Goal: Task Accomplishment & Management: Manage account settings

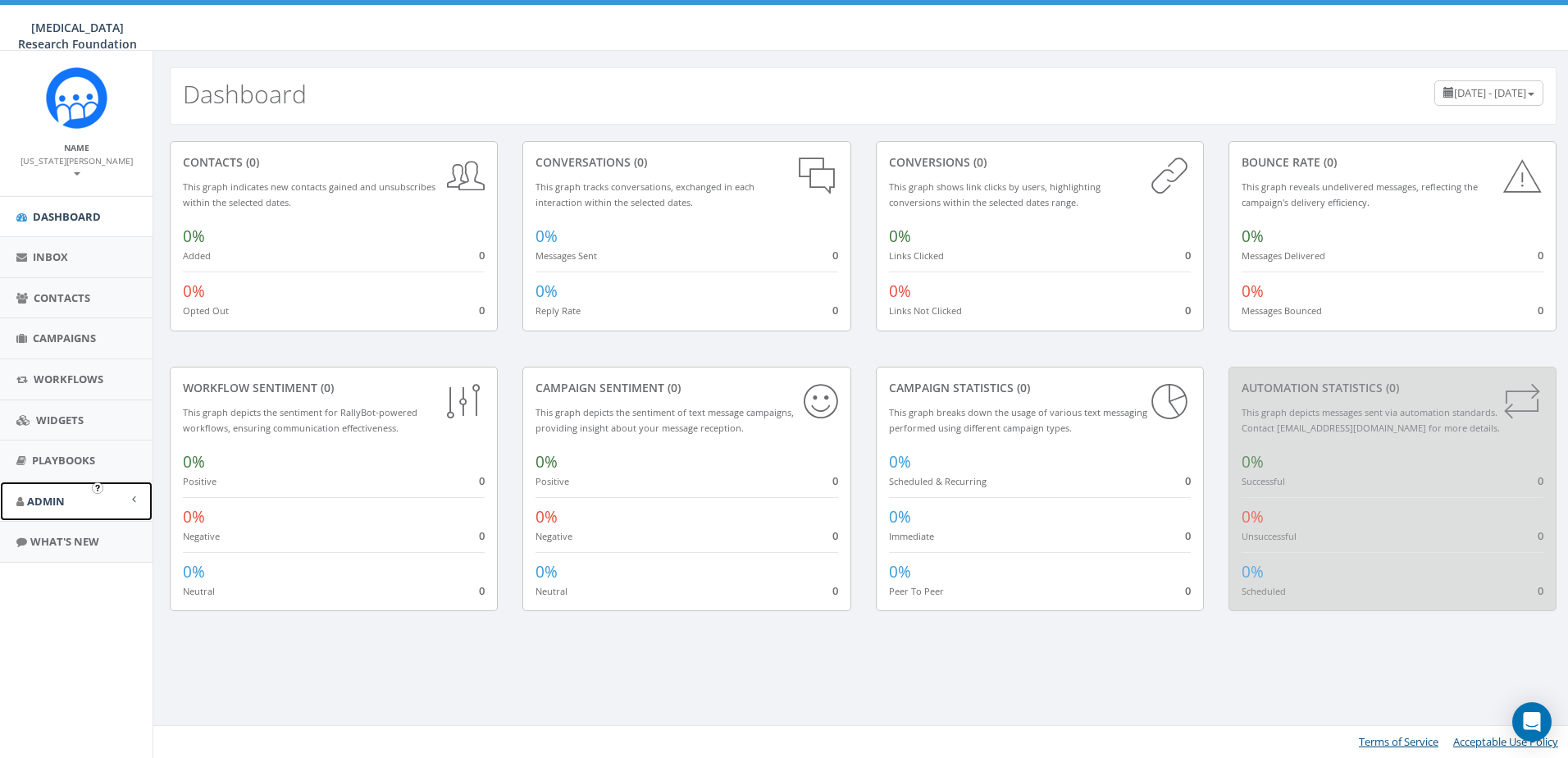
click at [53, 494] on span "Admin" at bounding box center [45, 501] width 37 height 14
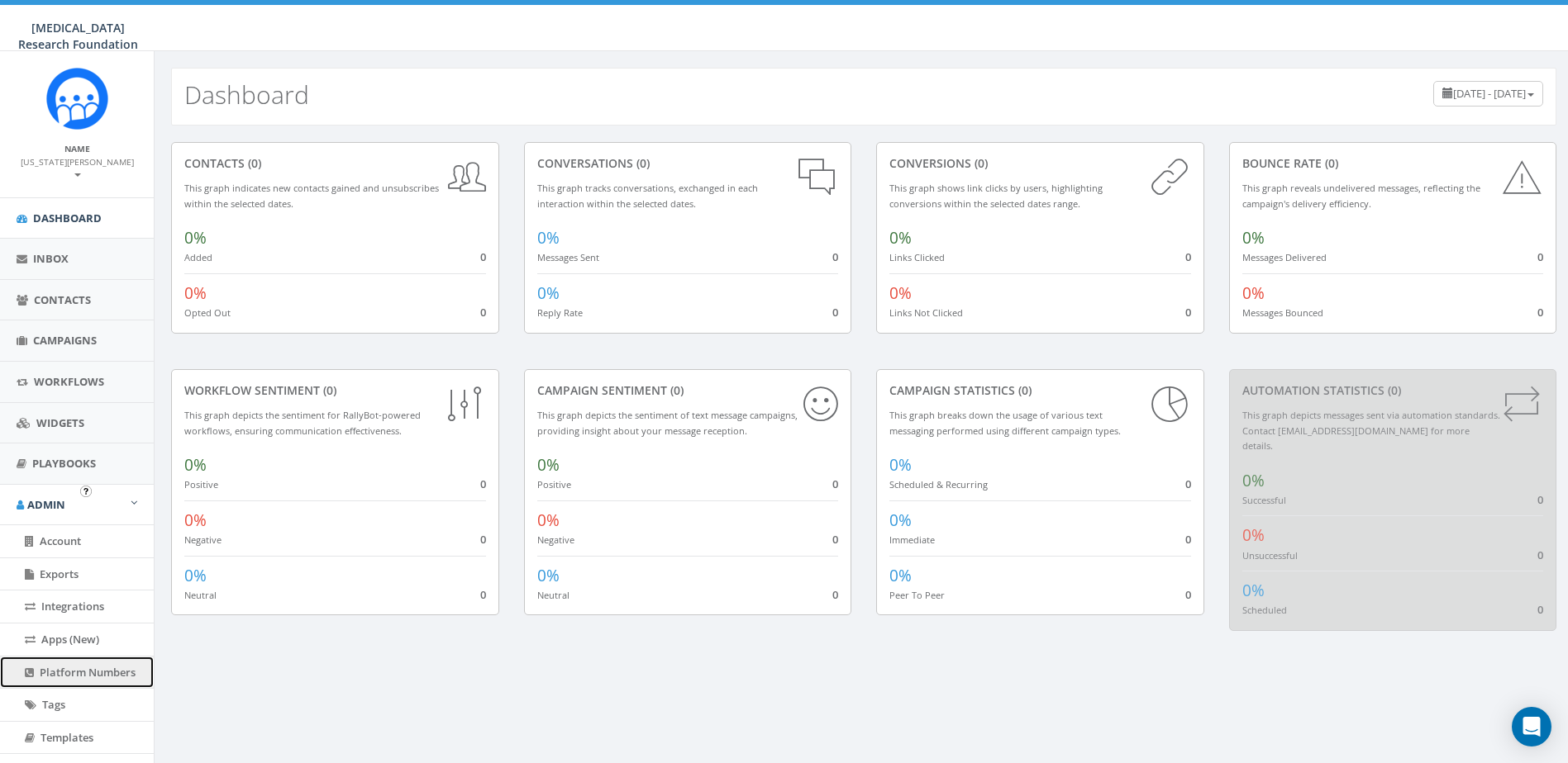
click at [82, 665] on span "Platform Numbers" at bounding box center [87, 672] width 96 height 15
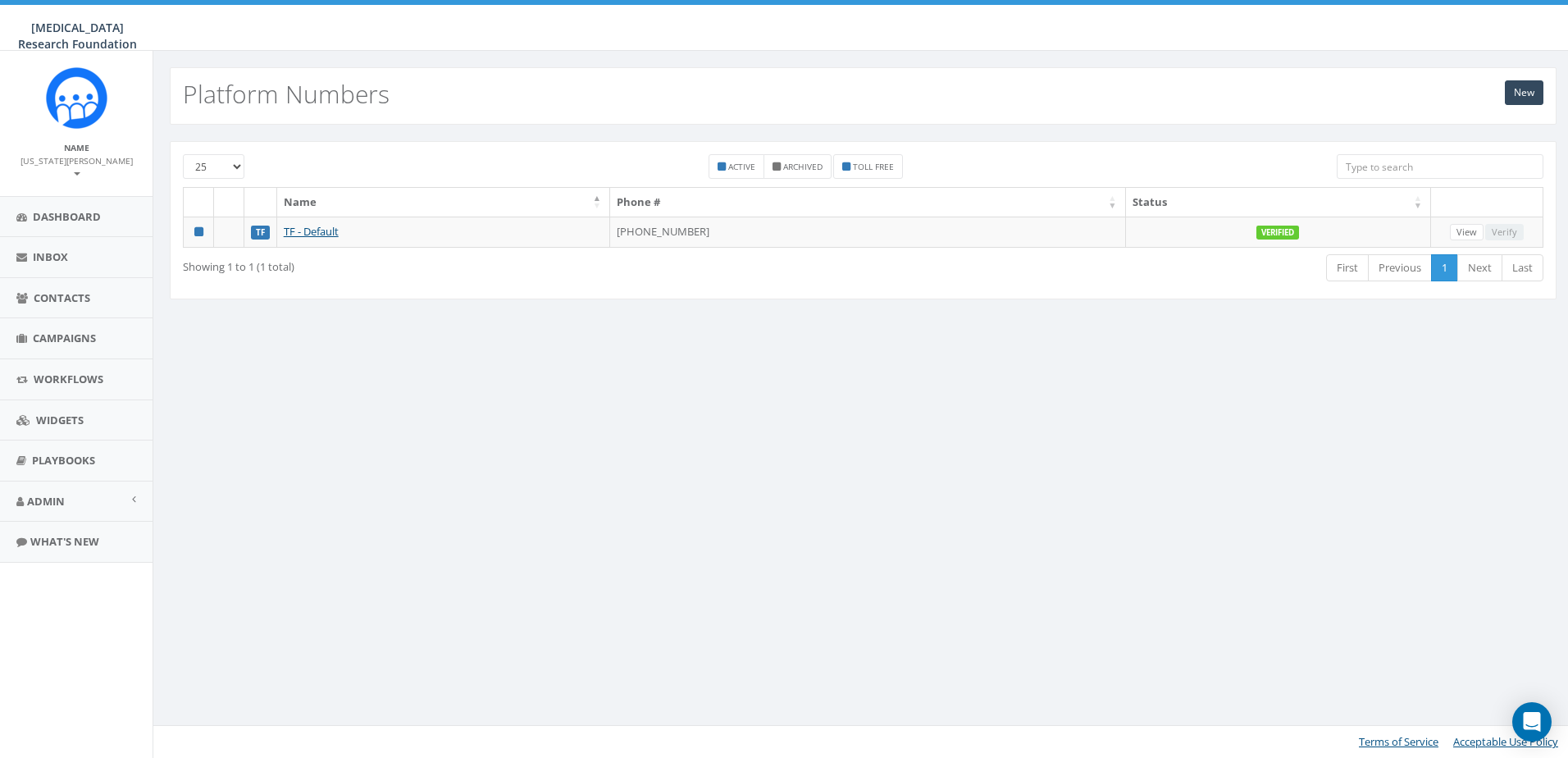
click at [1456, 392] on div "New Platform Numbers 25 50 100 Active Archived Toll Free Name Phone # Status TF…" at bounding box center [863, 404] width 1421 height 707
click at [1421, 462] on div "New Platform Numbers 25 50 100 Active Archived Toll Free Name Phone # Status TF…" at bounding box center [863, 404] width 1421 height 707
click at [50, 495] on span "Admin" at bounding box center [45, 501] width 37 height 14
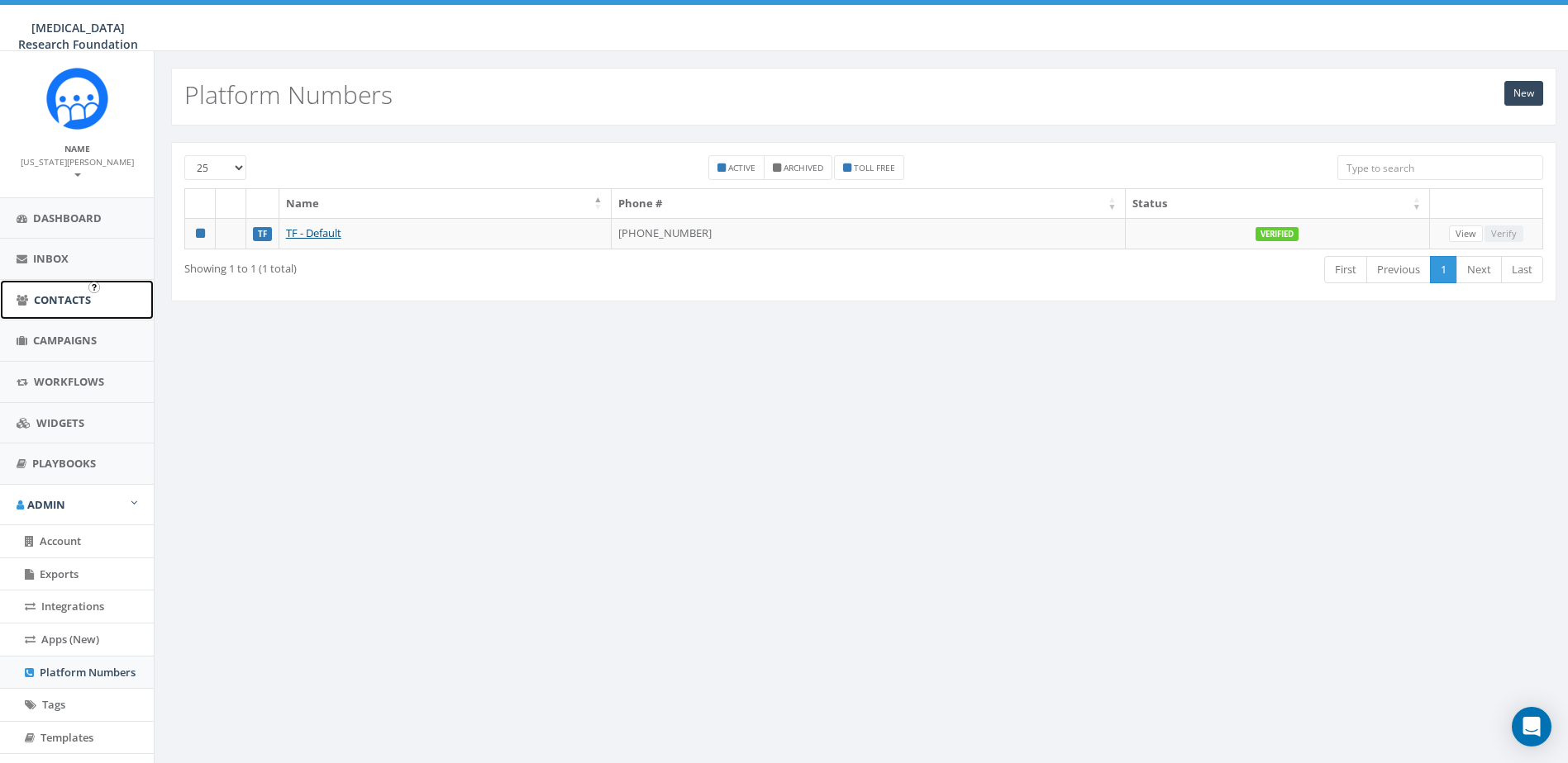
click at [65, 292] on span "Contacts" at bounding box center [62, 299] width 57 height 15
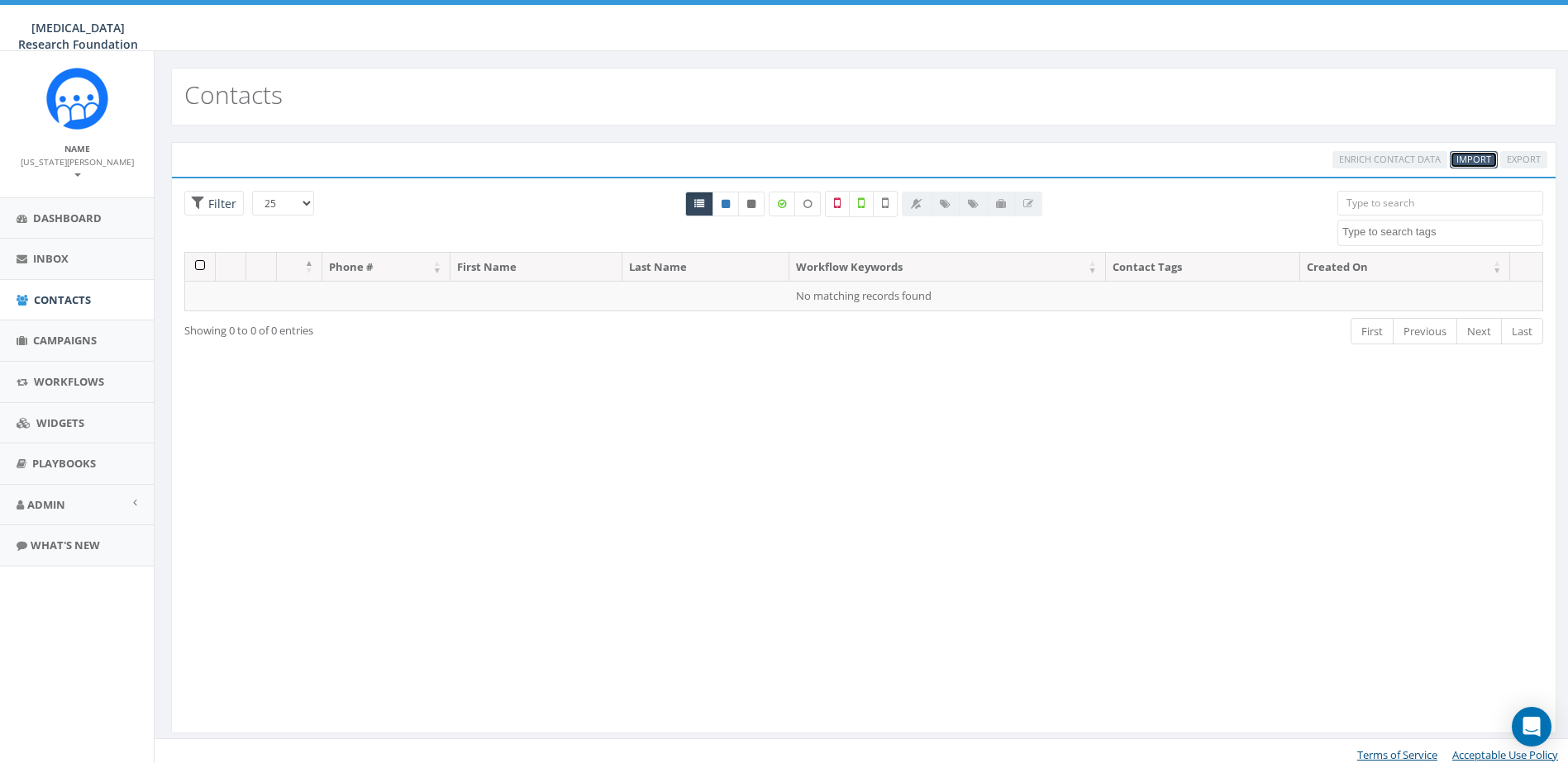
click at [1463, 161] on span "Import" at bounding box center [1473, 159] width 35 height 13
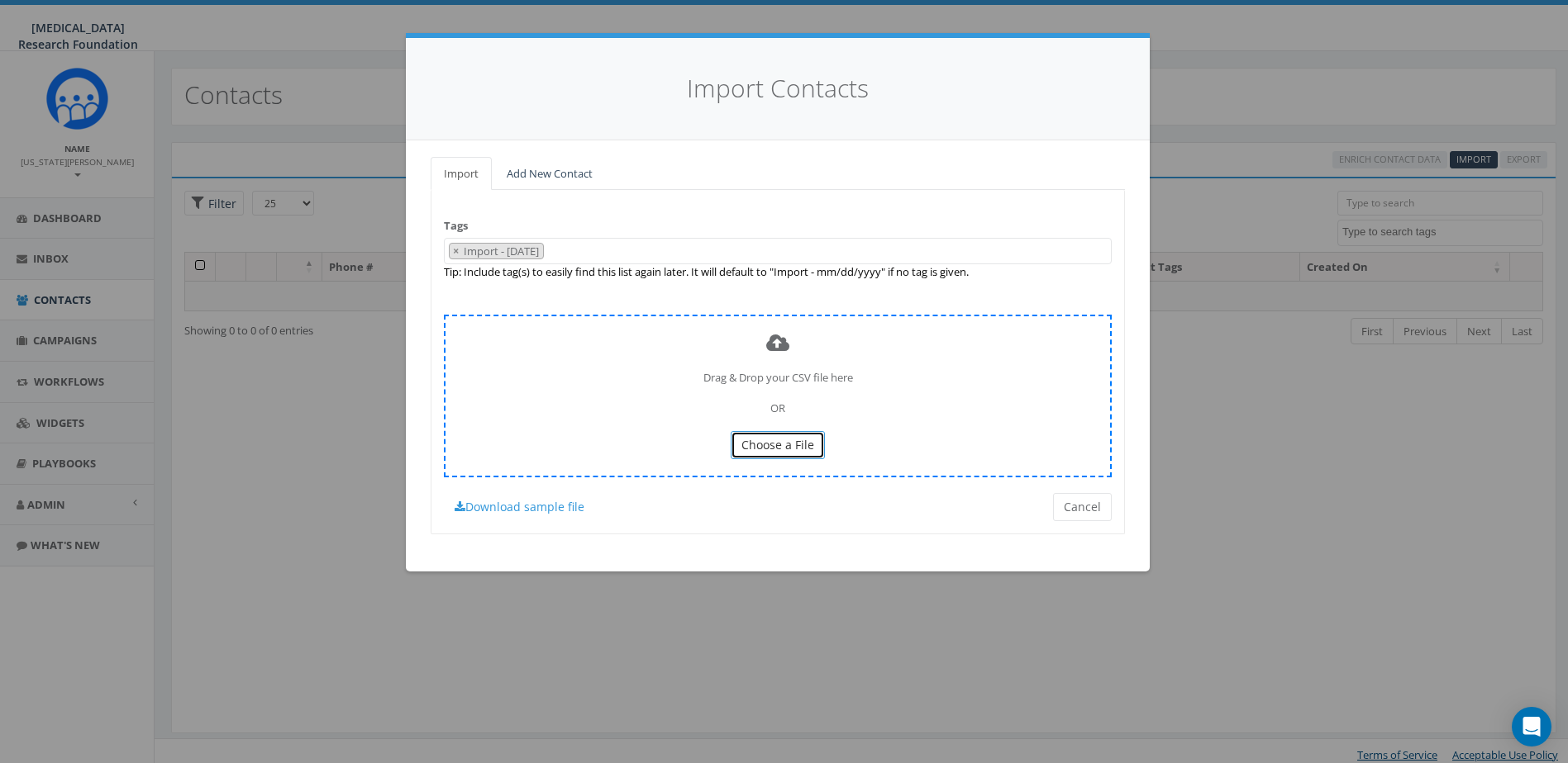
click at [780, 445] on span "Choose a File" at bounding box center [777, 445] width 73 height 15
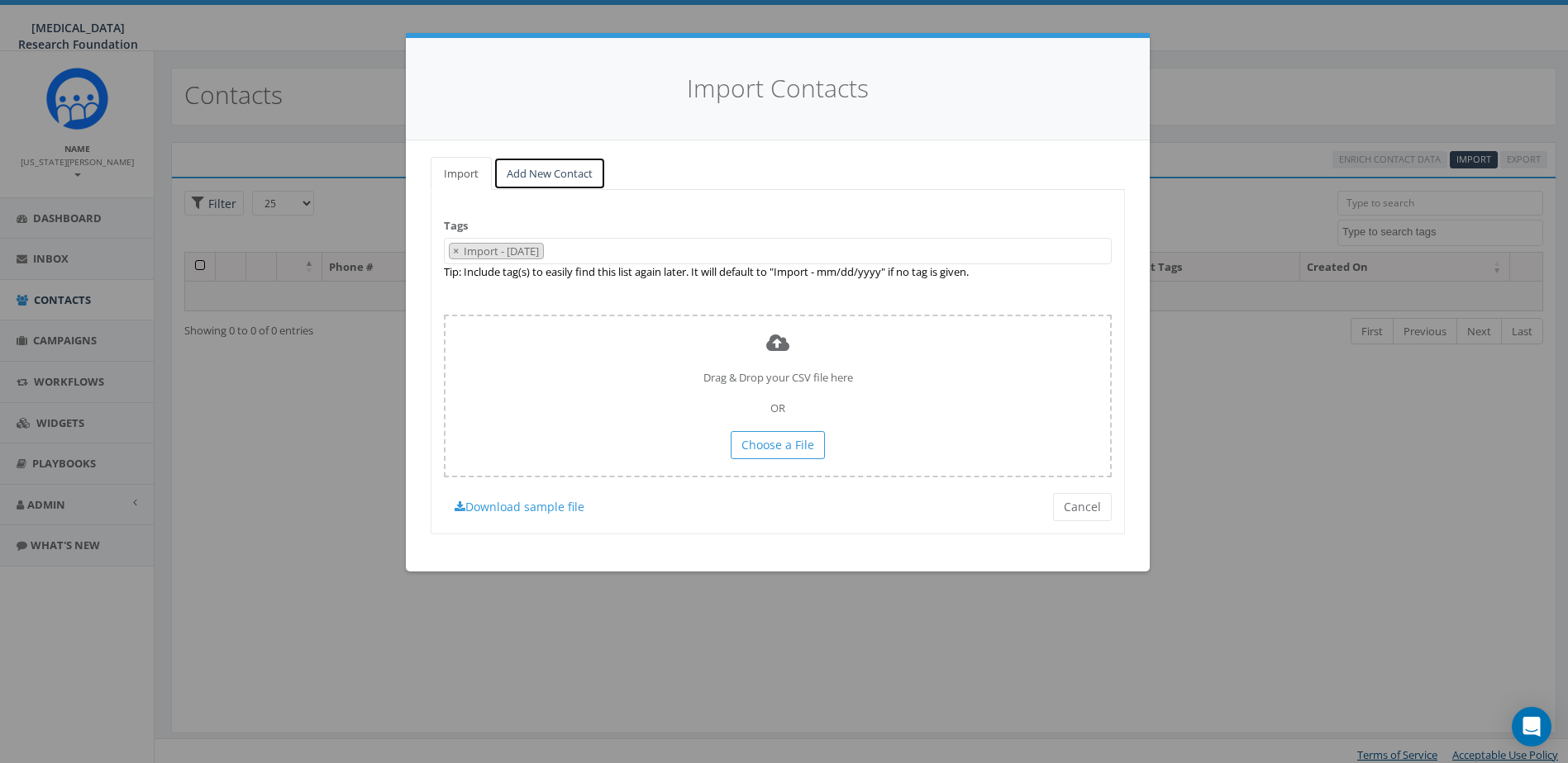
click at [521, 172] on link "Add New Contact" at bounding box center [549, 173] width 112 height 34
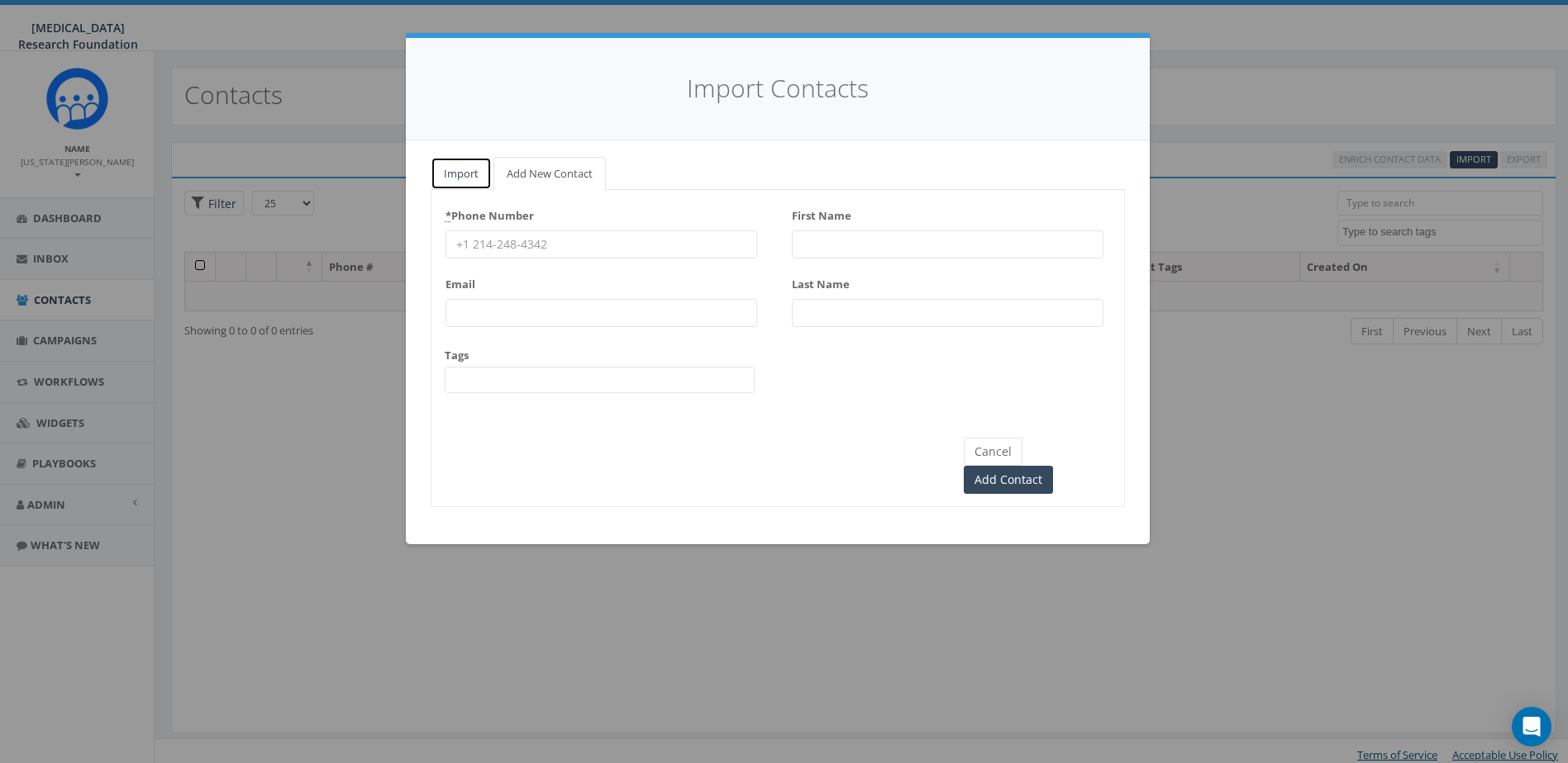
click at [479, 163] on link "Import" at bounding box center [460, 173] width 61 height 34
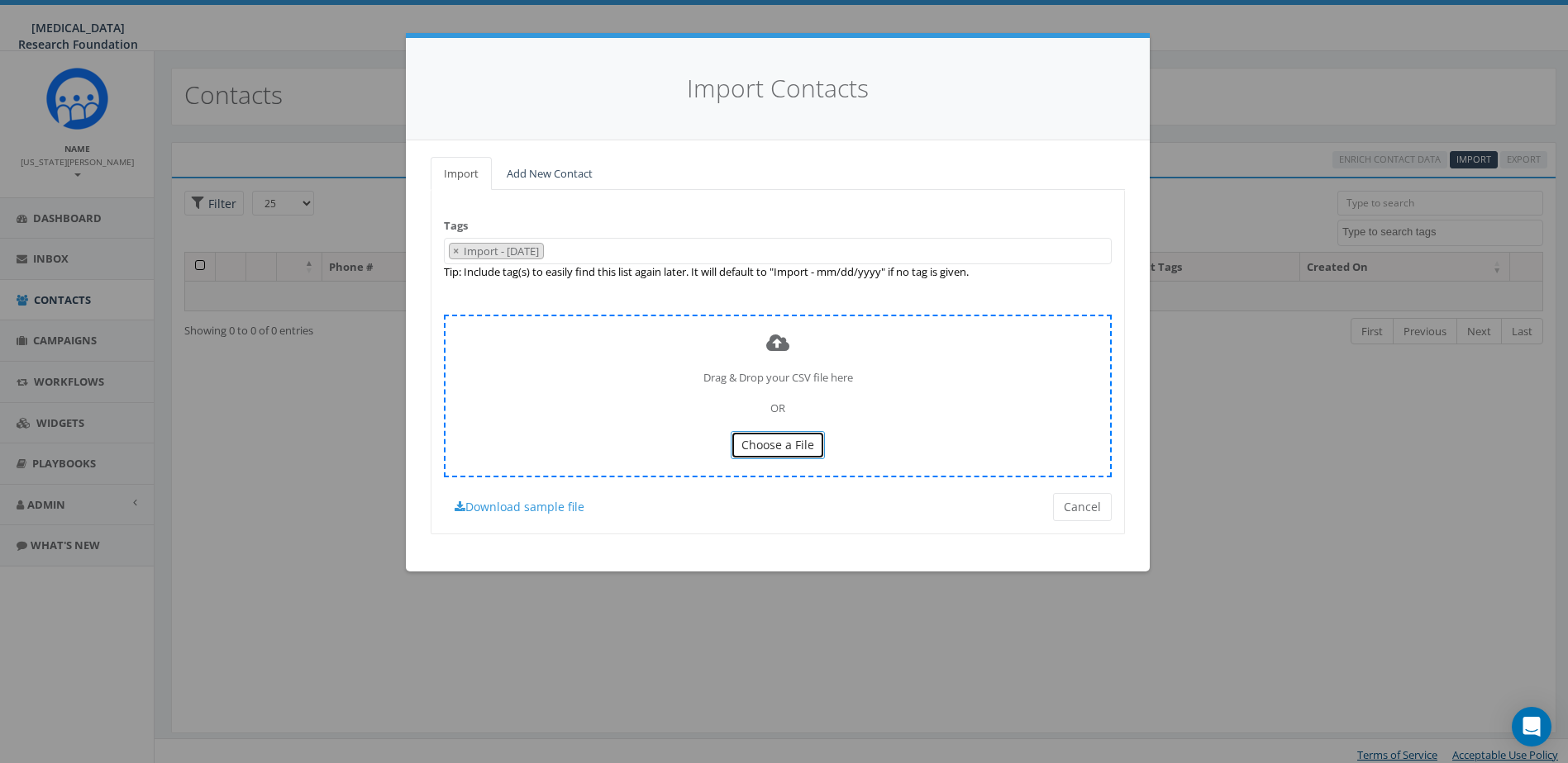
click at [780, 441] on span "Choose a File" at bounding box center [777, 445] width 73 height 15
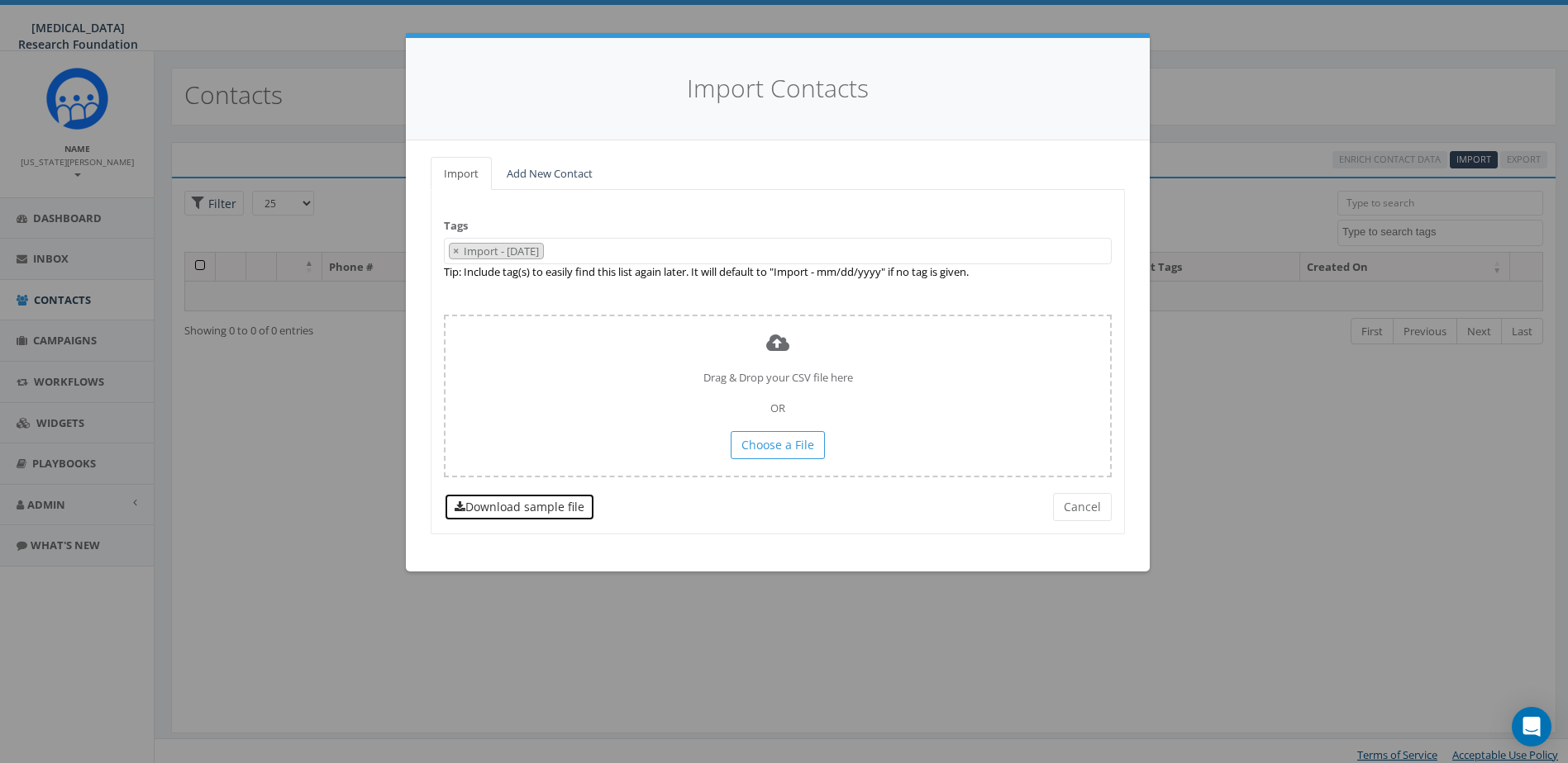
click at [519, 503] on link "Download sample file" at bounding box center [519, 507] width 151 height 28
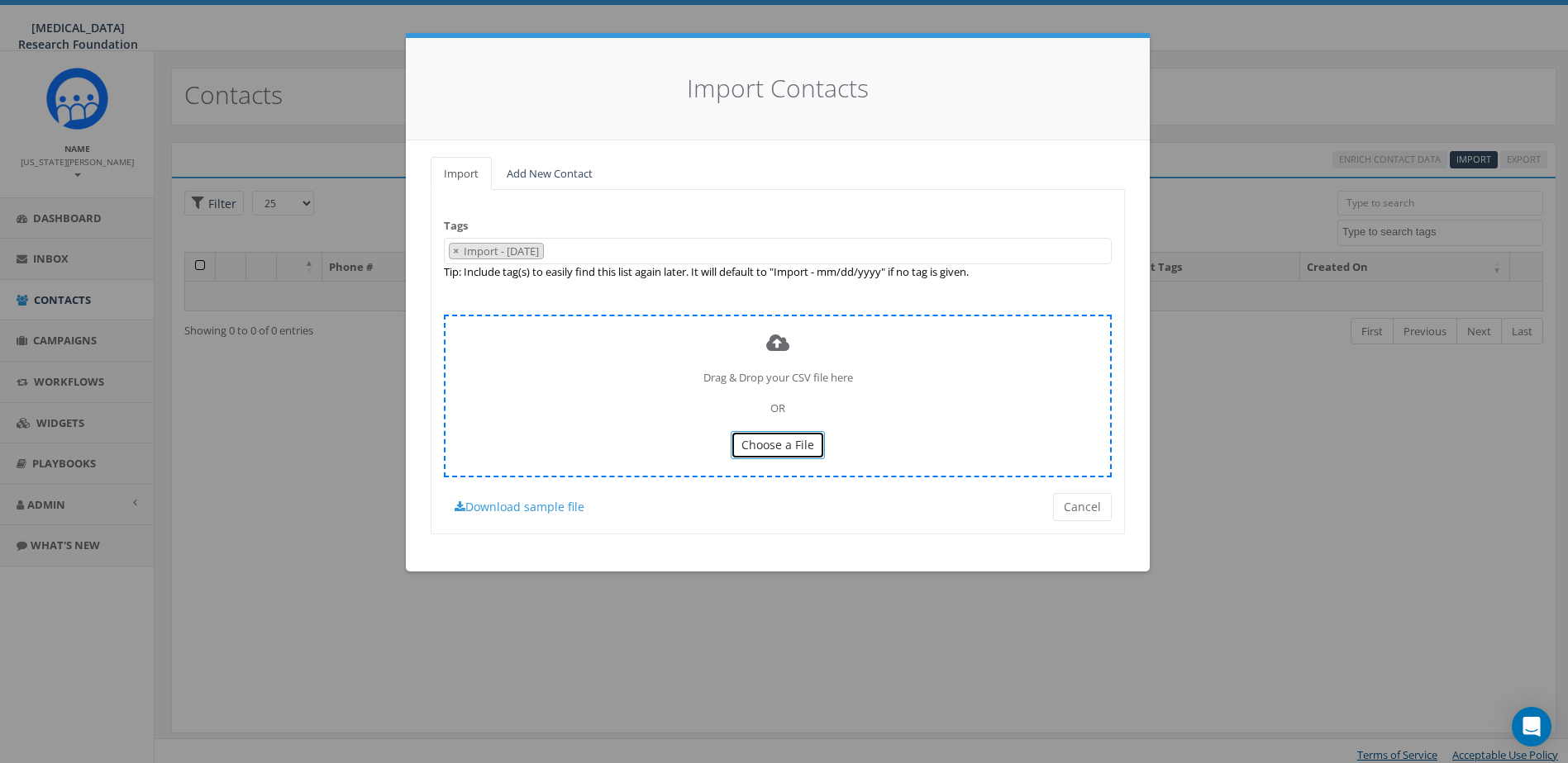
click at [764, 442] on span "Choose a File" at bounding box center [777, 445] width 73 height 15
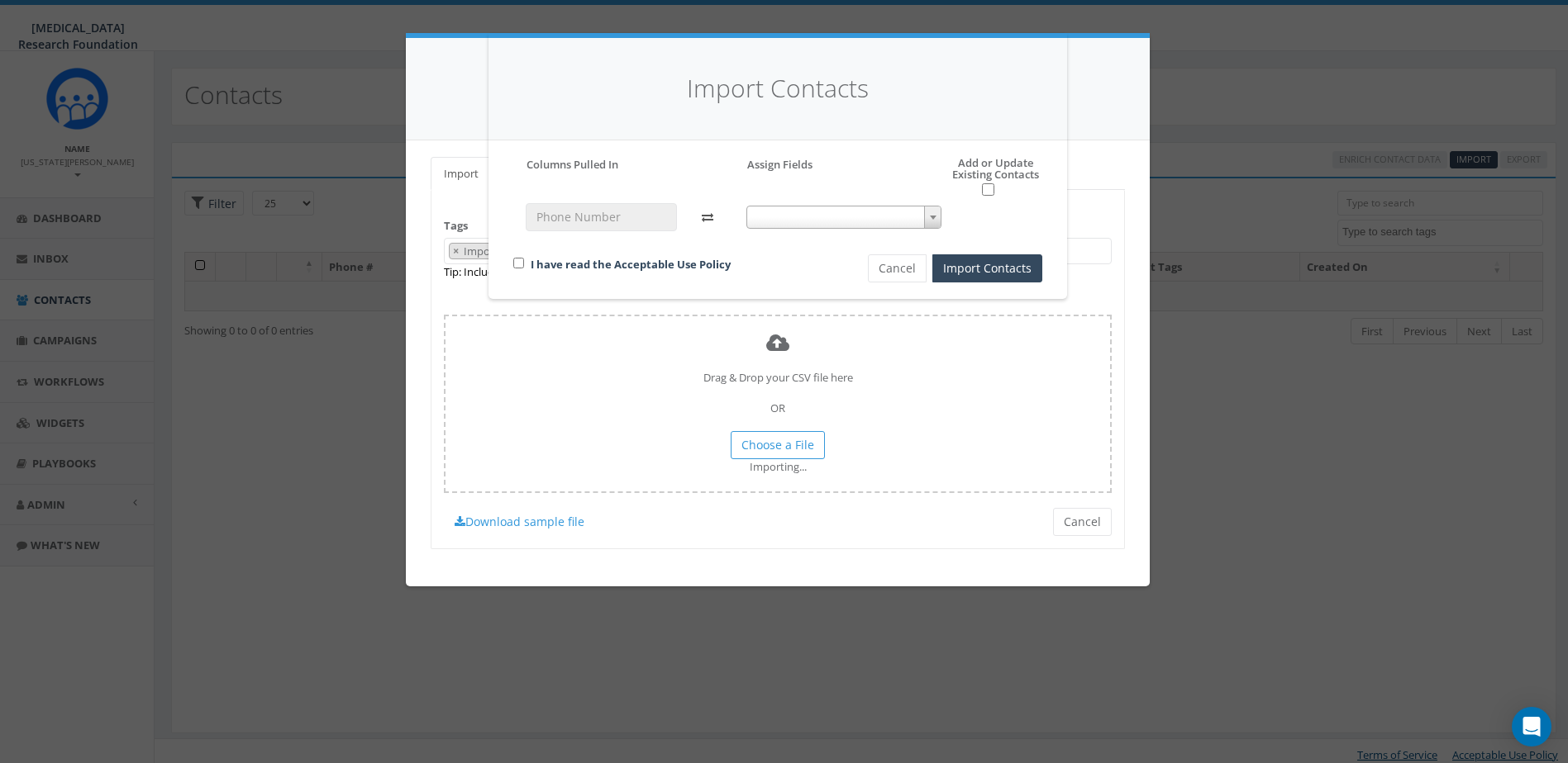
click at [766, 229] on div at bounding box center [844, 224] width 221 height 43
click at [774, 215] on span at bounding box center [843, 218] width 195 height 23
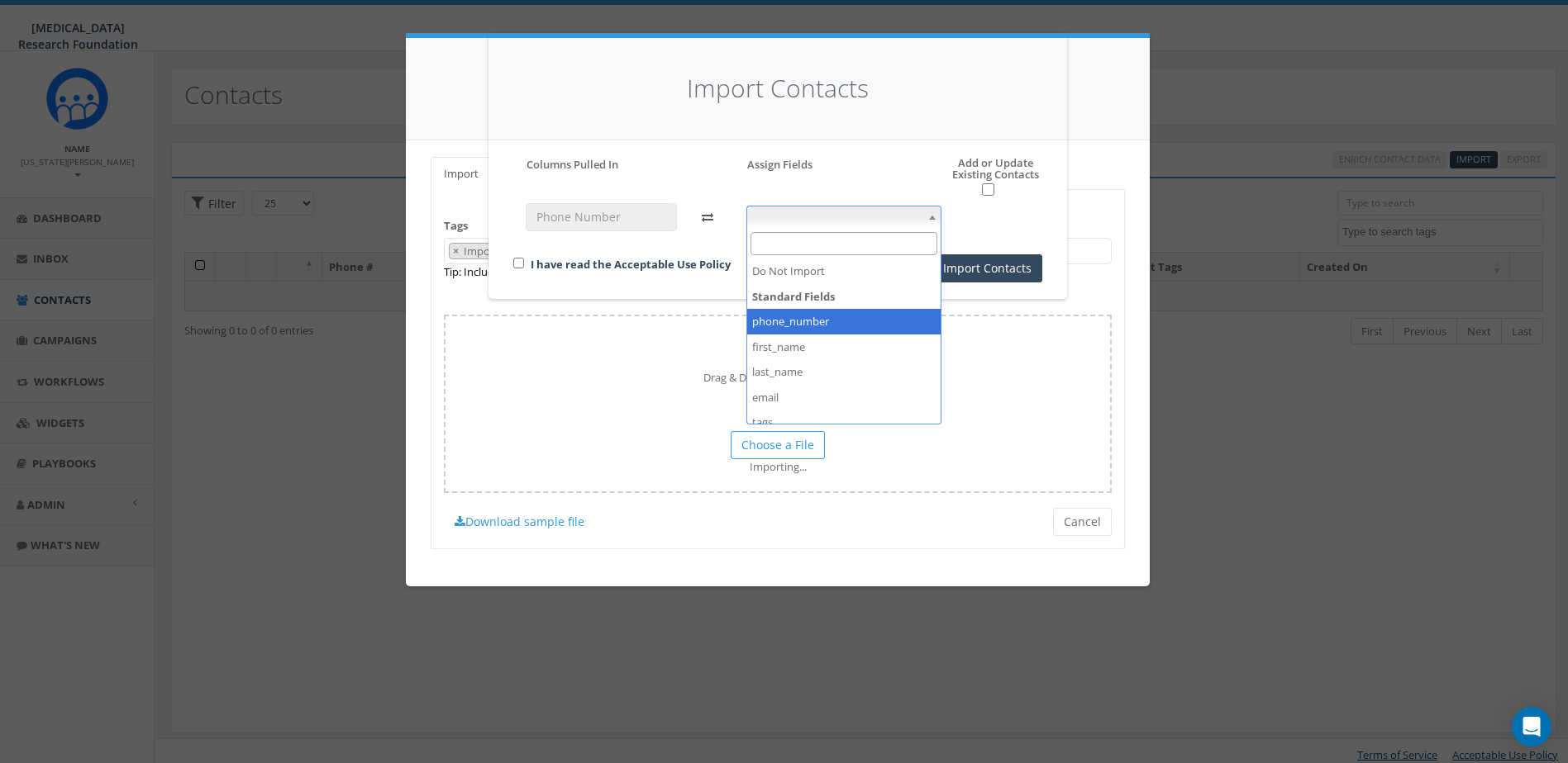
select select "phone_number"
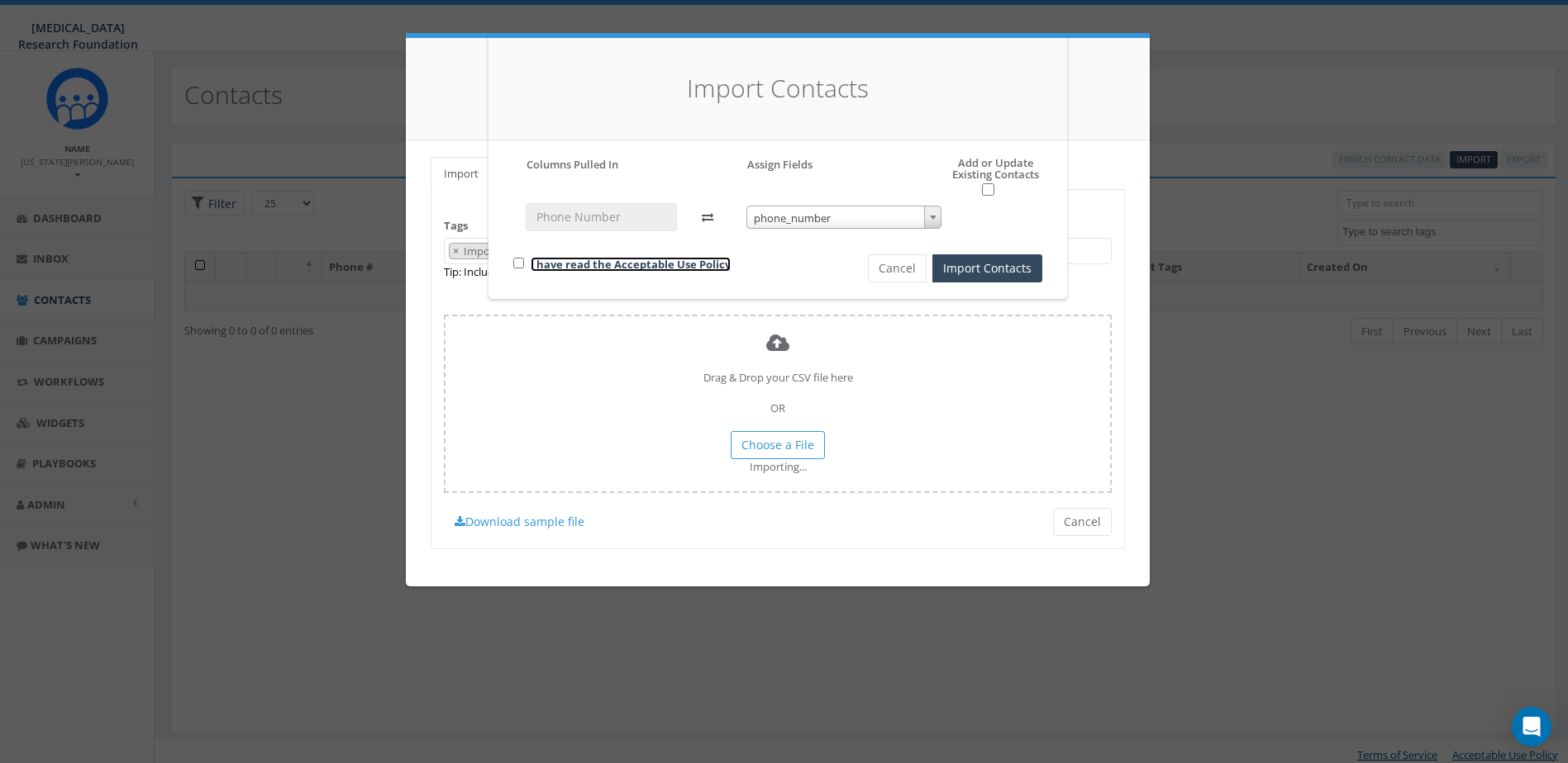
click at [546, 260] on link "I have read the Acceptable Use Policy" at bounding box center [630, 264] width 200 height 15
click at [520, 264] on input "checkbox" at bounding box center [518, 263] width 11 height 11
checkbox input "true"
click at [972, 267] on button "Import Contacts" at bounding box center [988, 268] width 110 height 28
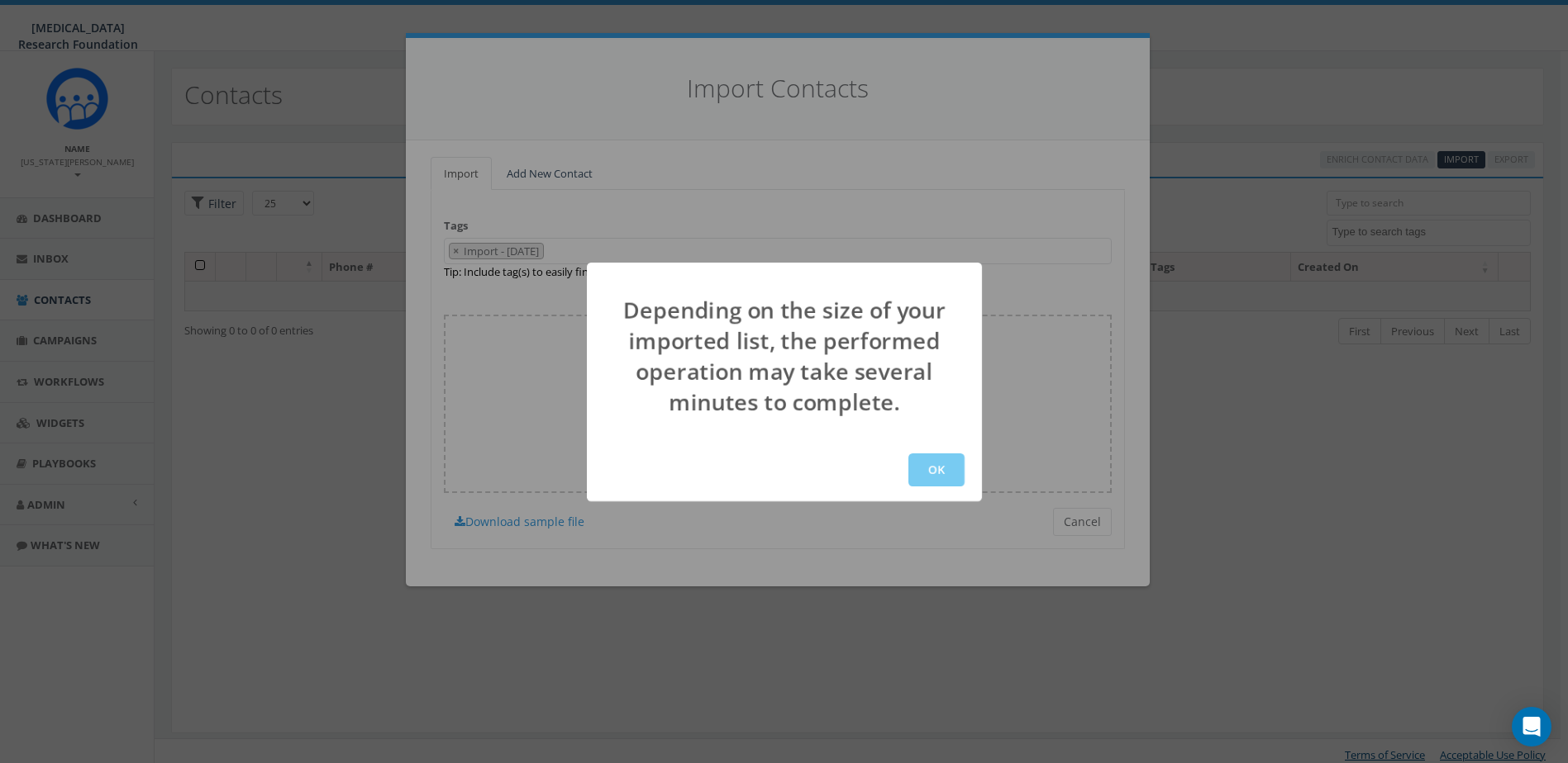
click at [935, 460] on button "OK" at bounding box center [936, 470] width 56 height 33
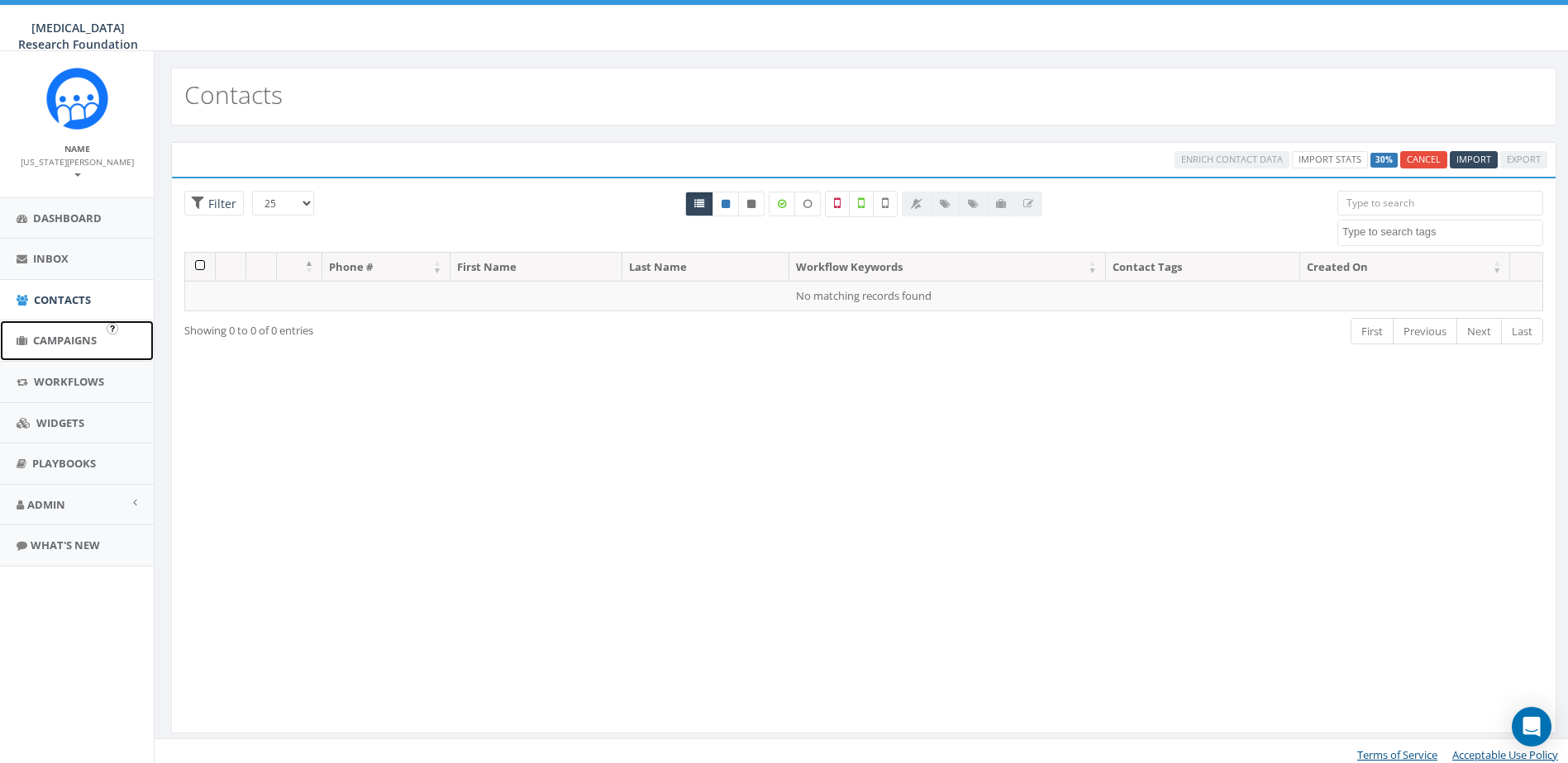
drag, startPoint x: 77, startPoint y: 323, endPoint x: 181, endPoint y: 309, distance: 104.9
click at [77, 333] on span "Campaigns" at bounding box center [65, 339] width 64 height 15
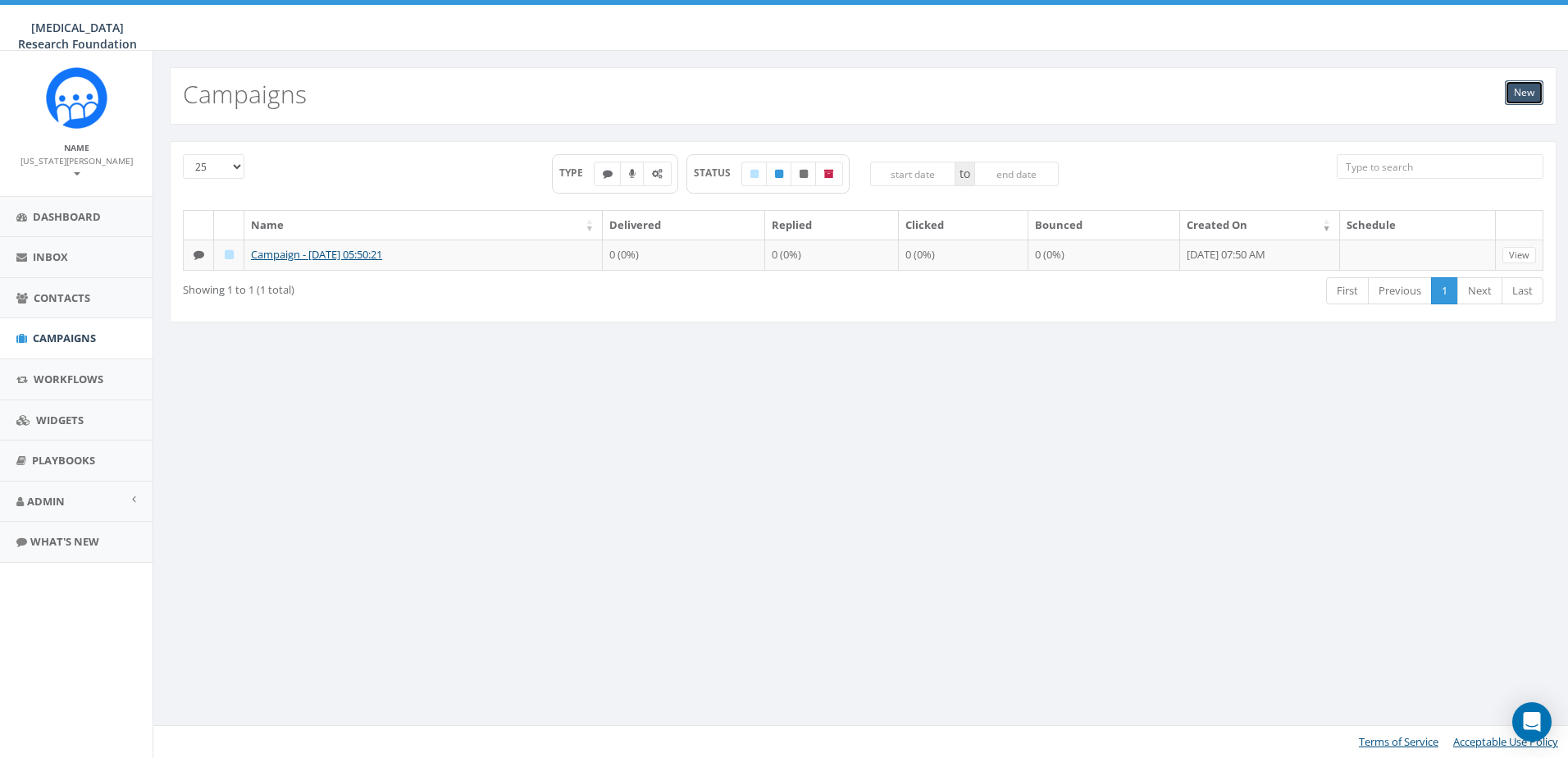
click at [1527, 86] on link "New" at bounding box center [1525, 93] width 38 height 25
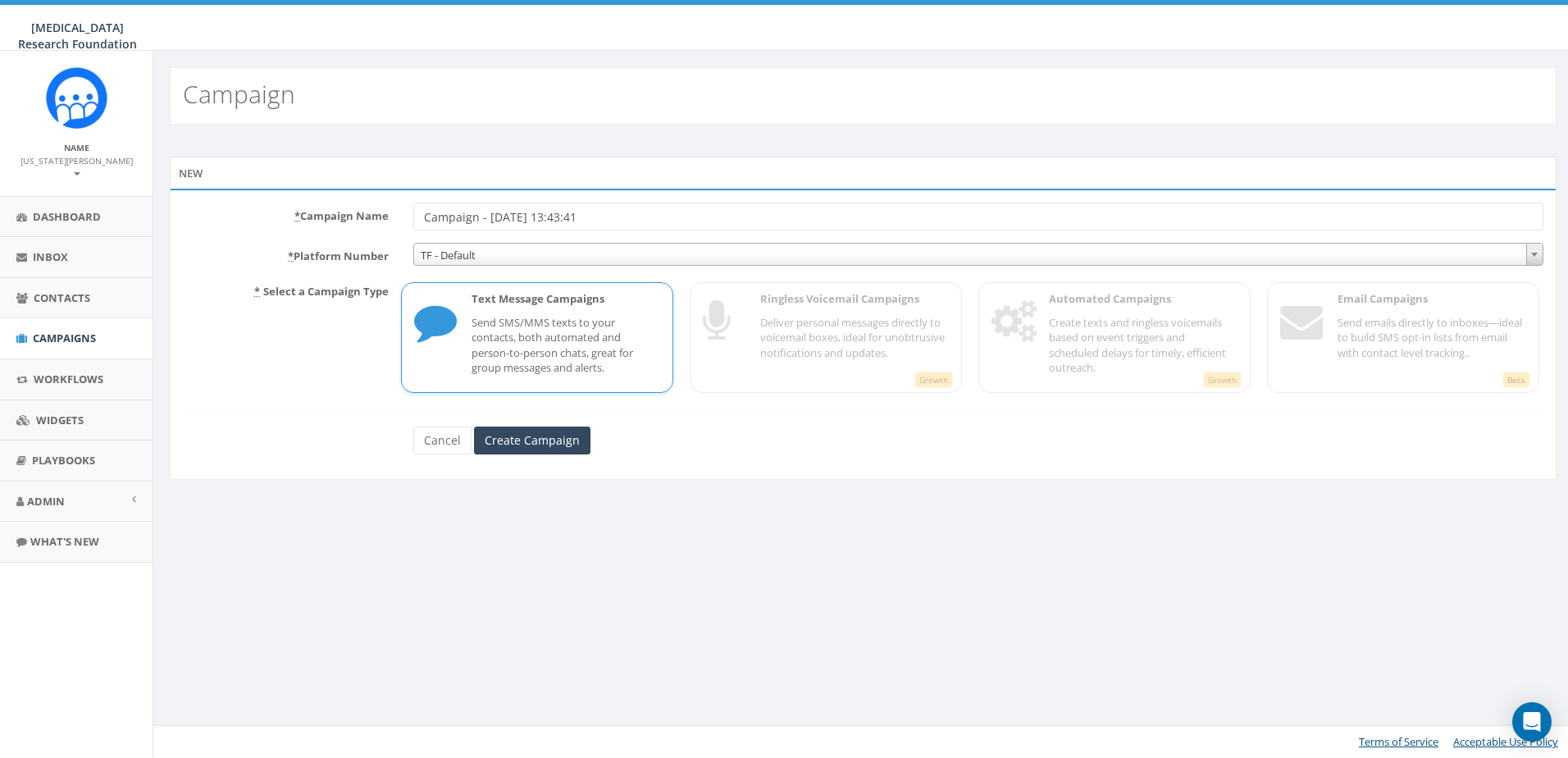
click at [519, 217] on input "Campaign - [DATE] 13:43:41" at bounding box center [978, 216] width 1130 height 28
type input "National Make a Will Month"
click at [470, 254] on span "TF - Default" at bounding box center [978, 256] width 1129 height 23
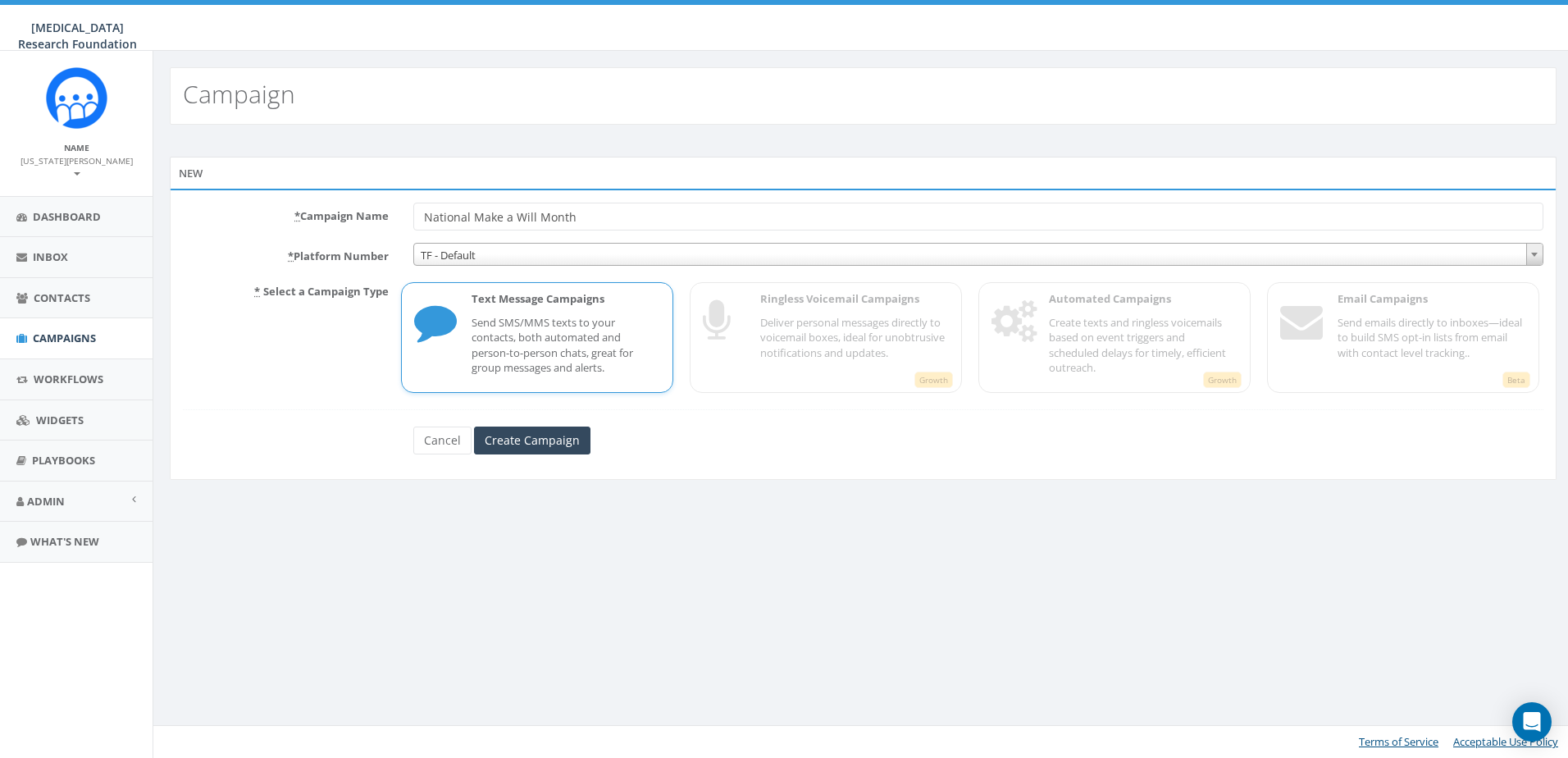
click at [552, 301] on p "Text Message Campaigns" at bounding box center [566, 299] width 188 height 15
click at [518, 431] on input "Create Campaign" at bounding box center [532, 440] width 116 height 28
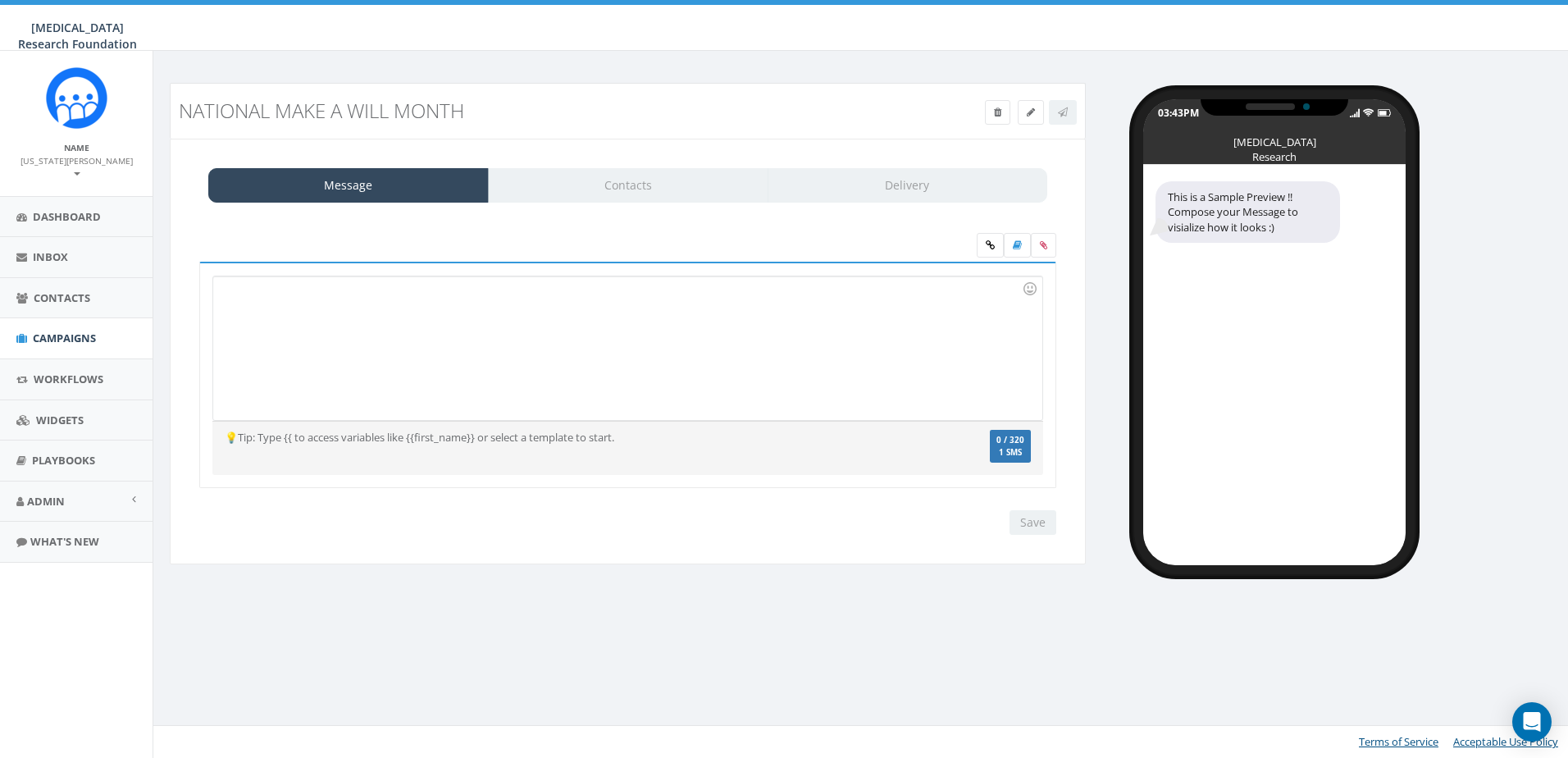
click at [402, 305] on div at bounding box center [627, 349] width 829 height 144
click at [232, 288] on div at bounding box center [627, 349] width 829 height 144
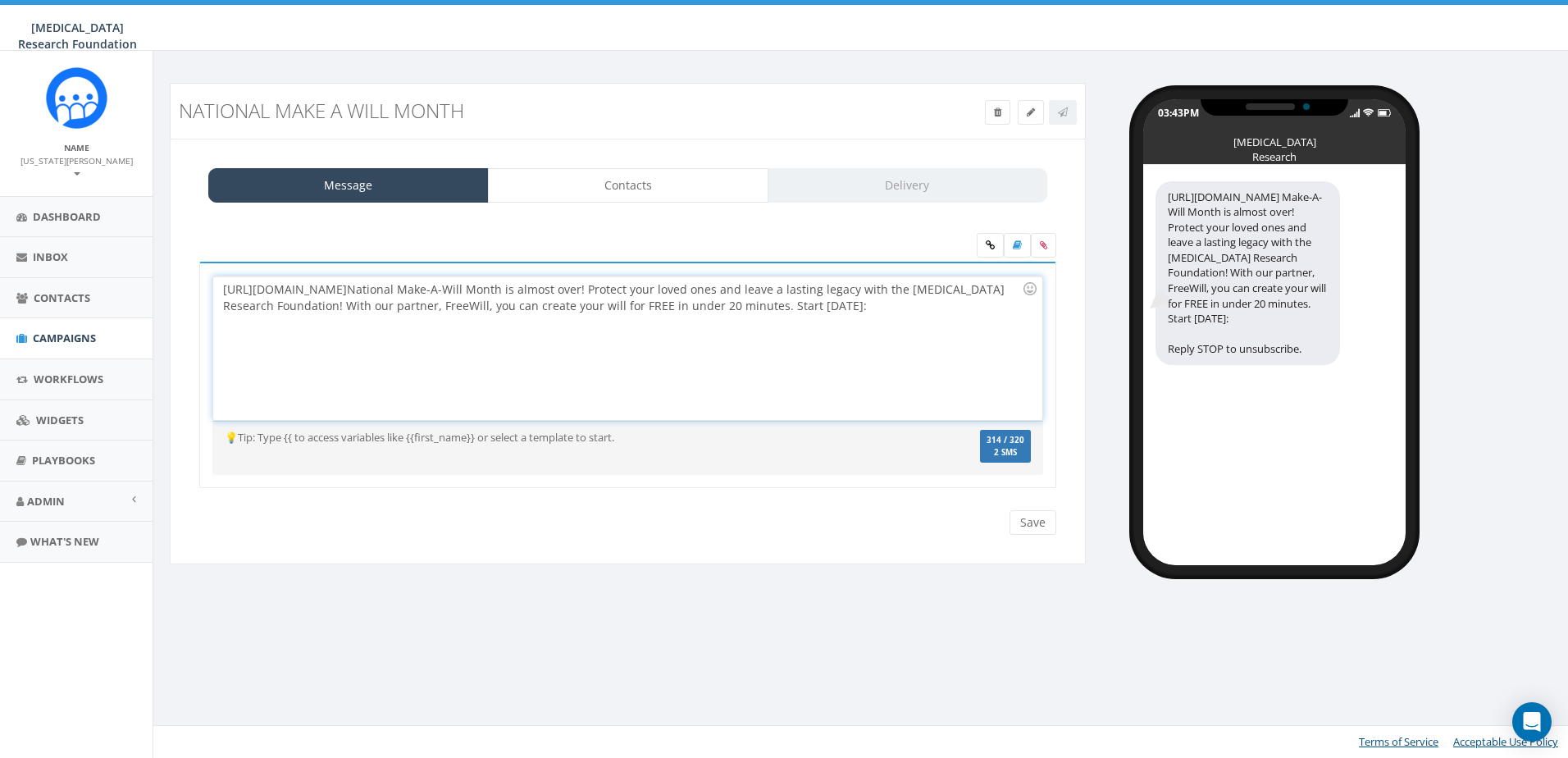
drag, startPoint x: 530, startPoint y: 289, endPoint x: -15, endPoint y: 277, distance: 545.1
click at [0, 277] on html "Melanoma Research Foundation Melanoma Research Foundation Profile Sign Out 0.00…" at bounding box center [784, 379] width 1568 height 758
click at [688, 309] on div "National Make-A-Will Month is almost over! Protect your loved ones and leave a …" at bounding box center [627, 349] width 829 height 144
click at [1029, 525] on input "Save" at bounding box center [1033, 523] width 47 height 25
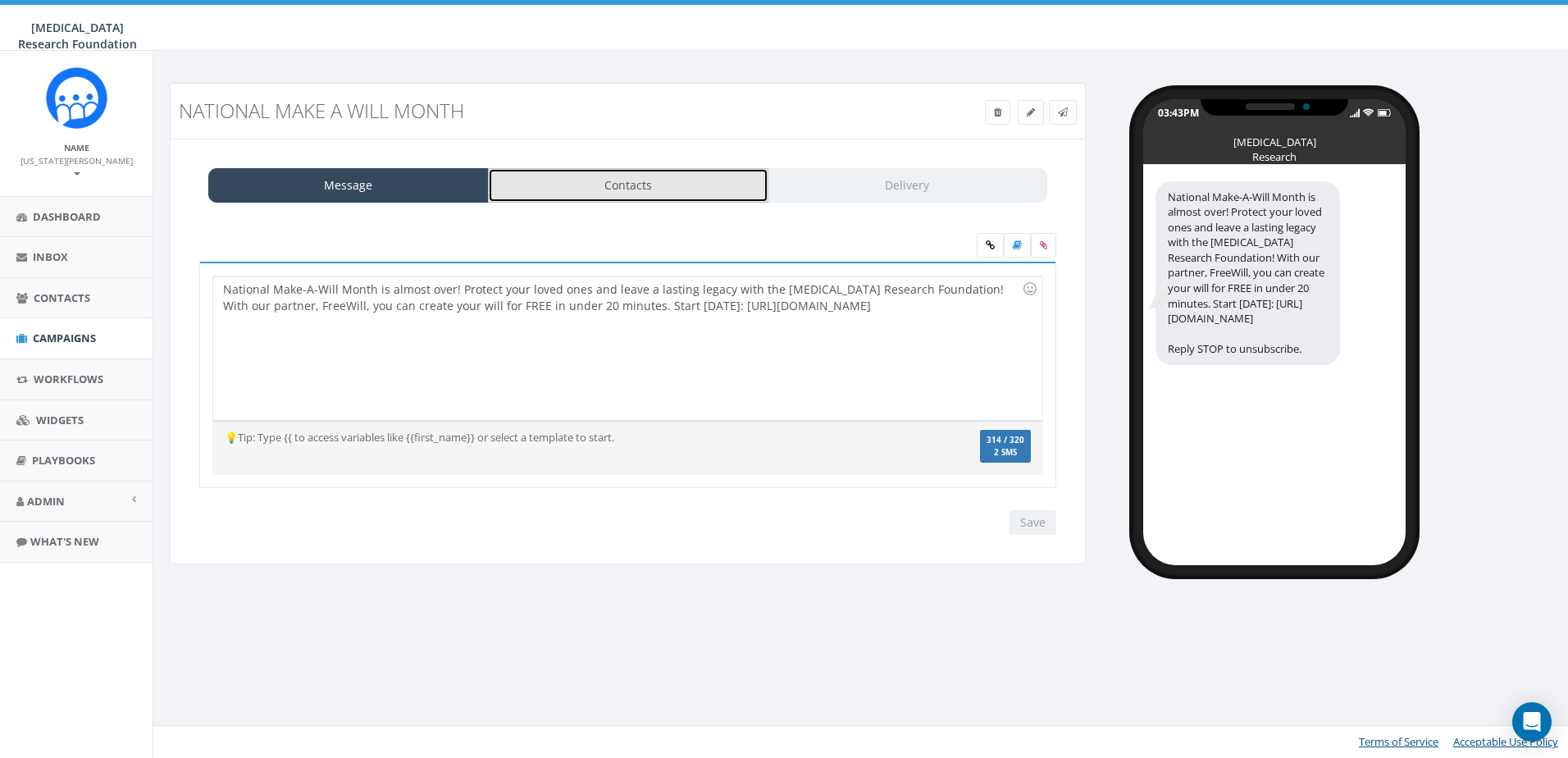
click at [616, 187] on link "Contacts" at bounding box center [628, 185] width 280 height 35
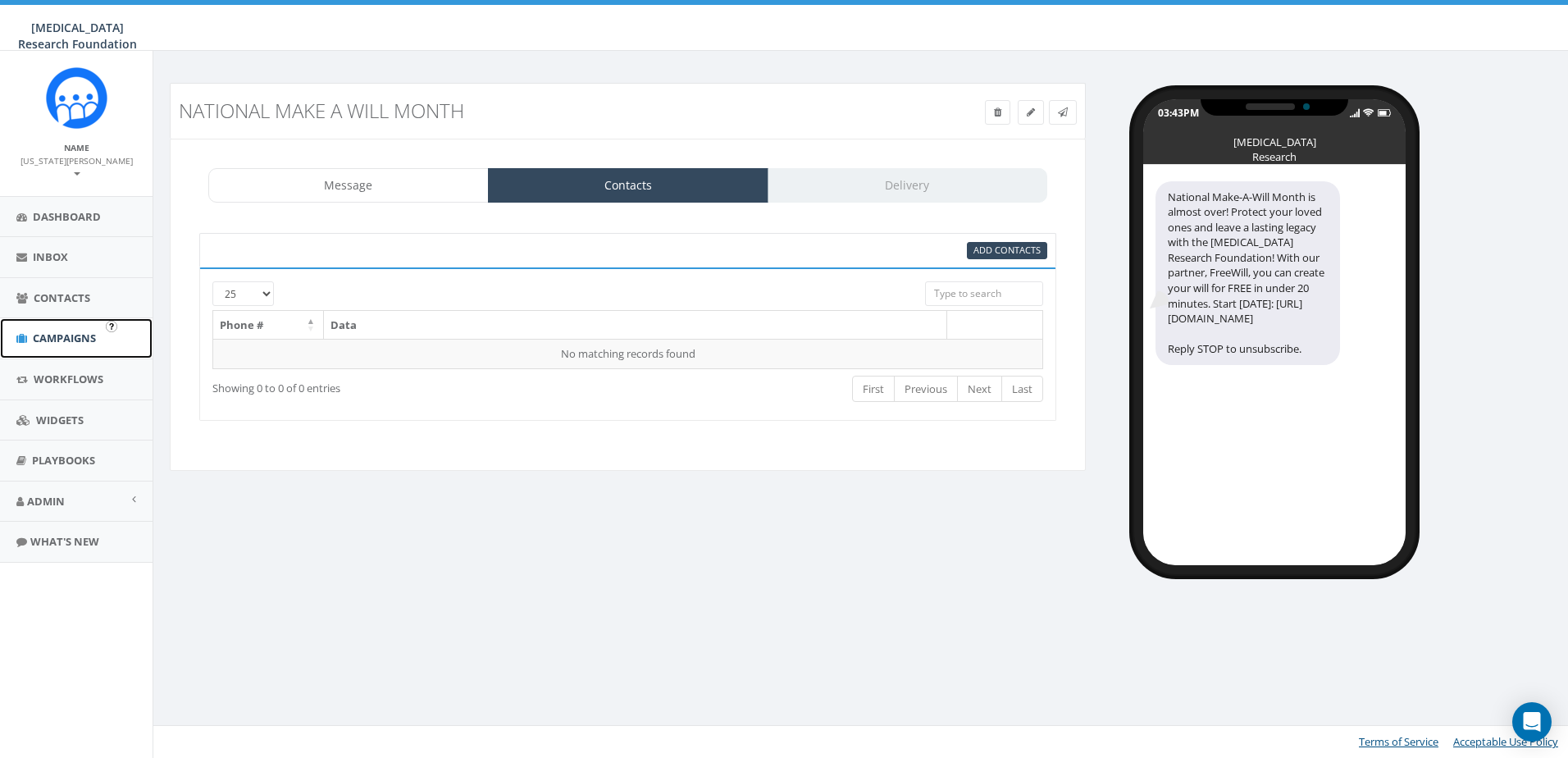
click at [52, 330] on span "Campaigns" at bounding box center [64, 337] width 63 height 14
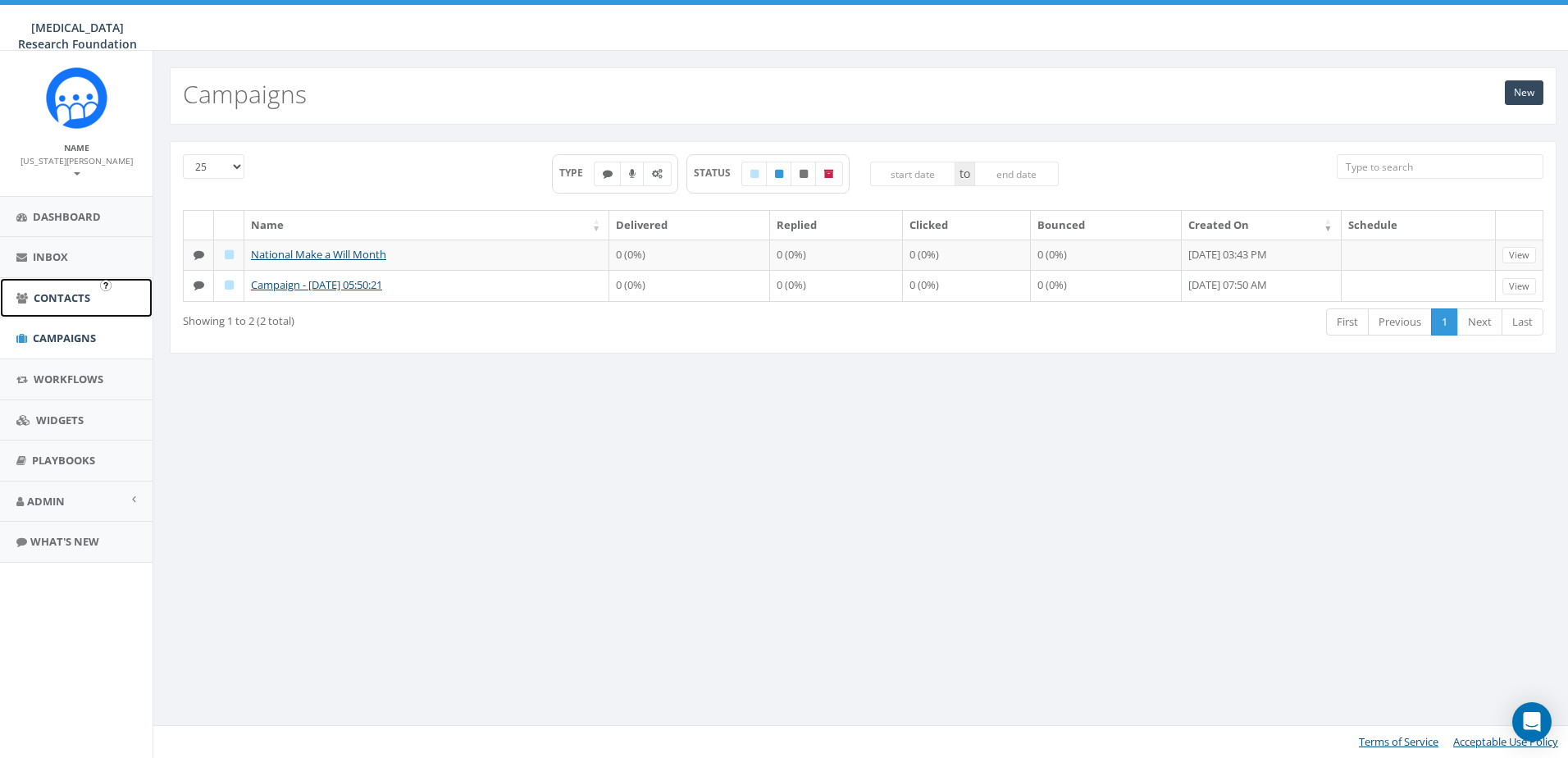
click at [56, 290] on span "Contacts" at bounding box center [61, 297] width 57 height 14
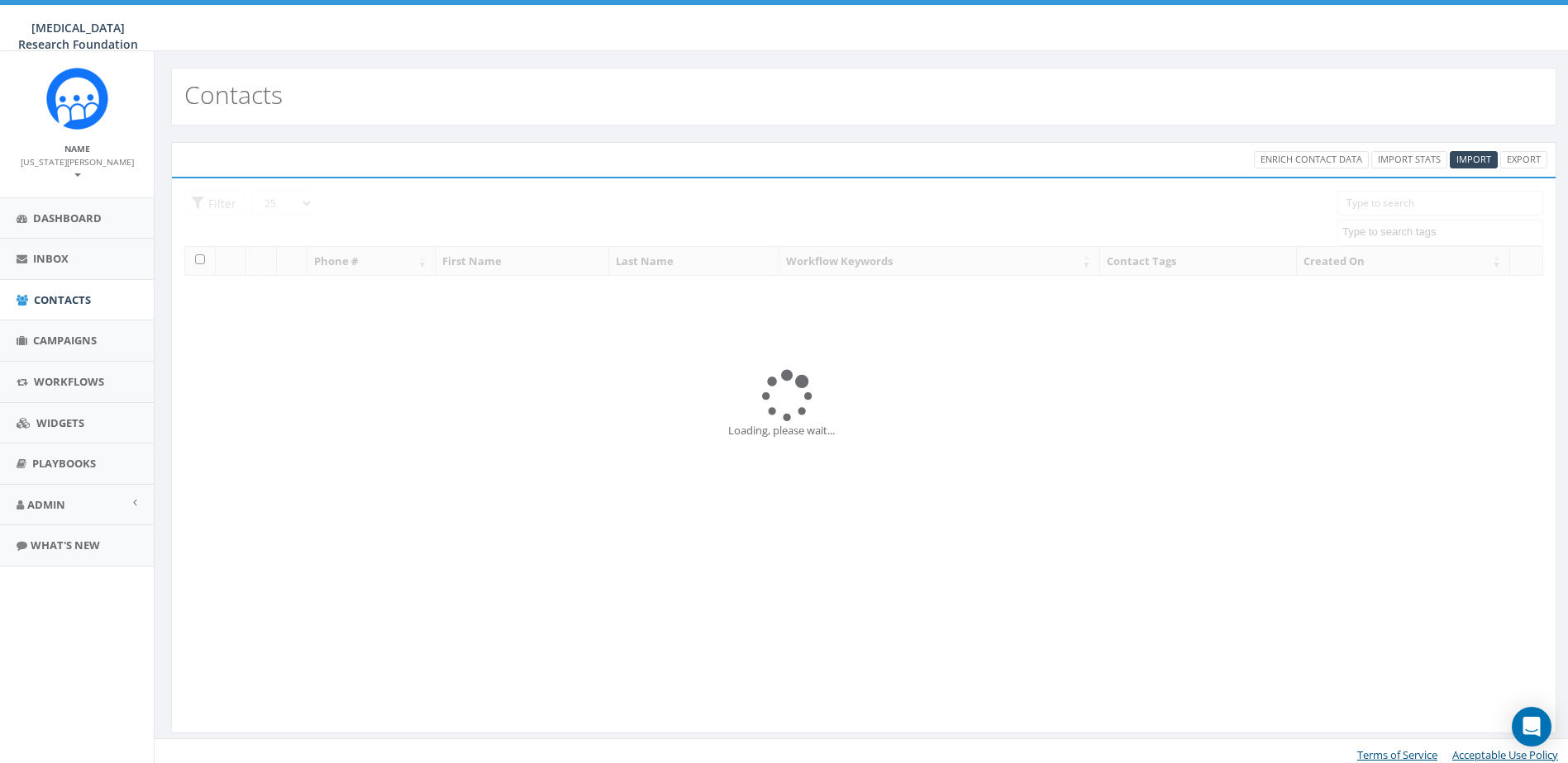
select select
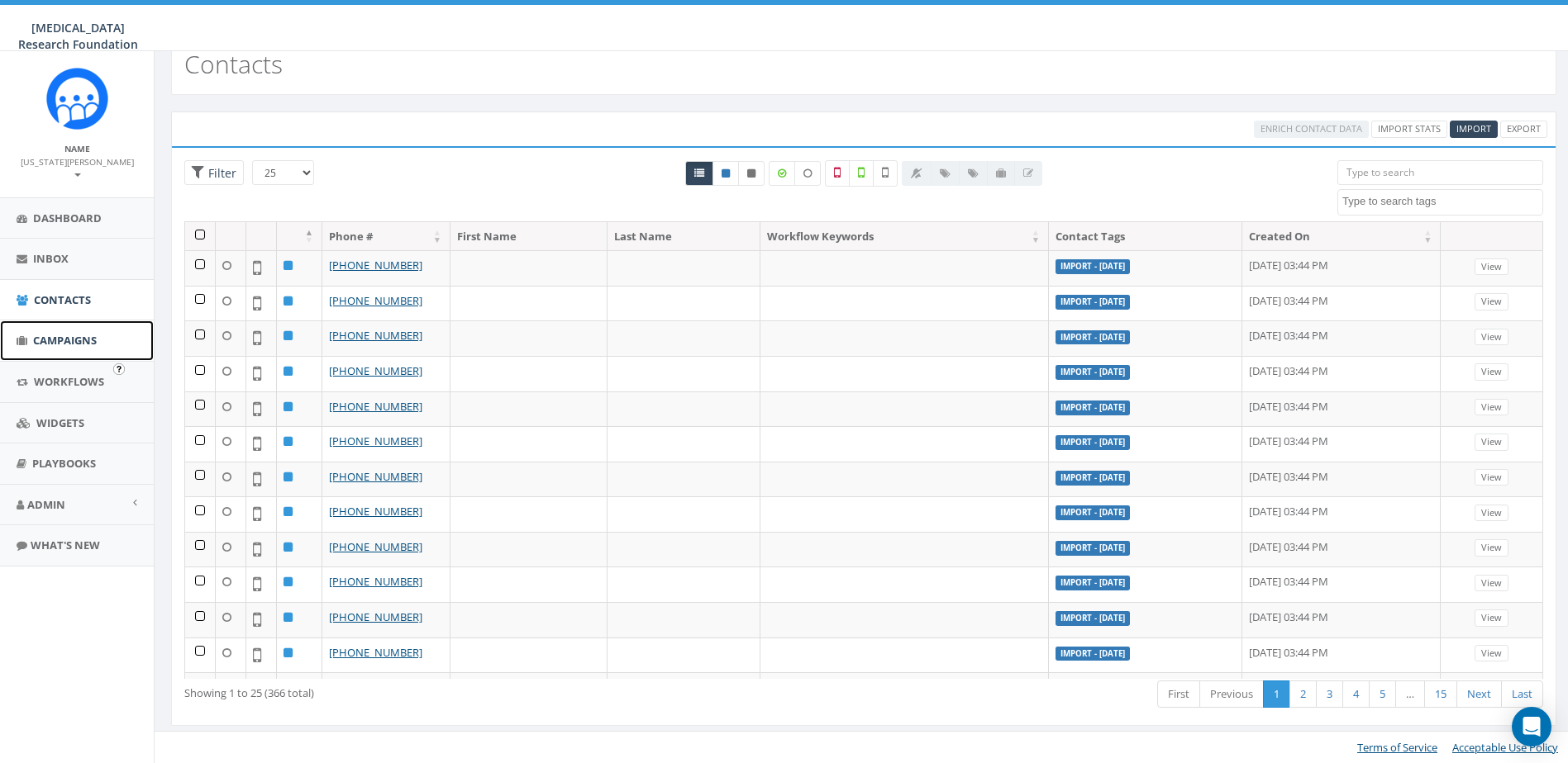
click at [59, 333] on span "Campaigns" at bounding box center [65, 339] width 64 height 15
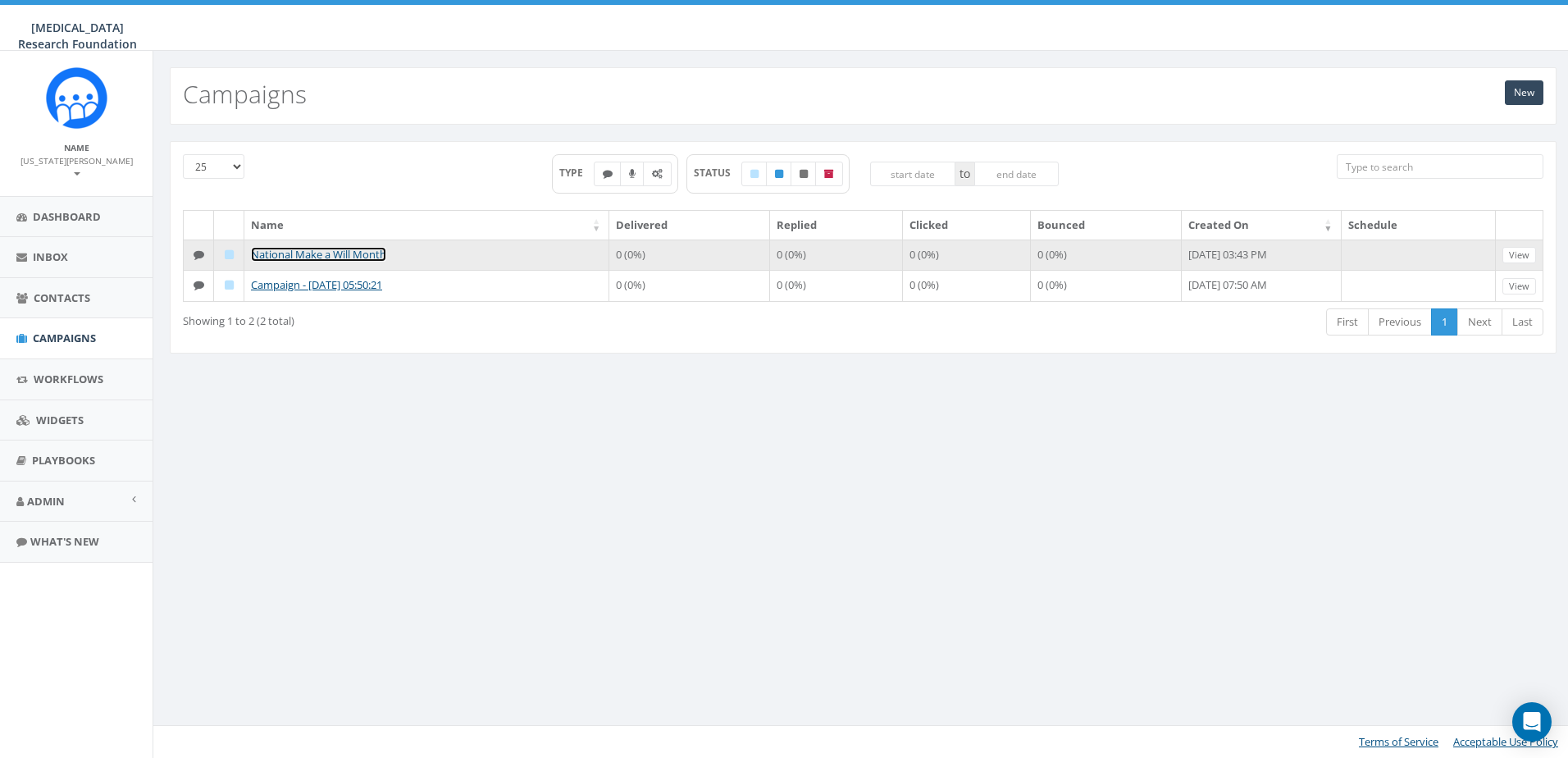
click at [307, 257] on link "National Make a Will Month" at bounding box center [318, 254] width 135 height 14
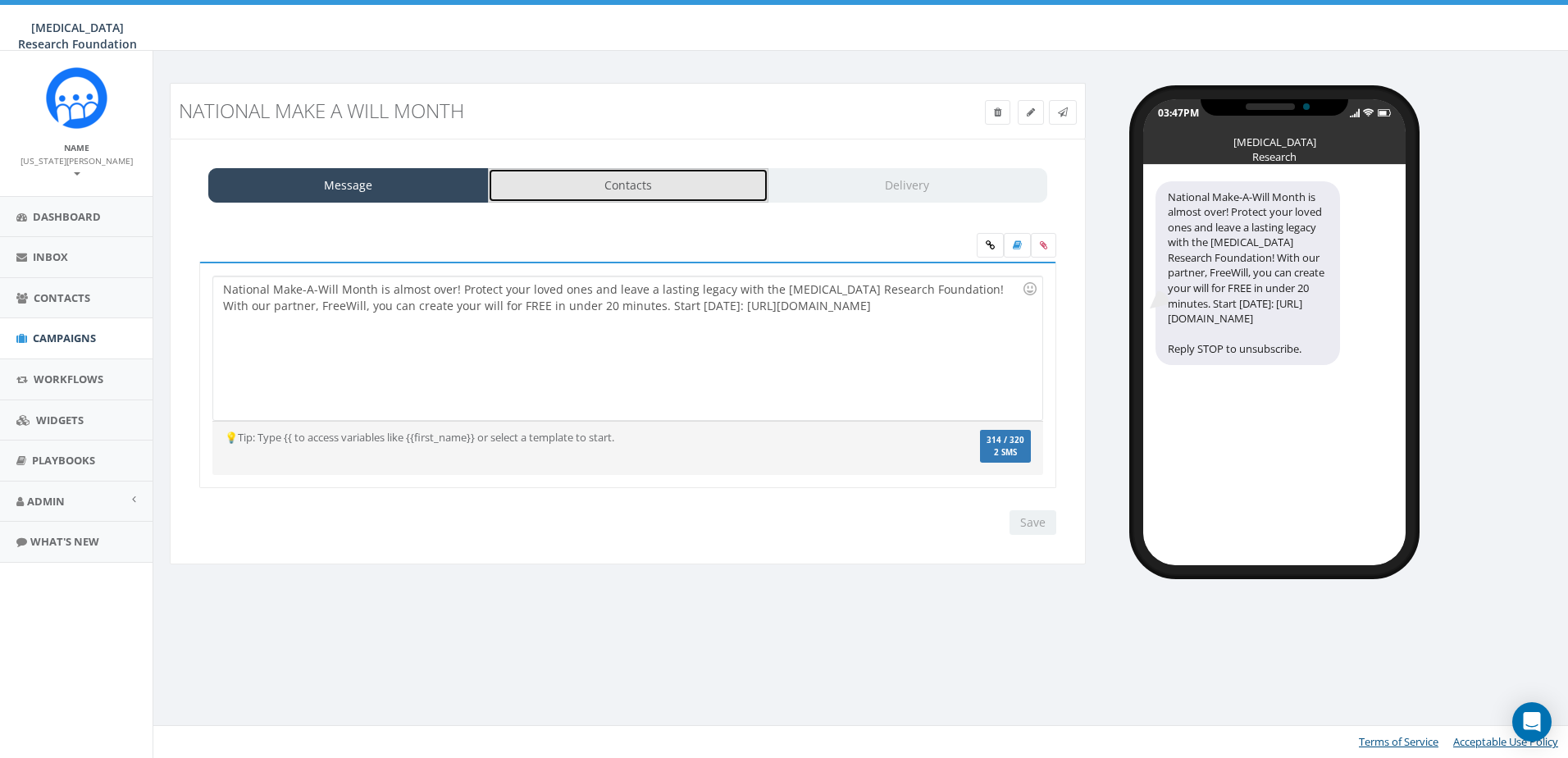
click at [669, 189] on link "Contacts" at bounding box center [628, 185] width 280 height 35
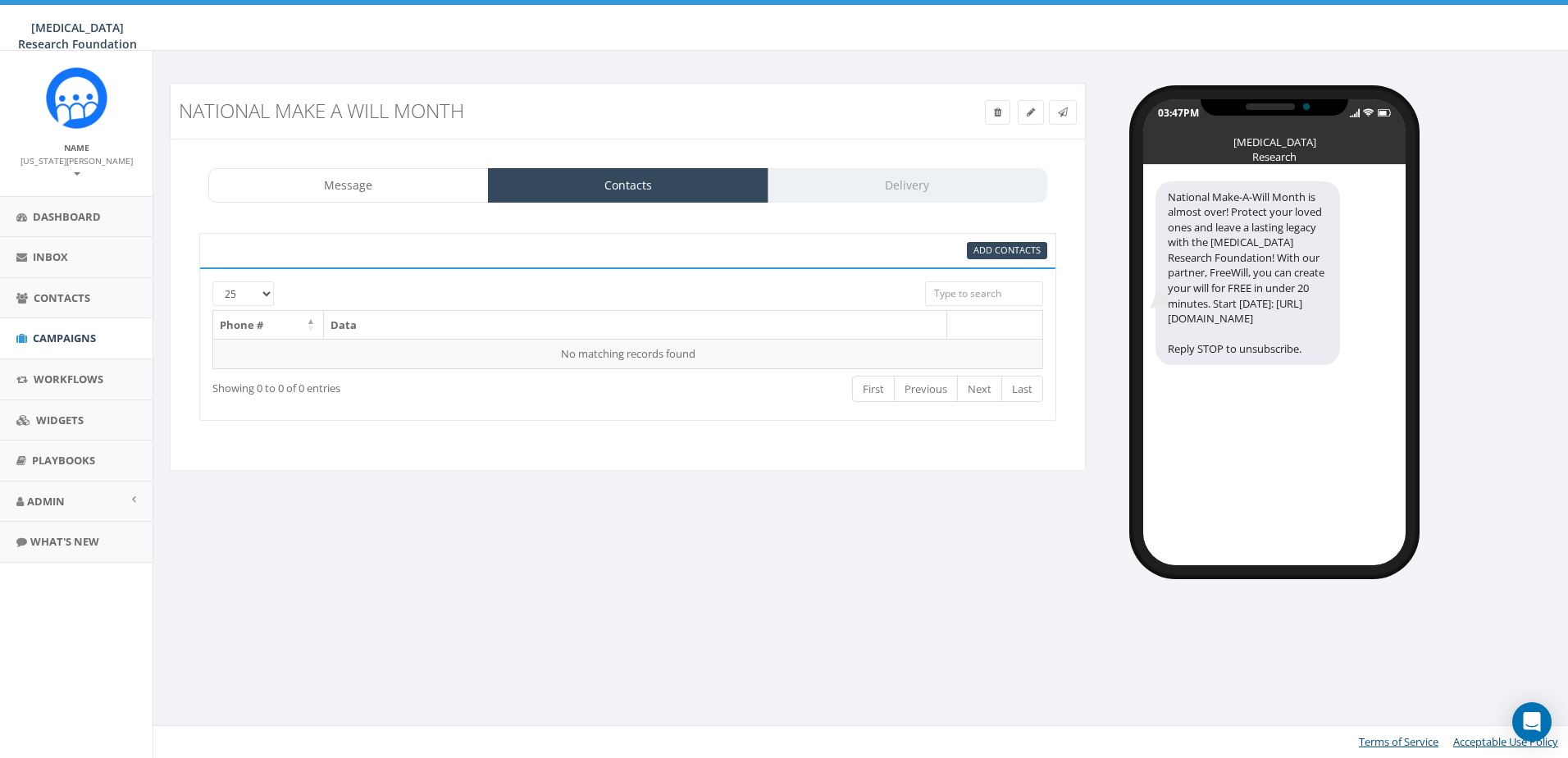
click at [234, 290] on select "25 50 100" at bounding box center [243, 294] width 61 height 25
click at [323, 290] on div at bounding box center [592, 289] width 641 height 15
click at [659, 198] on link "Contacts" at bounding box center [628, 185] width 280 height 35
click at [1008, 247] on span "Add Contacts" at bounding box center [1007, 250] width 67 height 12
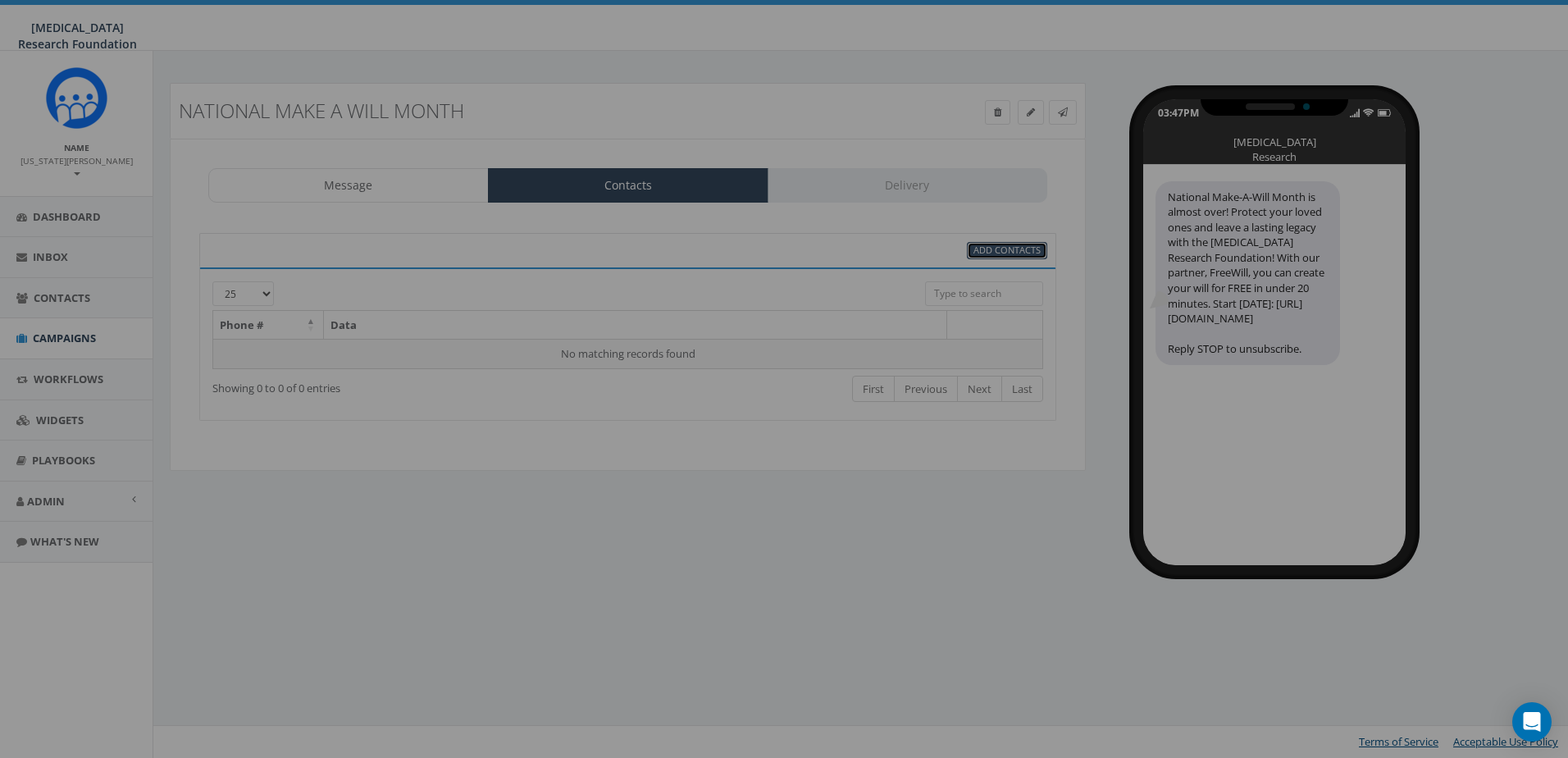
select select
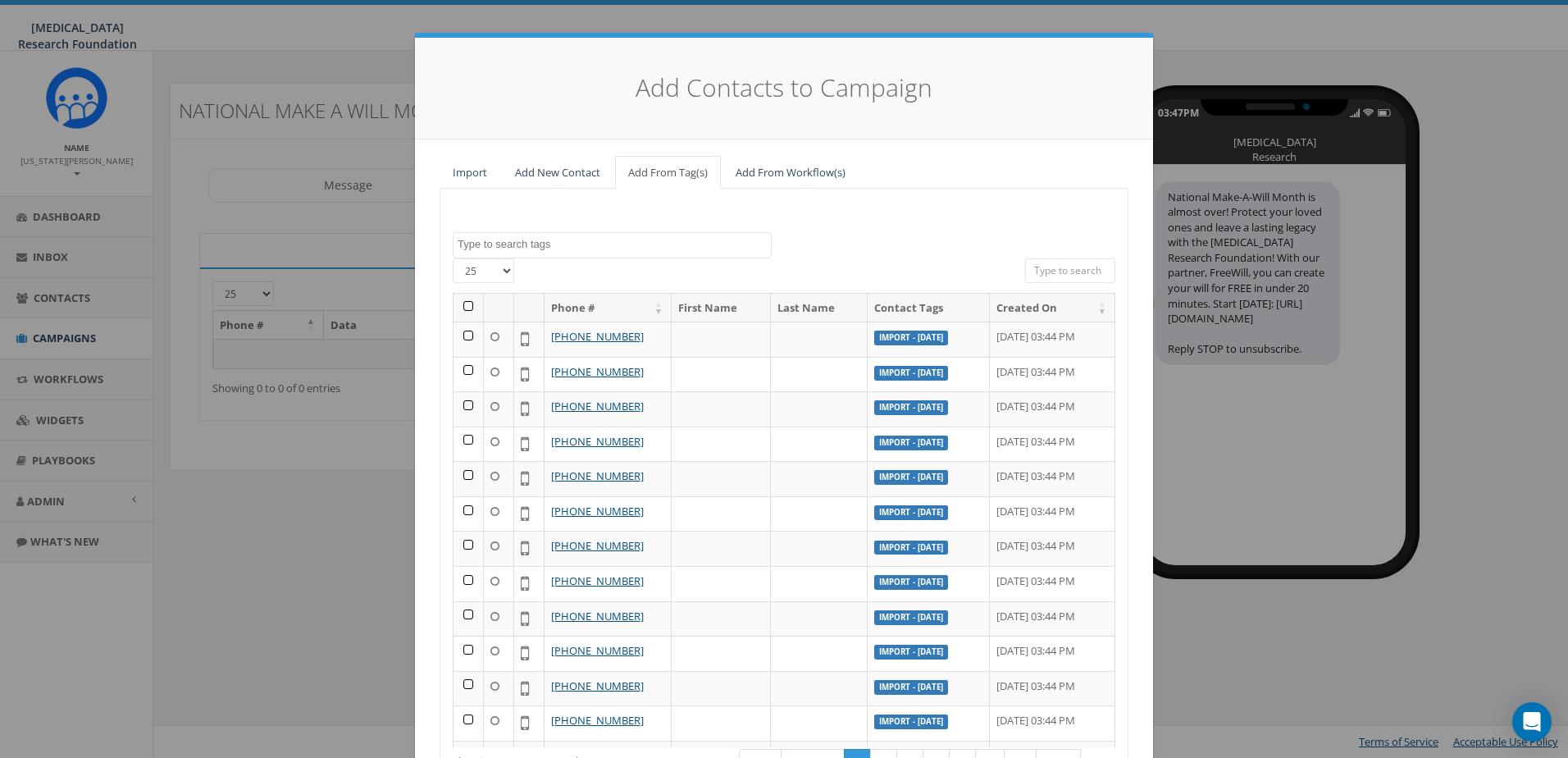
click at [469, 308] on th at bounding box center [469, 308] width 31 height 29
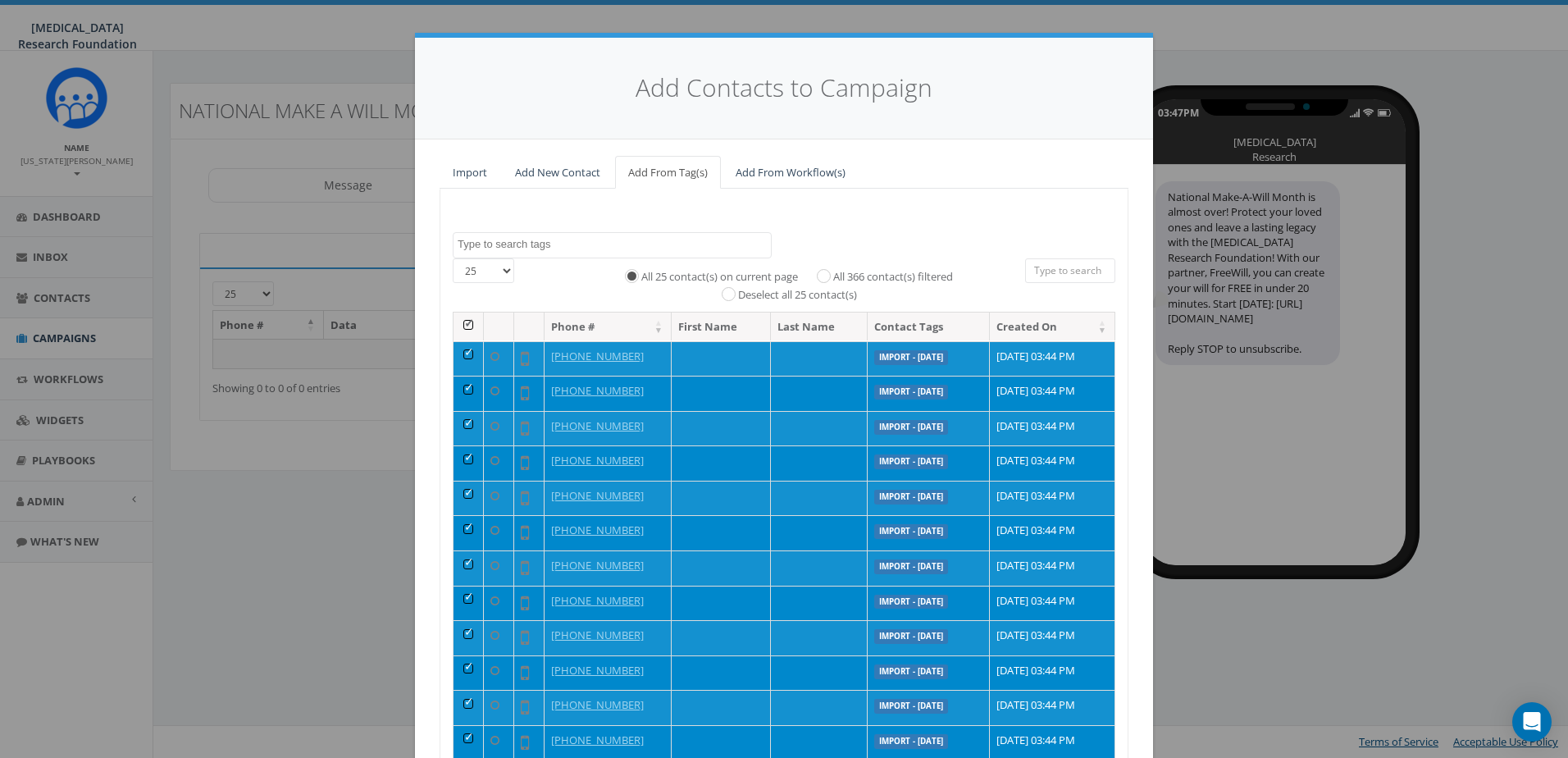
click at [504, 270] on select "25 50 100" at bounding box center [484, 271] width 61 height 25
select select "100"
click at [453, 258] on select "25 50 100" at bounding box center [484, 271] width 61 height 25
click at [460, 278] on select "25 50 100" at bounding box center [484, 271] width 61 height 25
click at [583, 275] on div "All 25 contact(s) on current page All 366 contact(s) filtered Deselect all 25 c…" at bounding box center [784, 285] width 459 height 54
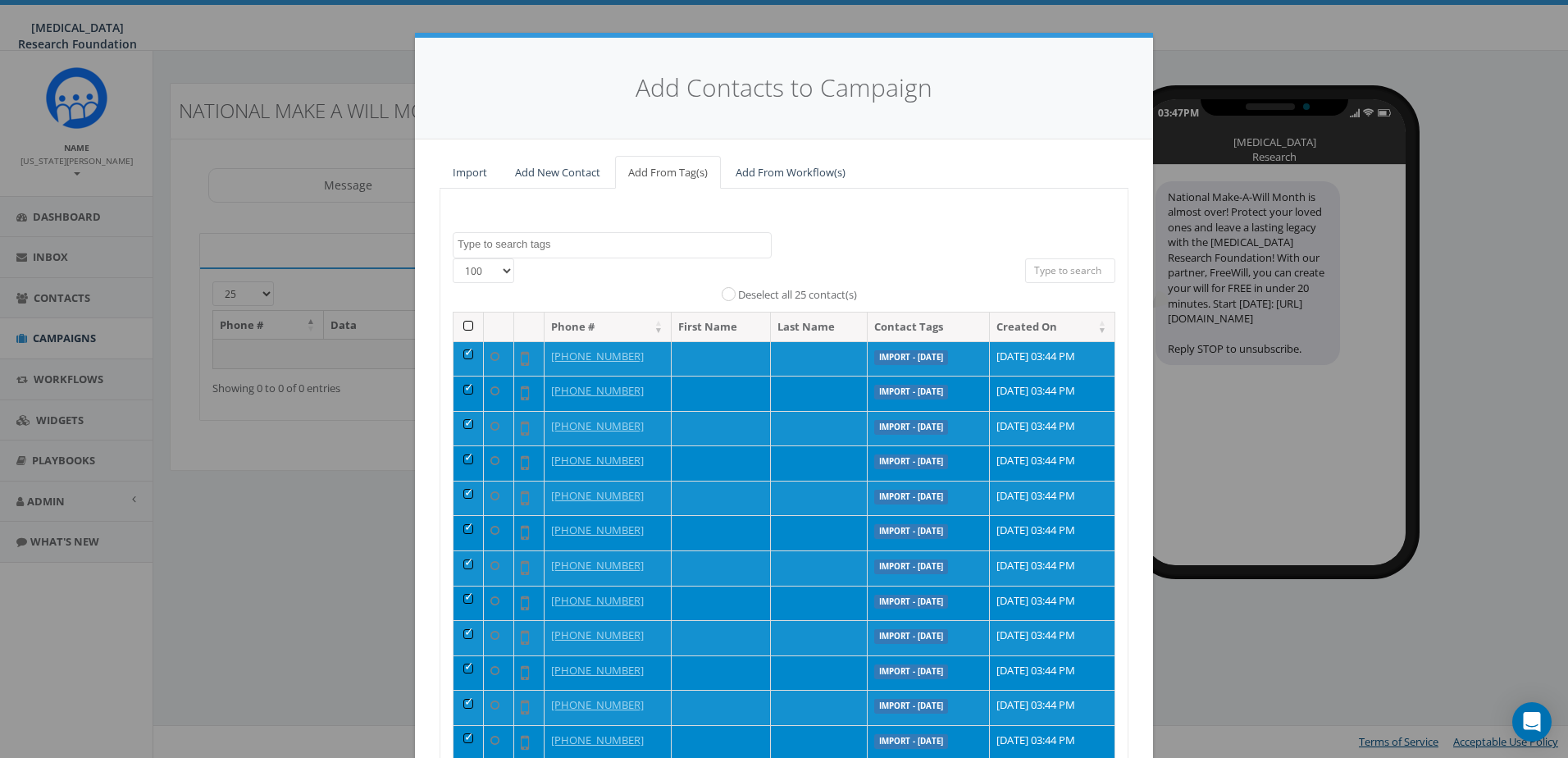
click at [466, 327] on th at bounding box center [469, 327] width 31 height 29
click at [464, 327] on th at bounding box center [469, 327] width 31 height 29
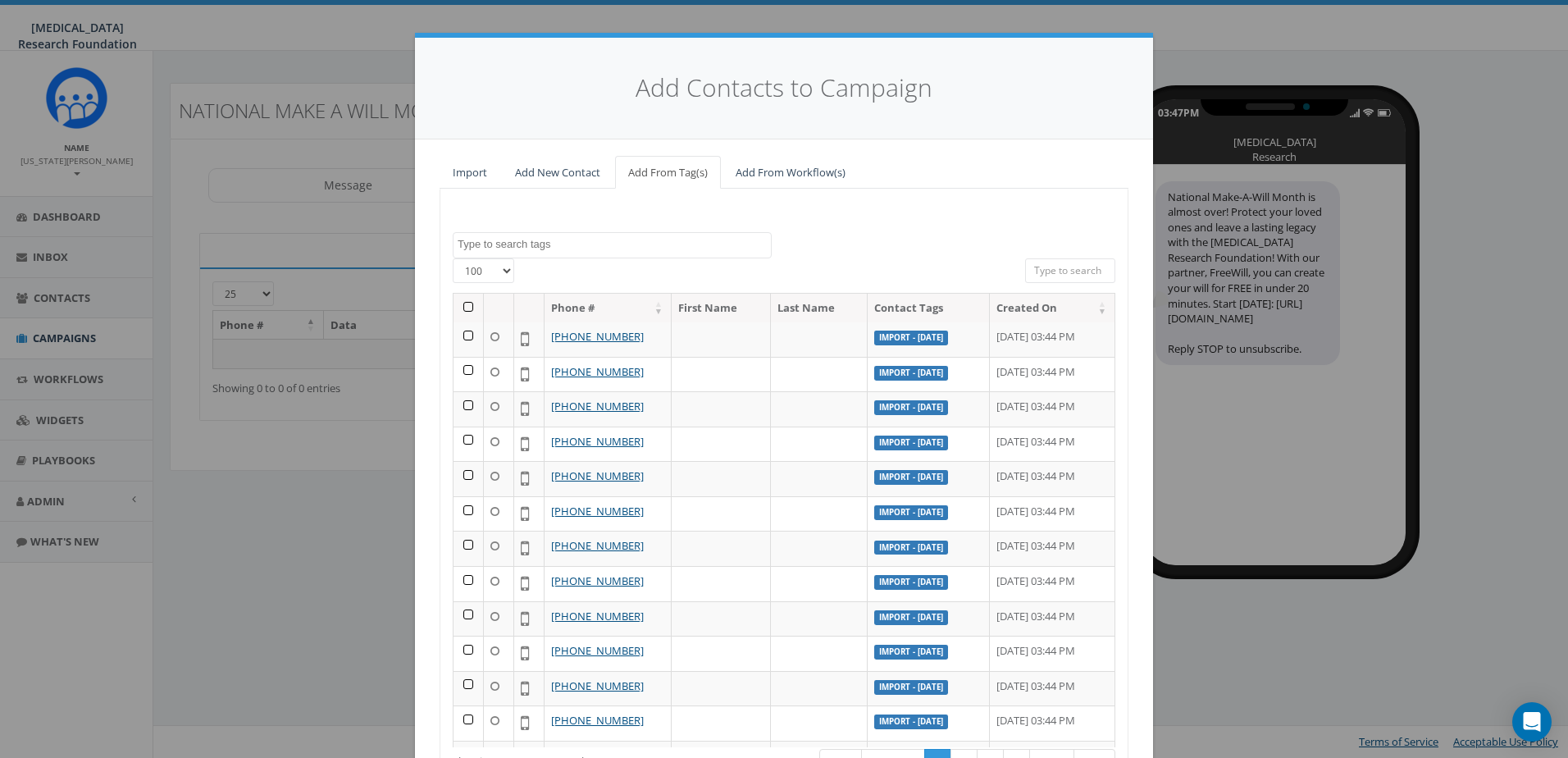
click at [465, 306] on th at bounding box center [469, 308] width 31 height 29
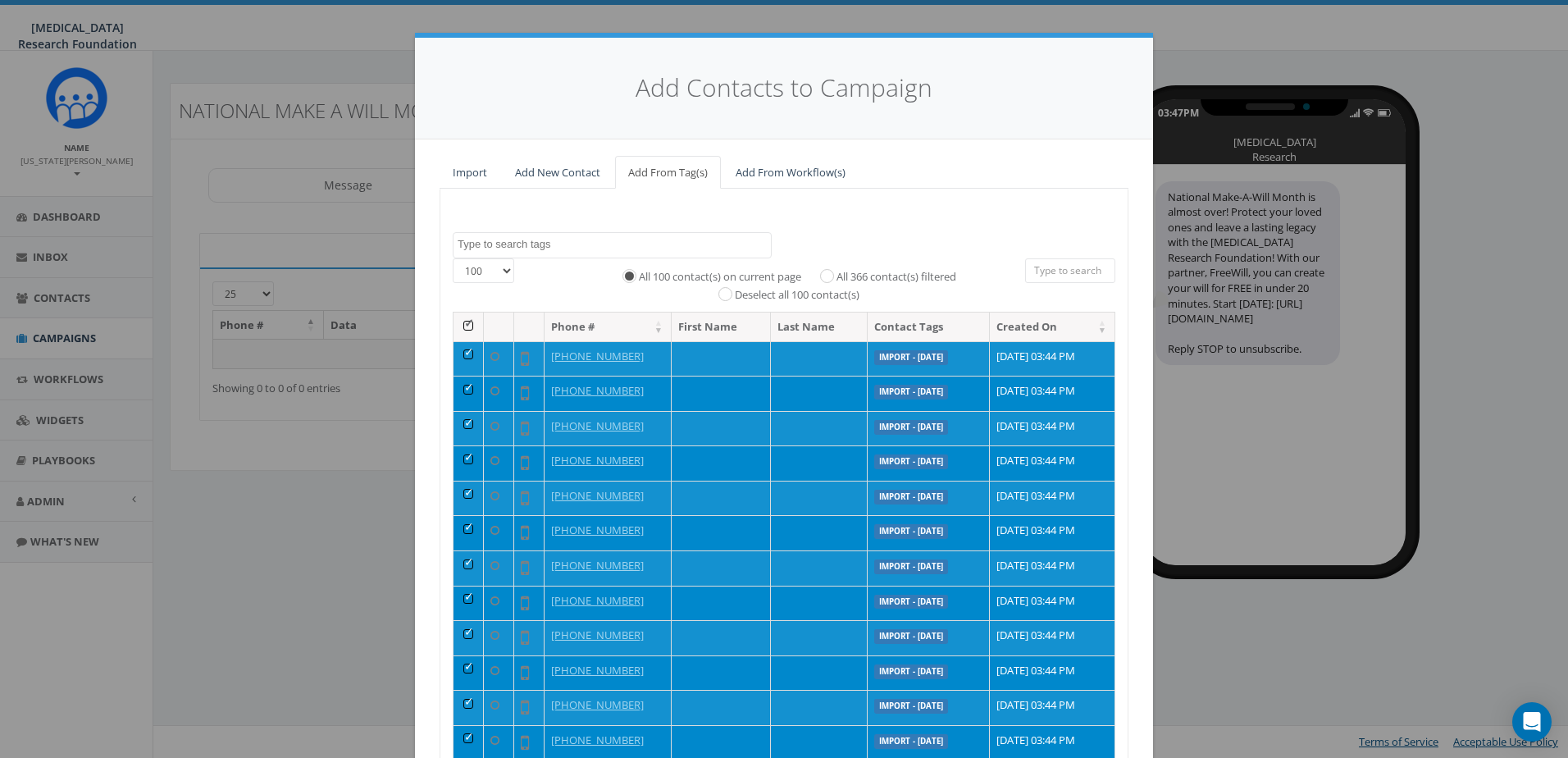
click at [909, 275] on label "All 366 contact(s) filtered" at bounding box center [896, 277] width 120 height 16
click at [836, 275] on input "All 366 contact(s) filtered" at bounding box center [831, 275] width 11 height 11
radio input "true"
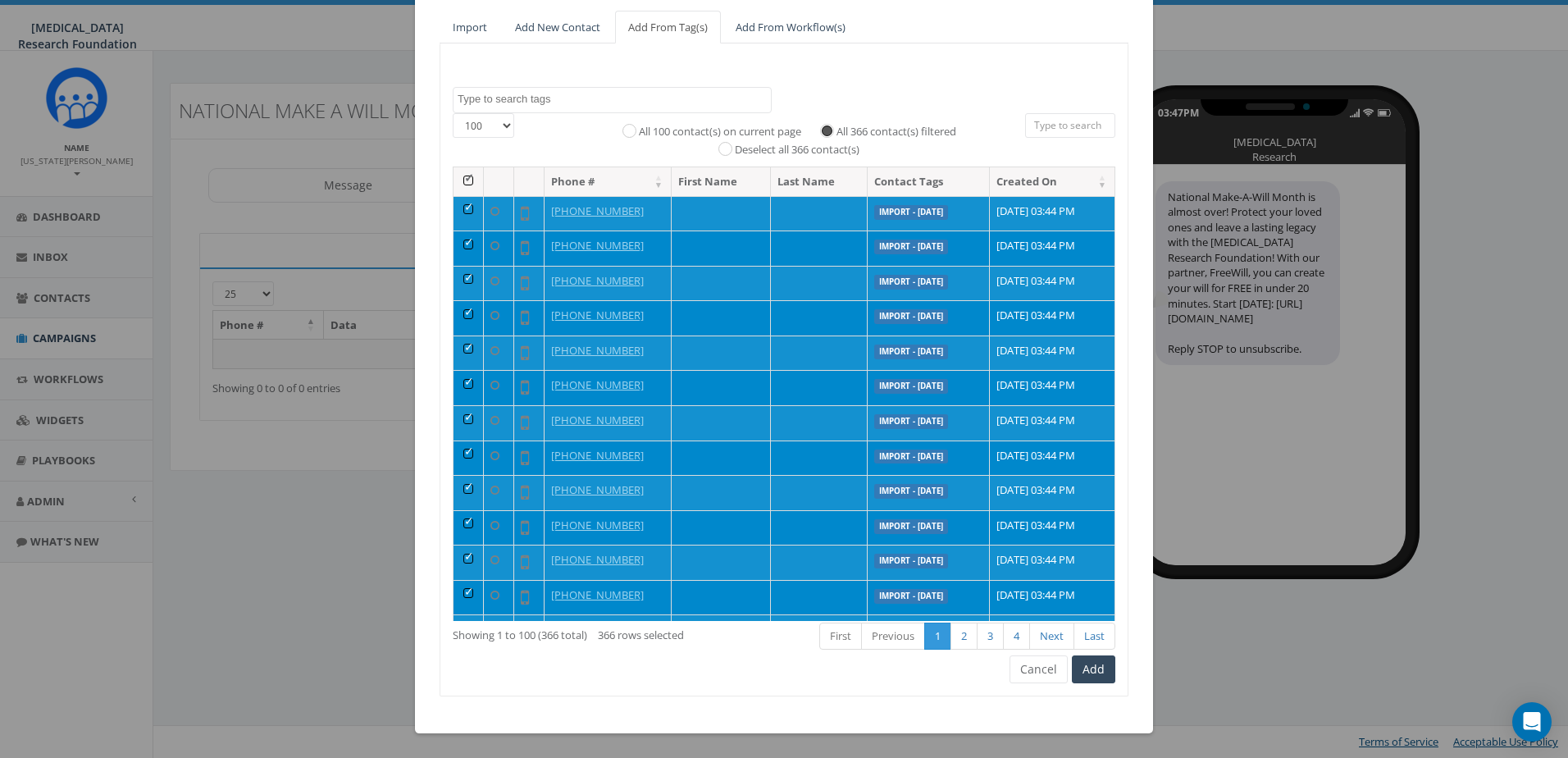
scroll to position [246, 0]
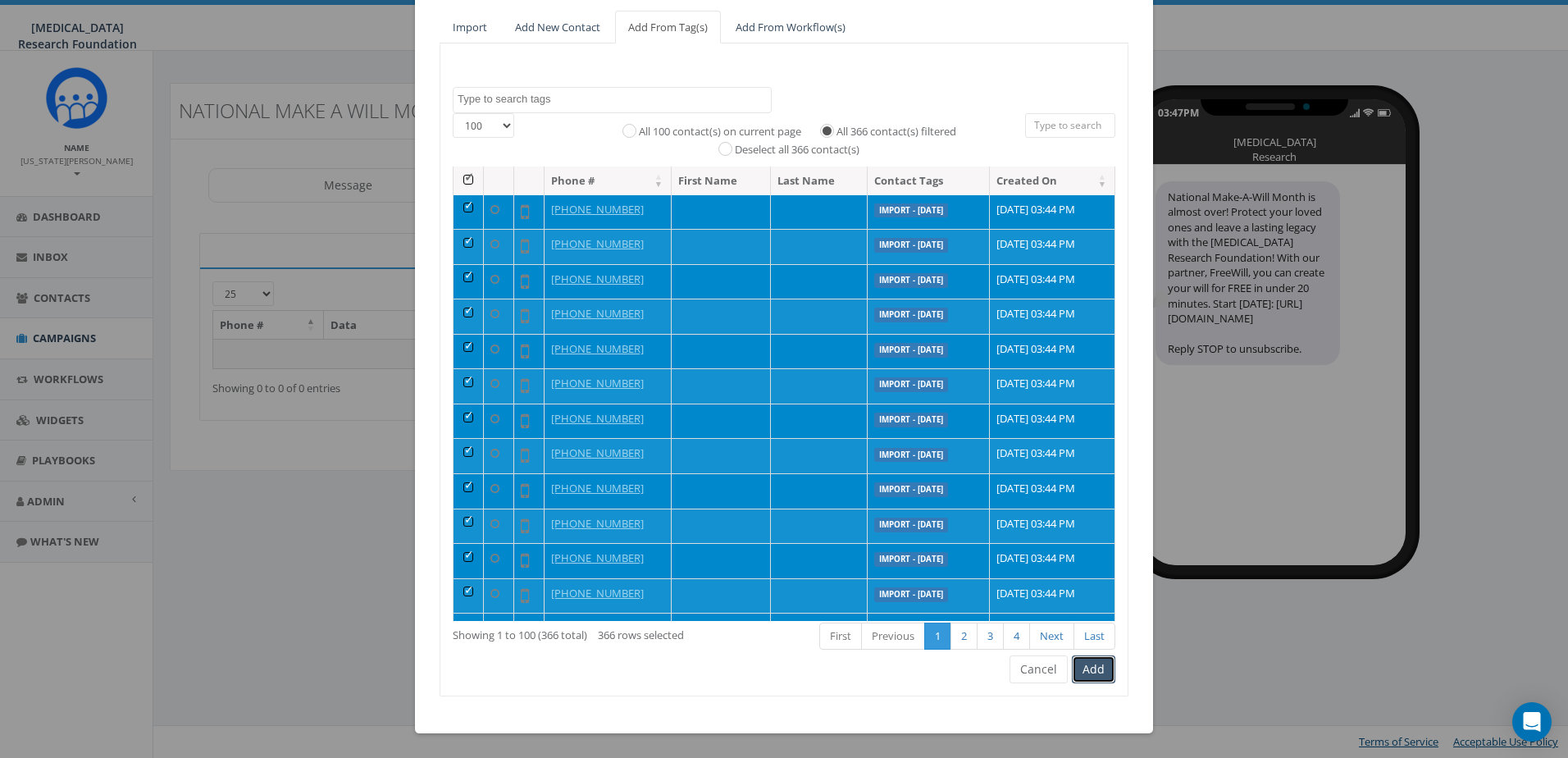
click at [1091, 668] on button "Add" at bounding box center [1094, 670] width 43 height 28
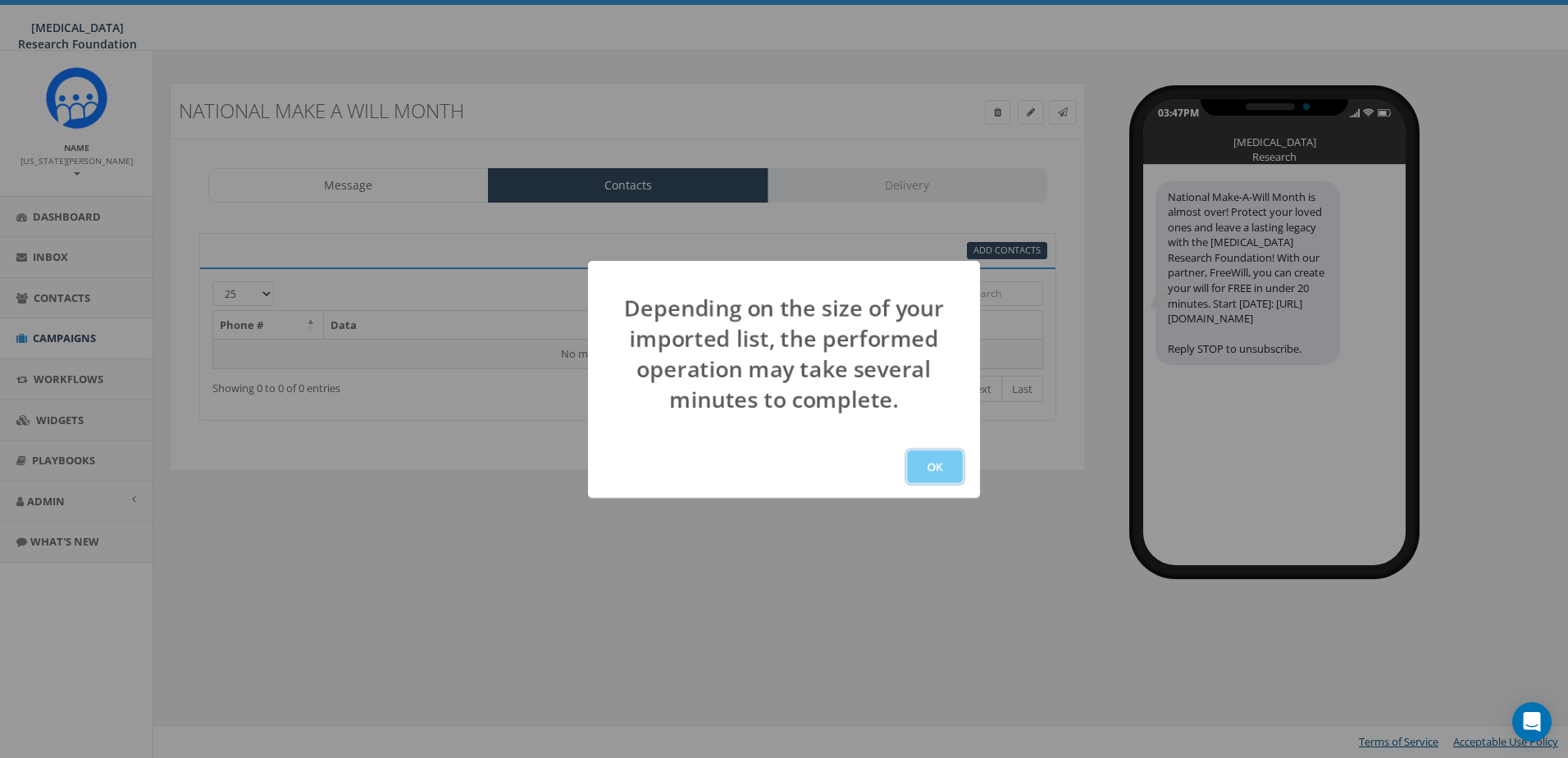
click at [946, 460] on button "OK" at bounding box center [935, 467] width 56 height 33
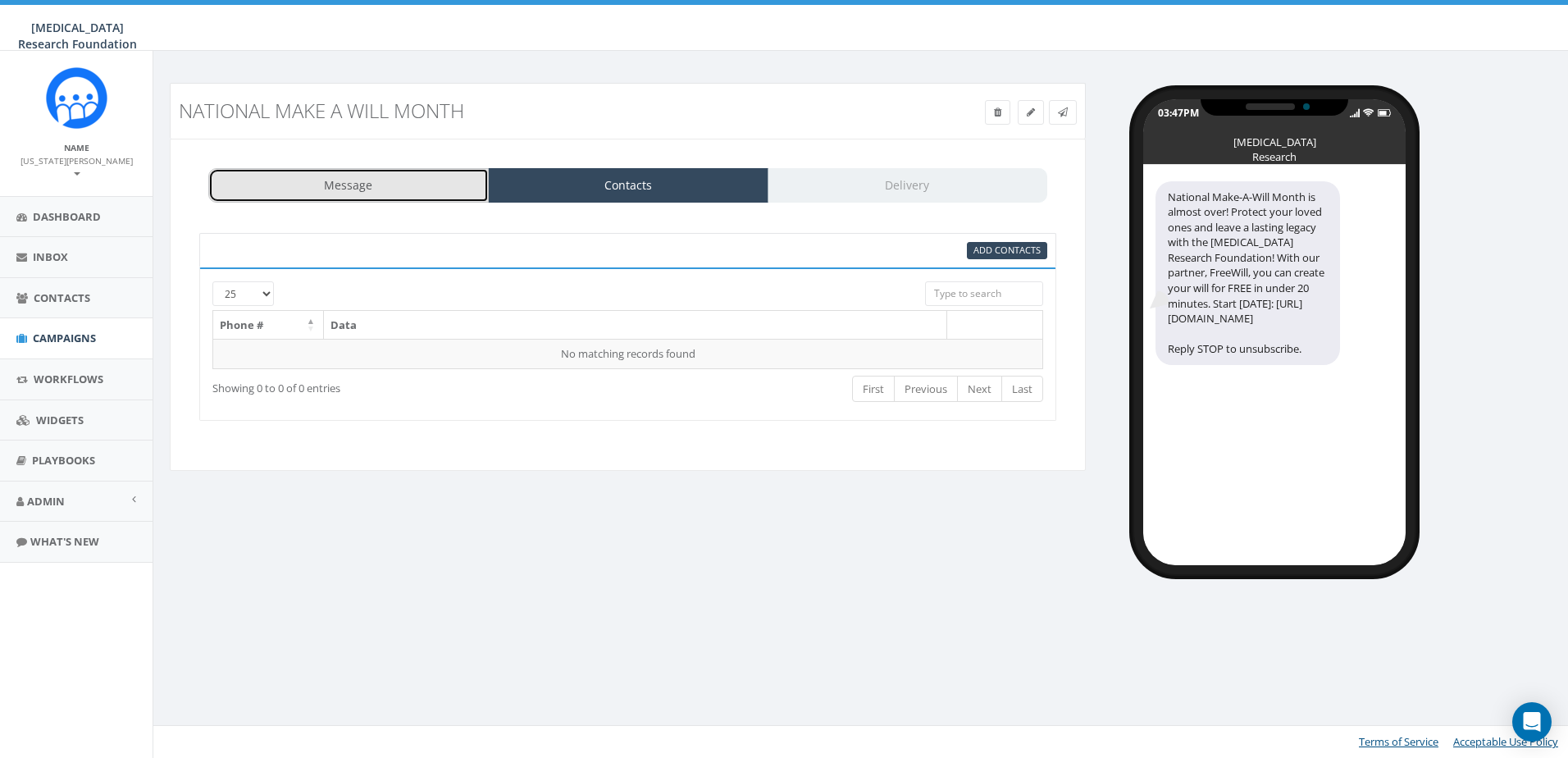
click at [414, 181] on link "Message" at bounding box center [349, 185] width 280 height 35
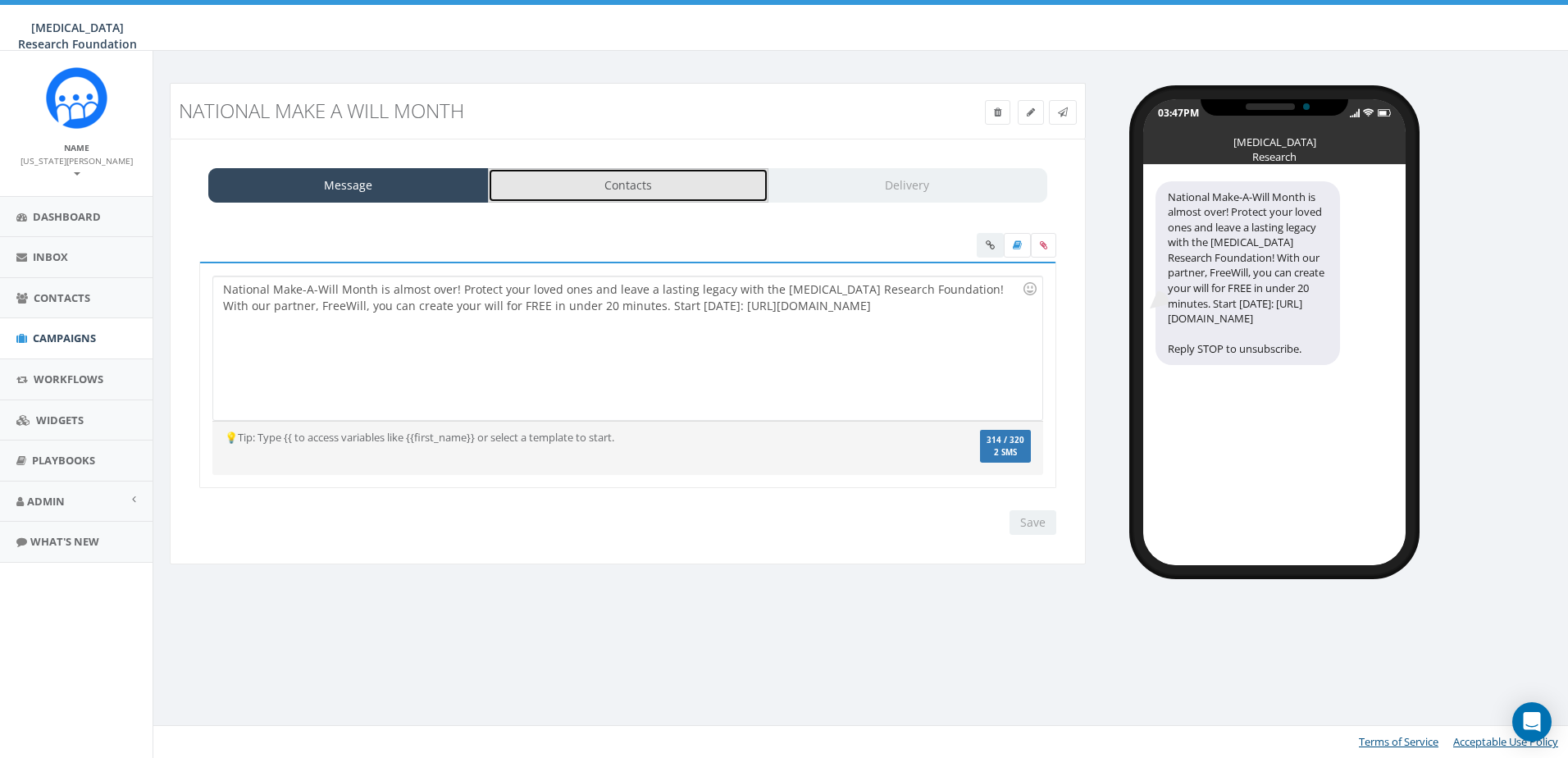
click at [566, 181] on link "Contacts" at bounding box center [628, 185] width 280 height 35
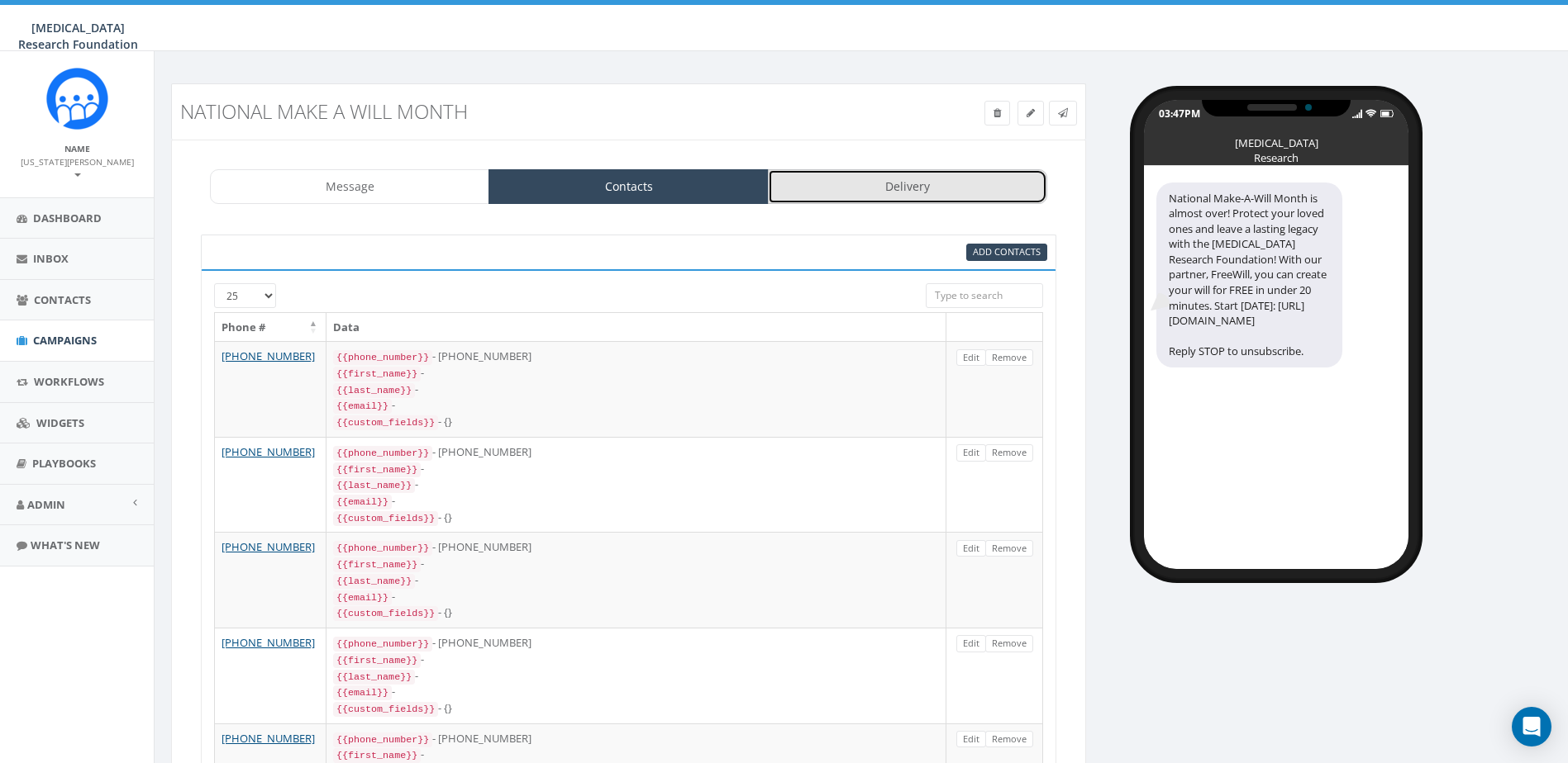
click at [847, 184] on link "Delivery" at bounding box center [907, 187] width 280 height 35
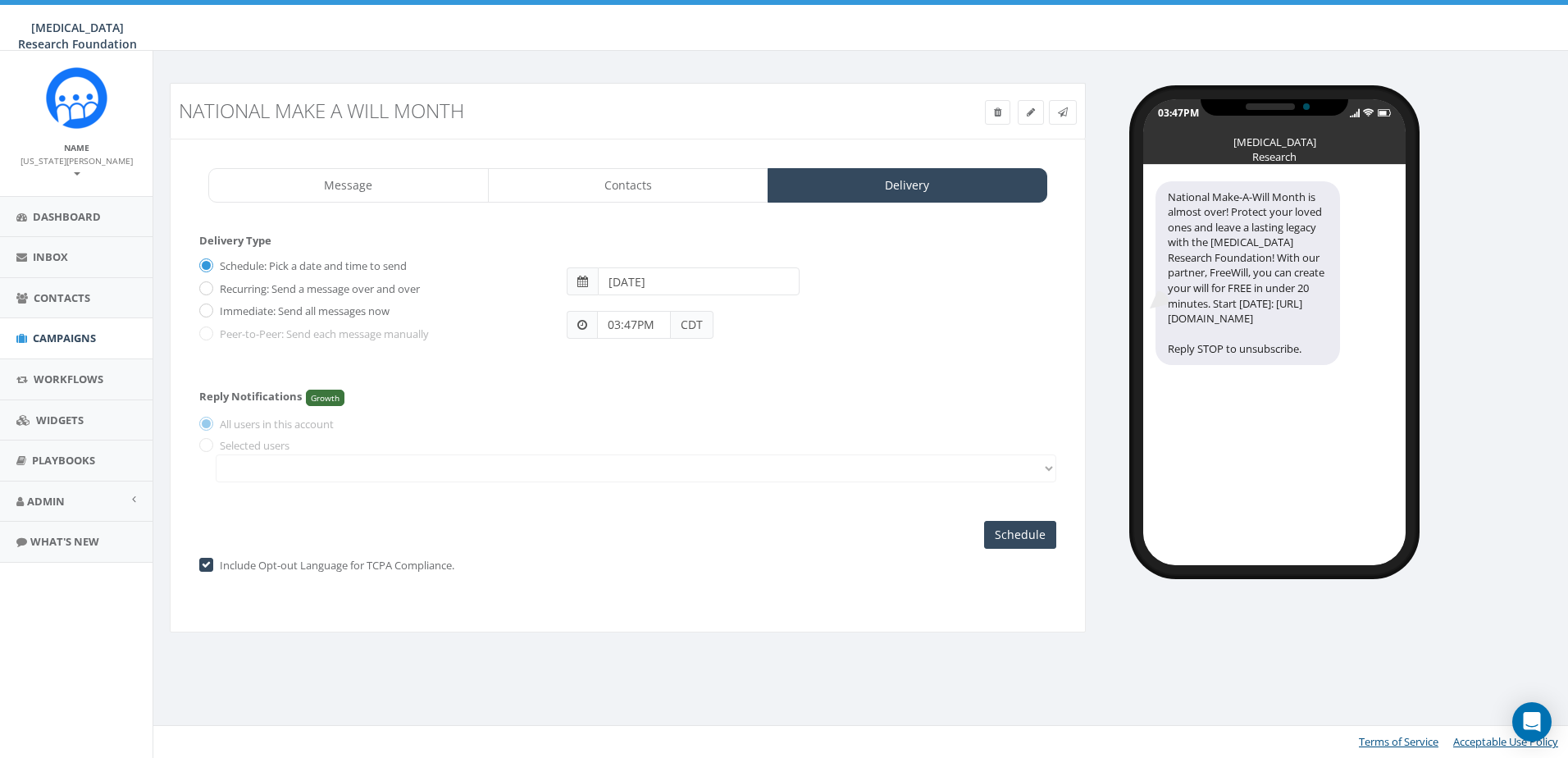
click at [369, 482] on div "Reply Notifications Growth All users in this account Selected users" at bounding box center [628, 432] width 857 height 116
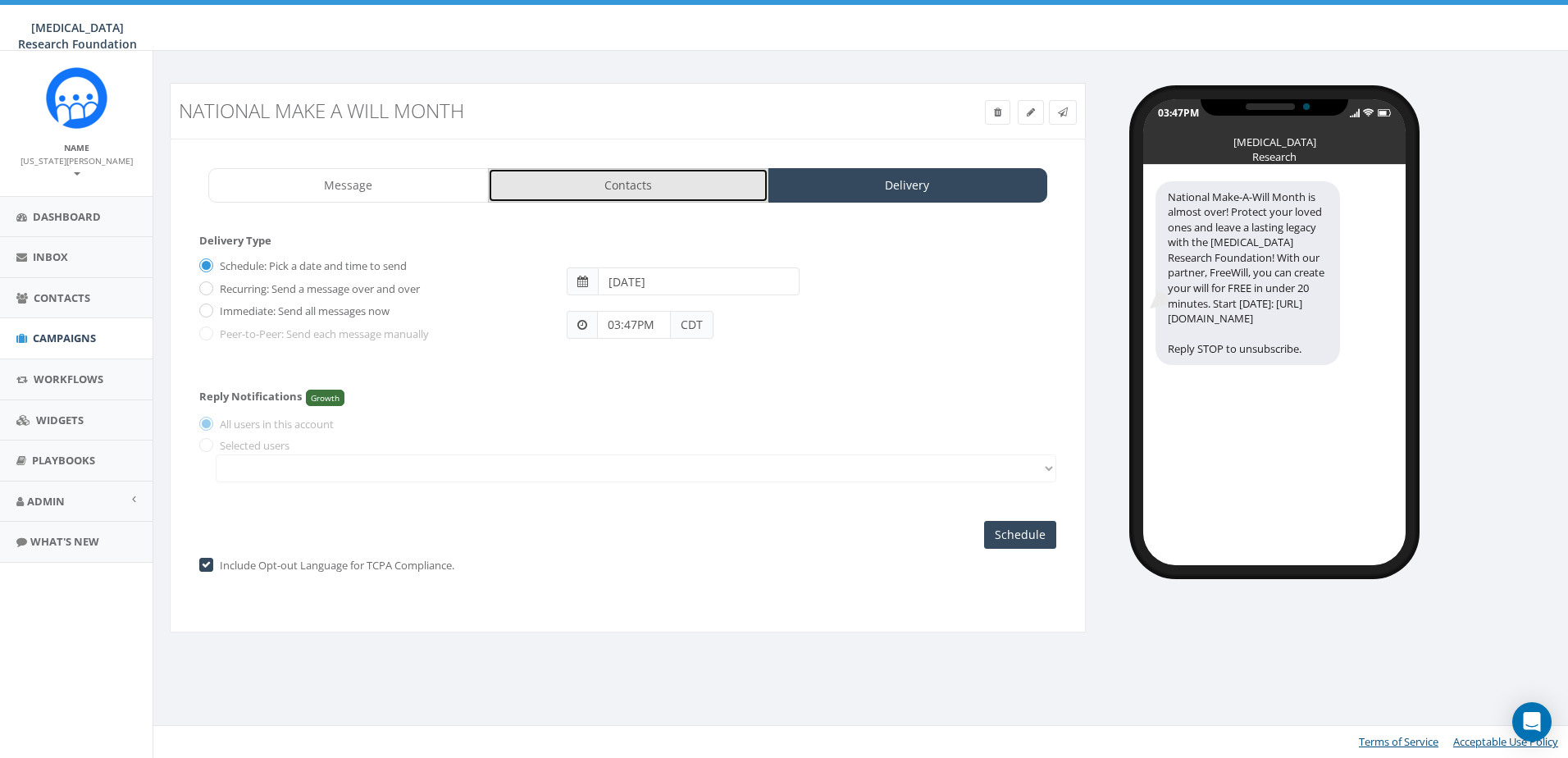
click at [613, 194] on link "Contacts" at bounding box center [628, 185] width 280 height 35
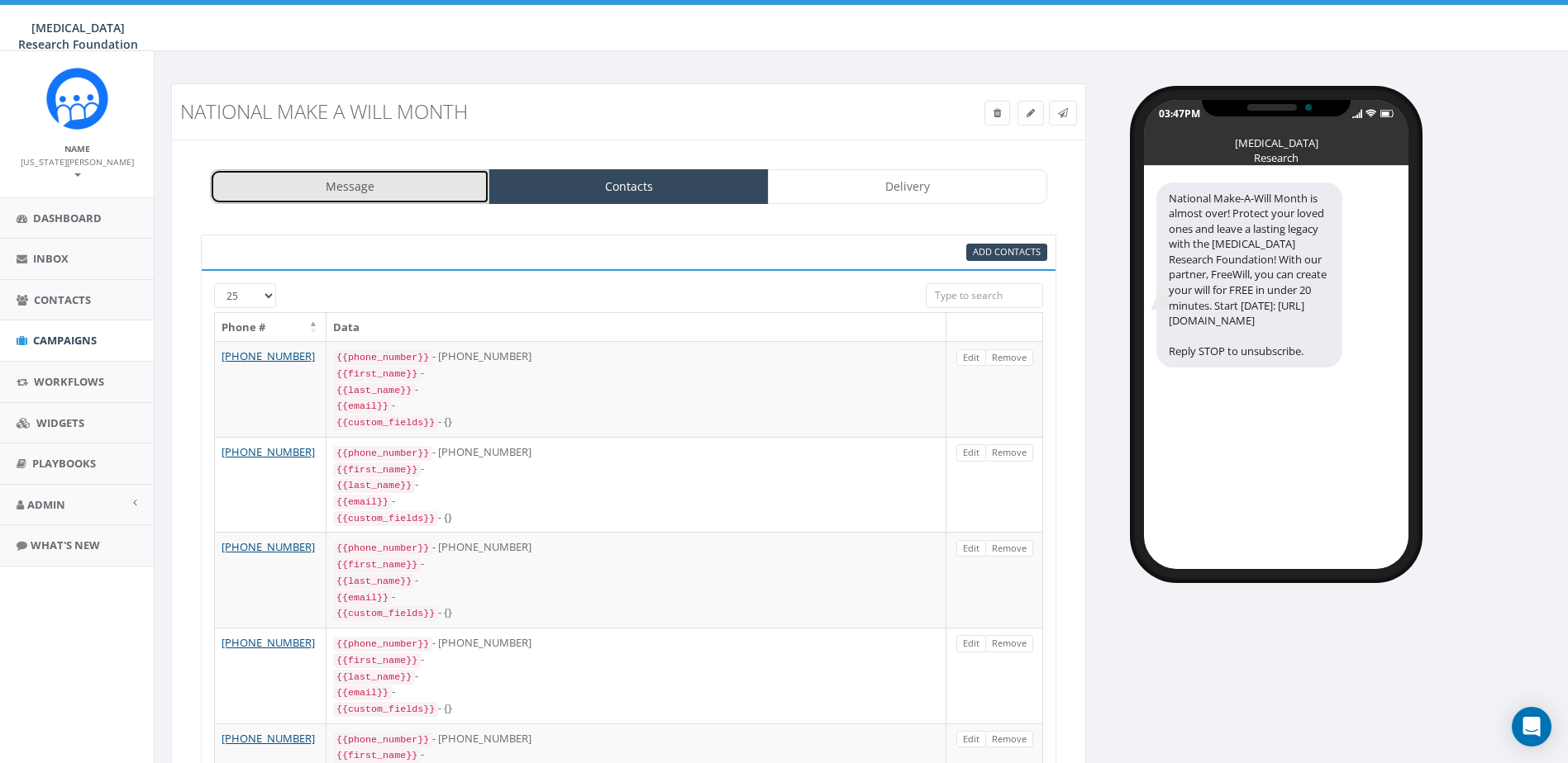
click at [356, 193] on link "Message" at bounding box center [349, 187] width 280 height 35
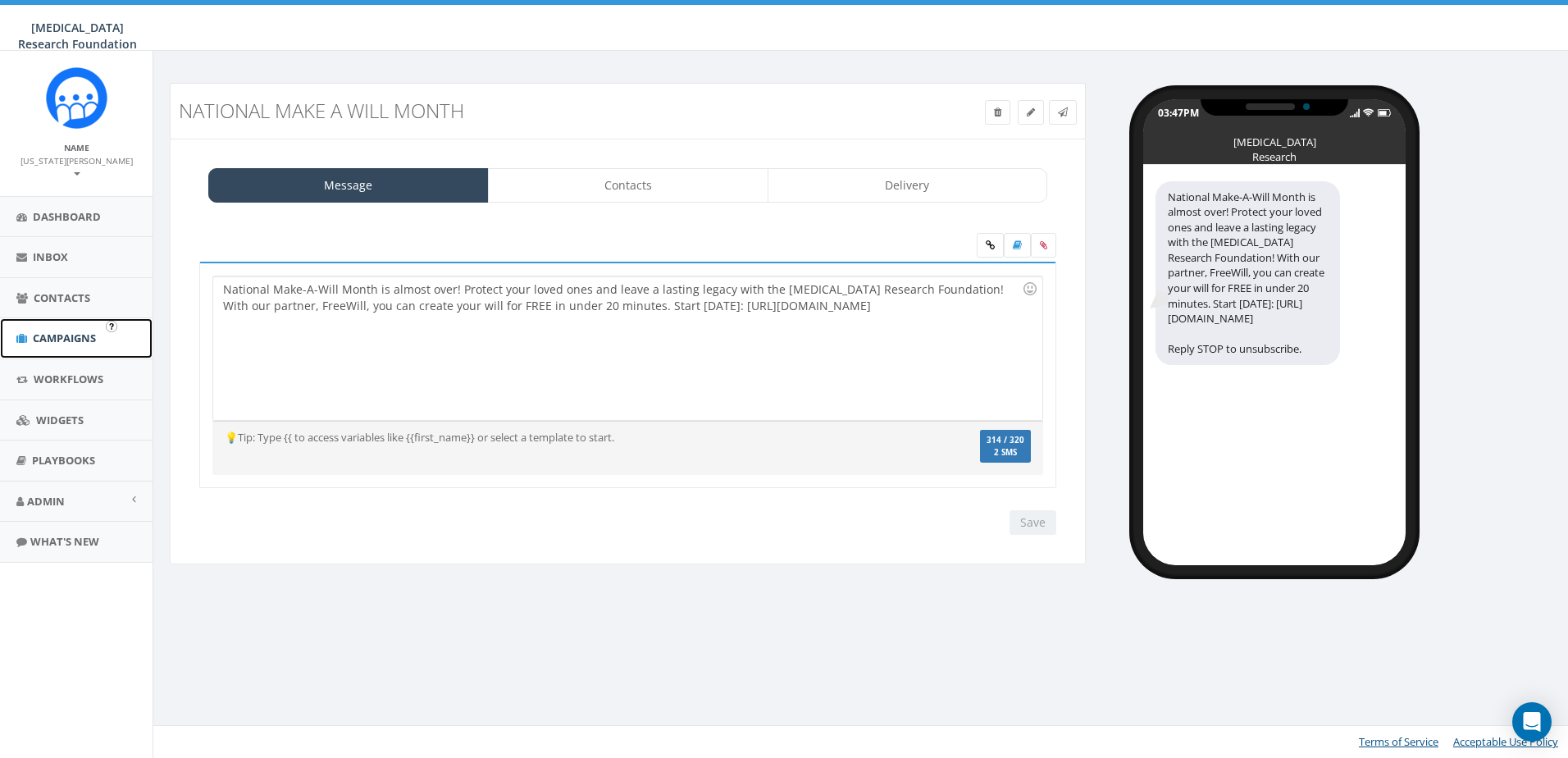
click at [70, 330] on span "Campaigns" at bounding box center [64, 337] width 63 height 14
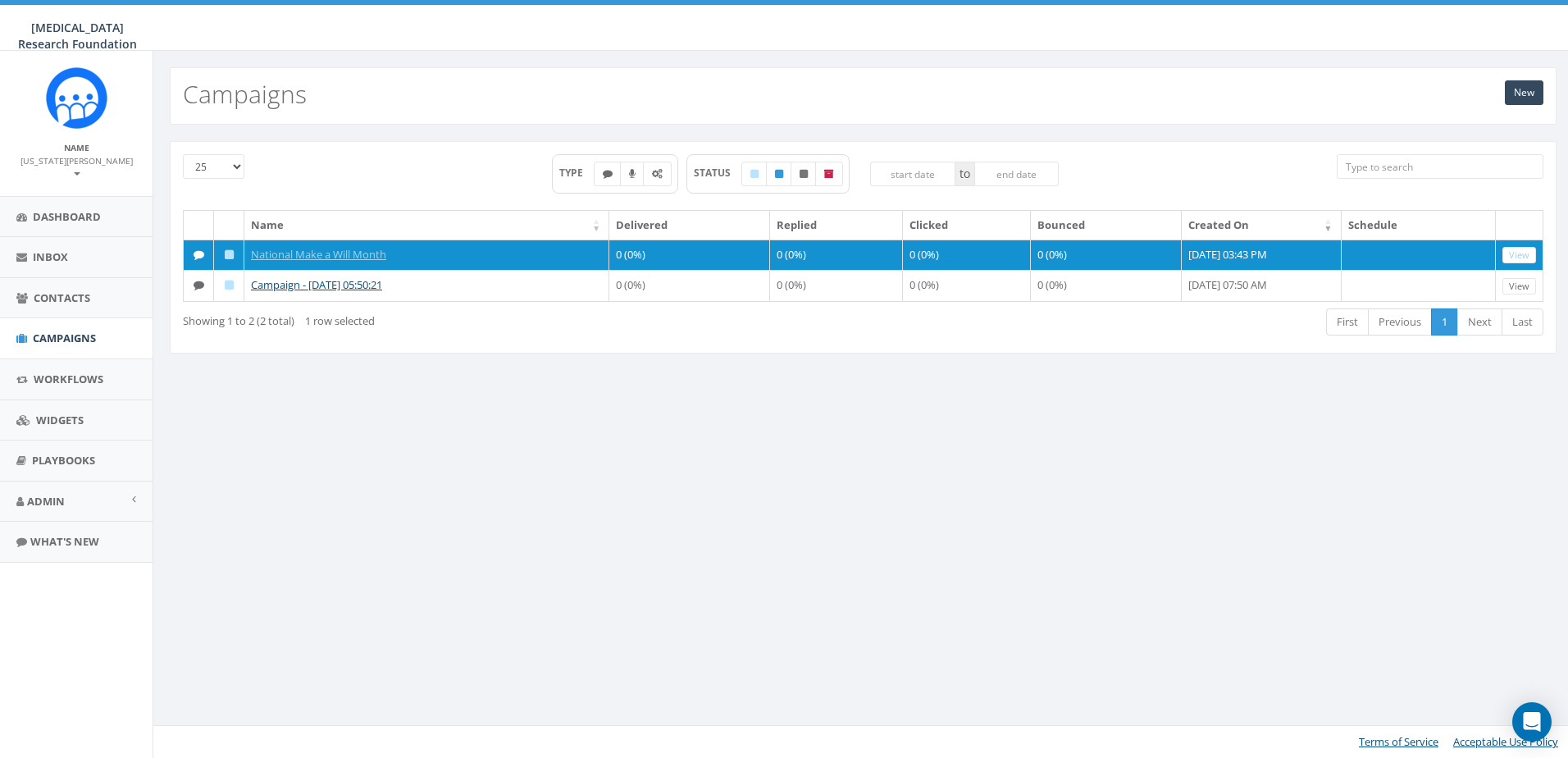
click at [881, 436] on div "New Campaigns 25 50 100 TYPE STATUS to Name Delivered Replied Clicked Bounced C…" at bounding box center [863, 404] width 1421 height 707
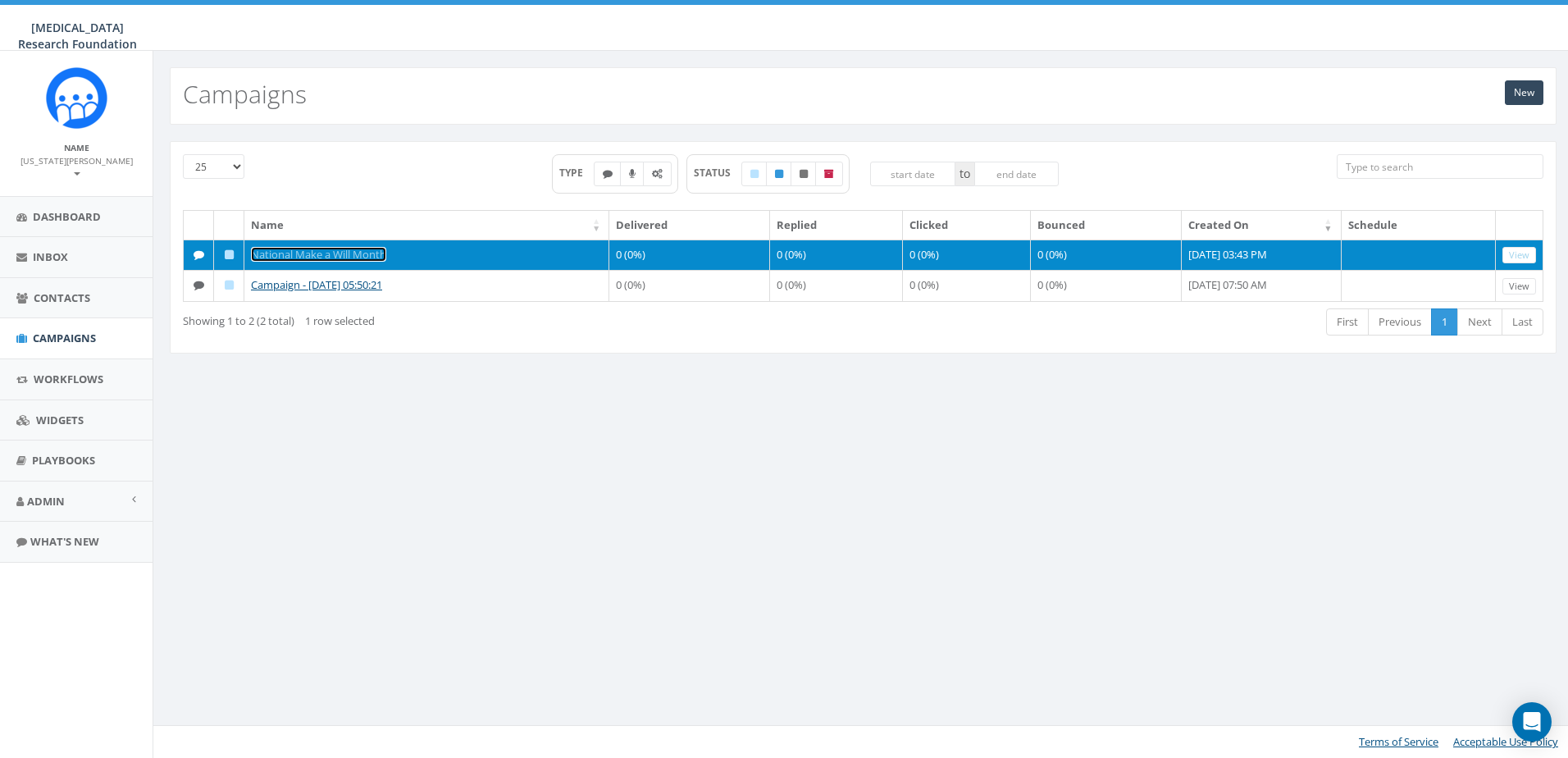
click at [333, 255] on link "National Make a Will Month" at bounding box center [318, 254] width 135 height 14
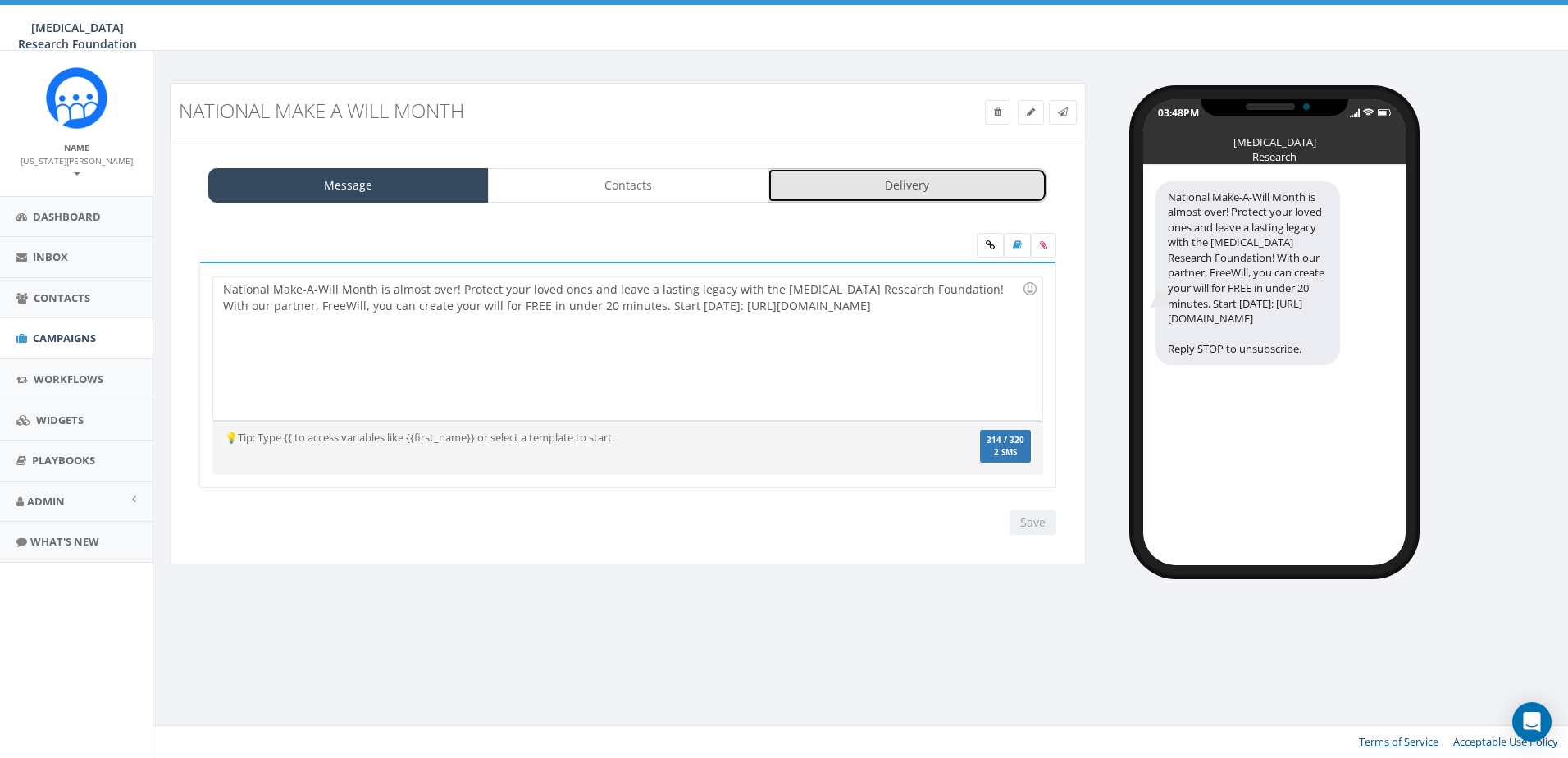
click at [839, 183] on link "Delivery" at bounding box center [908, 185] width 280 height 35
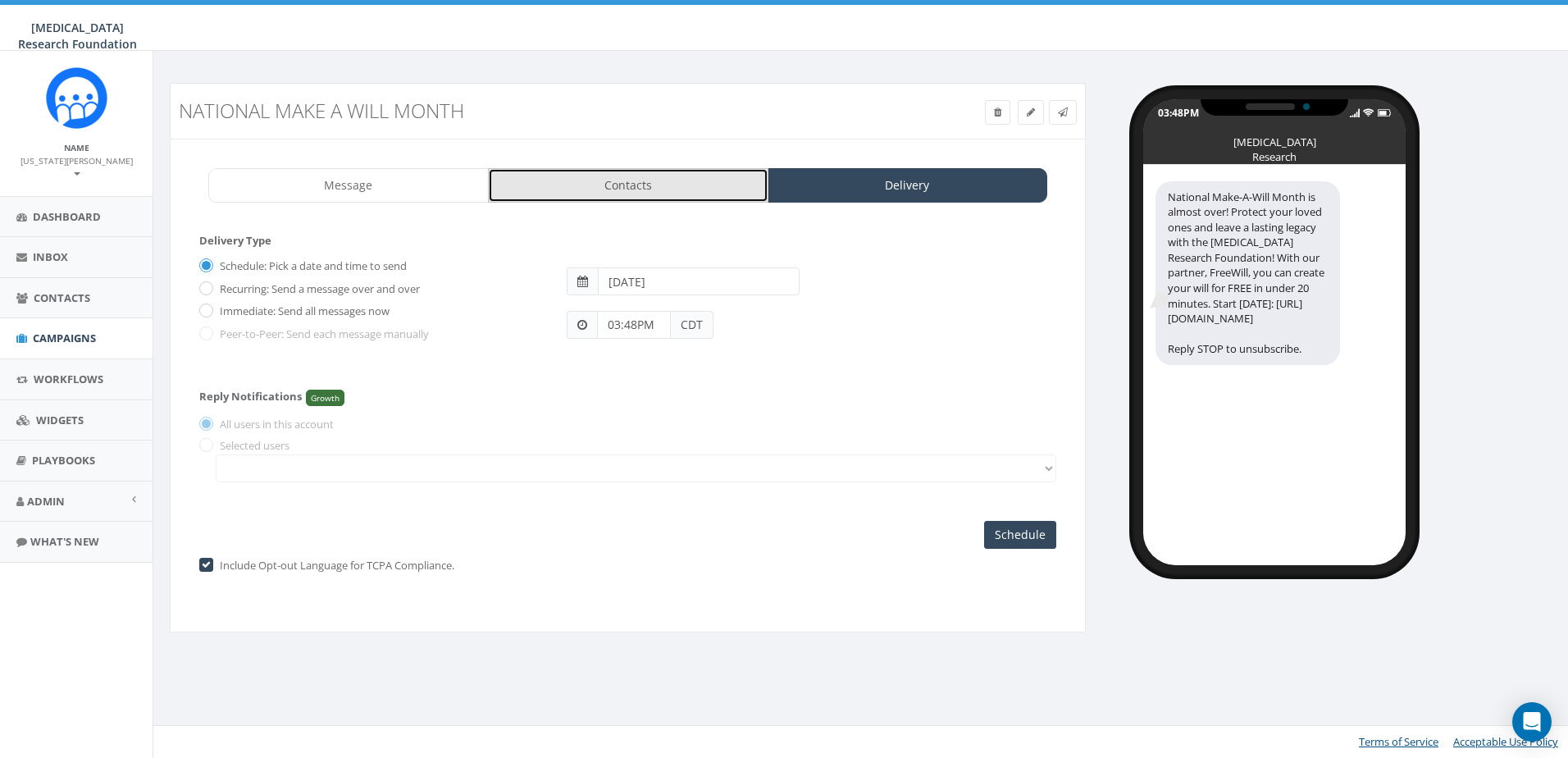
click at [621, 184] on link "Contacts" at bounding box center [628, 185] width 280 height 35
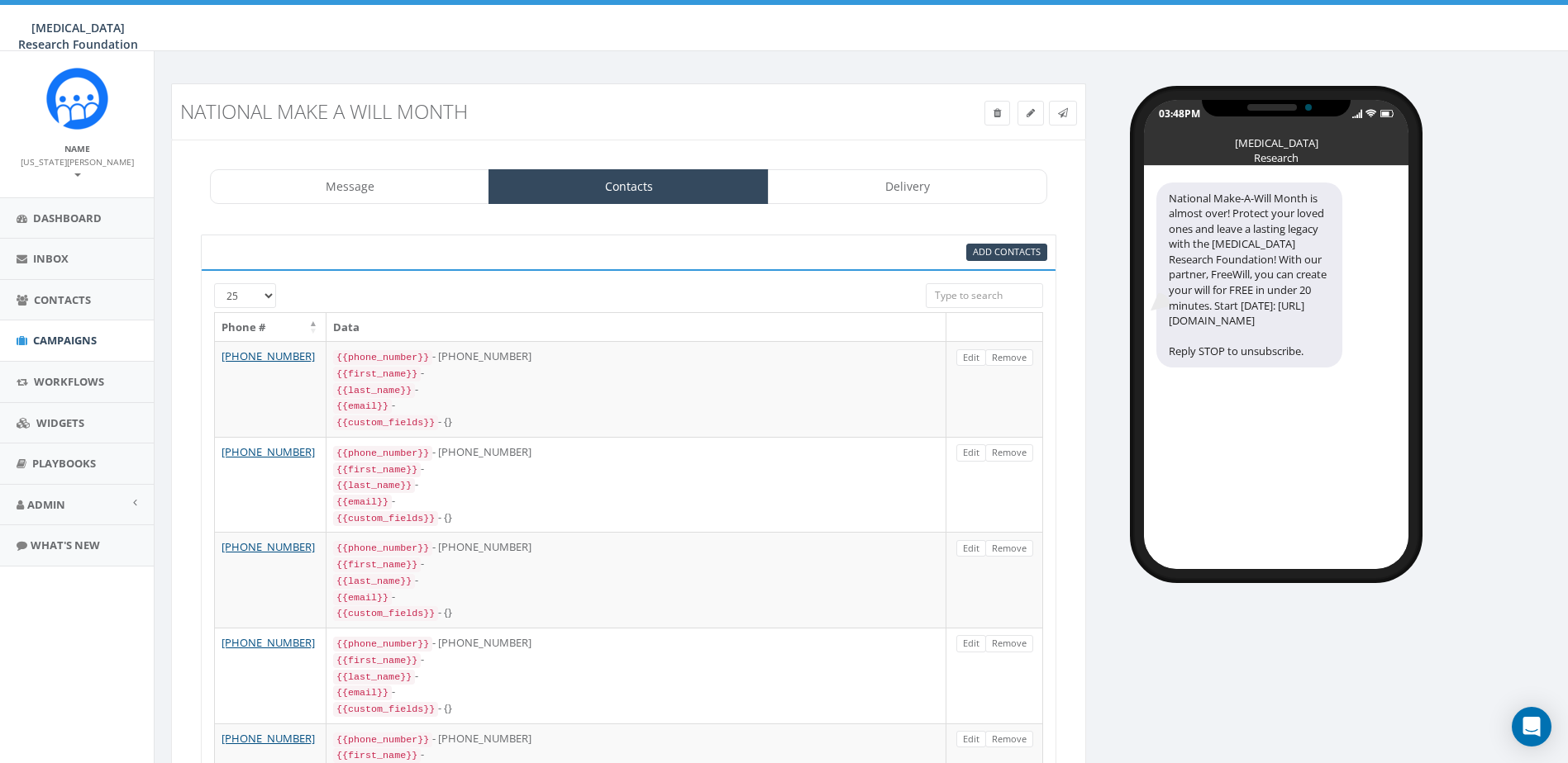
click at [241, 293] on select "25 50 100" at bounding box center [245, 296] width 62 height 25
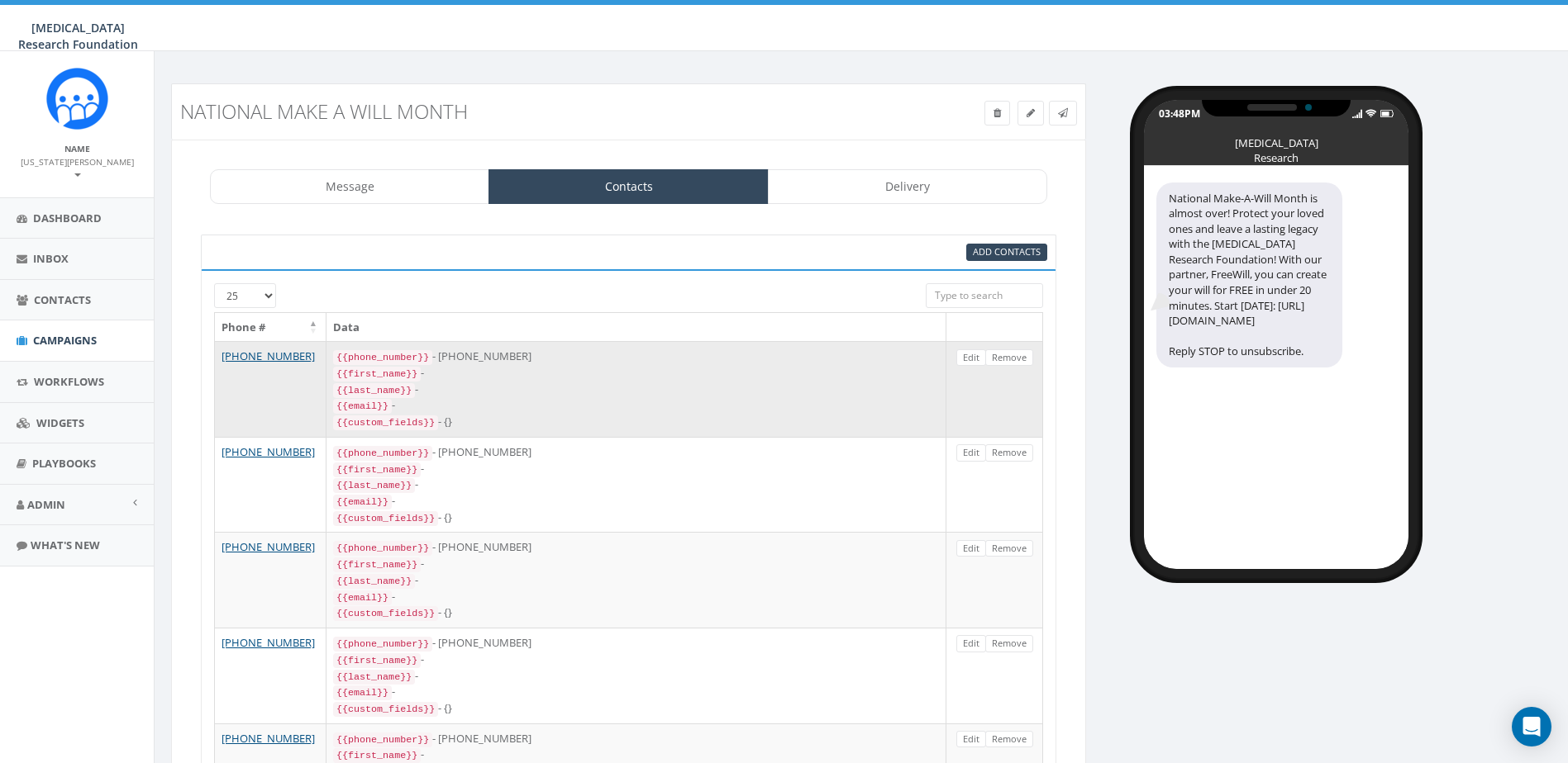
click at [577, 382] on div "{{last_name}} -" at bounding box center [636, 390] width 606 height 16
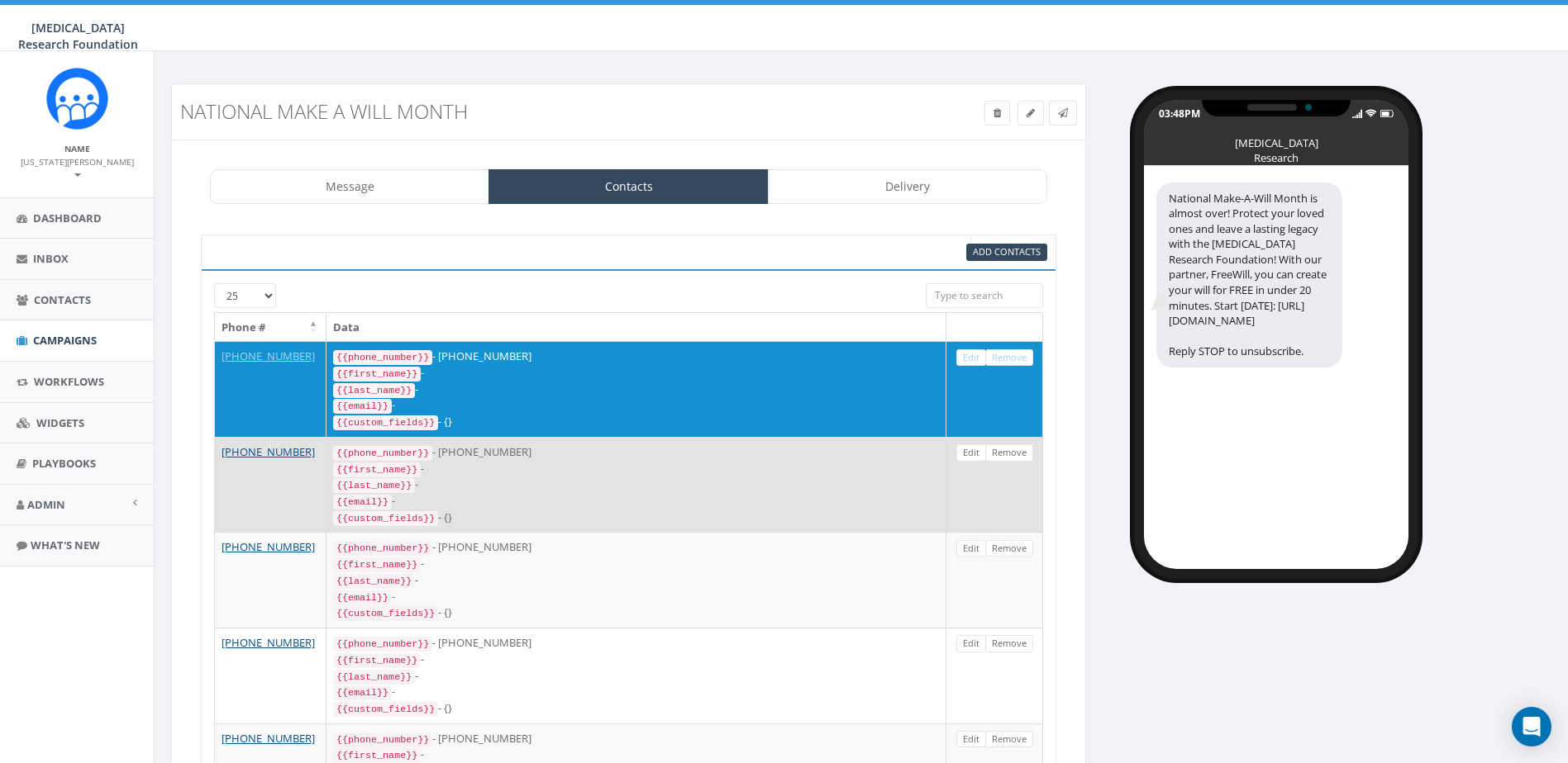
click at [599, 477] on div "{{last_name}} -" at bounding box center [636, 484] width 606 height 16
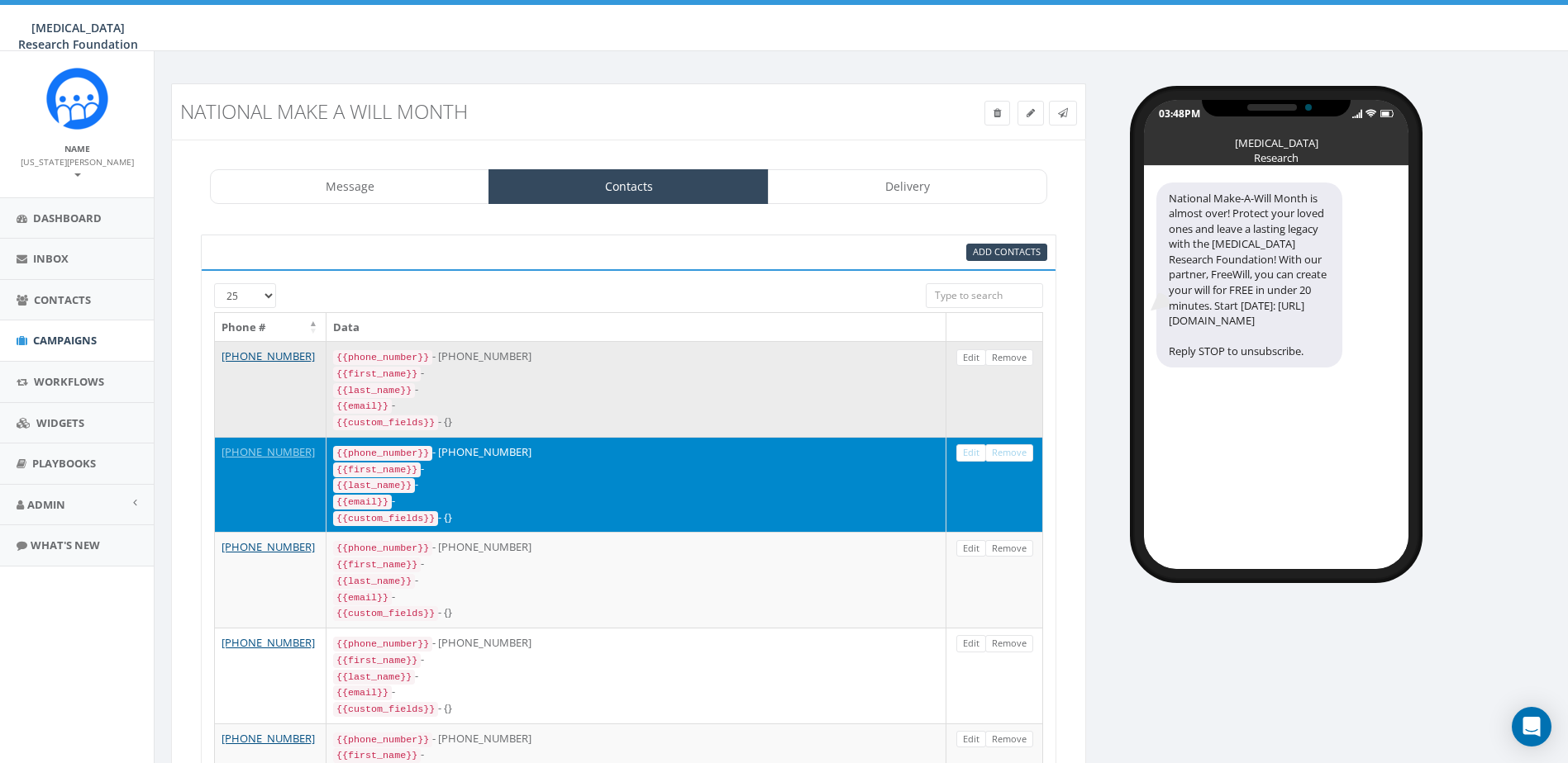
click at [613, 400] on div "{{email}} -" at bounding box center [636, 405] width 606 height 16
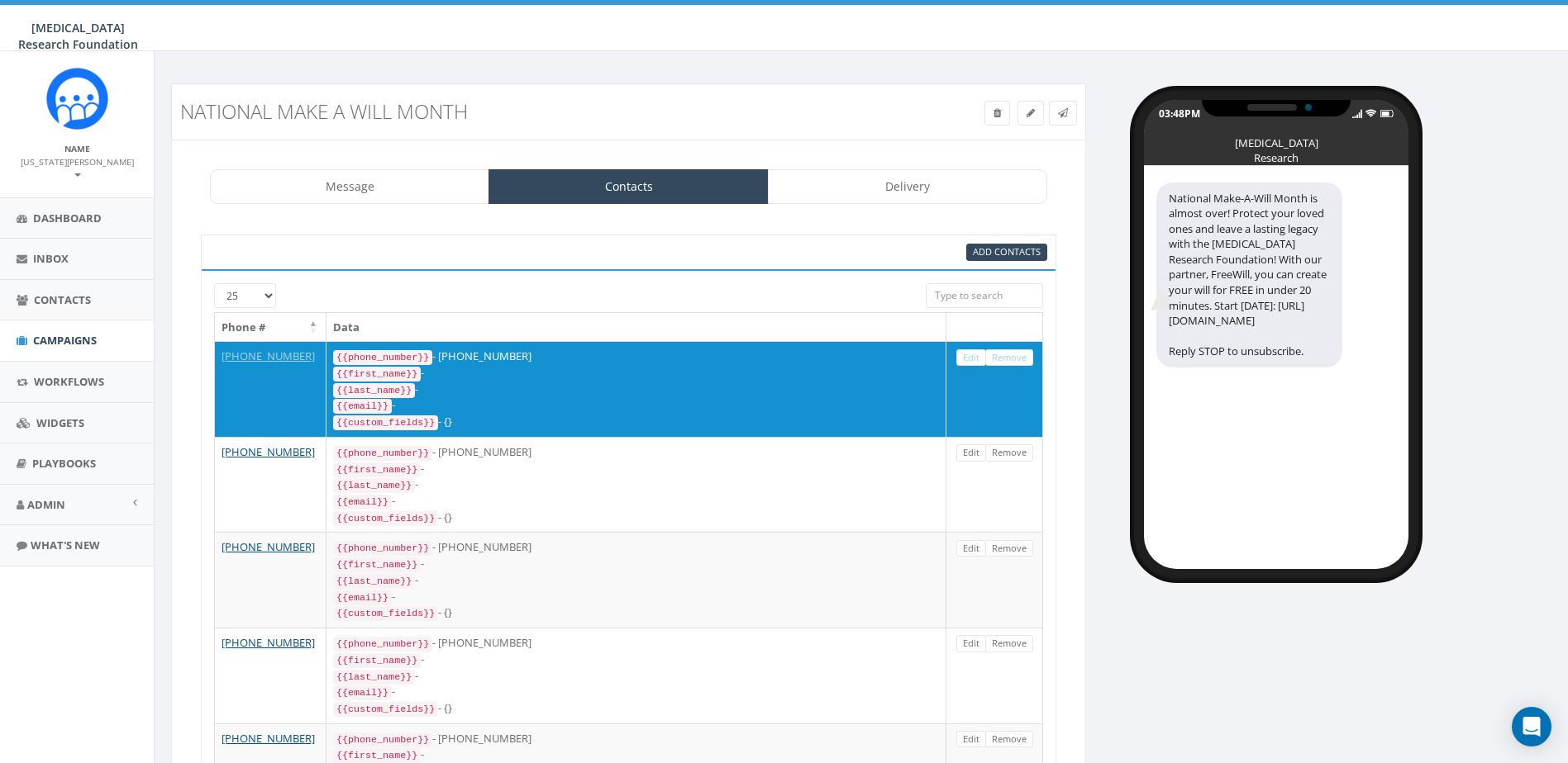
drag, startPoint x: 586, startPoint y: 462, endPoint x: 967, endPoint y: 233, distance: 444.5
drag, startPoint x: 967, startPoint y: 233, endPoint x: 838, endPoint y: 298, distance: 144.5
click at [825, 299] on div "25 50 100" at bounding box center [628, 298] width 854 height 29
click at [985, 297] on input "search" at bounding box center [984, 296] width 117 height 25
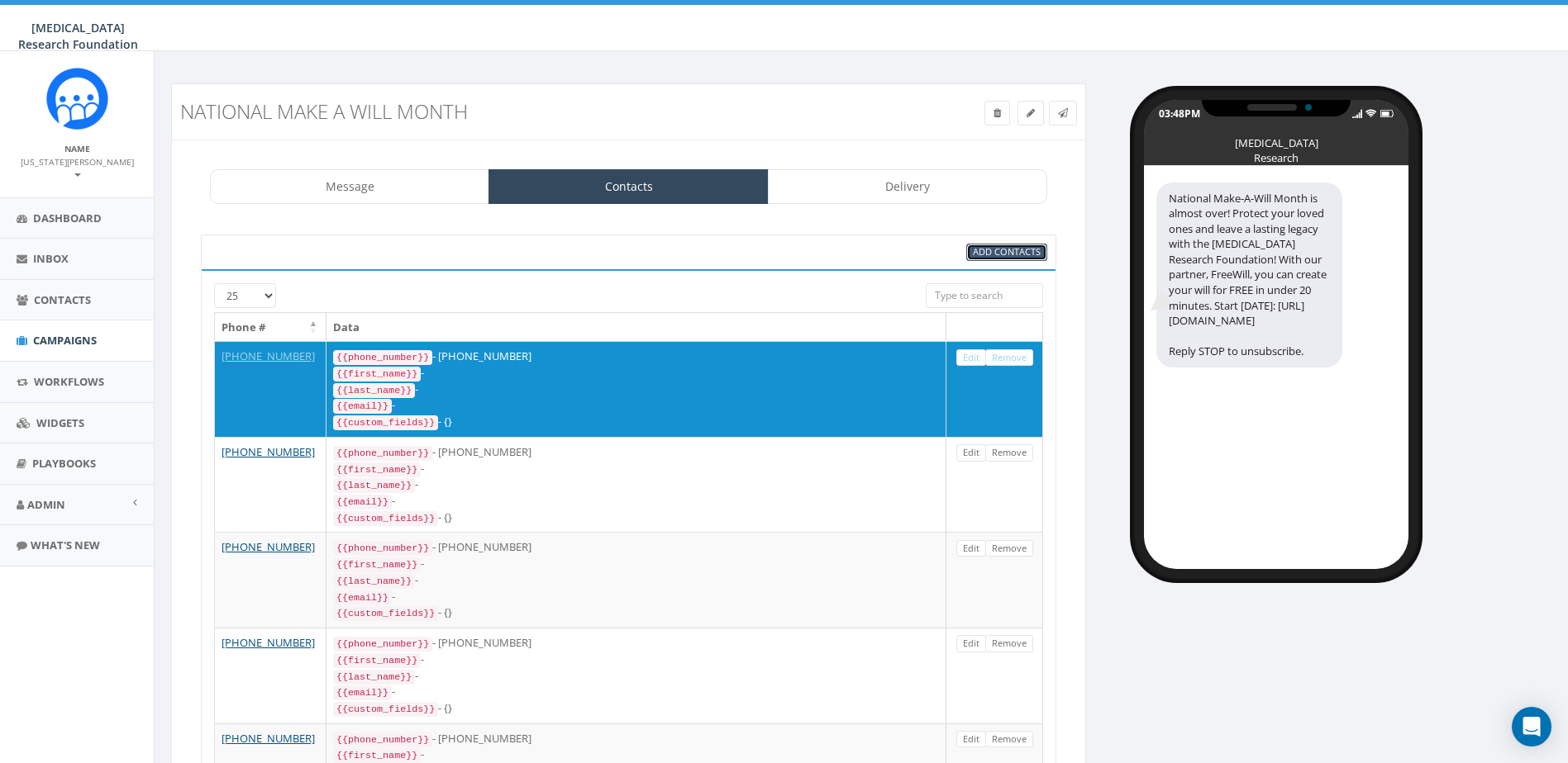
click at [996, 254] on span "Add Contacts" at bounding box center [1007, 251] width 68 height 13
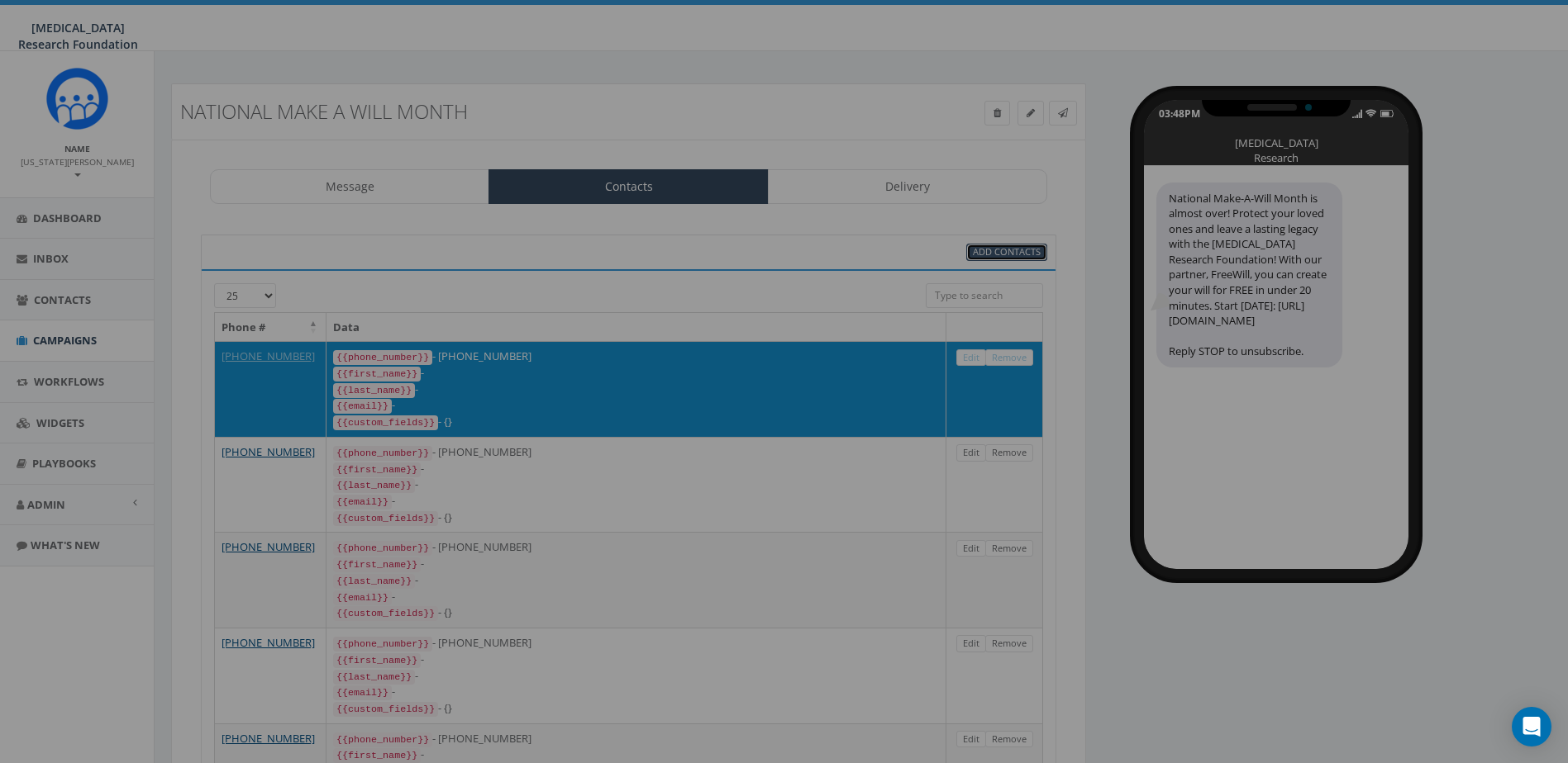
select select
select select "100"
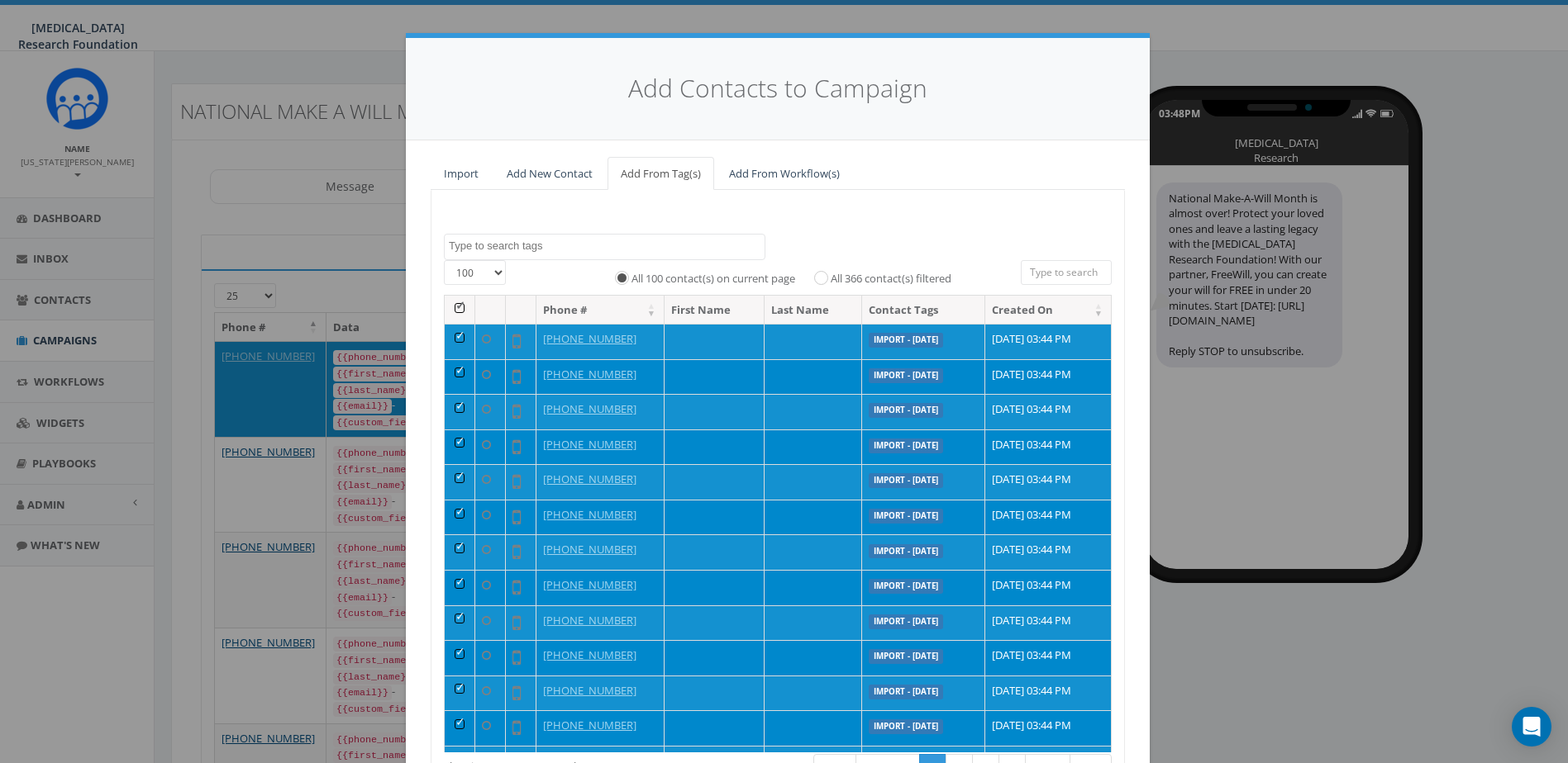
click at [281, 130] on div "Add Contacts to Campaign Import Add New Contact Add From Tag(s) Add From Workfl…" at bounding box center [784, 381] width 1568 height 763
click at [293, 218] on div "Add Contacts to Campaign Import Add New Contact Add From Tag(s) Add From Workfl…" at bounding box center [784, 381] width 1568 height 763
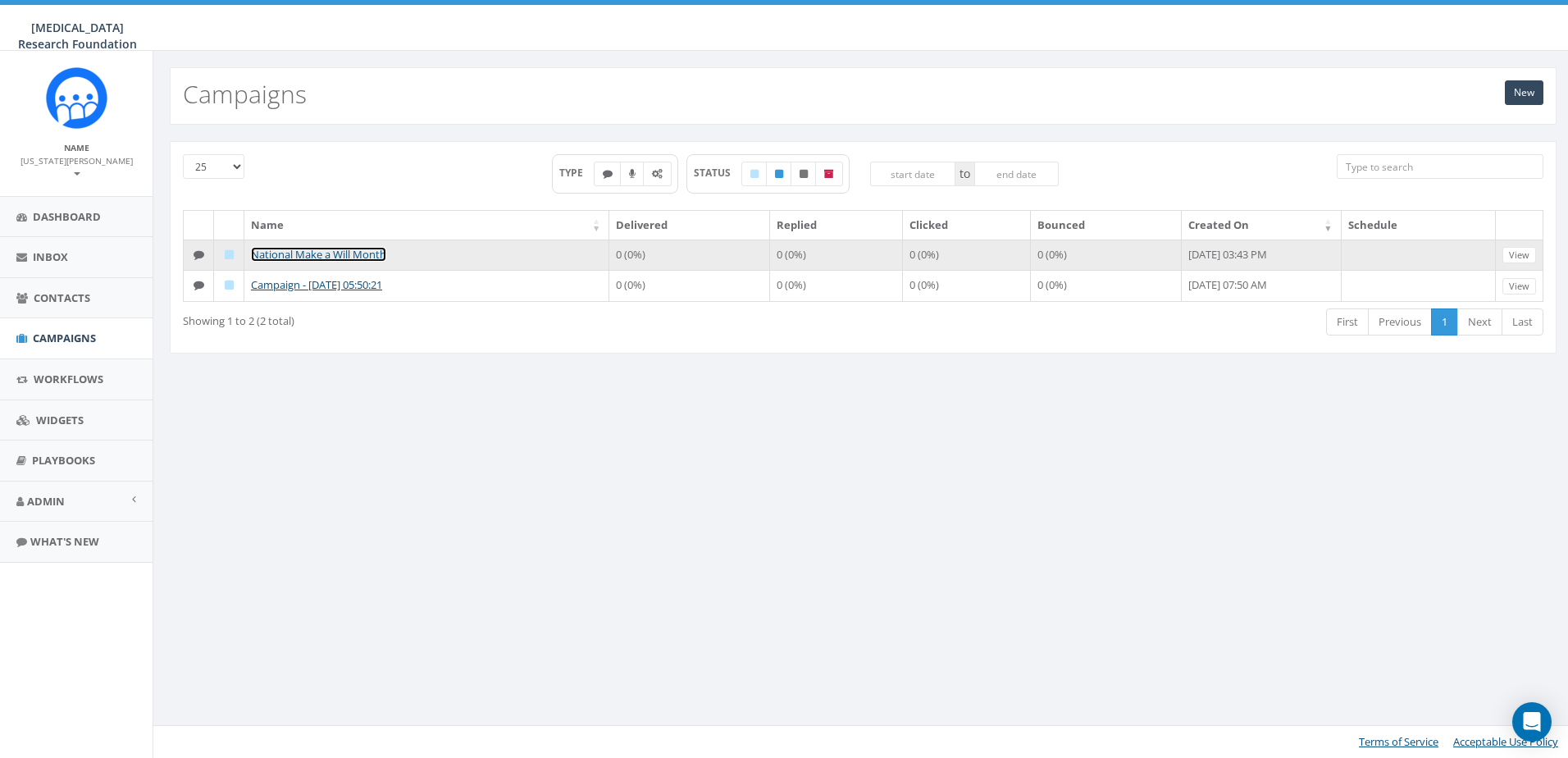
click at [304, 253] on link "National Make a Will Month" at bounding box center [318, 254] width 135 height 14
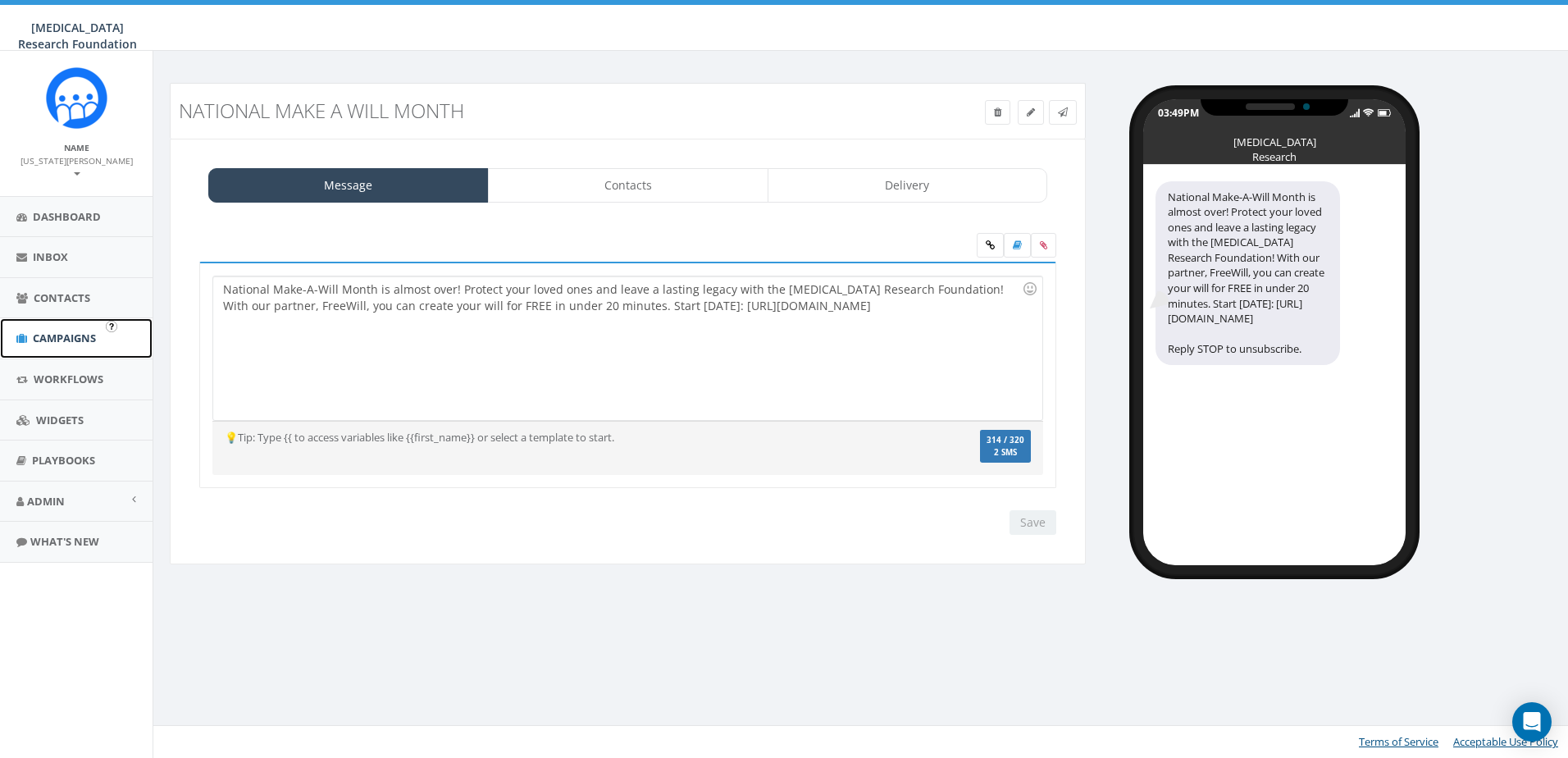
click at [82, 330] on span "Campaigns" at bounding box center [64, 337] width 63 height 14
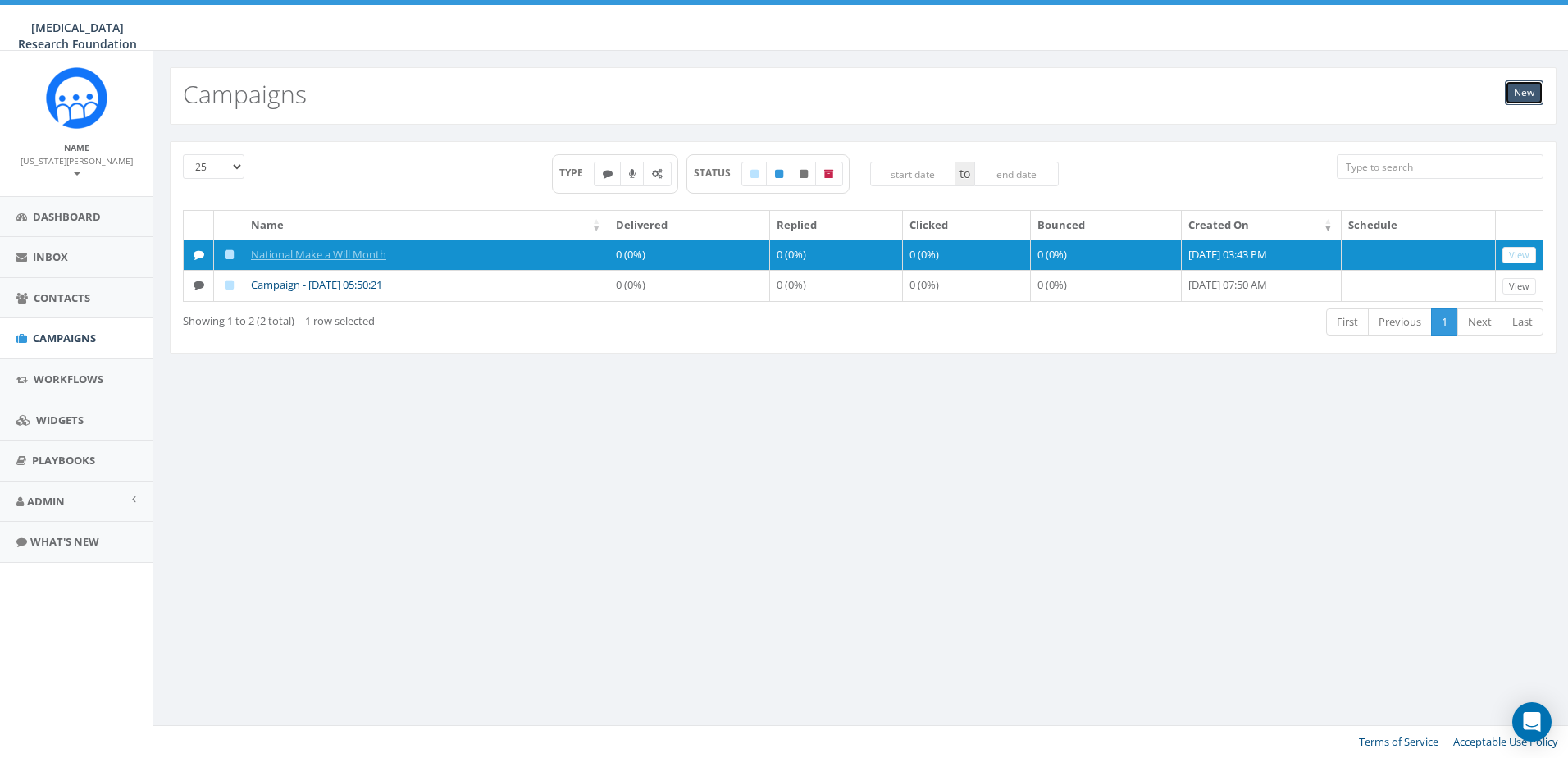
click at [1532, 93] on link "New" at bounding box center [1525, 93] width 38 height 25
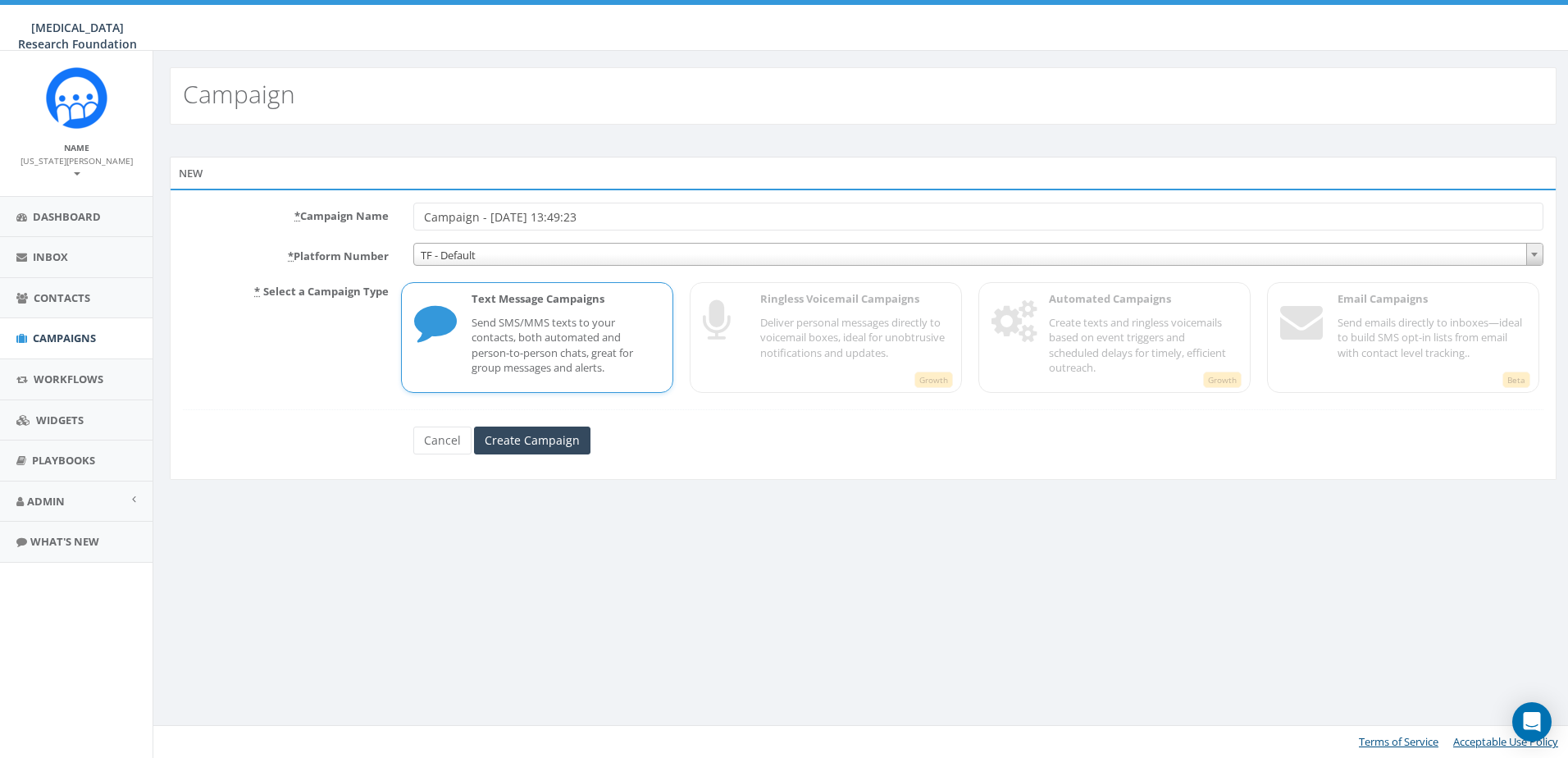
click at [884, 347] on div "* Select a Campaign Type Text Message Campaigns Send SMS/MMS texts to your cont…" at bounding box center [863, 336] width 1386 height 115
click at [1139, 340] on div "* Select a Campaign Type Text Message Campaigns Send SMS/MMS texts to your cont…" at bounding box center [863, 336] width 1386 height 115
click at [1407, 330] on div "* Select a Campaign Type Text Message Campaigns Send SMS/MMS texts to your cont…" at bounding box center [863, 336] width 1386 height 115
click at [559, 439] on input "Create Campaign" at bounding box center [532, 440] width 116 height 28
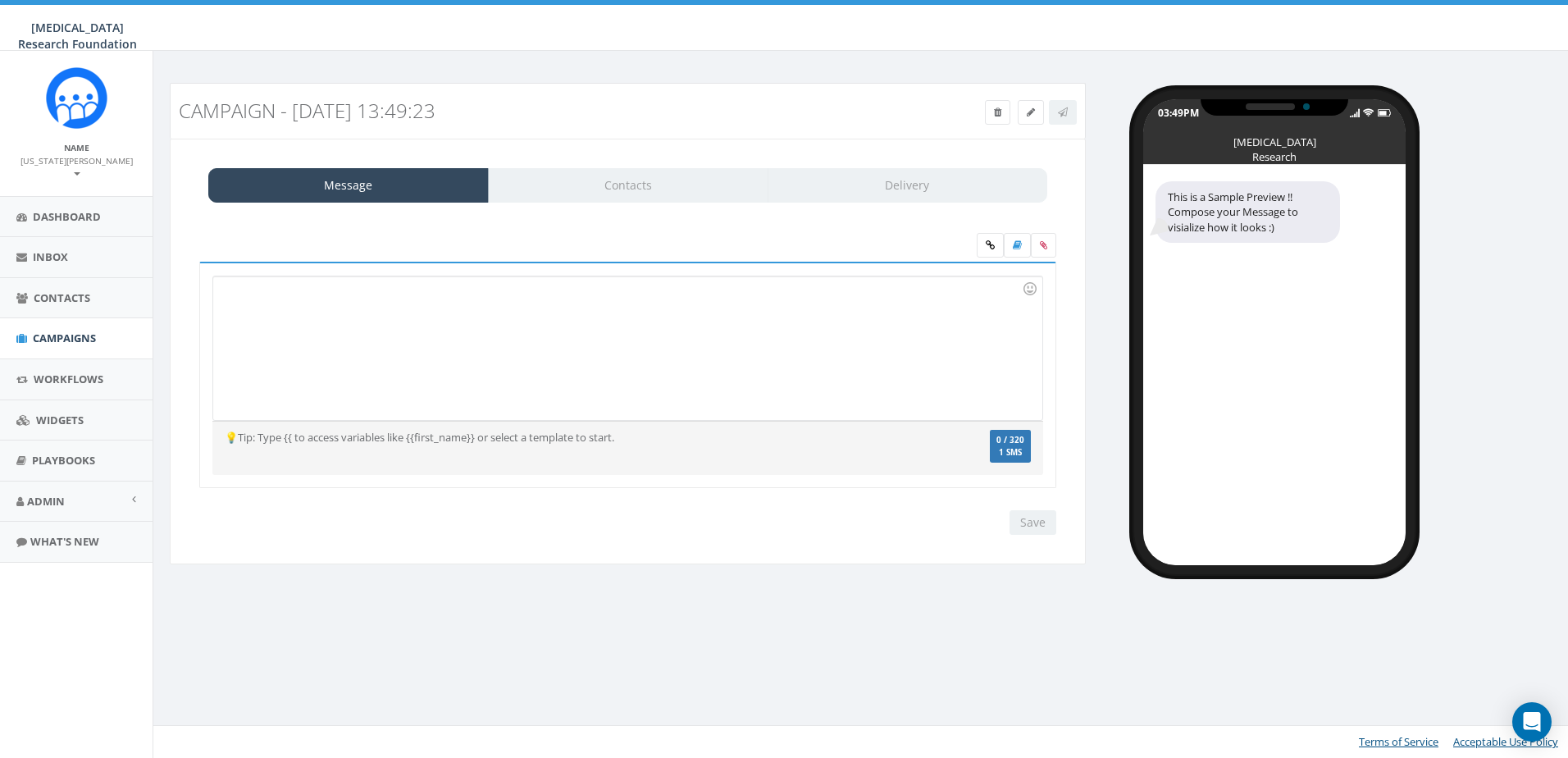
drag, startPoint x: 0, startPoint y: 0, endPoint x: 591, endPoint y: 334, distance: 678.8
click at [591, 334] on div at bounding box center [627, 349] width 829 height 144
click at [51, 330] on span "Campaigns" at bounding box center [64, 337] width 63 height 14
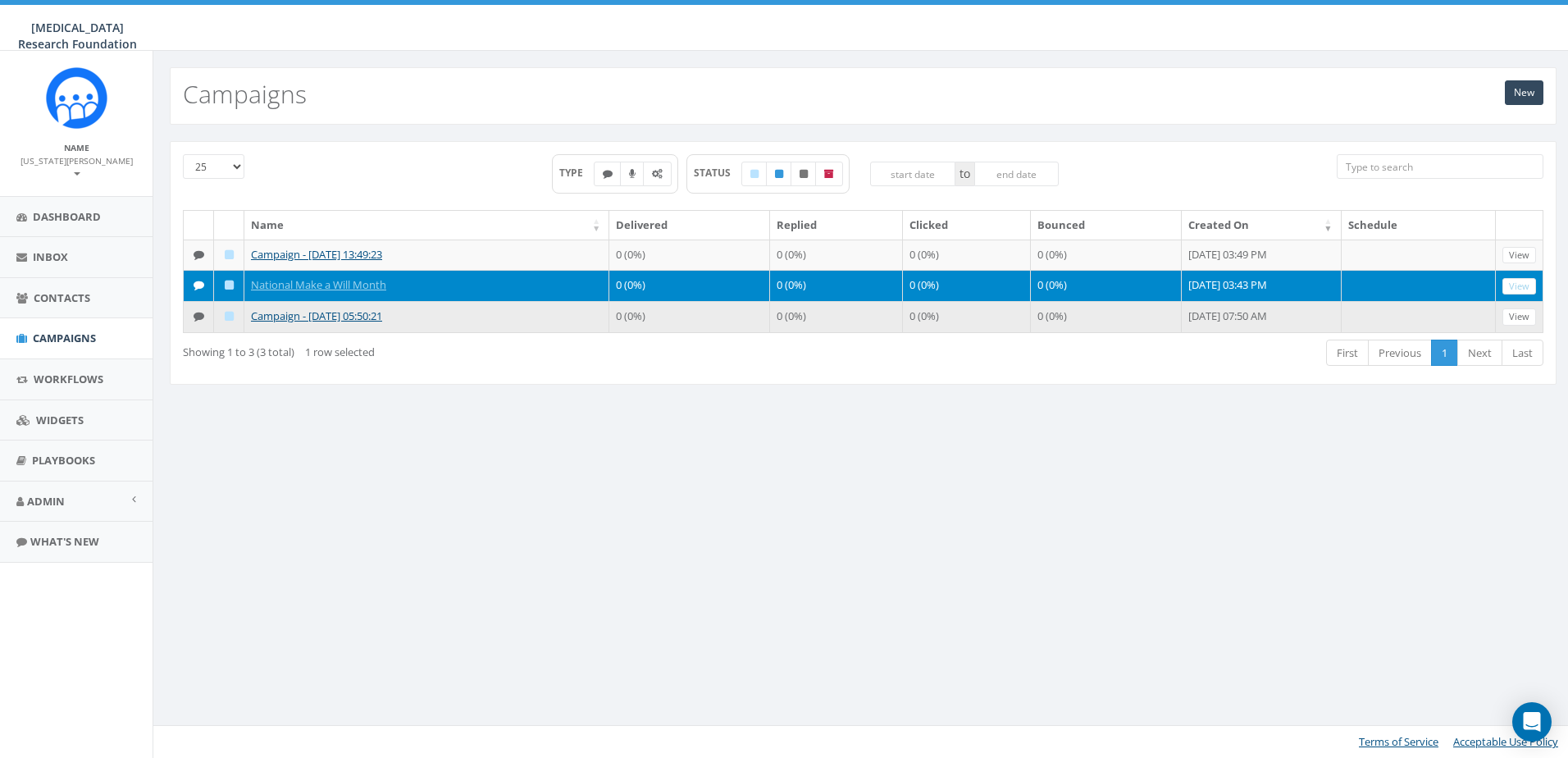
click at [1103, 326] on td "0 (0%)" at bounding box center [1106, 317] width 151 height 31
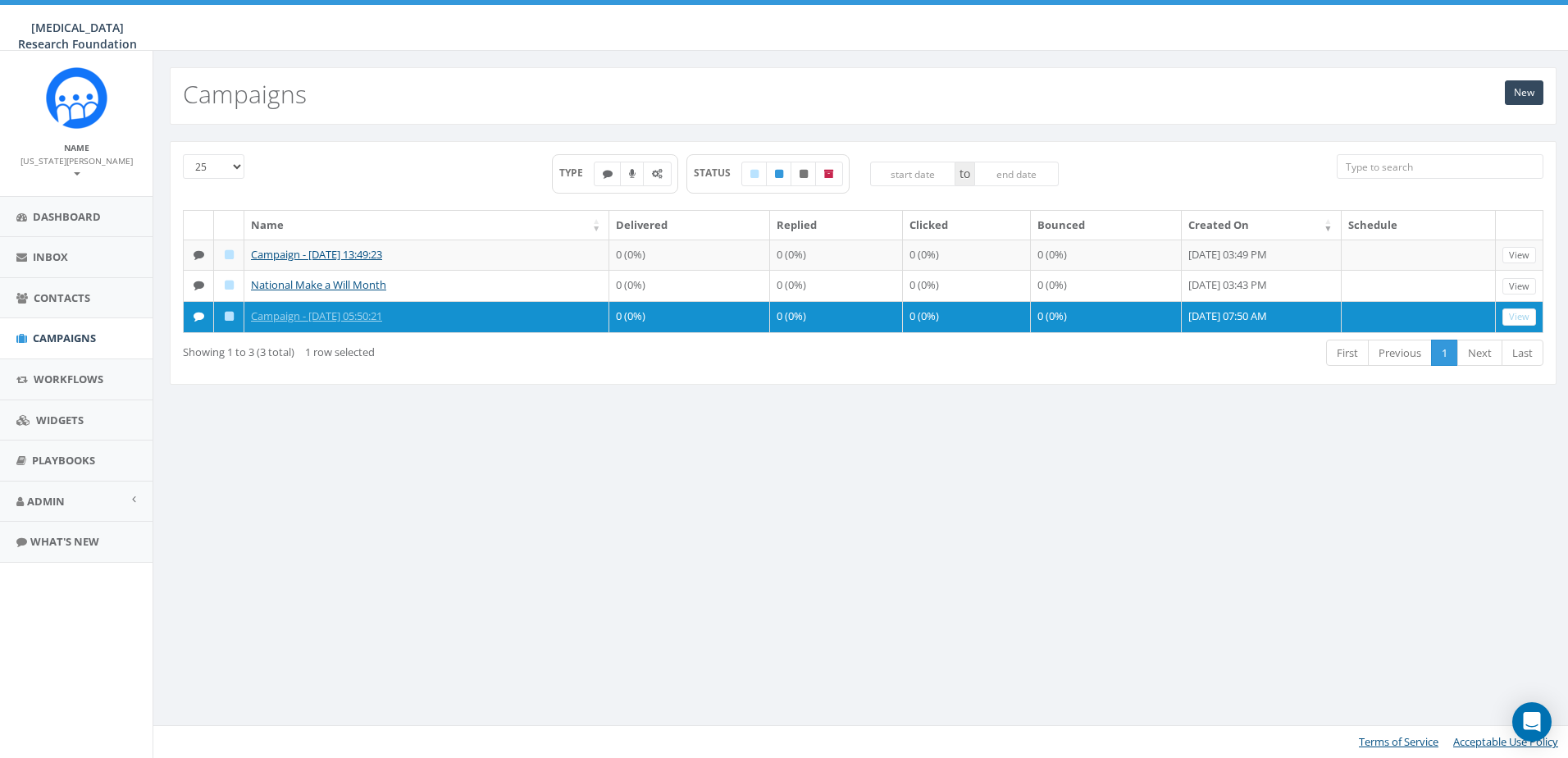
drag, startPoint x: 335, startPoint y: 324, endPoint x: 790, endPoint y: 490, distance: 484.3
click at [790, 490] on div "New Campaigns 25 50 100 TYPE STATUS to Name Delivered Replied Clicked Bounced C…" at bounding box center [863, 404] width 1421 height 707
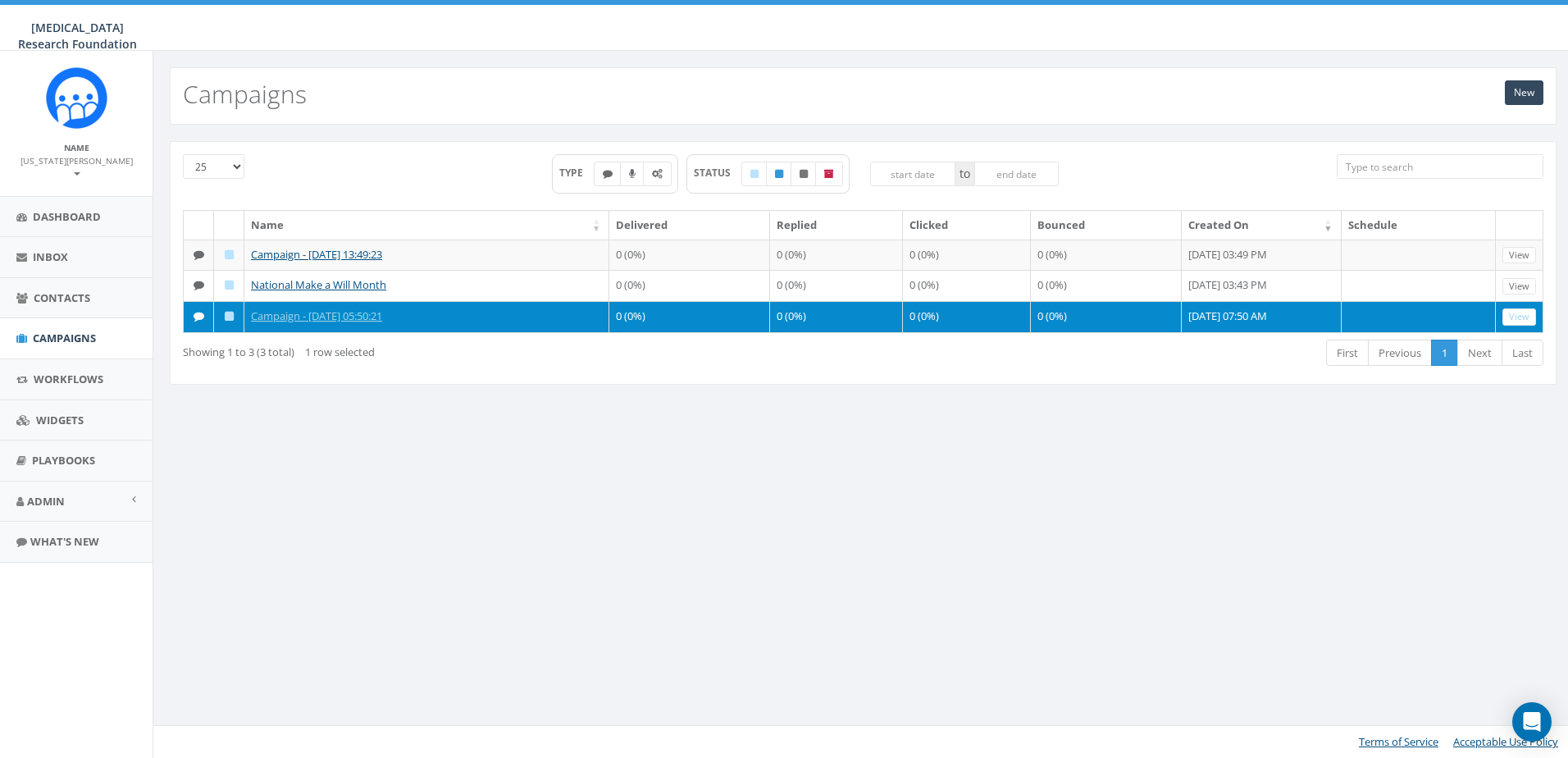
click at [463, 312] on td "Campaign - 08/25/2025, 05:50:21" at bounding box center [427, 317] width 365 height 31
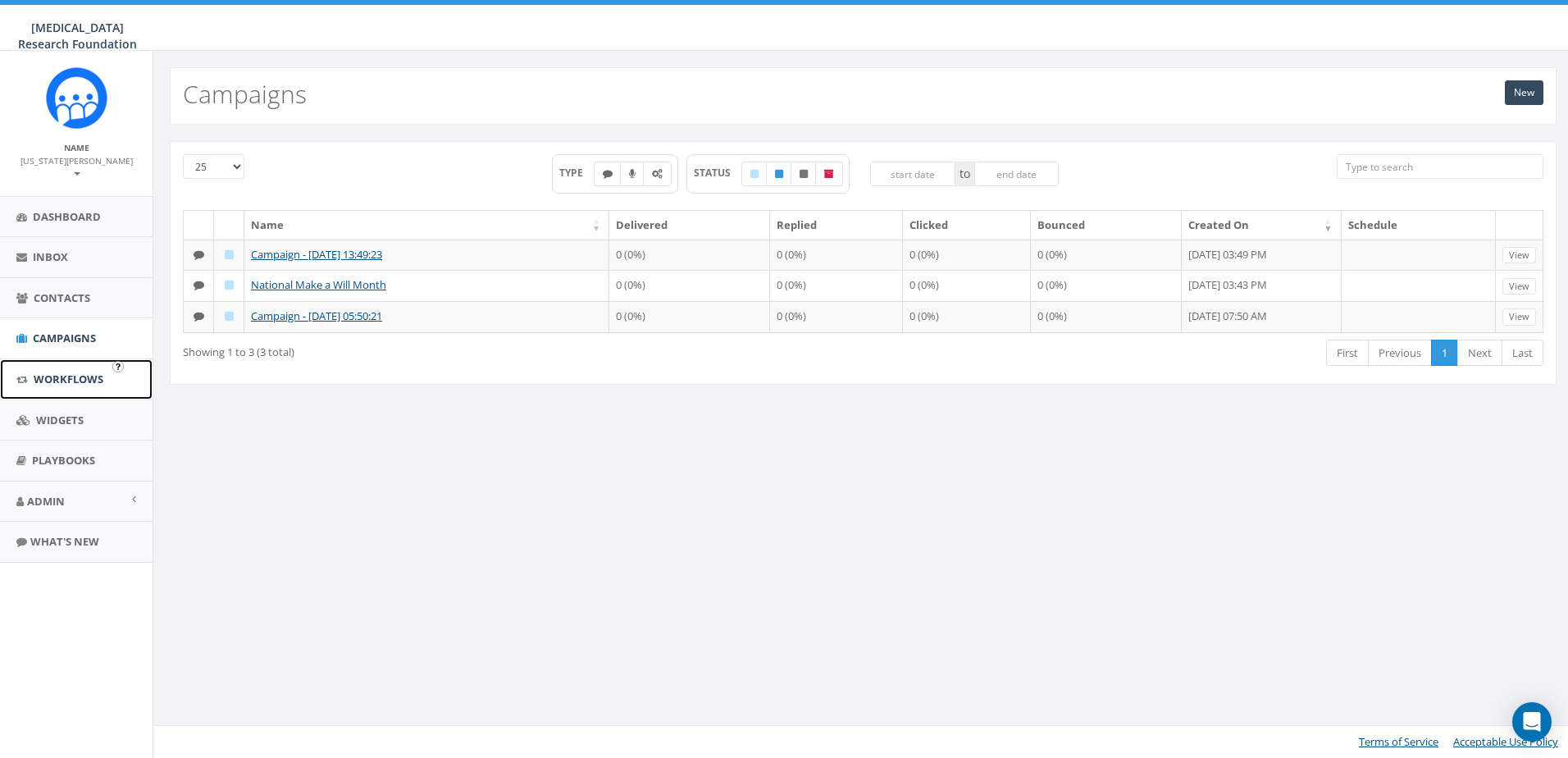
click at [59, 372] on span "Workflows" at bounding box center [68, 379] width 70 height 14
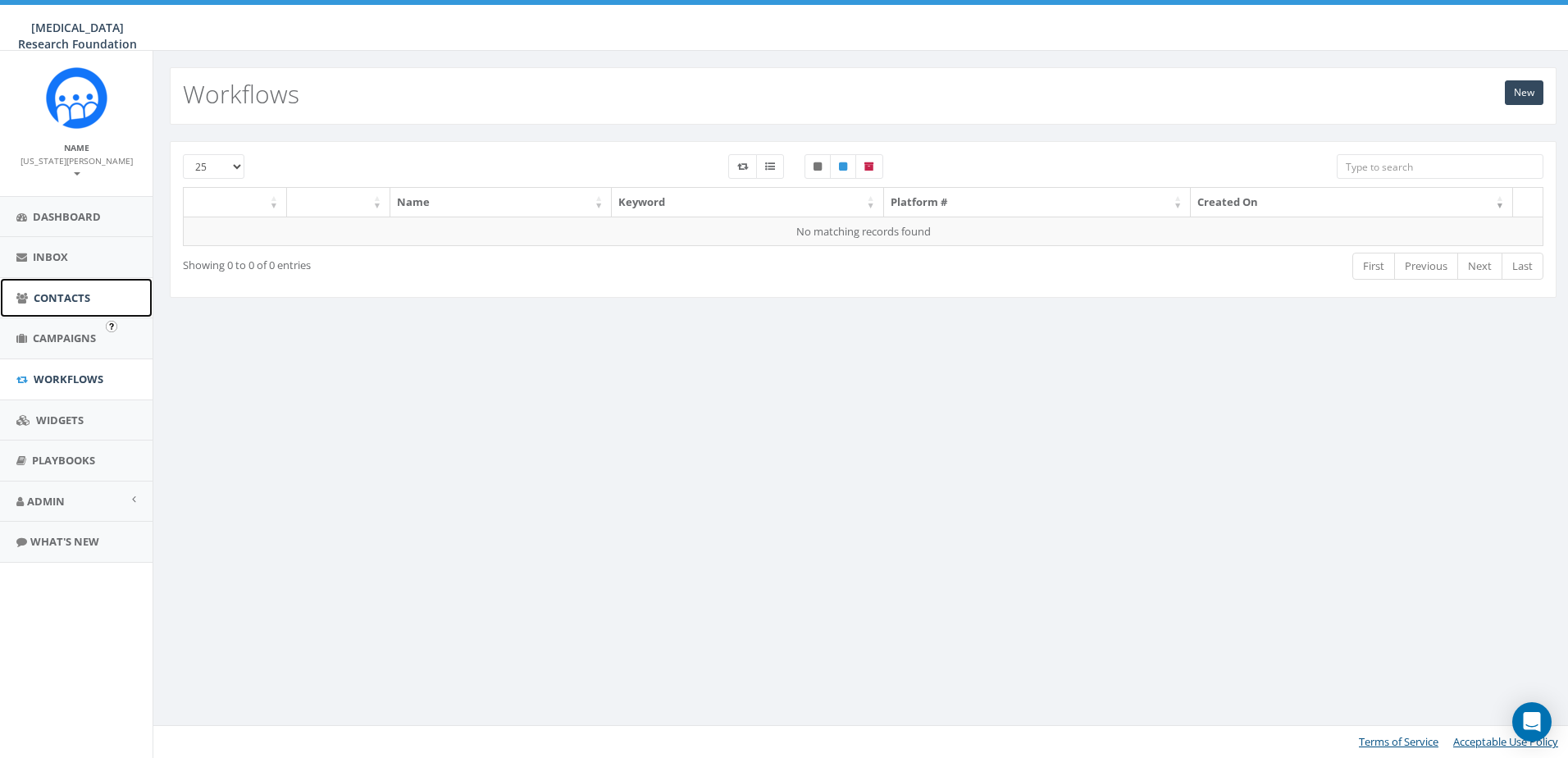
click at [48, 290] on span "Contacts" at bounding box center [61, 297] width 57 height 14
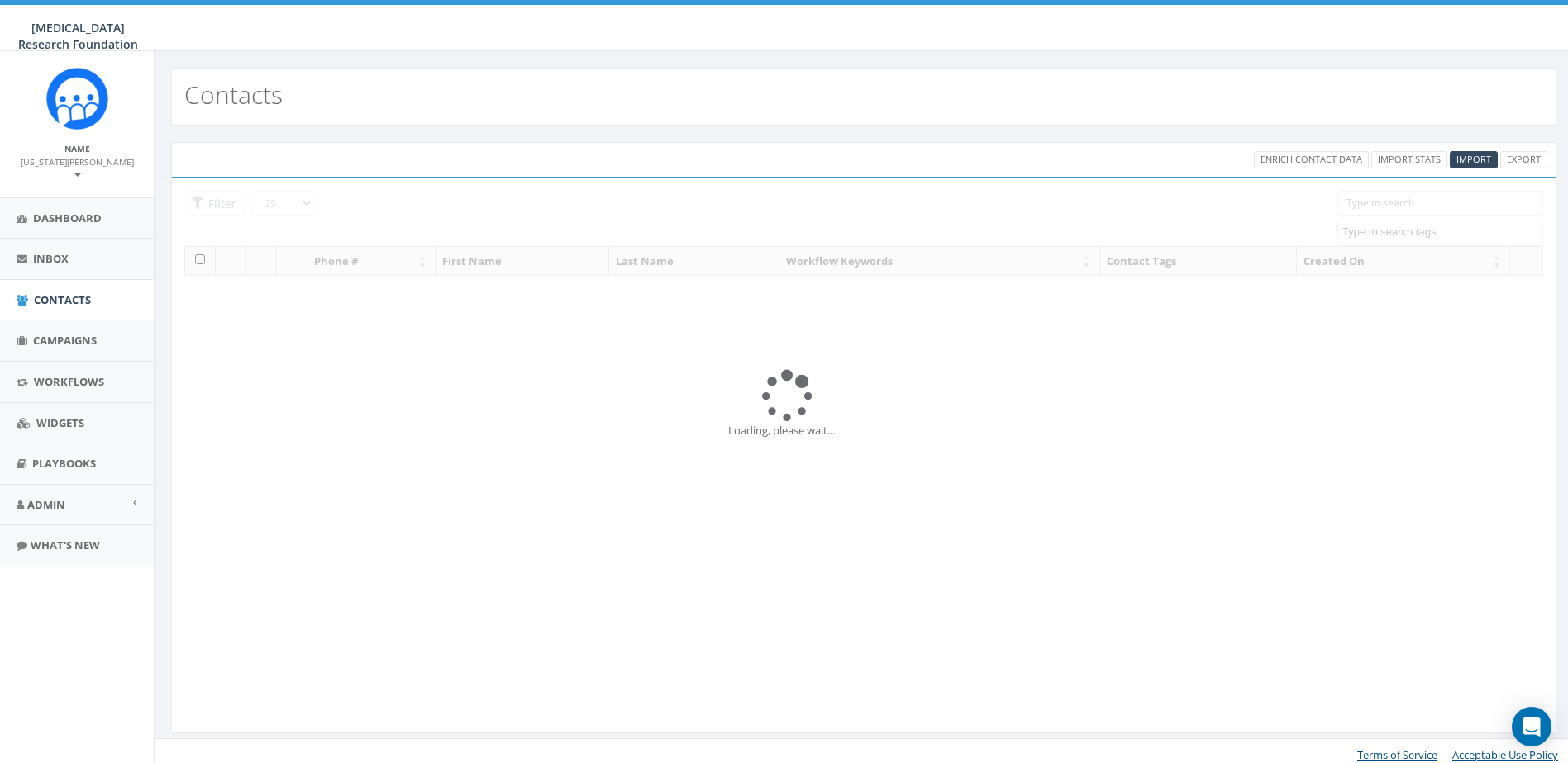
select select
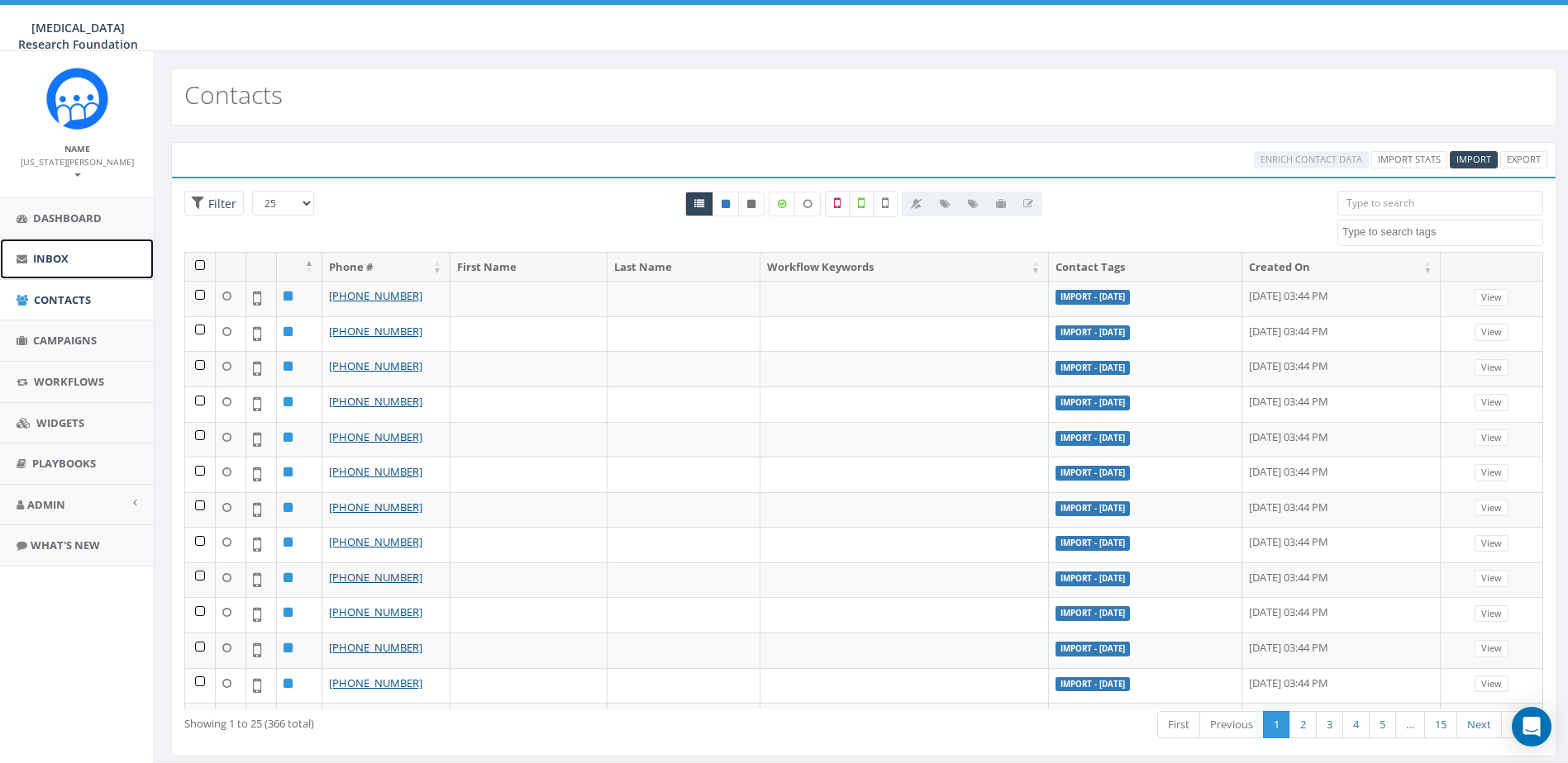
click at [58, 251] on span "Inbox" at bounding box center [50, 258] width 36 height 15
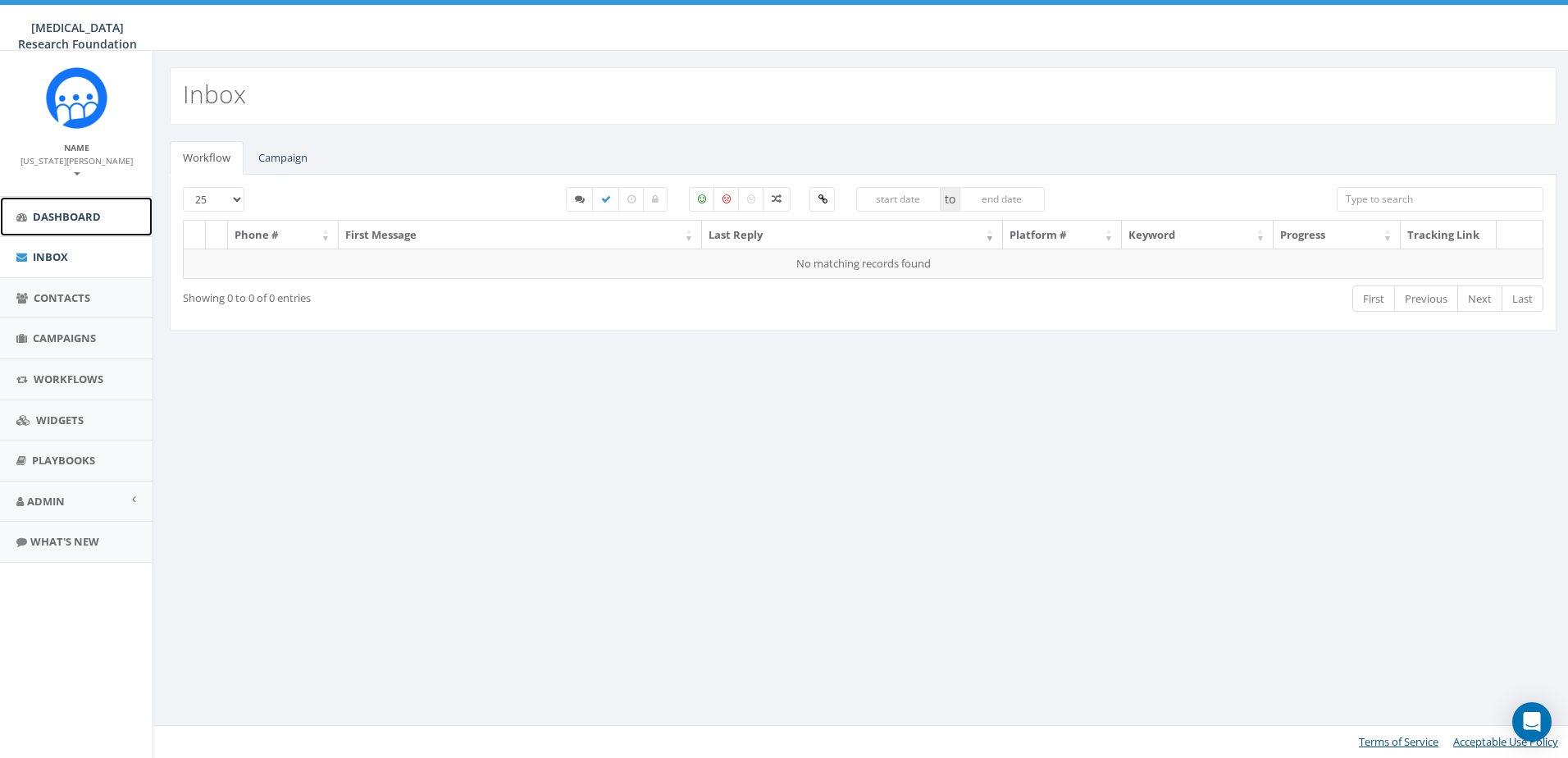
click at [89, 197] on link "Dashboard" at bounding box center [76, 217] width 153 height 40
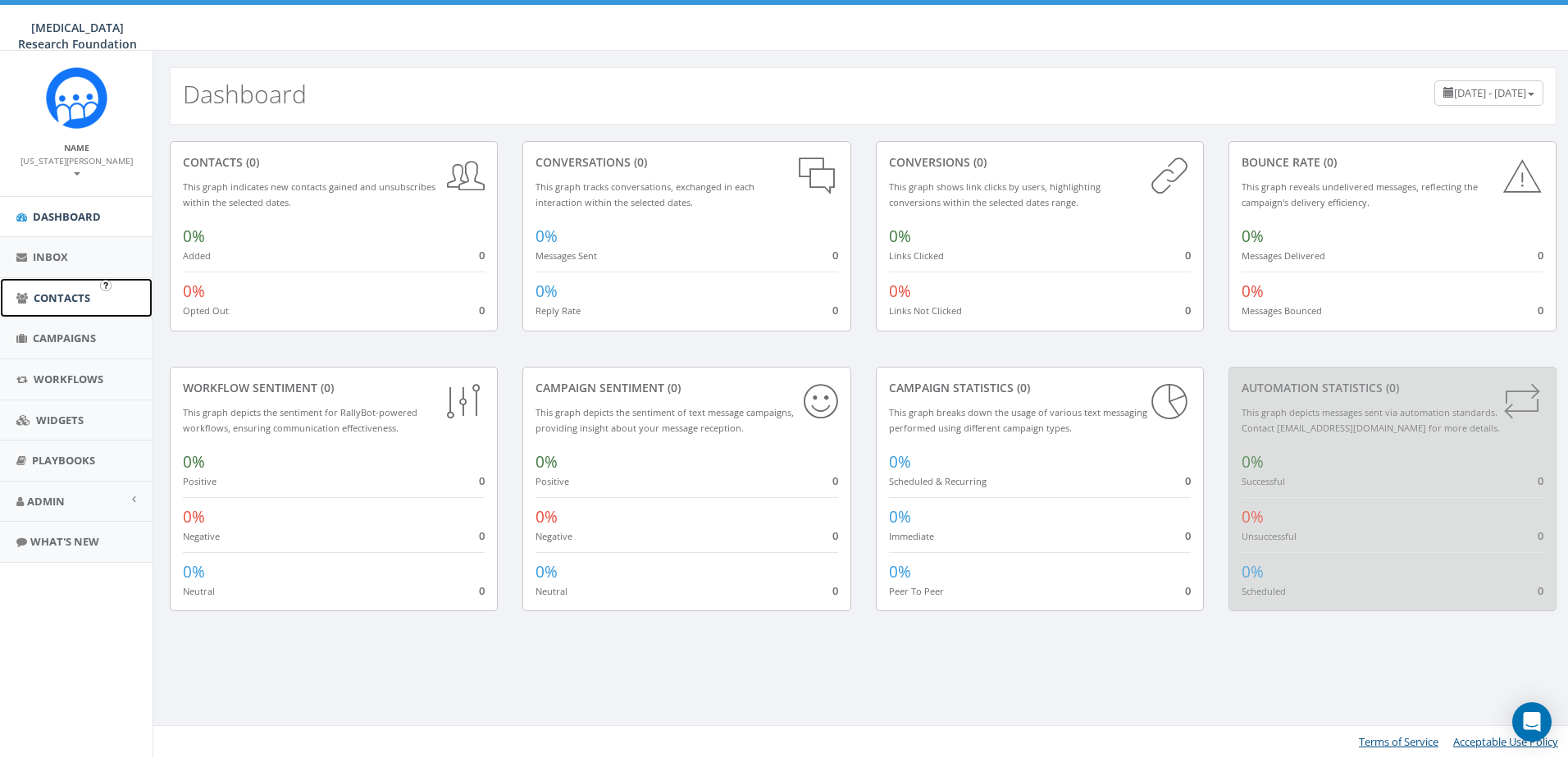
click at [60, 290] on span "Contacts" at bounding box center [61, 297] width 57 height 14
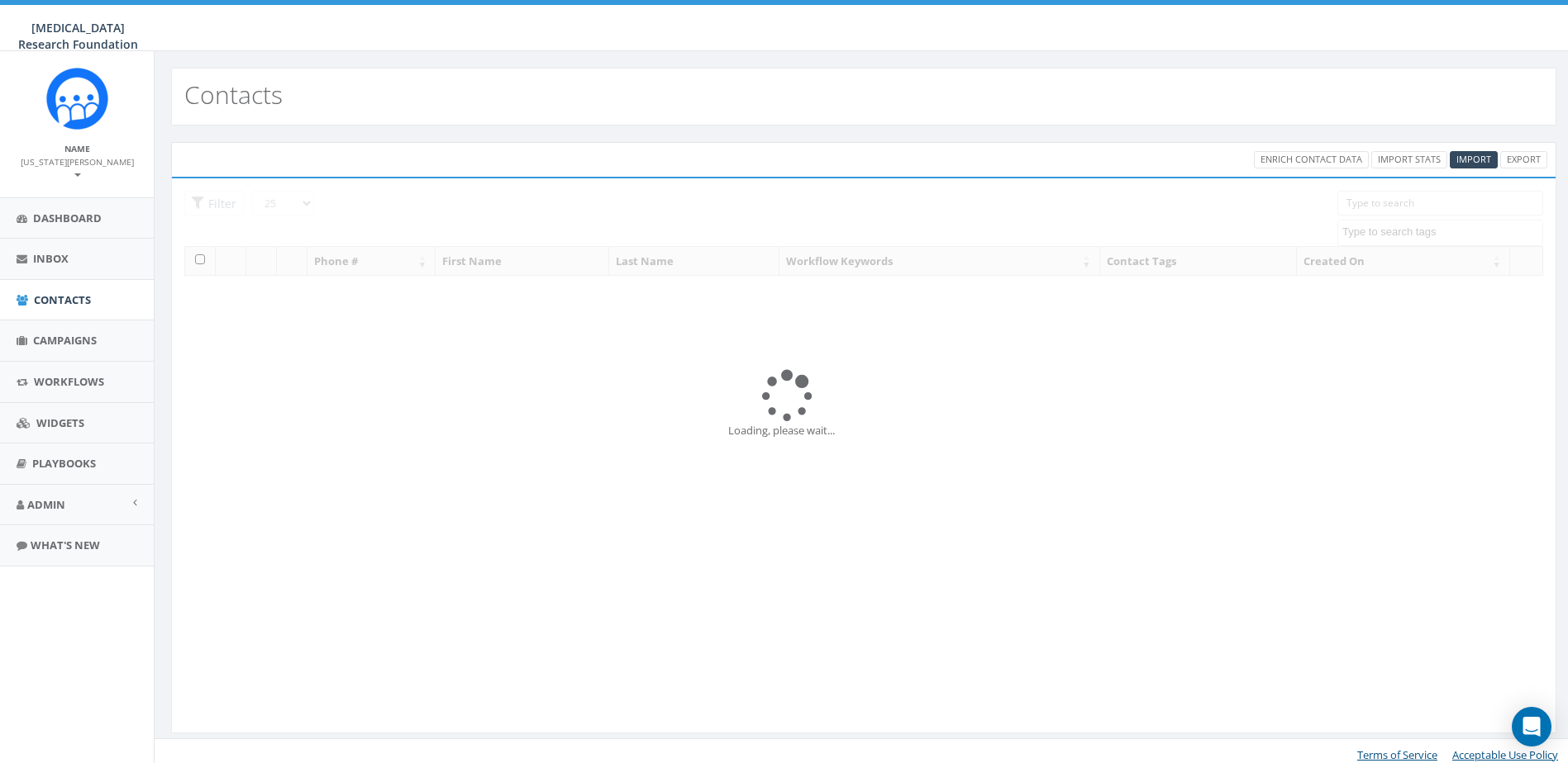
select select
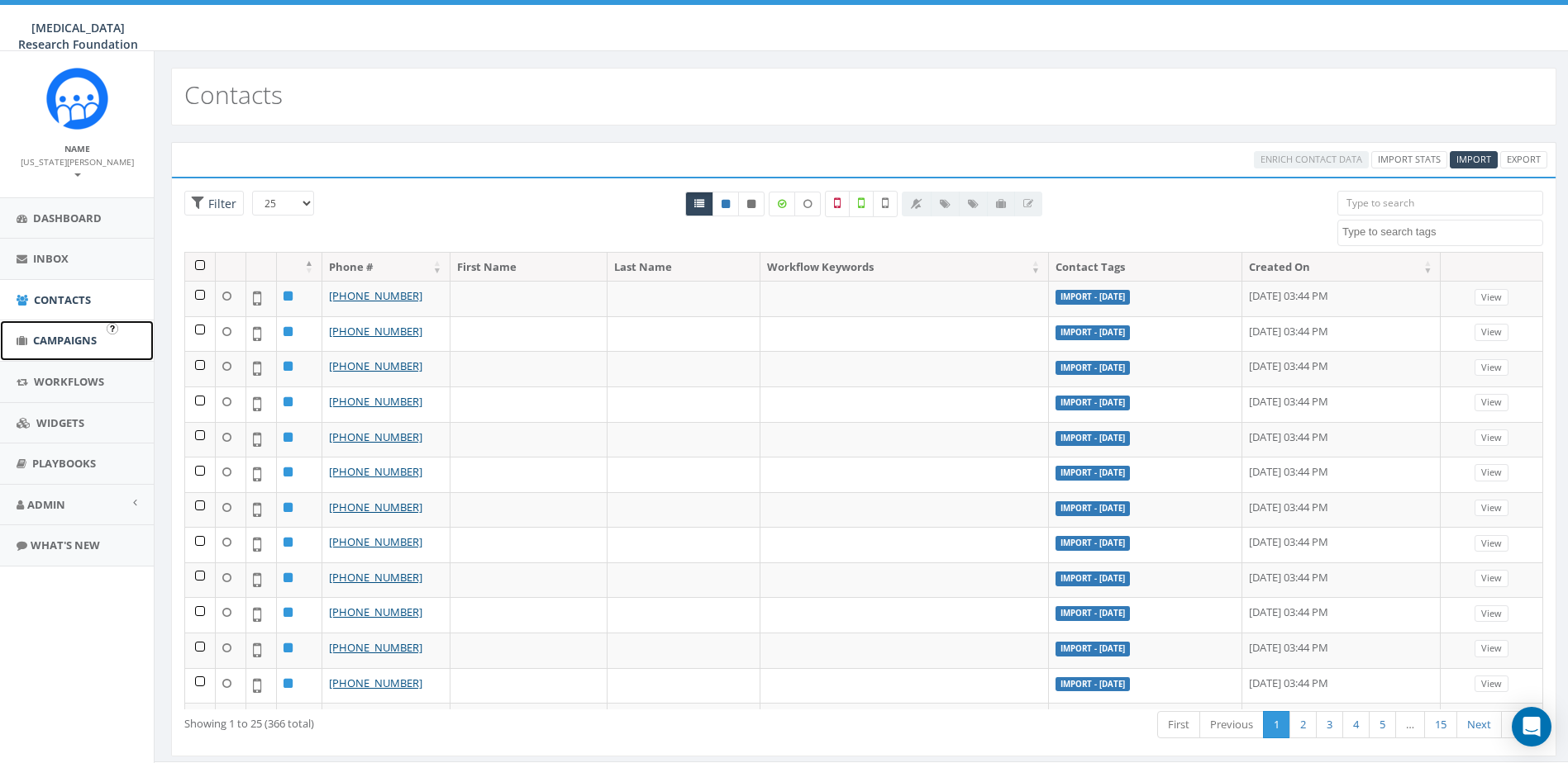
click at [47, 339] on link "Campaigns" at bounding box center [76, 340] width 154 height 41
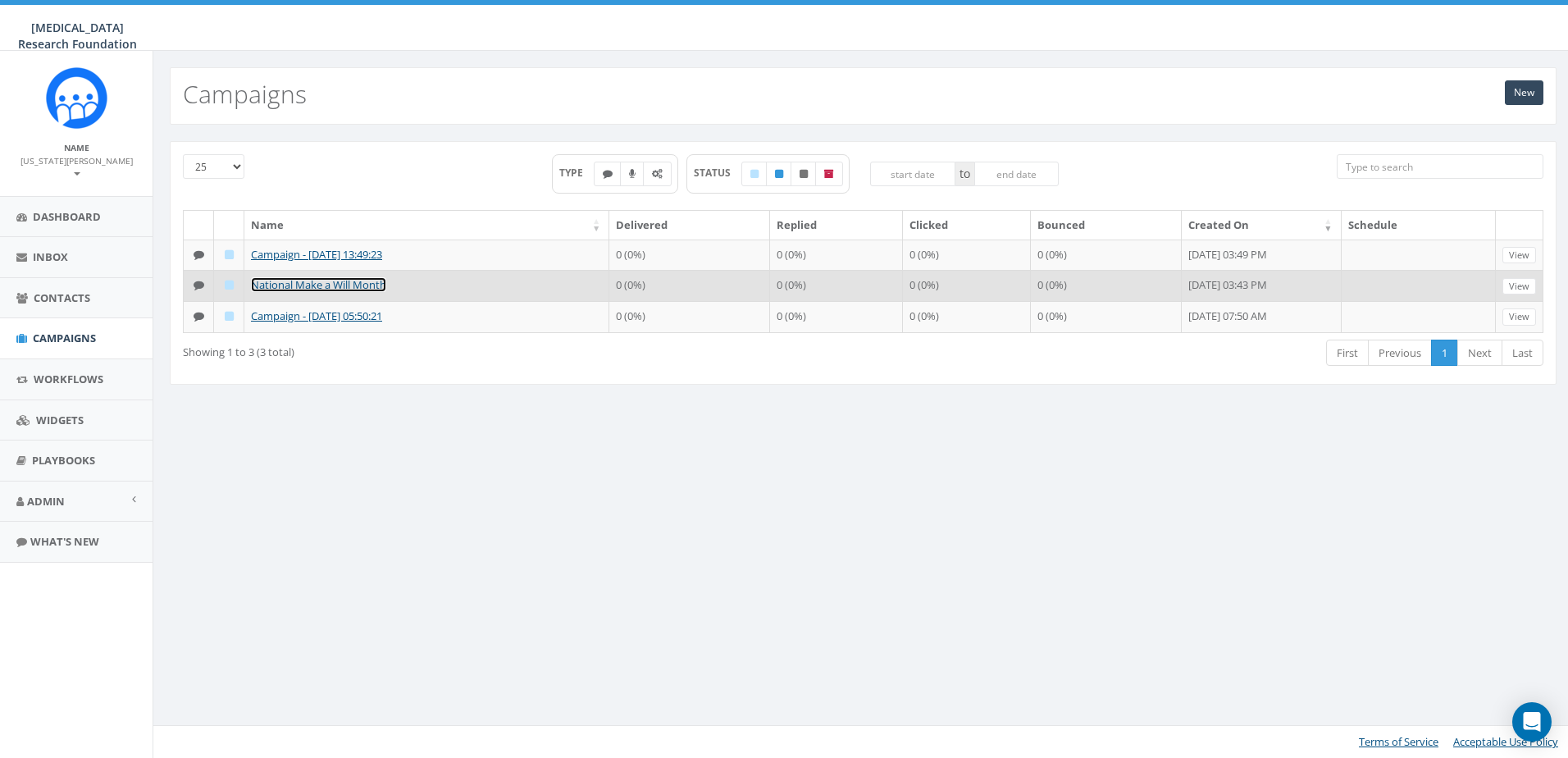
click at [360, 283] on link "National Make a Will Month" at bounding box center [318, 284] width 135 height 14
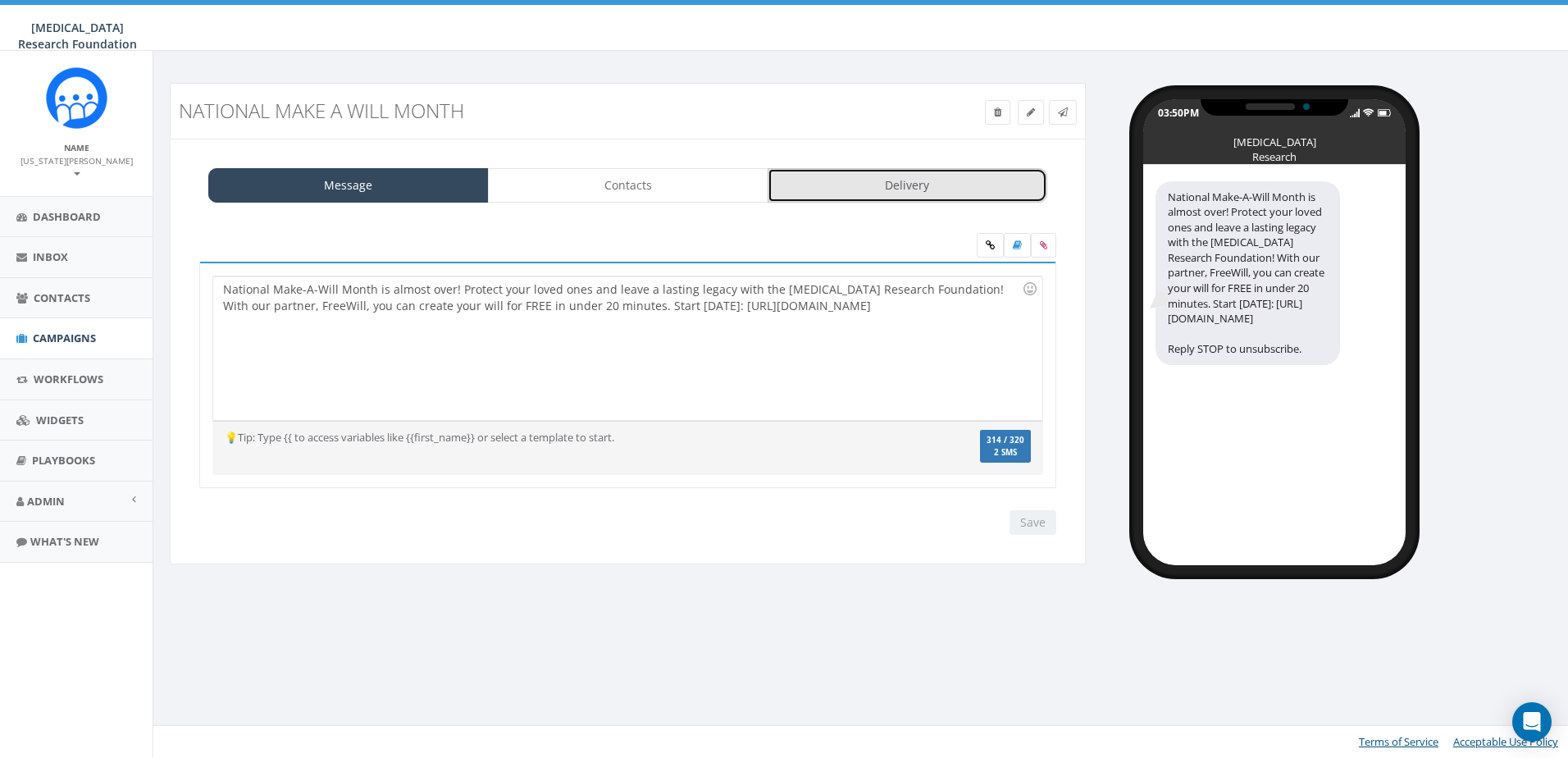
click at [862, 175] on link "Delivery" at bounding box center [908, 185] width 280 height 35
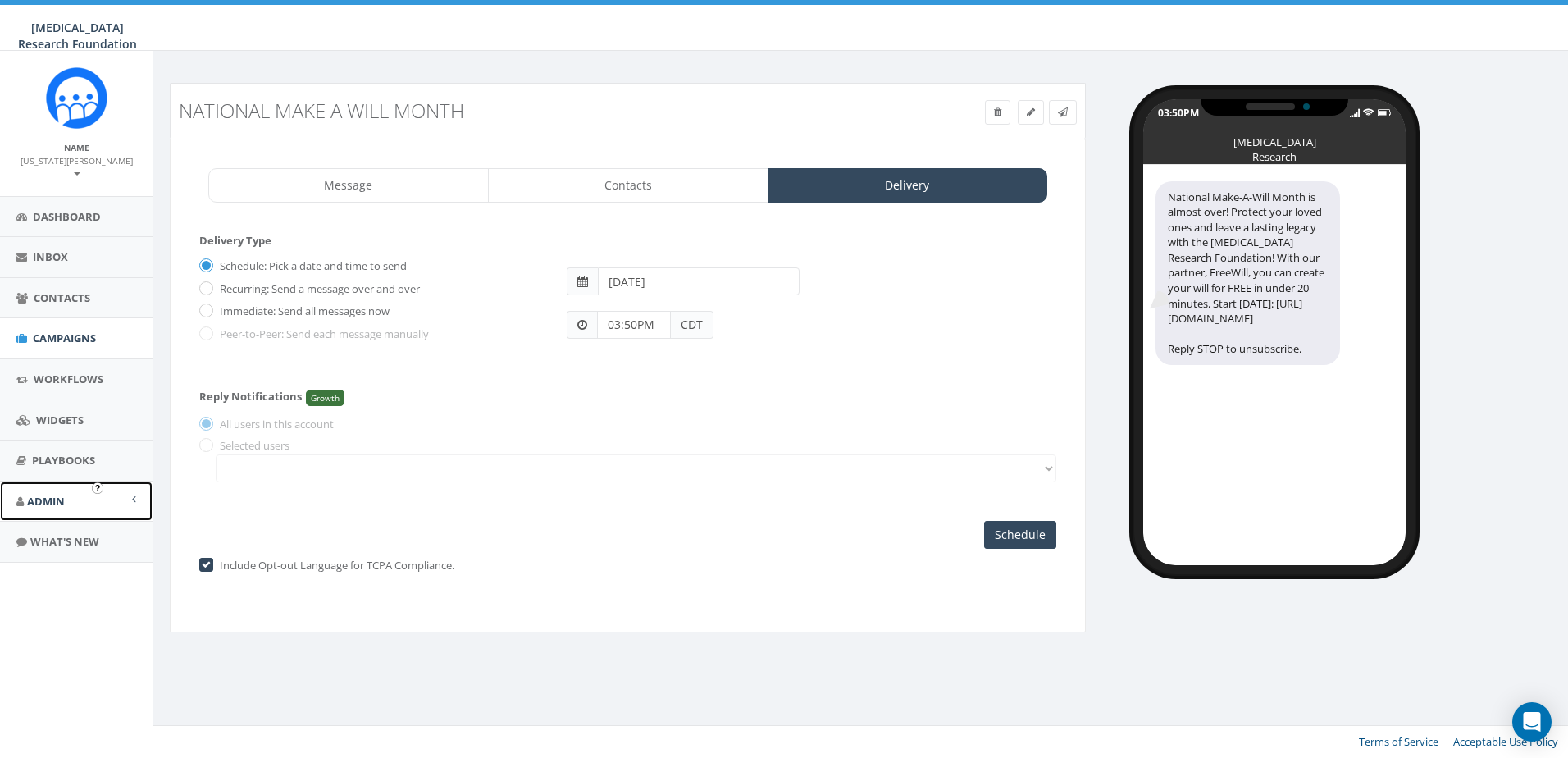
click at [43, 494] on span "Admin" at bounding box center [45, 501] width 37 height 14
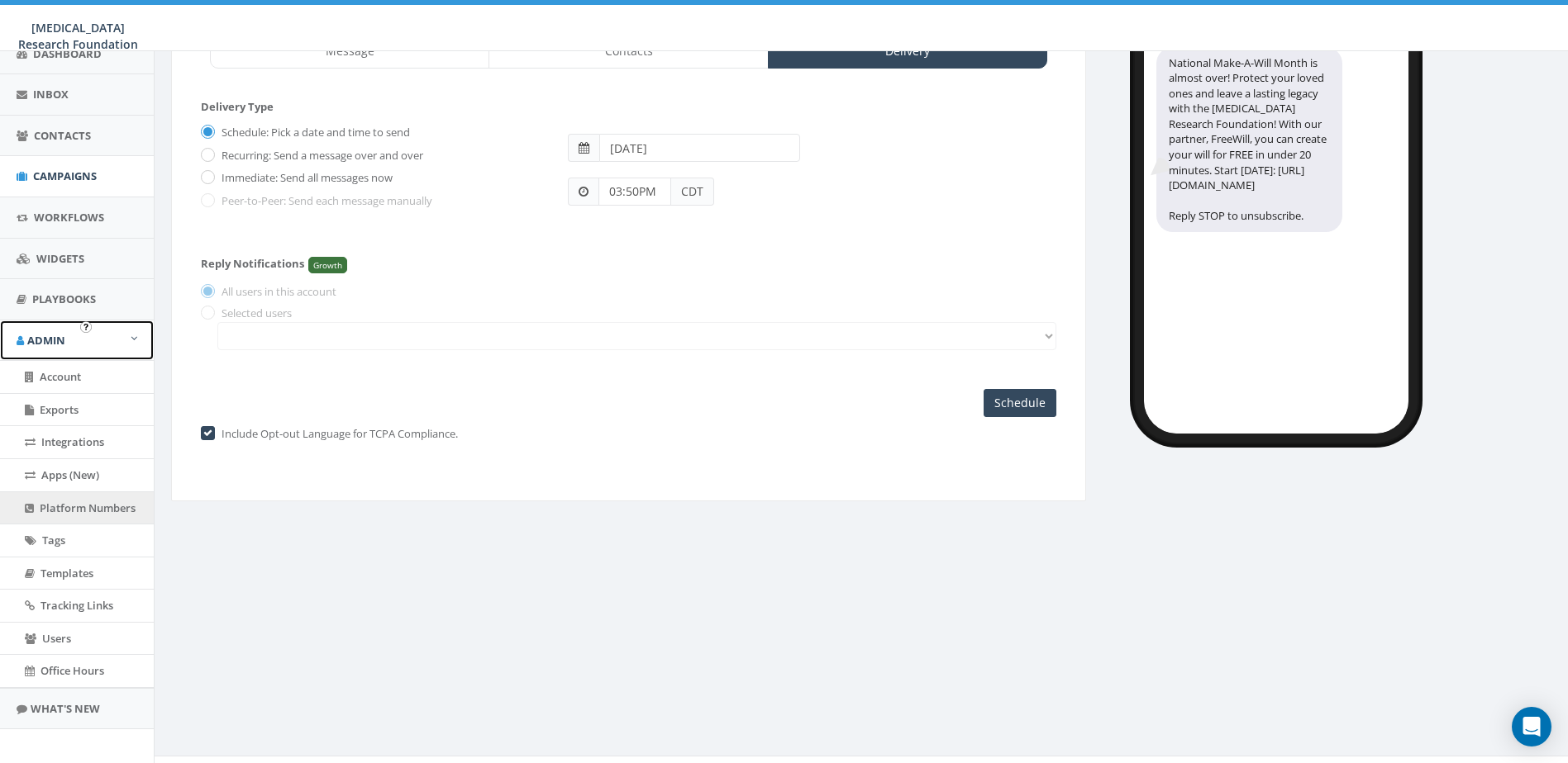
scroll to position [161, 0]
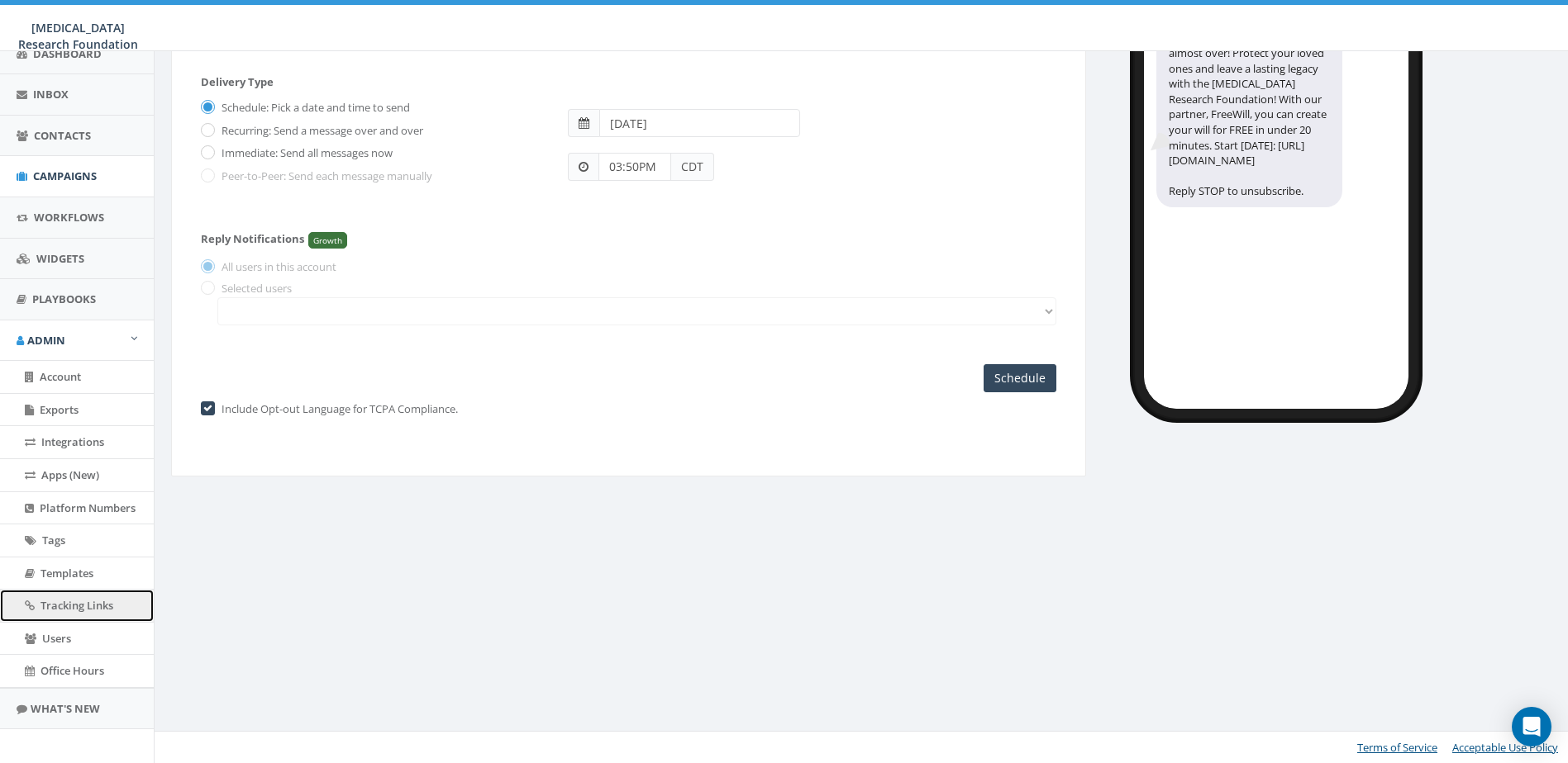
click at [69, 599] on span "Tracking Links" at bounding box center [76, 605] width 73 height 15
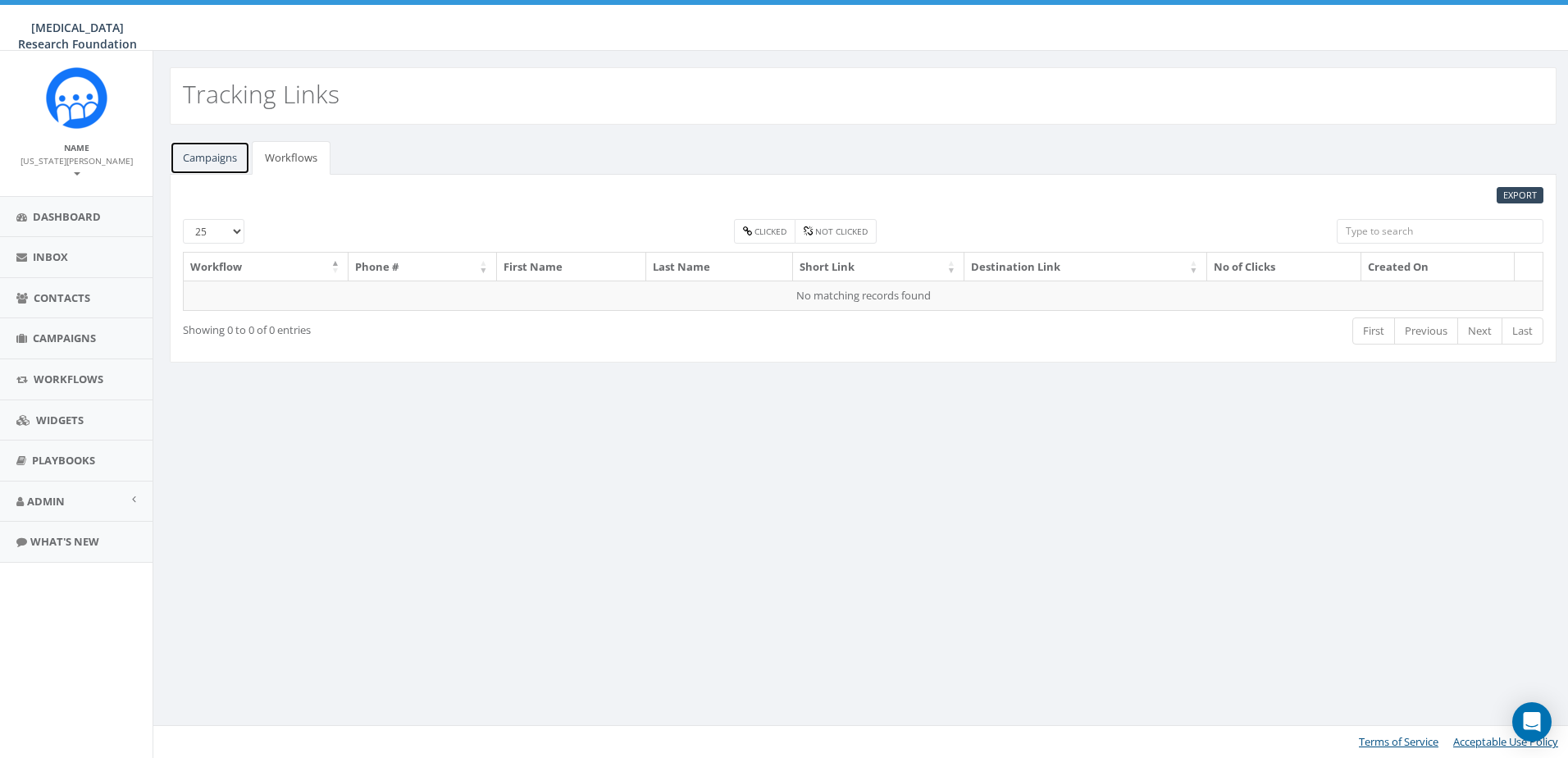
click at [233, 157] on link "Campaigns" at bounding box center [210, 158] width 81 height 34
click at [276, 158] on link "Workflows" at bounding box center [291, 158] width 79 height 34
click at [55, 209] on span "Dashboard" at bounding box center [66, 216] width 68 height 14
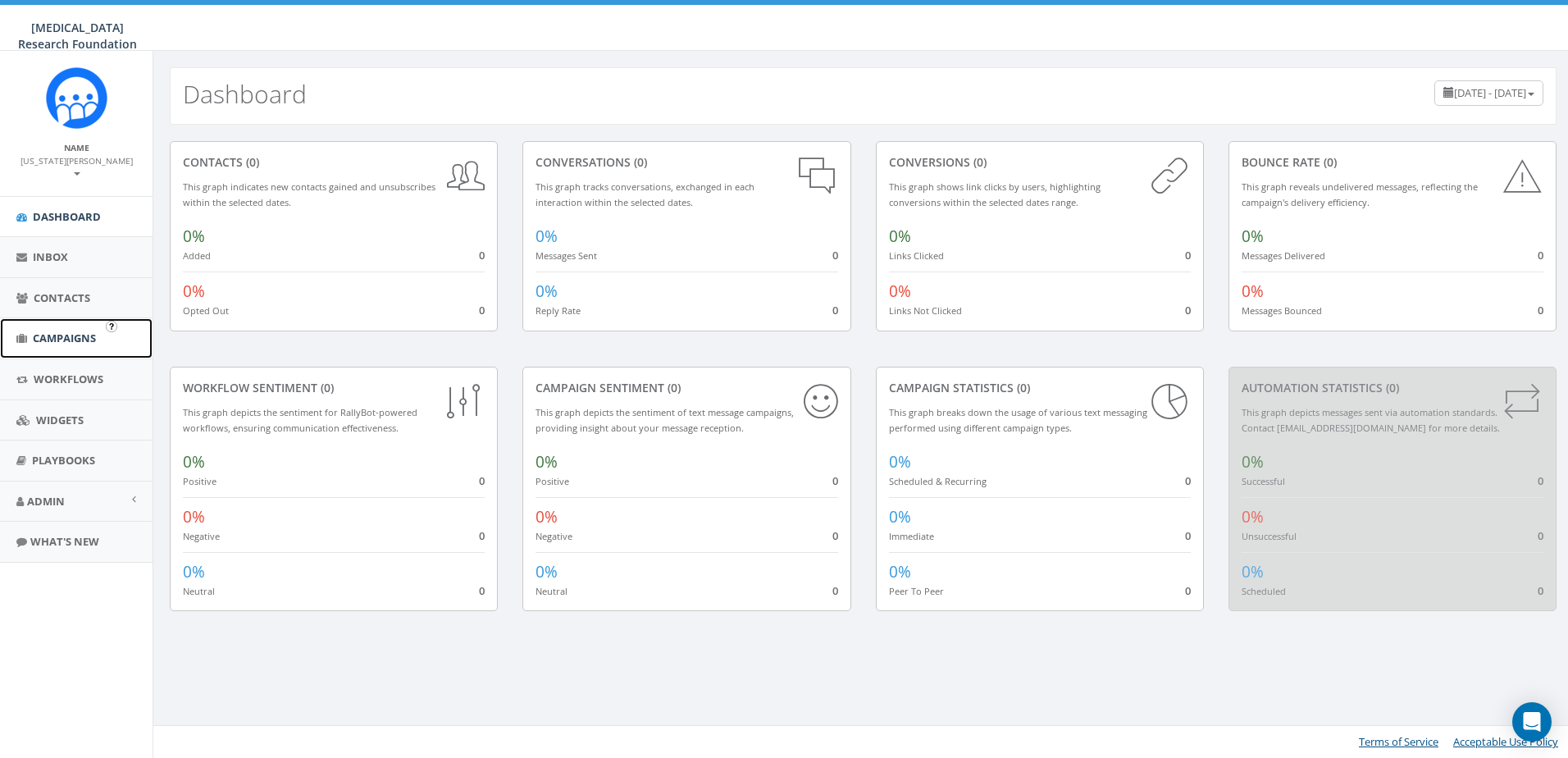
click at [43, 335] on link "Campaigns" at bounding box center [76, 338] width 153 height 40
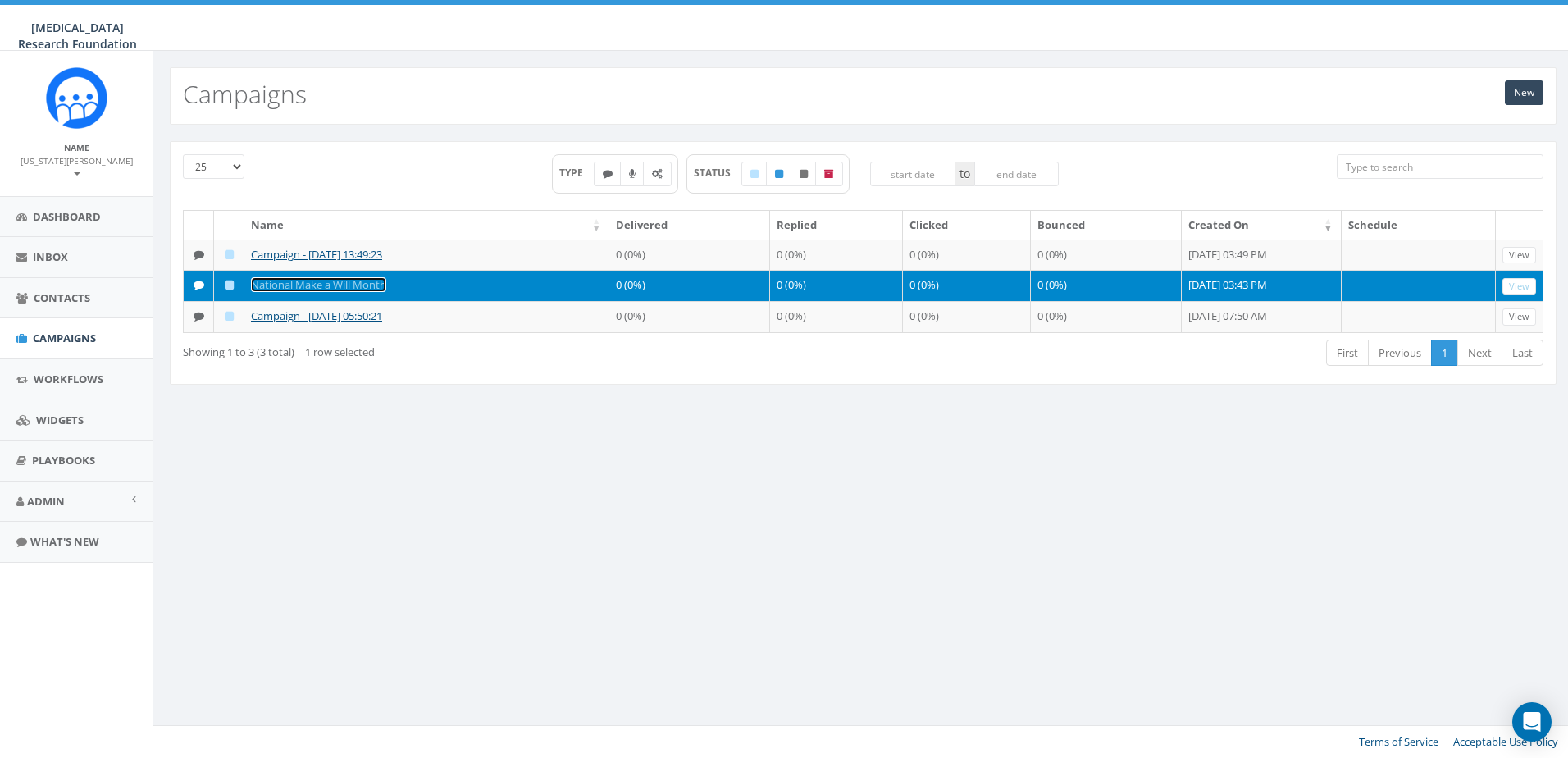
click at [311, 281] on link "National Make a Will Month" at bounding box center [318, 284] width 135 height 14
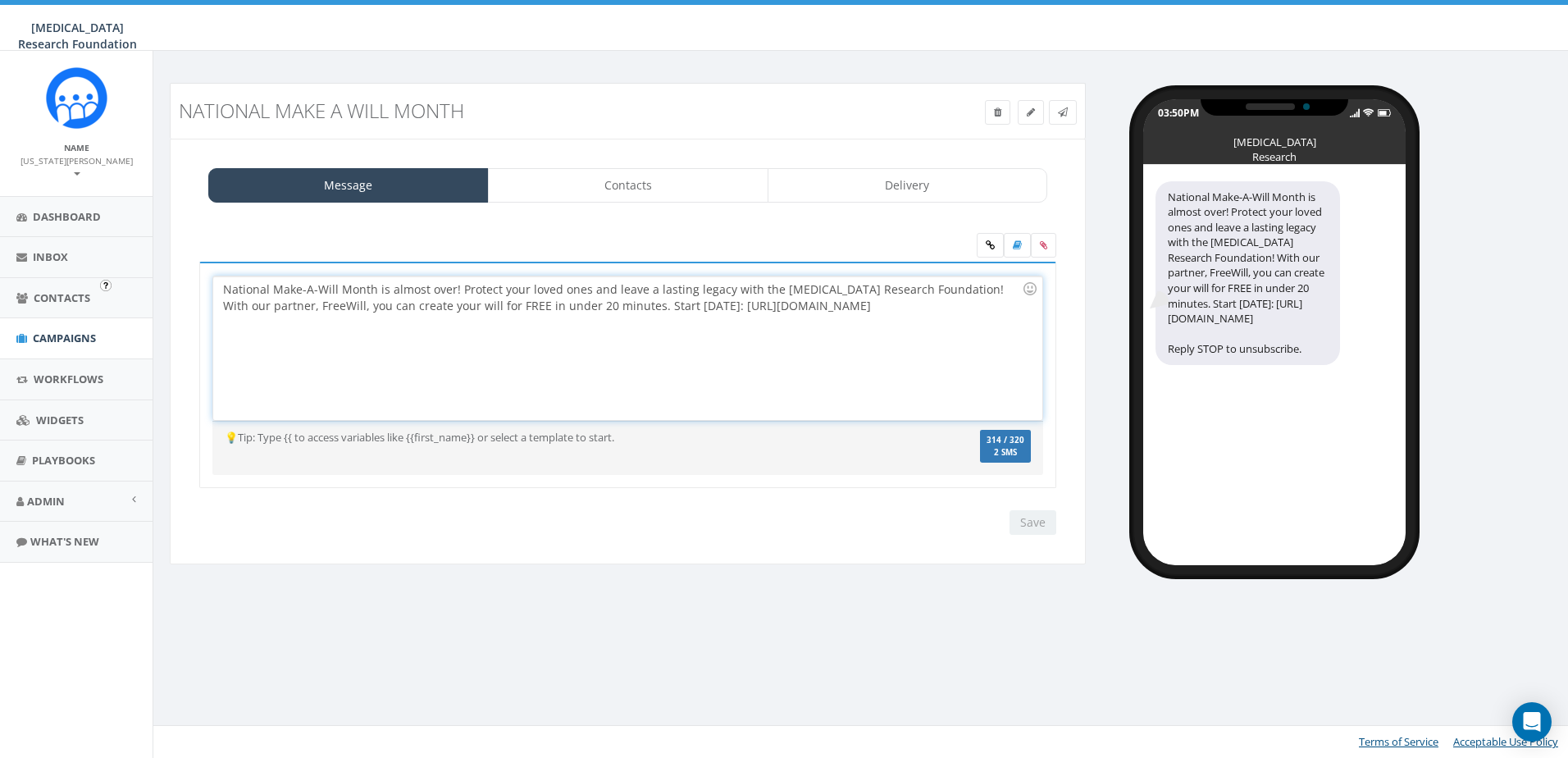
drag, startPoint x: 876, startPoint y: 307, endPoint x: 154, endPoint y: 285, distance: 722.3
click at [154, 285] on div "National Make a Will Month Test Message Status: Message Contacts Delivery Natio…" at bounding box center [863, 326] width 1420 height 550
copy div "National Make-A-Will Month is almost over! Protect your loved ones and leave a …"
click at [728, 523] on div "Save Next" at bounding box center [628, 523] width 881 height 25
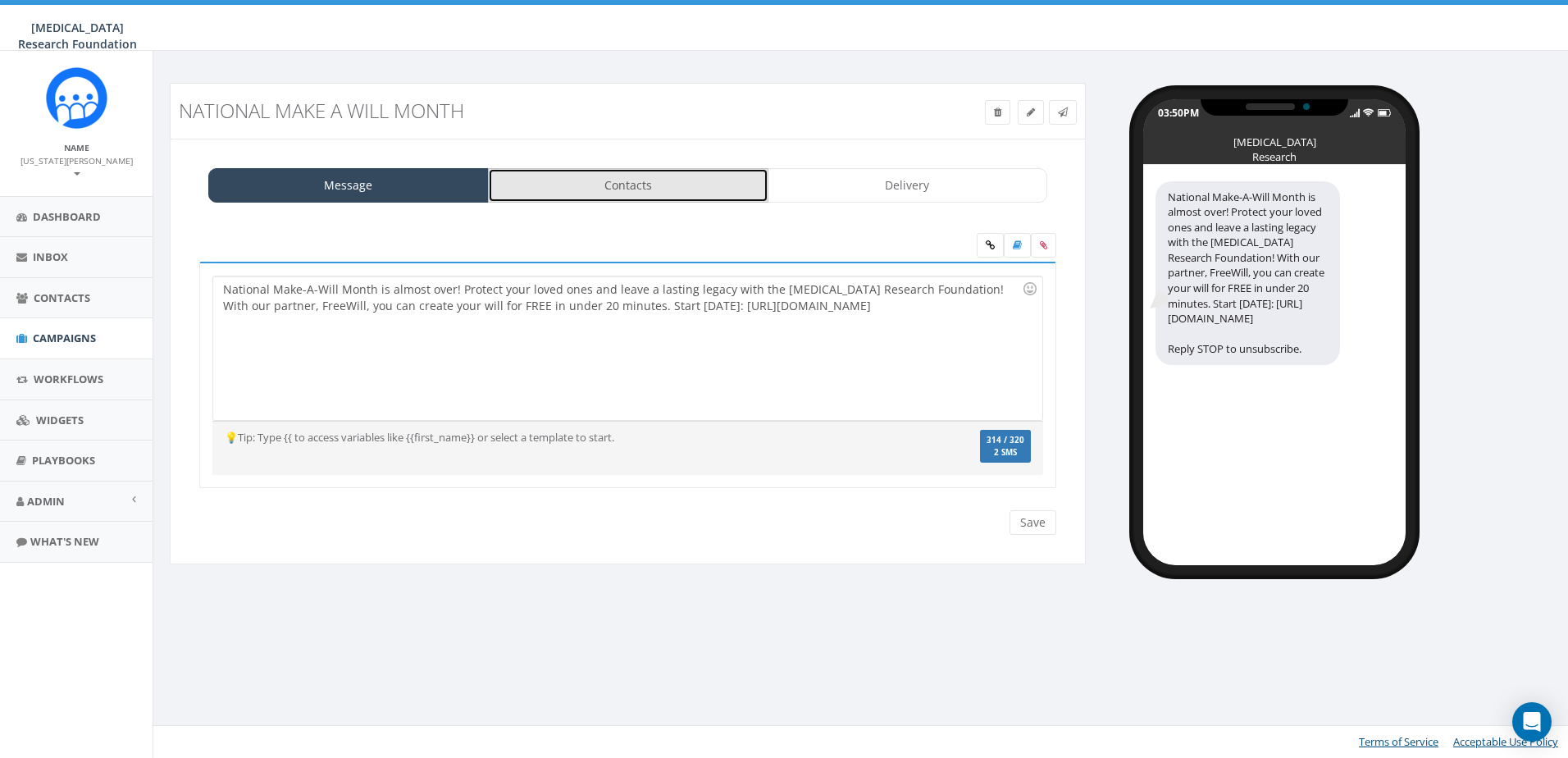
click at [628, 188] on link "Contacts" at bounding box center [628, 185] width 280 height 35
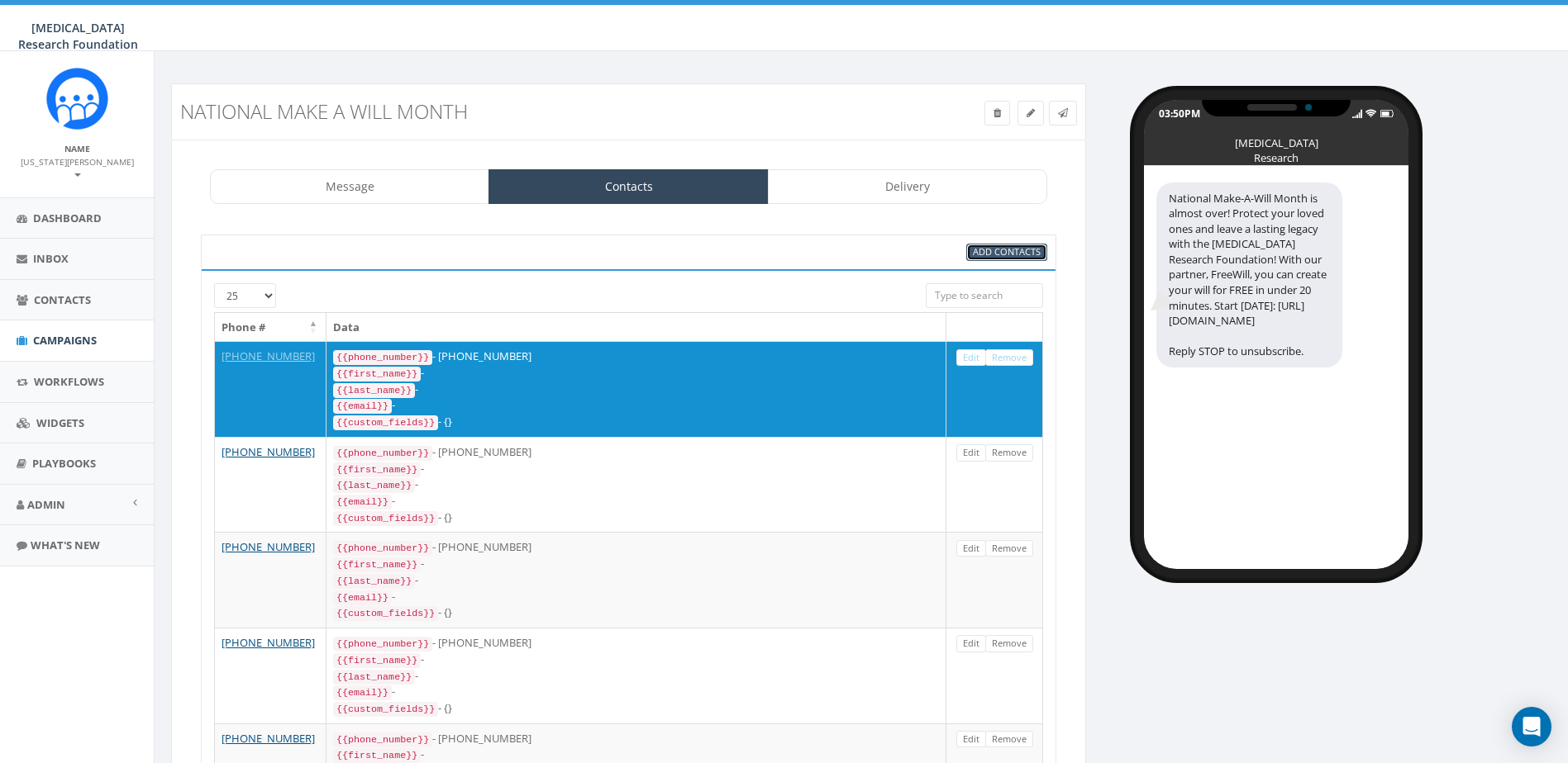
click at [986, 252] on span "Add Contacts" at bounding box center [1007, 251] width 68 height 13
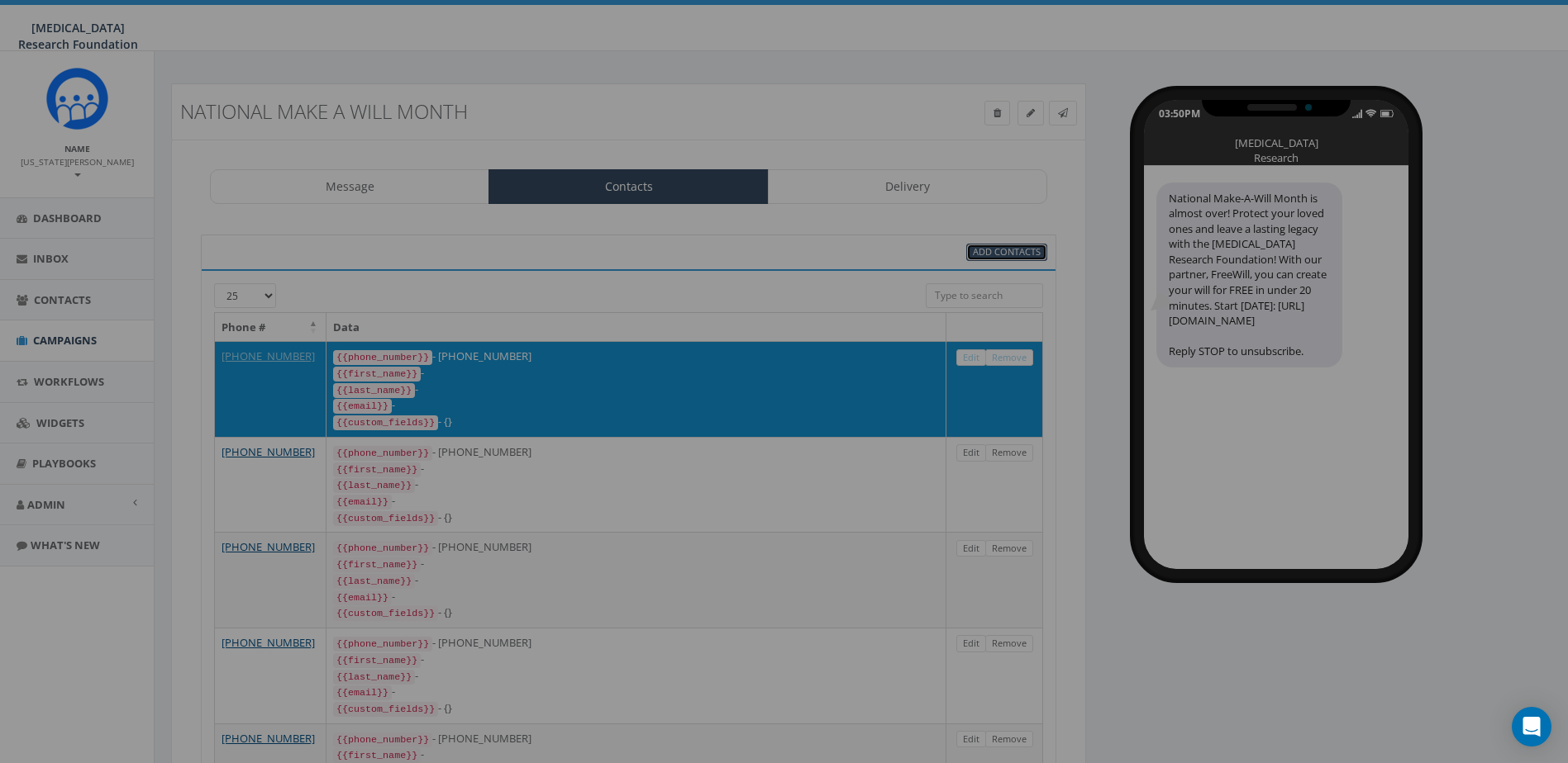
select select
select select "100"
select select
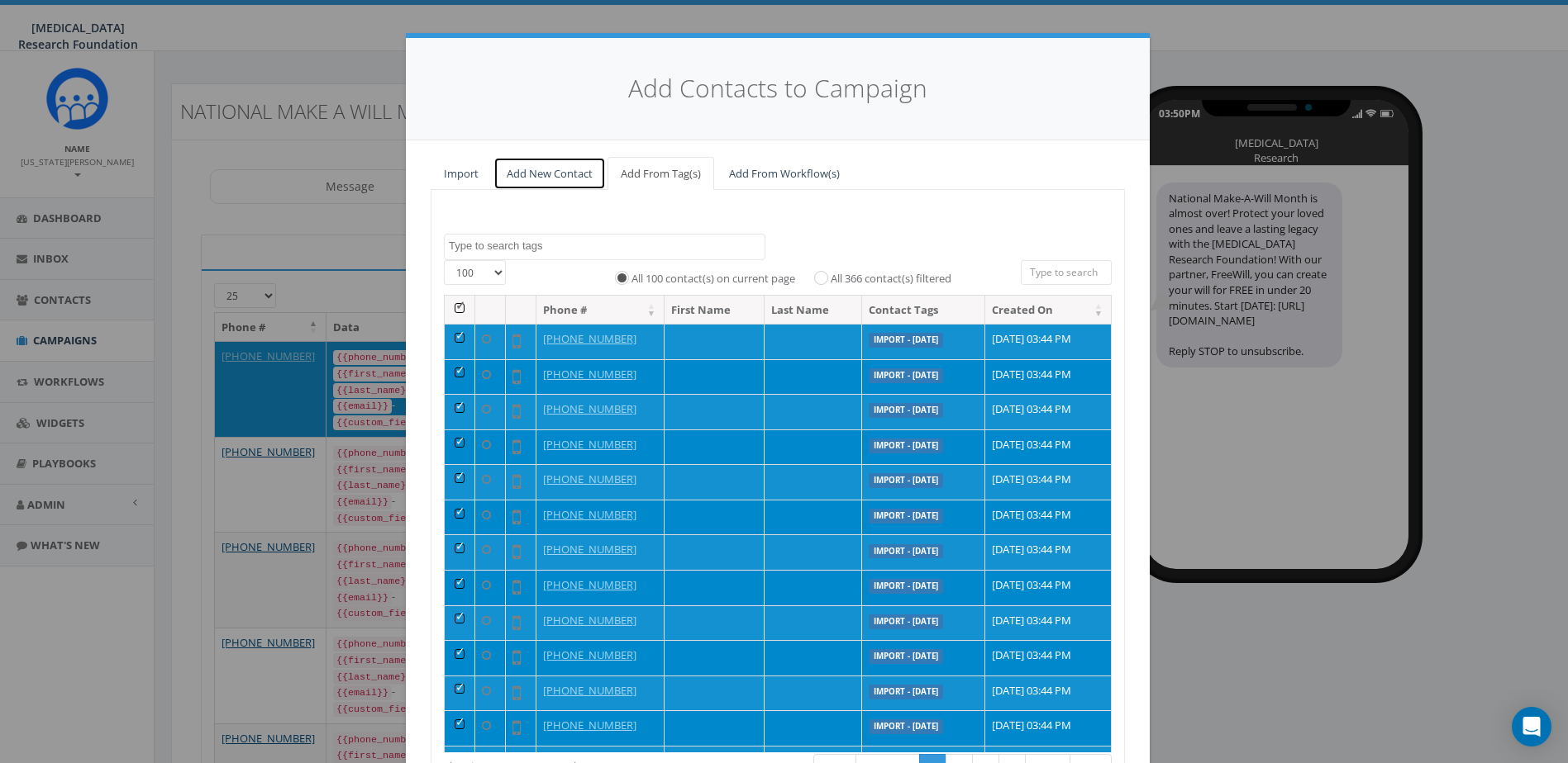
click at [530, 170] on link "Add New Contact" at bounding box center [549, 173] width 112 height 34
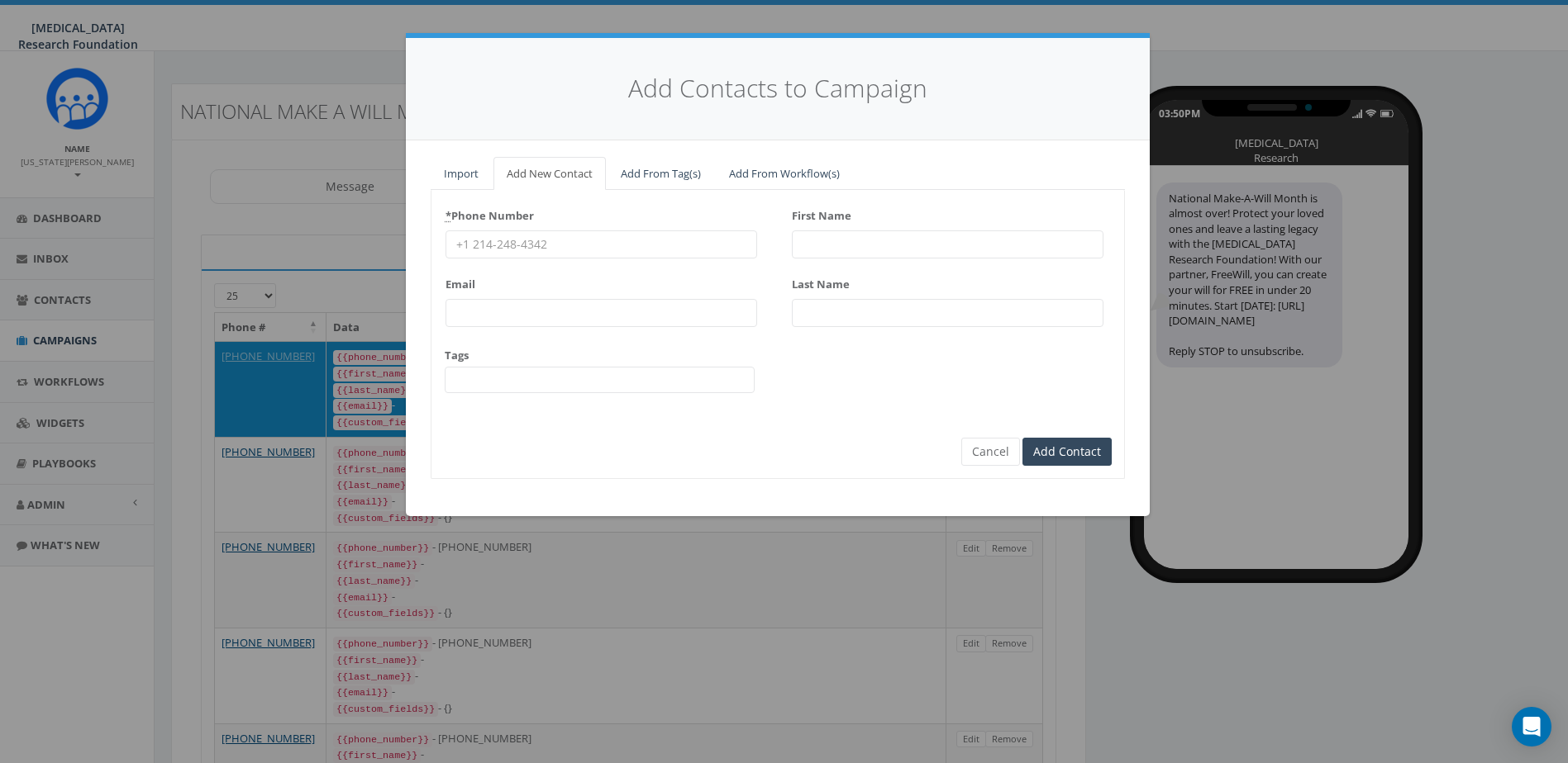
click at [502, 251] on input "* Phone Number" at bounding box center [601, 244] width 311 height 28
type input "17037891396"
type input "virginiasnider99@gmail.com"
click at [834, 241] on input "First Name" at bounding box center [947, 244] width 311 height 28
type input "Virginia"
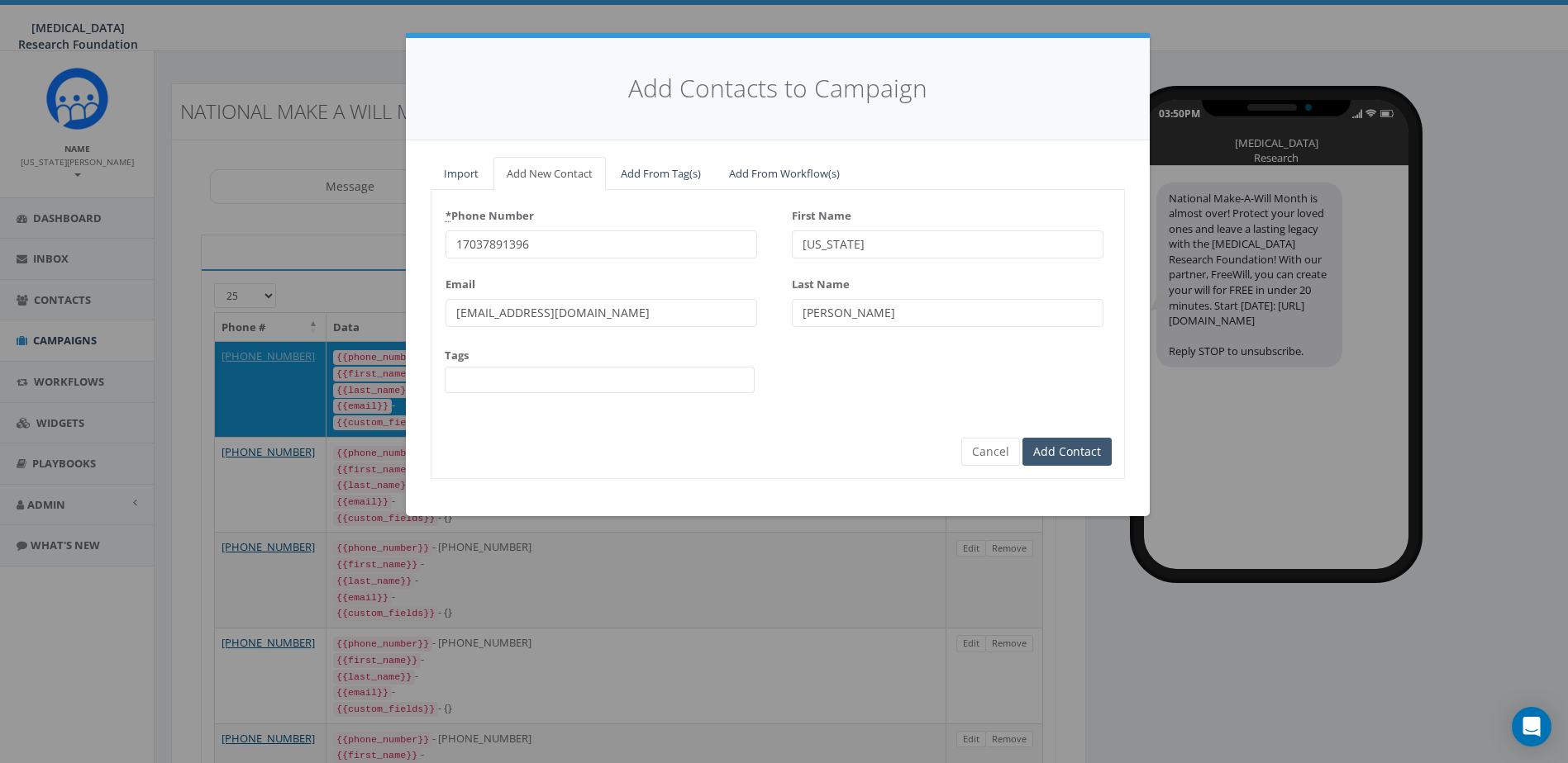
type input "Snider"
click at [1067, 443] on input "Add Contact" at bounding box center [1067, 452] width 89 height 28
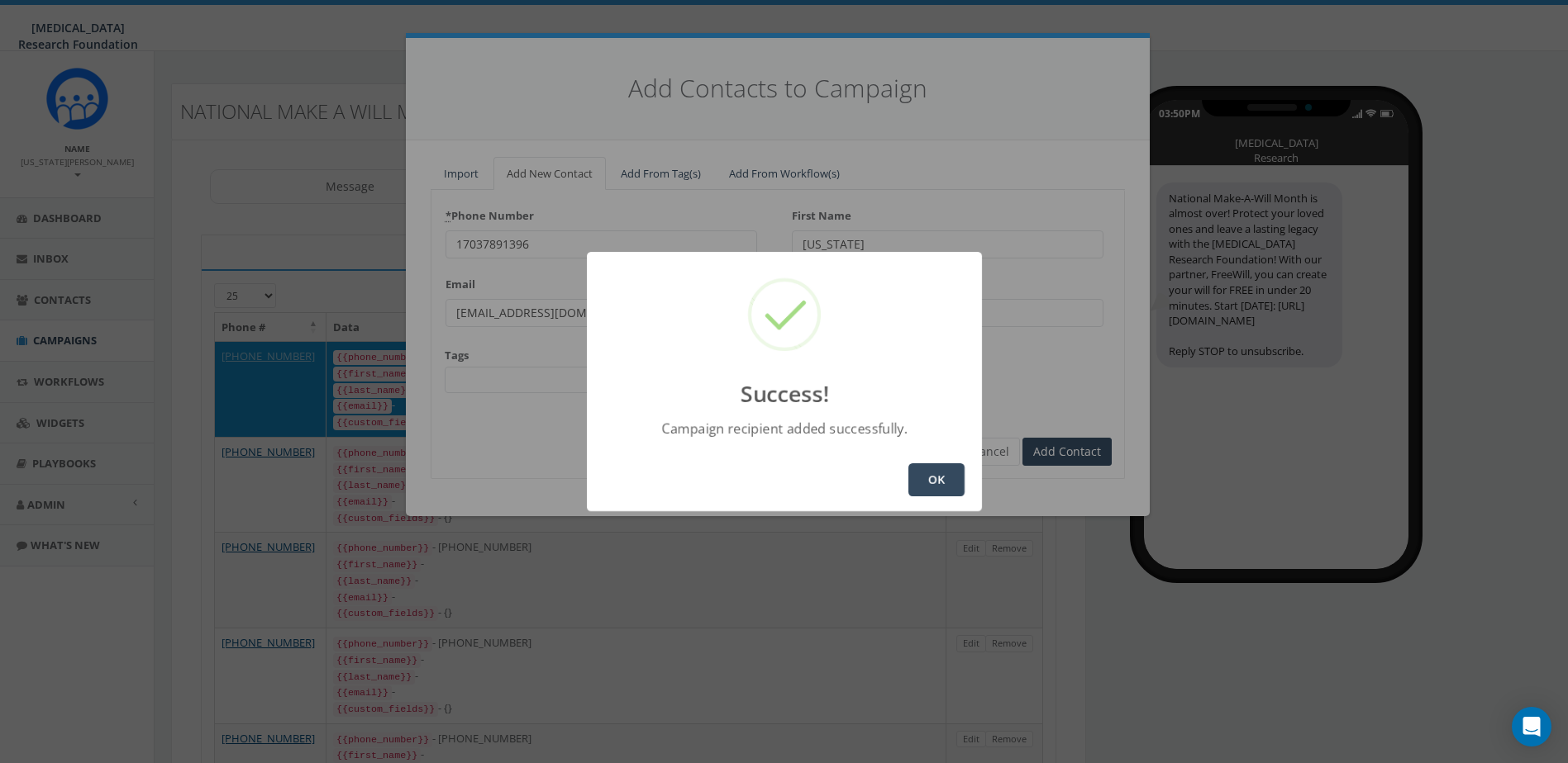
click at [961, 485] on button "OK" at bounding box center [936, 480] width 56 height 33
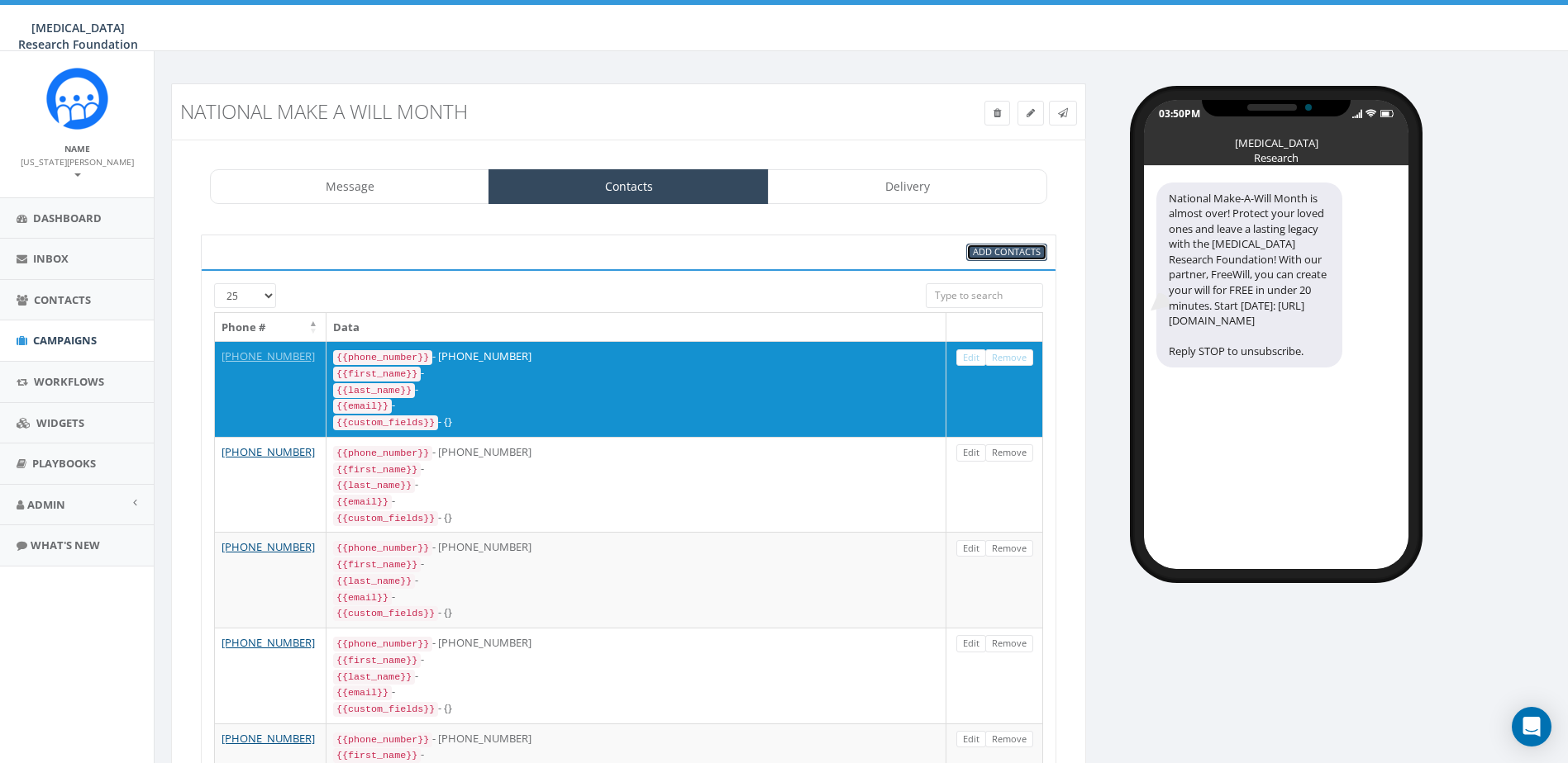
click at [999, 257] on span "Add Contacts" at bounding box center [1007, 251] width 68 height 13
select select
select select "100"
select select
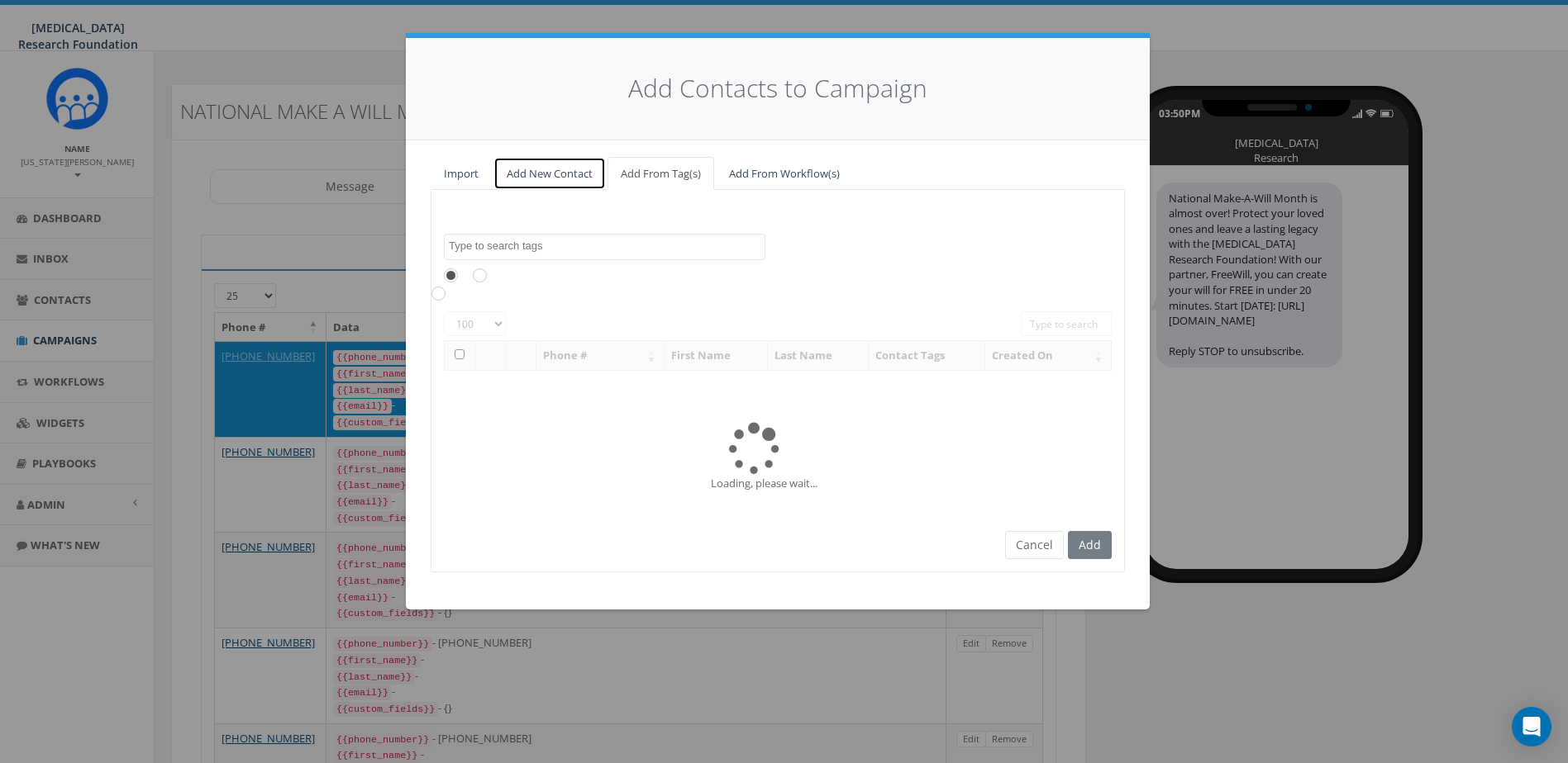
click at [547, 176] on link "Add New Contact" at bounding box center [549, 173] width 112 height 34
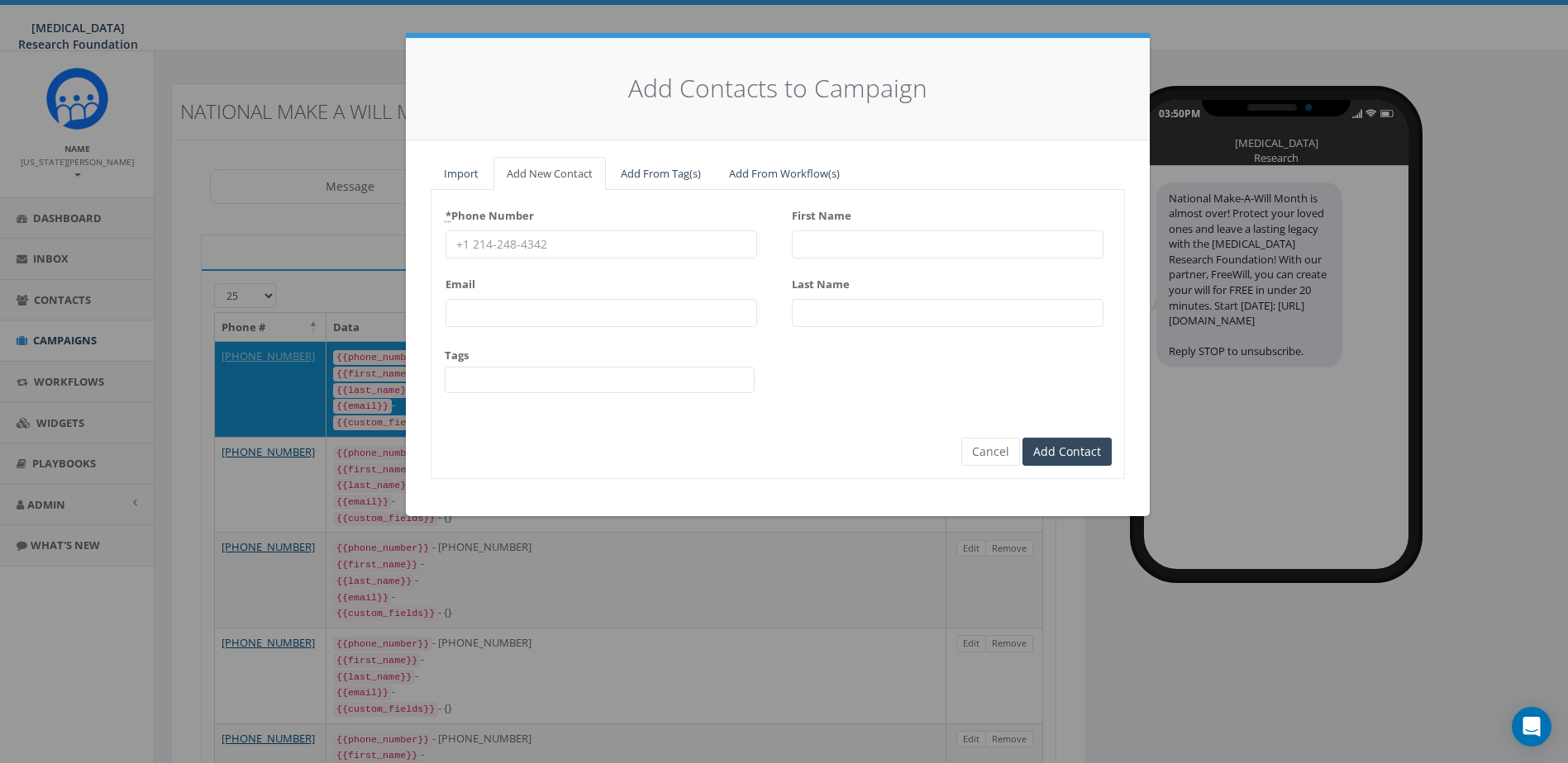
click at [579, 229] on div "* Phone Number" at bounding box center [601, 230] width 311 height 56
click at [552, 241] on input "* Phone Number" at bounding box center [601, 244] width 311 height 28
type input "2025793450"
click at [856, 247] on input "First Name" at bounding box center [947, 244] width 311 height 28
type input "Jame"
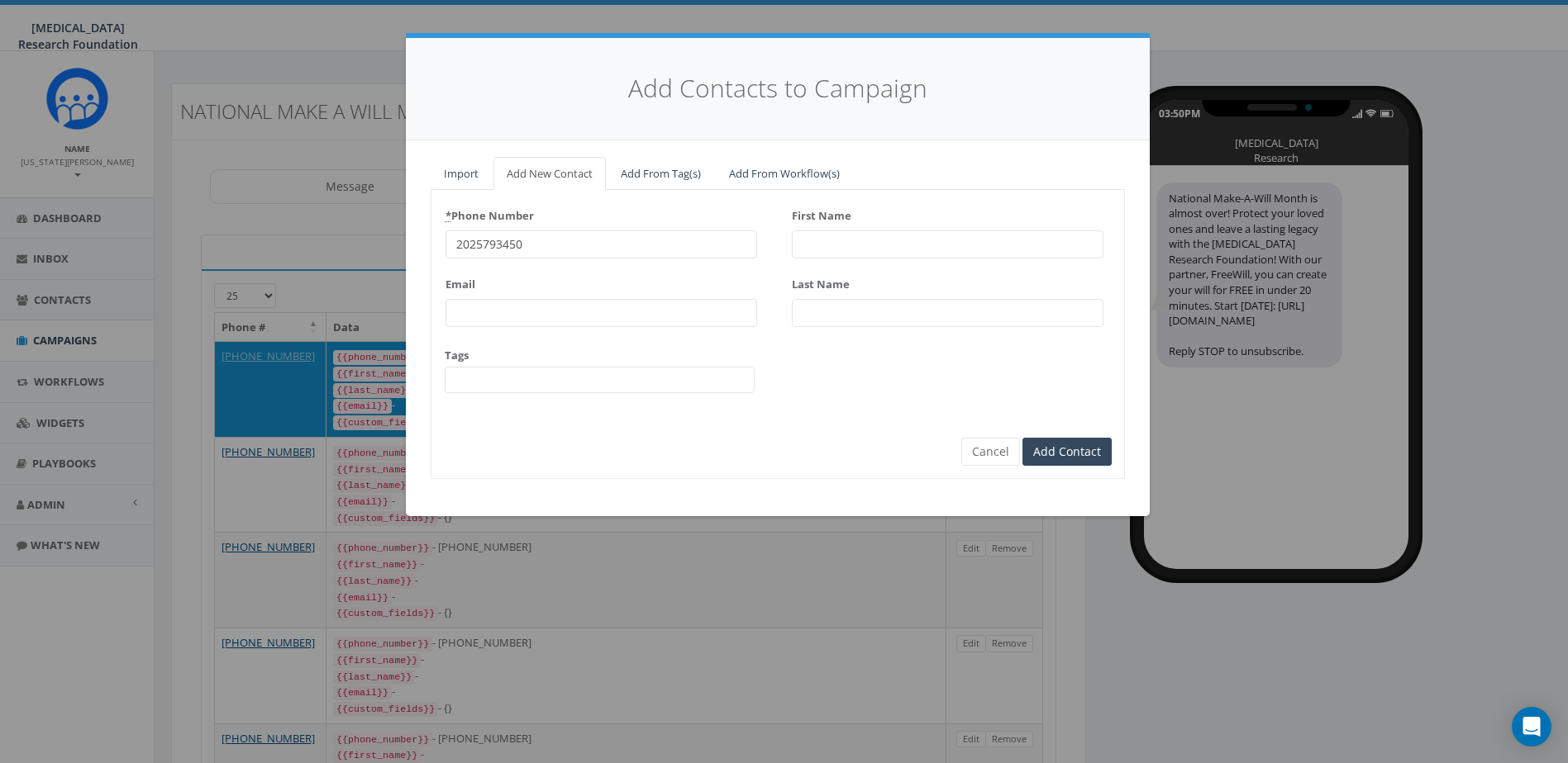
type input "s"
type input "James"
type input "Merrick"
click at [1077, 439] on input "Add Contact" at bounding box center [1067, 452] width 89 height 28
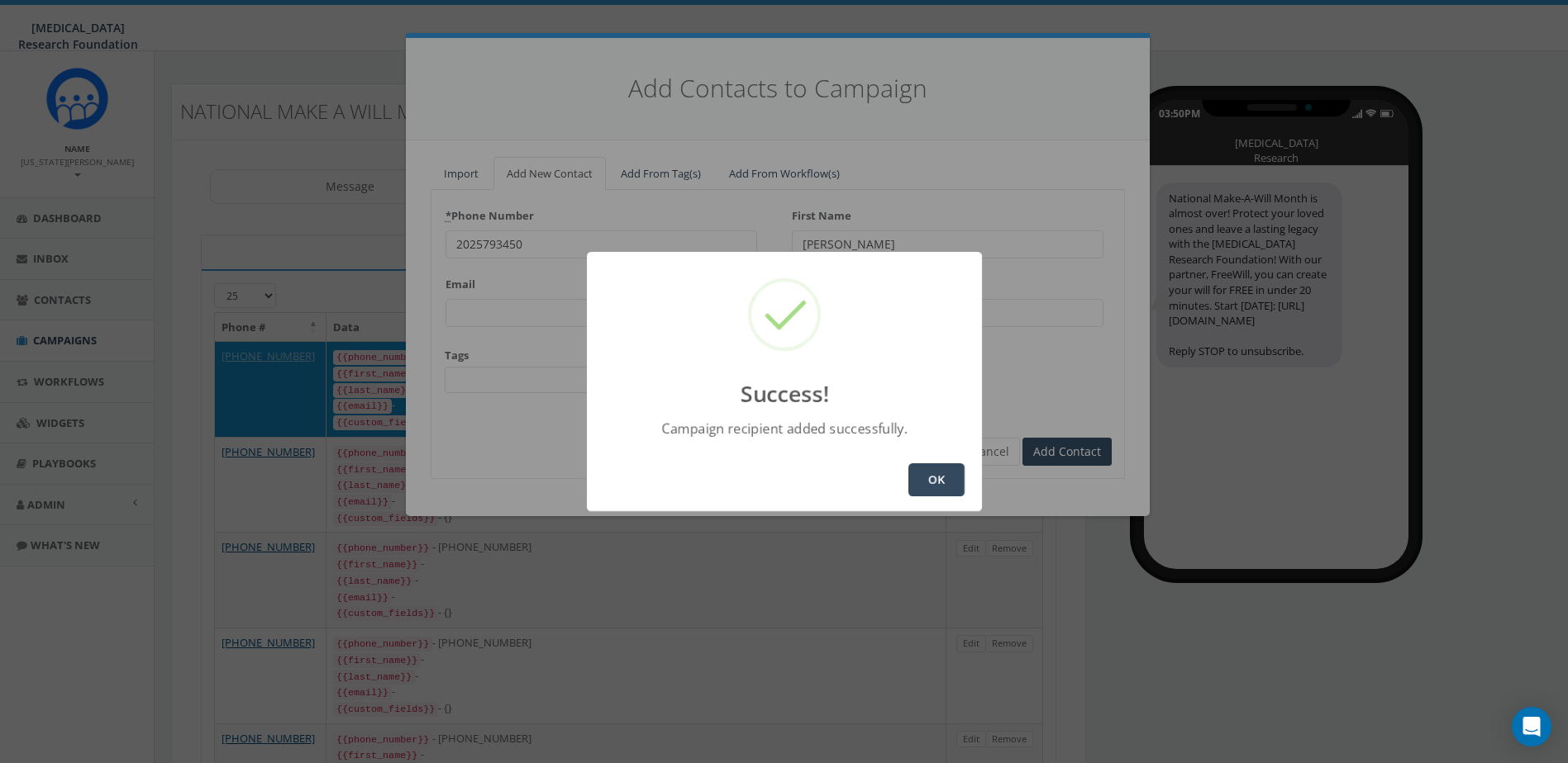
click at [931, 477] on button "OK" at bounding box center [936, 480] width 56 height 33
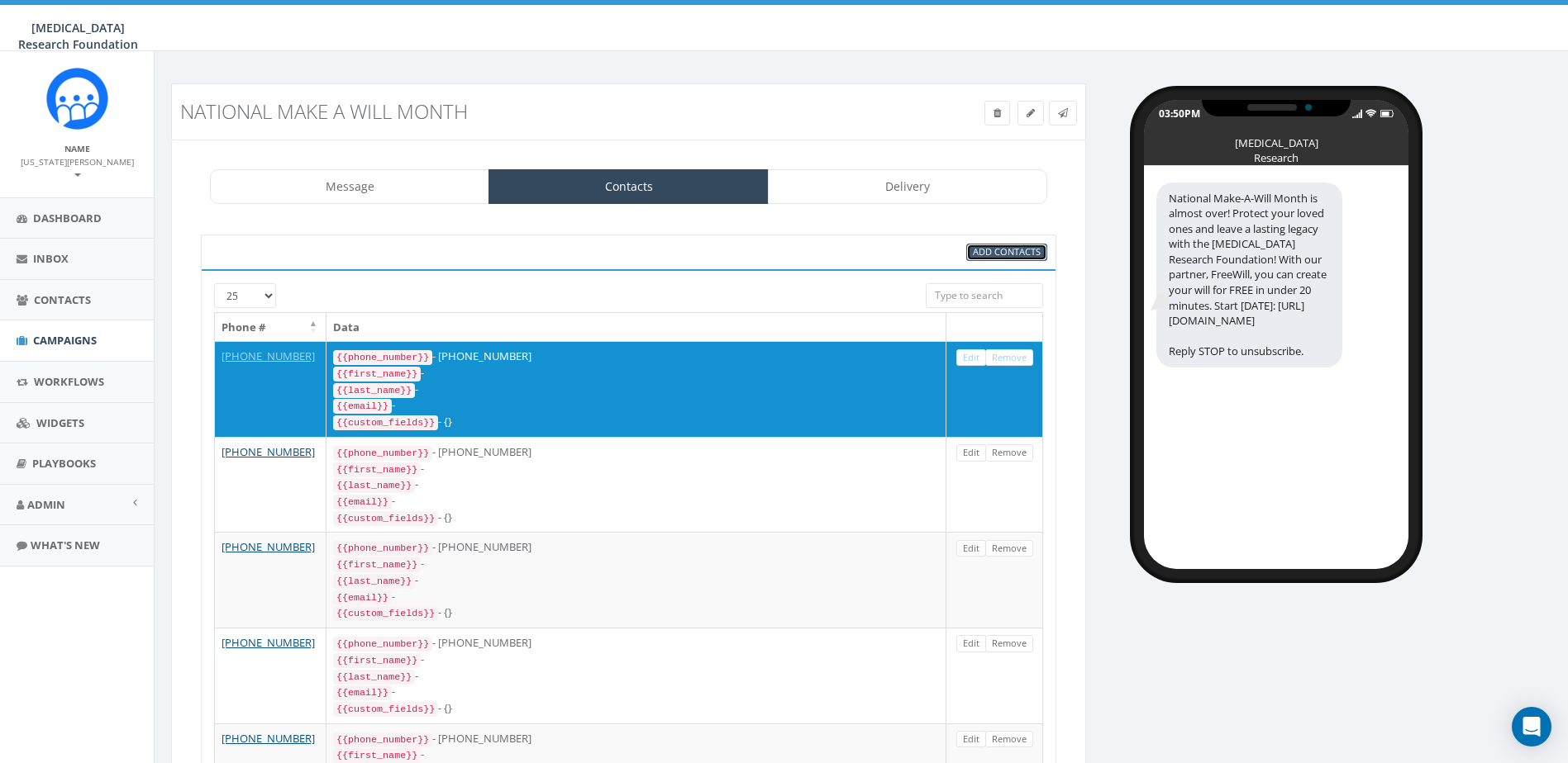
click at [1024, 252] on span "Add Contacts" at bounding box center [1007, 251] width 68 height 13
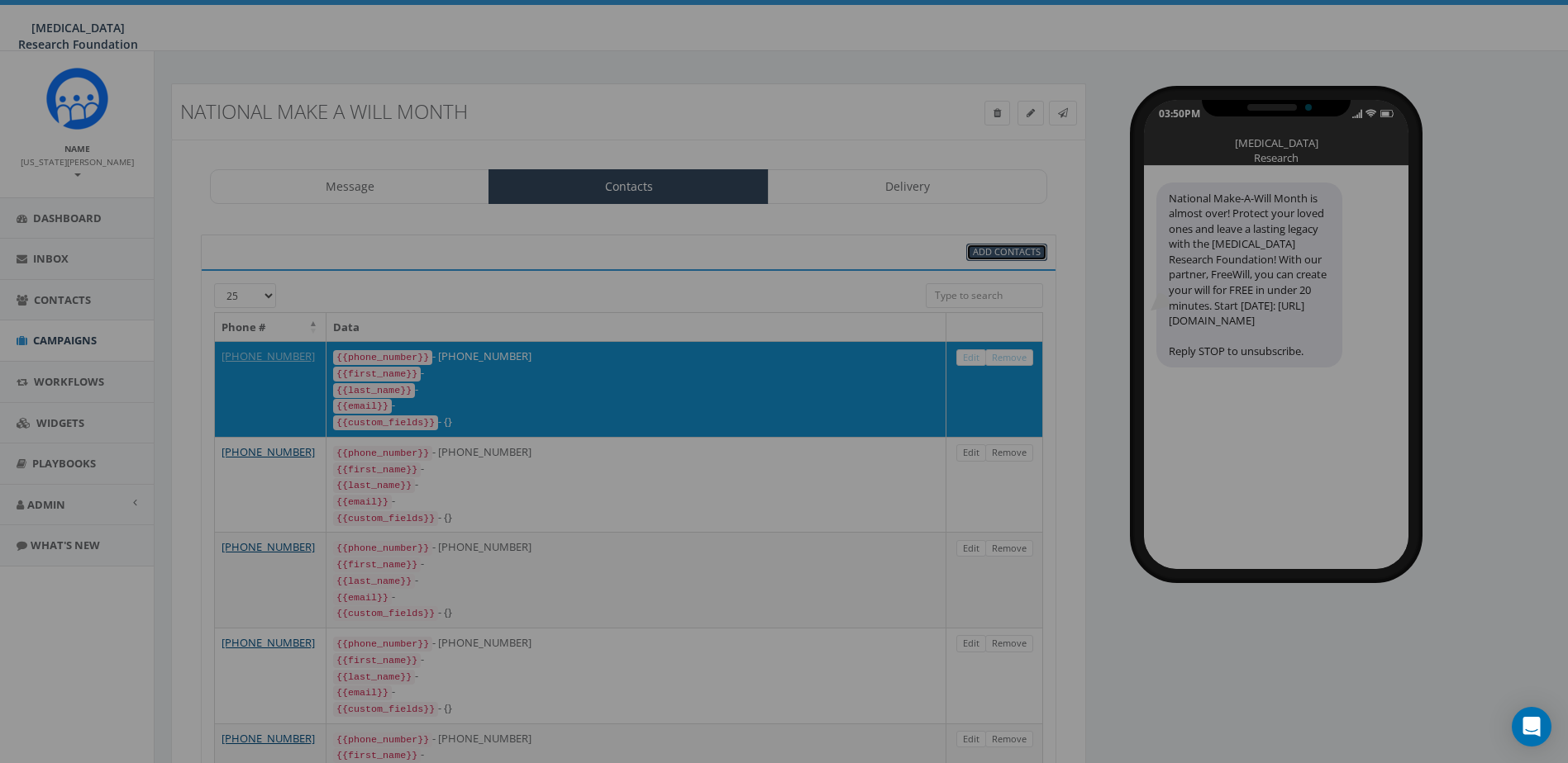
select select
select select "100"
select select
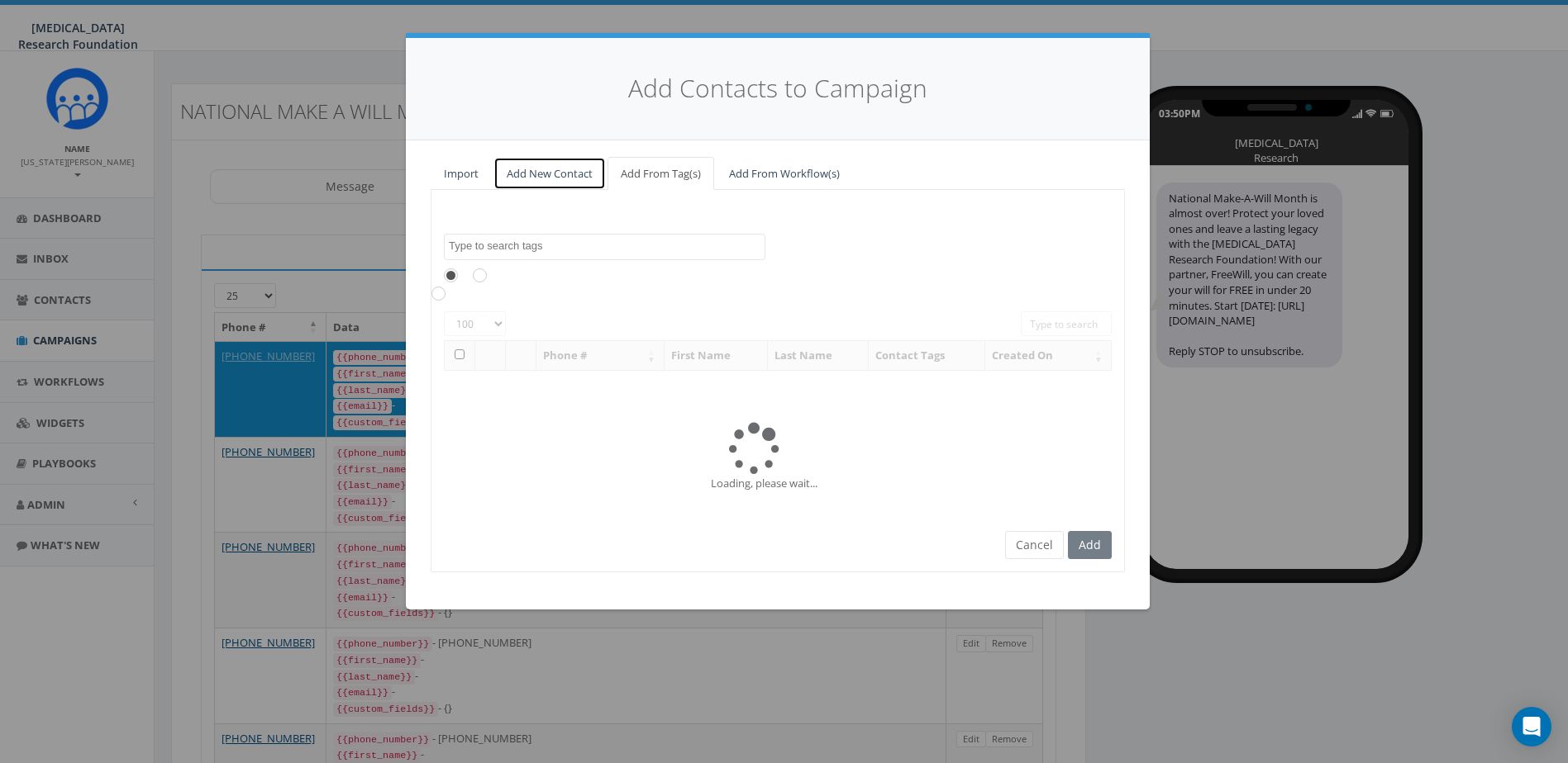
click at [536, 172] on link "Add New Contact" at bounding box center [549, 173] width 112 height 34
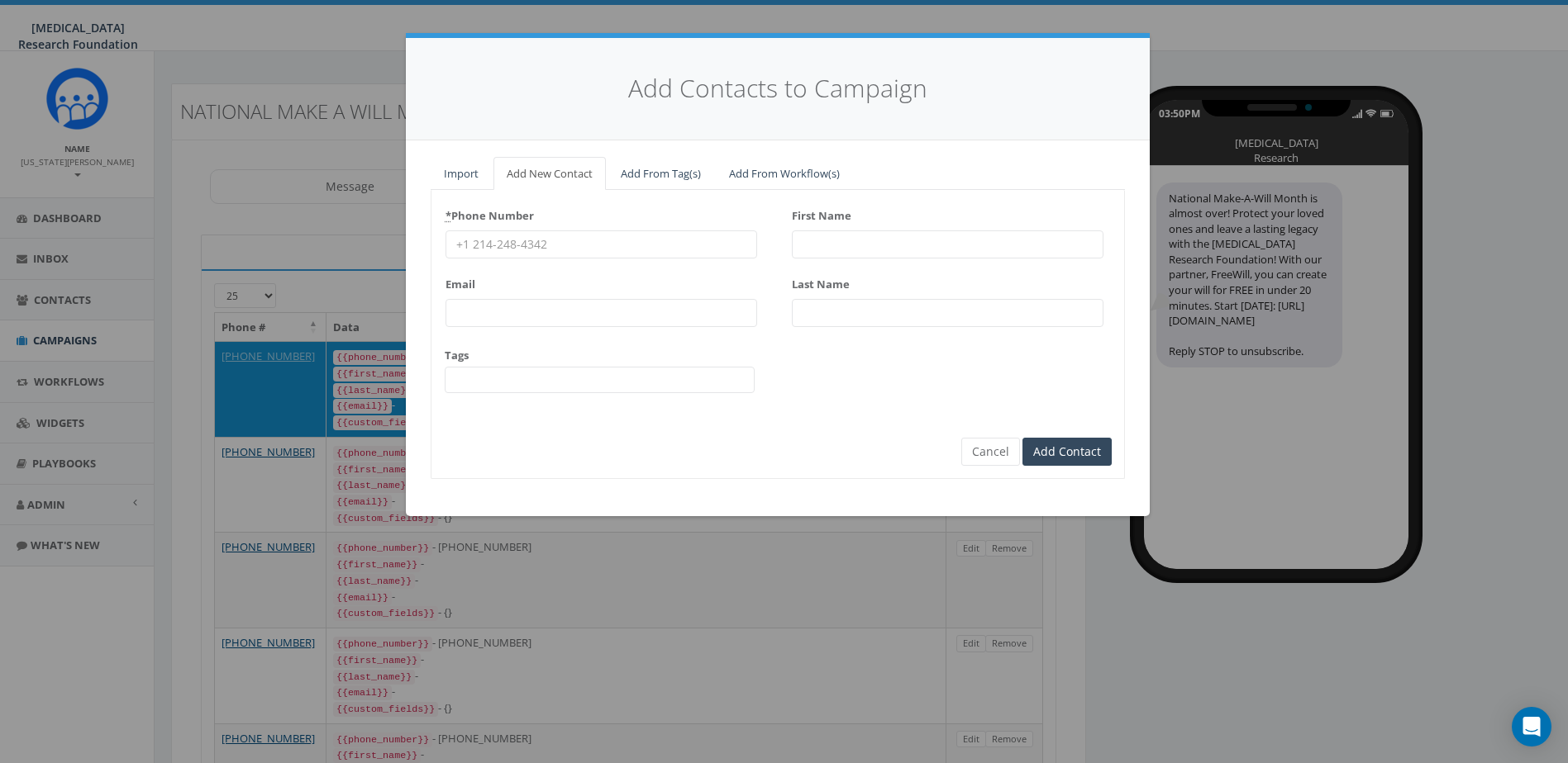
click at [626, 258] on input "* Phone Number" at bounding box center [601, 244] width 311 height 28
click at [527, 250] on input "* Phone Number" at bounding box center [601, 244] width 311 height 28
type input "2023063929"
click at [882, 237] on input "First Name" at bounding box center [947, 244] width 311 height 28
type input "Kyl"
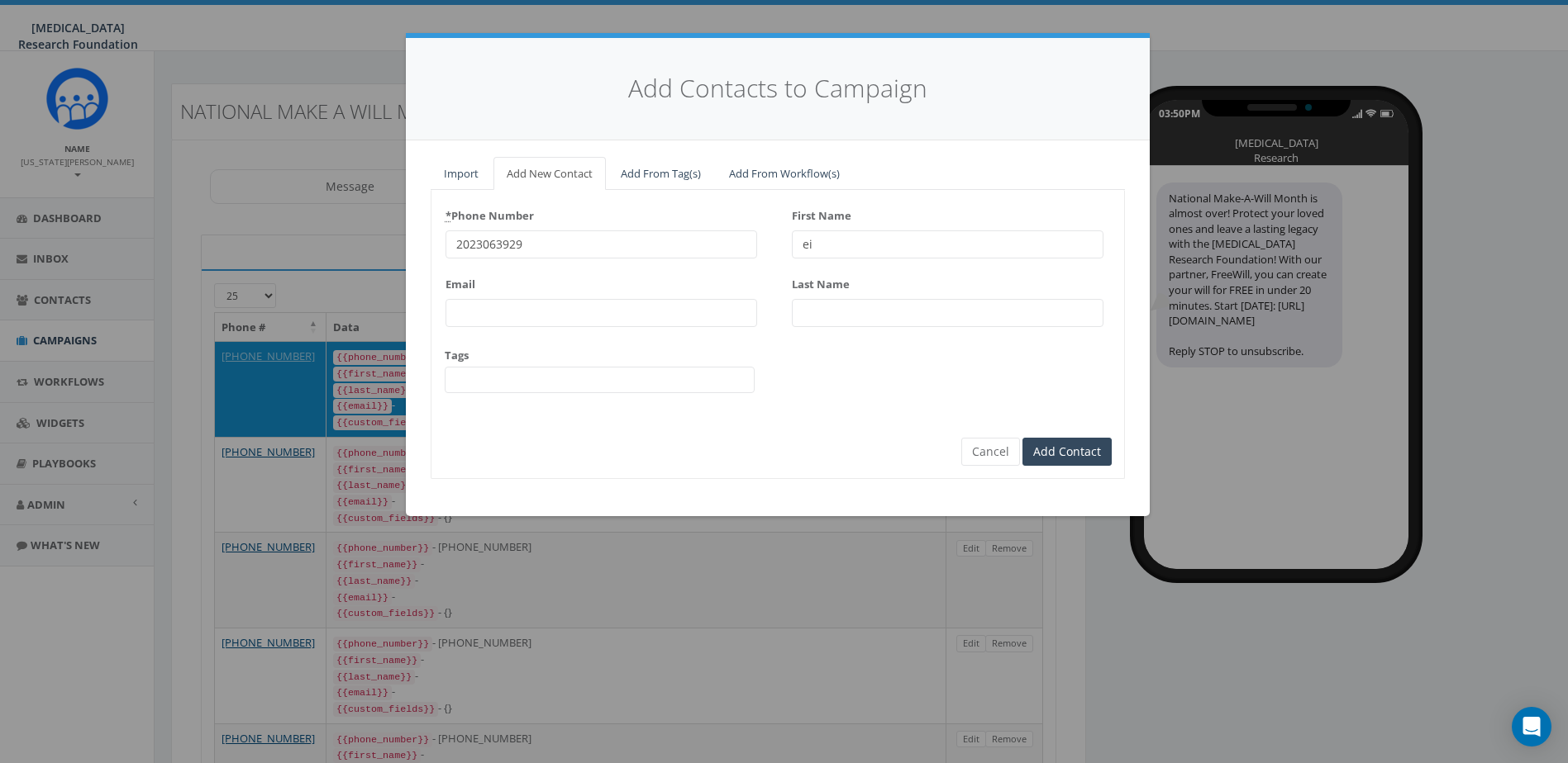
type input "e"
type input "Kyleigh"
type input "LiPira"
click at [1072, 459] on input "Add Contact" at bounding box center [1067, 452] width 89 height 28
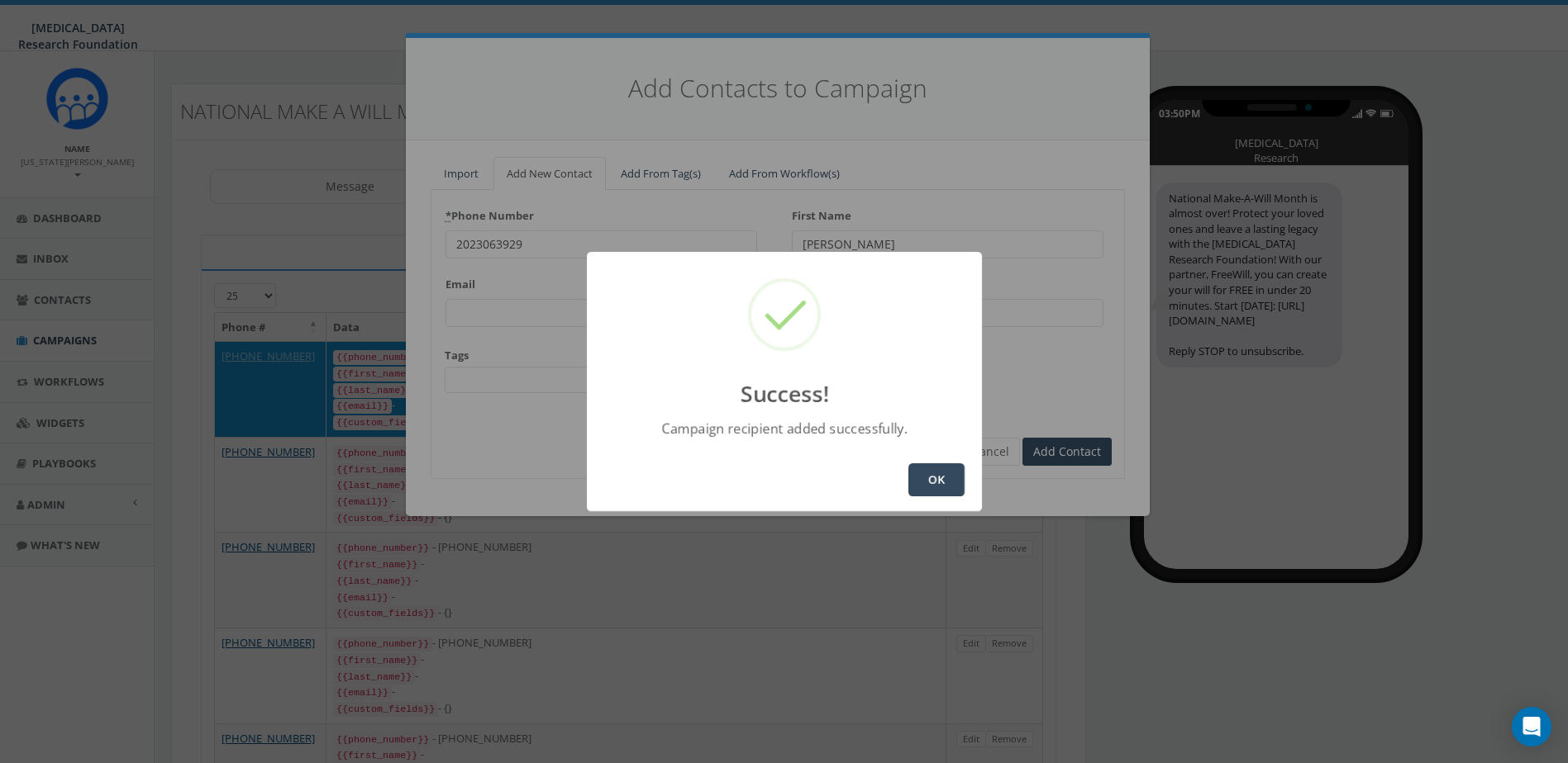
click at [922, 458] on div "OK" at bounding box center [784, 480] width 395 height 63
click at [944, 484] on button "OK" at bounding box center [936, 480] width 56 height 33
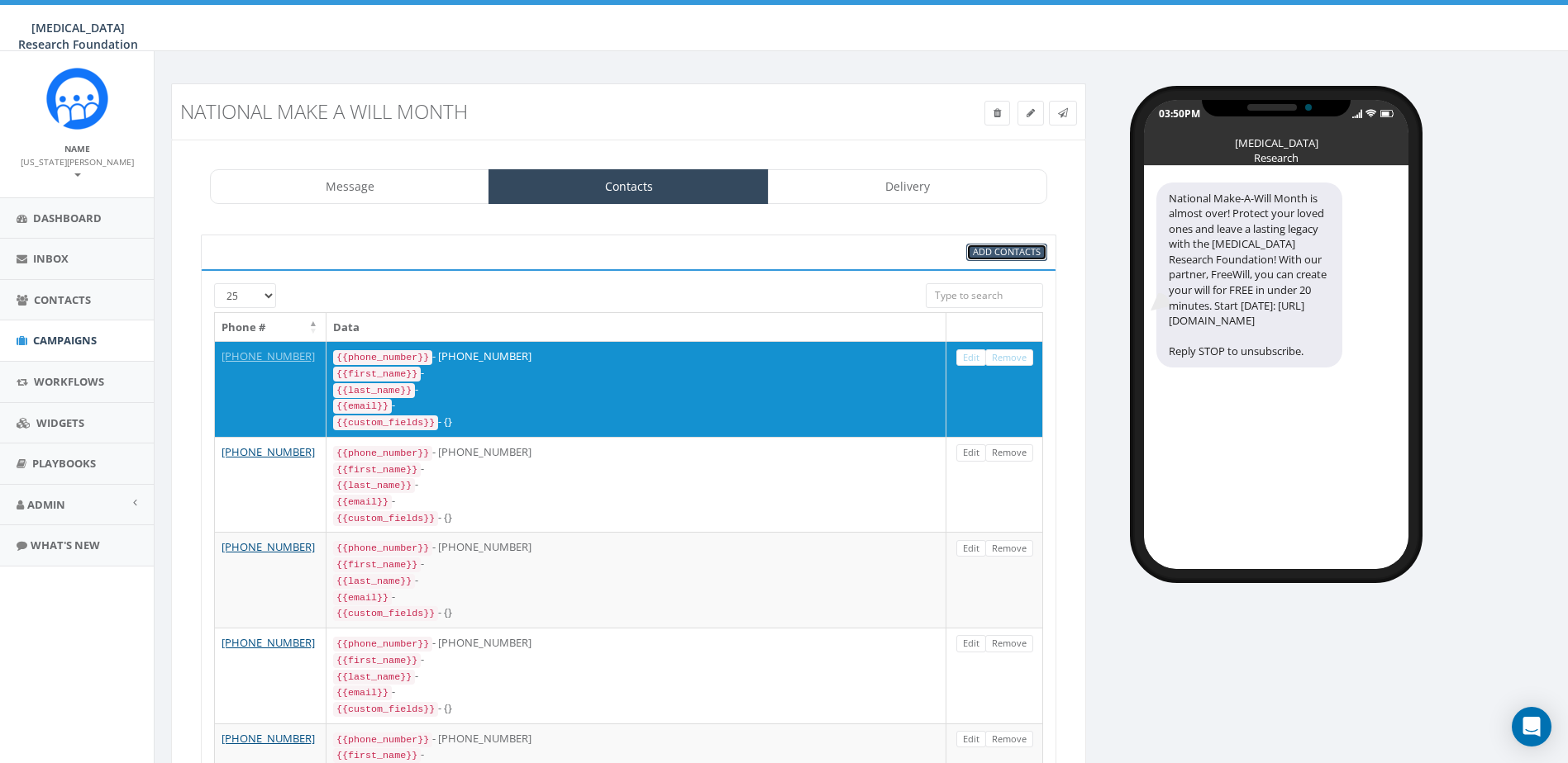
click at [993, 245] on link "Add Contacts" at bounding box center [1007, 252] width 81 height 17
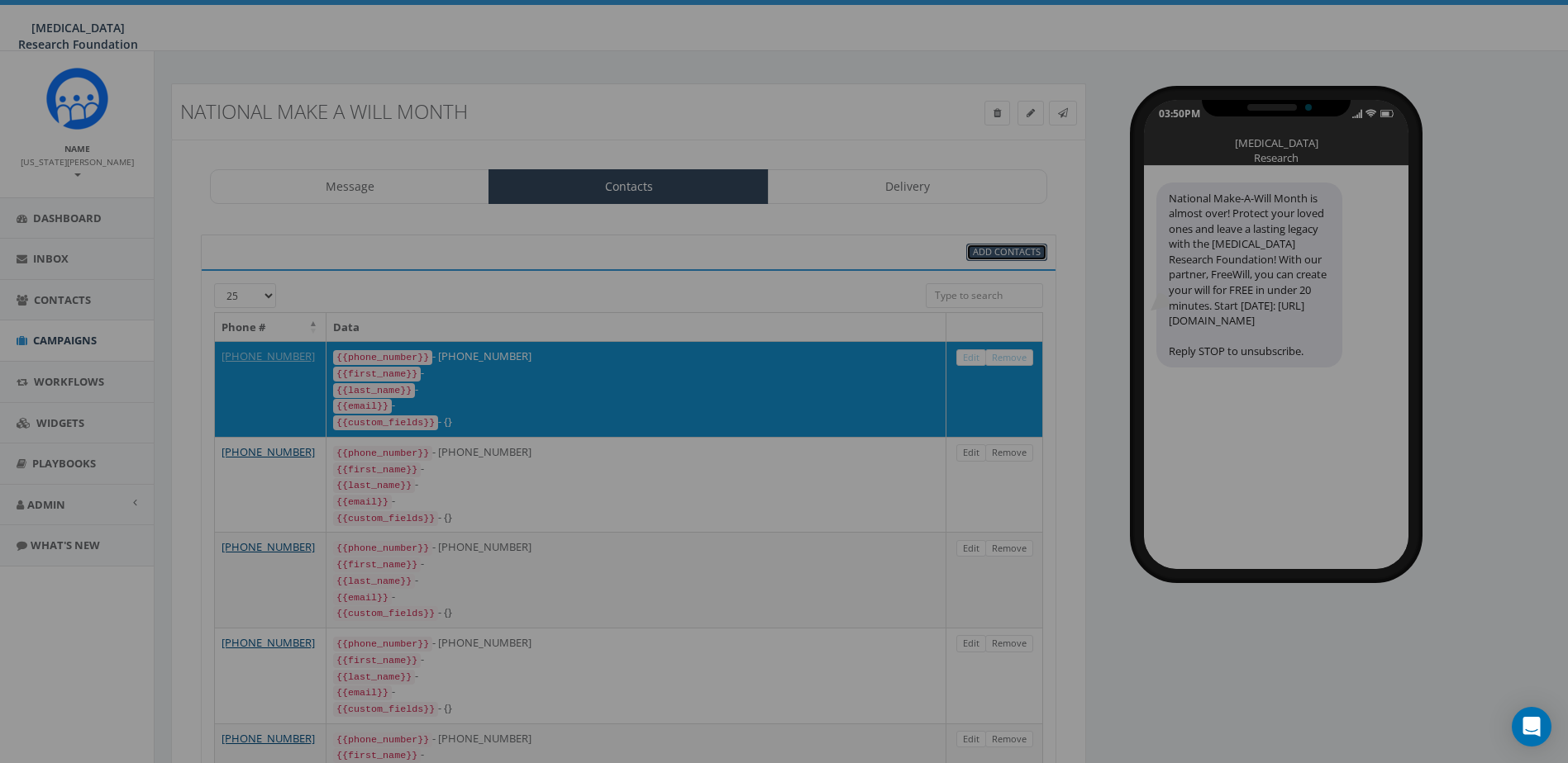
select select
select select "100"
select select
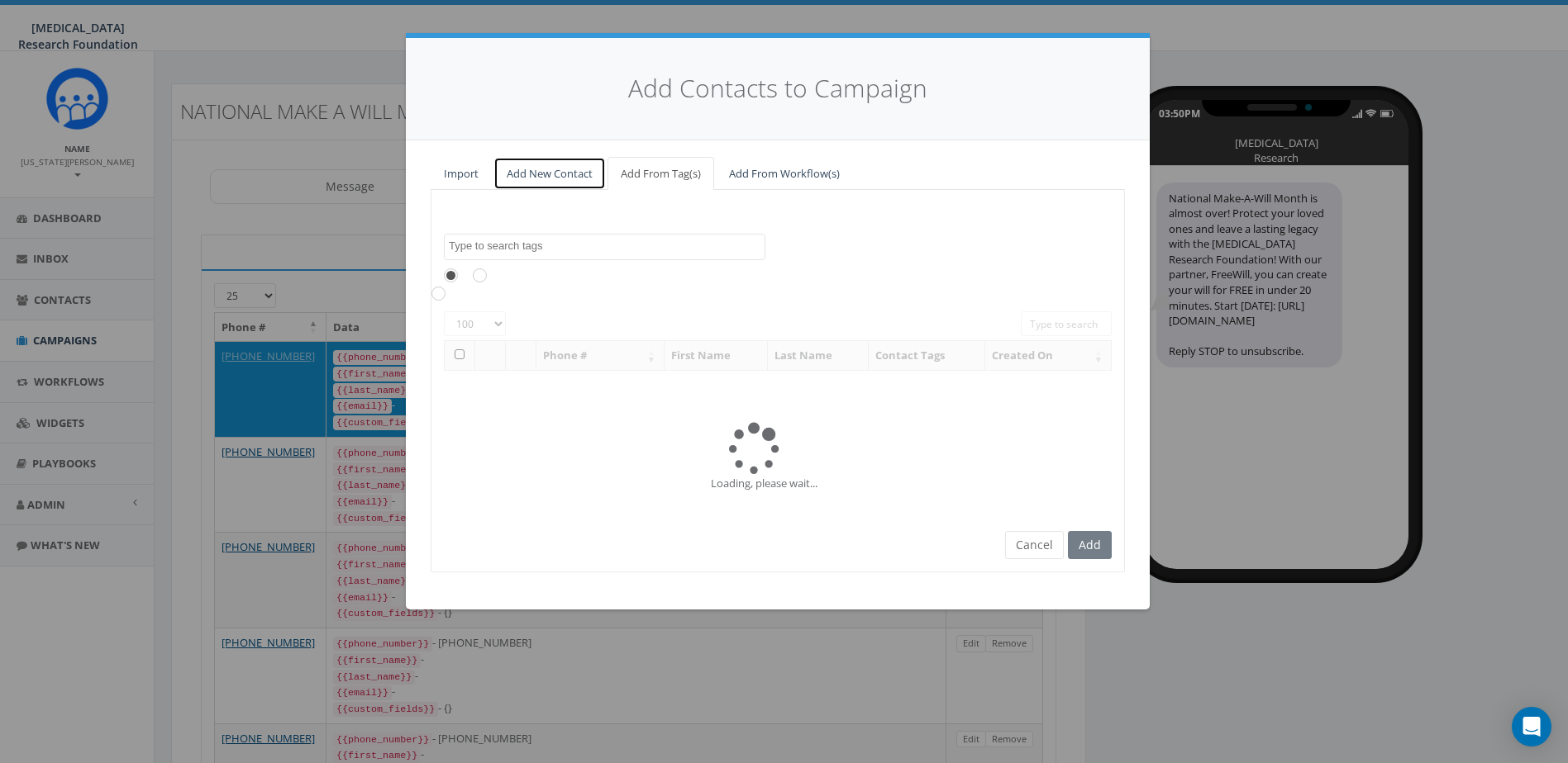
click at [544, 173] on link "Add New Contact" at bounding box center [549, 173] width 112 height 34
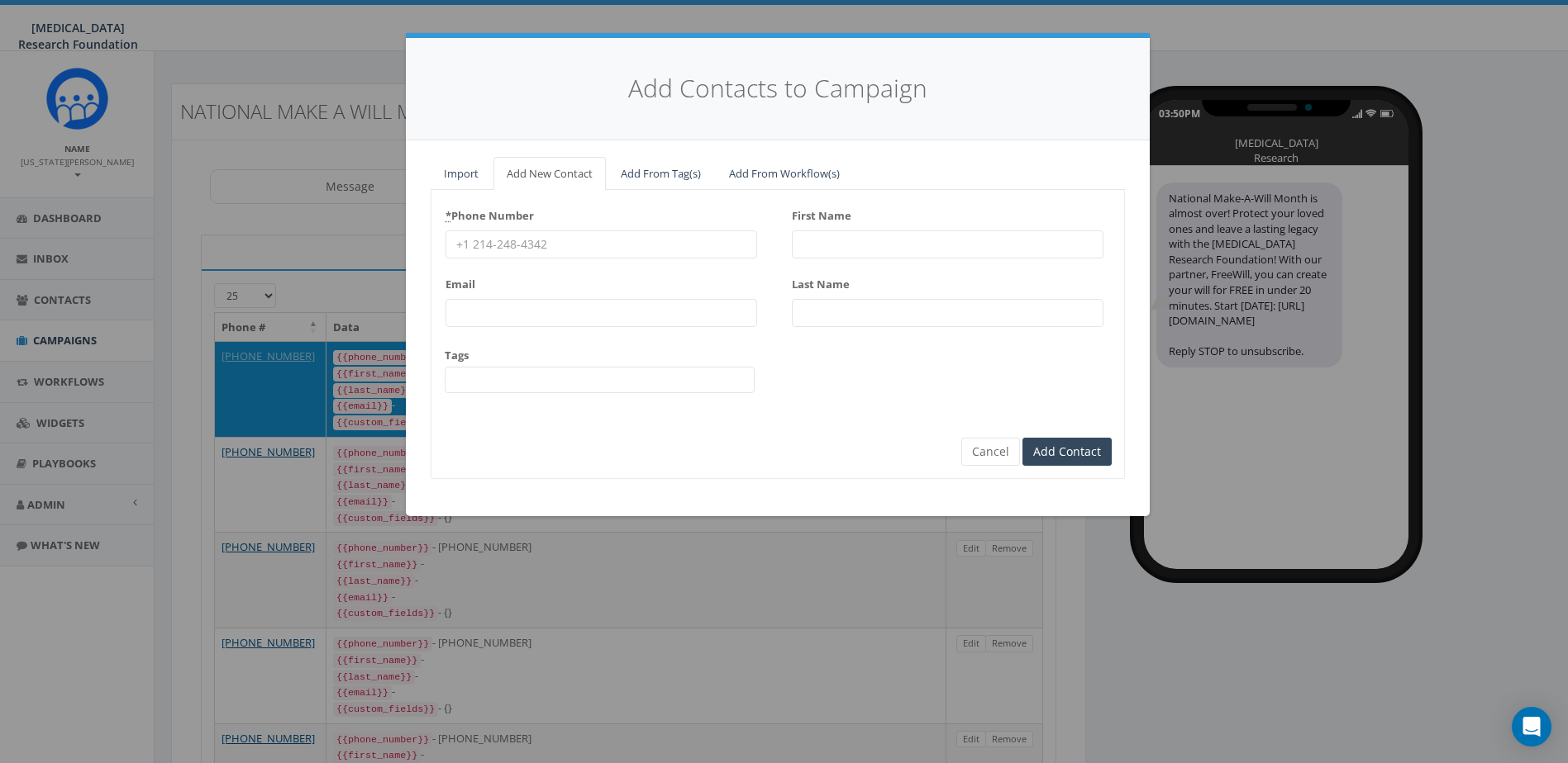
drag, startPoint x: 511, startPoint y: 233, endPoint x: 504, endPoint y: 239, distance: 9.2
click at [510, 233] on input "* Phone Number" at bounding box center [601, 244] width 311 height 28
type input "2025050353"
click at [843, 251] on input "First Name" at bounding box center [947, 244] width 311 height 28
type input "N"
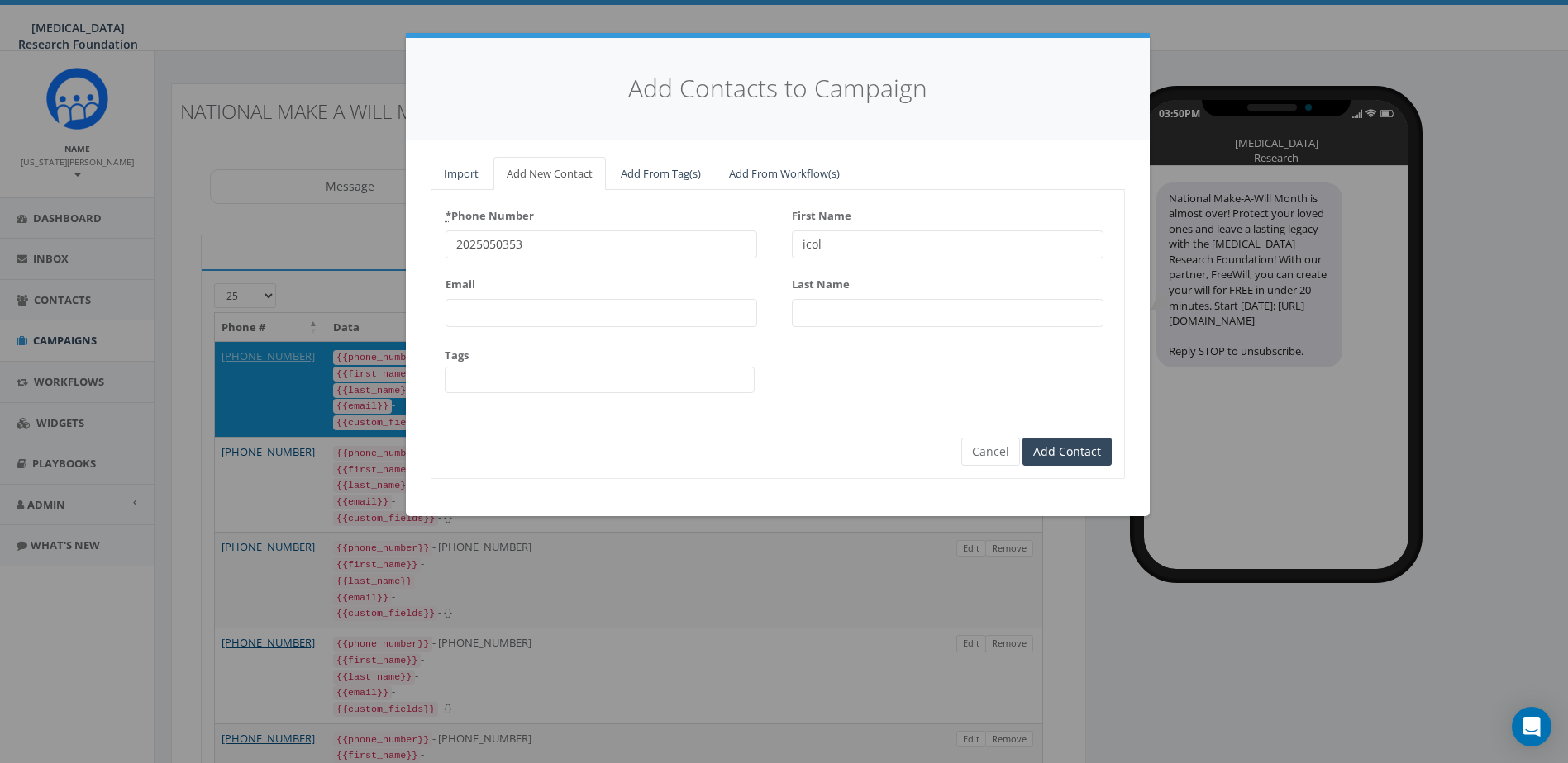
type input "icole"
type input "Nicole"
type input "Papathanassiou"
click at [1079, 451] on input "Add Contact" at bounding box center [1067, 452] width 89 height 28
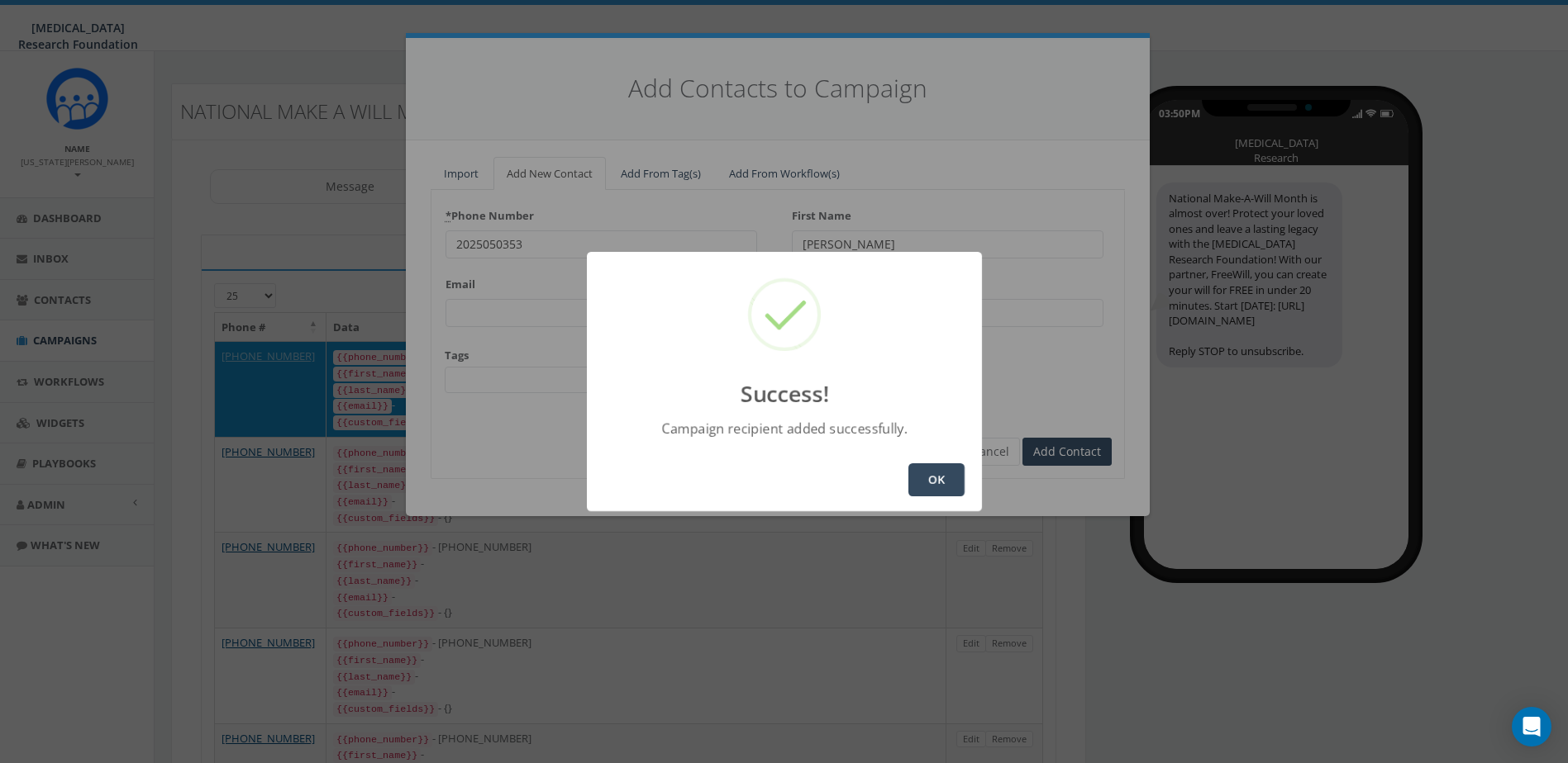
click at [950, 481] on button "OK" at bounding box center [936, 480] width 56 height 33
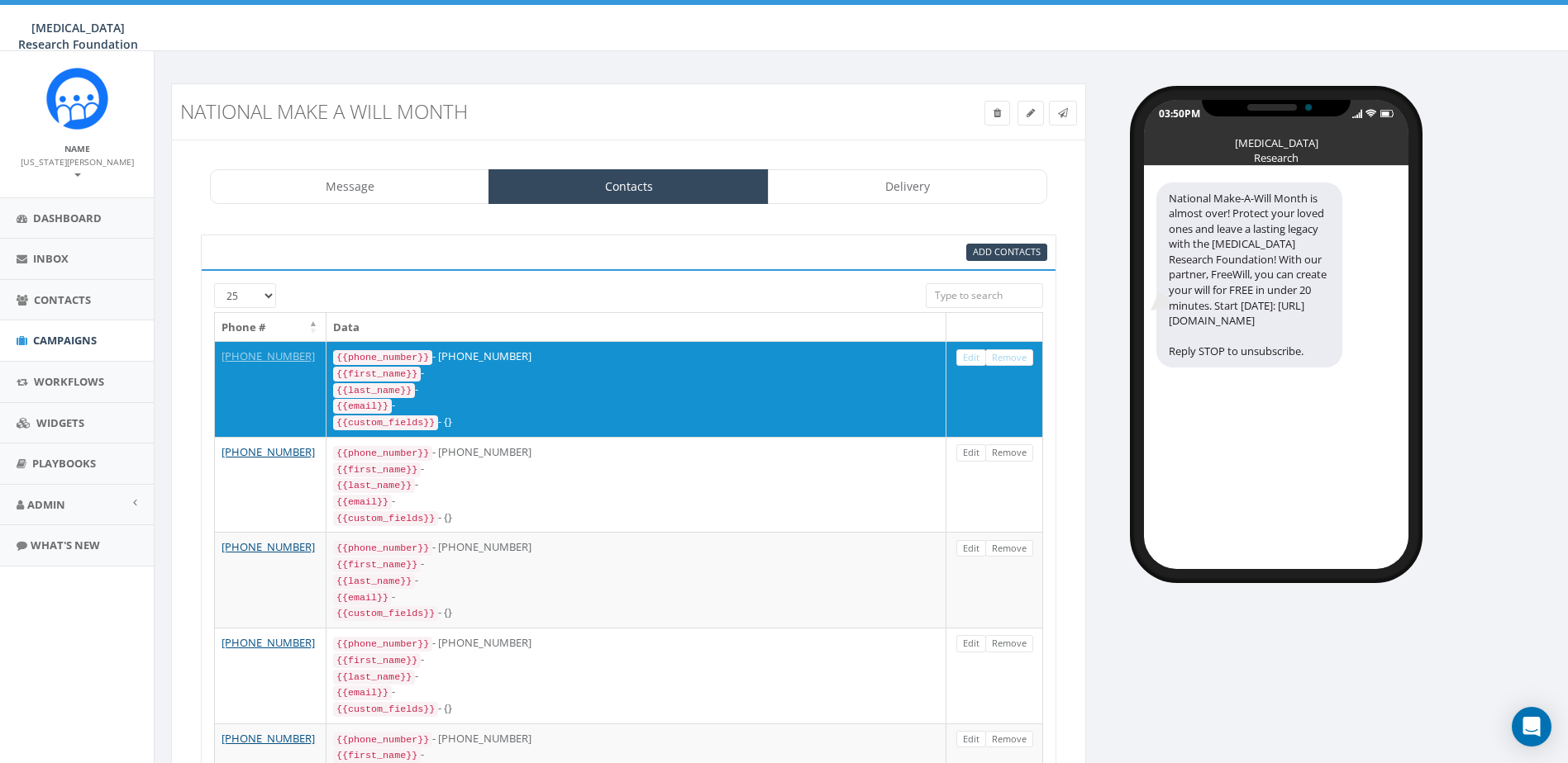
click at [866, 183] on link "Delivery" at bounding box center [907, 187] width 280 height 35
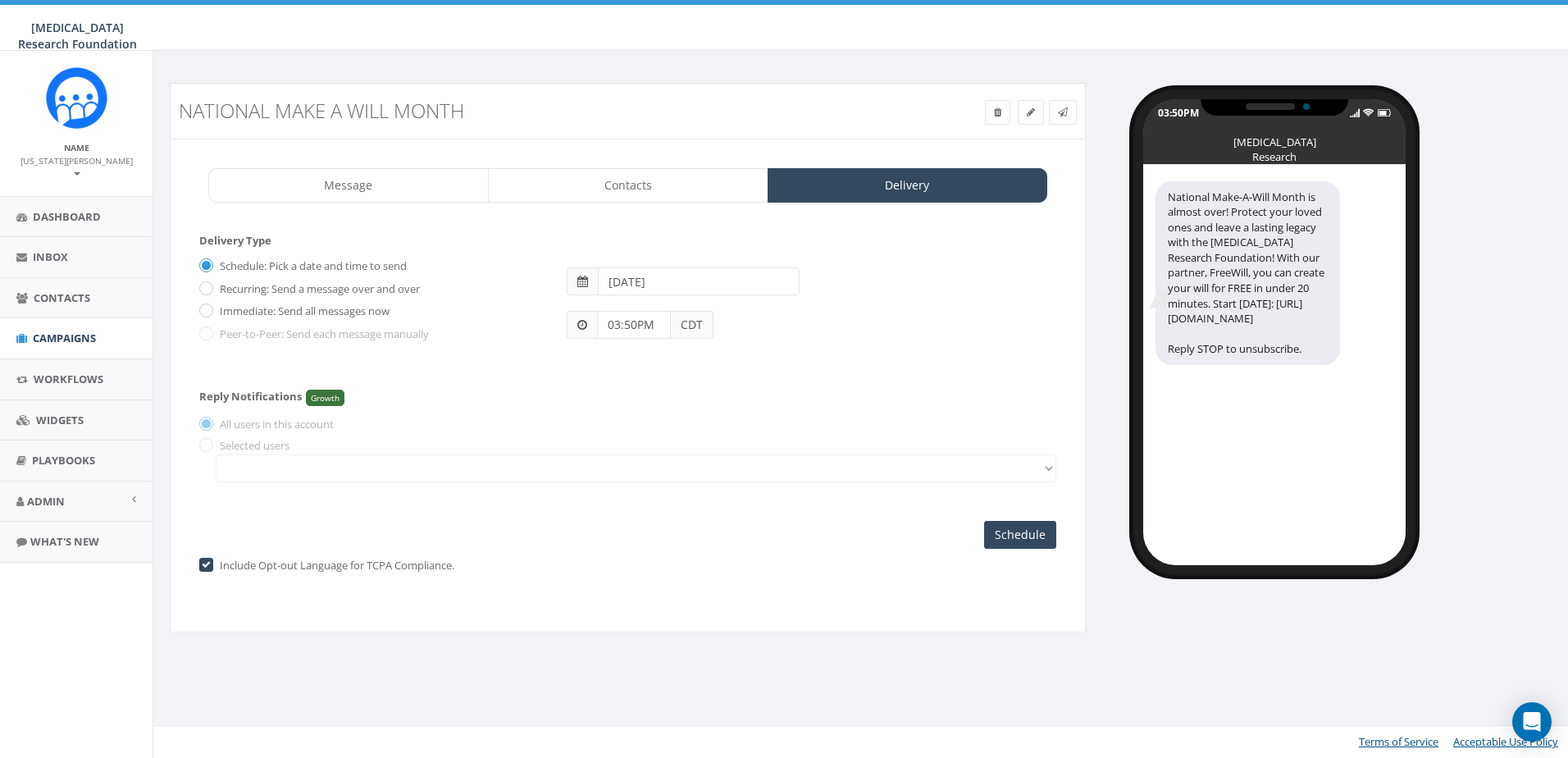
click at [273, 290] on label "Recurring: Send a message over and over" at bounding box center [318, 289] width 205 height 16
click at [210, 290] on input "Recurring: Send a message over and over" at bounding box center [205, 289] width 11 height 11
radio input "true"
drag, startPoint x: 251, startPoint y: 307, endPoint x: 245, endPoint y: 298, distance: 10.8
click at [251, 307] on label "Immediate: Send all messages now" at bounding box center [302, 311] width 174 height 16
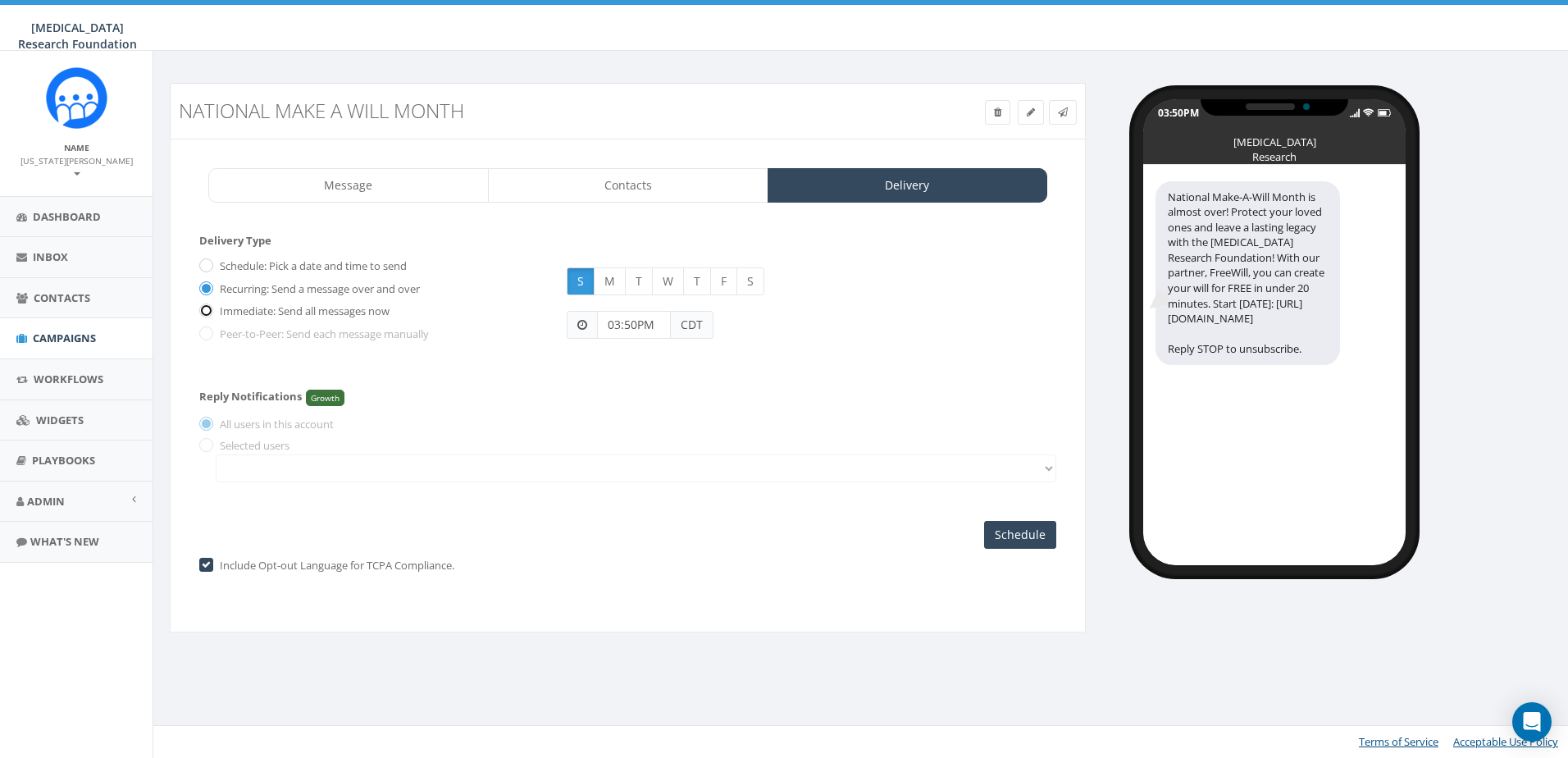
click at [210, 307] on input "Immediate: Send all messages now" at bounding box center [205, 312] width 11 height 11
radio input "true"
click at [243, 290] on label "Recurring: Send a message over and over" at bounding box center [318, 289] width 205 height 16
click at [210, 290] on input "Recurring: Send a message over and over" at bounding box center [205, 289] width 11 height 11
radio input "true"
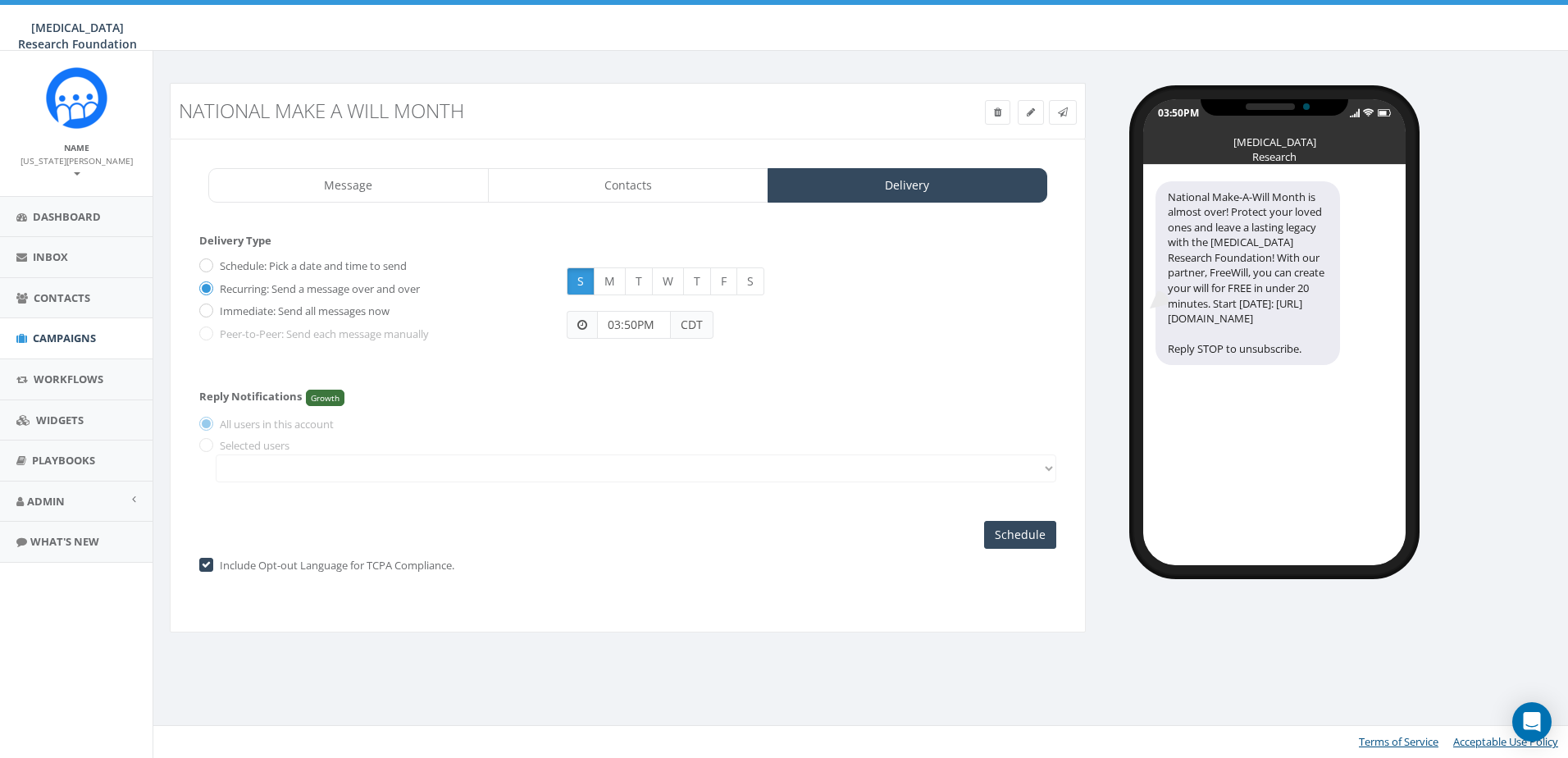
click at [244, 267] on label "Schedule: Pick a date and time to send" at bounding box center [311, 266] width 191 height 16
click at [210, 267] on input "Schedule: Pick a date and time to send" at bounding box center [205, 267] width 11 height 11
radio input "true"
click at [238, 283] on label "Recurring: Send a message over and over" at bounding box center [318, 289] width 205 height 16
click at [210, 284] on input "Recurring: Send a message over and over" at bounding box center [205, 289] width 11 height 11
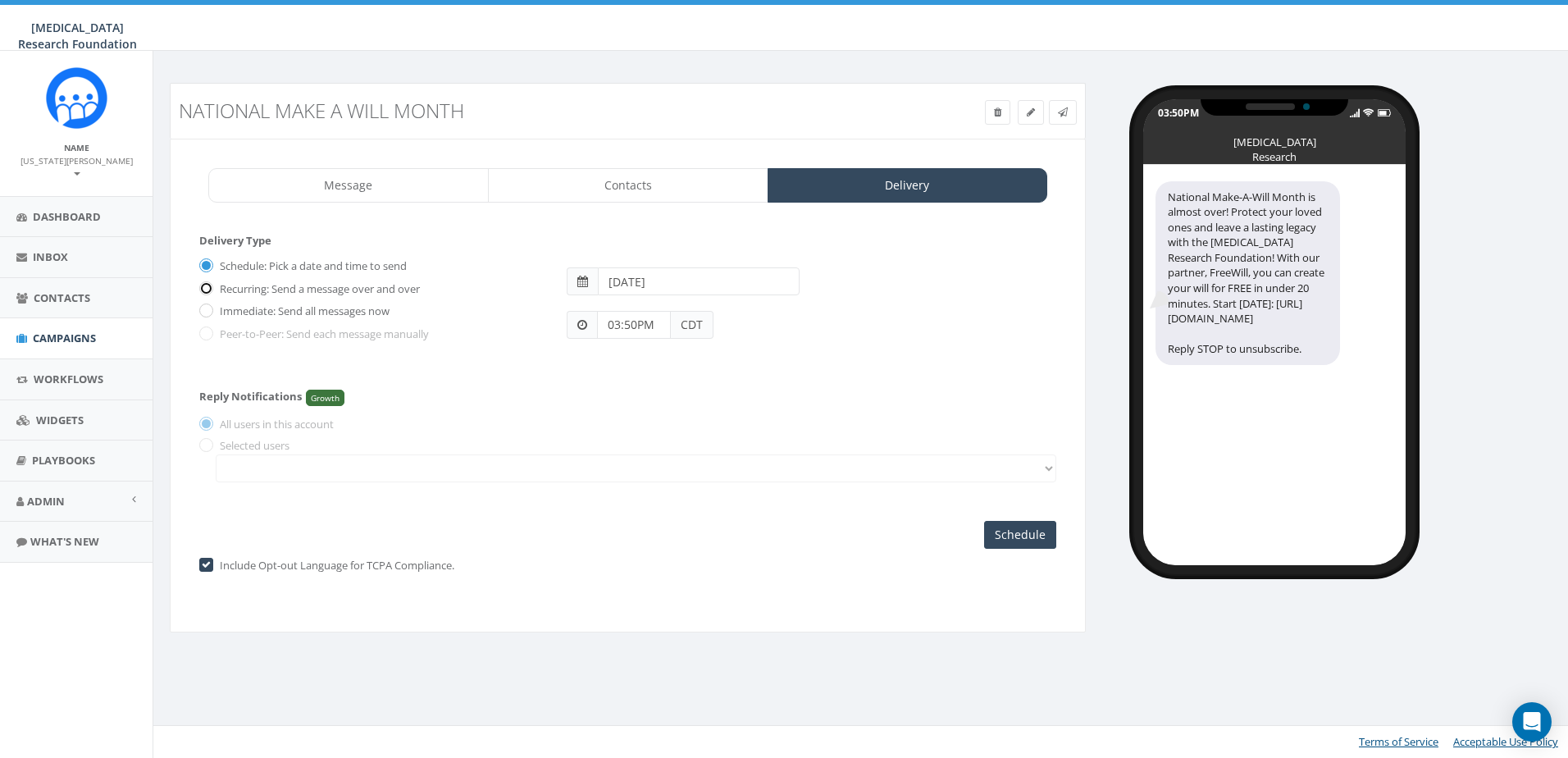
radio input "true"
click at [235, 307] on label "Immediate: Send all messages now" at bounding box center [302, 311] width 174 height 16
click at [210, 307] on input "Immediate: Send all messages now" at bounding box center [205, 312] width 11 height 11
radio input "true"
click at [239, 286] on label "Recurring: Send a message over and over" at bounding box center [318, 289] width 205 height 16
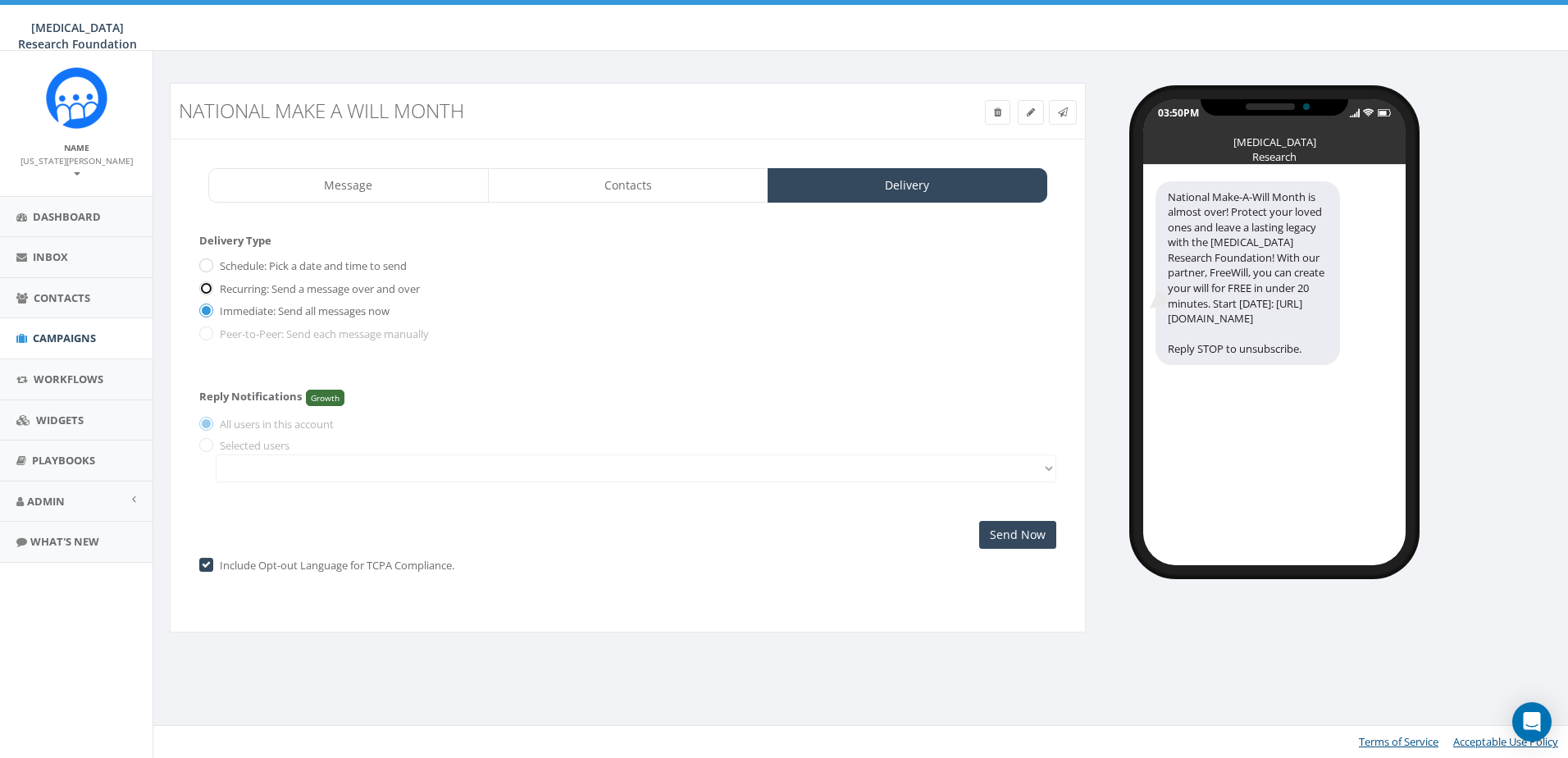
click at [210, 286] on input "Recurring: Send a message over and over" at bounding box center [205, 289] width 11 height 11
radio input "true"
click at [239, 268] on label "Schedule: Pick a date and time to send" at bounding box center [311, 266] width 191 height 16
click at [210, 268] on input "Schedule: Pick a date and time to send" at bounding box center [205, 267] width 11 height 11
radio input "true"
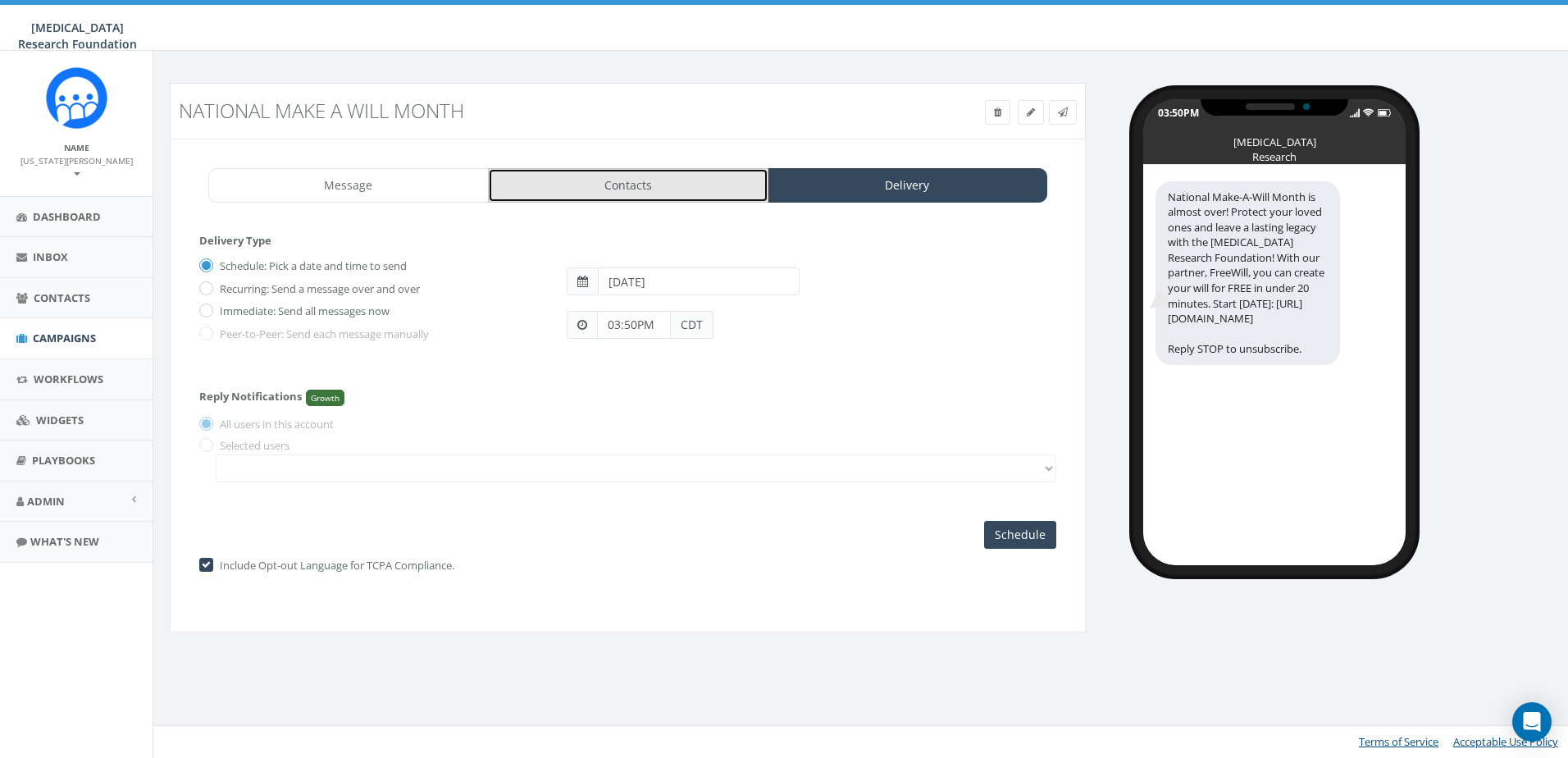
click at [582, 186] on link "Contacts" at bounding box center [628, 185] width 280 height 35
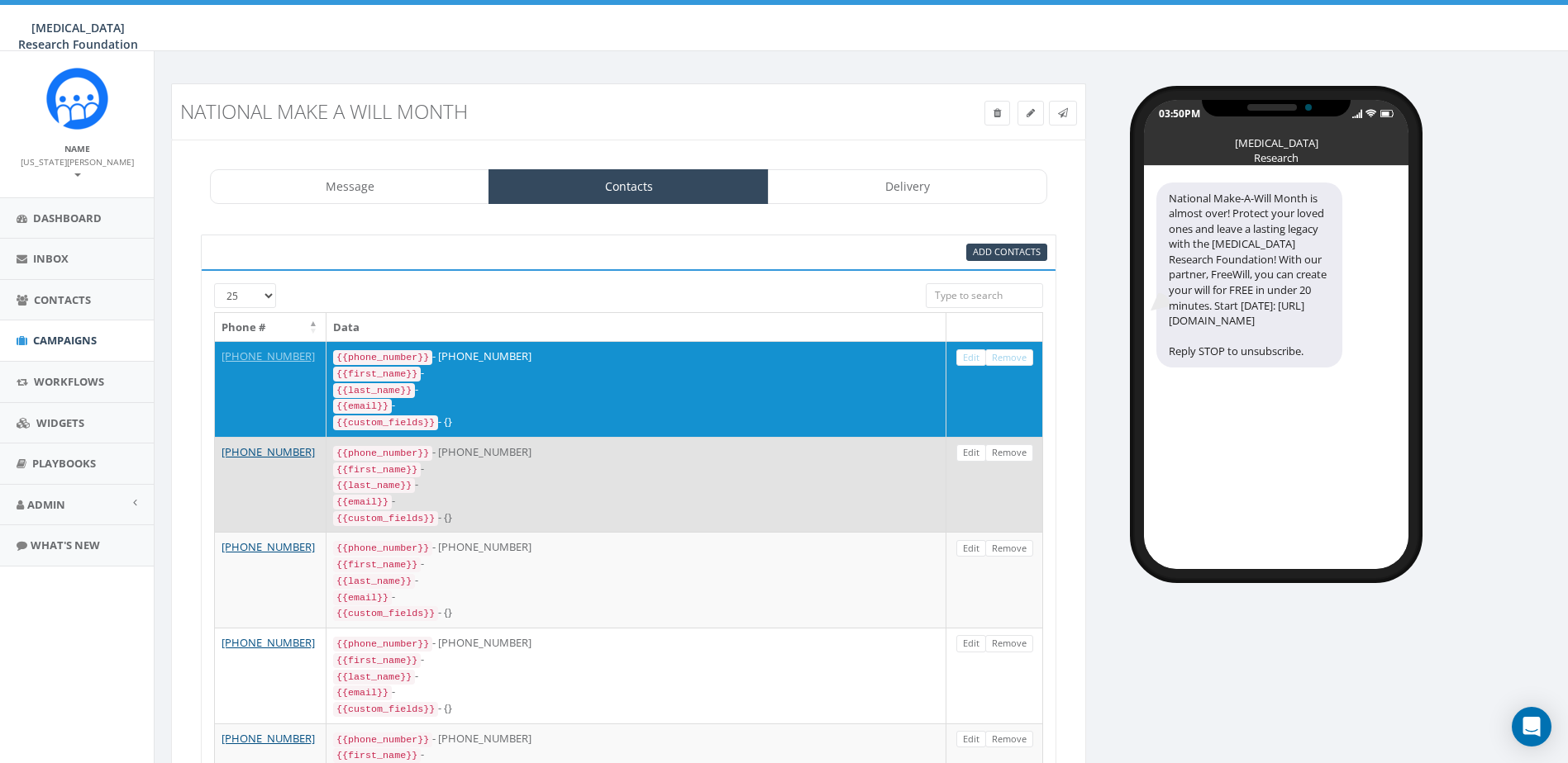
click at [531, 447] on div "{{phone_number}} - +12012187616" at bounding box center [636, 453] width 606 height 16
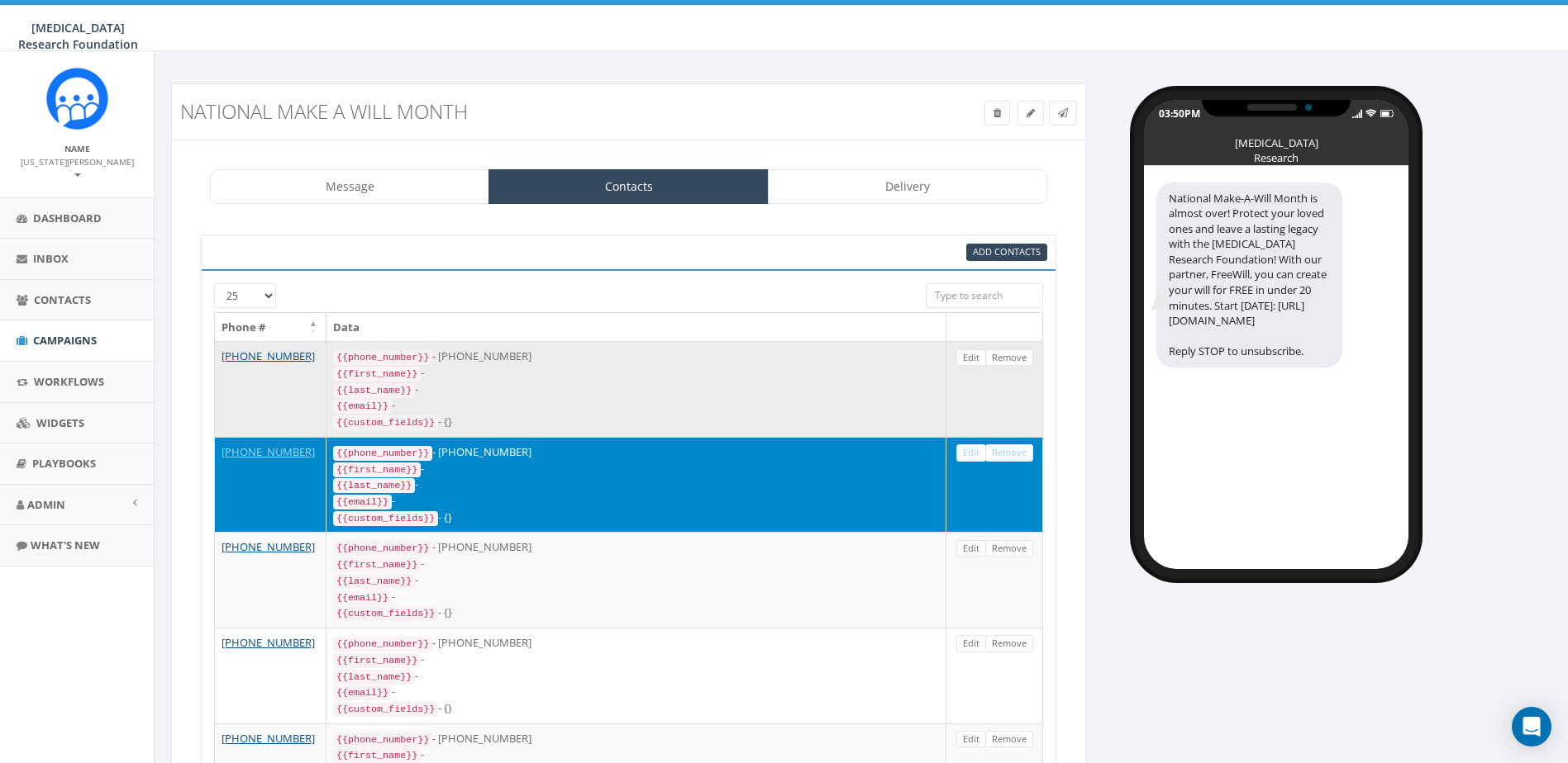
click at [557, 387] on div "{{last_name}} -" at bounding box center [636, 390] width 606 height 16
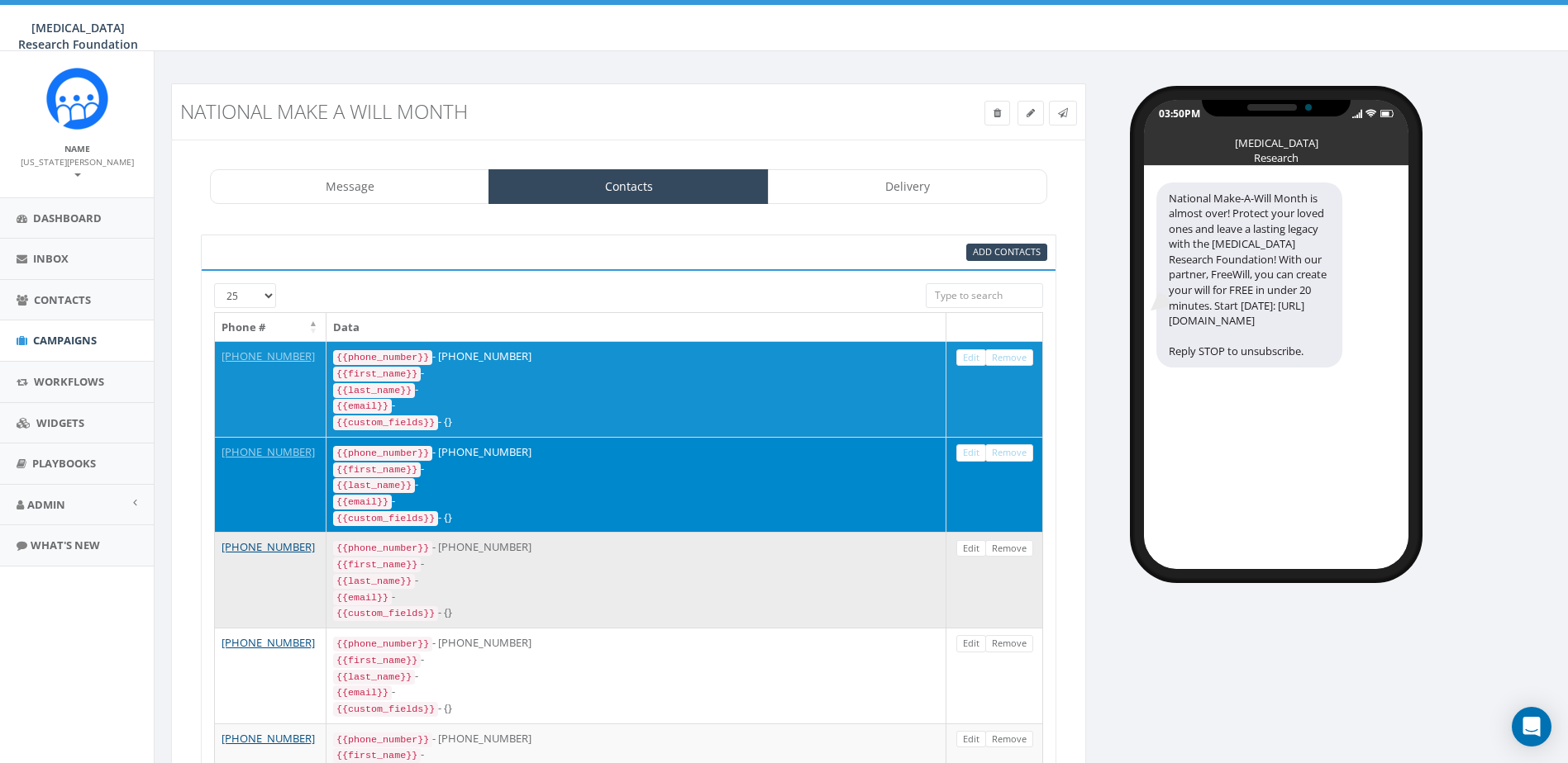
drag, startPoint x: 570, startPoint y: 481, endPoint x: 582, endPoint y: 553, distance: 73.0
click at [570, 481] on div "{{last_name}} -" at bounding box center [636, 484] width 606 height 16
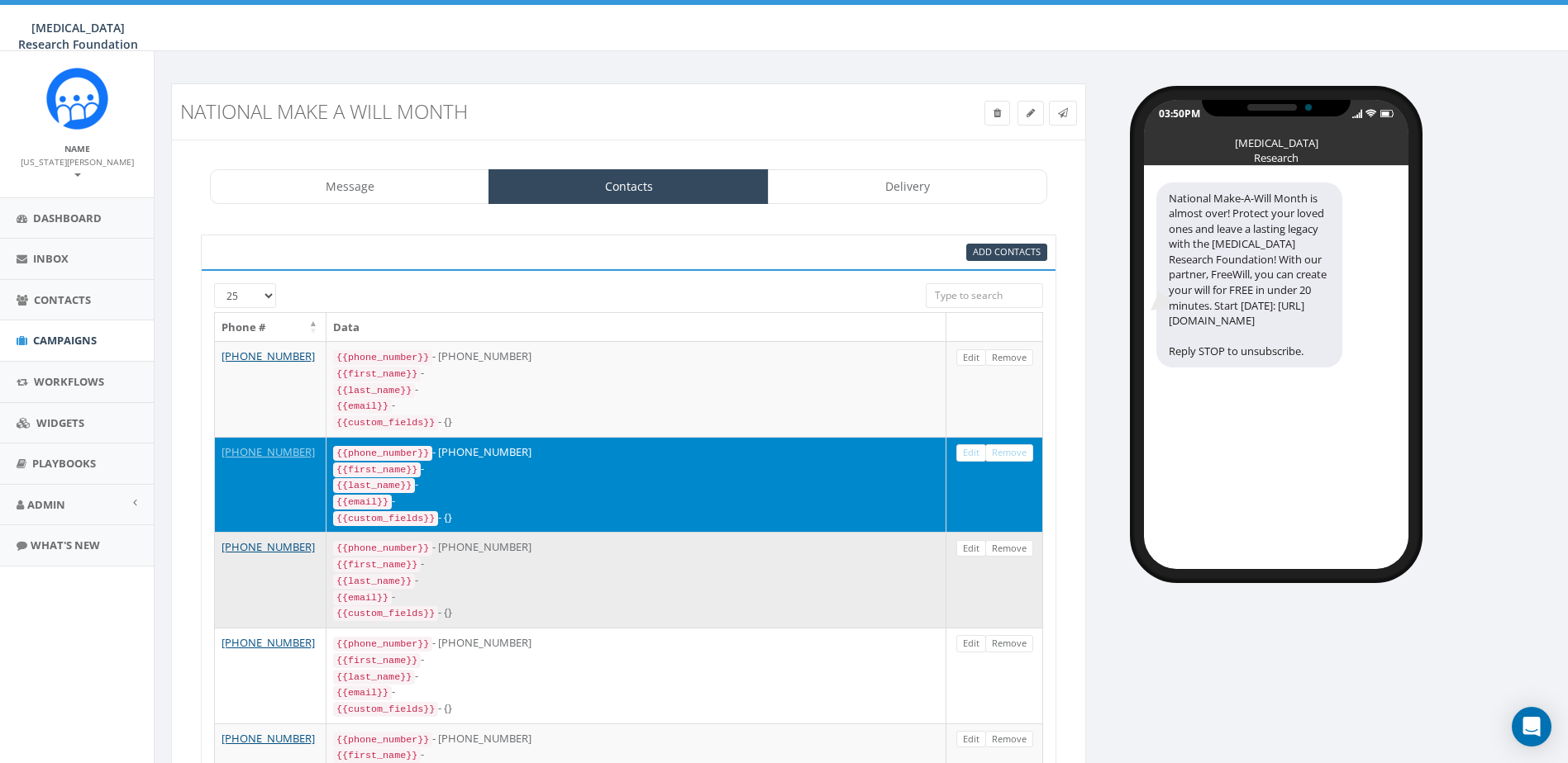
drag, startPoint x: 583, startPoint y: 568, endPoint x: 583, endPoint y: 554, distance: 14.0
click at [583, 572] on div "{{last_name}} -" at bounding box center [636, 580] width 606 height 16
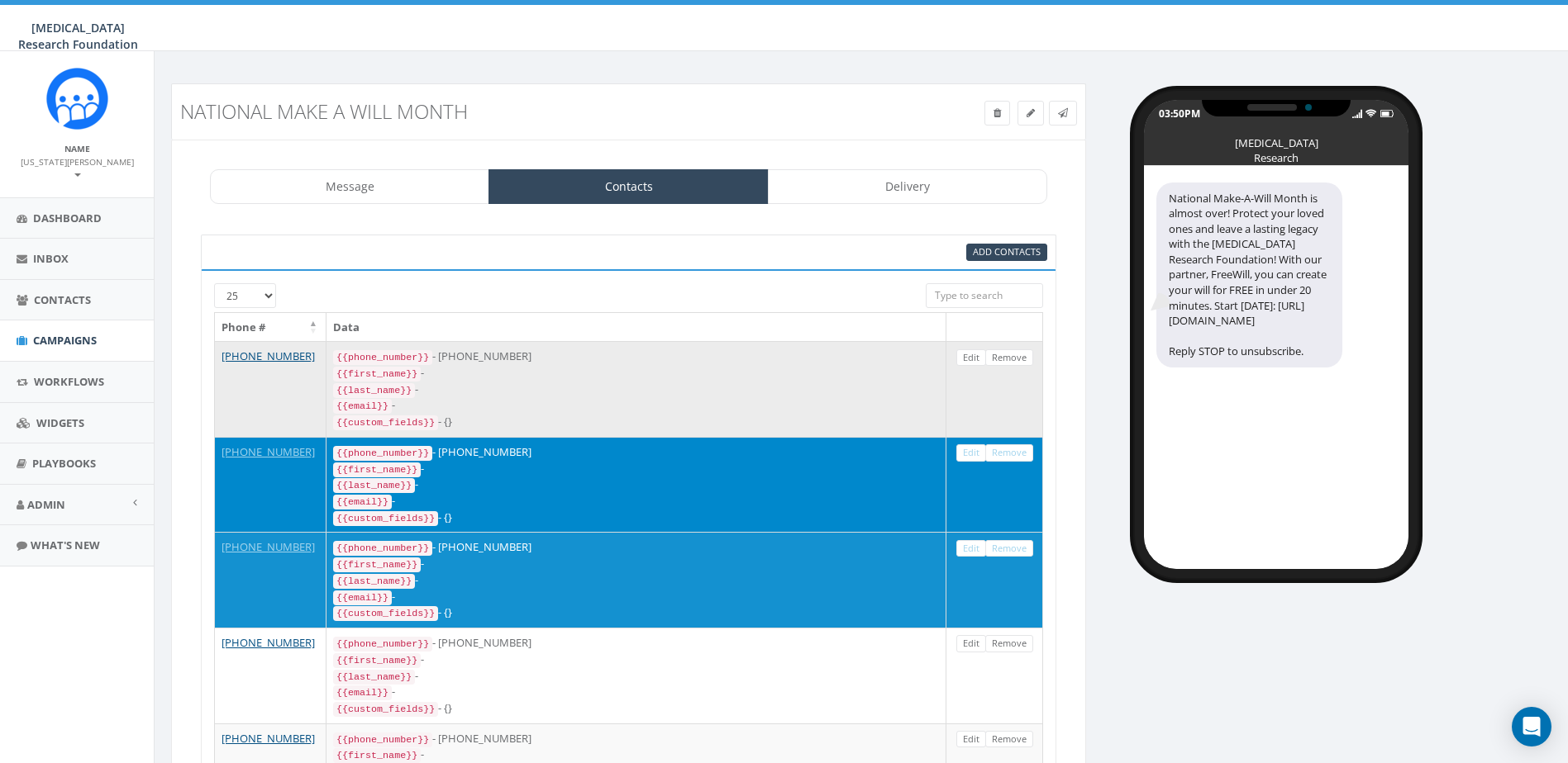
click at [569, 414] on div "{{custom_fields}} - {}" at bounding box center [636, 422] width 606 height 16
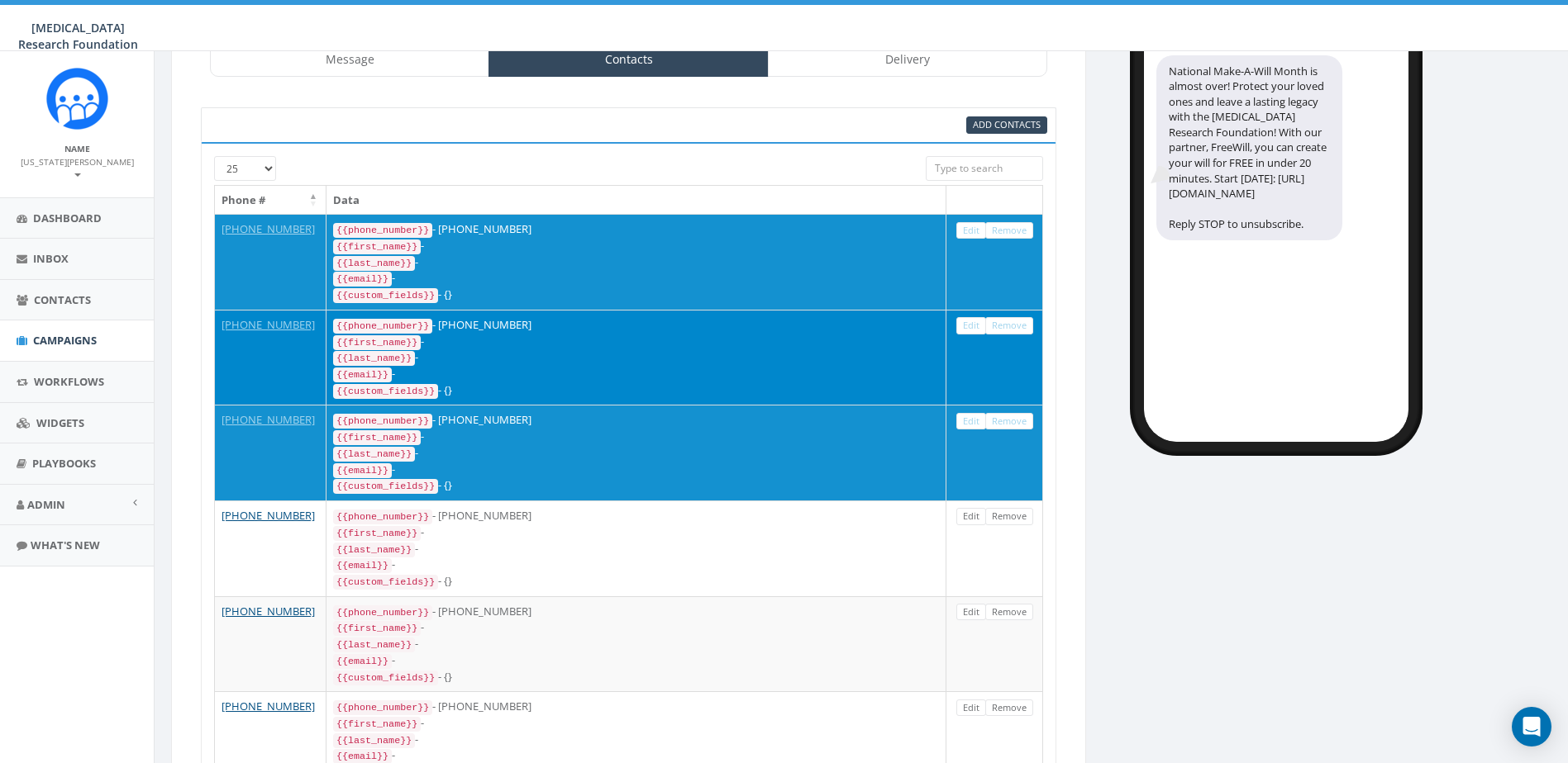
scroll to position [331, 0]
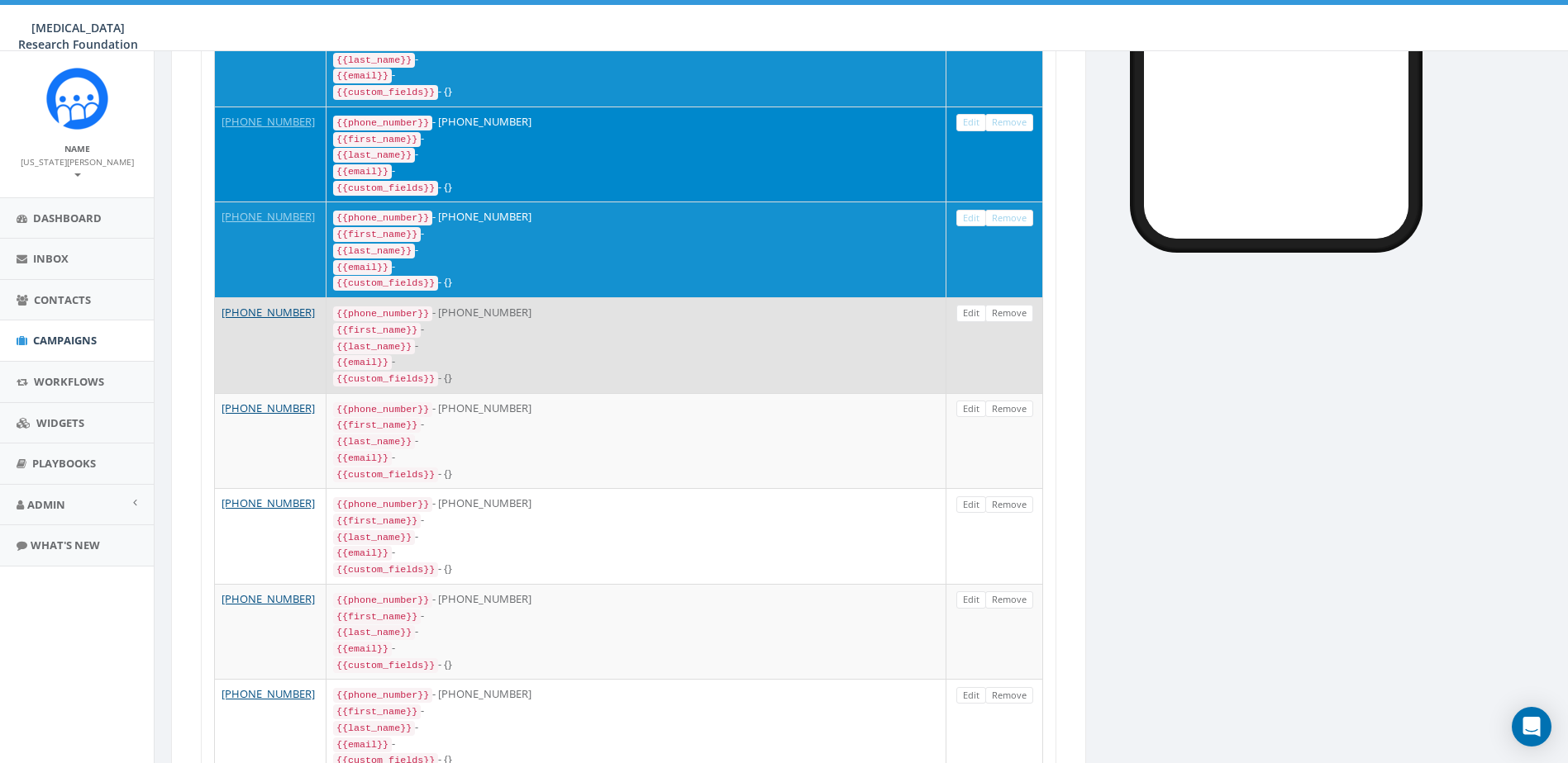
click at [584, 354] on div "{{email}} -" at bounding box center [636, 362] width 606 height 16
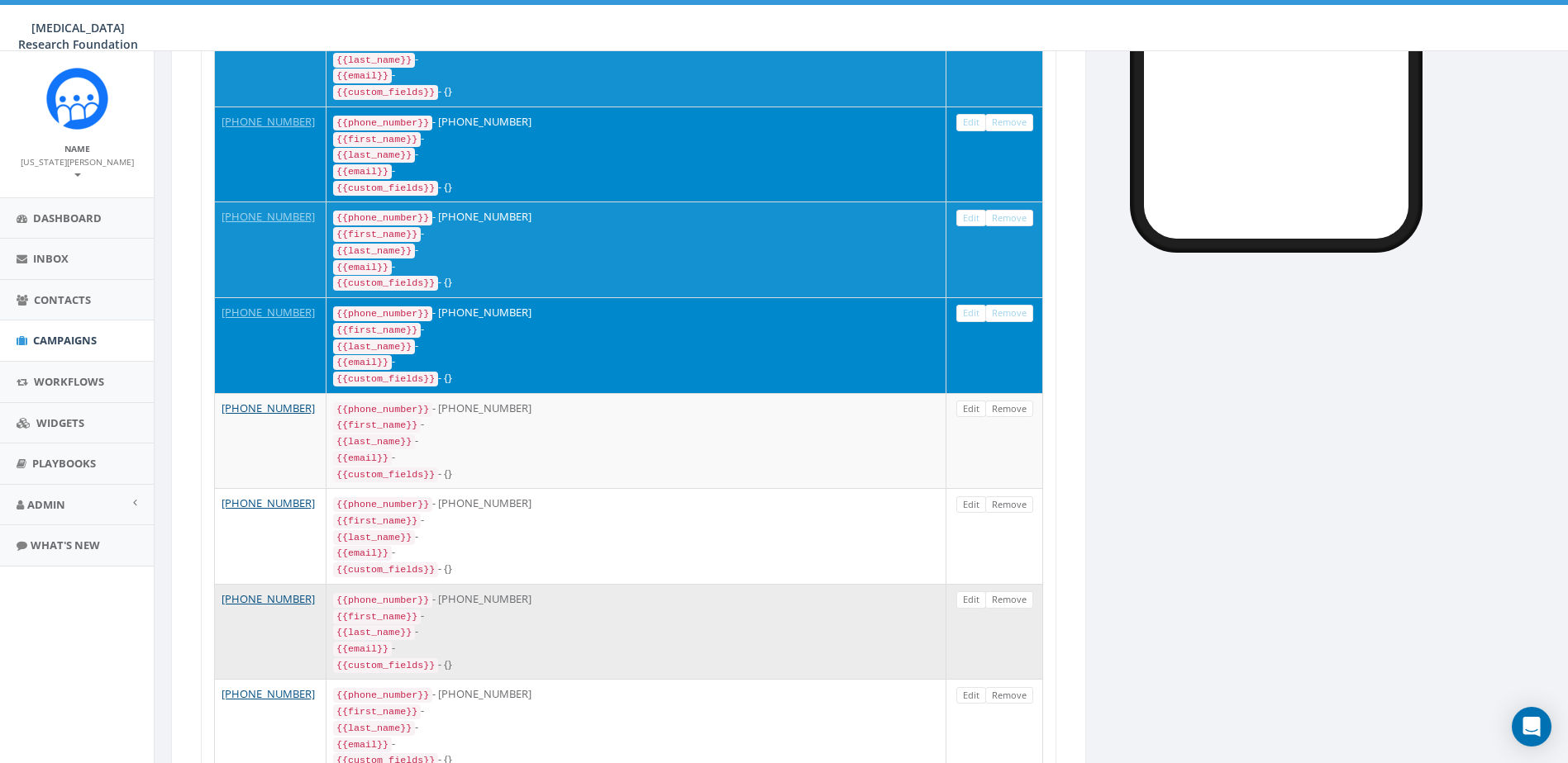
click at [582, 640] on div "{{email}} -" at bounding box center [636, 648] width 606 height 16
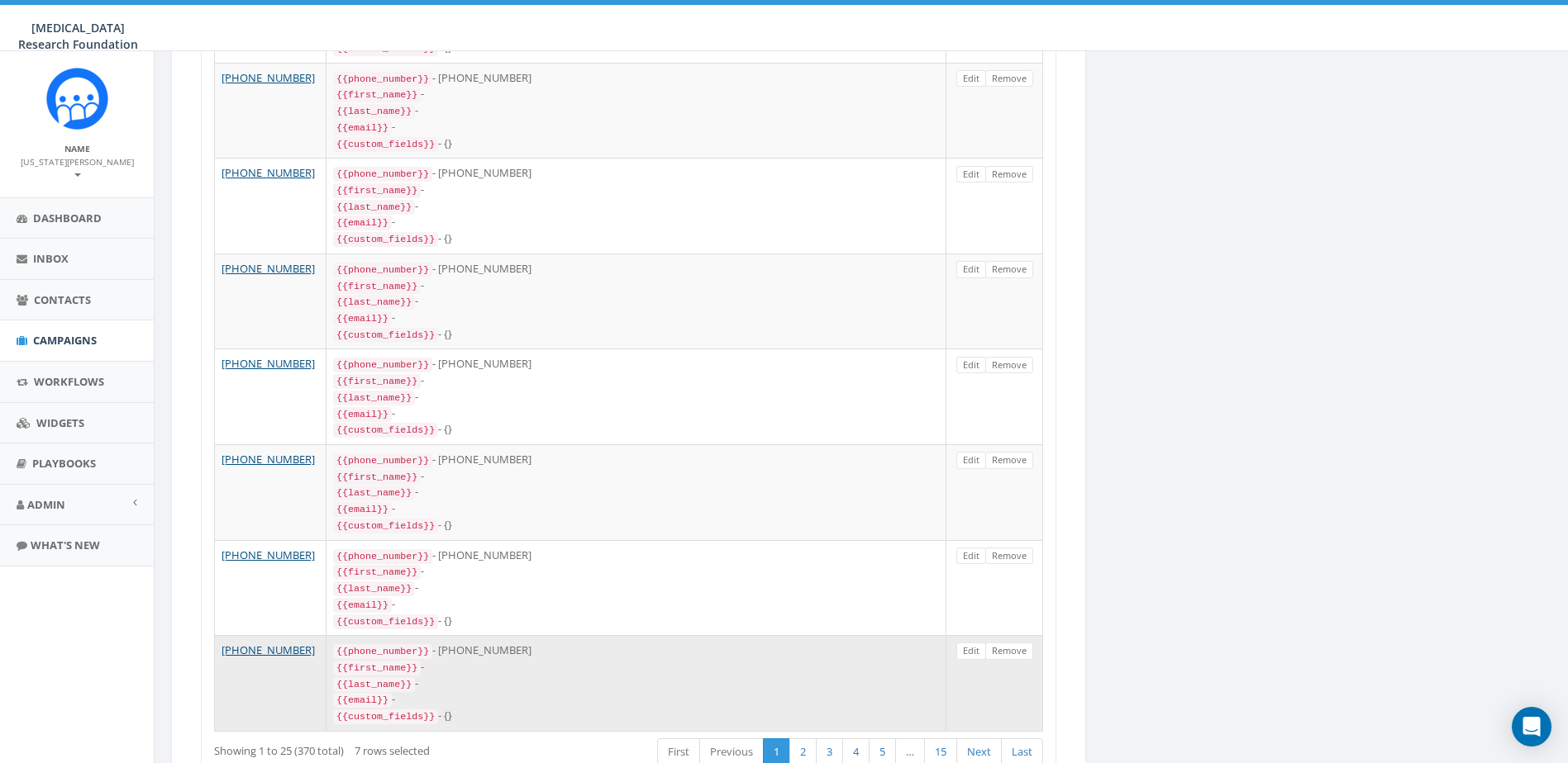
scroll to position [1910, 0]
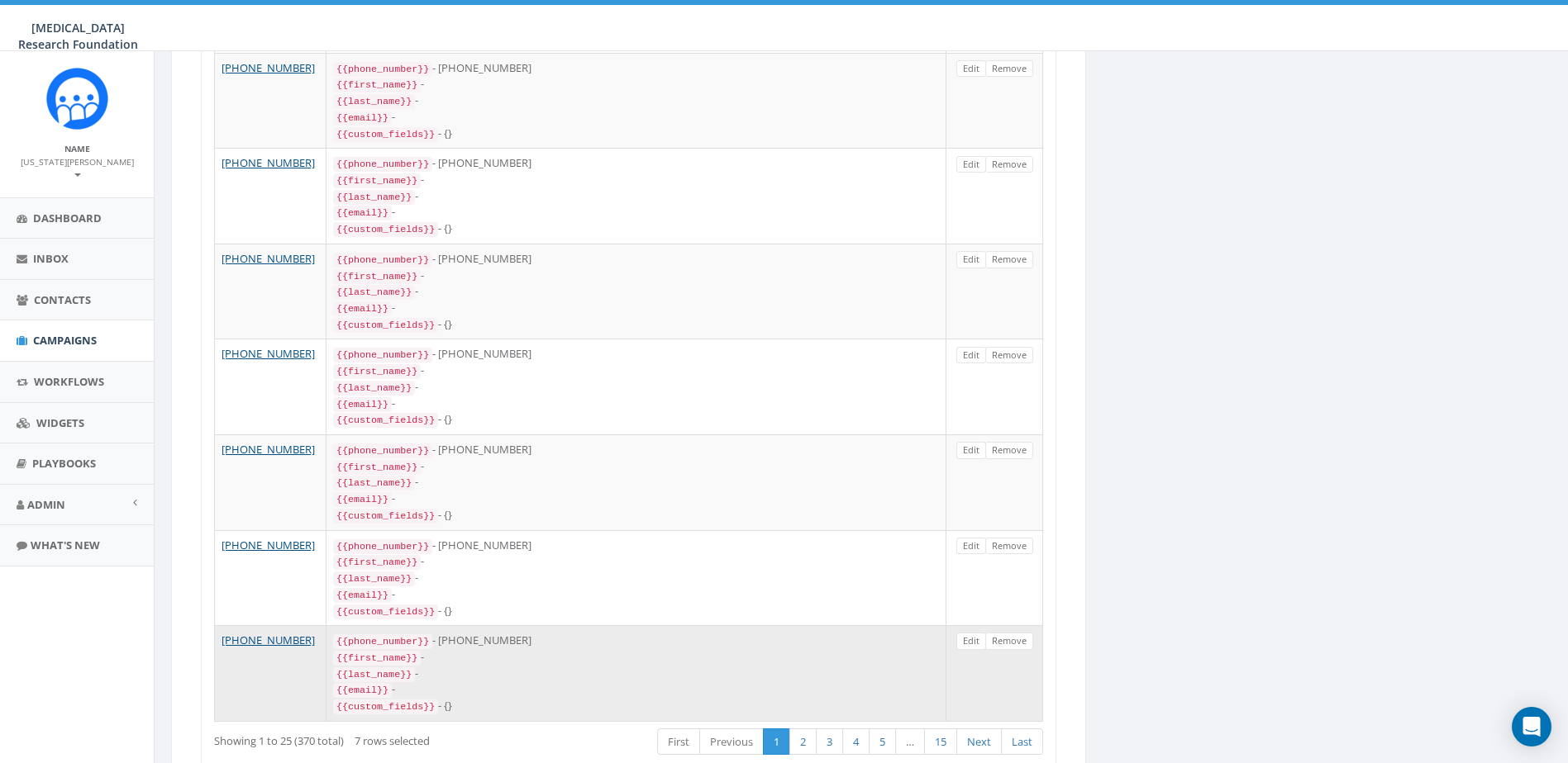
click at [509, 649] on div "{{first_name}} -" at bounding box center [636, 657] width 606 height 16
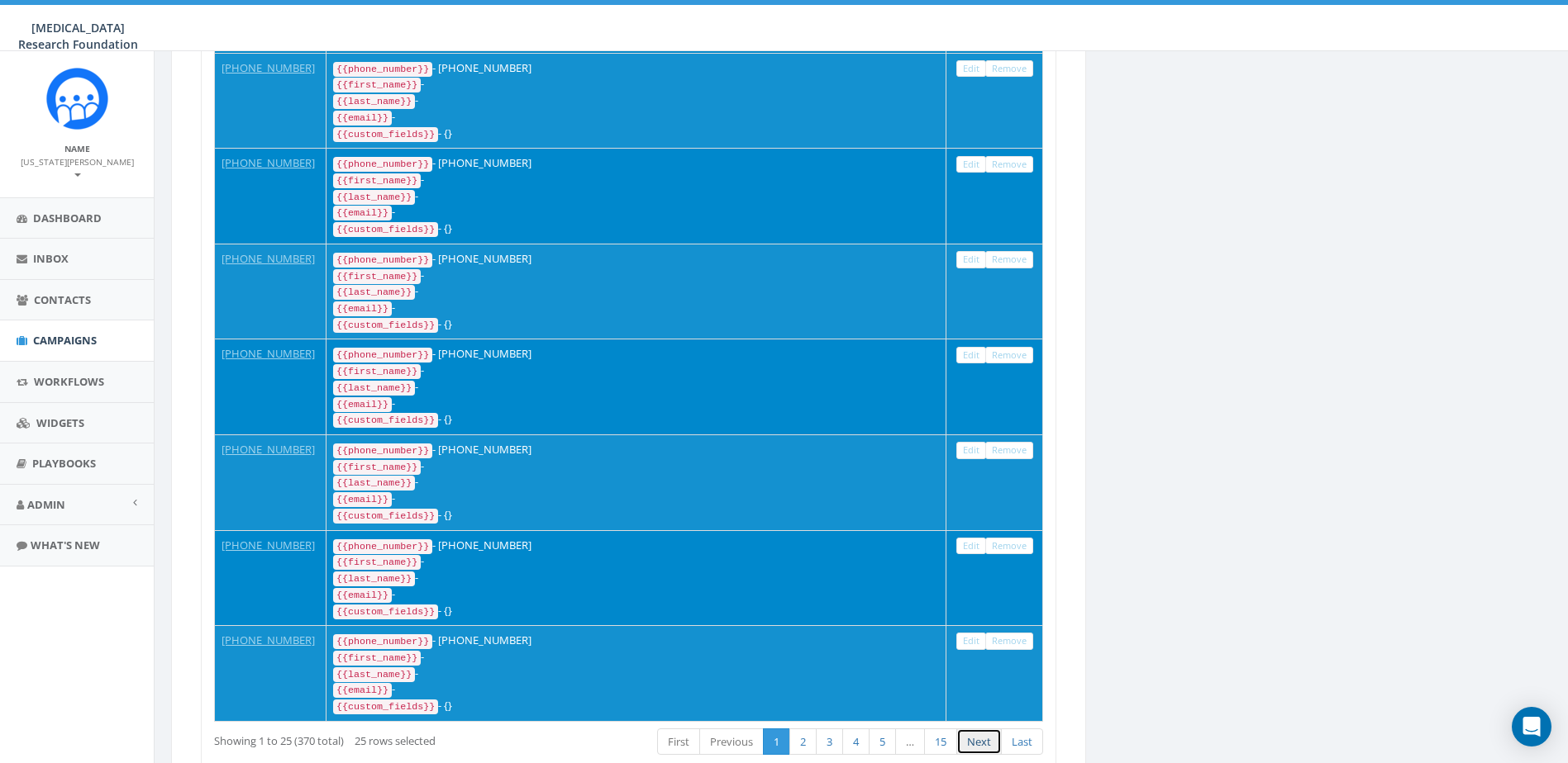
click at [976, 729] on link "Next" at bounding box center [978, 743] width 45 height 27
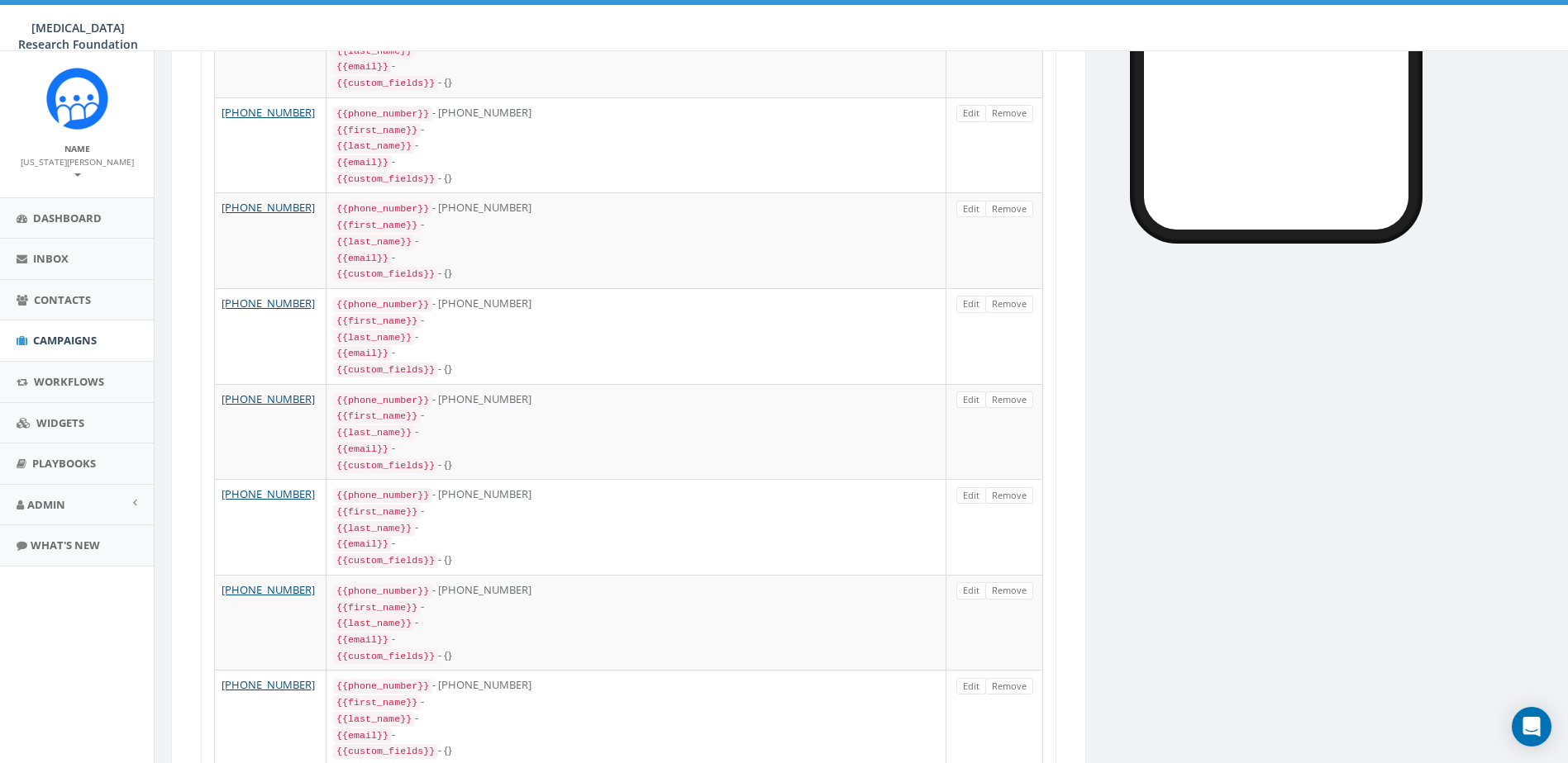
scroll to position [0, 0]
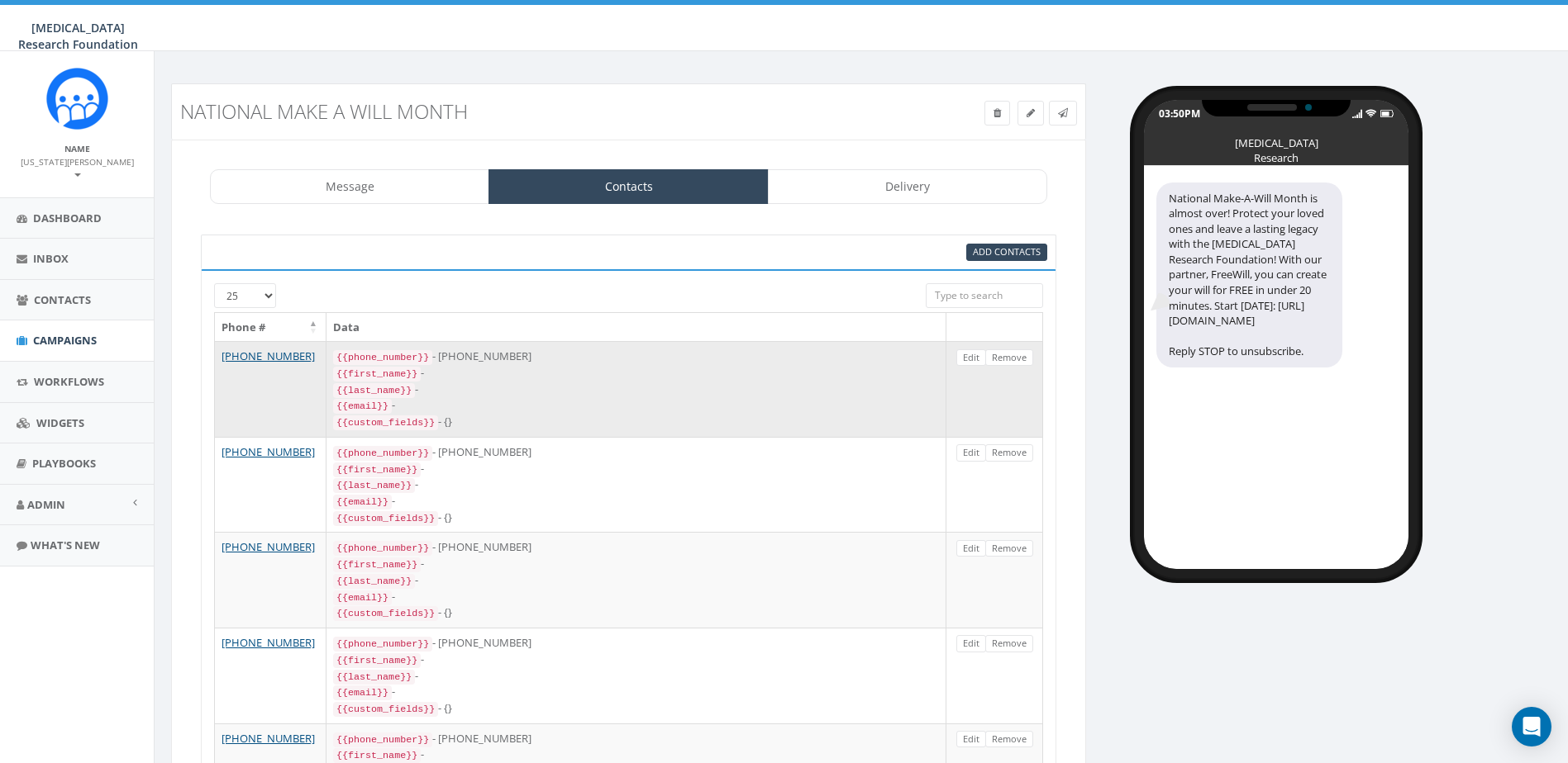
click at [562, 389] on div "{{last_name}} -" at bounding box center [636, 390] width 606 height 16
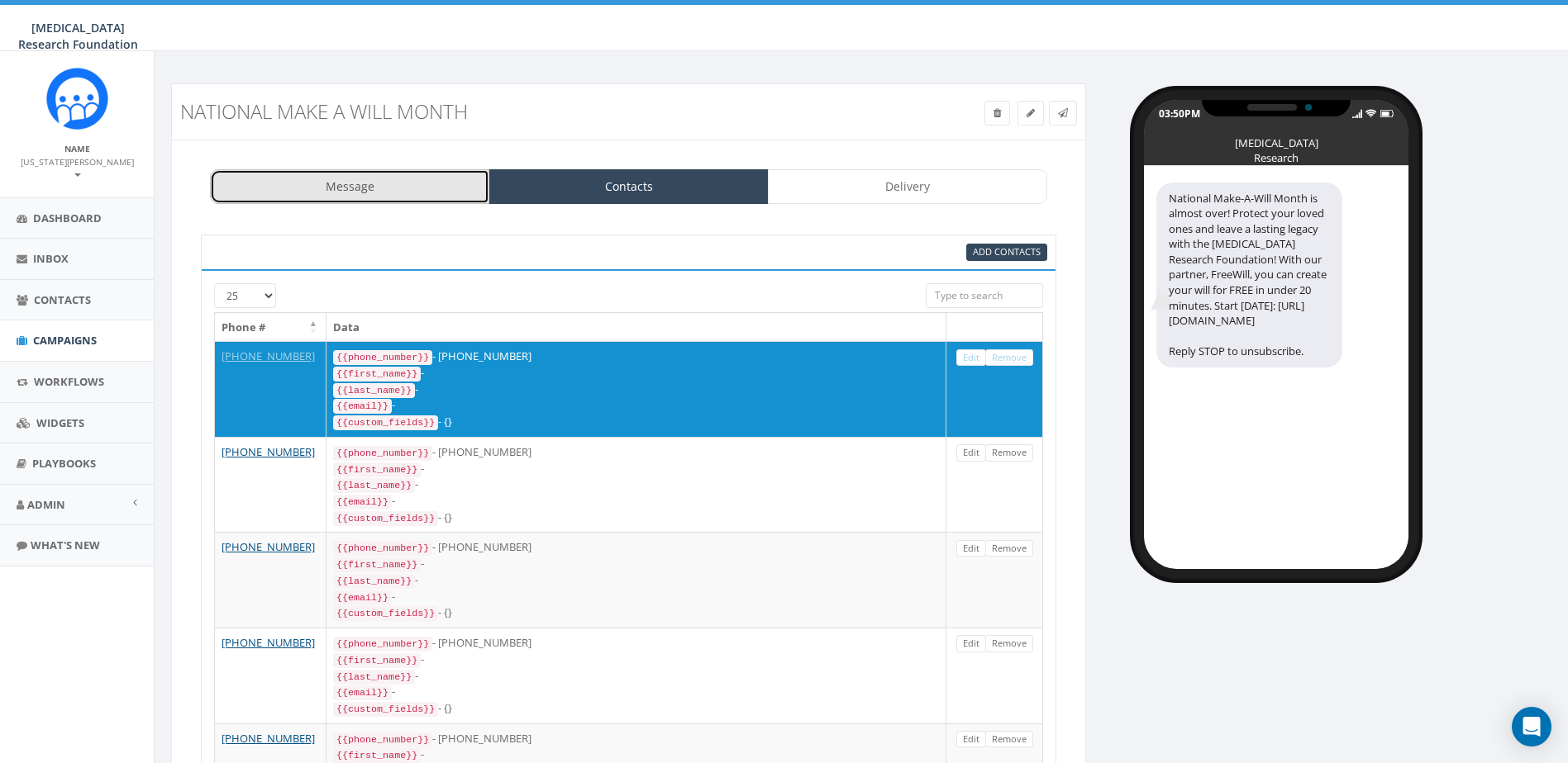
click at [389, 192] on link "Message" at bounding box center [349, 187] width 280 height 35
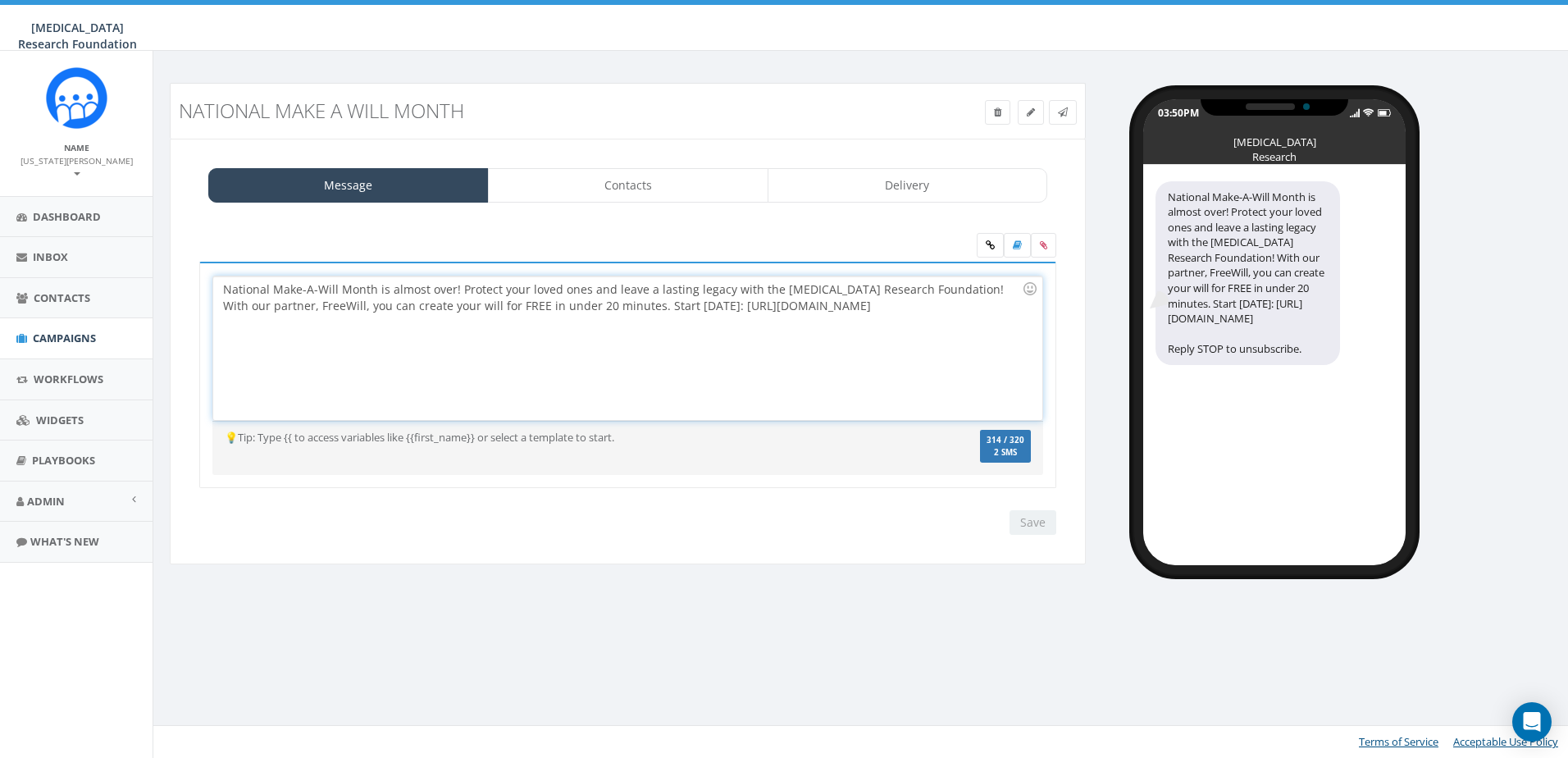
drag, startPoint x: 996, startPoint y: 307, endPoint x: 194, endPoint y: 280, distance: 802.5
click at [194, 280] on div "National Make-A-Will Month is almost over! Protect your loved ones and leave a …" at bounding box center [628, 386] width 881 height 248
copy div "National Make-A-Will Month is almost over! Protect your loved ones and leave a …"
click at [72, 330] on span "Campaigns" at bounding box center [64, 337] width 63 height 14
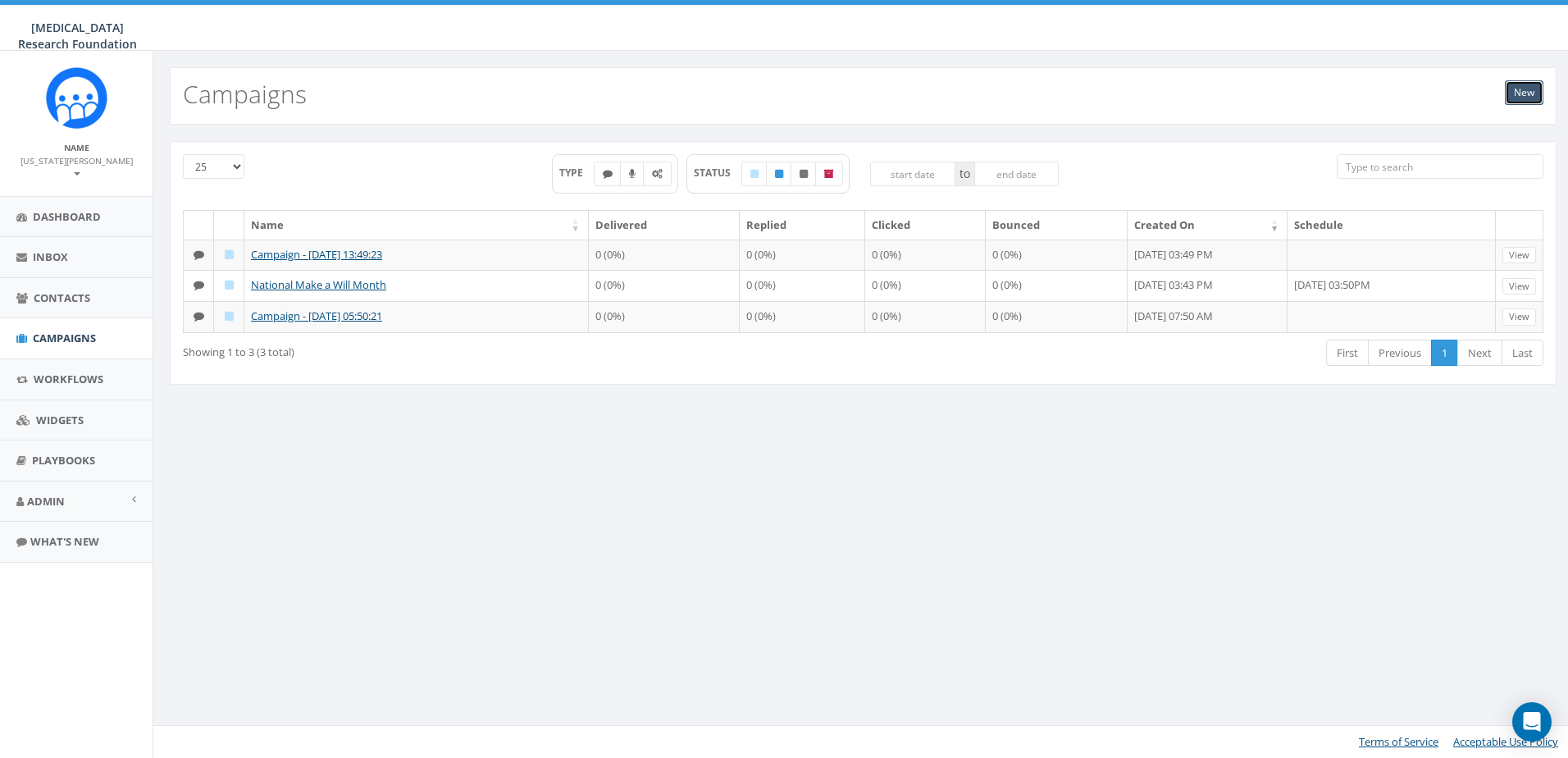
click at [1523, 95] on link "New" at bounding box center [1525, 93] width 38 height 25
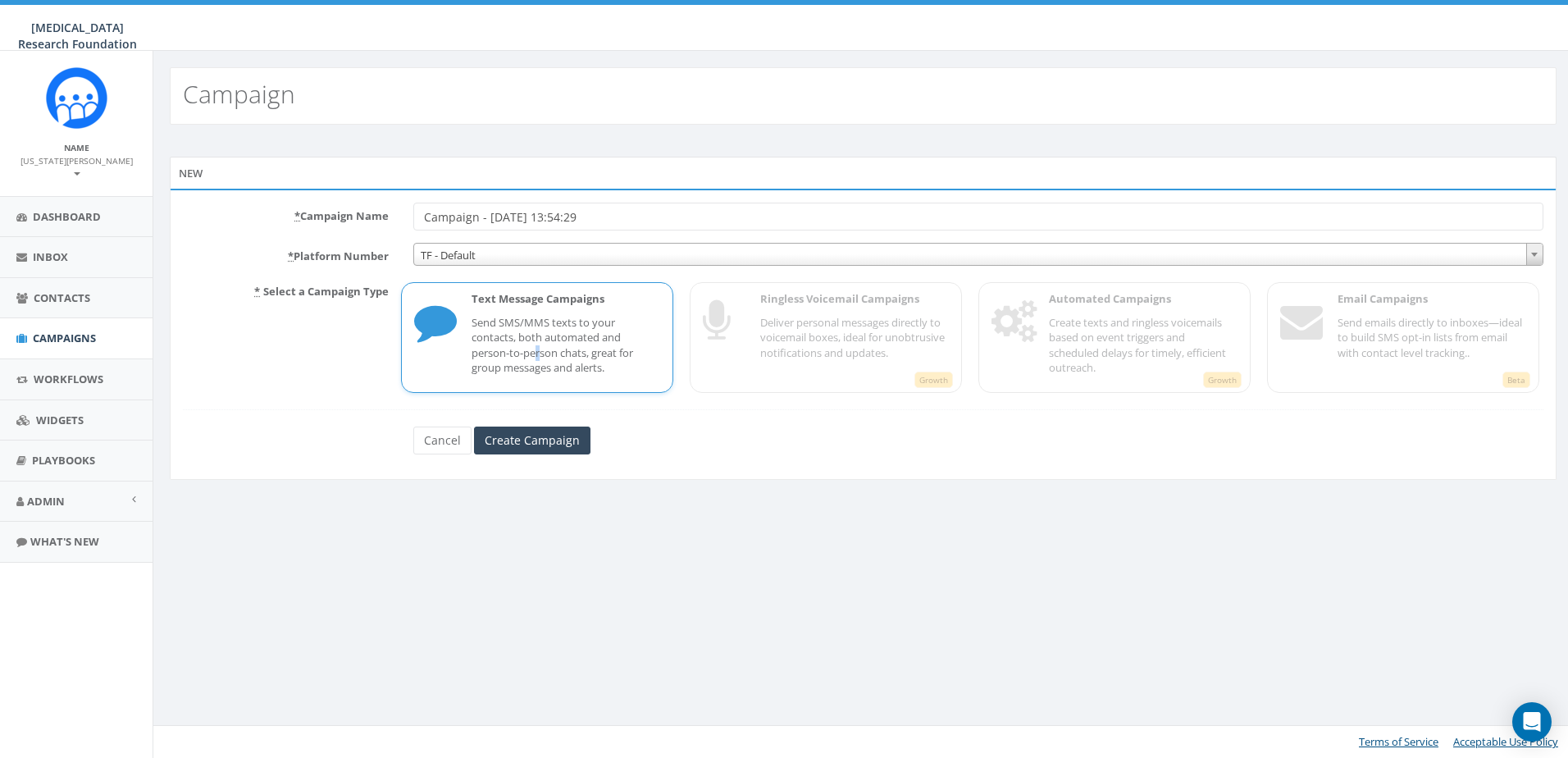
click at [539, 350] on p "Send SMS/MMS texts to your contacts, both automated and person-to-person chats,…" at bounding box center [566, 345] width 188 height 61
drag, startPoint x: 539, startPoint y: 350, endPoint x: 519, endPoint y: 437, distance: 89.3
click at [519, 437] on input "Create Campaign" at bounding box center [532, 440] width 116 height 28
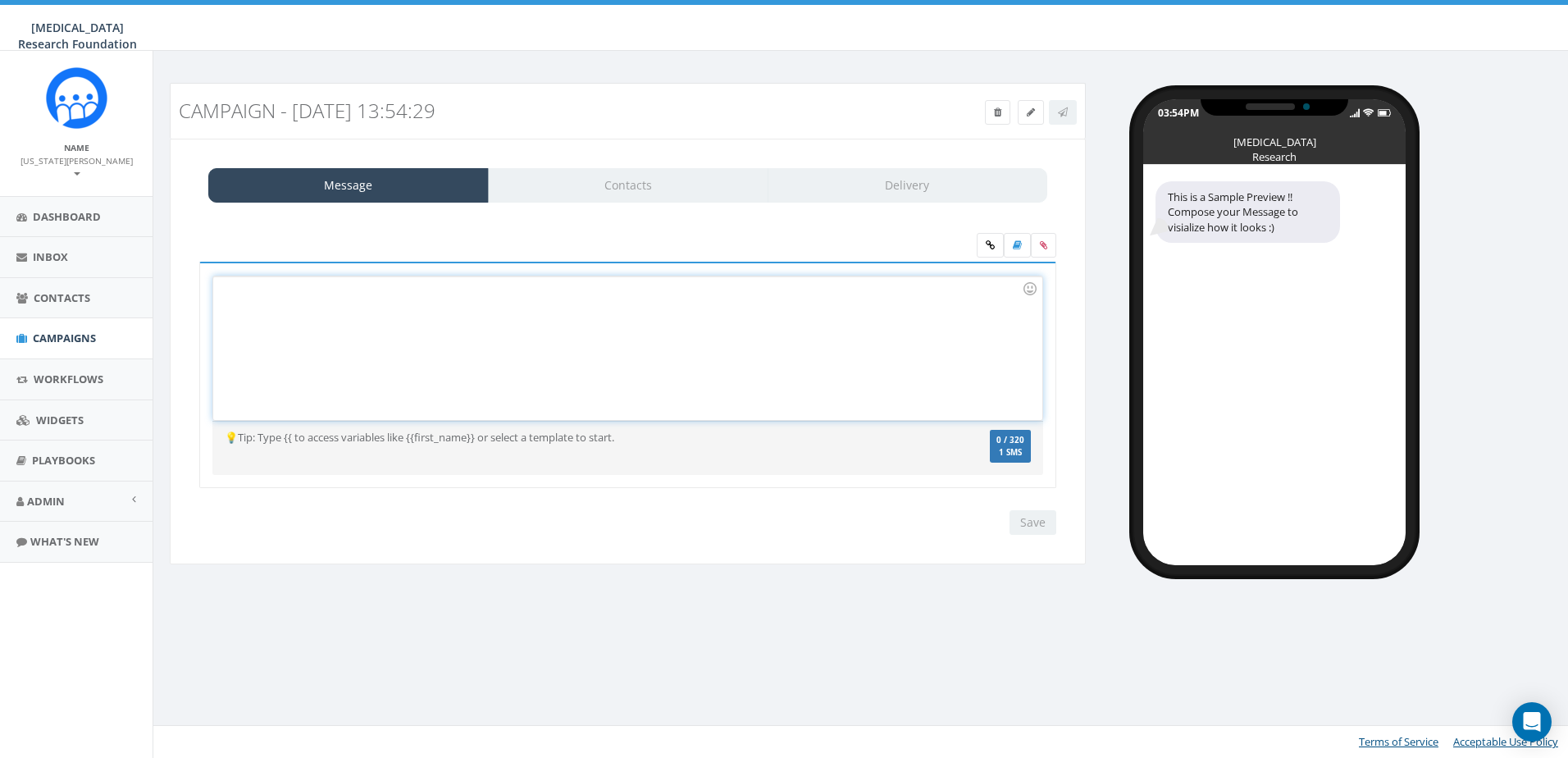
click at [323, 309] on div at bounding box center [627, 349] width 829 height 144
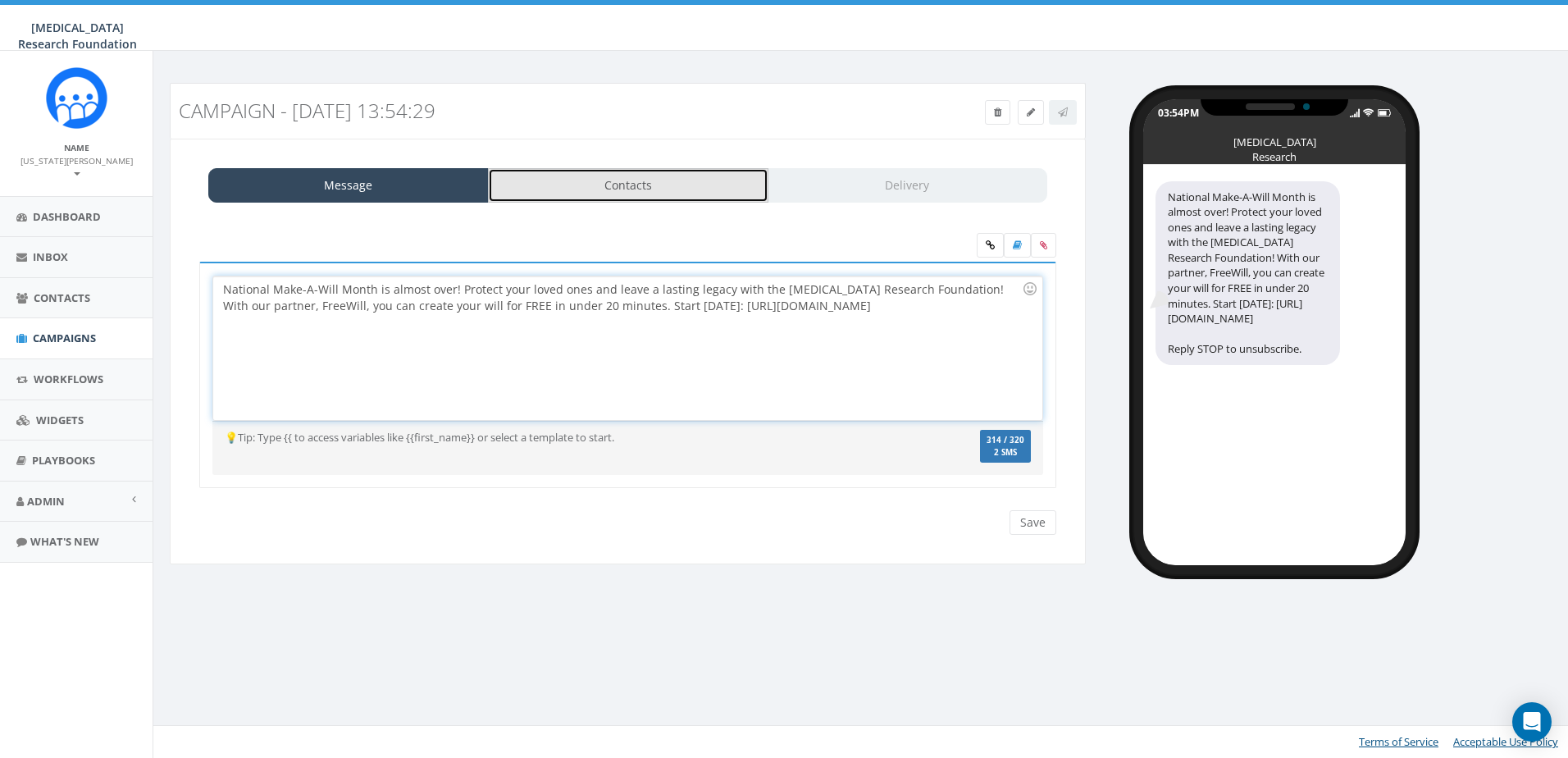
click at [618, 183] on link "Contacts" at bounding box center [628, 185] width 280 height 35
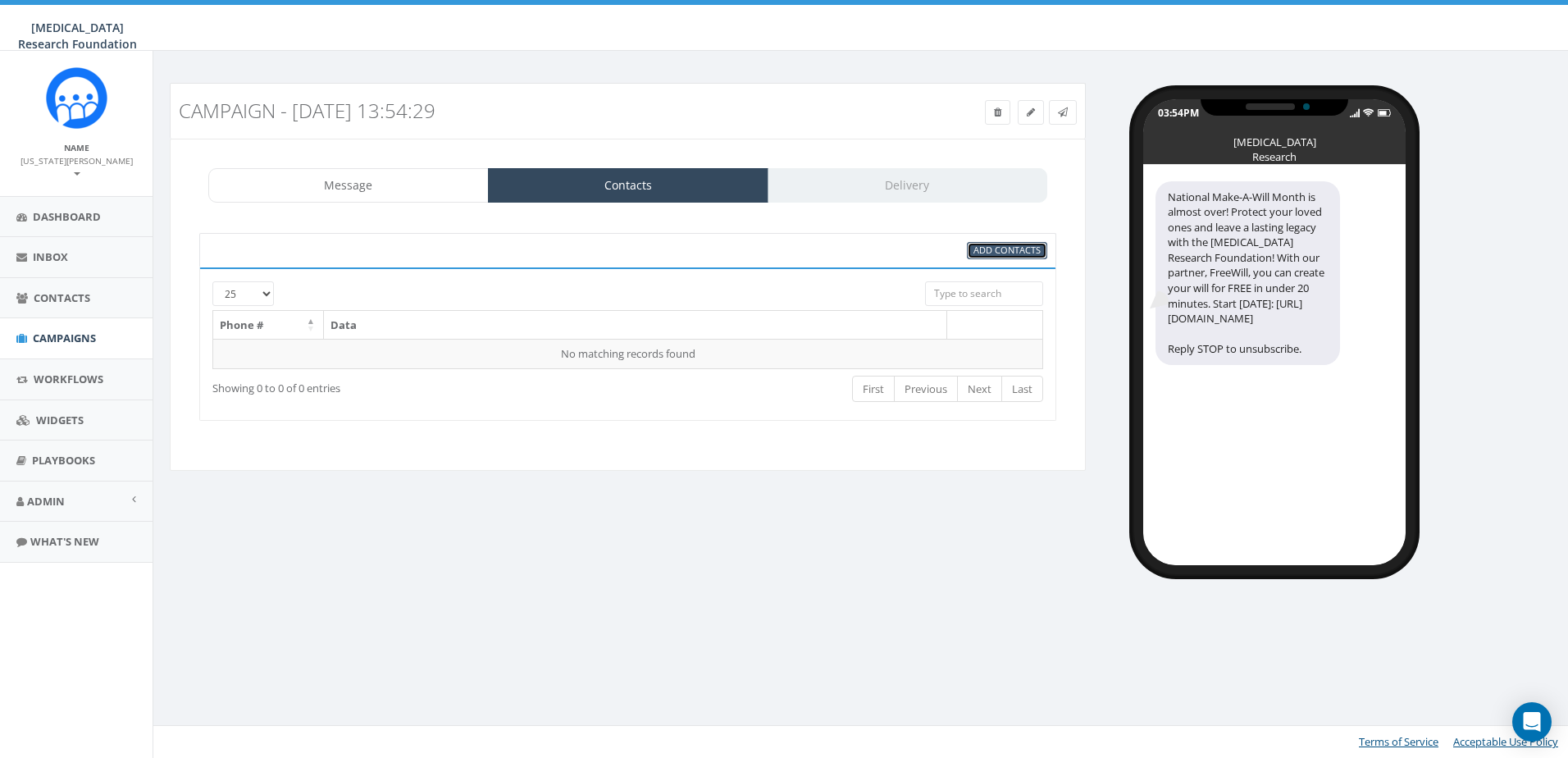
click at [1004, 246] on span "Add Contacts" at bounding box center [1007, 250] width 67 height 12
select select
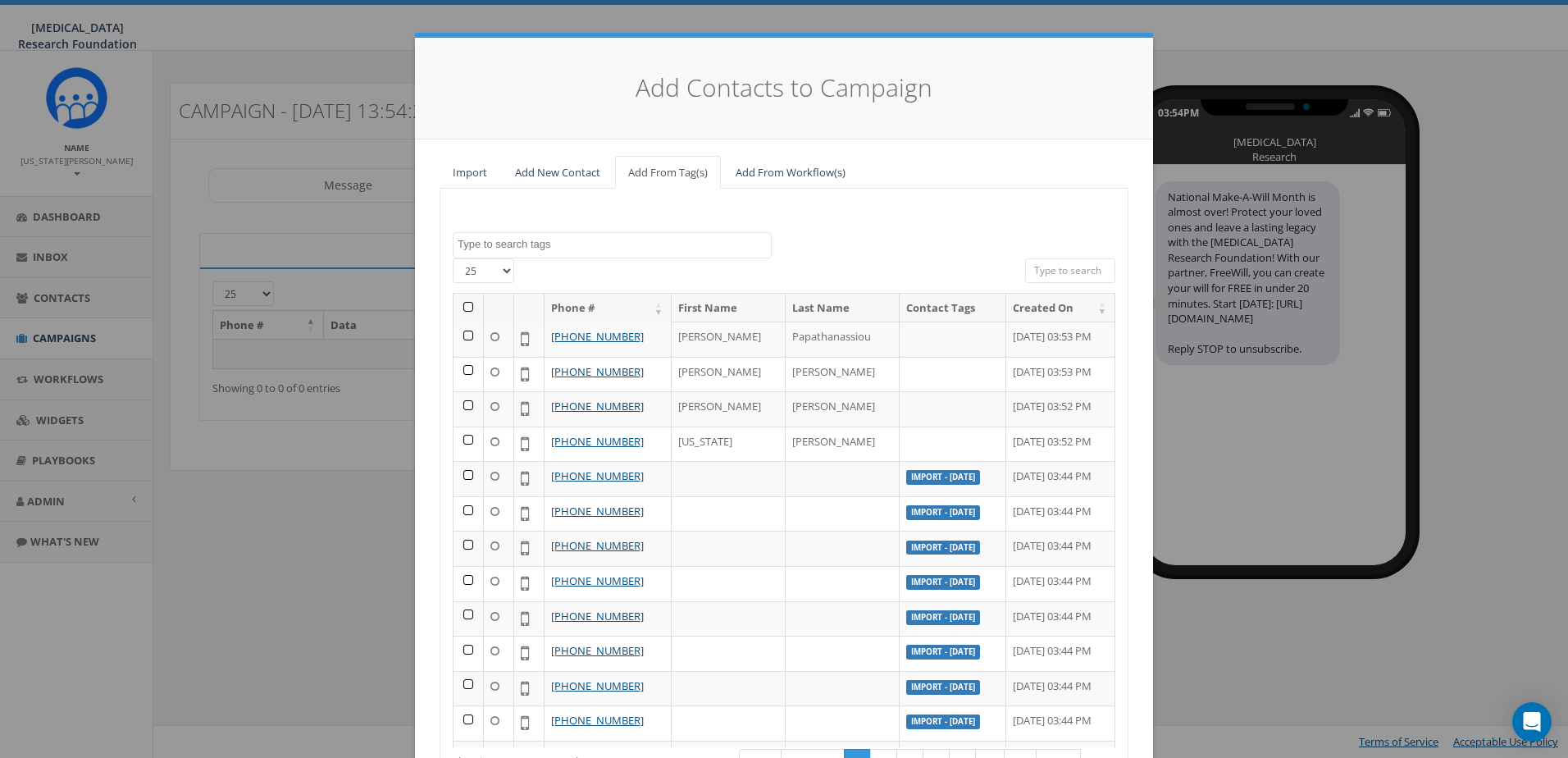
click at [504, 250] on textarea "Search" at bounding box center [615, 244] width 313 height 14
type textarea "virginia"
select select "virginia"
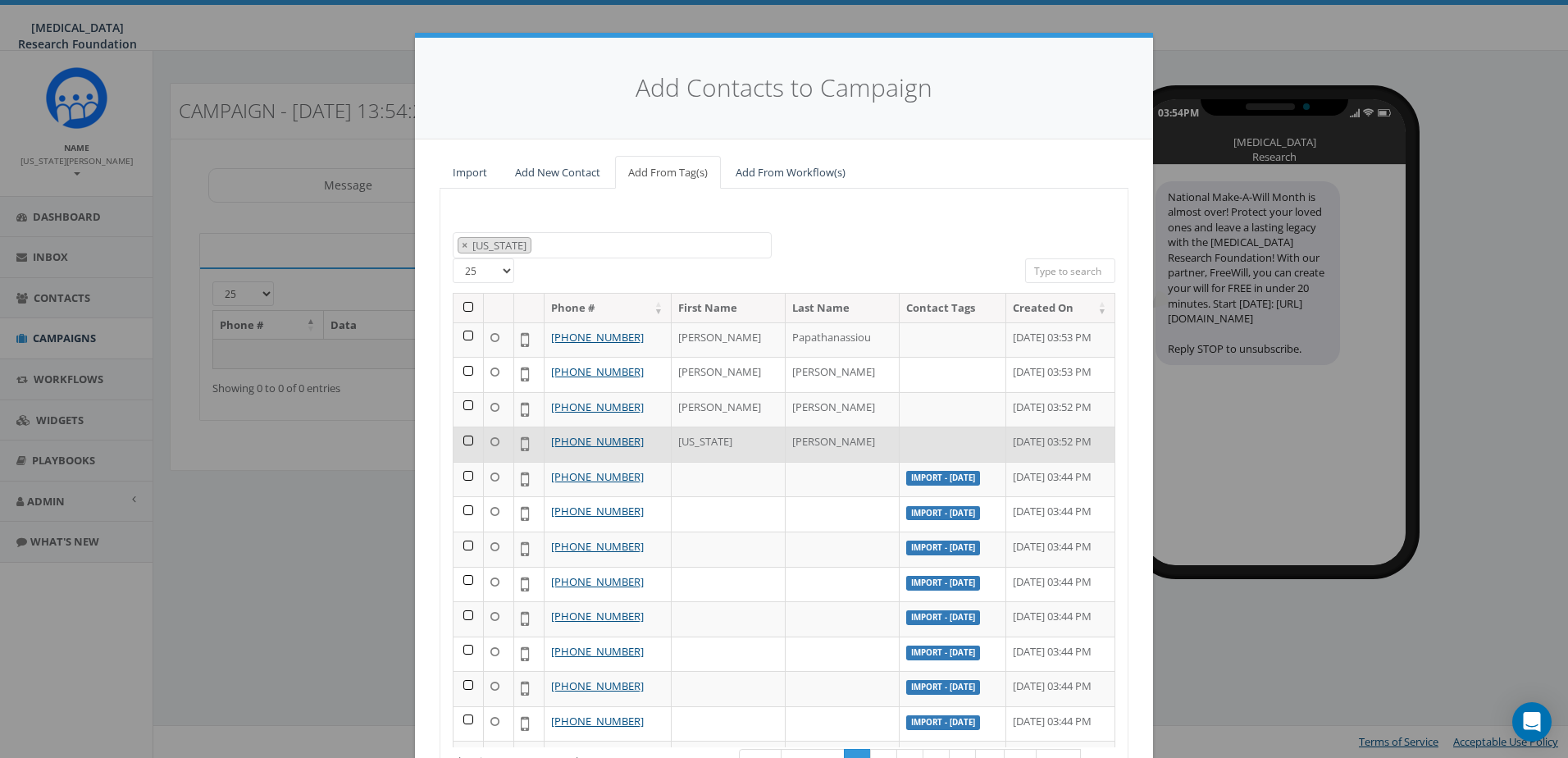
click at [462, 443] on td at bounding box center [469, 444] width 31 height 36
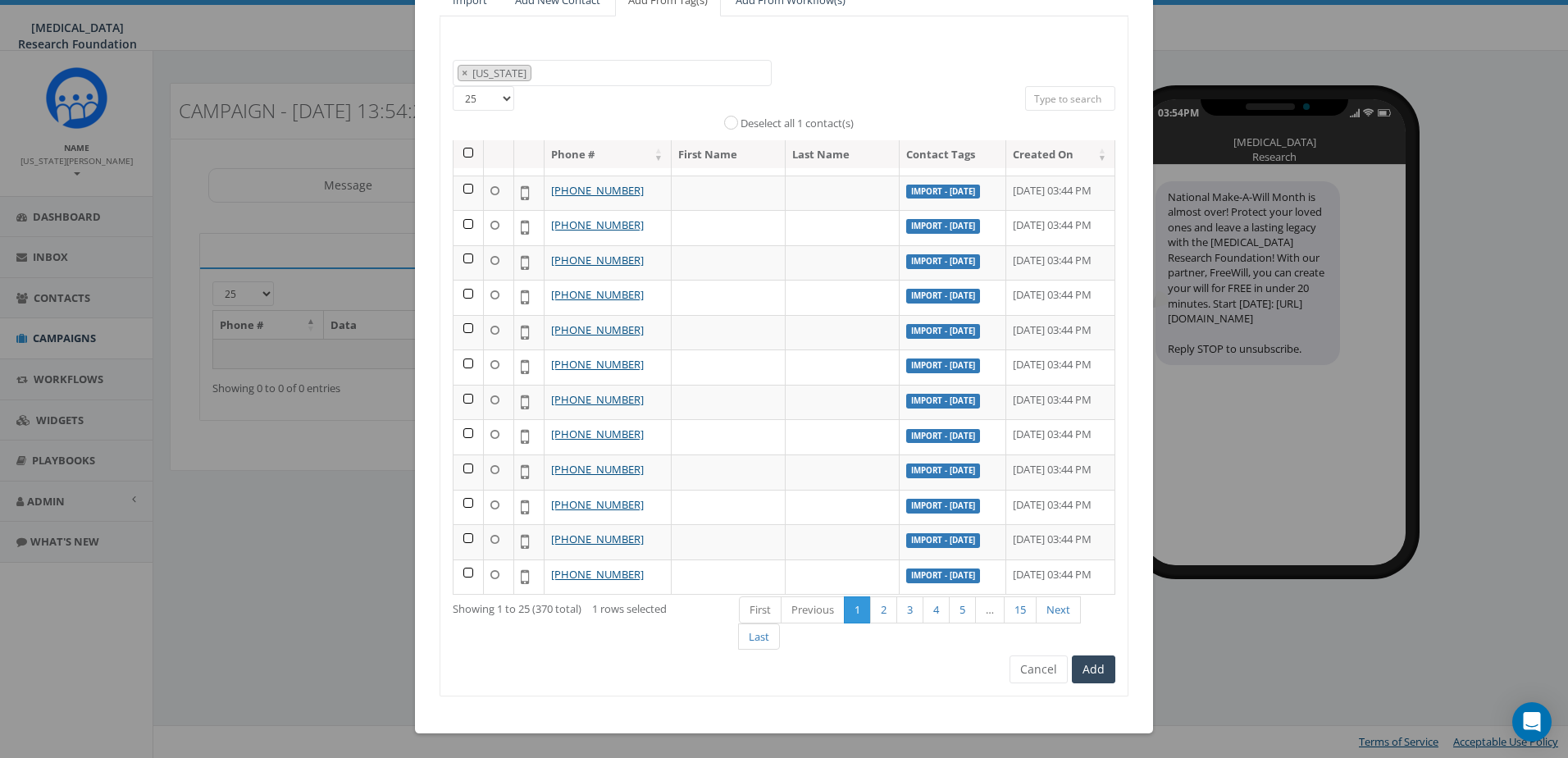
scroll to position [453, 0]
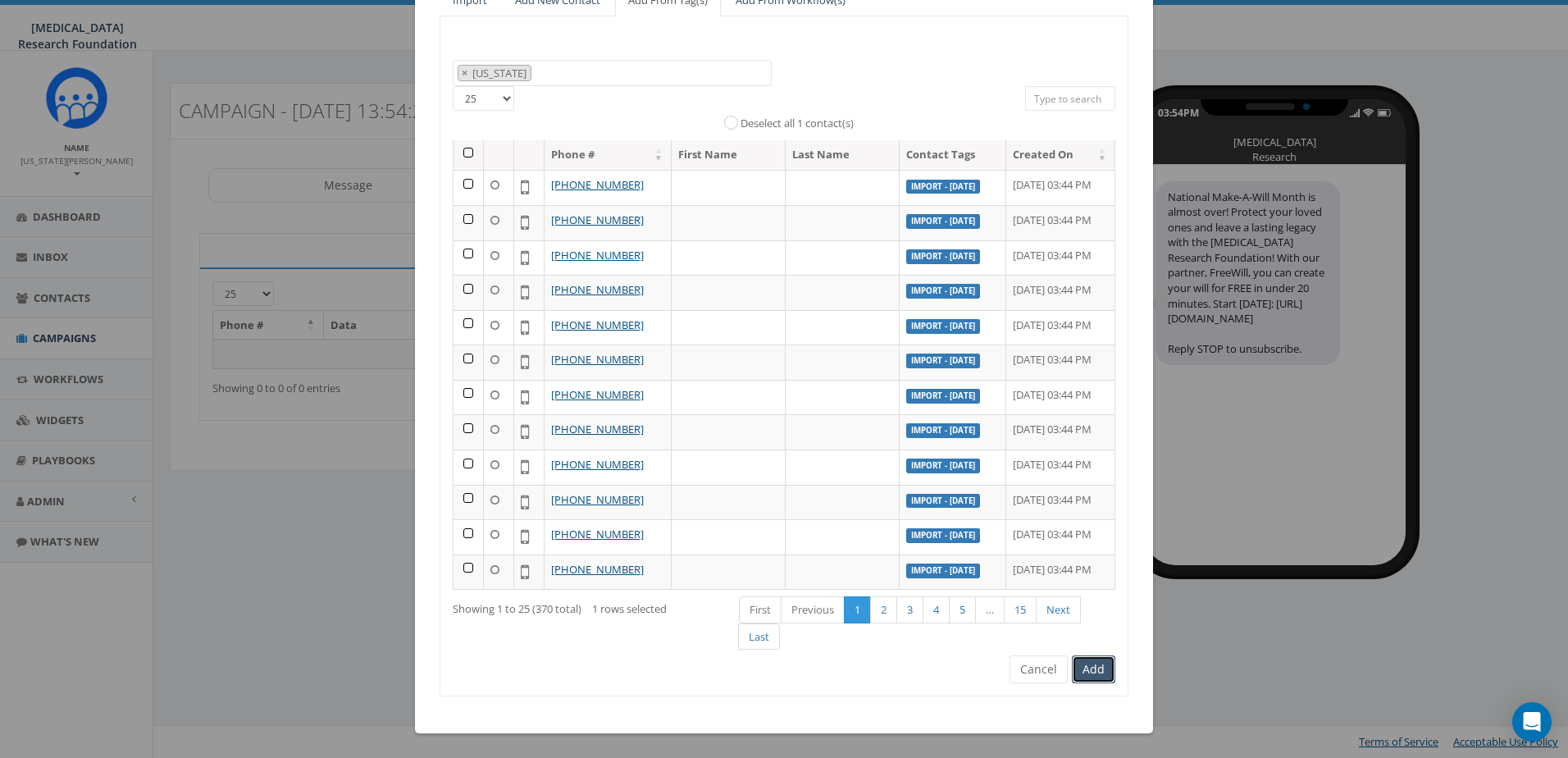
click at [1078, 666] on button "Add" at bounding box center [1094, 670] width 43 height 28
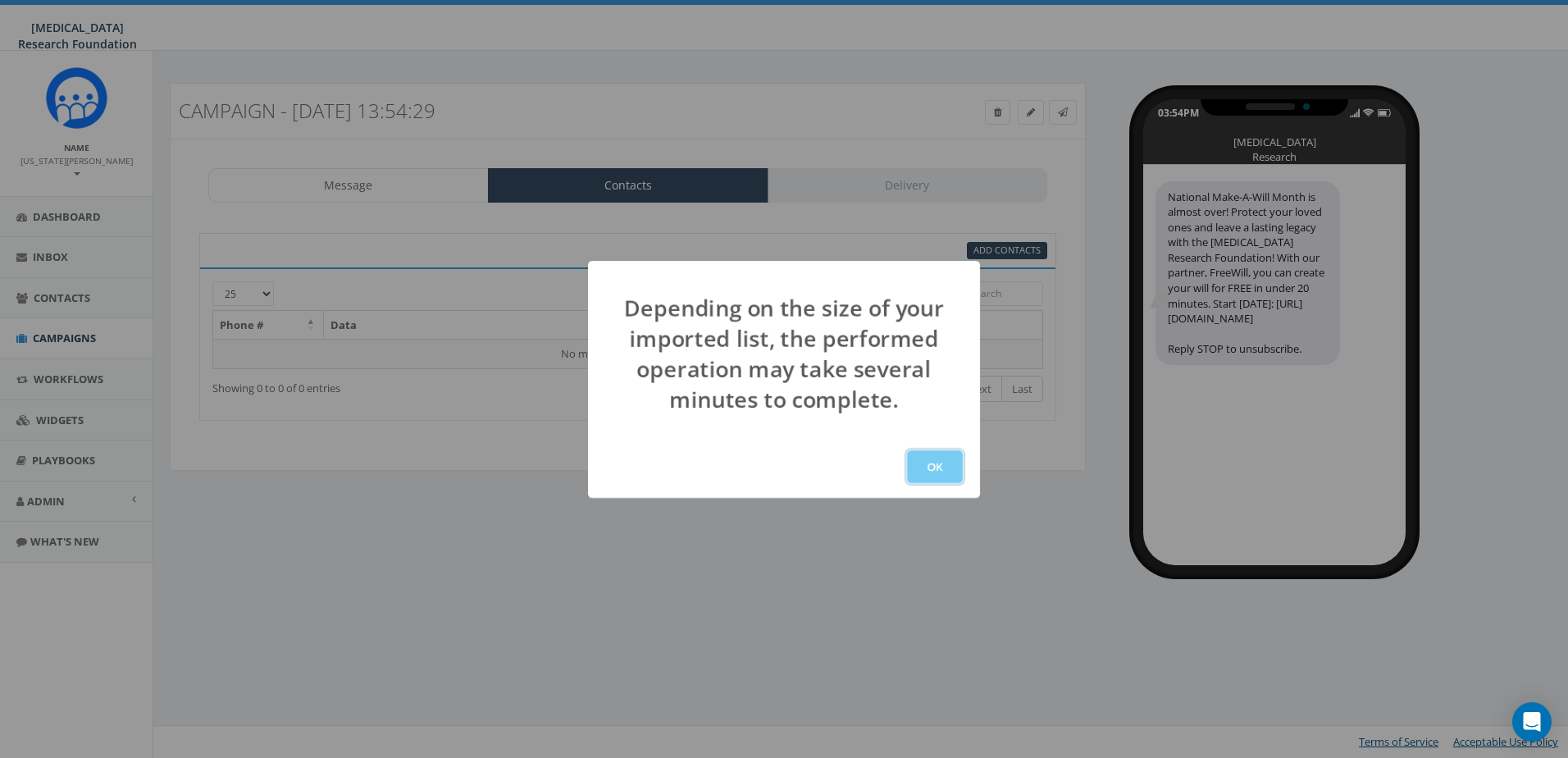
click at [939, 473] on button "OK" at bounding box center [935, 467] width 56 height 33
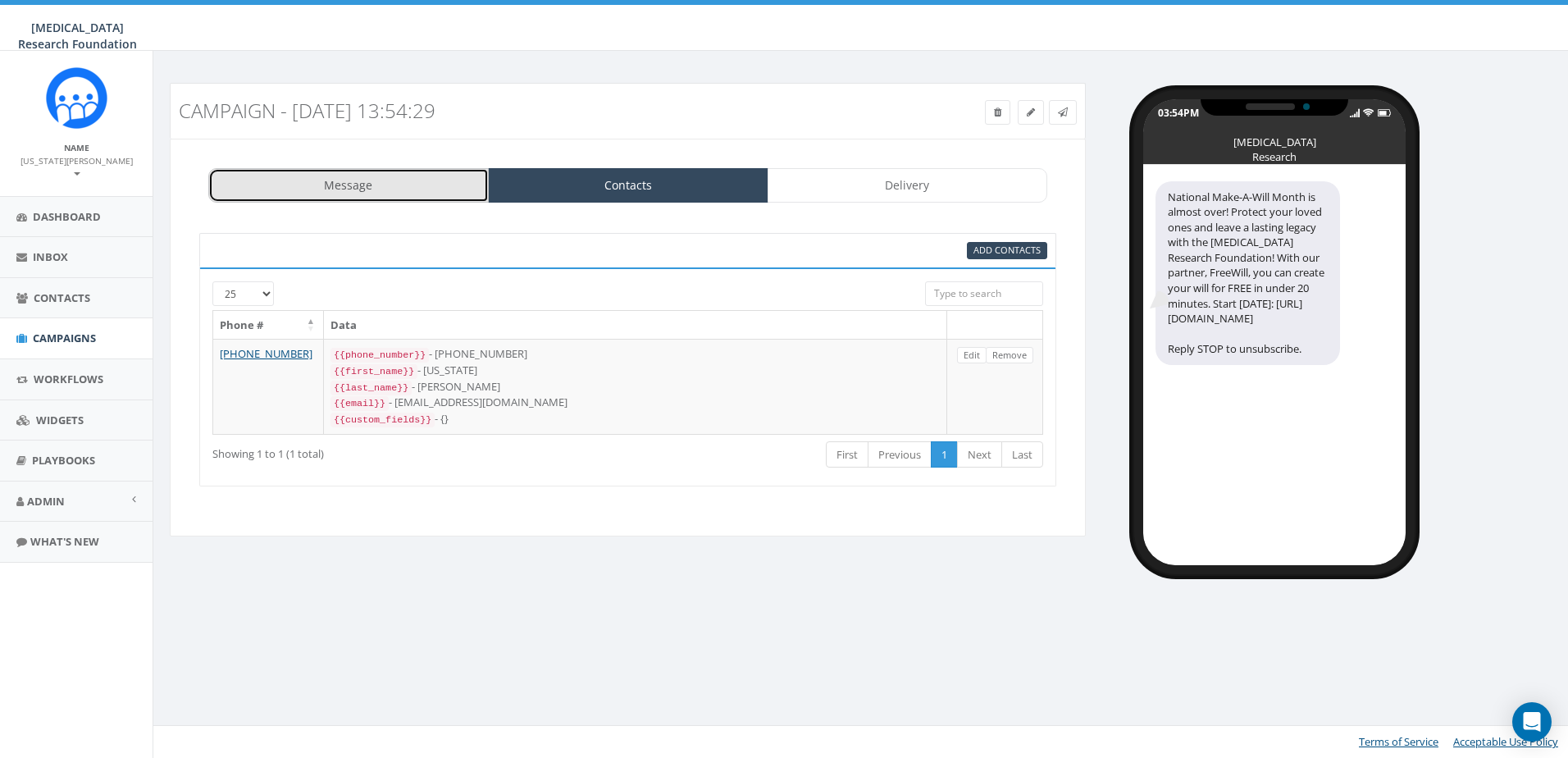
click at [417, 188] on link "Message" at bounding box center [349, 185] width 280 height 35
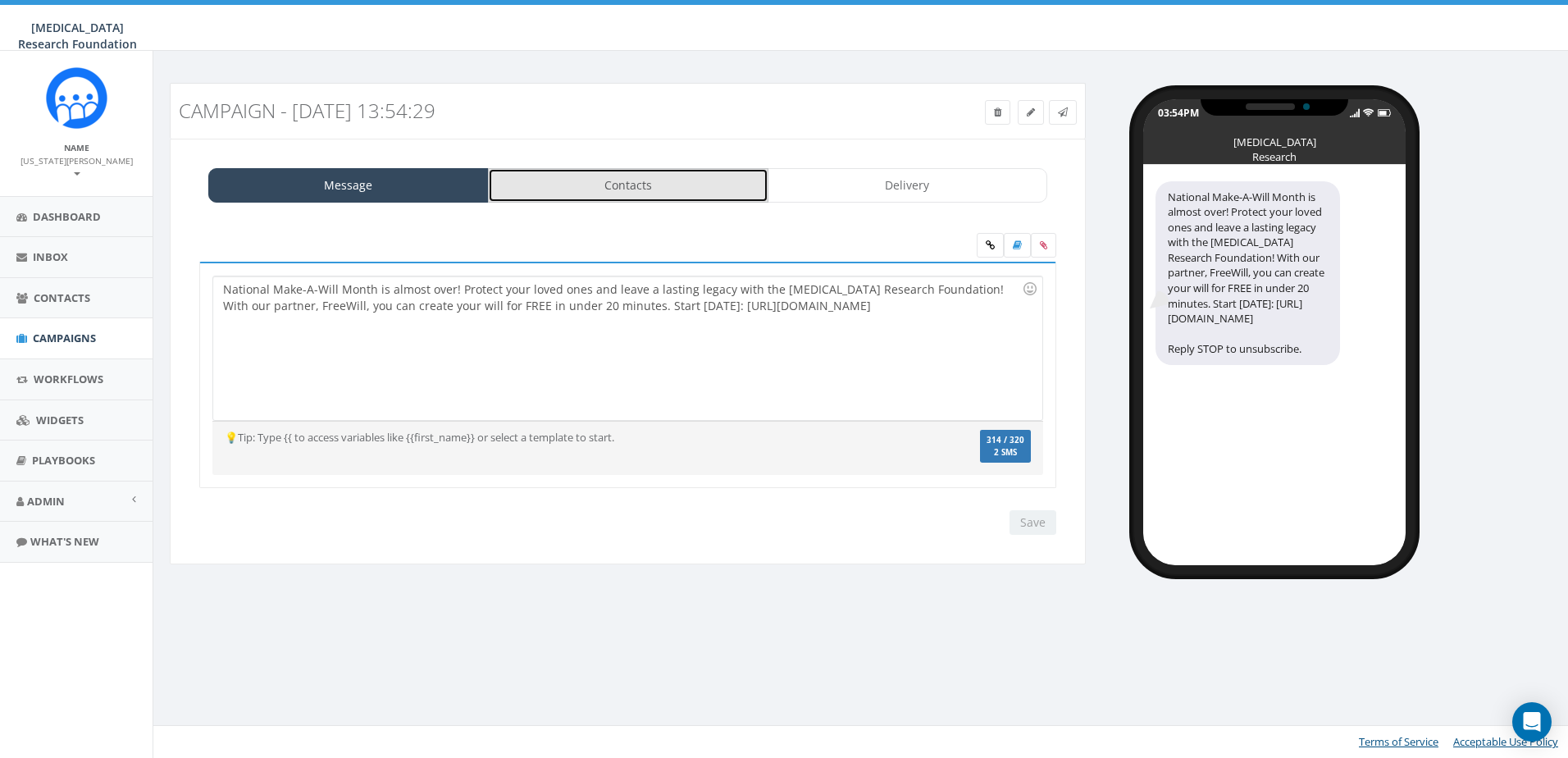
click at [569, 182] on link "Contacts" at bounding box center [628, 185] width 280 height 35
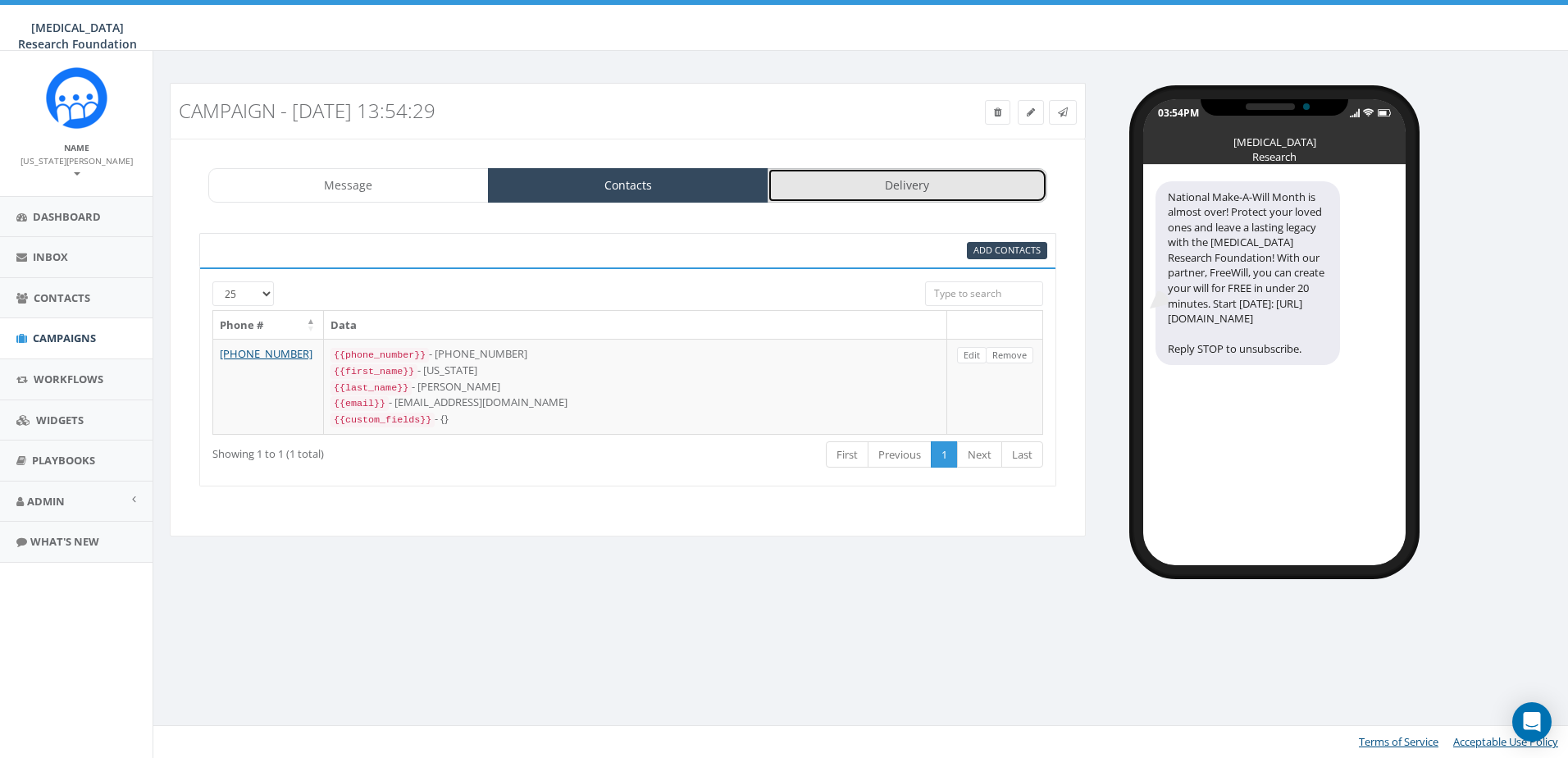
click at [892, 187] on link "Delivery" at bounding box center [908, 185] width 280 height 35
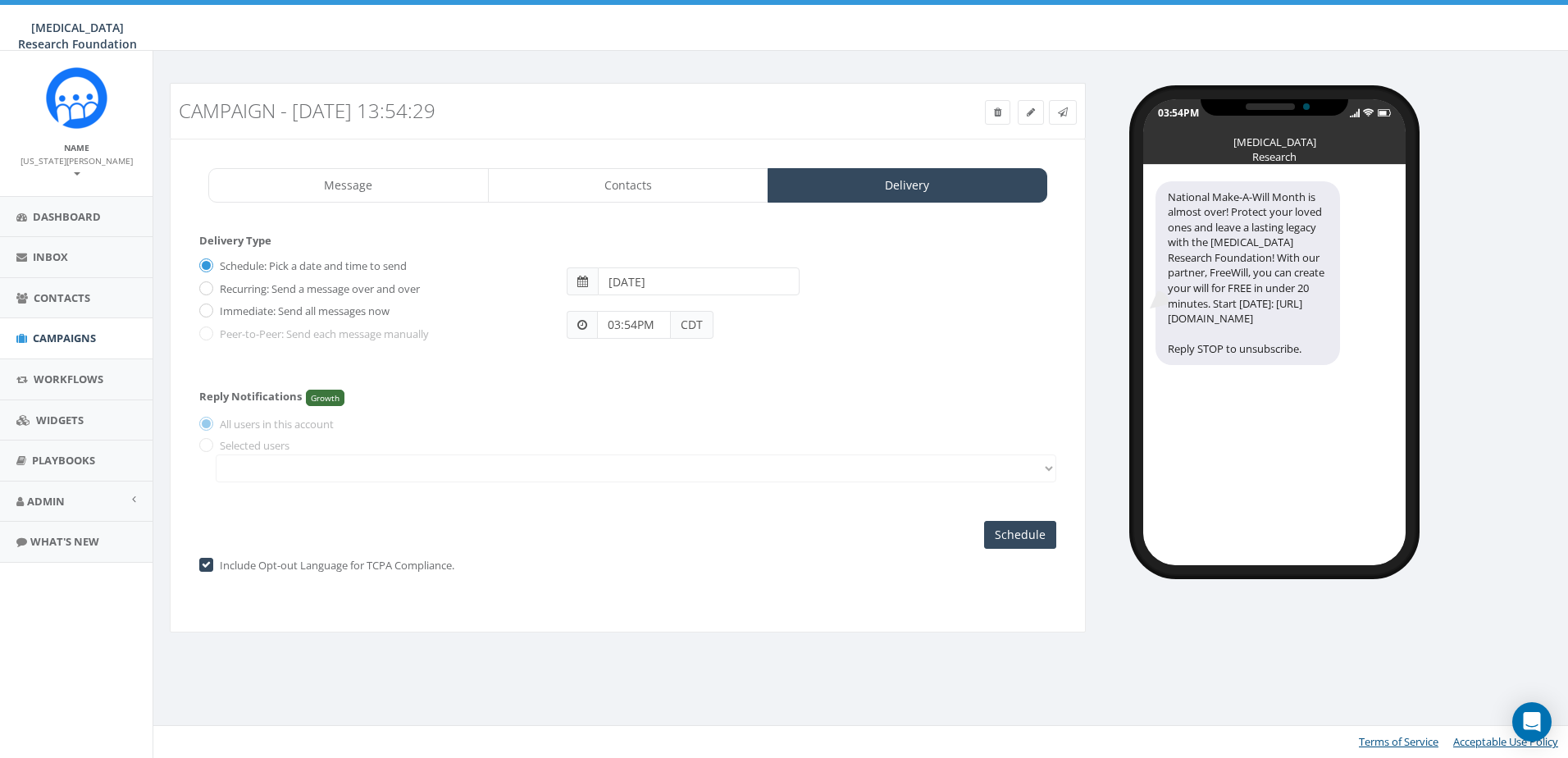
click at [284, 304] on label "Immediate: Send all messages now" at bounding box center [302, 311] width 174 height 16
click at [210, 307] on input "Immediate: Send all messages now" at bounding box center [205, 312] width 11 height 11
radio input "true"
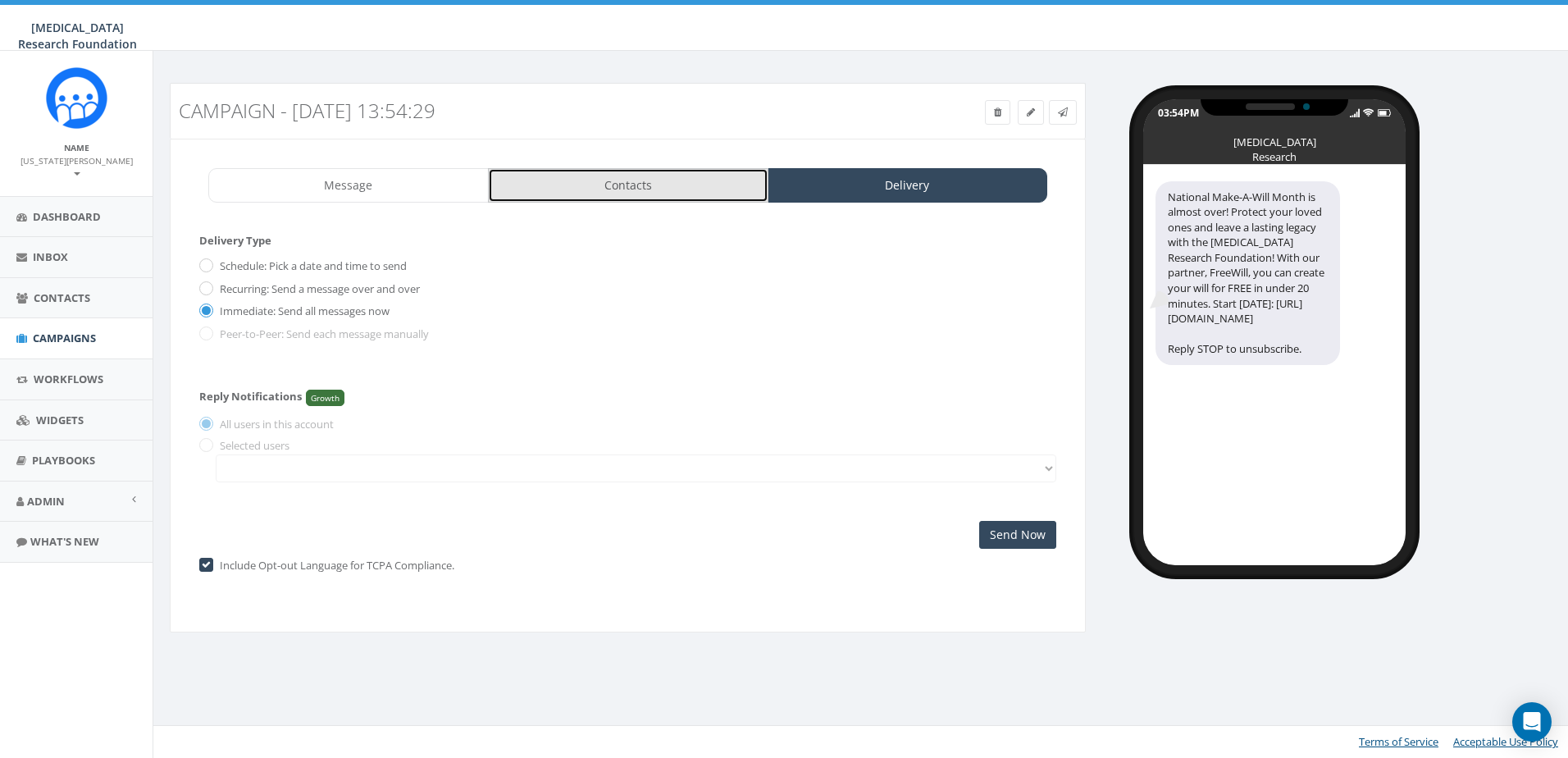
click at [566, 179] on link "Contacts" at bounding box center [628, 185] width 280 height 35
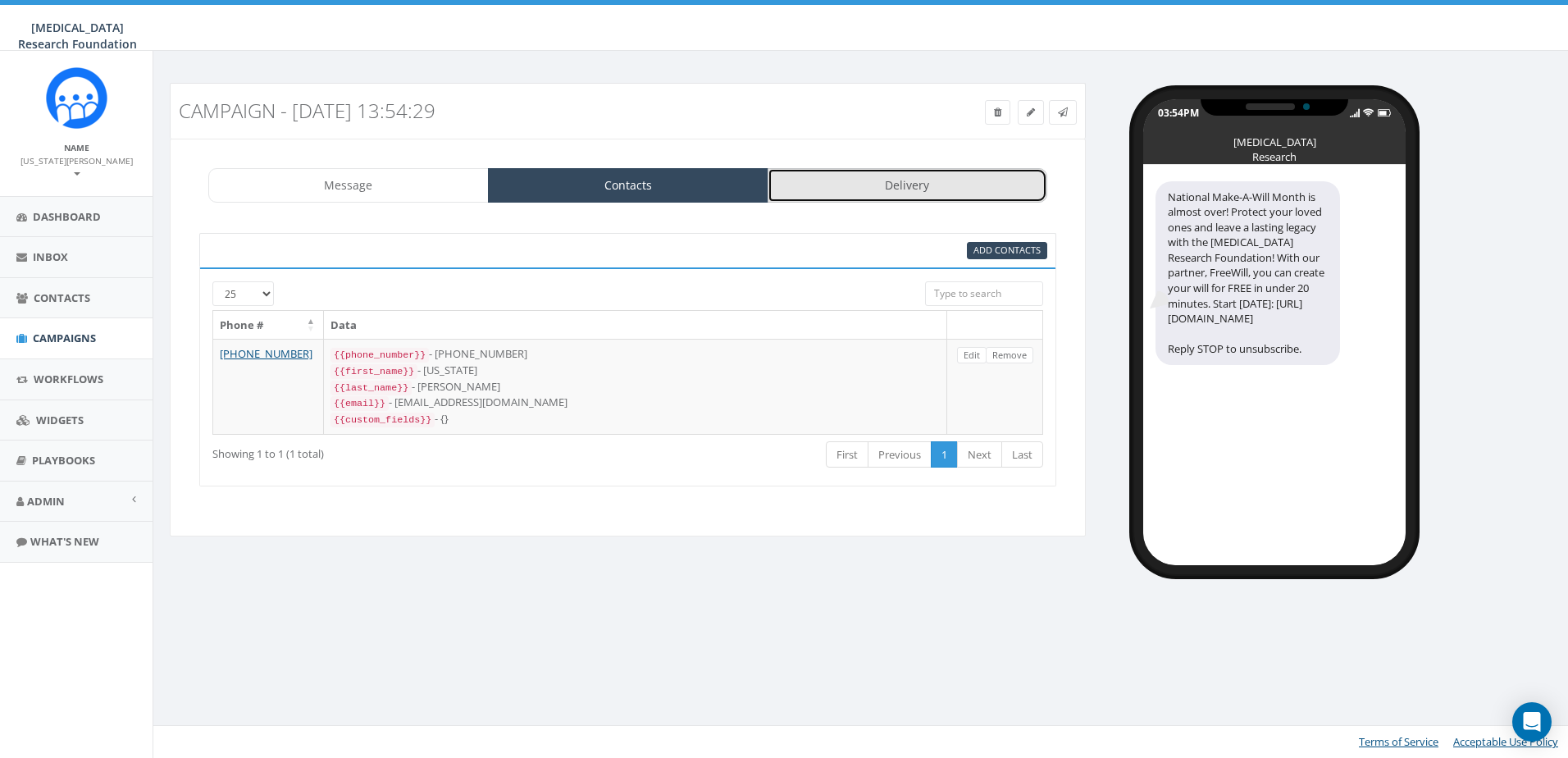
click at [934, 172] on link "Delivery" at bounding box center [908, 185] width 280 height 35
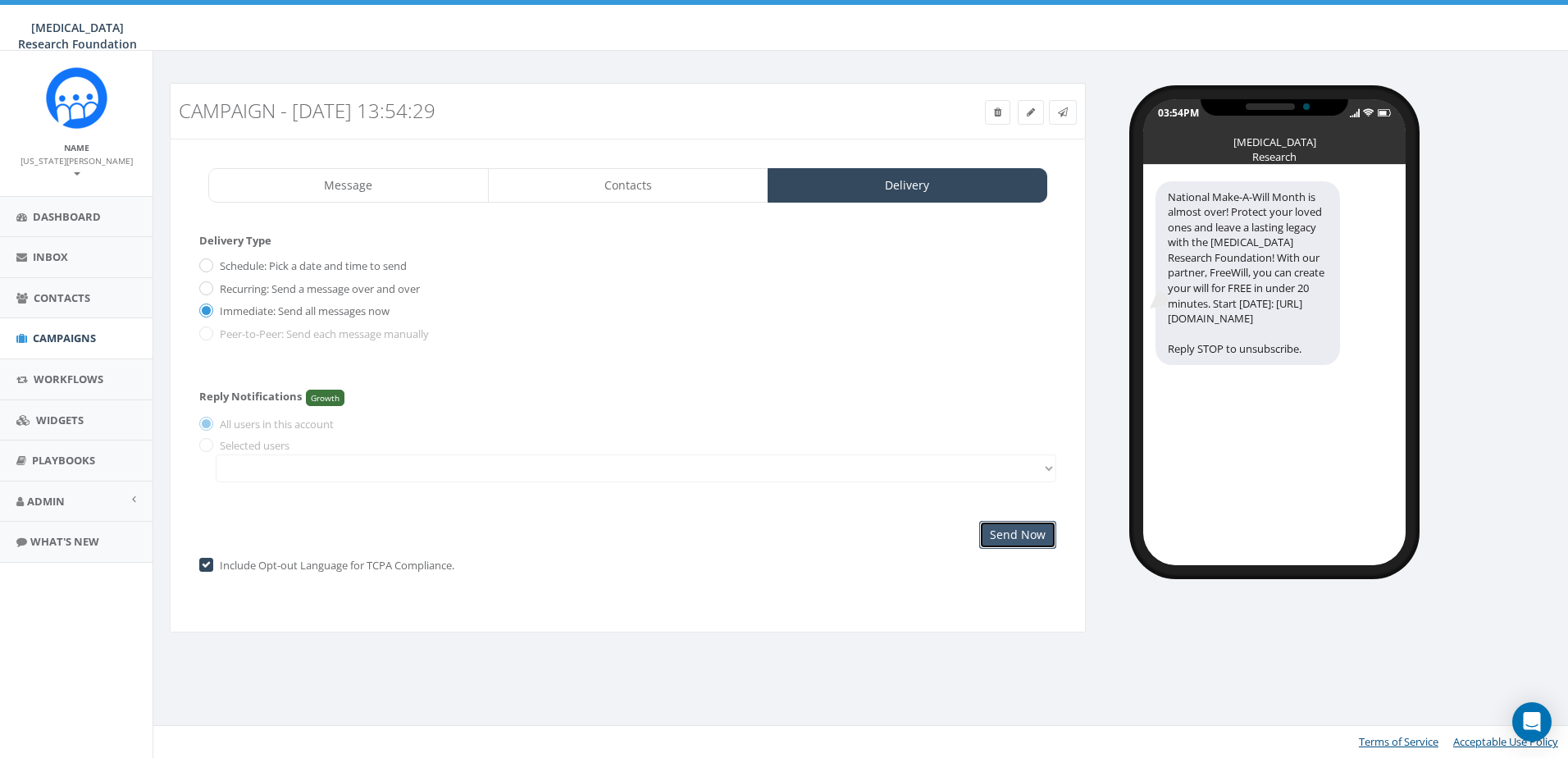
click at [1021, 530] on input "Send Now" at bounding box center [1018, 534] width 77 height 28
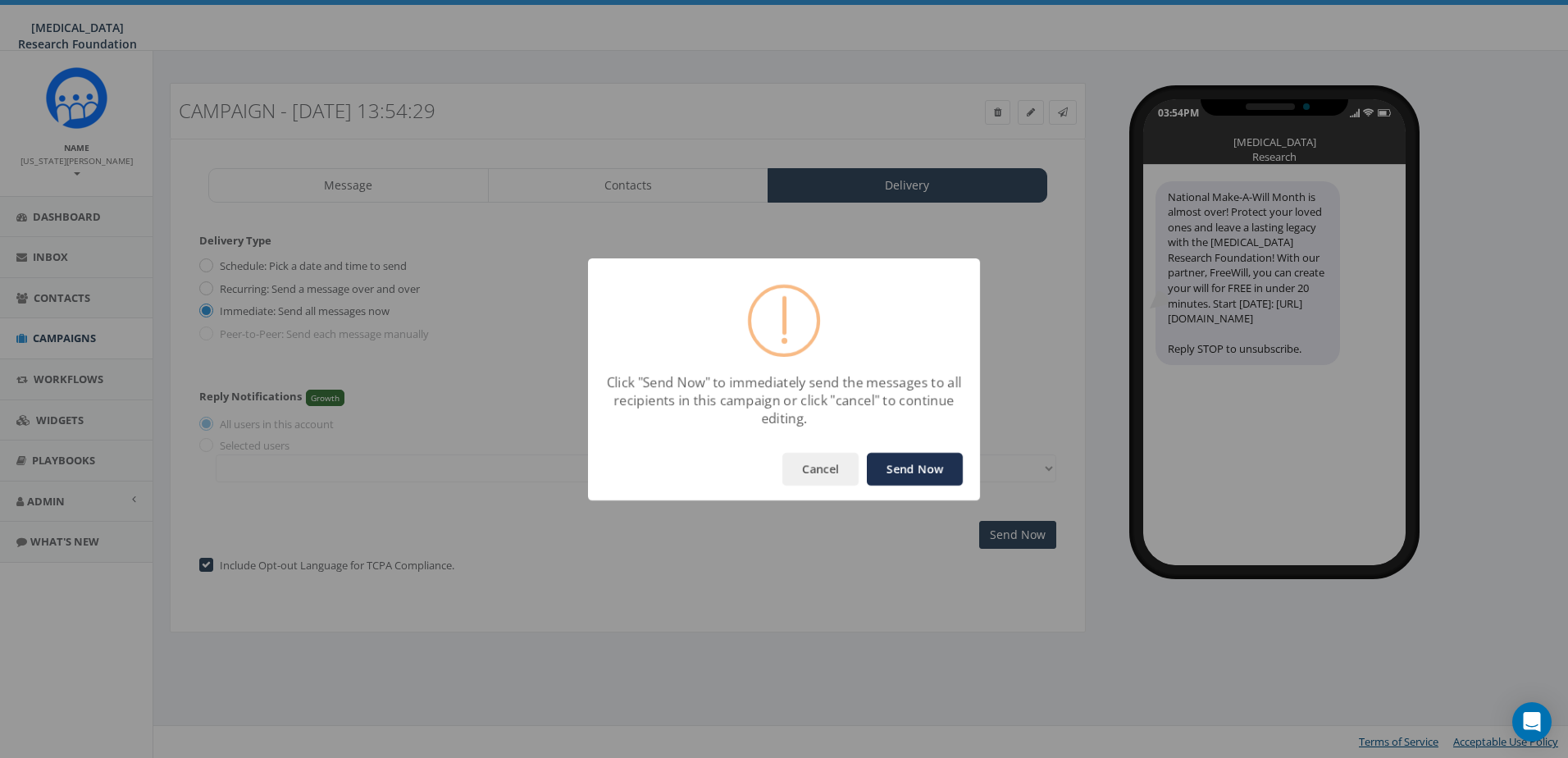
click at [894, 459] on button "Send Now" at bounding box center [915, 470] width 96 height 33
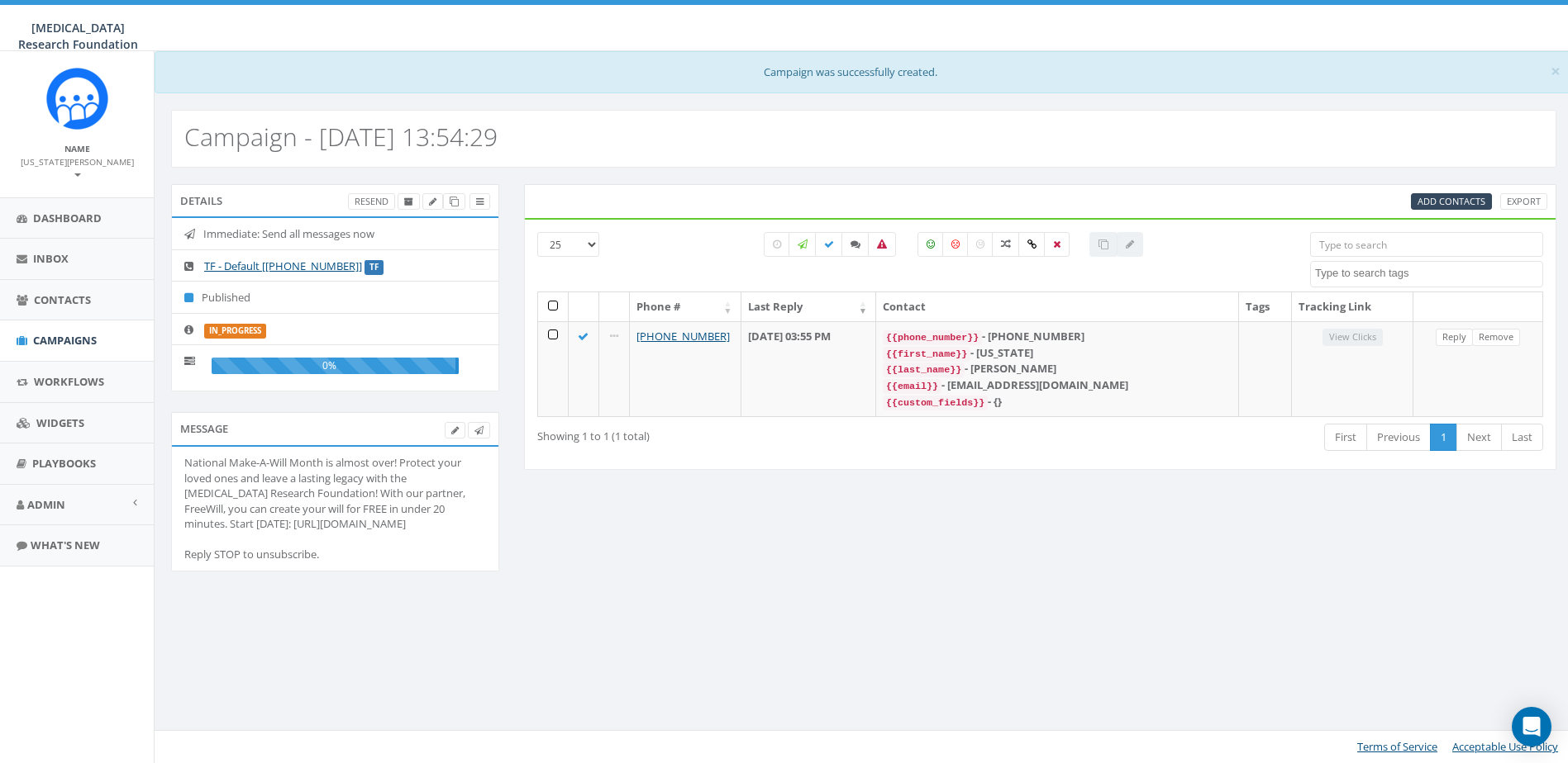
select select
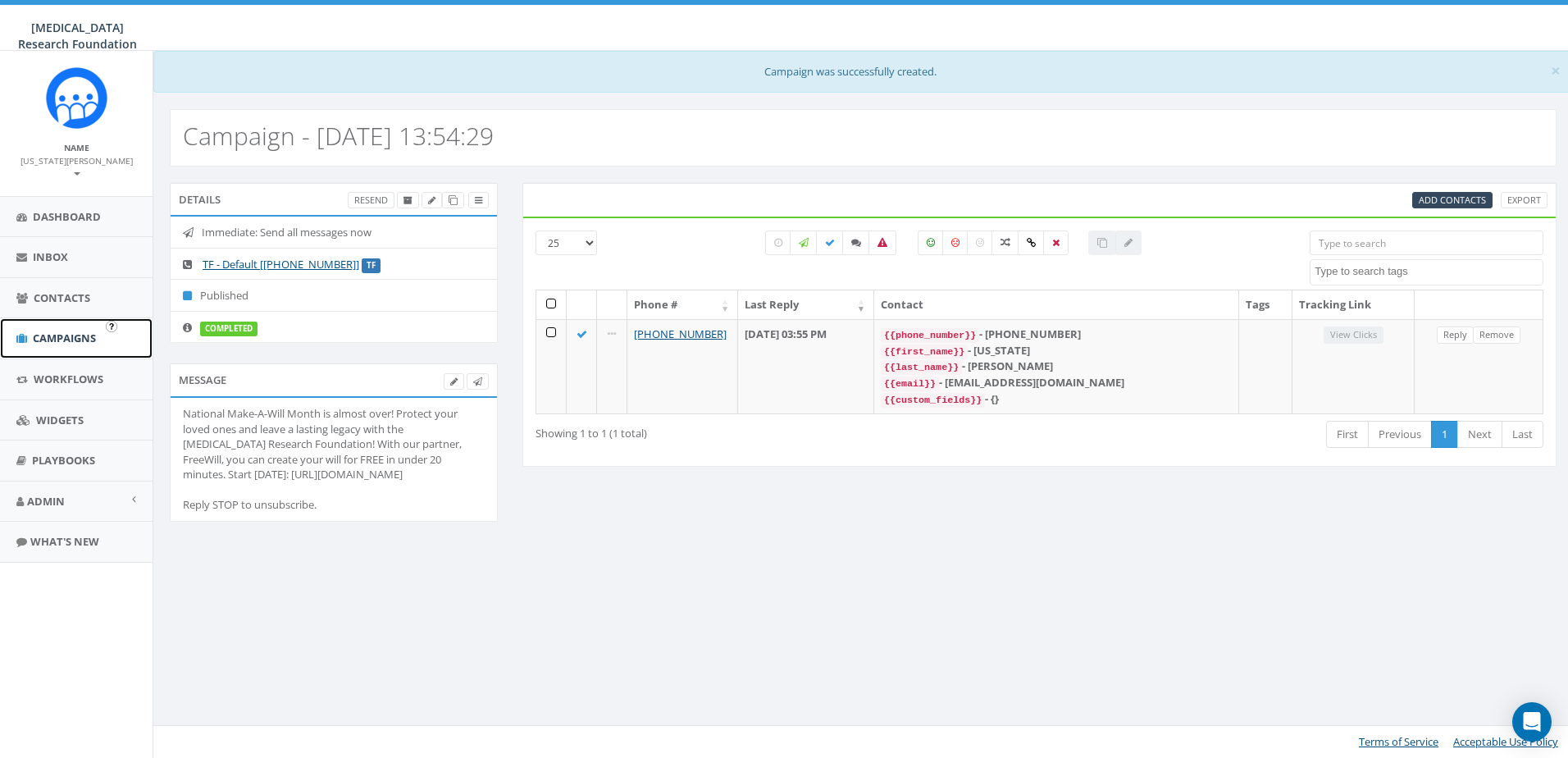
click at [64, 330] on span "Campaigns" at bounding box center [64, 337] width 63 height 14
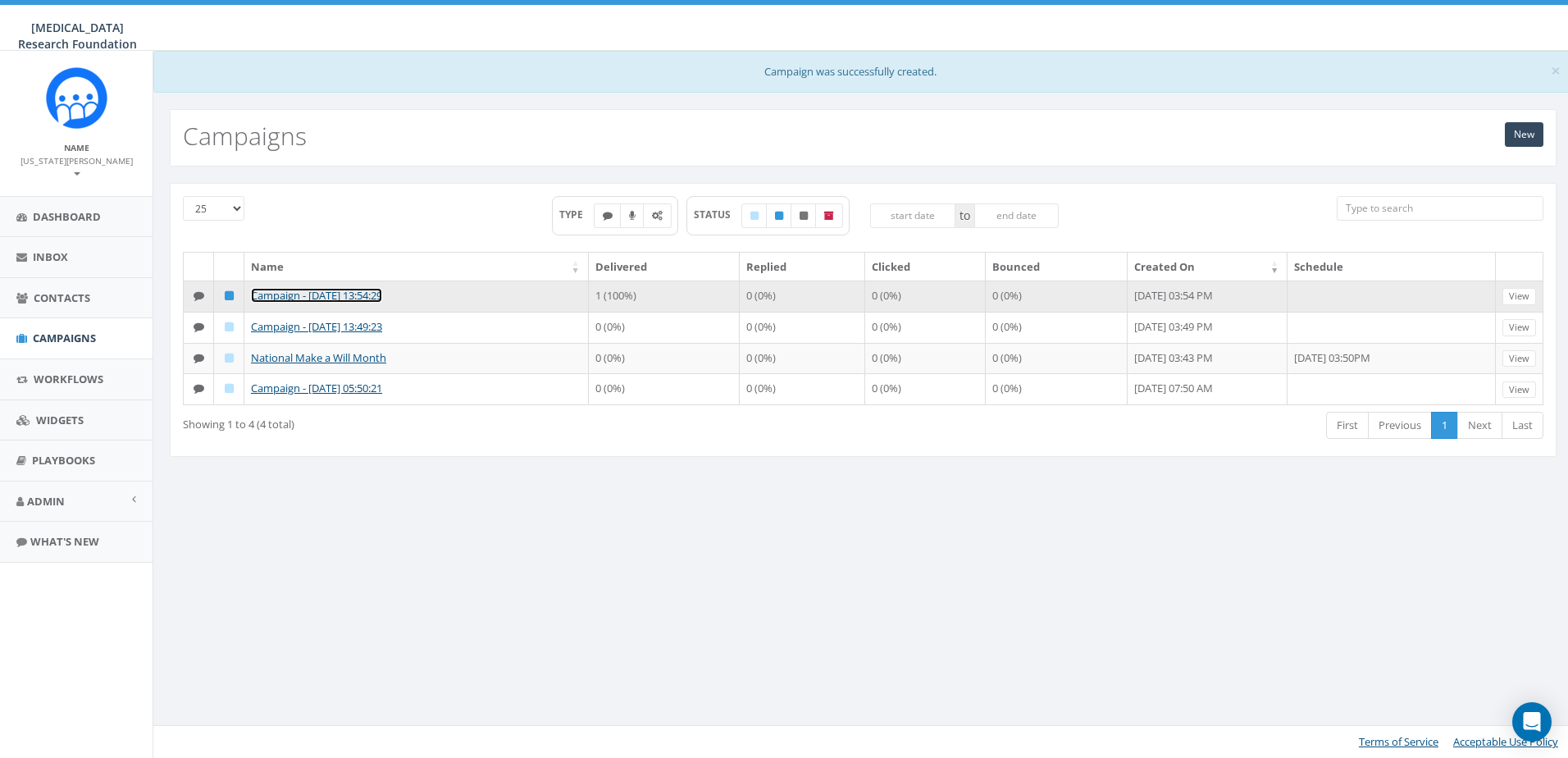
click at [307, 297] on link "Campaign - [DATE] 13:54:29" at bounding box center [316, 295] width 132 height 14
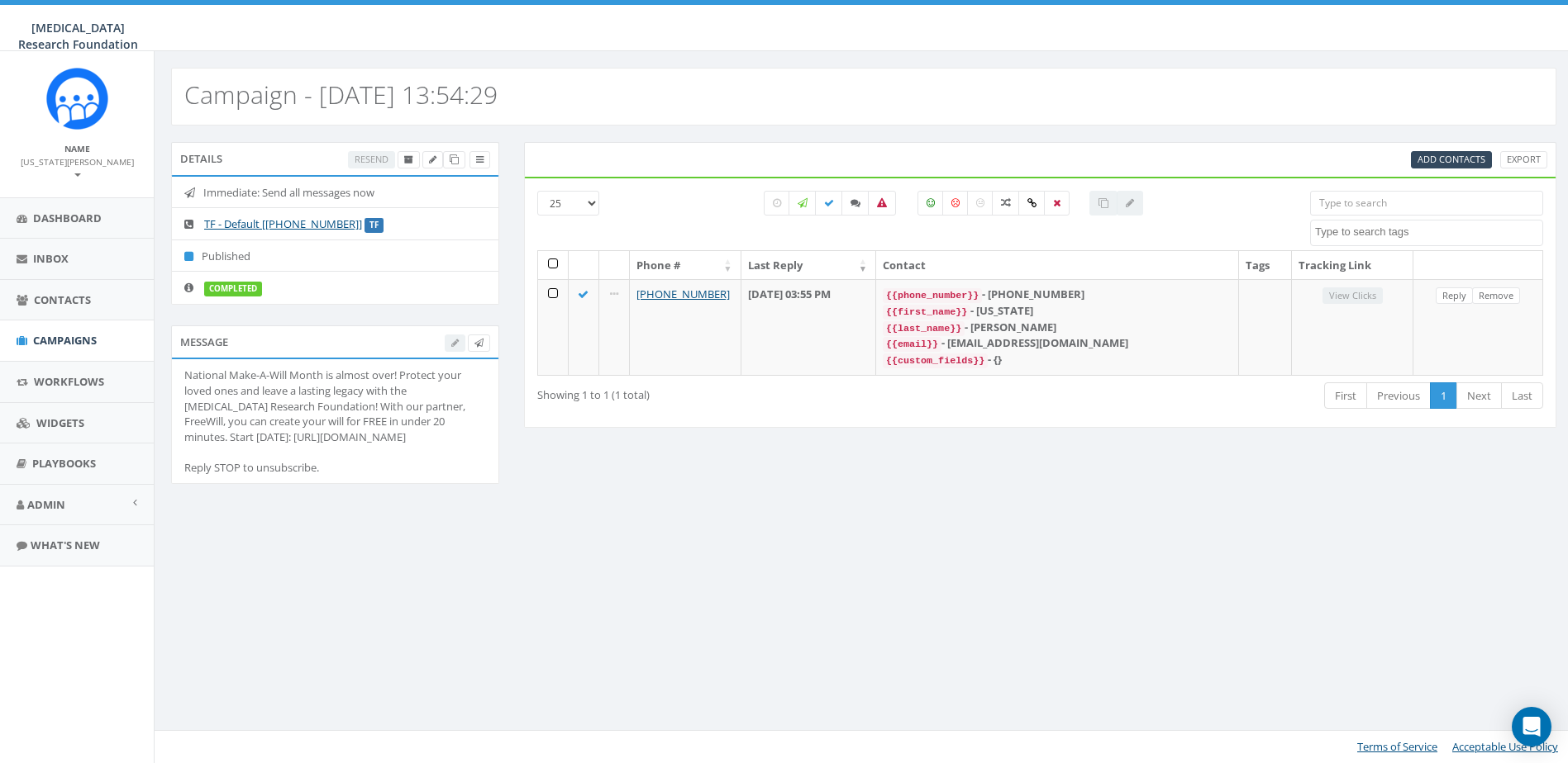
select select
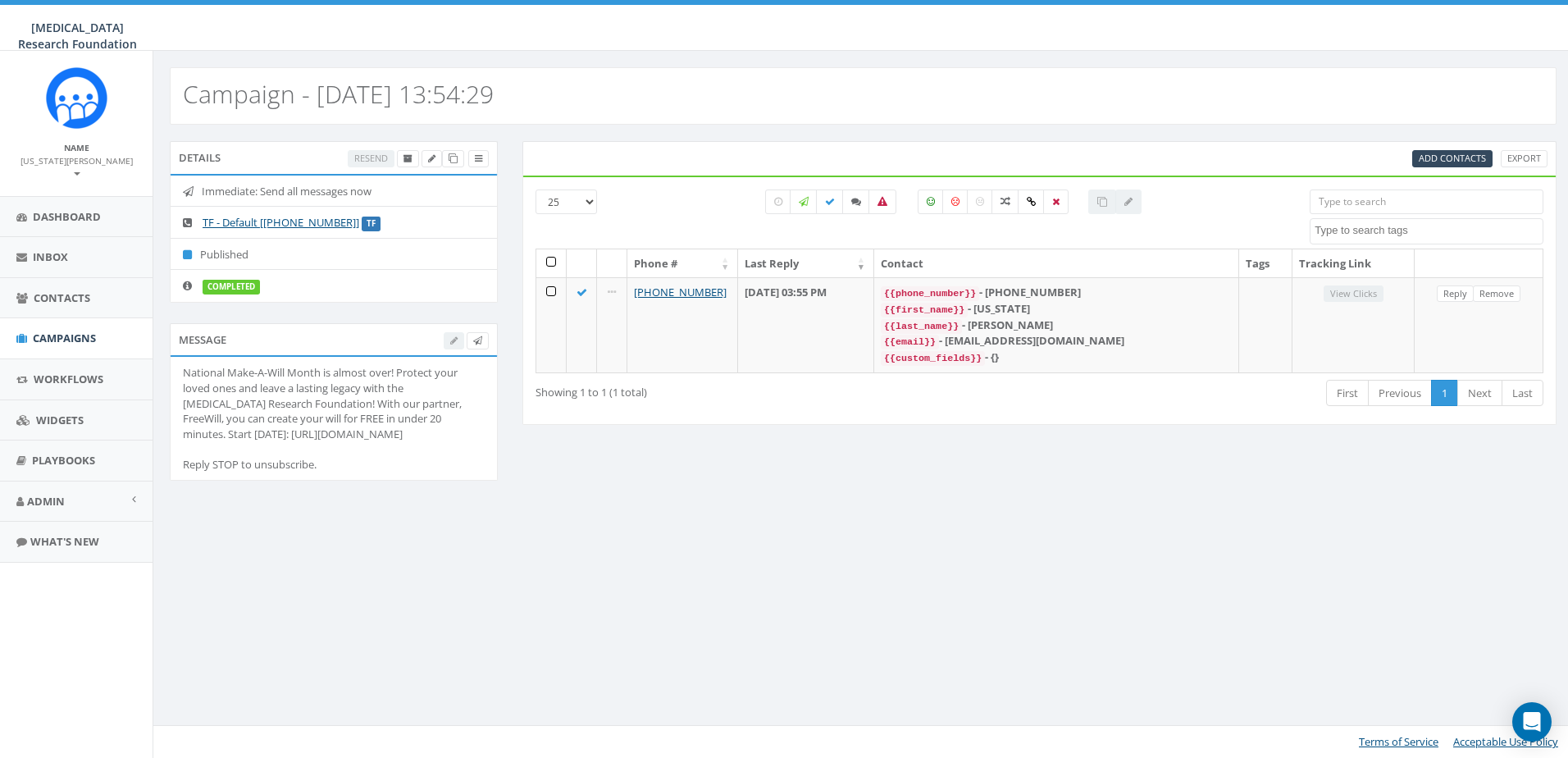
click at [318, 93] on h2 "Campaign - [DATE] 13:54:29" at bounding box center [339, 94] width 311 height 27
drag, startPoint x: 318, startPoint y: 93, endPoint x: 563, endPoint y: 88, distance: 245.1
click at [494, 88] on h2 "Campaign - [DATE] 13:54:29" at bounding box center [339, 94] width 311 height 27
click at [61, 318] on link "Campaigns" at bounding box center [76, 338] width 153 height 40
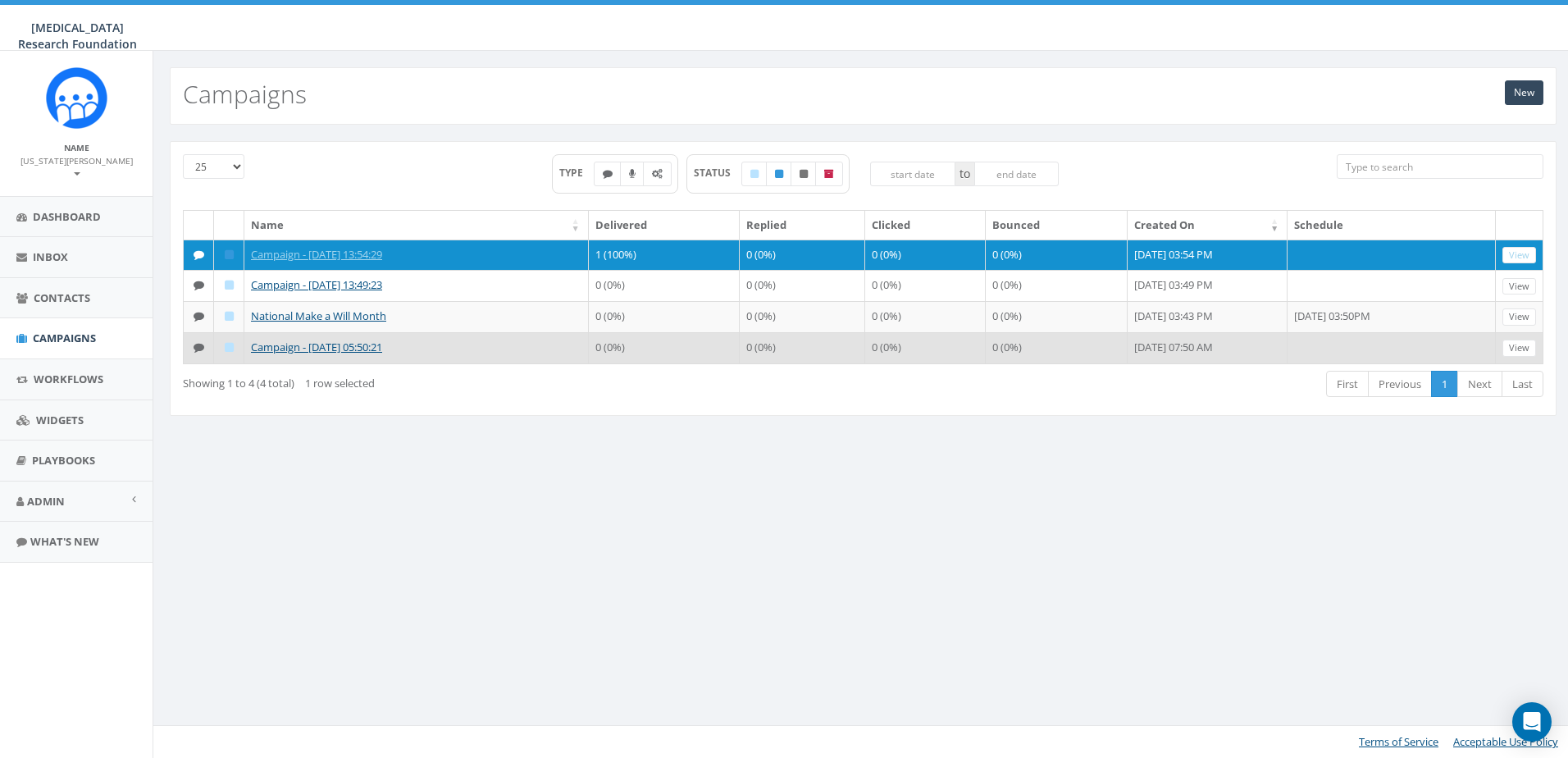
click at [232, 348] on icon at bounding box center [229, 347] width 9 height 11
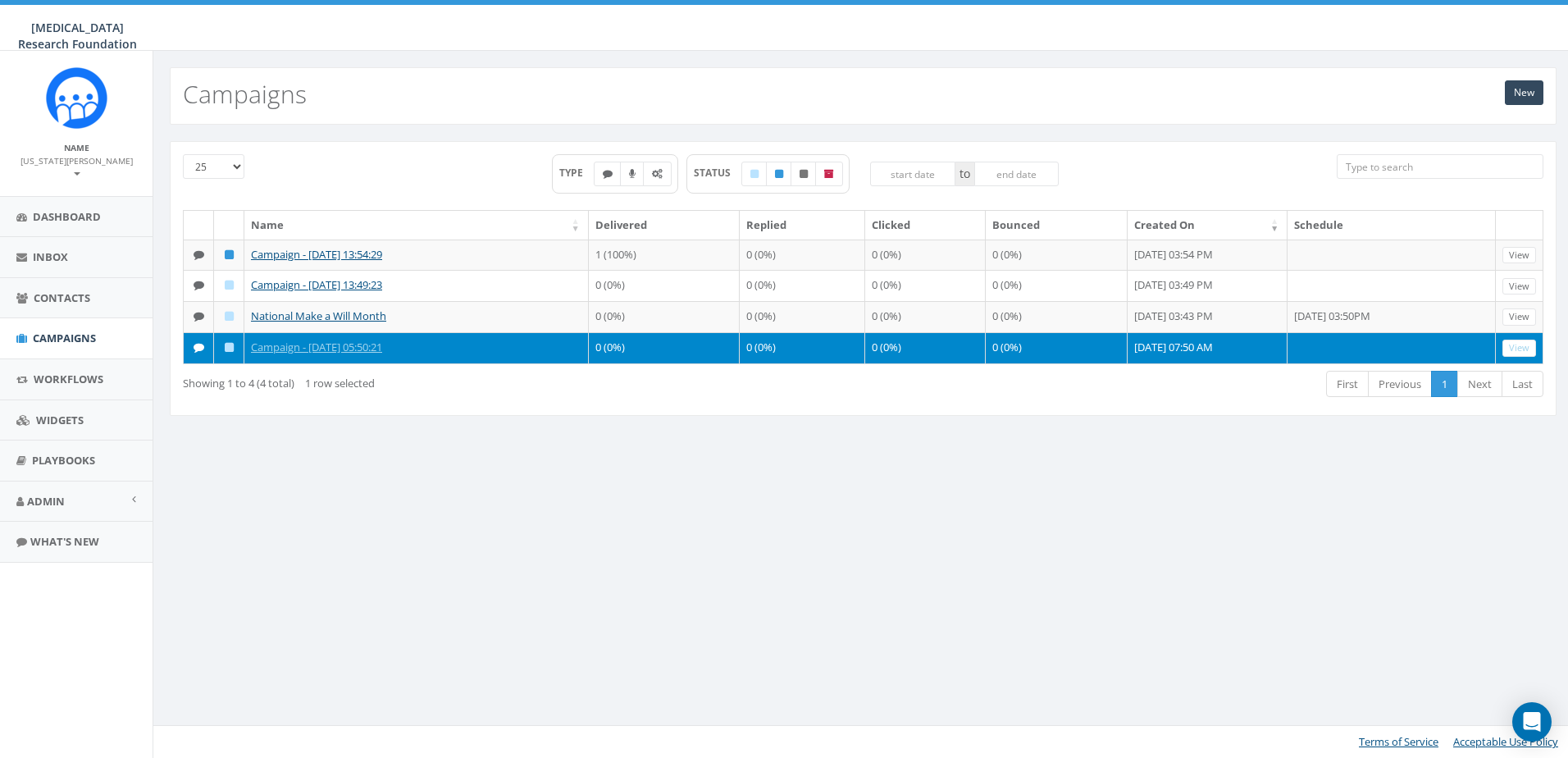
click at [230, 348] on icon at bounding box center [229, 347] width 9 height 11
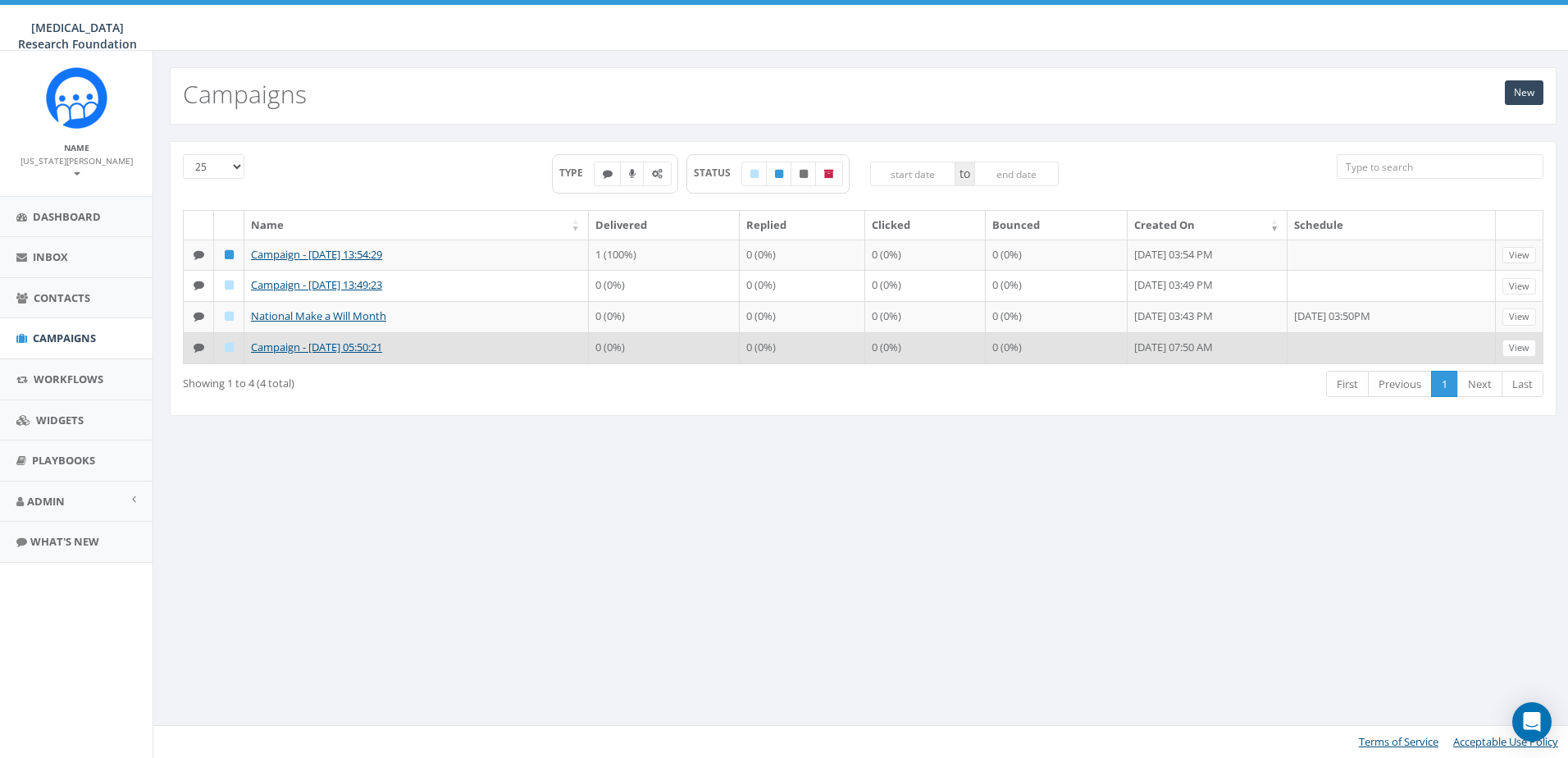
click at [234, 352] on td at bounding box center [229, 348] width 31 height 31
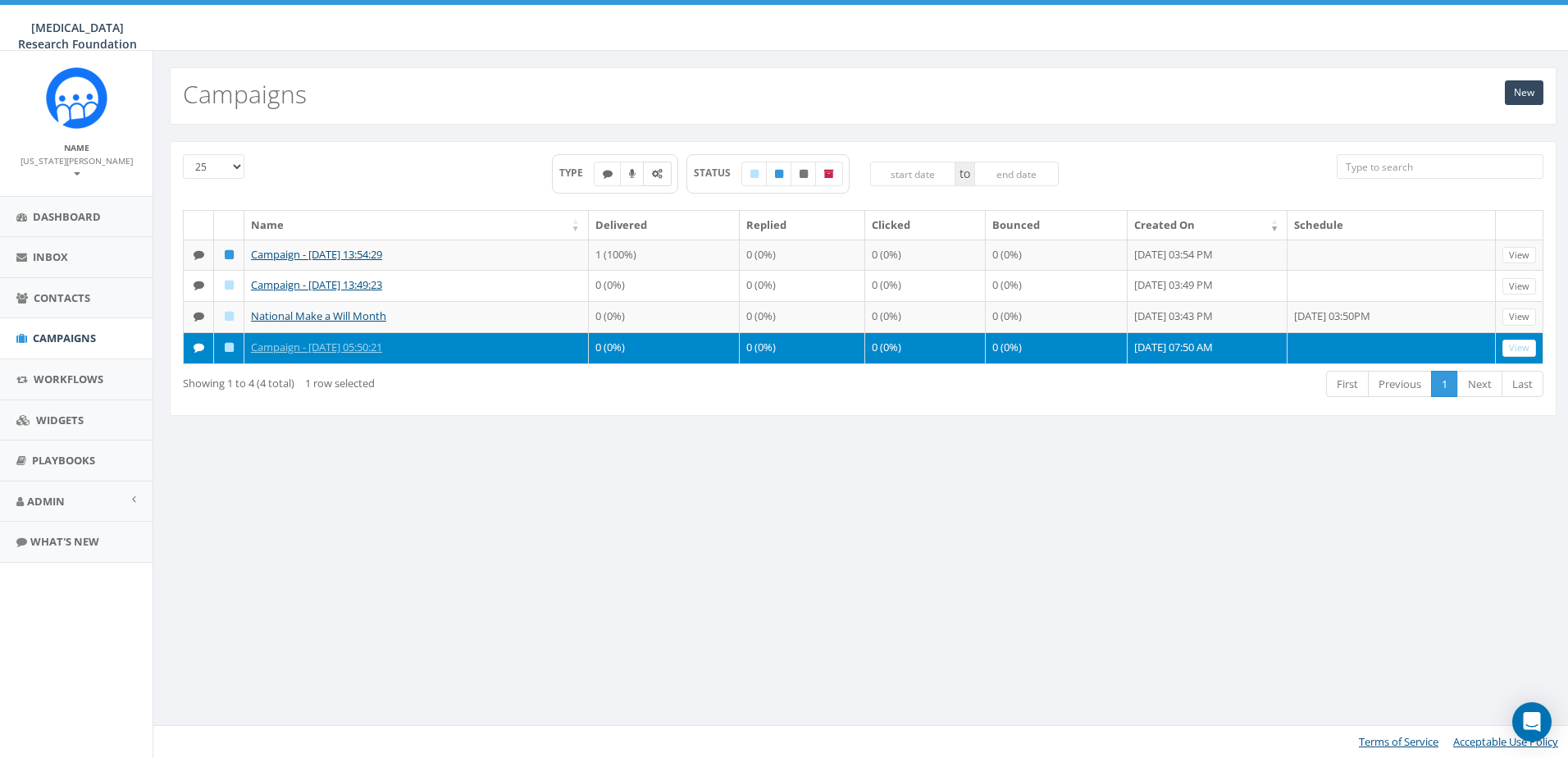
click at [662, 173] on label at bounding box center [658, 174] width 29 height 25
checkbox input "true"
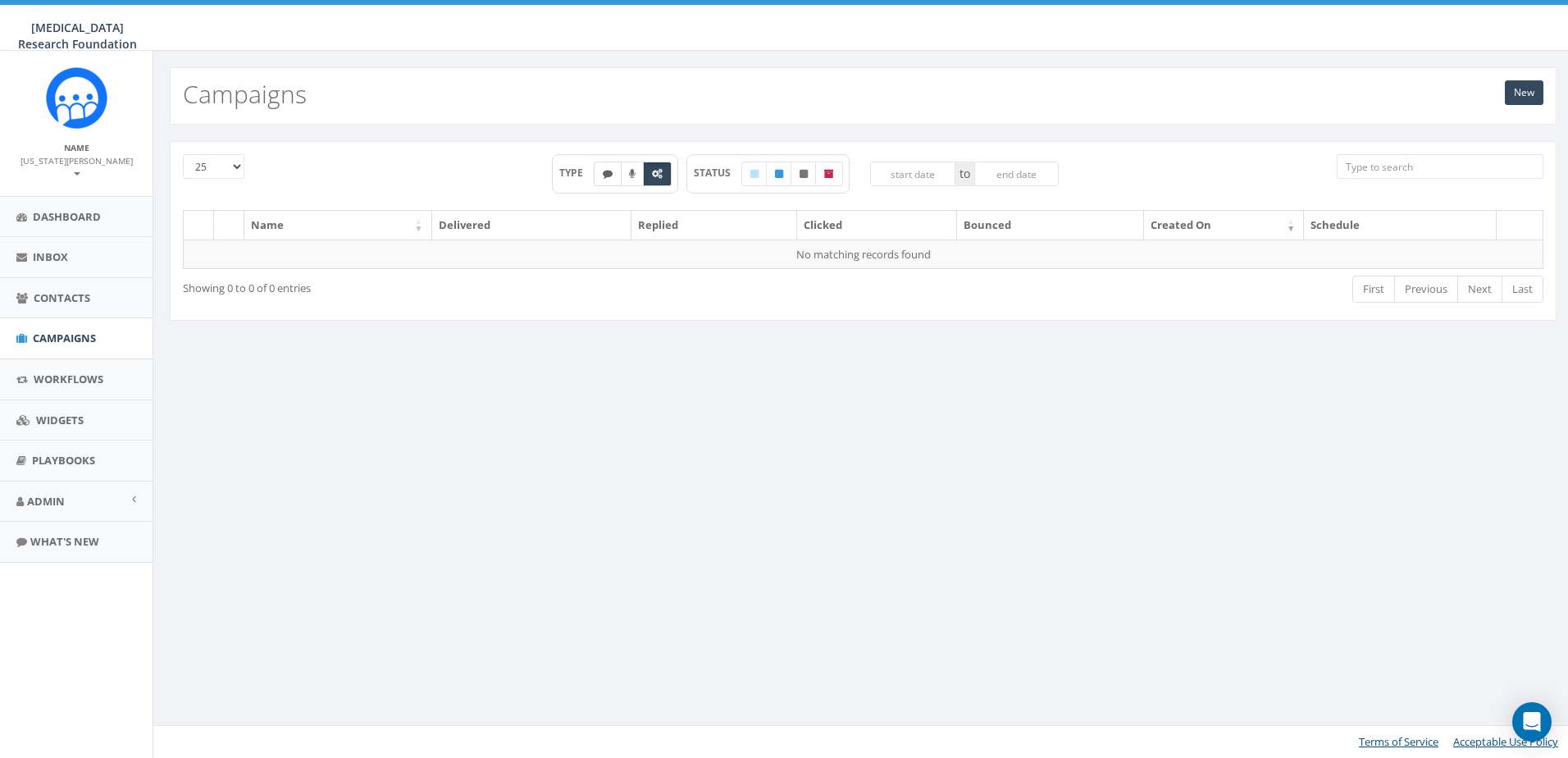
click at [596, 183] on label at bounding box center [608, 174] width 28 height 25
checkbox input "true"
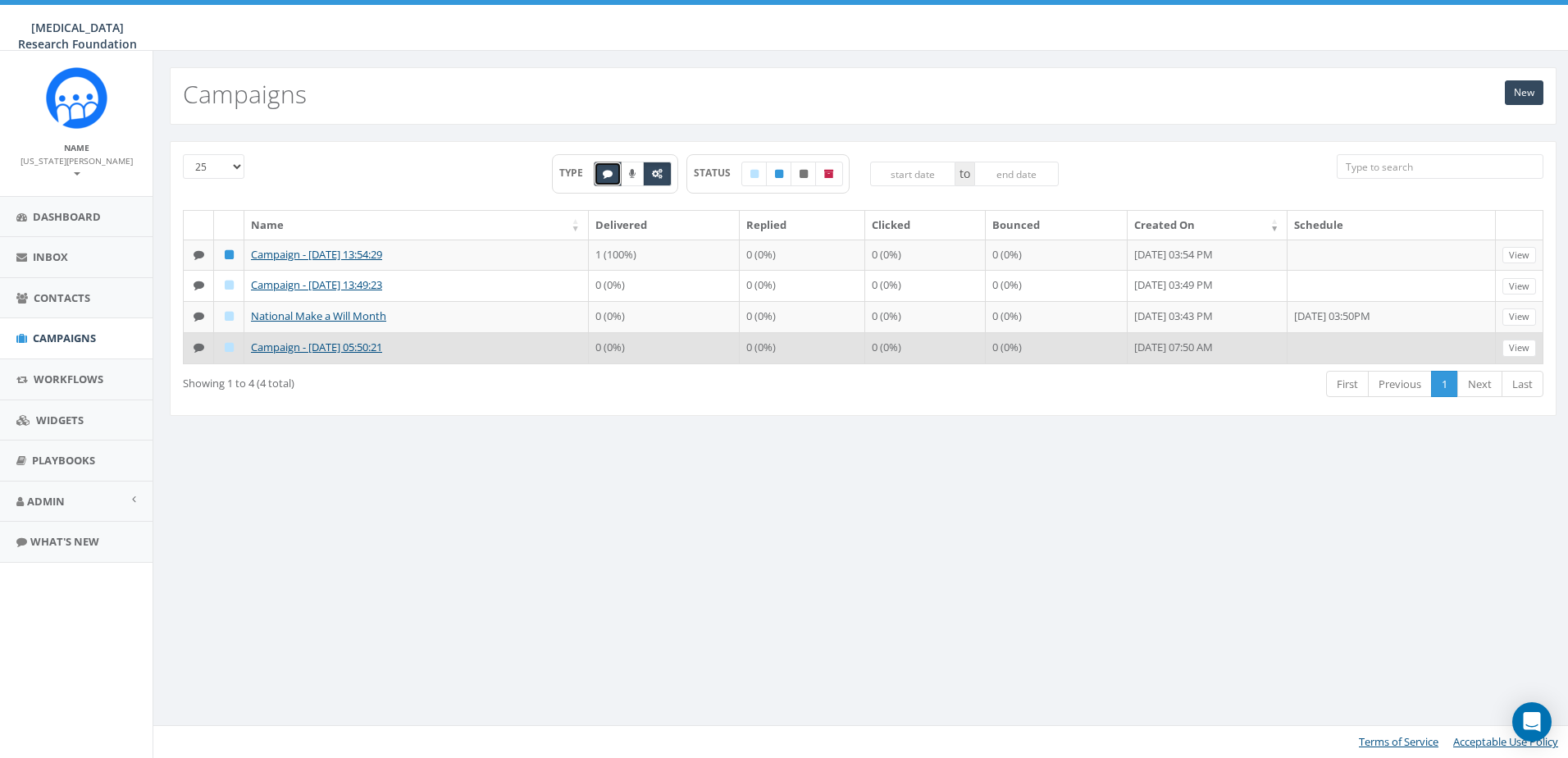
click at [463, 345] on td "Campaign - 08/25/2025, 05:50:21" at bounding box center [417, 348] width 345 height 31
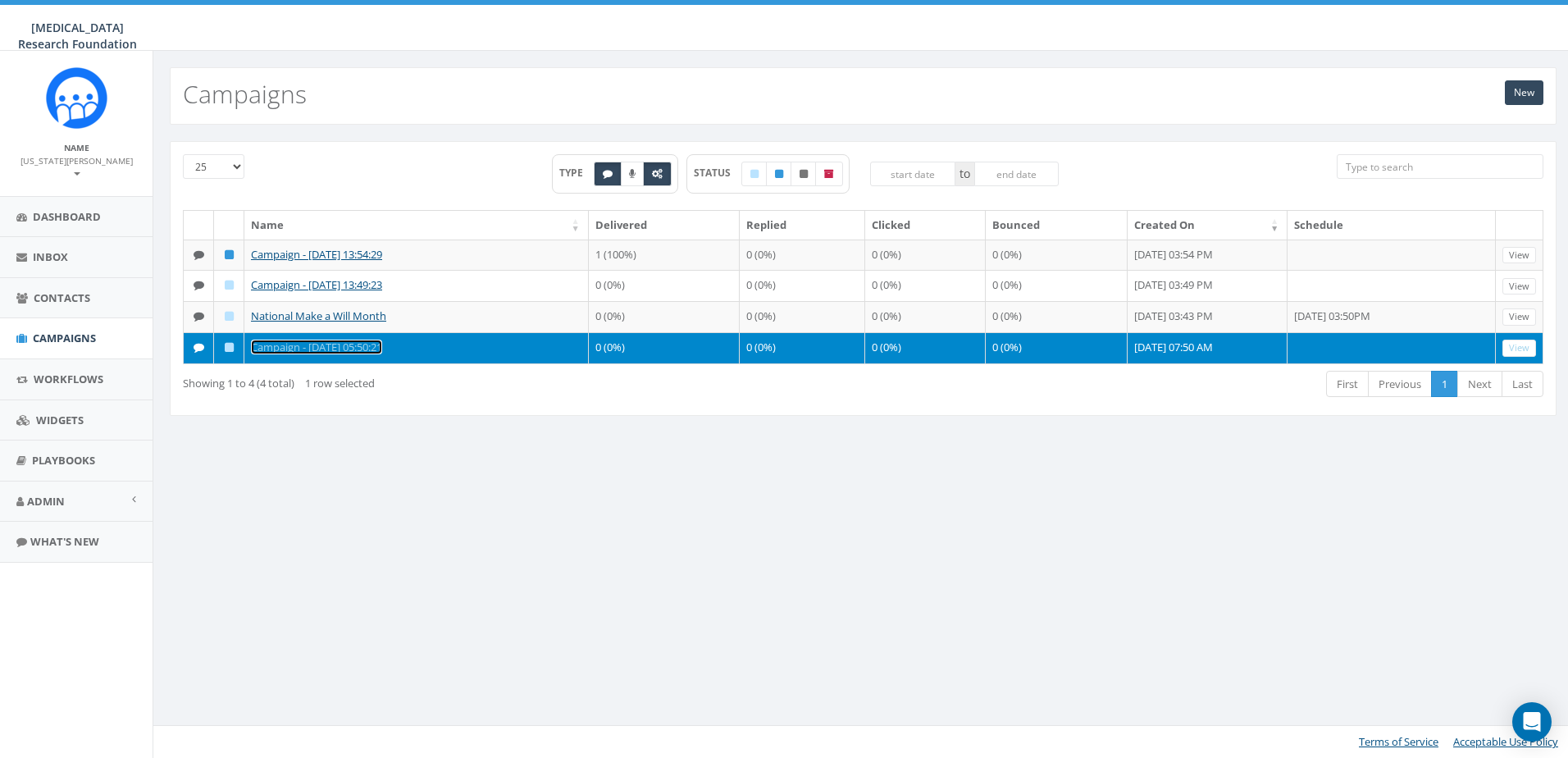
drag, startPoint x: 341, startPoint y: 347, endPoint x: 380, endPoint y: 341, distance: 39.5
click at [341, 347] on link "Campaign - 08/25/2025, 05:50:21" at bounding box center [316, 347] width 132 height 14
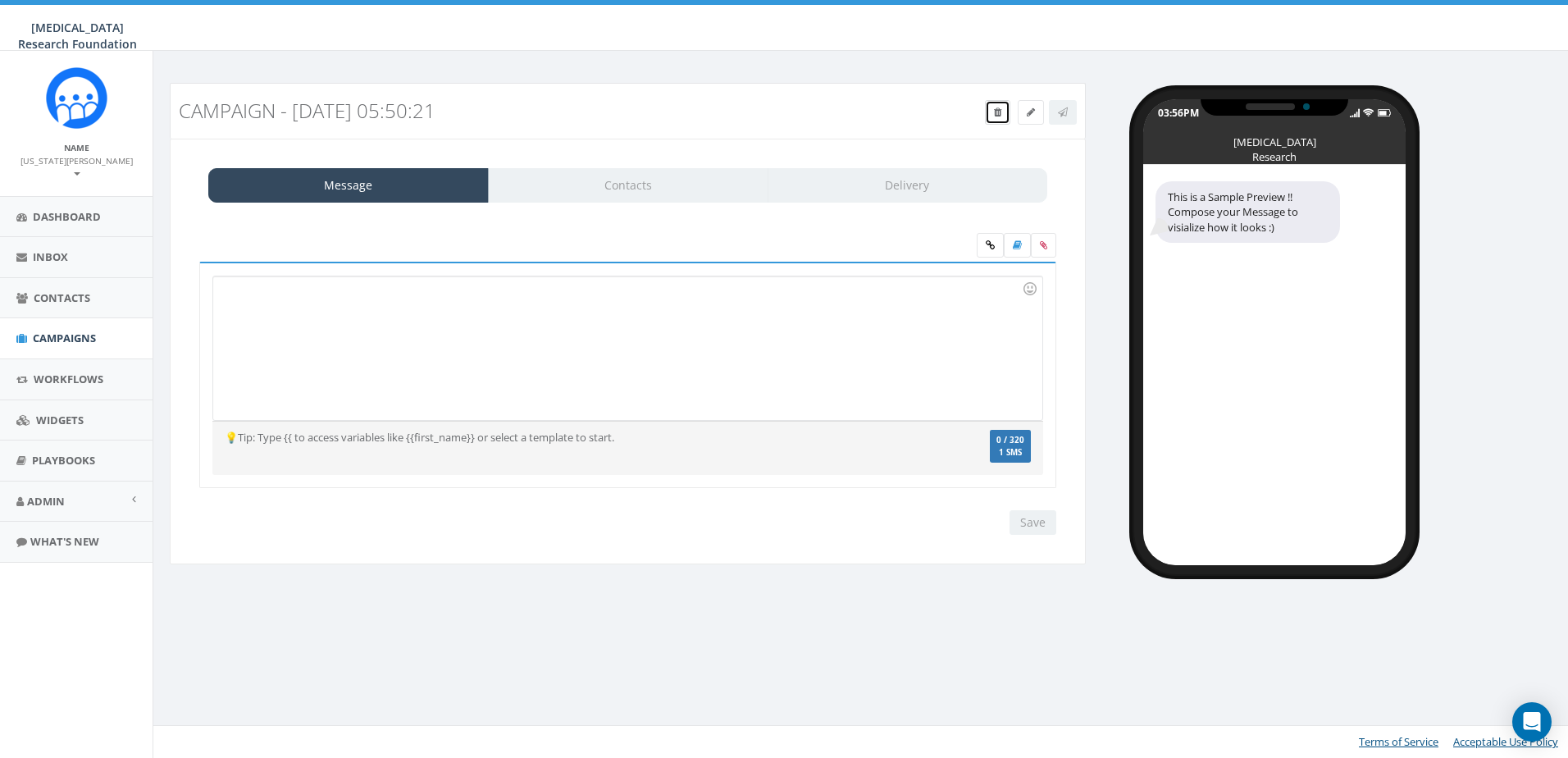
click at [994, 117] on span at bounding box center [998, 111] width 8 height 14
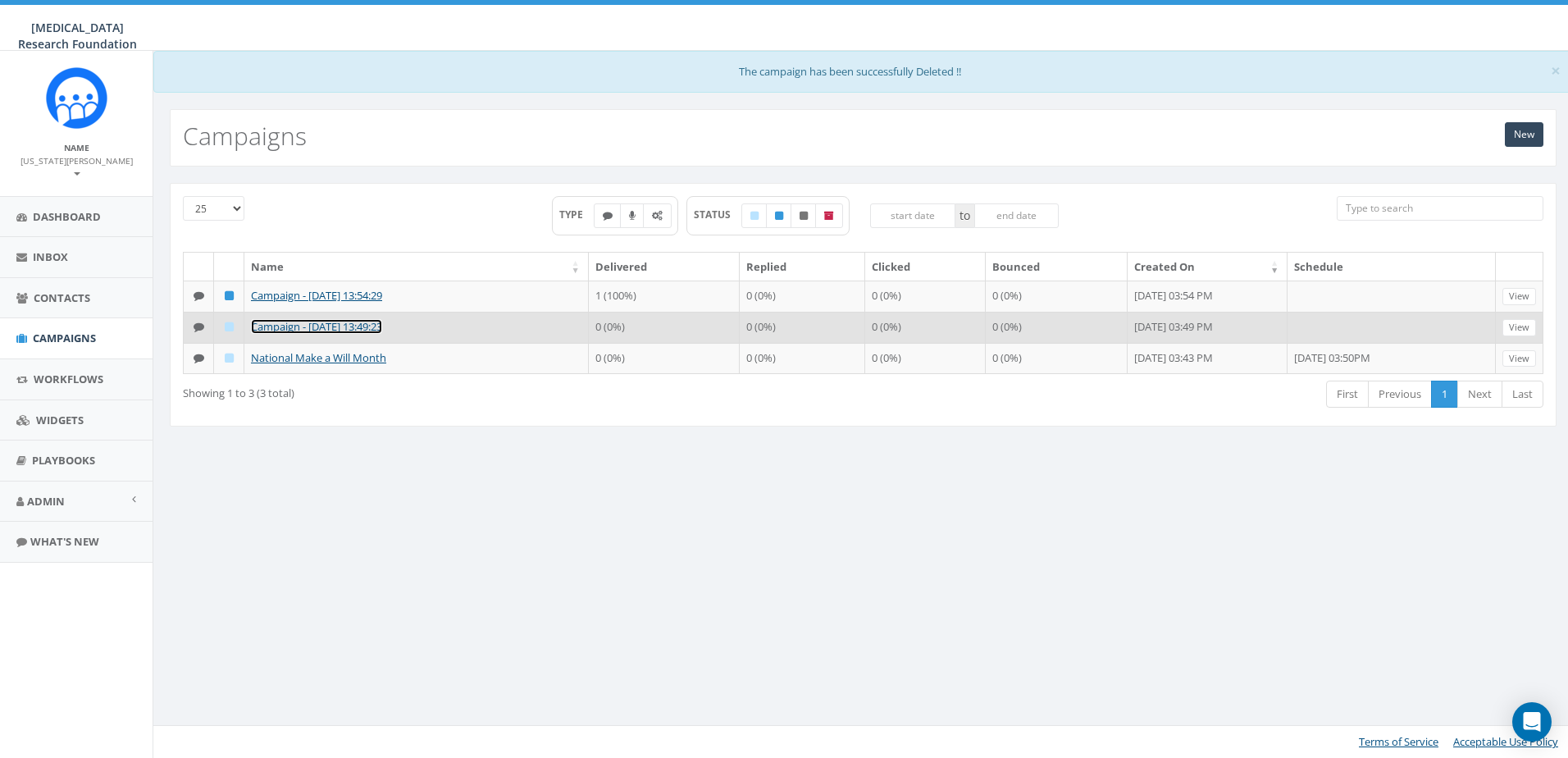
click at [335, 329] on link "Campaign - 08/28/2025, 13:49:23" at bounding box center [316, 326] width 132 height 14
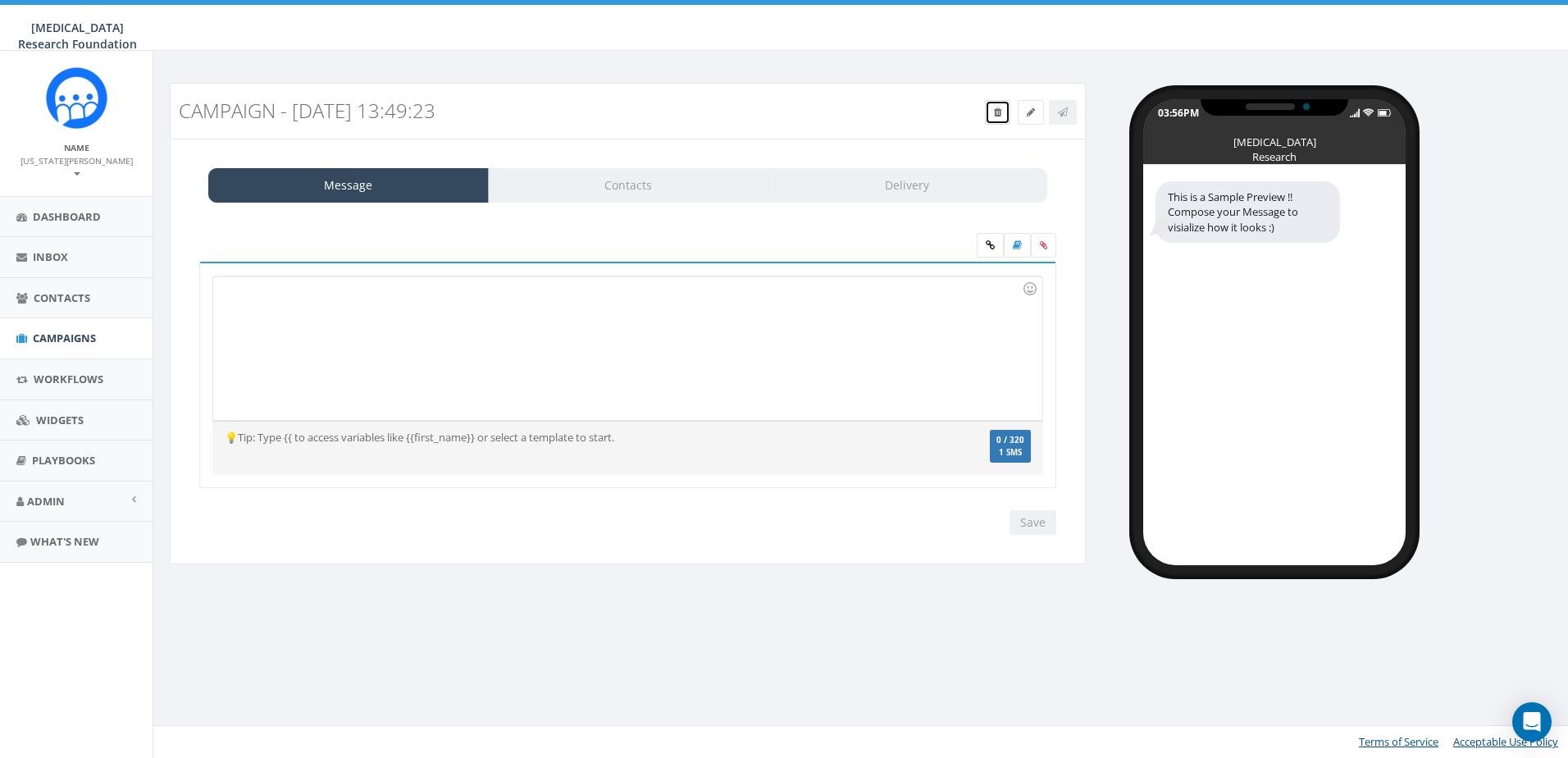
click at [994, 109] on icon at bounding box center [998, 112] width 8 height 10
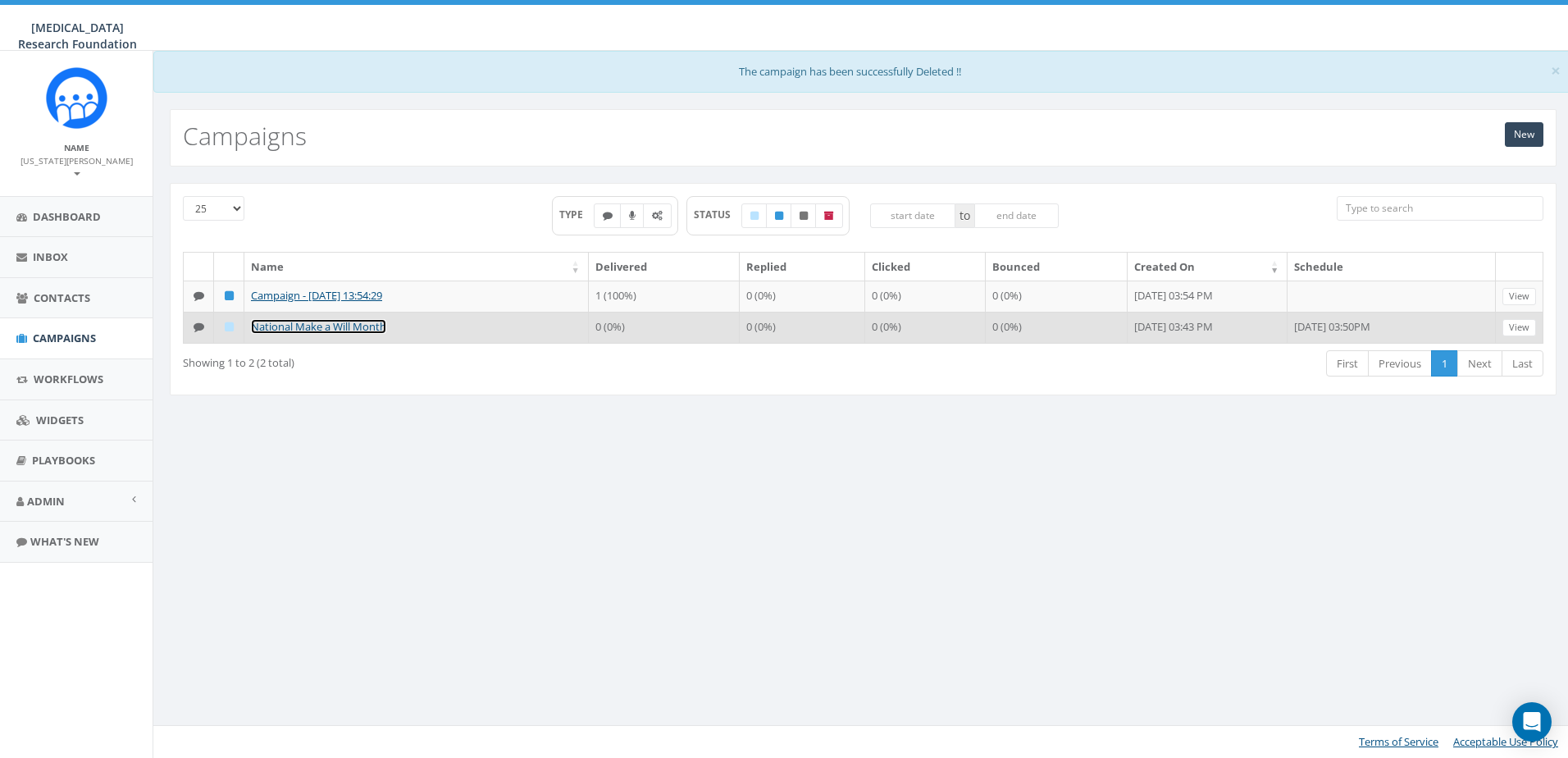
click at [318, 325] on link "National Make a Will Month" at bounding box center [318, 326] width 135 height 14
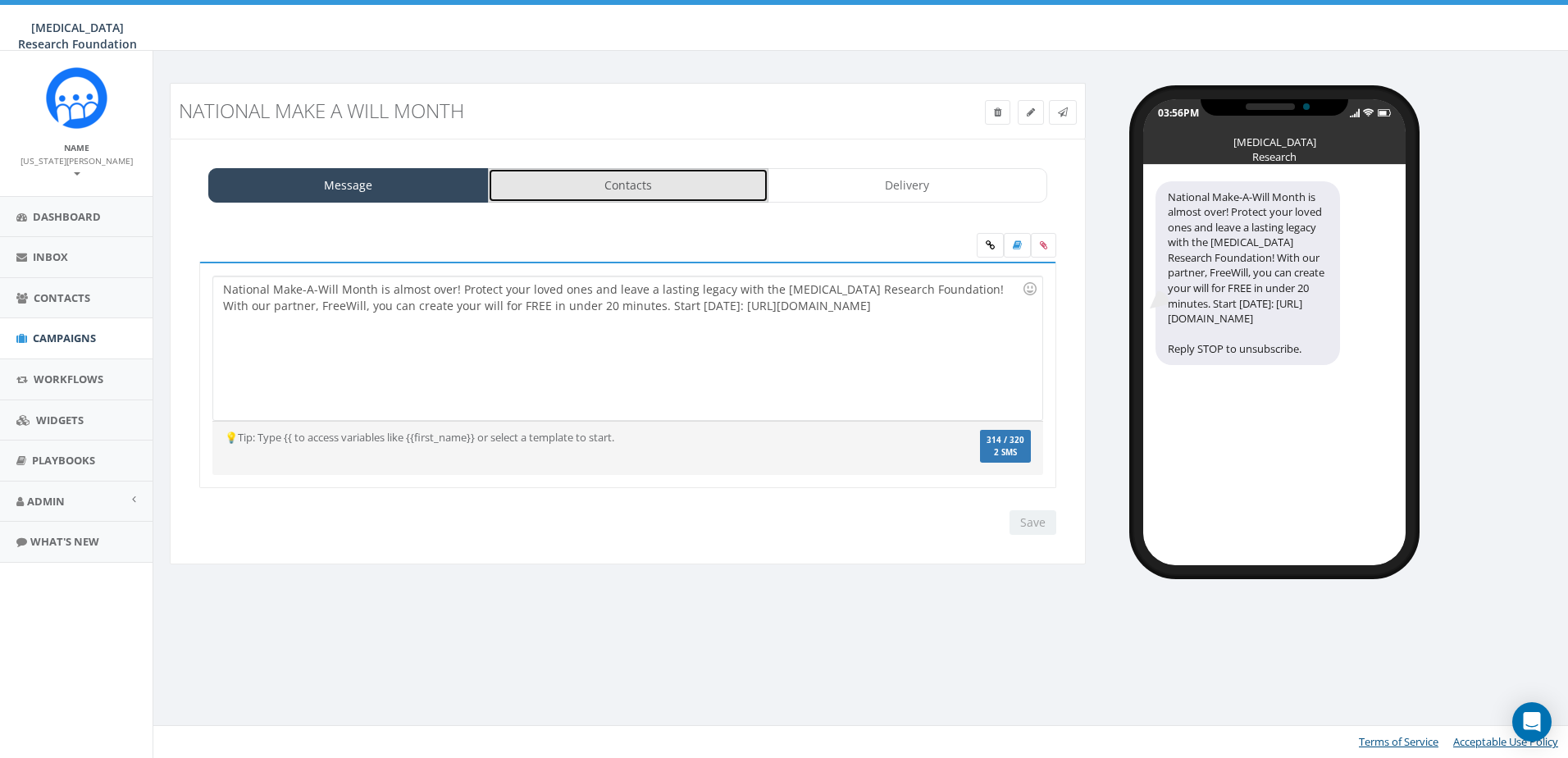
click at [630, 186] on link "Contacts" at bounding box center [628, 185] width 280 height 35
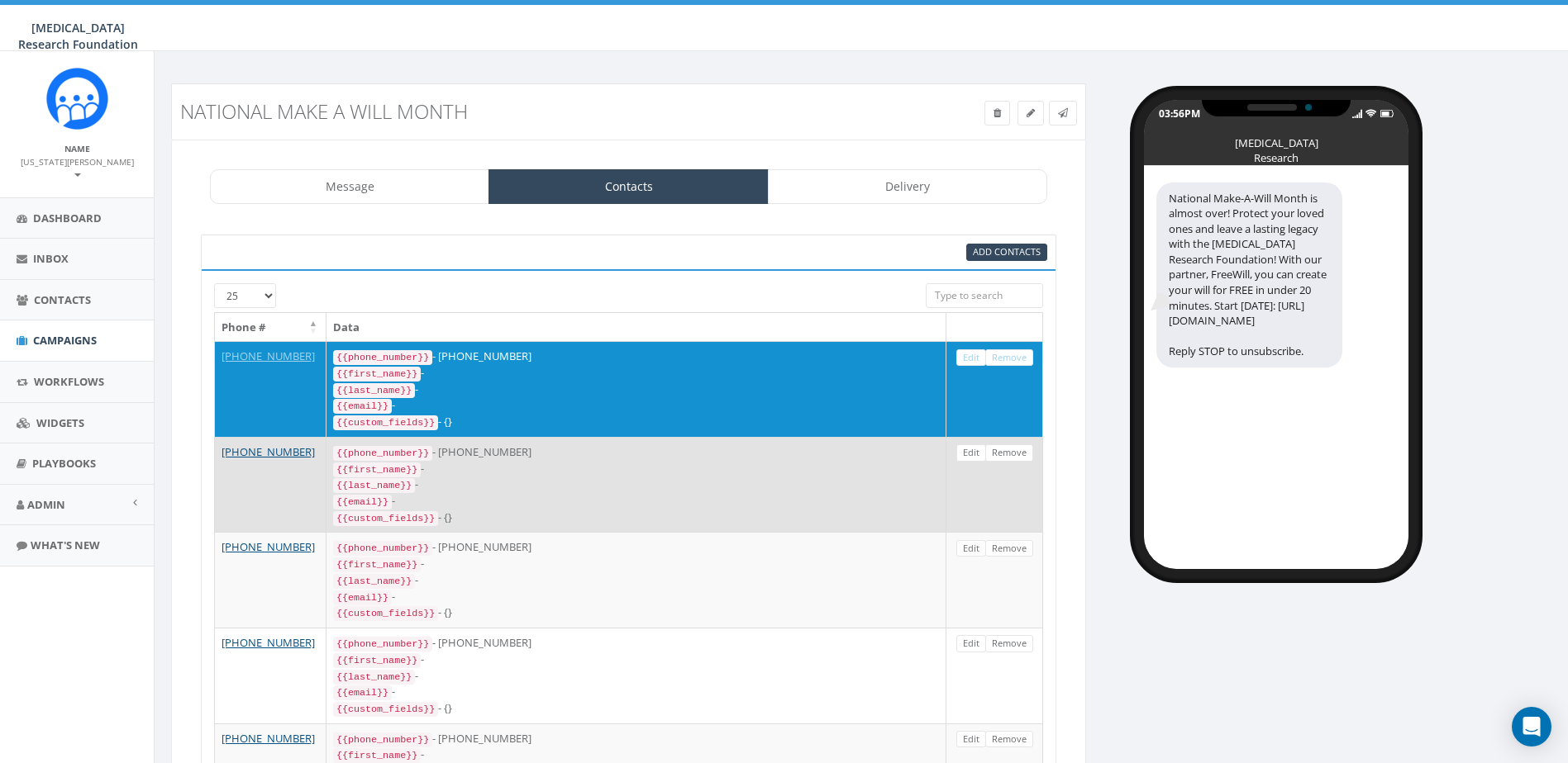
click at [607, 493] on div "{{email}} -" at bounding box center [636, 501] width 606 height 16
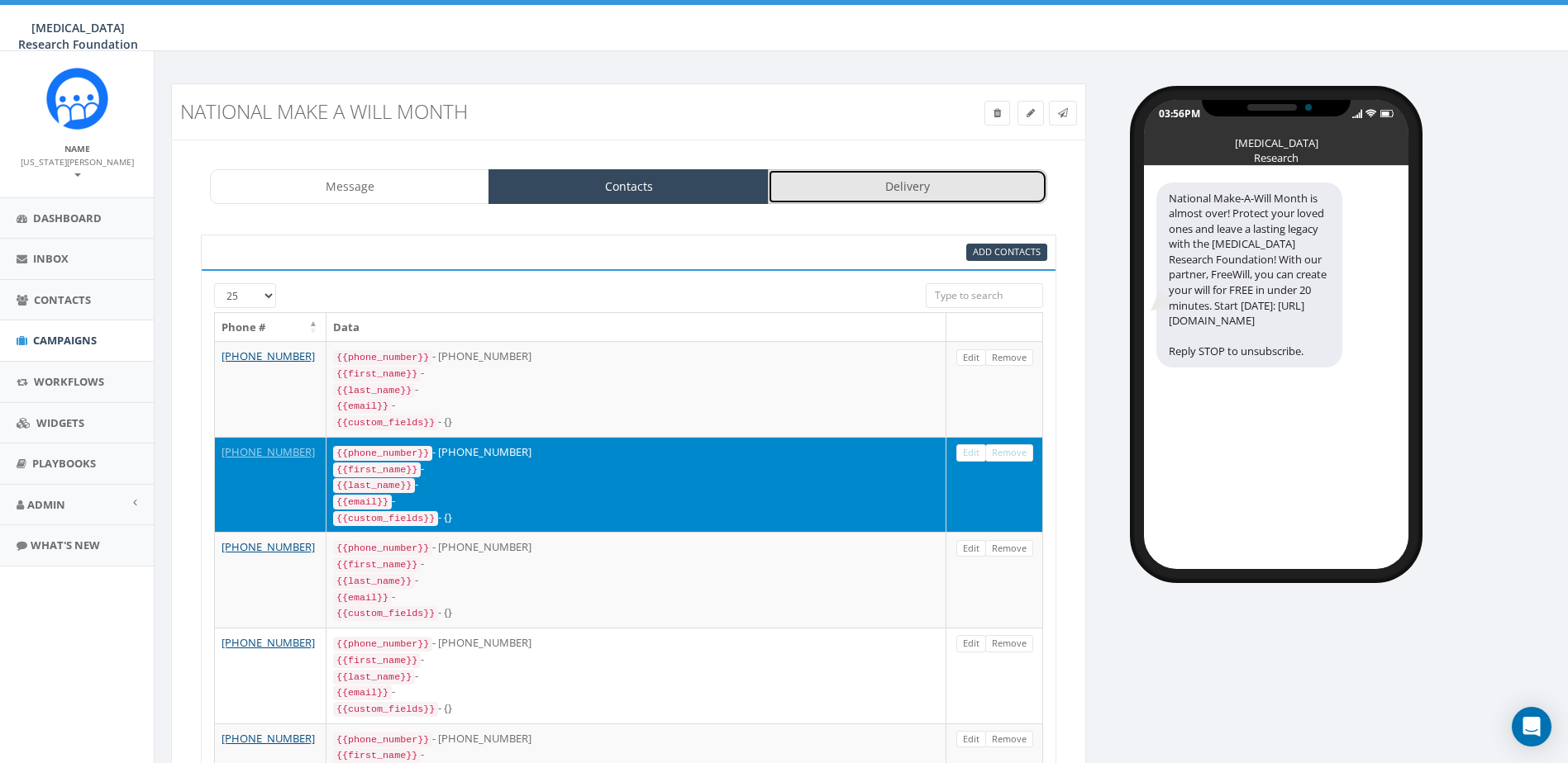
click at [865, 195] on link "Delivery" at bounding box center [907, 187] width 280 height 35
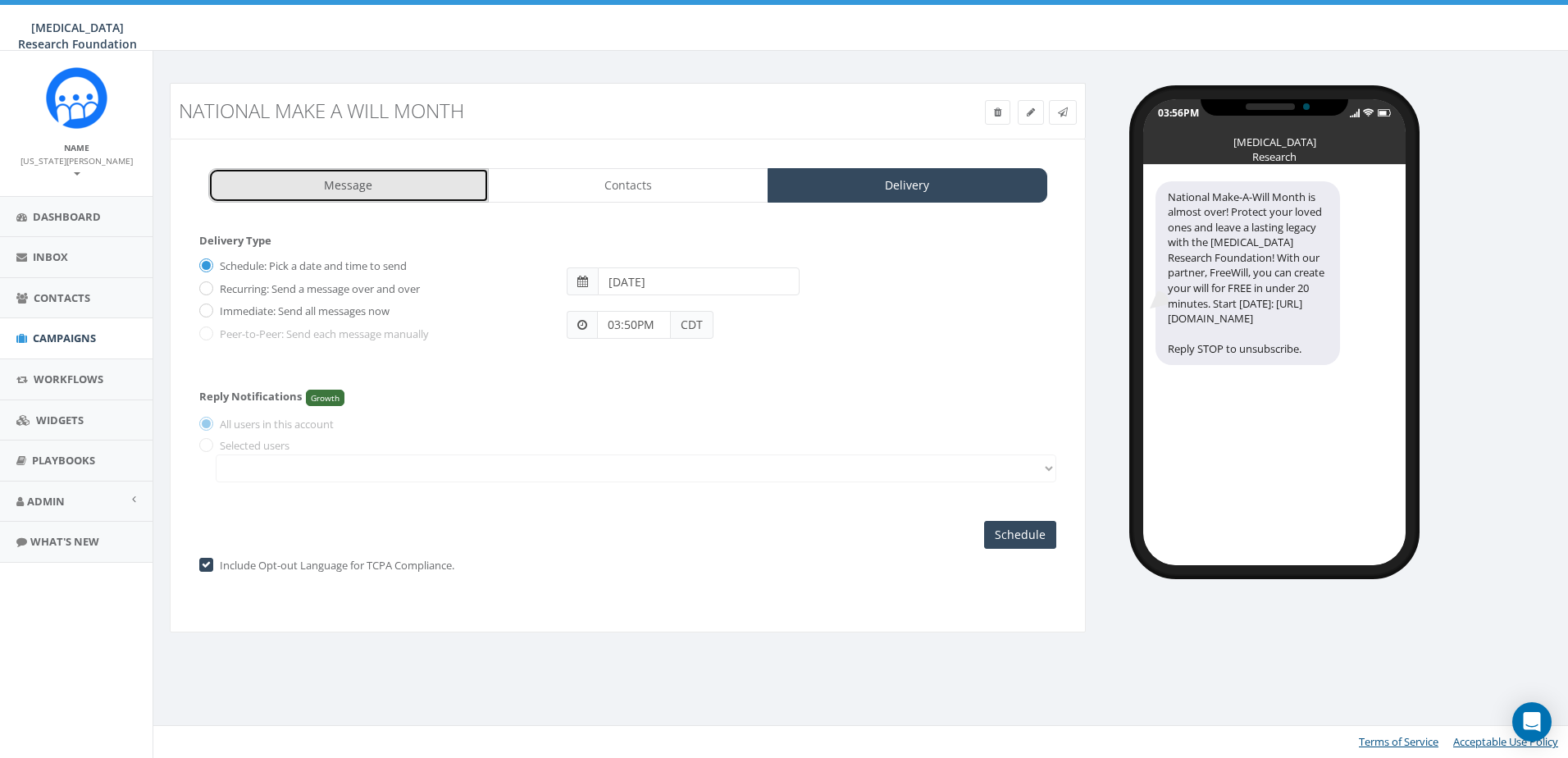
click at [326, 180] on link "Message" at bounding box center [349, 185] width 280 height 35
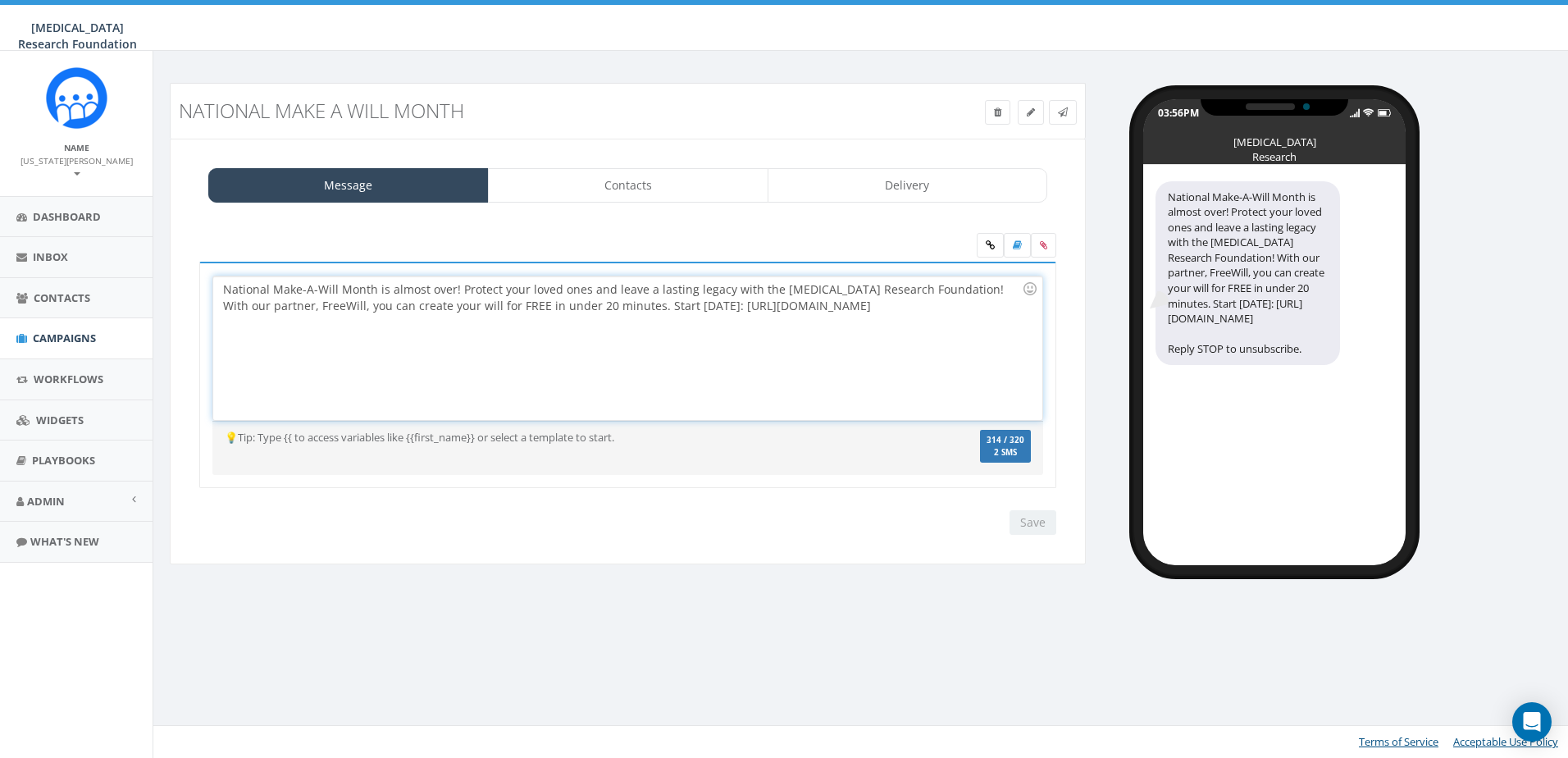
click at [996, 312] on div "National Make-A-Will Month is almost over! Protect your loved ones and leave a …" at bounding box center [627, 349] width 829 height 144
click at [1050, 290] on div "National Make-A-Will Month is almost over! Protect your loved ones and leave a …" at bounding box center [628, 376] width 857 height 228
click at [44, 481] on link "Admin" at bounding box center [76, 501] width 153 height 40
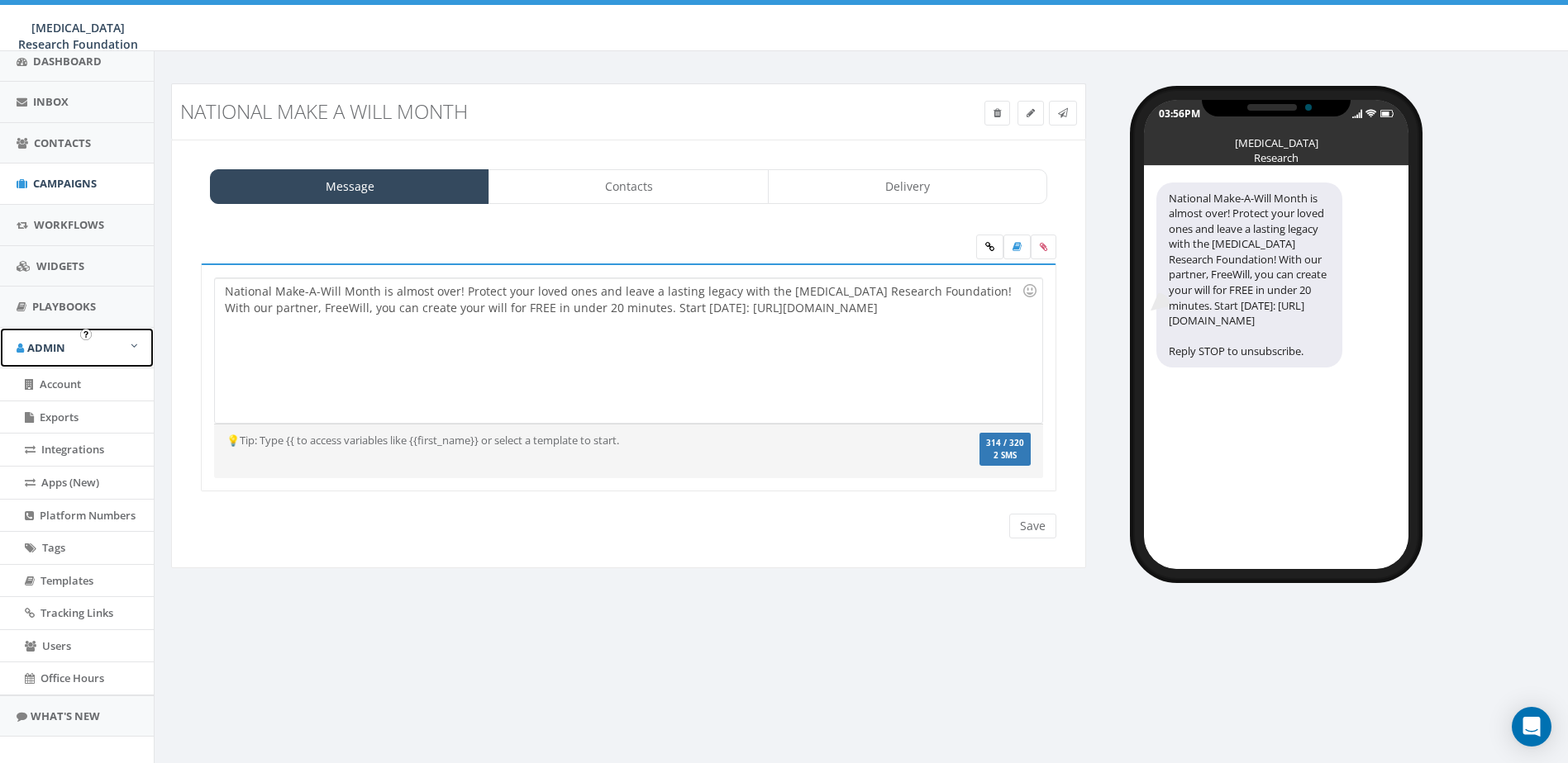
scroll to position [164, 0]
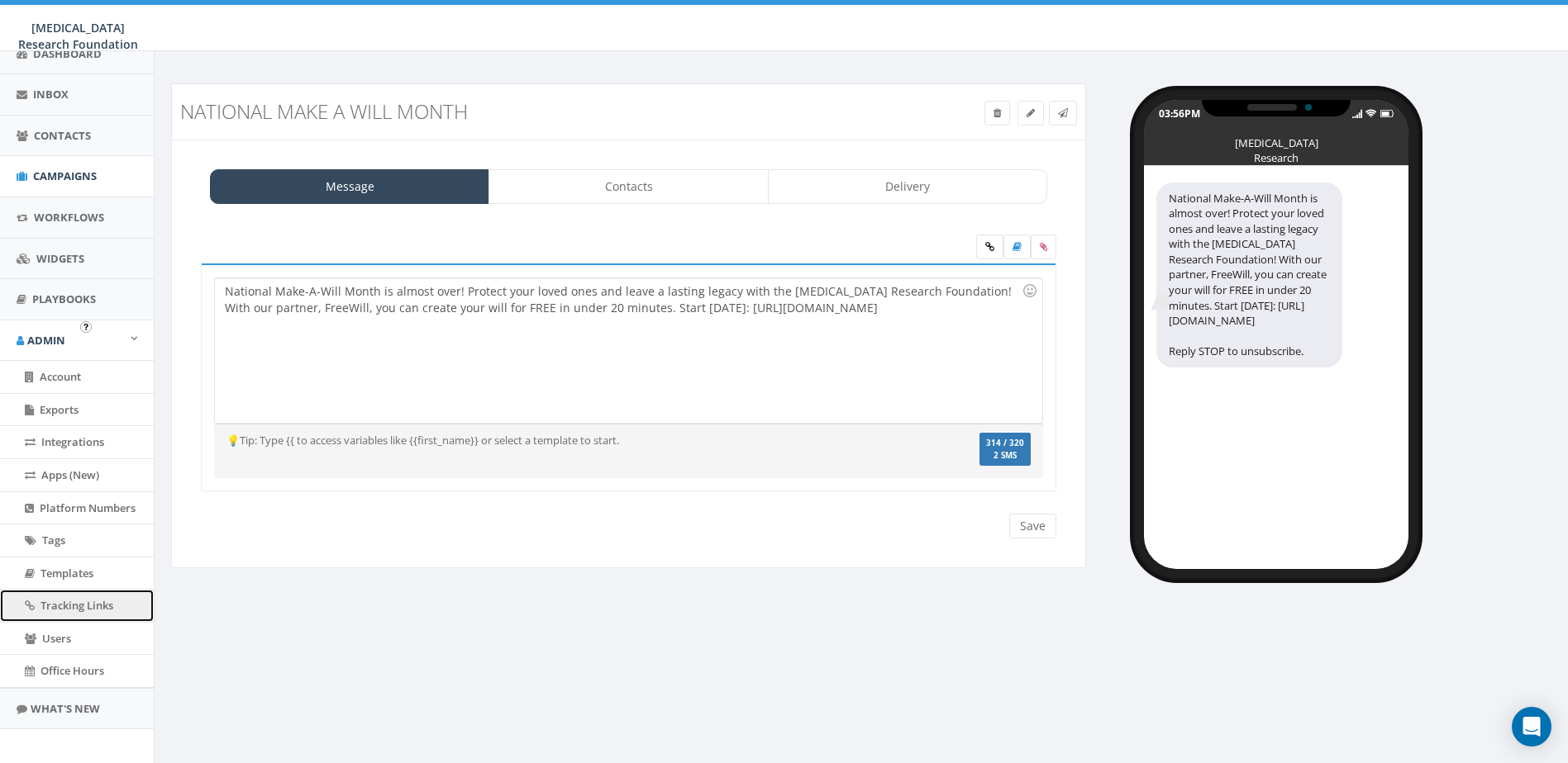
click at [63, 599] on span "Tracking Links" at bounding box center [76, 605] width 73 height 15
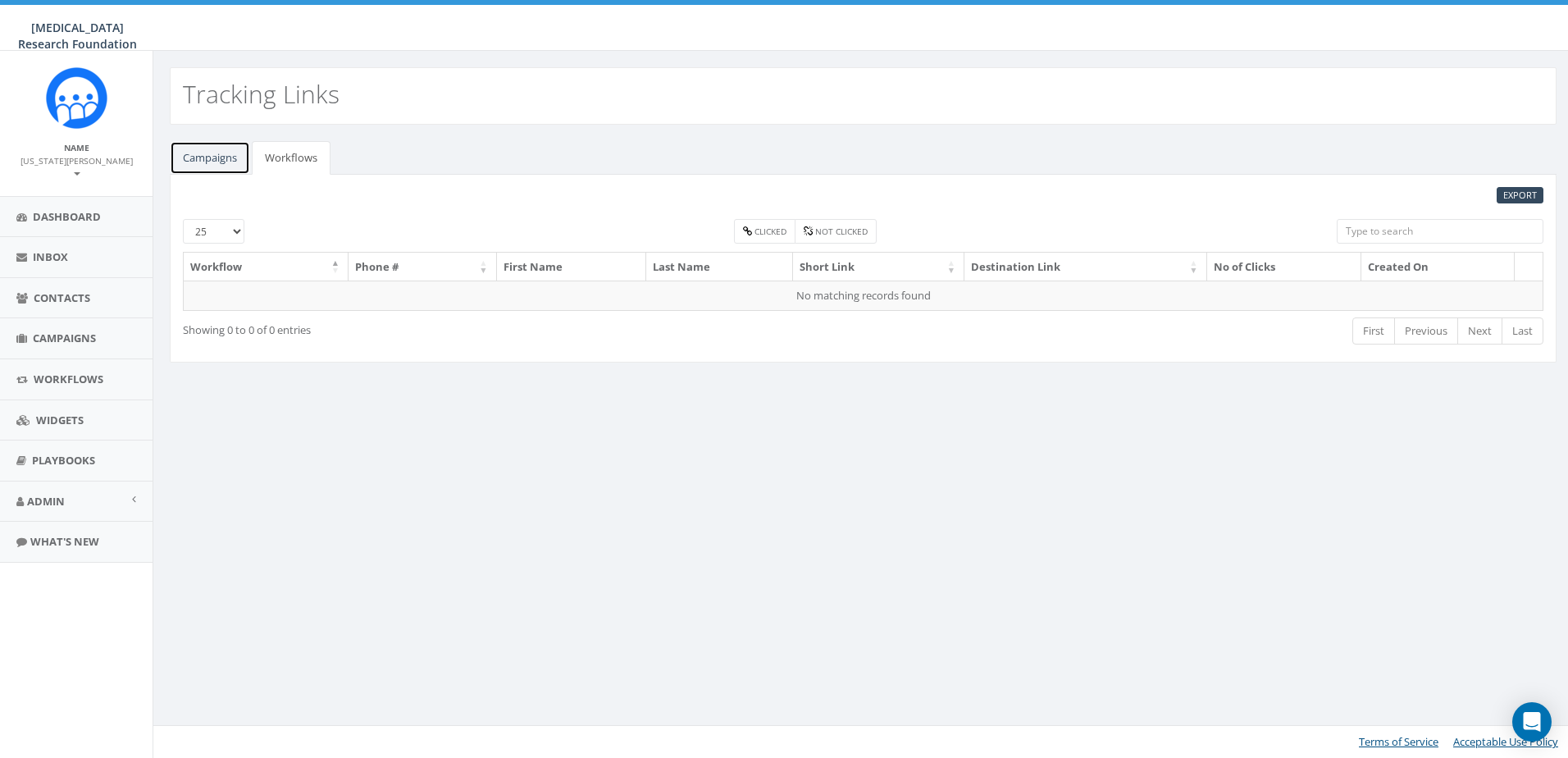
click at [200, 157] on link "Campaigns" at bounding box center [210, 158] width 81 height 34
click at [1515, 182] on div "EXPORT 25 50 100 admin starter team free Clicked Not clicked Campaign Phone # F…" at bounding box center [863, 269] width 1387 height 188
click at [1517, 185] on div "EXPORT 25 50 100 admin starter team free Clicked Not clicked Campaign Phone # F…" at bounding box center [863, 269] width 1387 height 188
click at [1499, 193] on link "EXPORT" at bounding box center [1520, 196] width 47 height 17
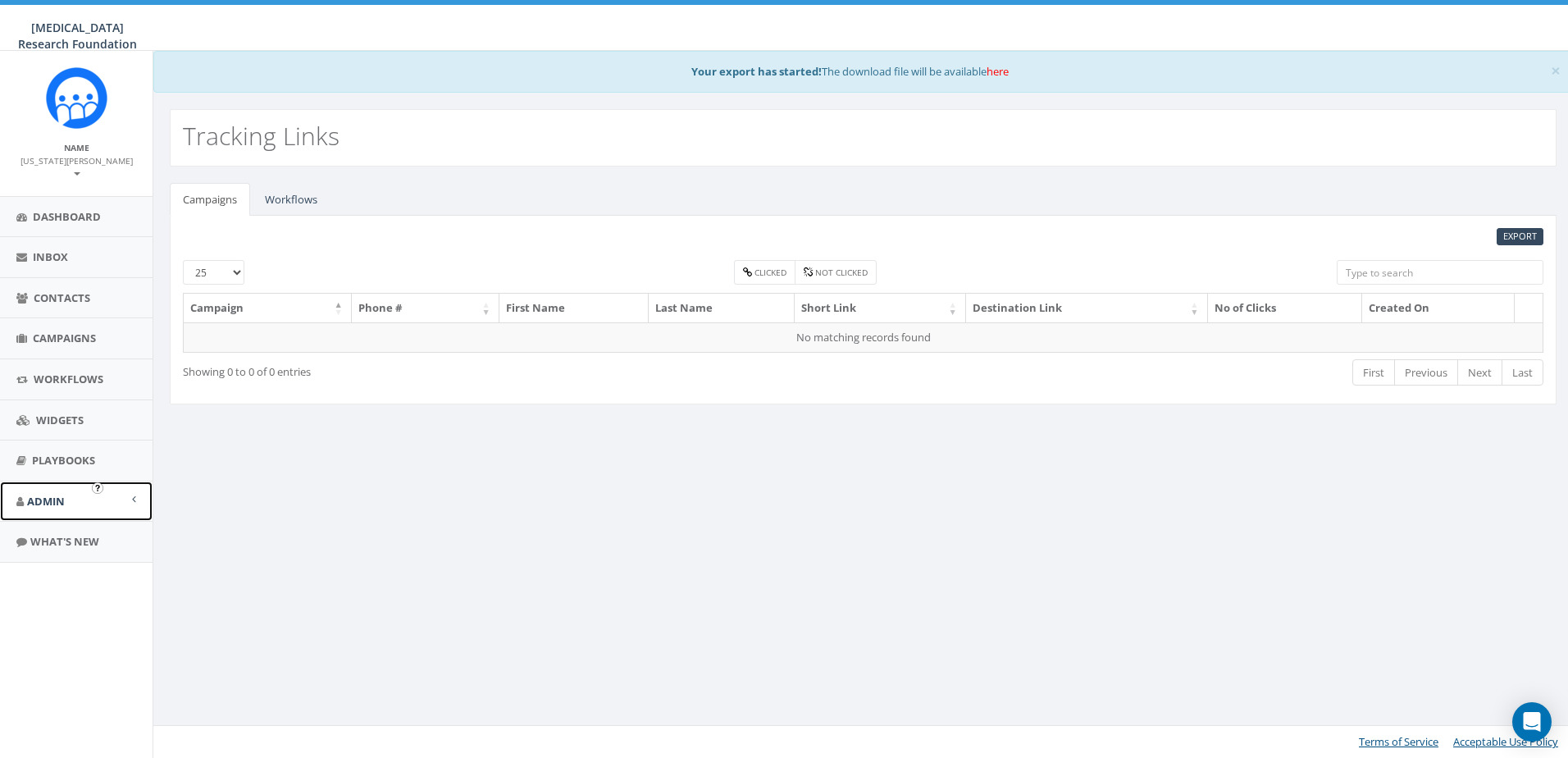
click at [42, 494] on span "Admin" at bounding box center [45, 501] width 37 height 14
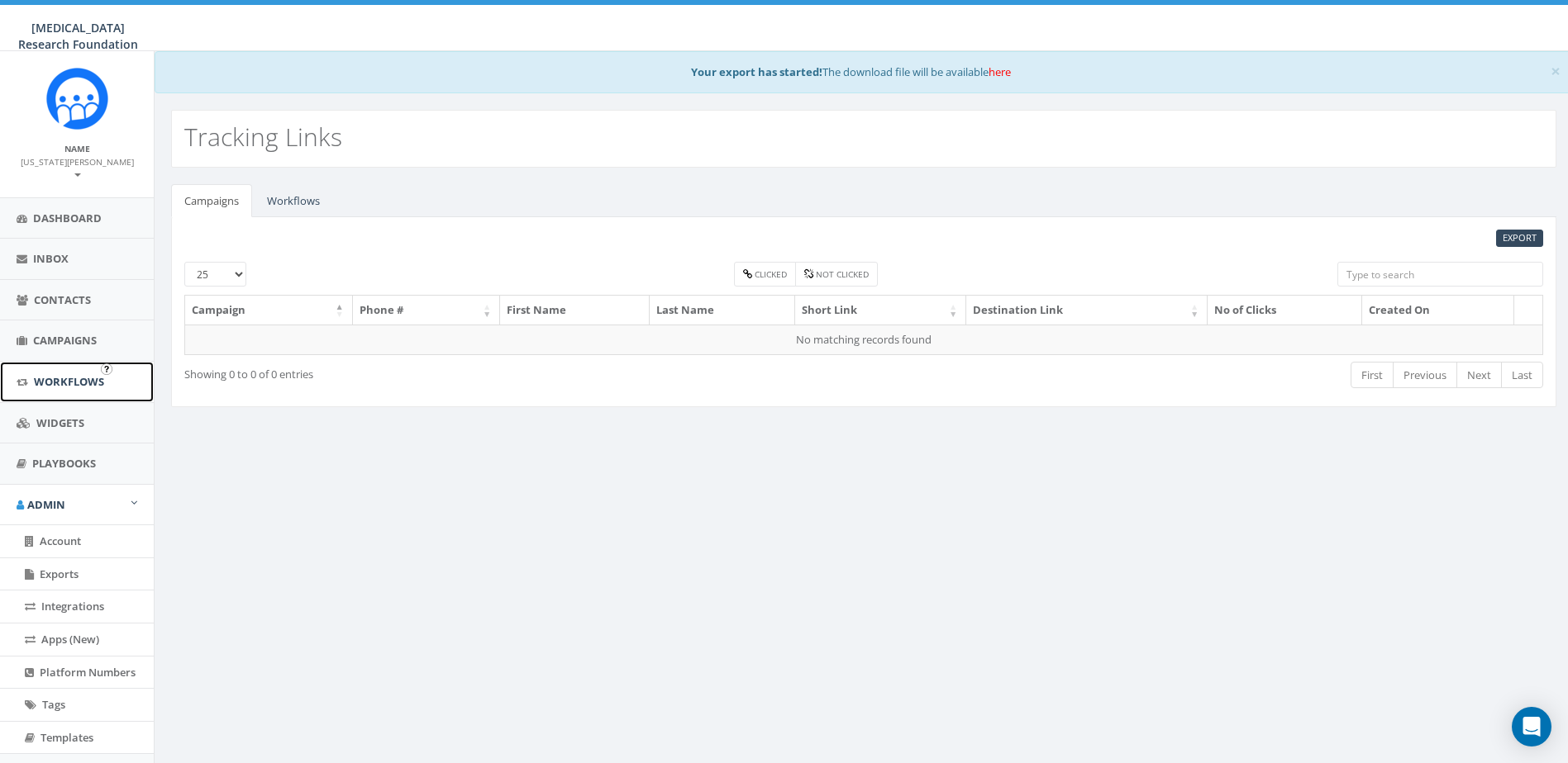
click at [56, 374] on span "Workflows" at bounding box center [69, 381] width 71 height 15
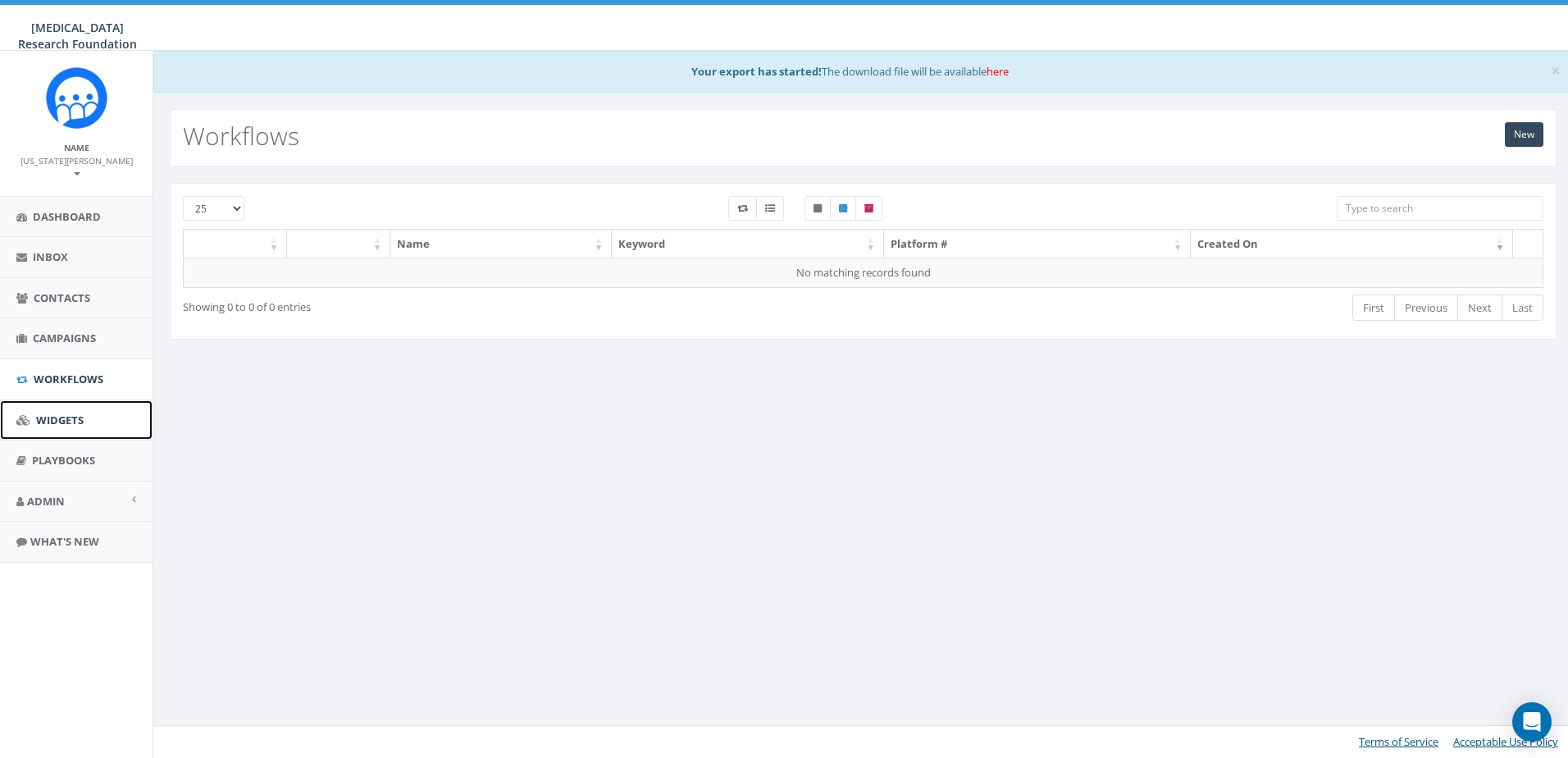
click at [60, 413] on span "Widgets" at bounding box center [60, 420] width 48 height 14
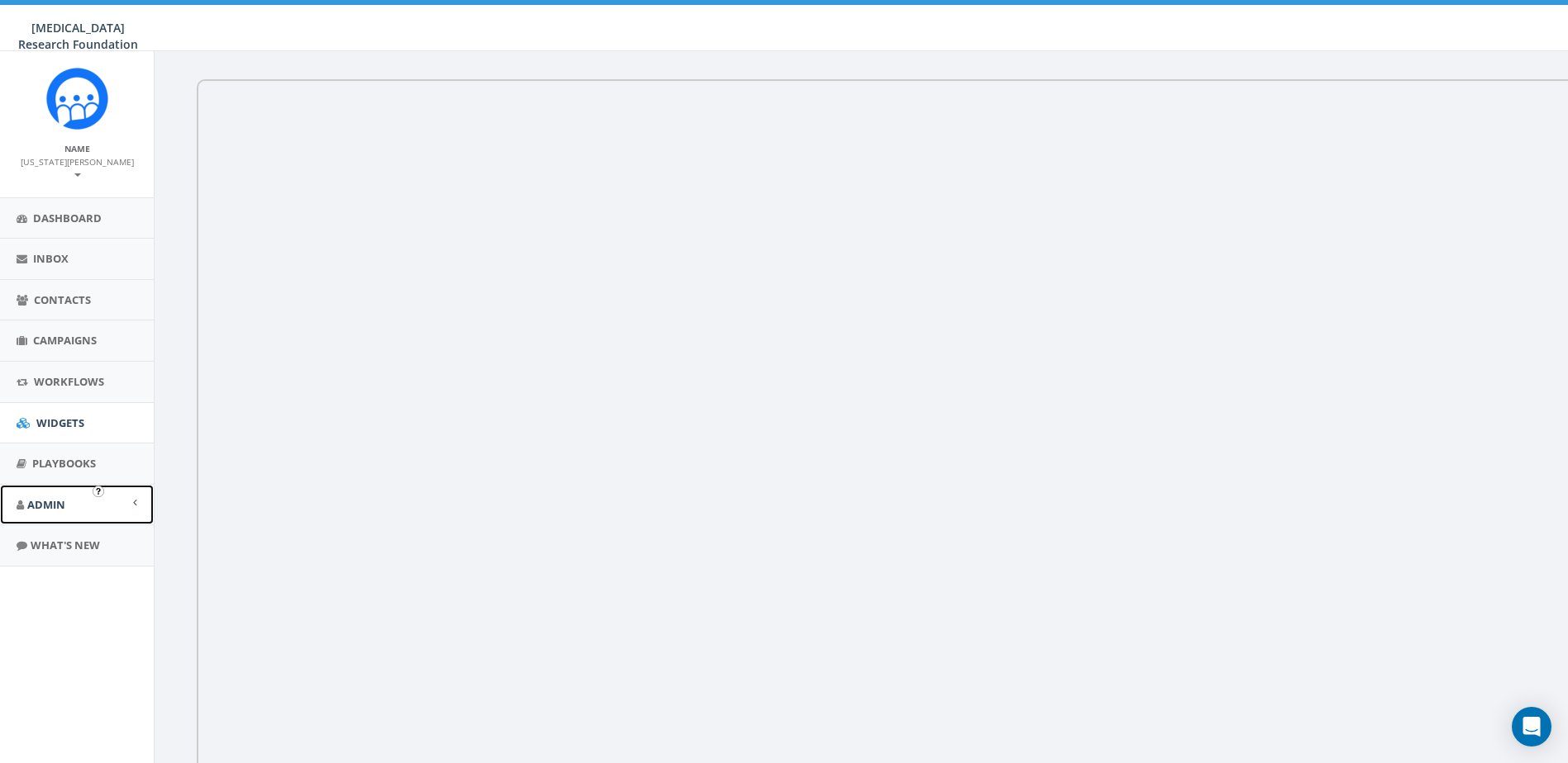
click at [43, 502] on link "Admin" at bounding box center [76, 505] width 154 height 41
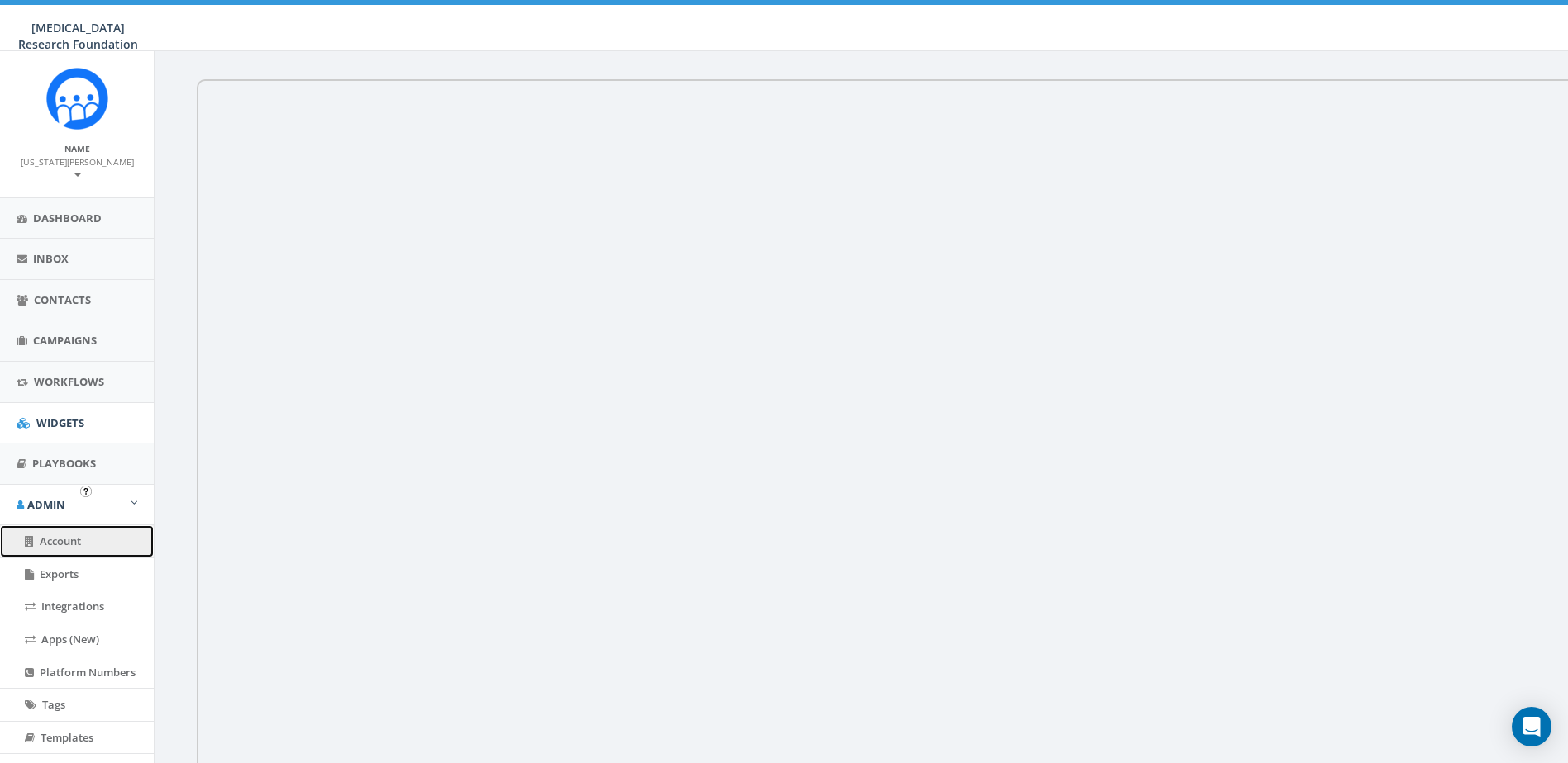
click at [57, 534] on span "Account" at bounding box center [60, 541] width 42 height 15
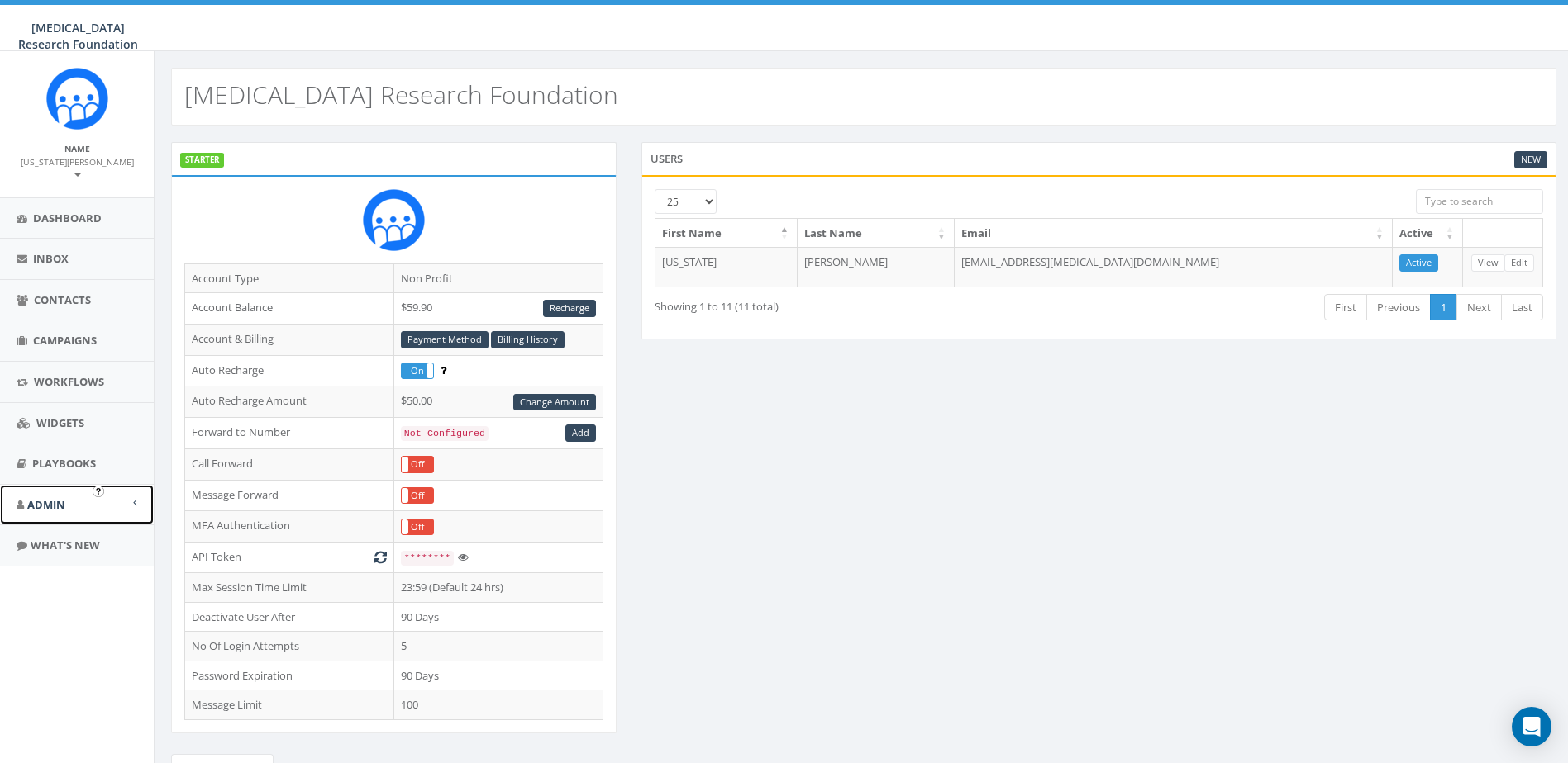
click at [53, 499] on link "Admin" at bounding box center [76, 505] width 154 height 41
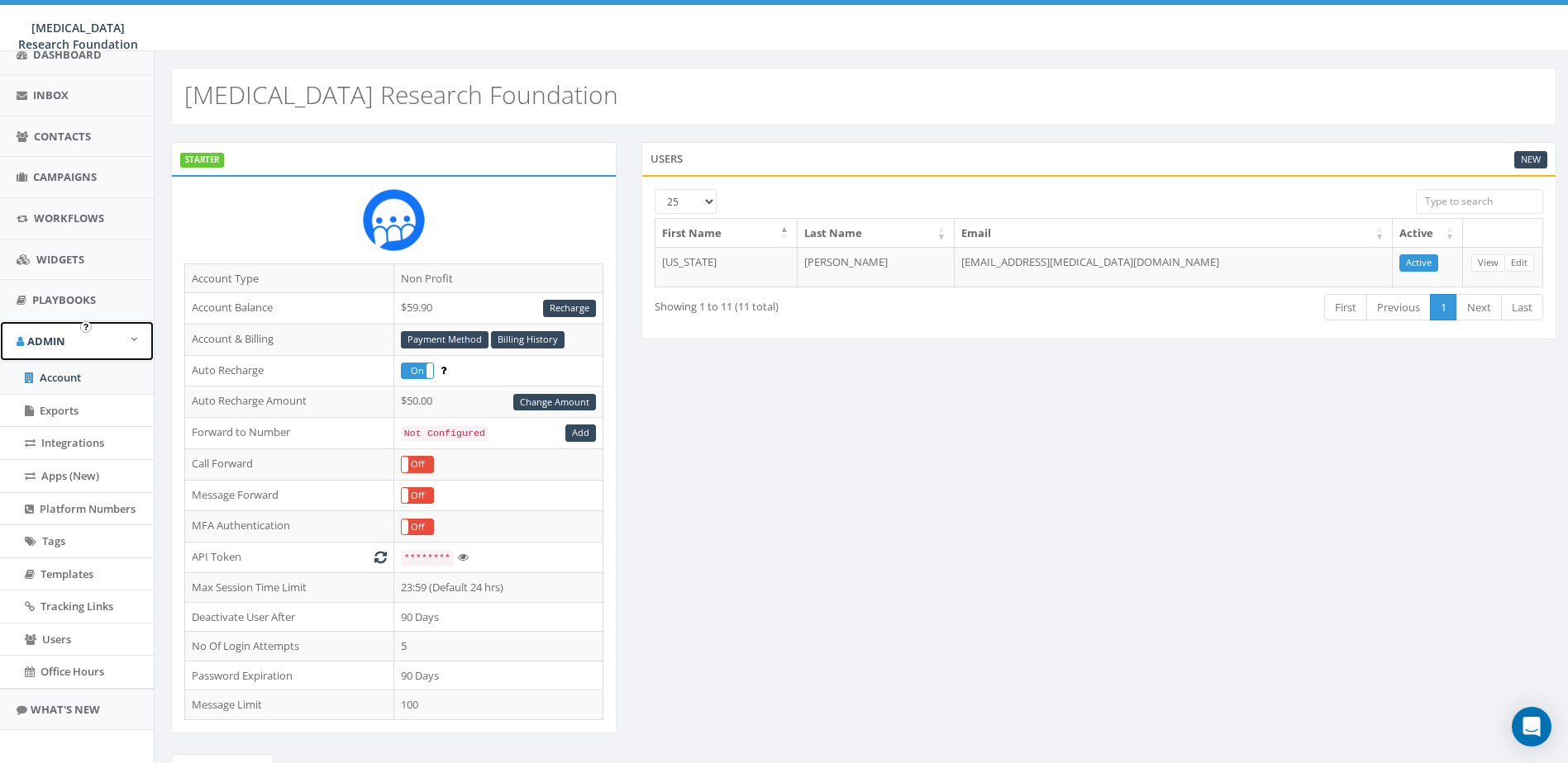
scroll to position [164, 0]
click at [60, 599] on span "Tracking Links" at bounding box center [76, 605] width 73 height 15
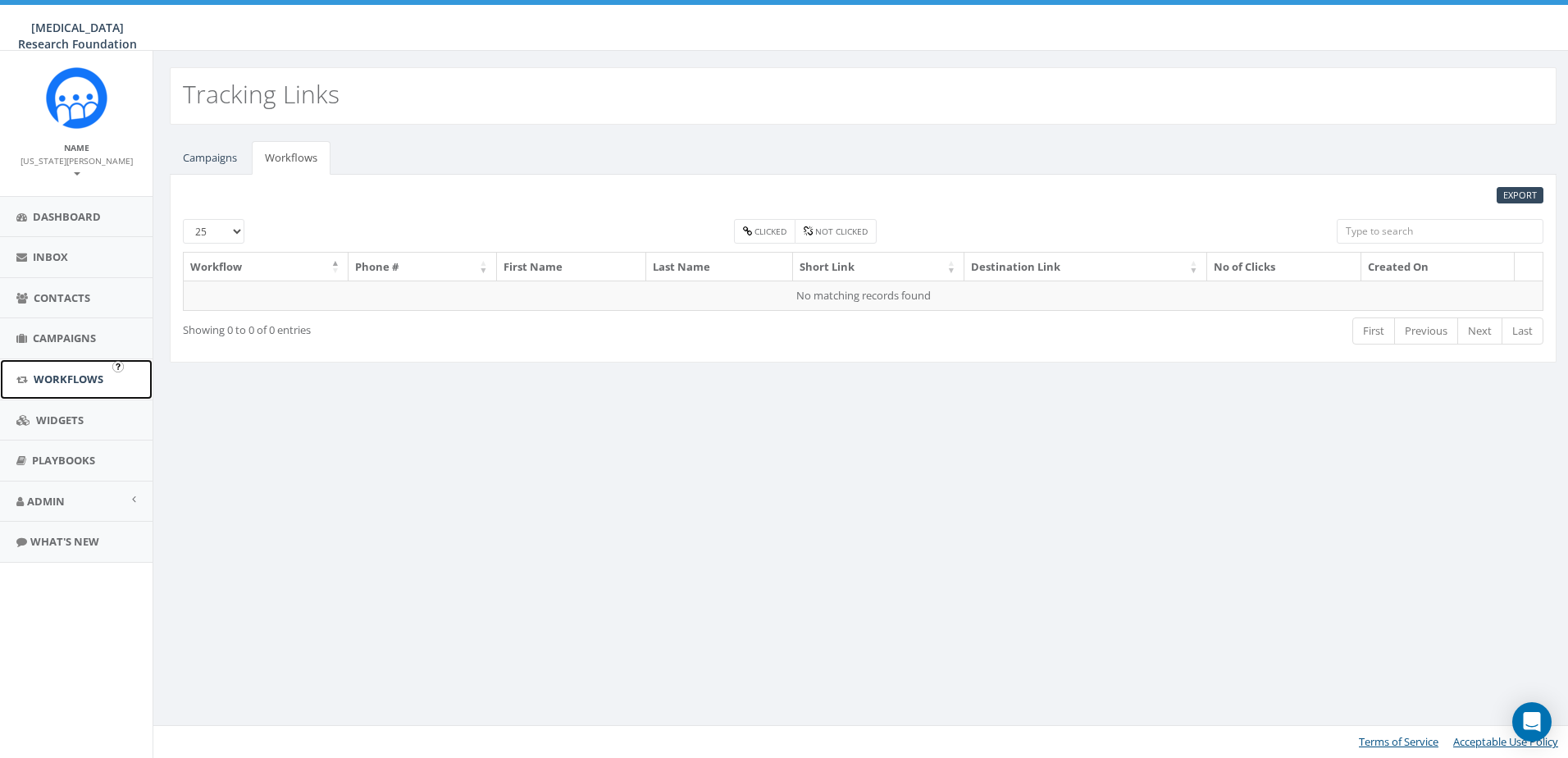
click at [72, 375] on link "Workflows" at bounding box center [76, 379] width 153 height 40
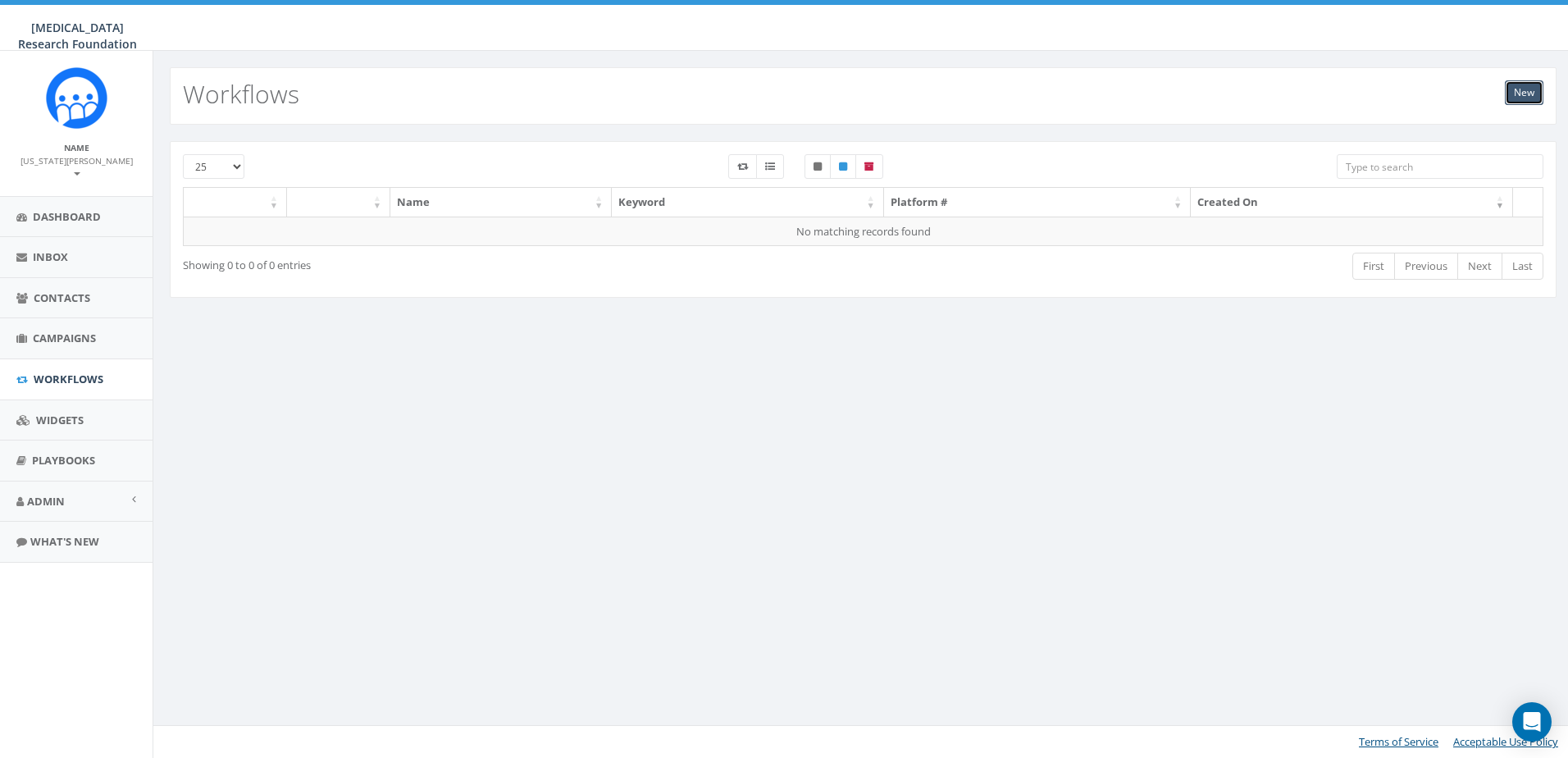
click at [1521, 99] on link "New" at bounding box center [1525, 93] width 38 height 25
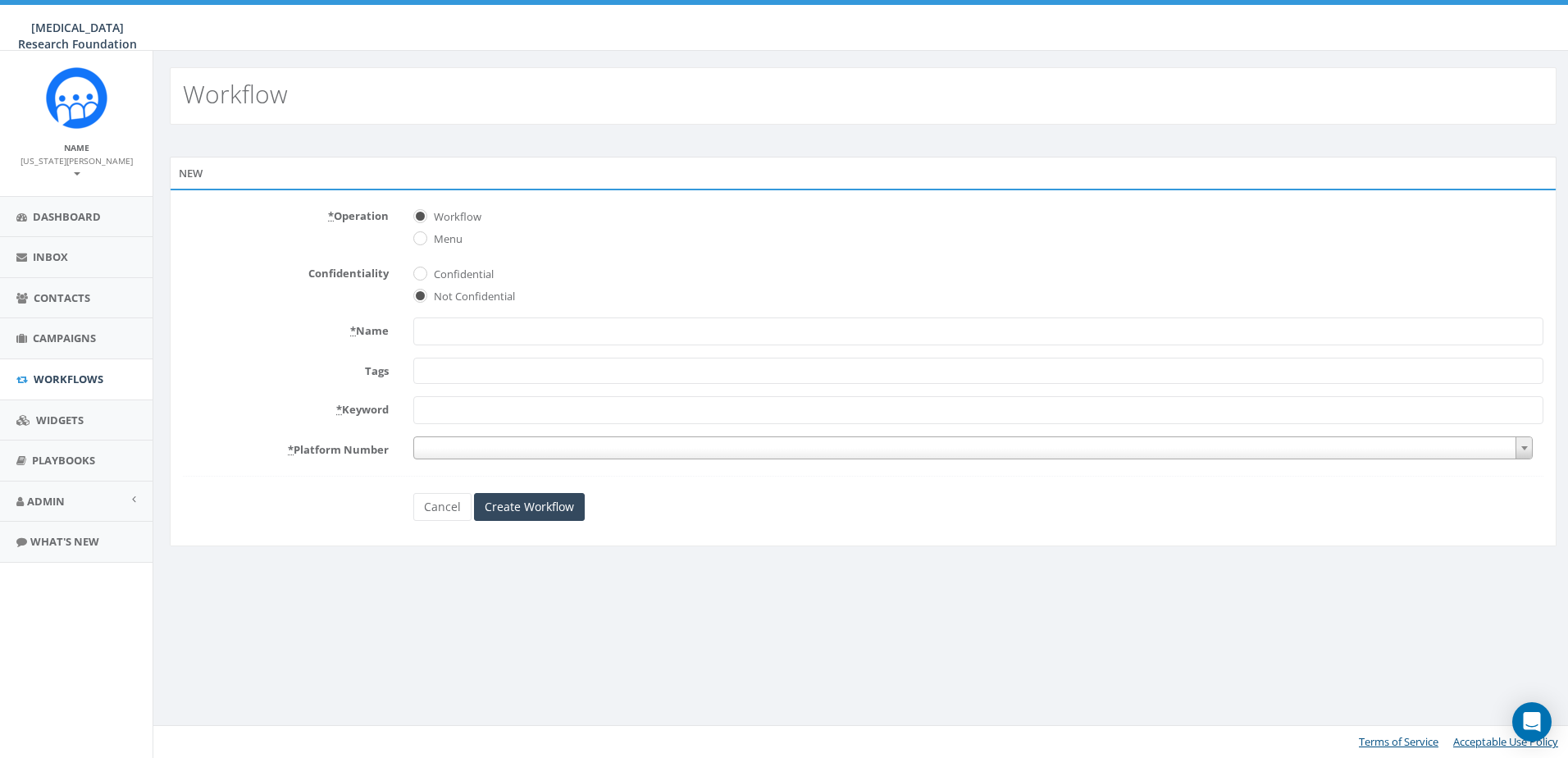
select select
click at [435, 509] on link "Cancel" at bounding box center [443, 506] width 59 height 28
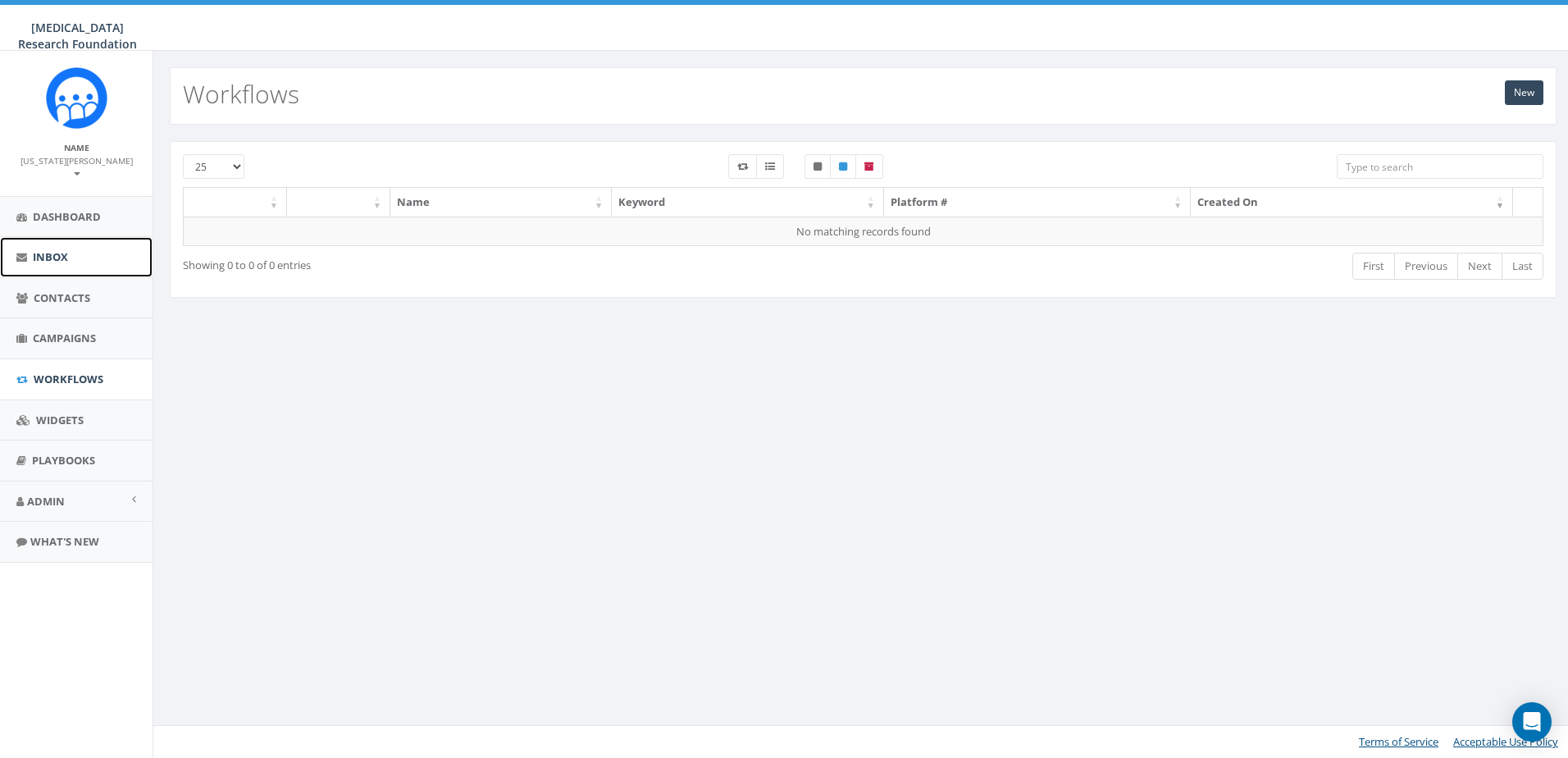
click at [38, 252] on link "Inbox" at bounding box center [76, 257] width 153 height 40
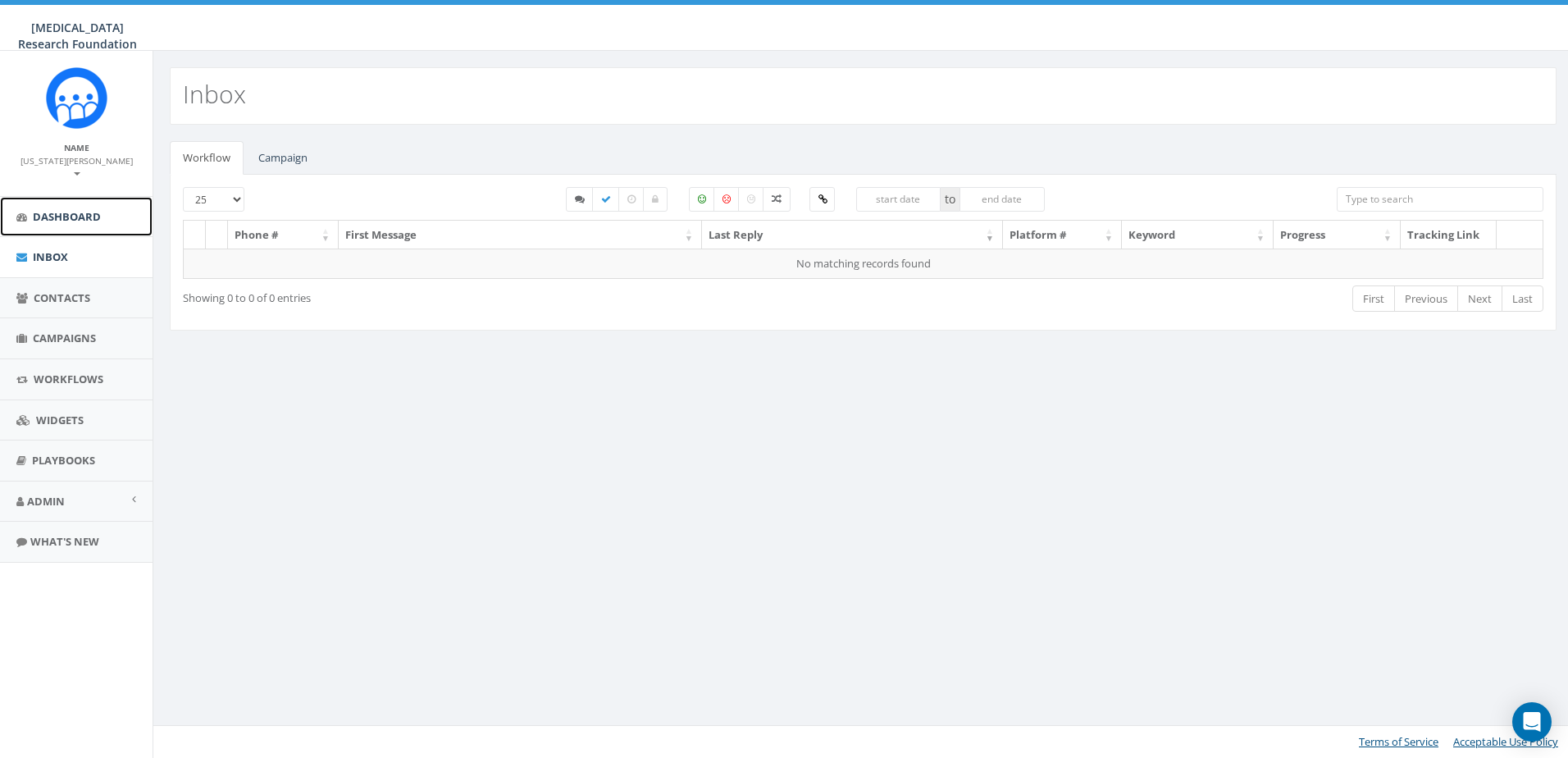
click at [44, 197] on link "Dashboard" at bounding box center [76, 217] width 153 height 40
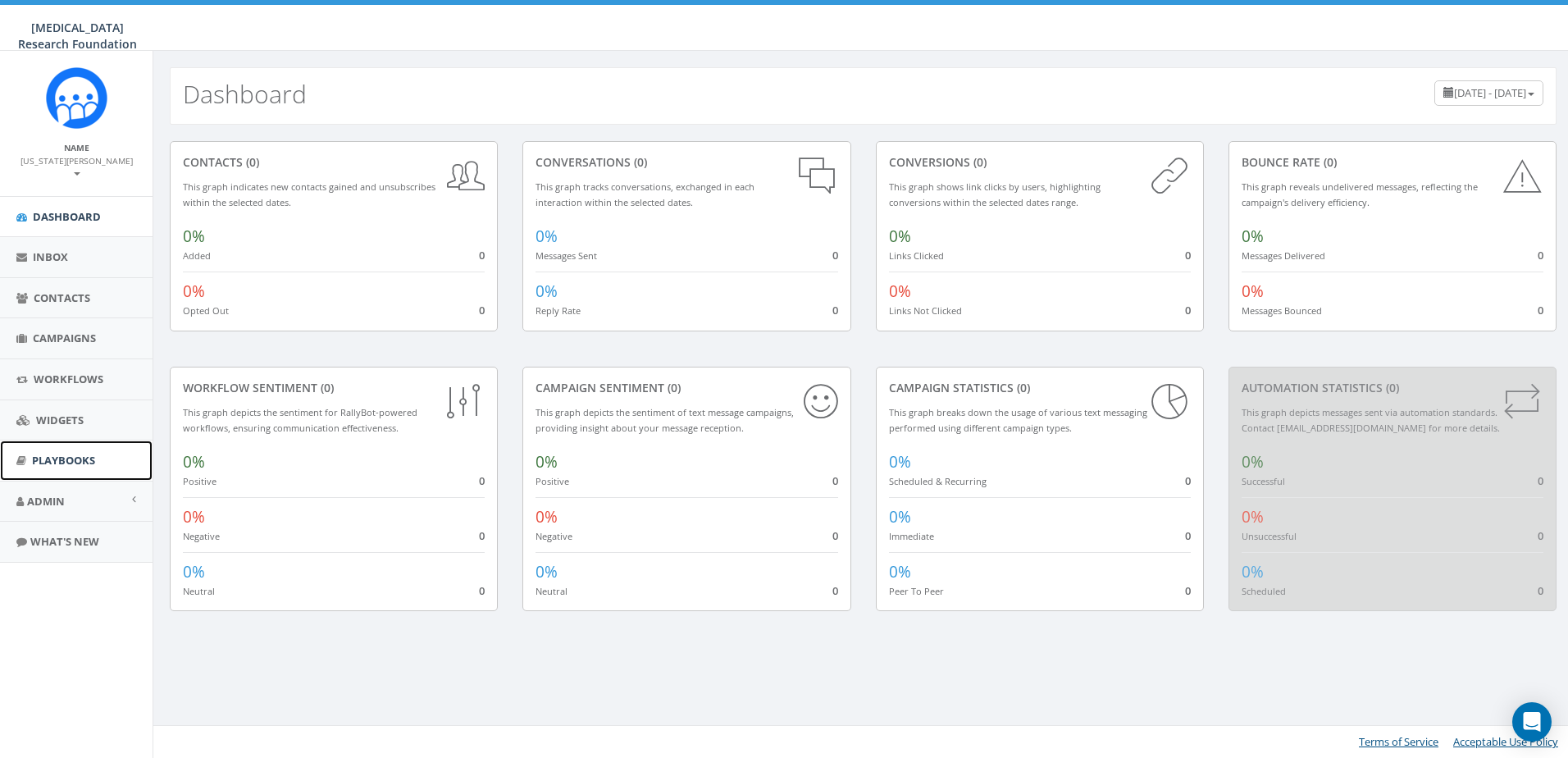
click at [58, 456] on link "Playbooks" at bounding box center [76, 461] width 153 height 40
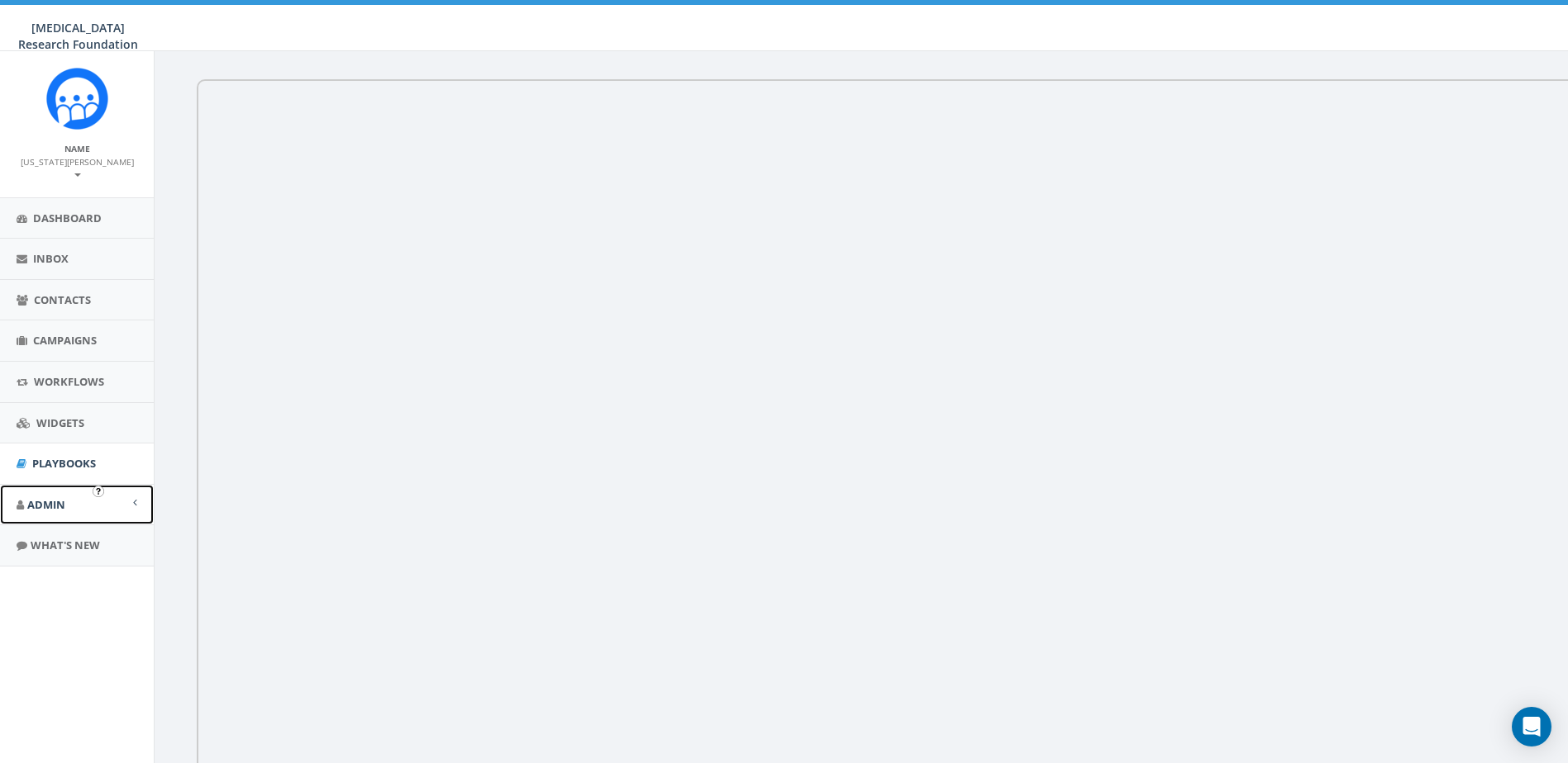
click at [47, 497] on span "Admin" at bounding box center [45, 504] width 38 height 15
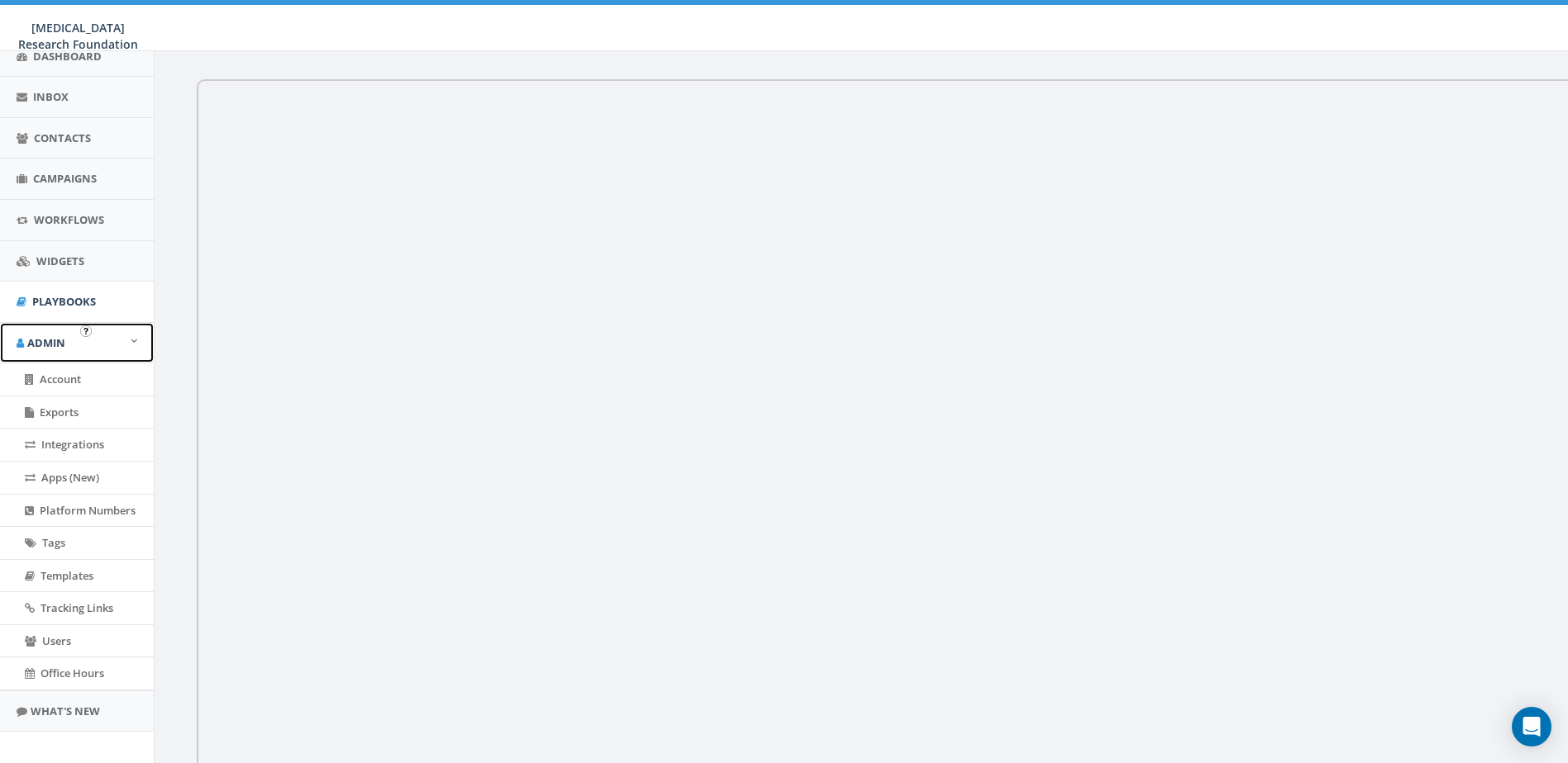
scroll to position [164, 0]
click at [57, 706] on link "What's New" at bounding box center [76, 709] width 154 height 41
drag, startPoint x: 66, startPoint y: 163, endPoint x: 114, endPoint y: 163, distance: 48.0
click at [66, 168] on span "Campaigns" at bounding box center [65, 175] width 64 height 15
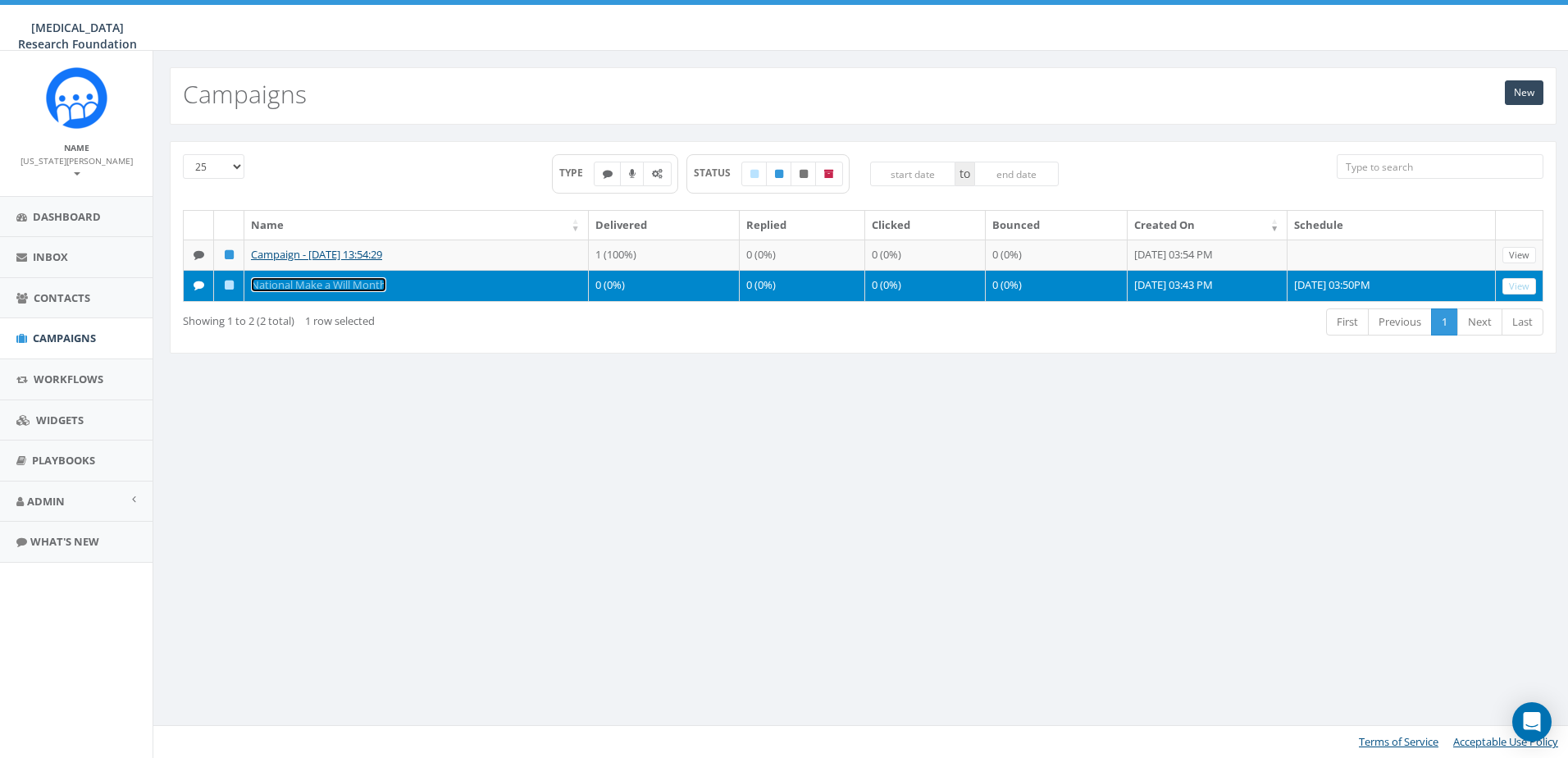
click at [324, 280] on link "National Make a Will Month" at bounding box center [318, 284] width 135 height 14
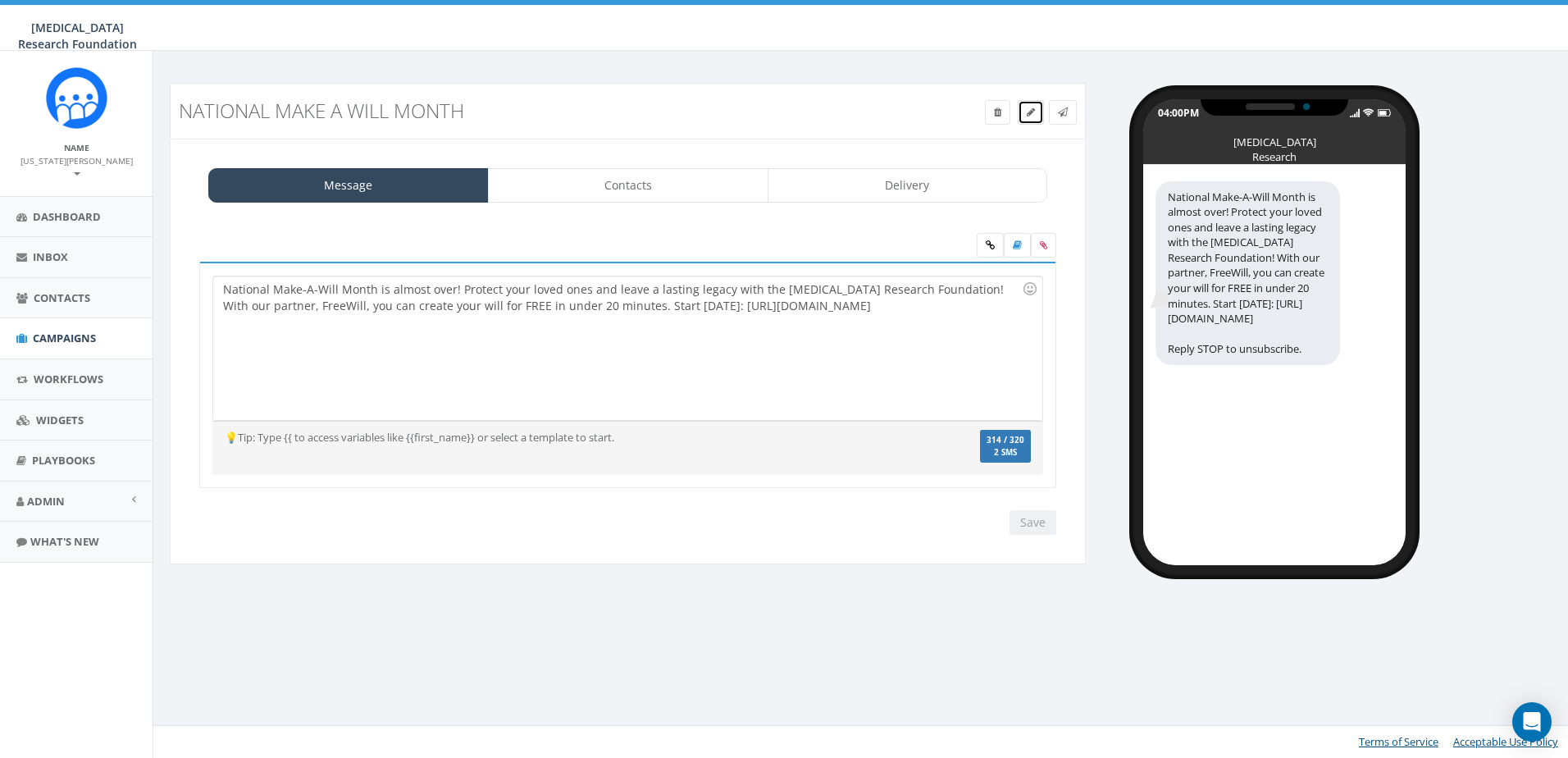
click at [1033, 111] on icon at bounding box center [1031, 112] width 9 height 10
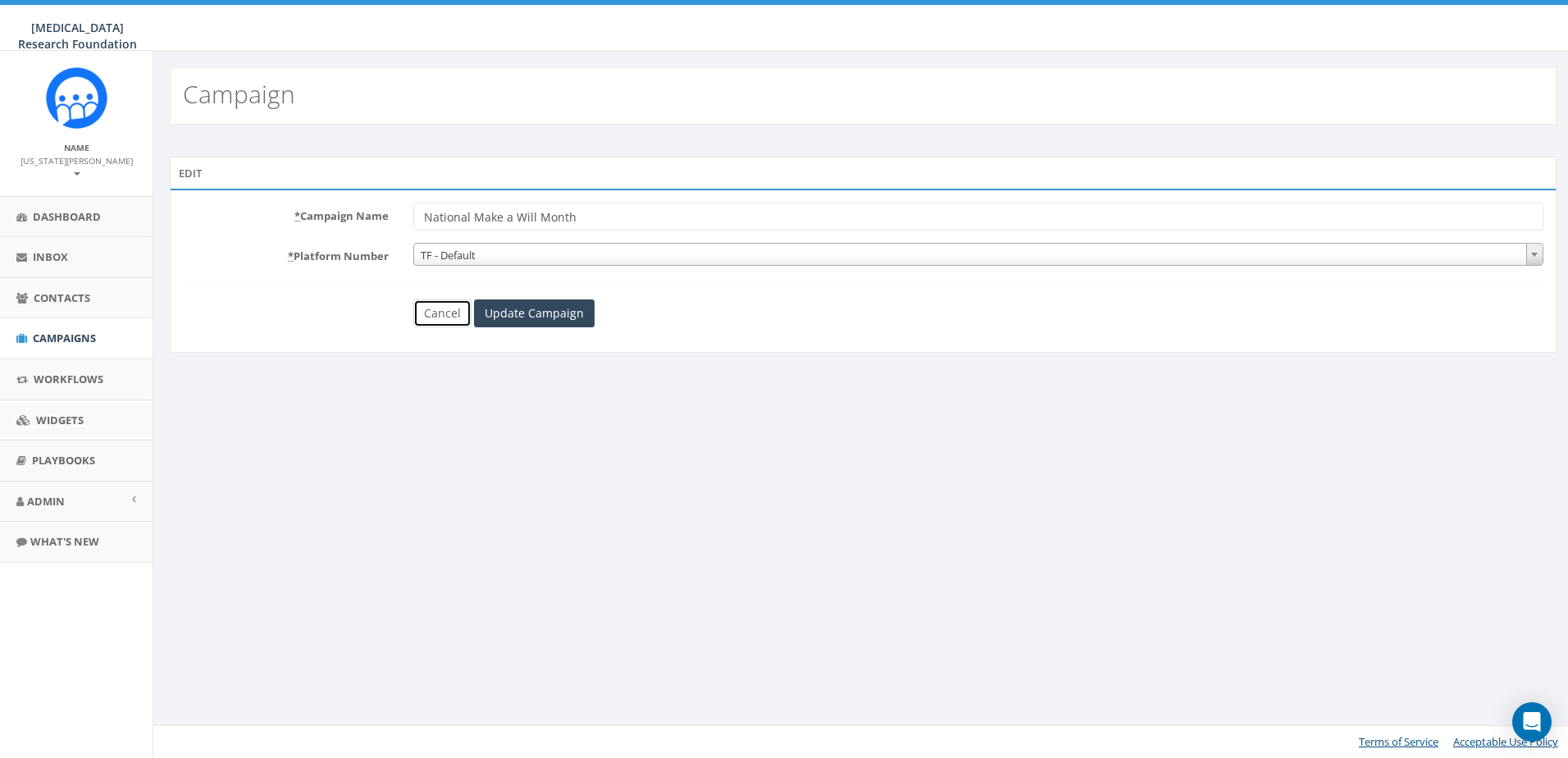
click at [436, 312] on link "Cancel" at bounding box center [443, 313] width 59 height 28
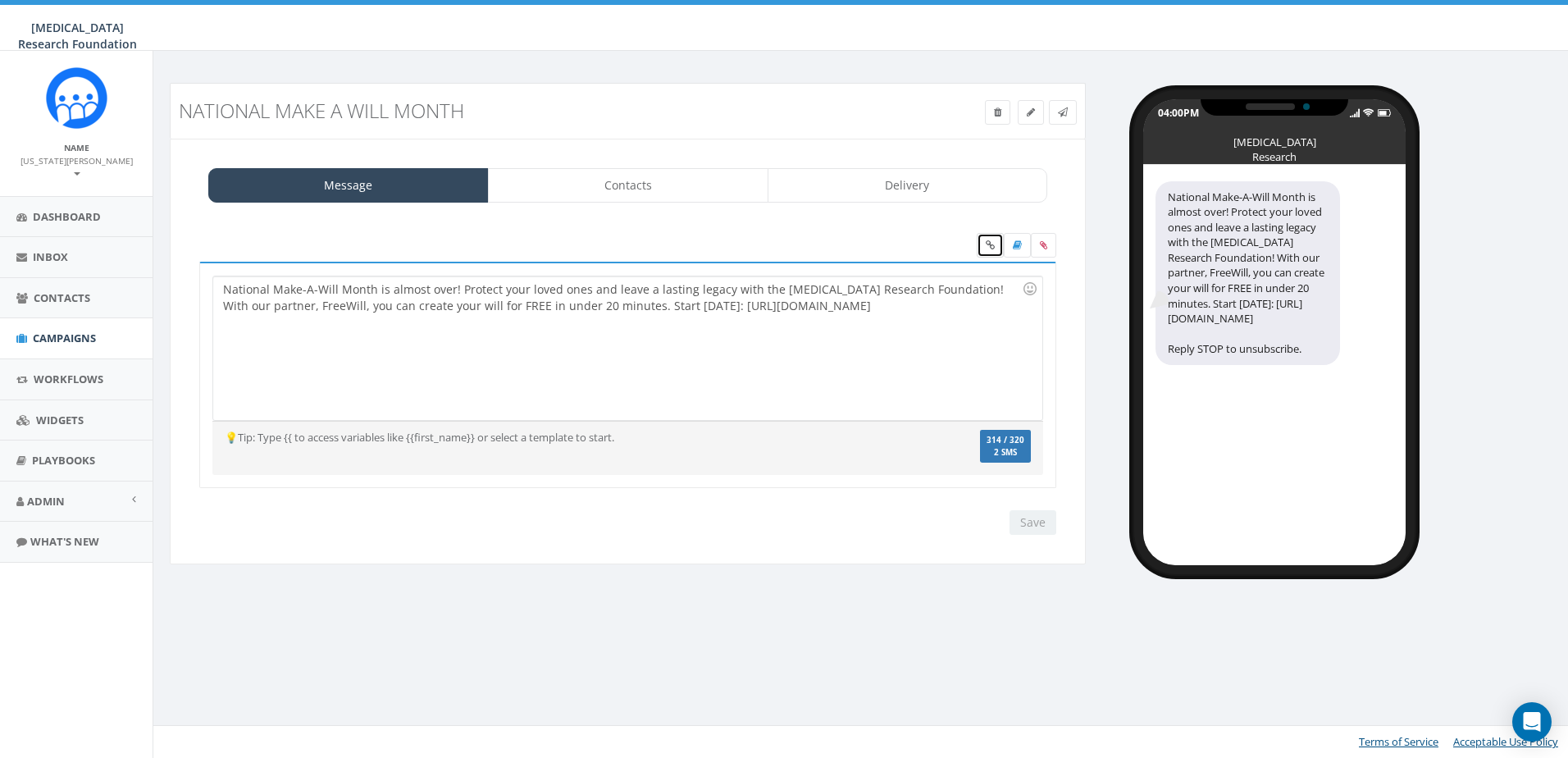
click at [989, 247] on icon at bounding box center [990, 245] width 9 height 10
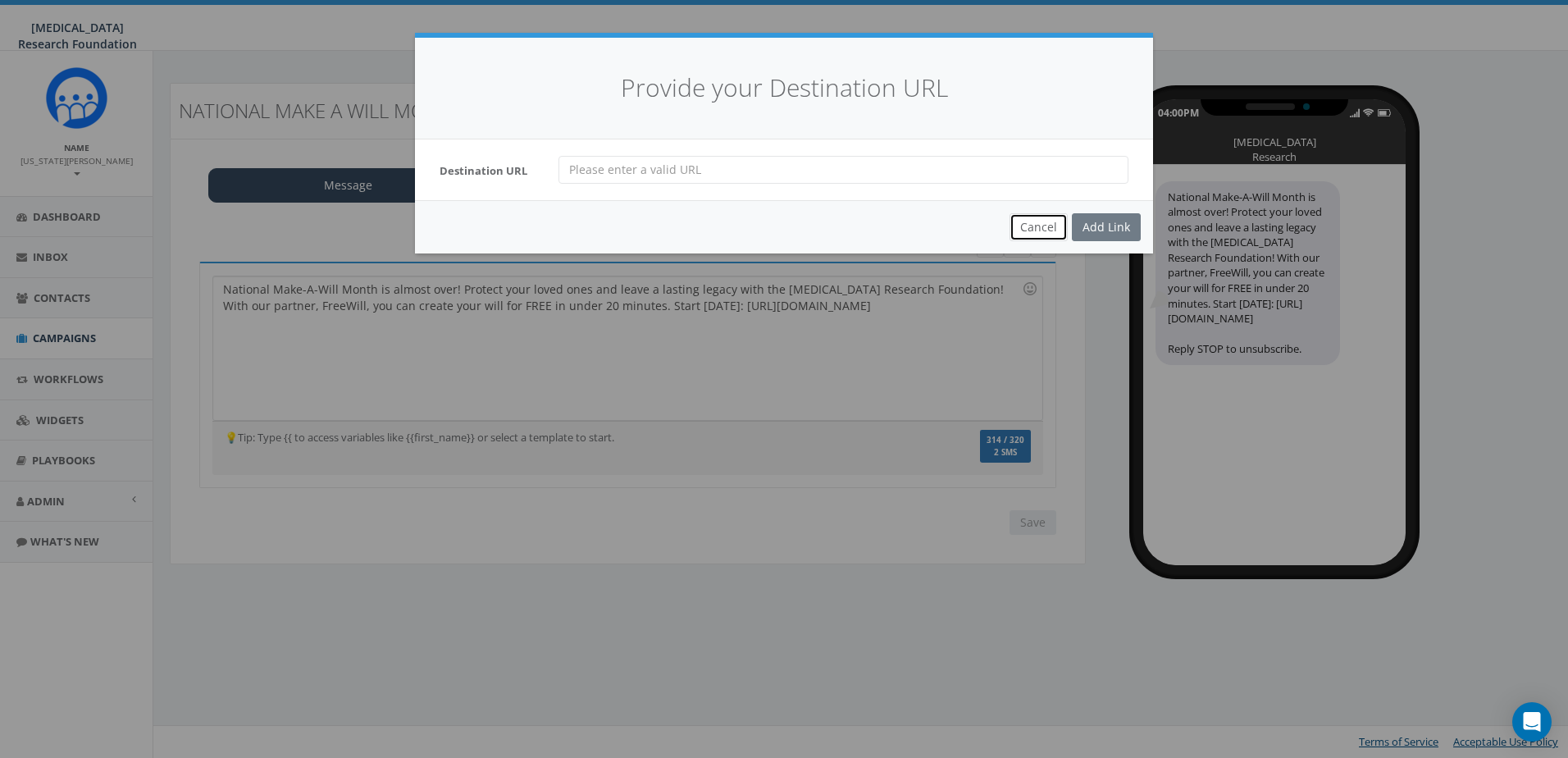
click at [1037, 224] on button "Cancel" at bounding box center [1039, 227] width 59 height 28
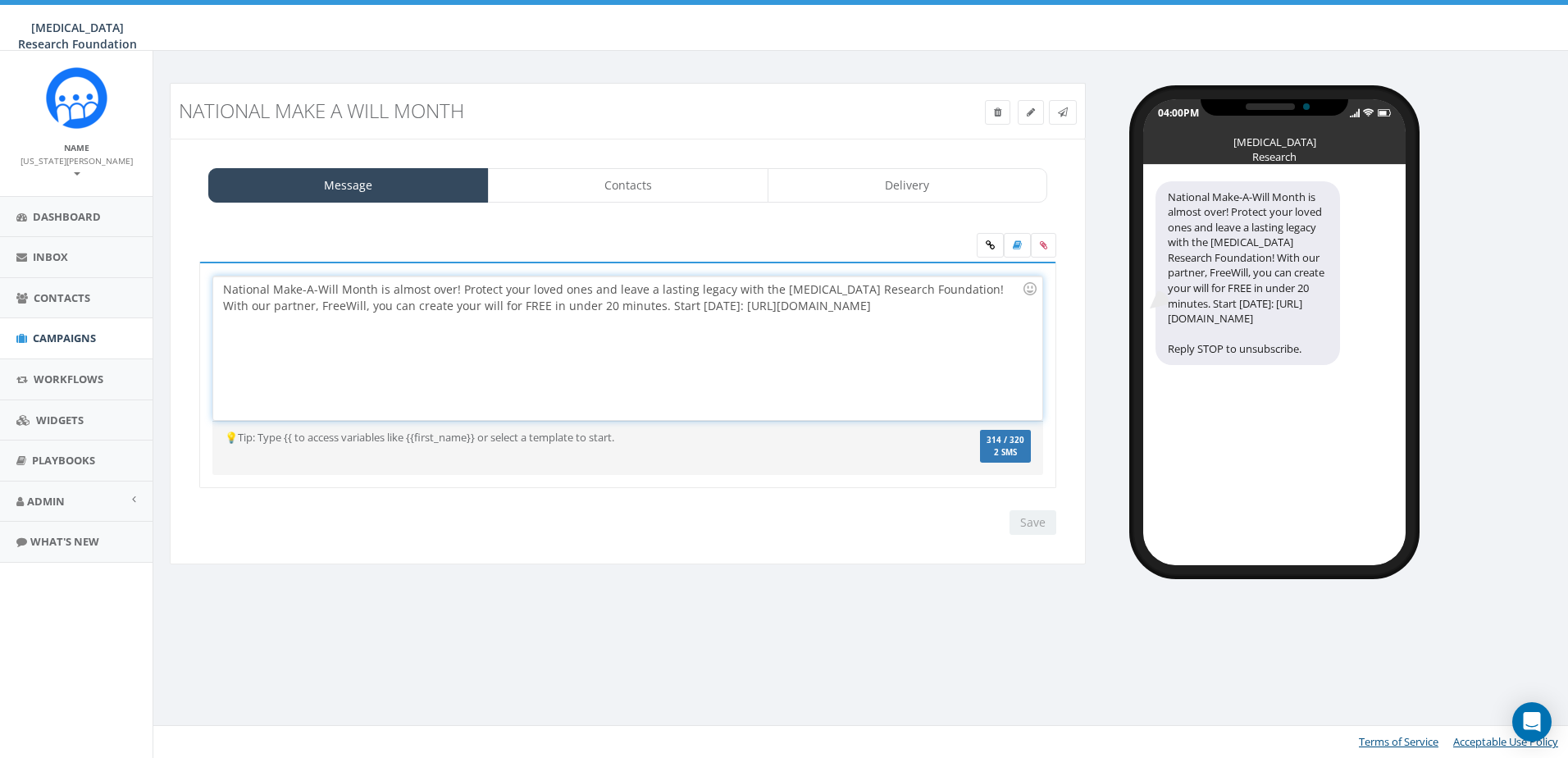
drag, startPoint x: 982, startPoint y: 307, endPoint x: 673, endPoint y: 309, distance: 309.0
click at [673, 309] on div "National Make-A-Will Month is almost over! Protect your loved ones and leave a …" at bounding box center [627, 349] width 829 height 144
click at [986, 248] on icon at bounding box center [990, 245] width 9 height 10
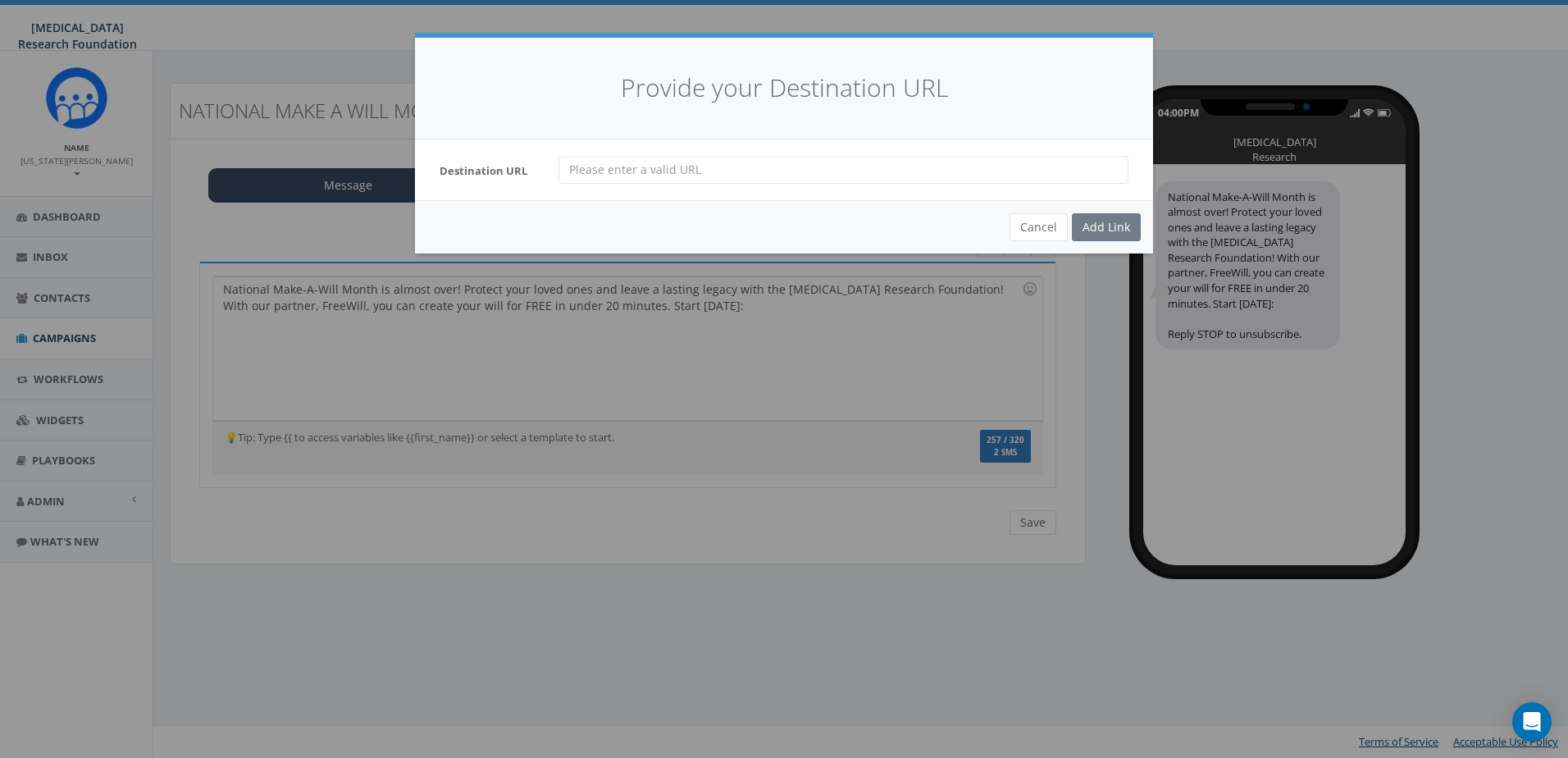
click at [654, 175] on input "url" at bounding box center [844, 169] width 570 height 28
paste input "https://www.freewill.com/melanoma?utm_source=partner&utm_medium=website&utm_cam…"
type input "https://www.freewill.com/melanoma?utm_source=partner&utm_medium=website&utm_cam…"
click at [1092, 224] on div "Add Link" at bounding box center [1107, 227] width 69 height 28
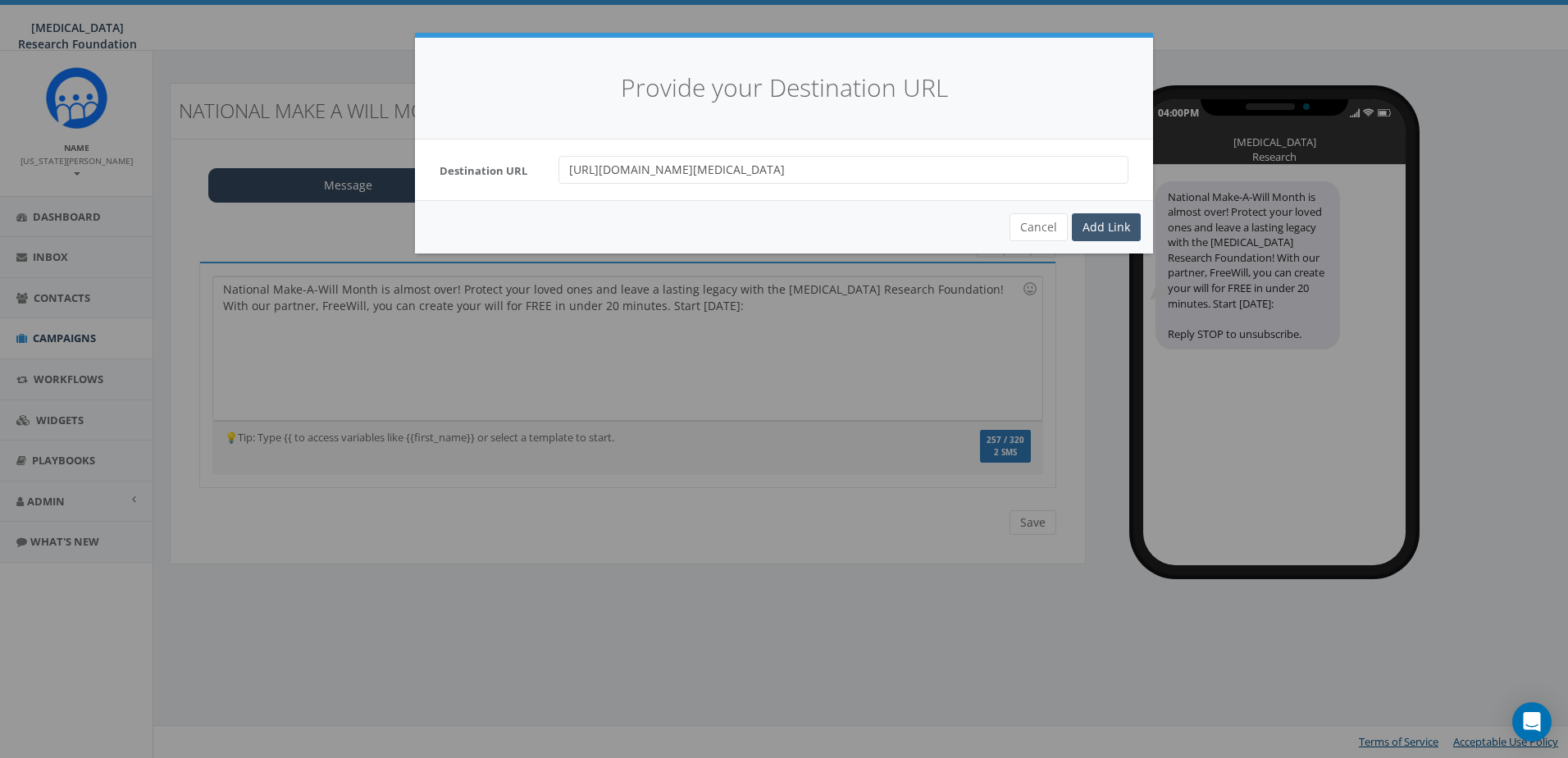
scroll to position [0, 0]
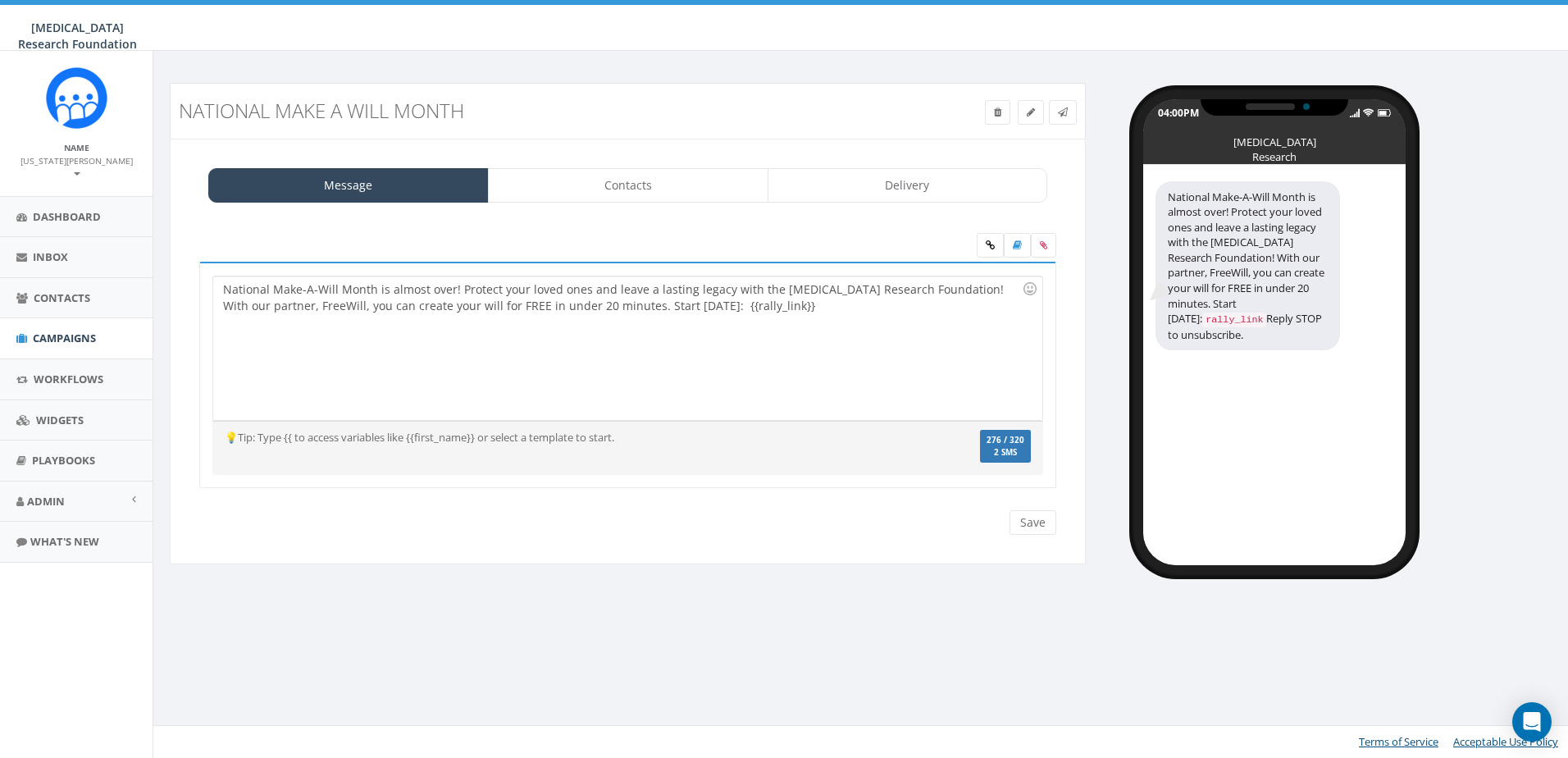
click at [761, 321] on div "National Make-A-Will Month is almost over! Protect your loved ones and leave a …" at bounding box center [627, 349] width 829 height 144
drag, startPoint x: 672, startPoint y: 307, endPoint x: 710, endPoint y: 309, distance: 38.1
click at [672, 307] on div "National Make-A-Will Month is almost over! Protect your loved ones and leave a …" at bounding box center [627, 349] width 829 height 144
click at [751, 306] on div "National Make-A-Will Month is almost over! Protect your loved ones and leave a …" at bounding box center [627, 349] width 829 height 144
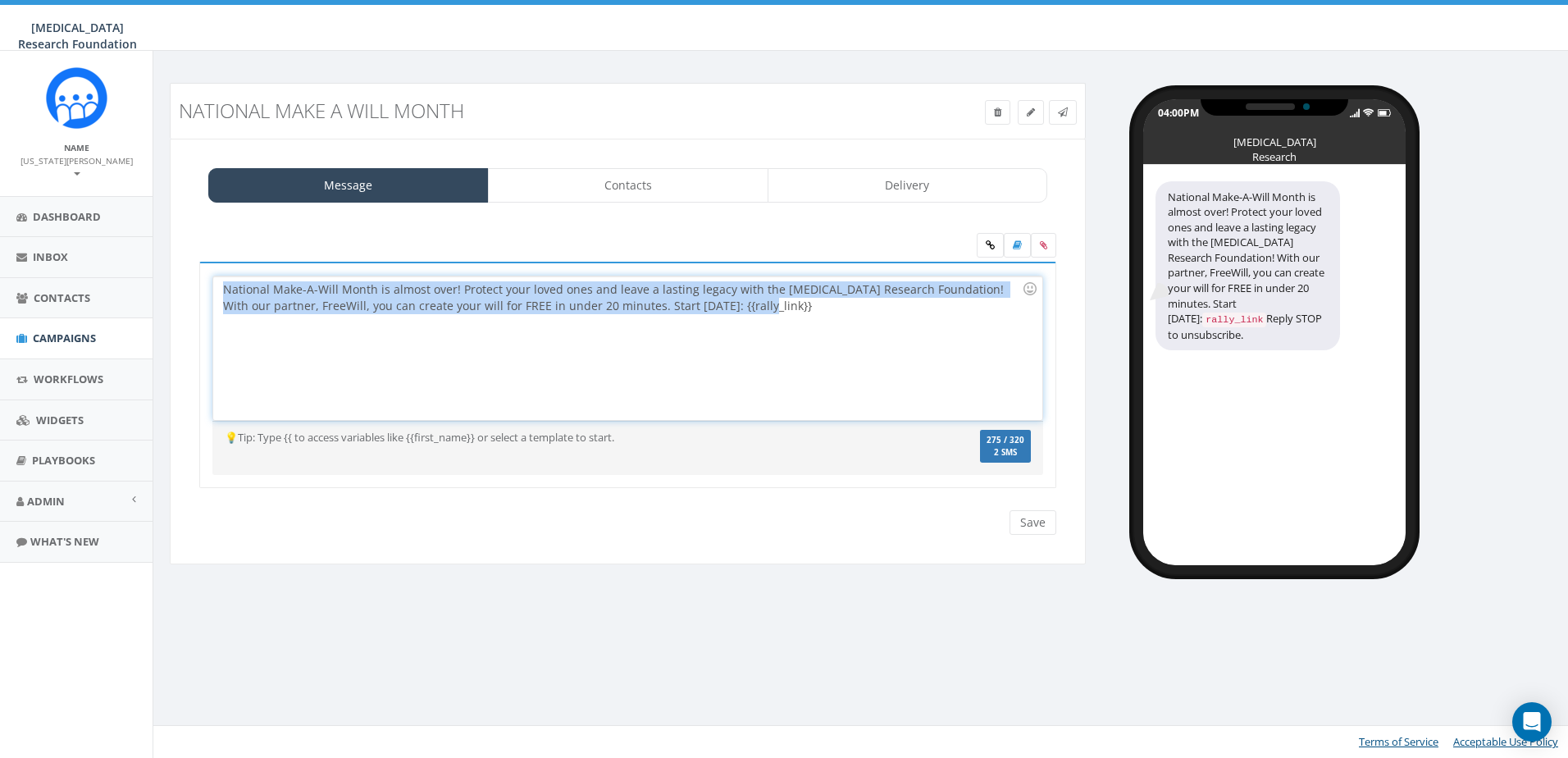
drag, startPoint x: 759, startPoint y: 304, endPoint x: 179, endPoint y: 290, distance: 580.2
click at [179, 290] on div "Message Contacts Delivery National Make-A-Will Month is almost over! Protect yo…" at bounding box center [628, 352] width 916 height 427
copy div "National Make-A-Will Month is almost over! Protect your loved ones and leave a …"
click at [63, 334] on link "Campaigns" at bounding box center [76, 338] width 153 height 40
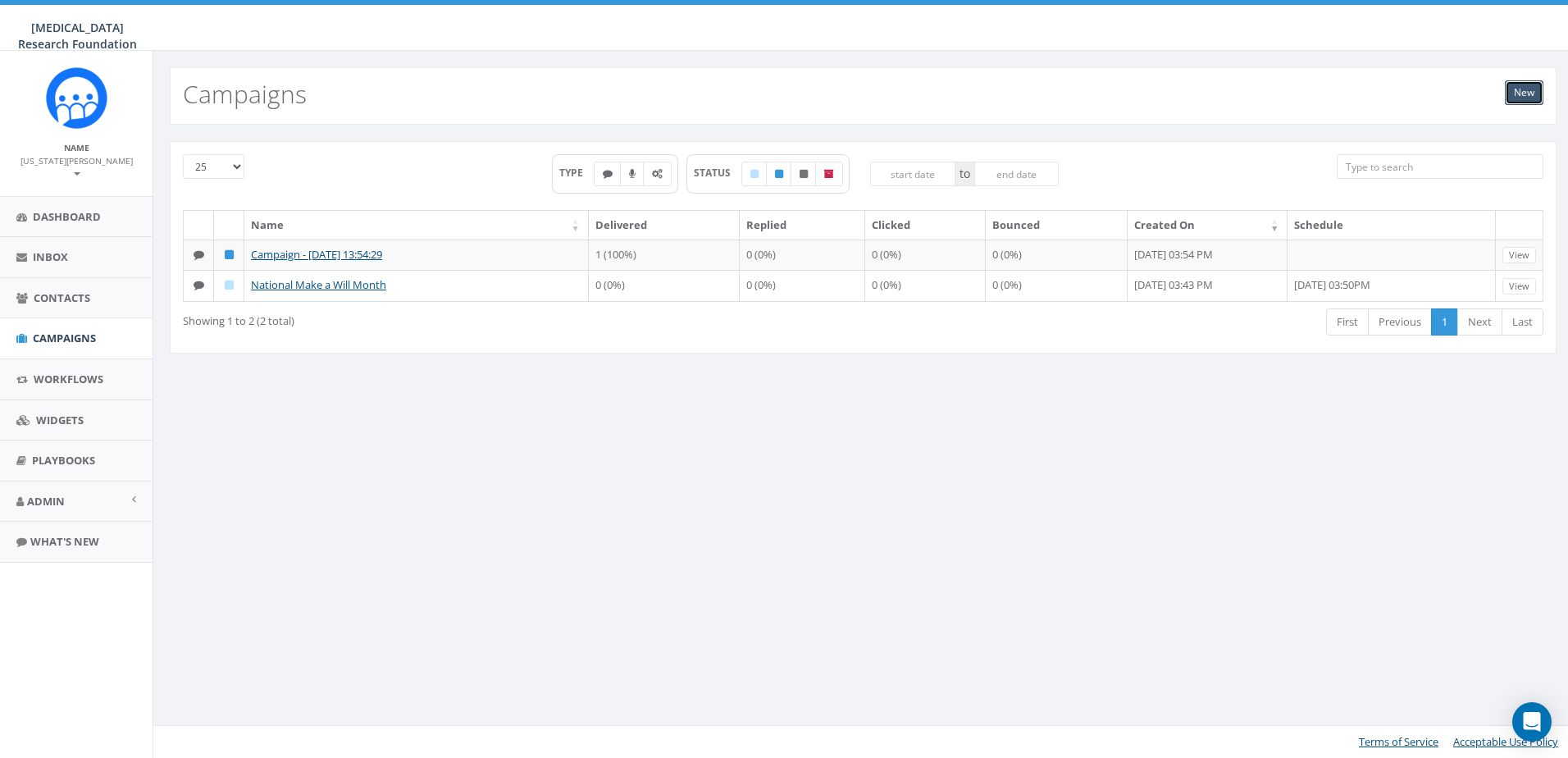
drag, startPoint x: 1519, startPoint y: 85, endPoint x: 1360, endPoint y: 117, distance: 162.2
click at [1519, 85] on link "New" at bounding box center [1525, 93] width 38 height 25
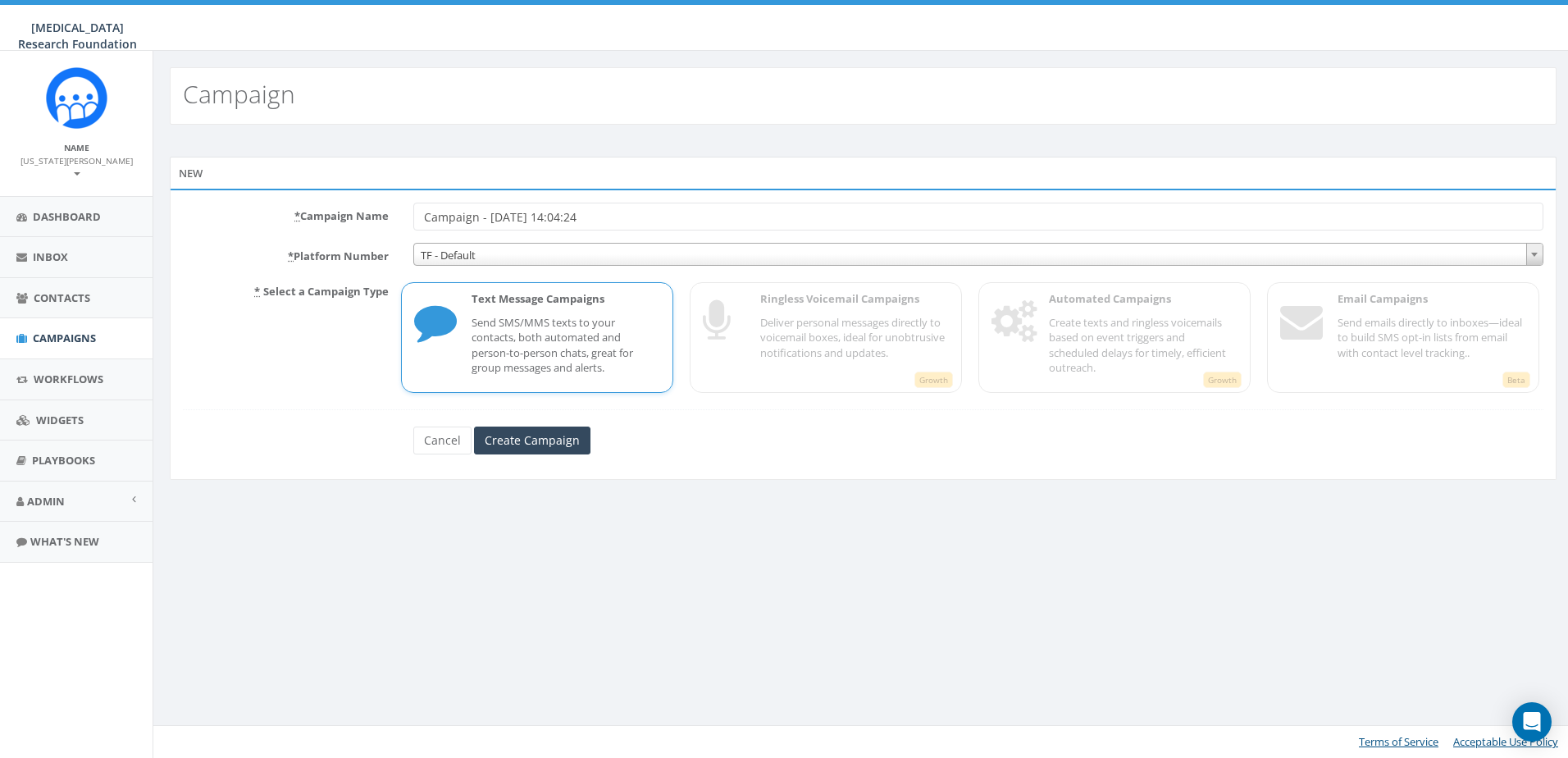
click at [546, 219] on input "Campaign - [DATE] 14:04:24" at bounding box center [978, 216] width 1130 height 28
type input "Test"
click at [532, 439] on input "Create Campaign" at bounding box center [532, 440] width 116 height 28
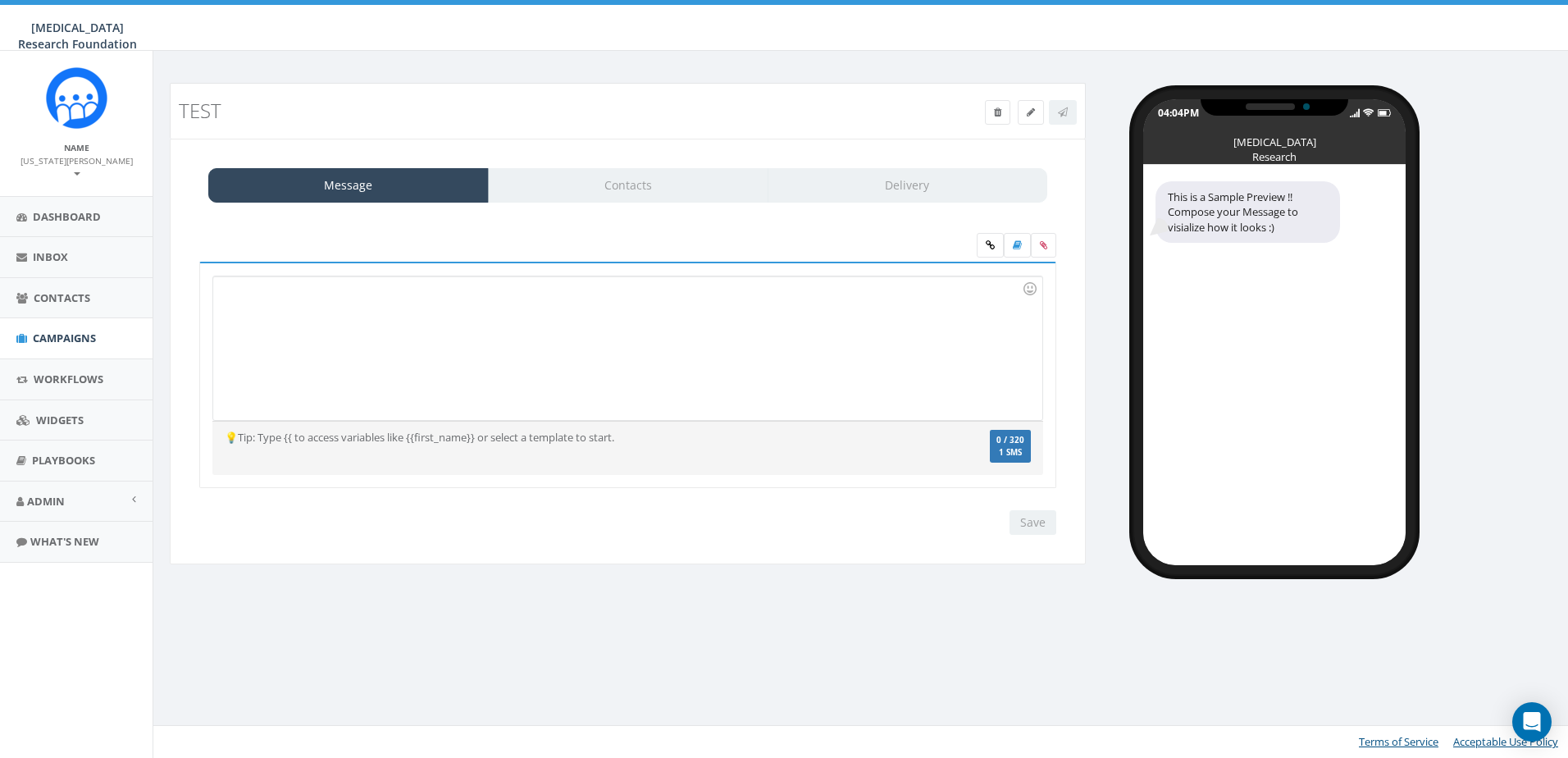
click at [323, 314] on div at bounding box center [627, 349] width 829 height 144
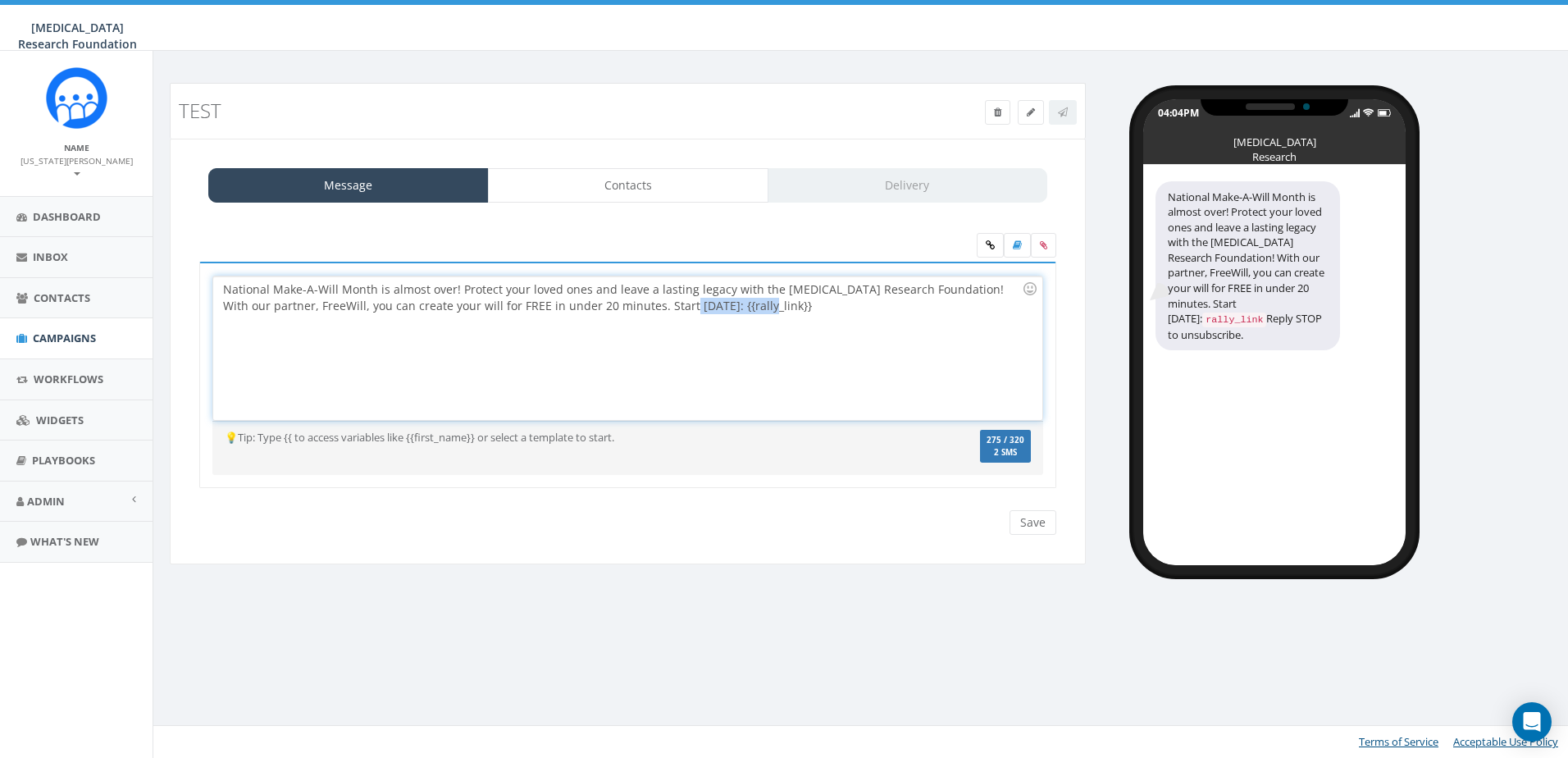
drag, startPoint x: 760, startPoint y: 309, endPoint x: 667, endPoint y: 315, distance: 93.2
click at [667, 315] on div "National Make-A-Will Month is almost over! Protect your loved ones and leave a …" at bounding box center [627, 349] width 829 height 144
click at [995, 242] on link at bounding box center [990, 246] width 27 height 25
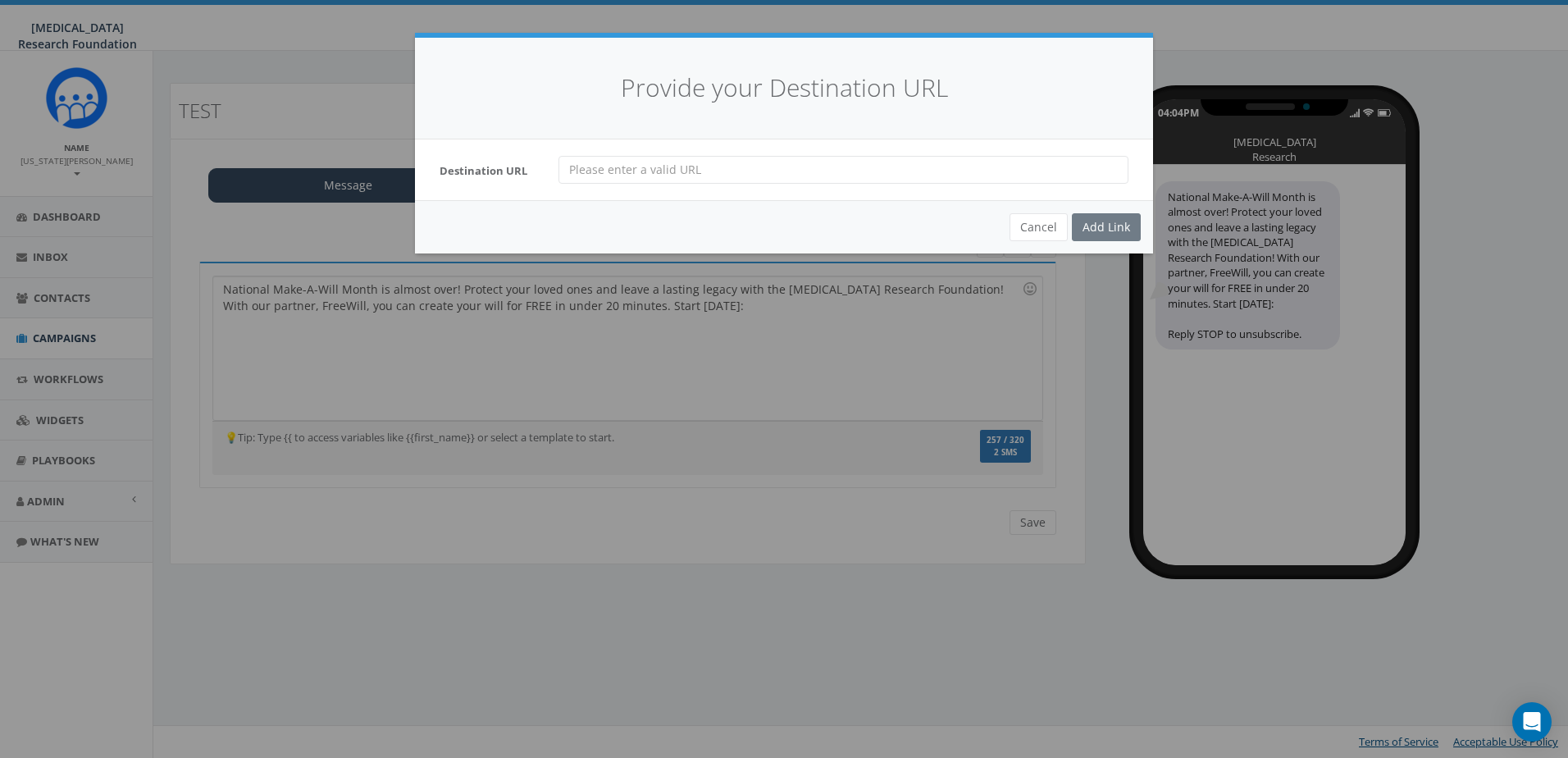
click at [632, 177] on input "url" at bounding box center [844, 169] width 570 height 28
paste input "https://www.freewill.com/melanoma?utm_source=partner&utm_medium=website&utm_cam…"
type input "https://www.freewill.com/melanoma?utm_source=partner&utm_medium=website&utm_cam…"
click at [1107, 225] on div "Add Link" at bounding box center [1107, 227] width 69 height 28
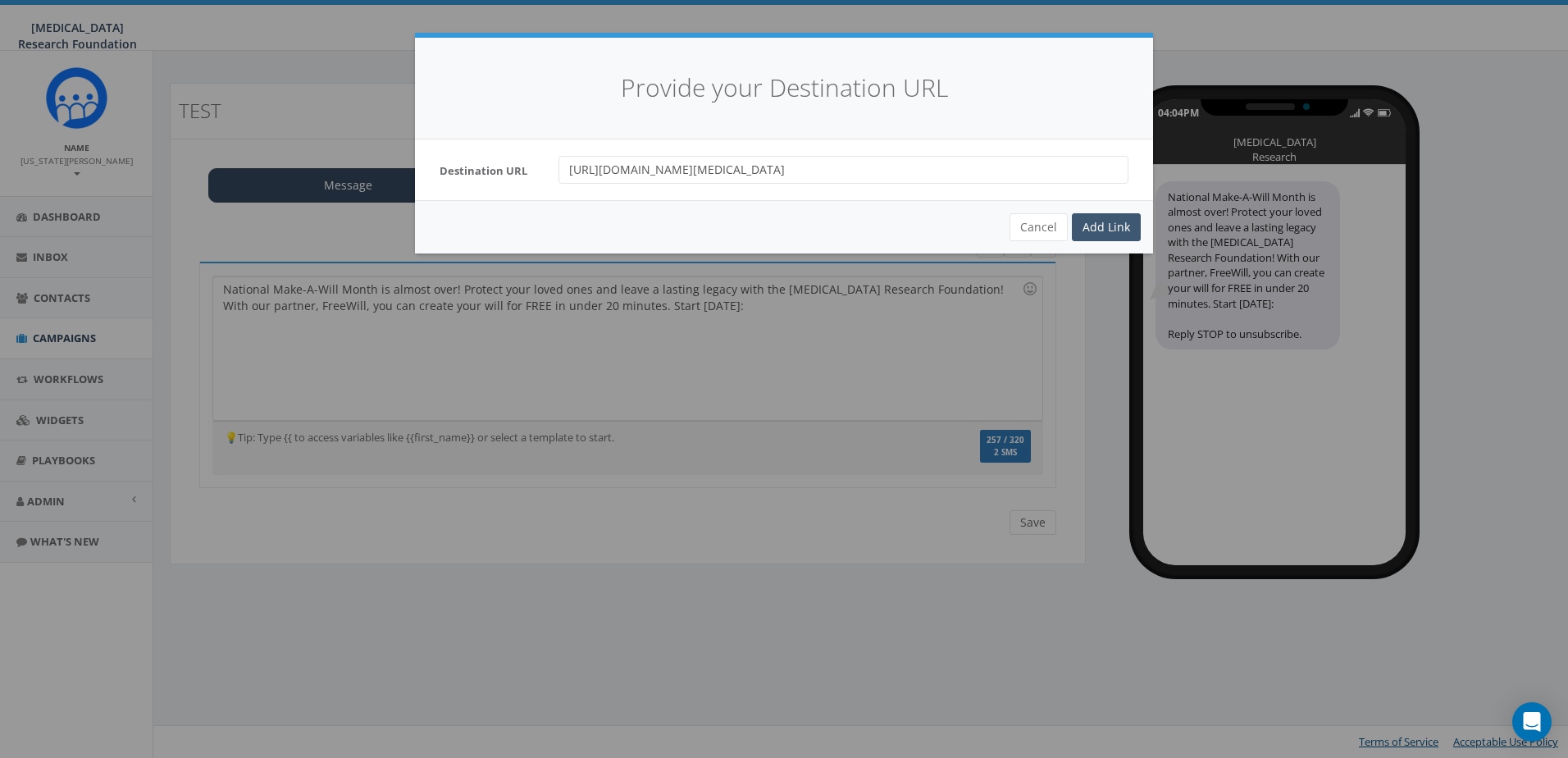
scroll to position [0, 0]
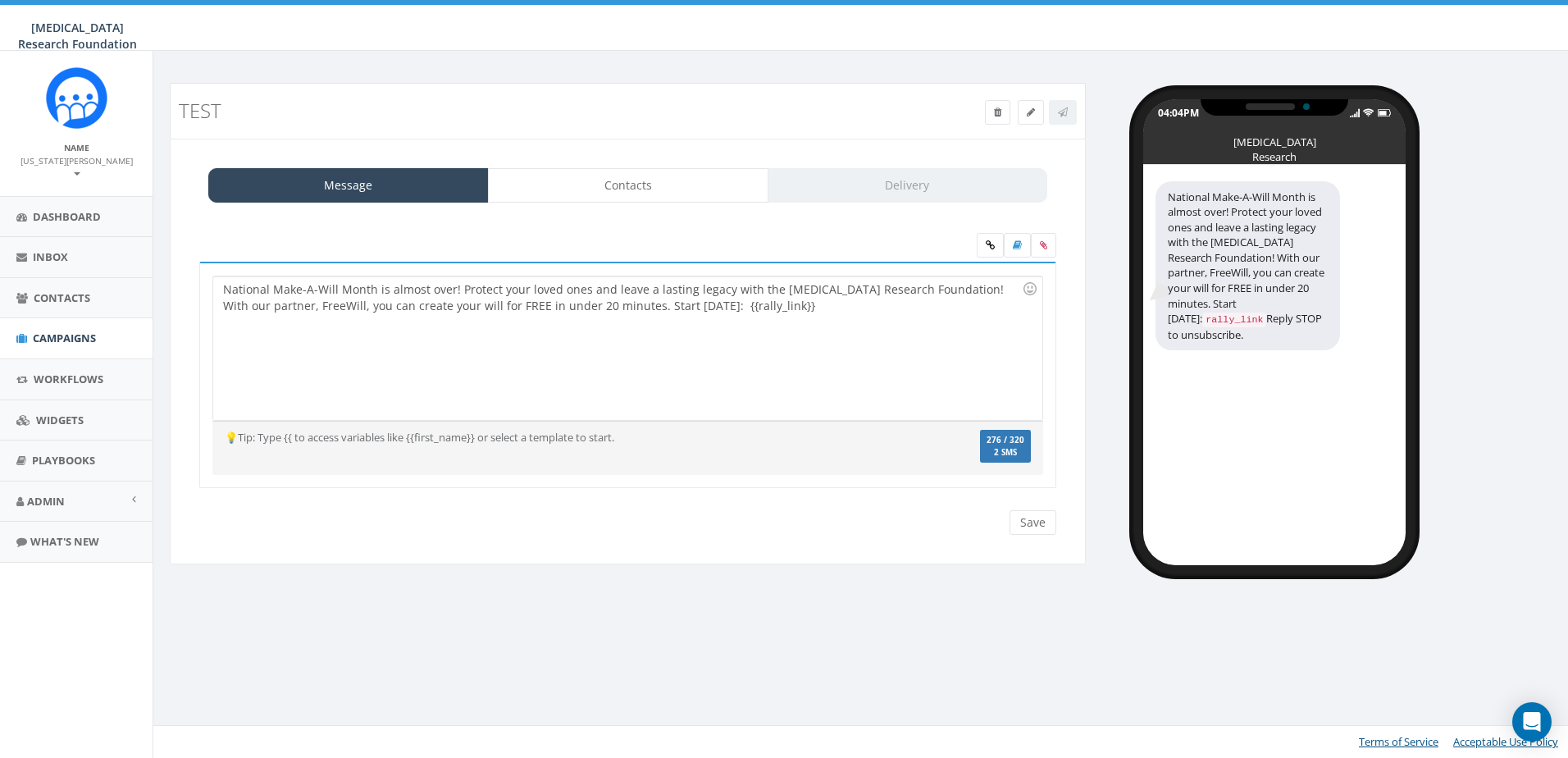
drag, startPoint x: 674, startPoint y: 311, endPoint x: 705, endPoint y: 317, distance: 31.6
click at [674, 311] on div "National Make-A-Will Month is almost over! Protect your loved ones and leave a …" at bounding box center [627, 349] width 829 height 144
drag, startPoint x: 777, startPoint y: 284, endPoint x: 824, endPoint y: 284, distance: 47.0
click at [777, 284] on div "National Make-A-Will Month is almost over! Protect your loved ones and leave a …" at bounding box center [627, 349] width 829 height 144
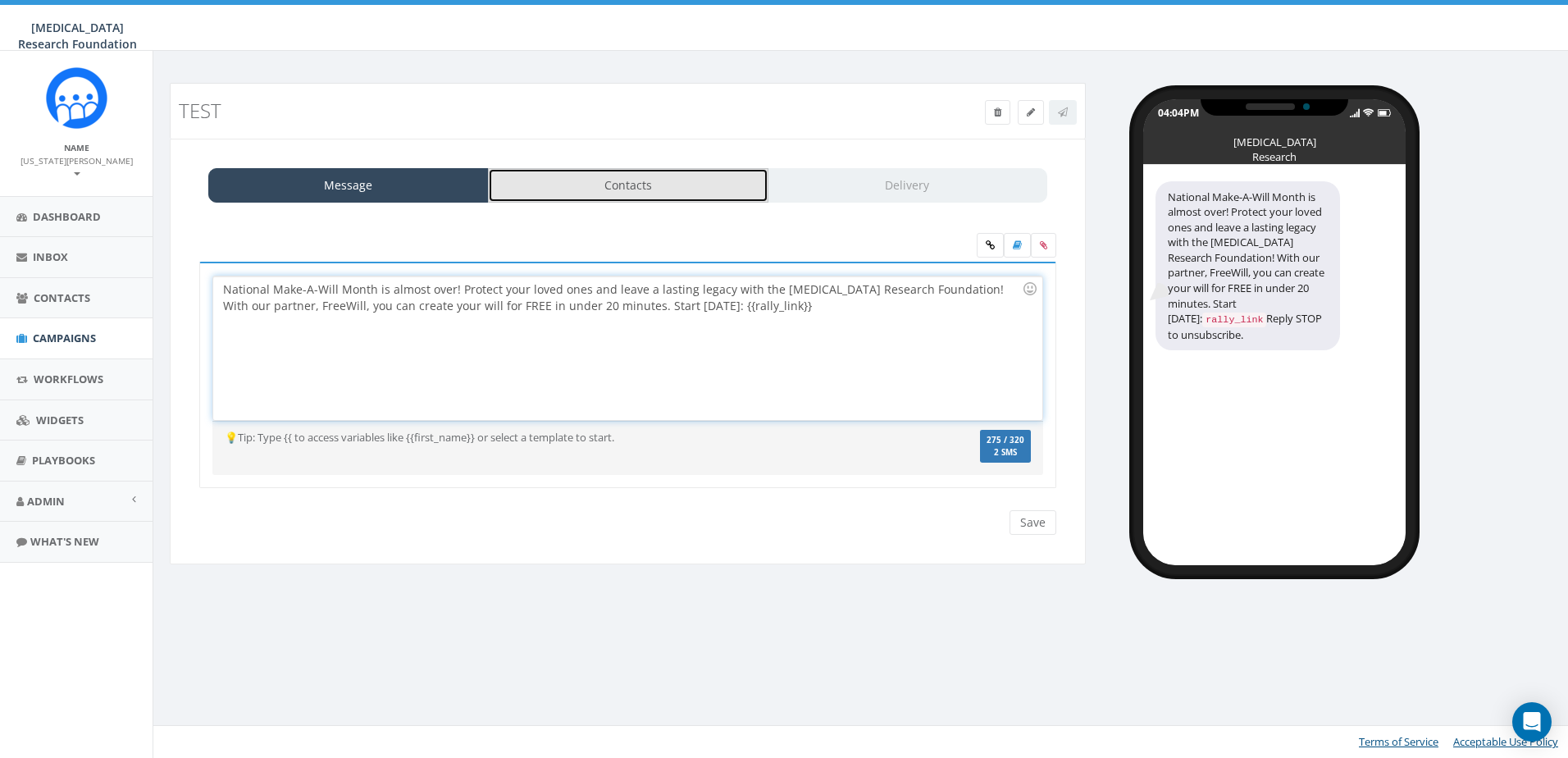
click at [628, 183] on link "Contacts" at bounding box center [628, 185] width 280 height 35
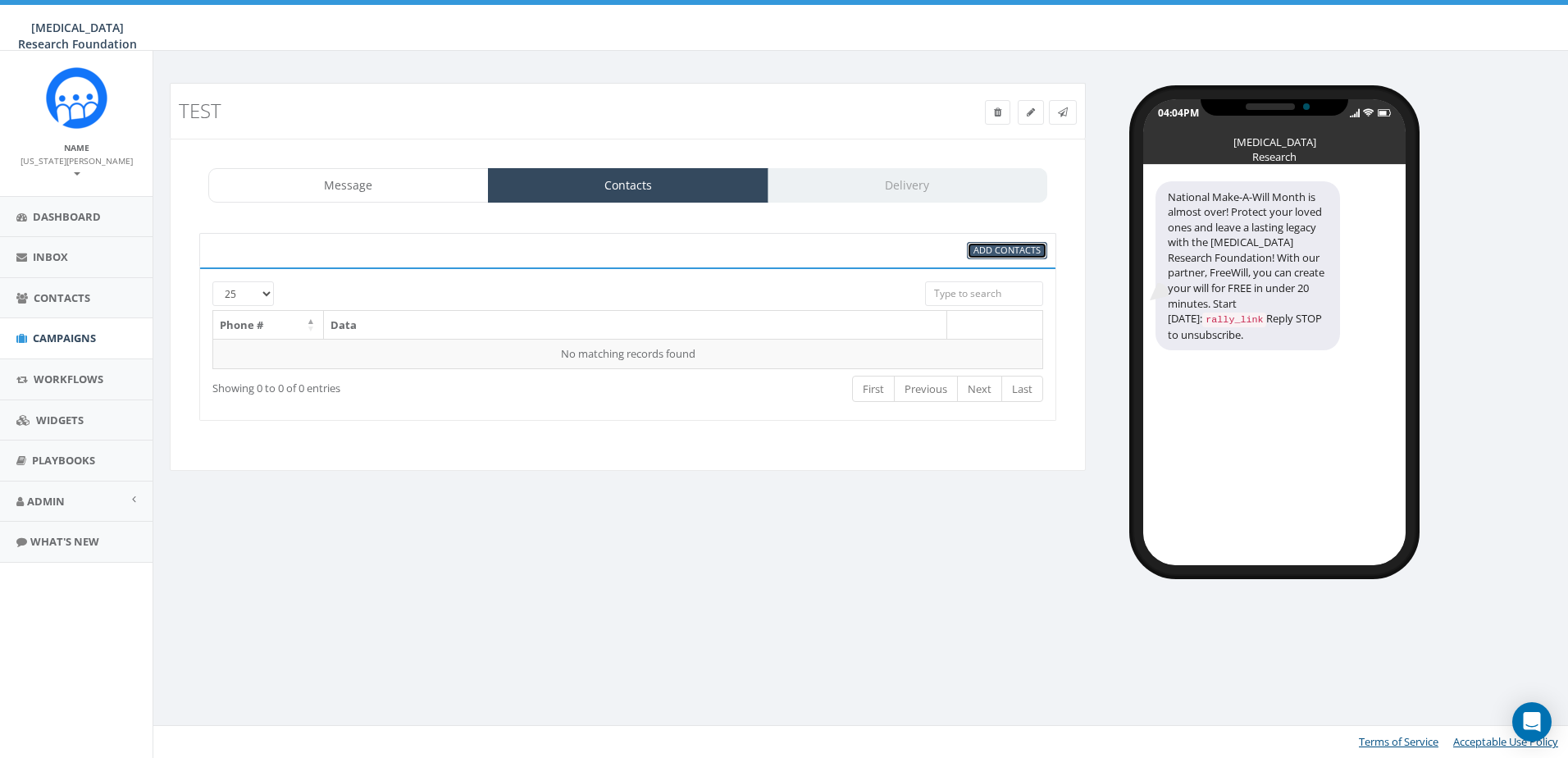
click at [997, 250] on span "Add Contacts" at bounding box center [1007, 250] width 67 height 12
select select
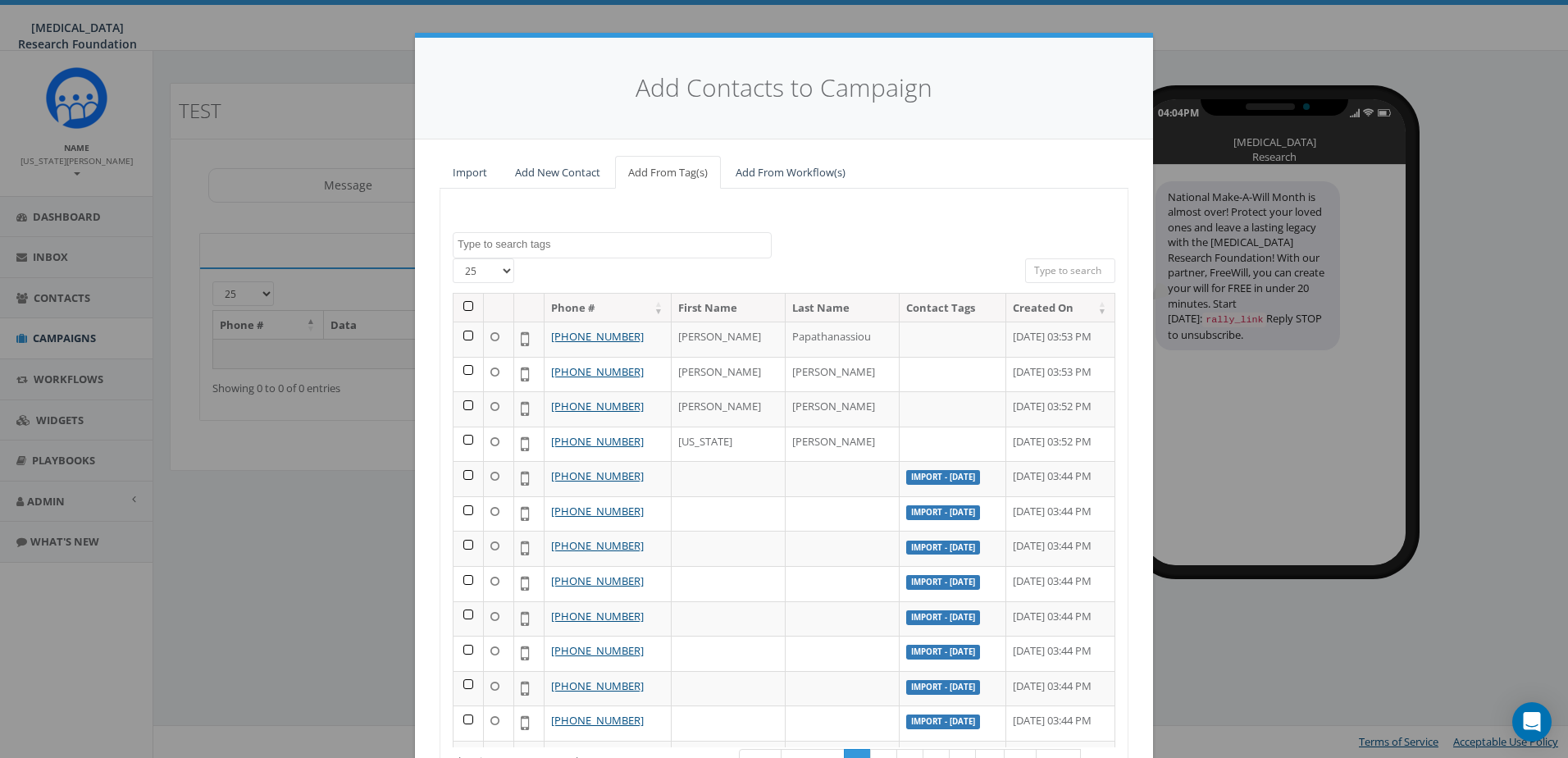
click at [547, 253] on span at bounding box center [613, 245] width 319 height 26
type textarea "virginia"
select select "virginia"
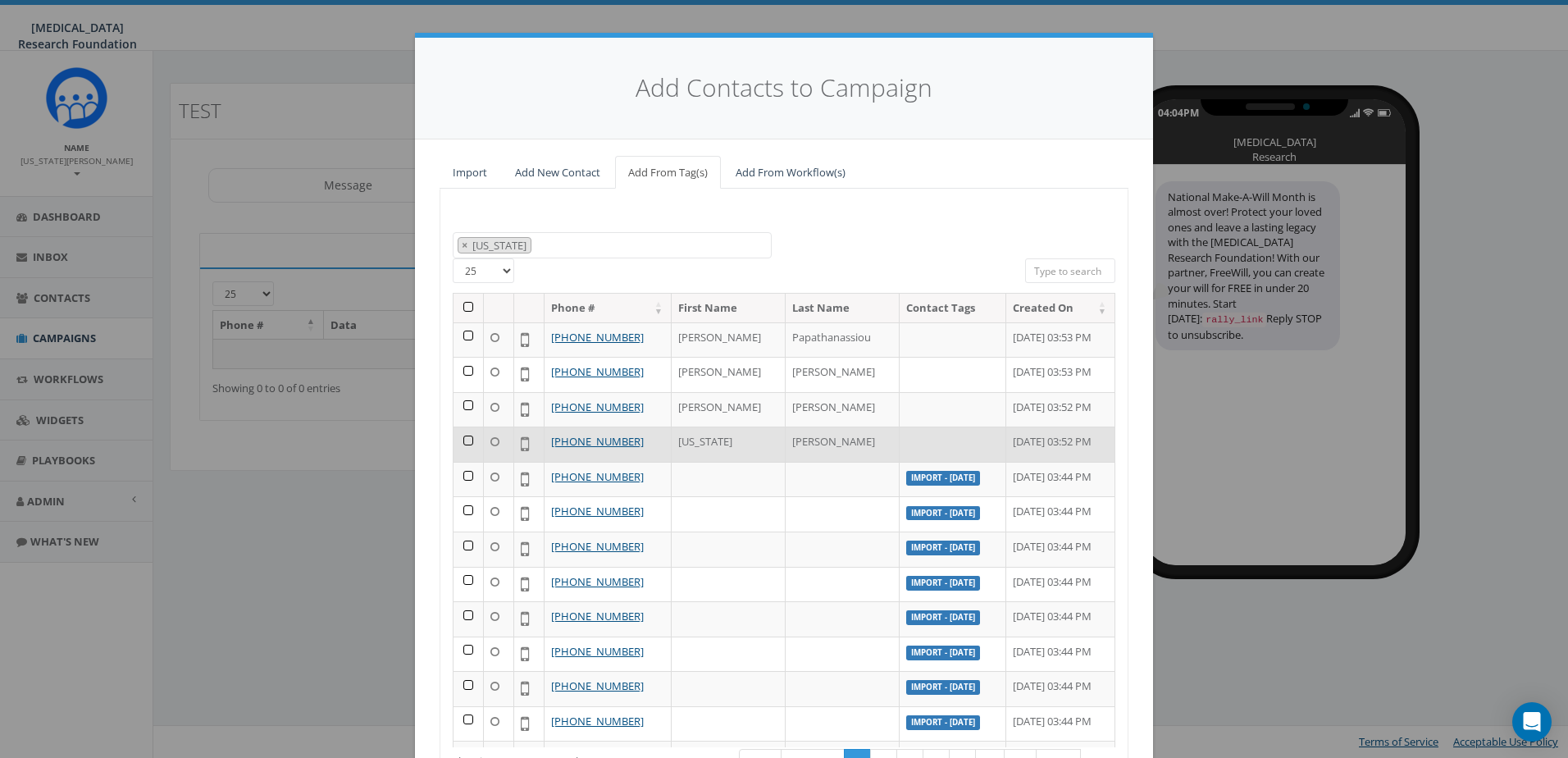
click at [459, 442] on td at bounding box center [469, 444] width 31 height 36
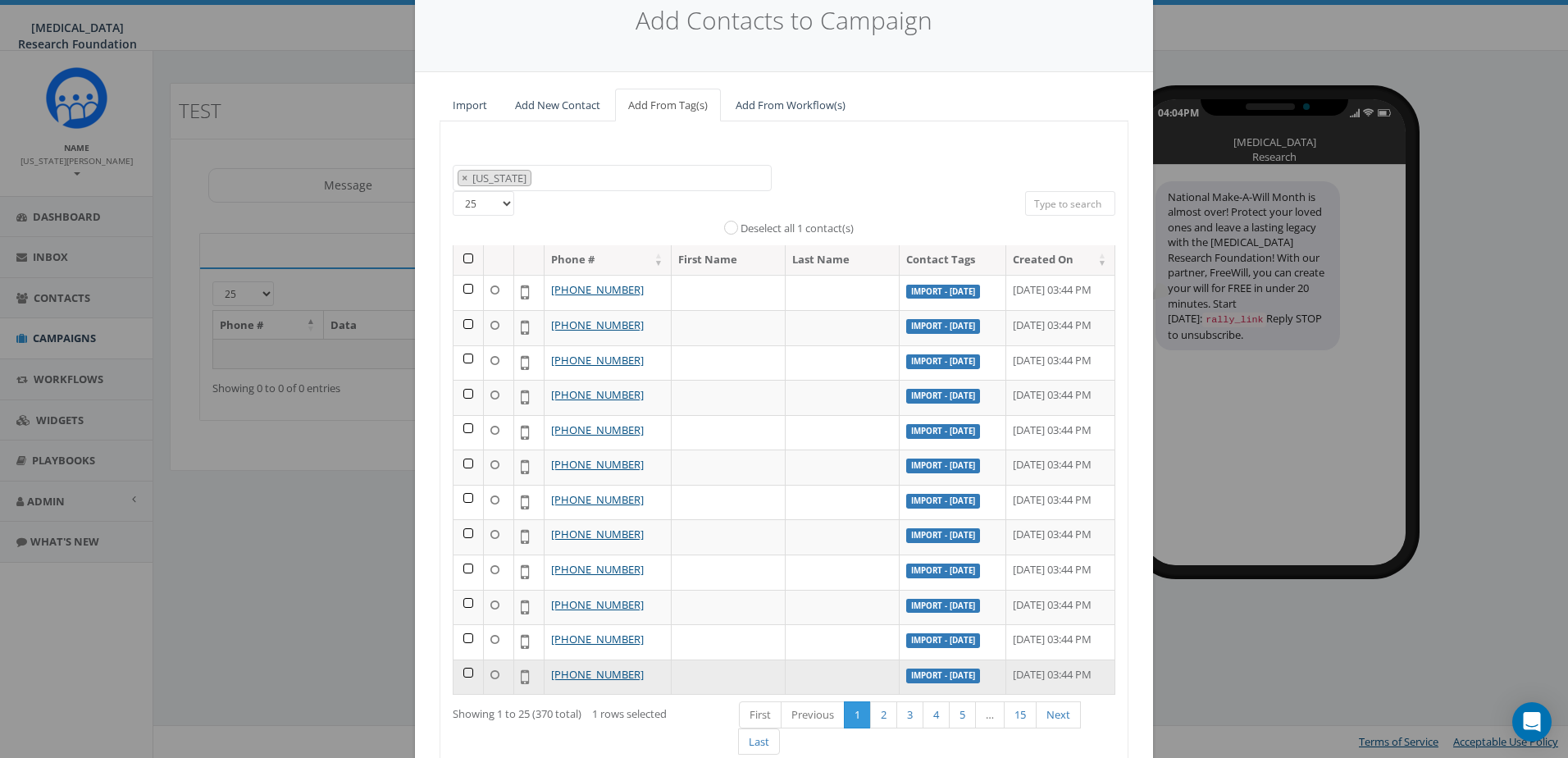
scroll to position [172, 0]
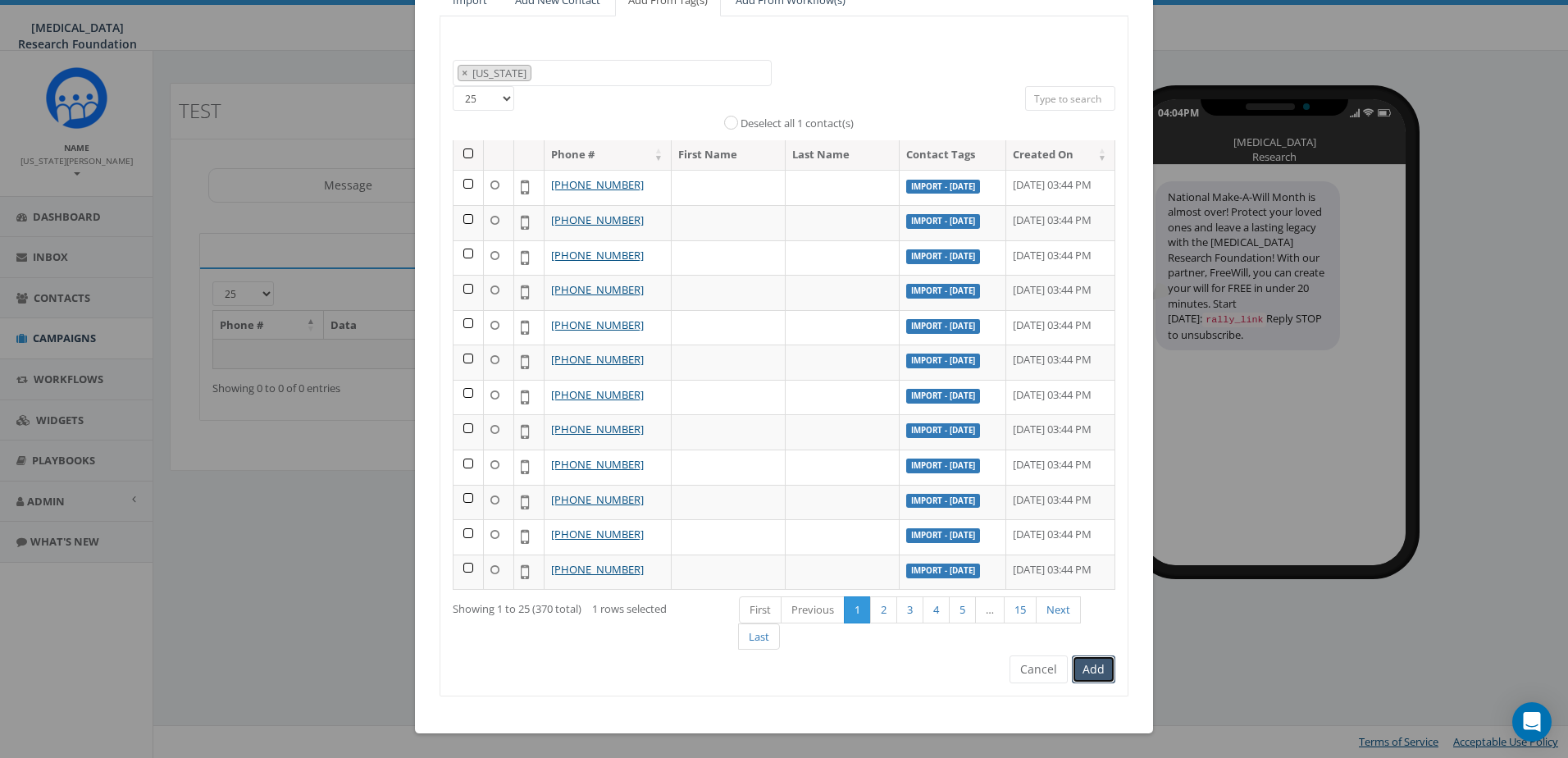
click at [1084, 669] on button "Add" at bounding box center [1094, 670] width 43 height 28
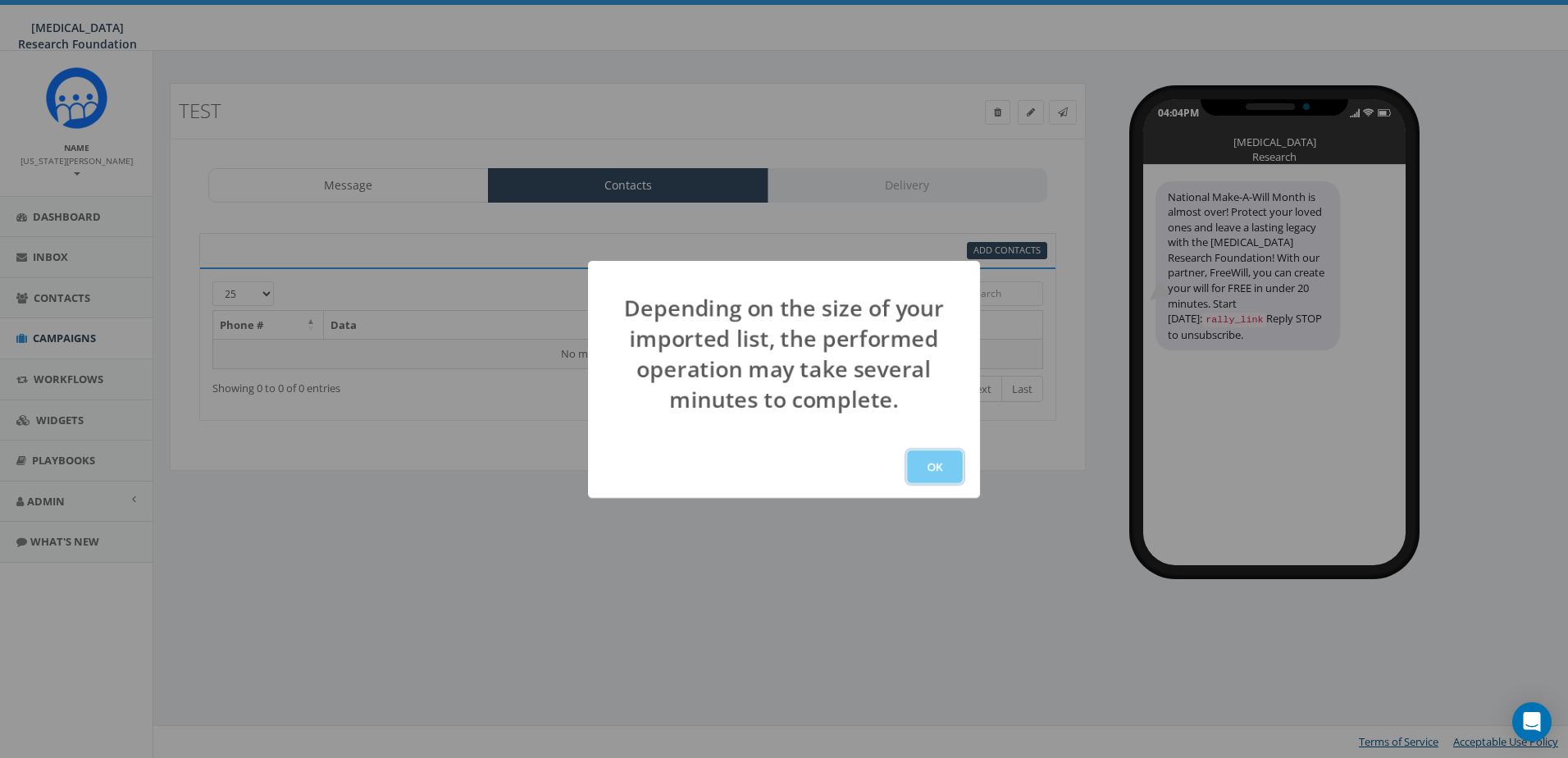
click at [942, 466] on button "OK" at bounding box center [935, 467] width 56 height 33
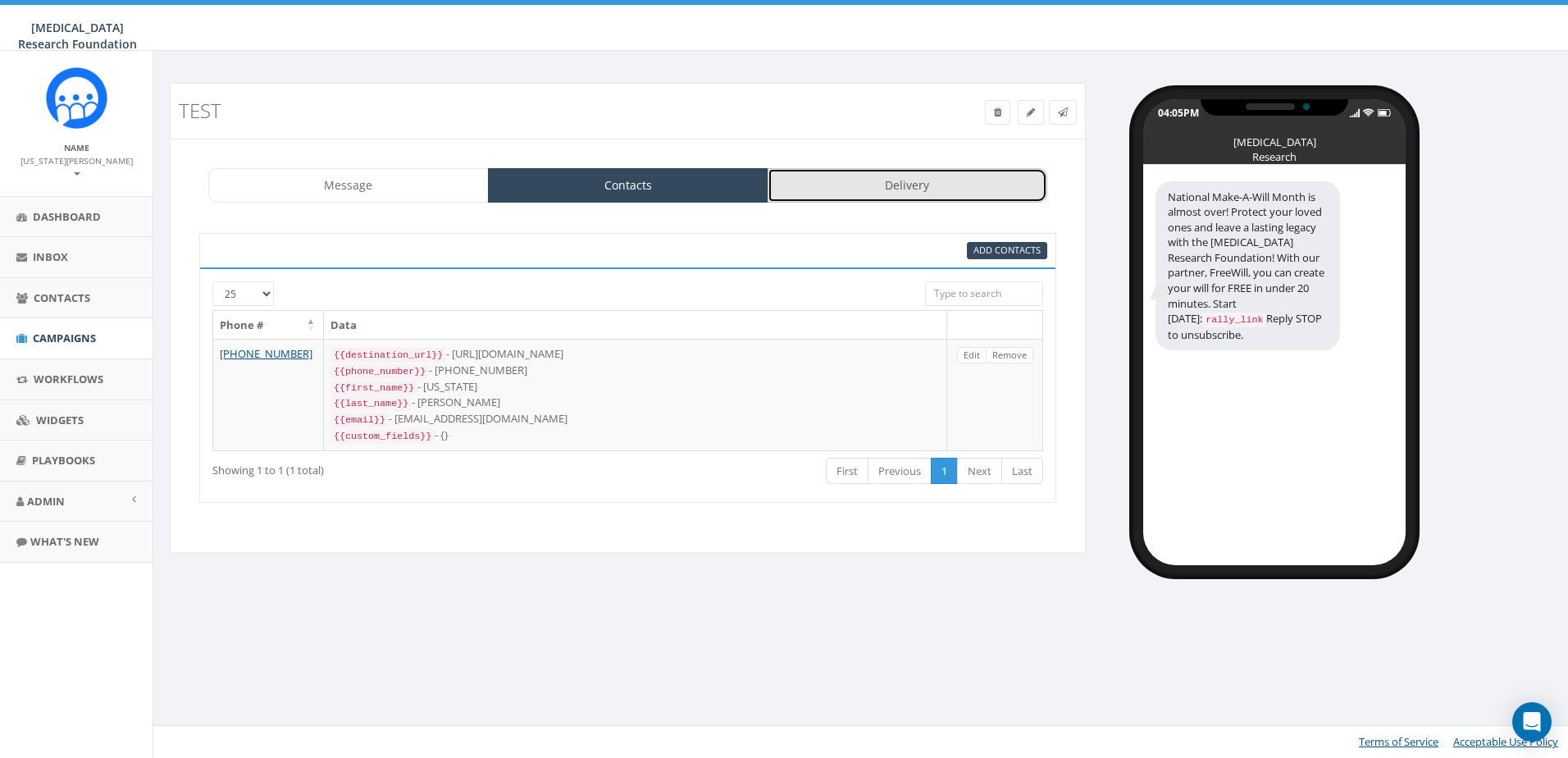
click at [845, 195] on link "Delivery" at bounding box center [908, 185] width 280 height 35
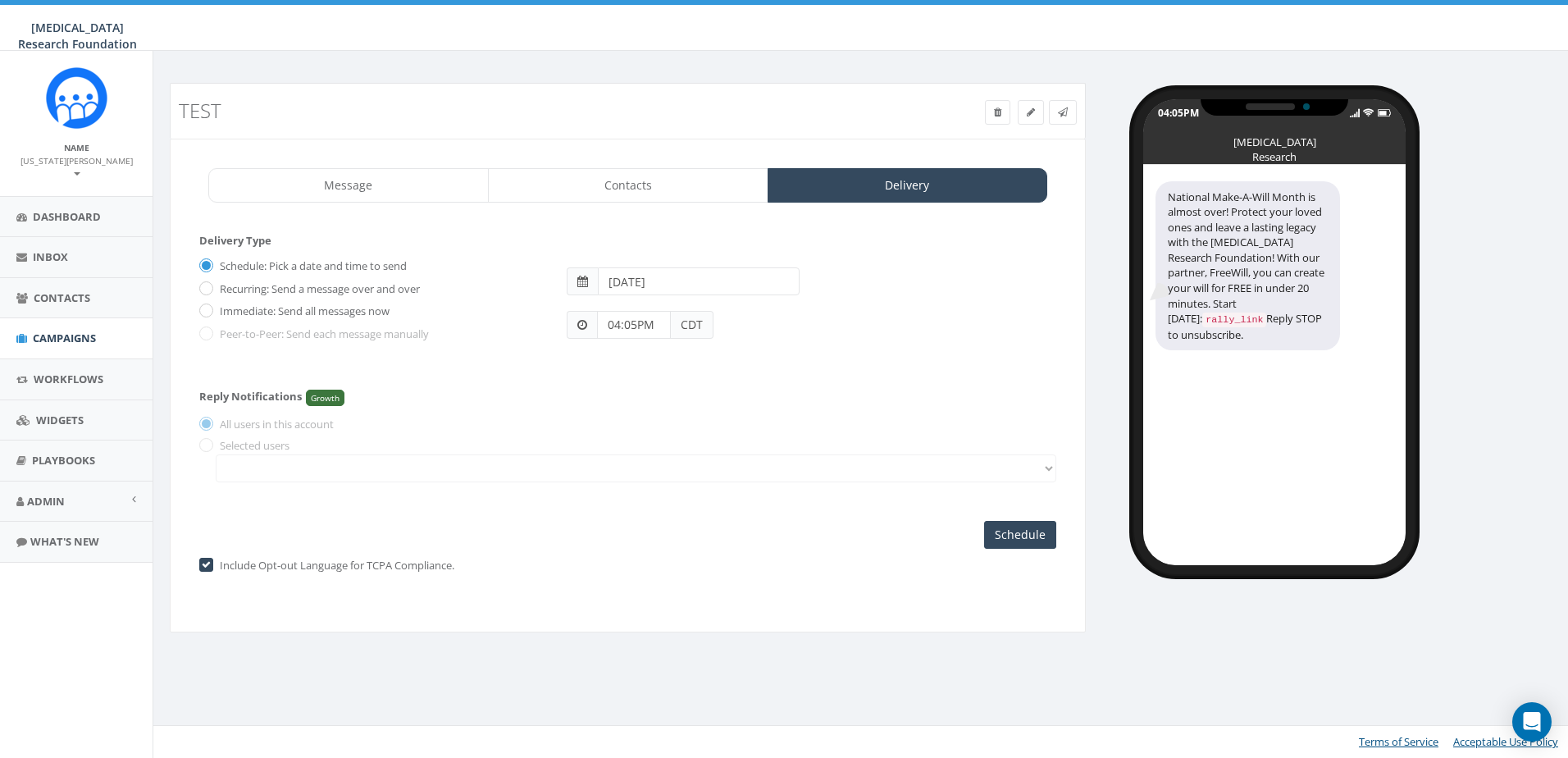
click at [277, 313] on label "Immediate: Send all messages now" at bounding box center [302, 311] width 174 height 16
click at [210, 313] on input "Immediate: Send all messages now" at bounding box center [205, 312] width 11 height 11
radio input "true"
click at [1034, 541] on input "Send Now" at bounding box center [1018, 534] width 77 height 28
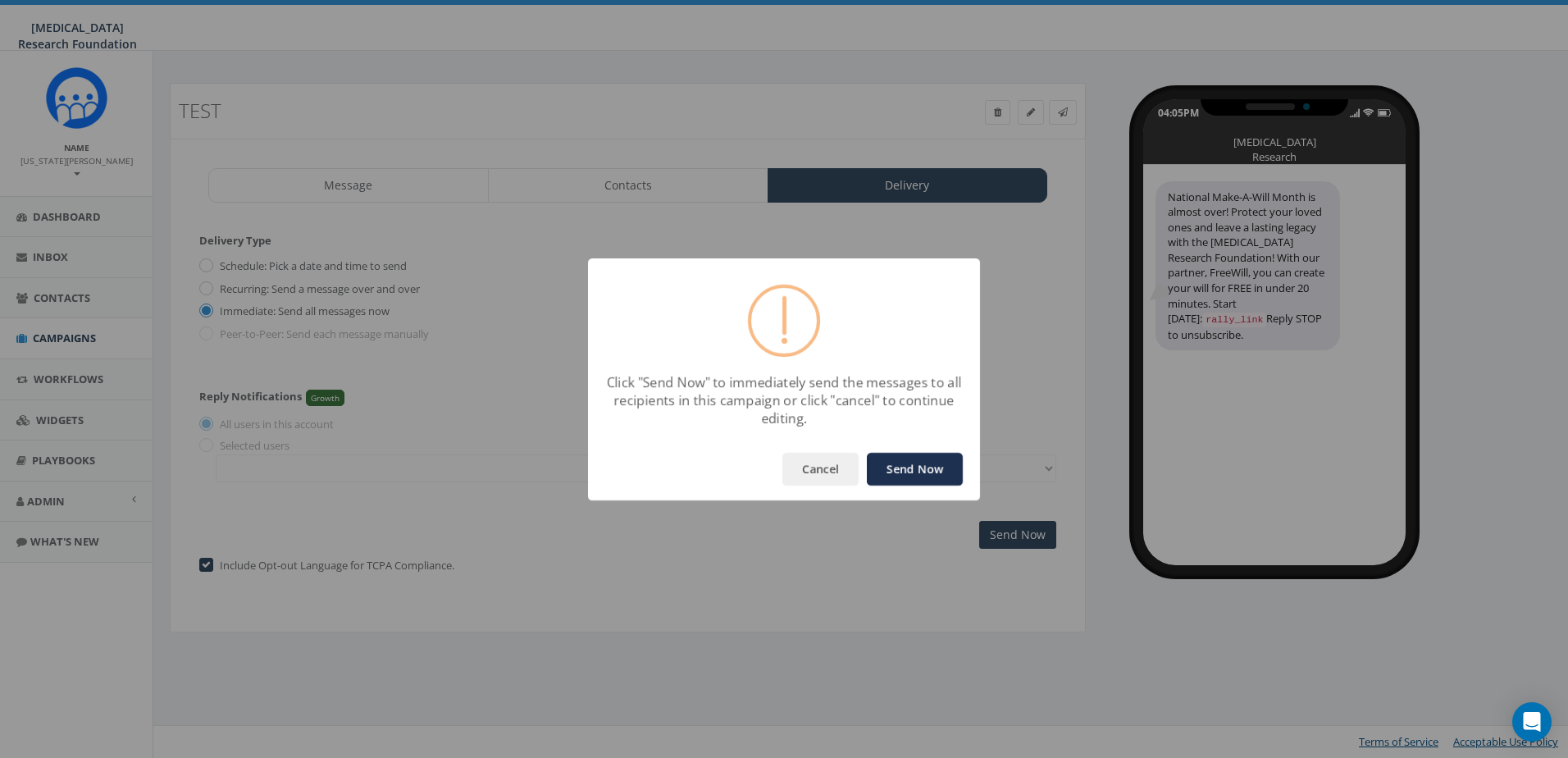
click at [936, 464] on button "Send Now" at bounding box center [915, 470] width 96 height 33
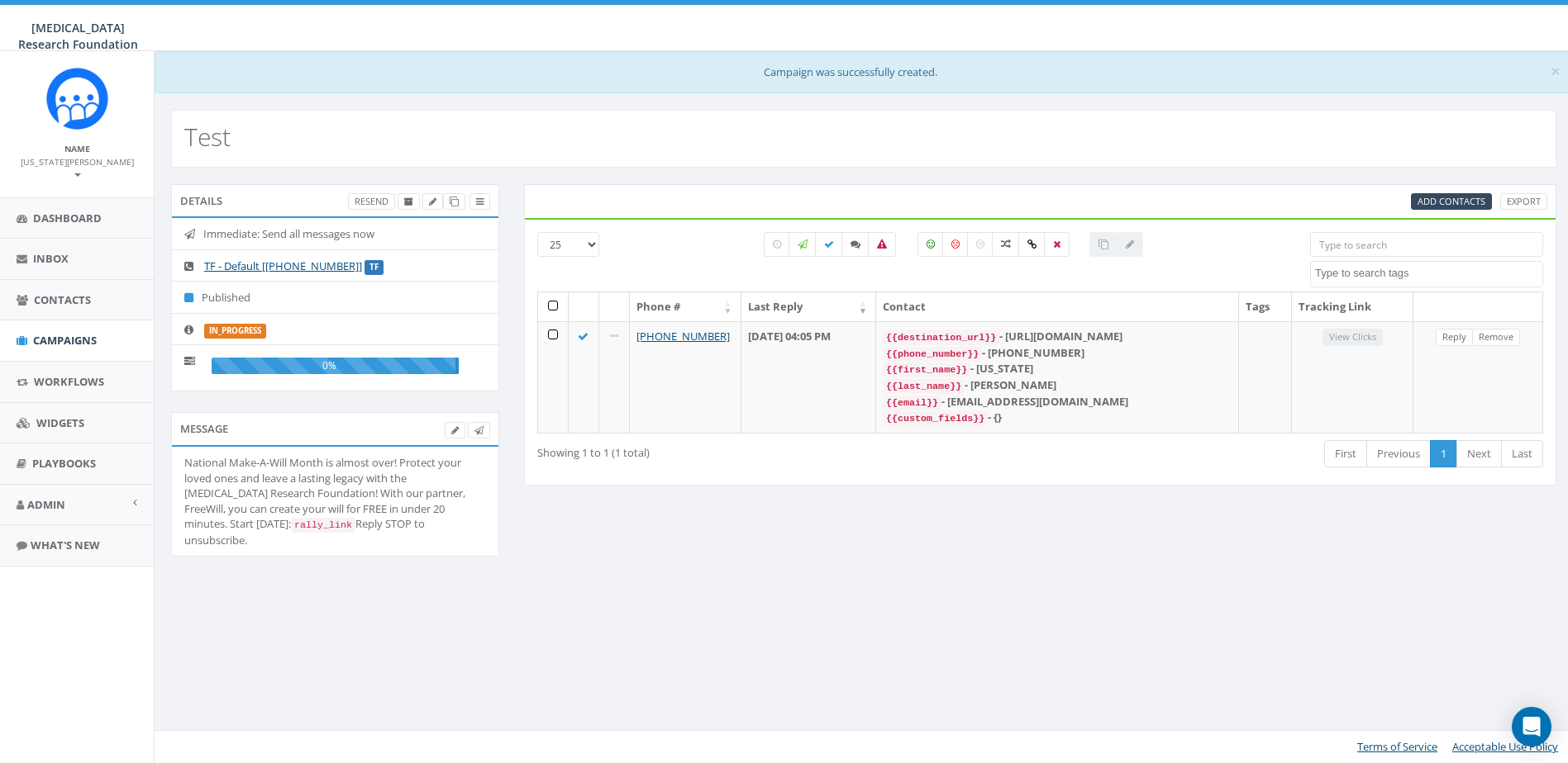
select select
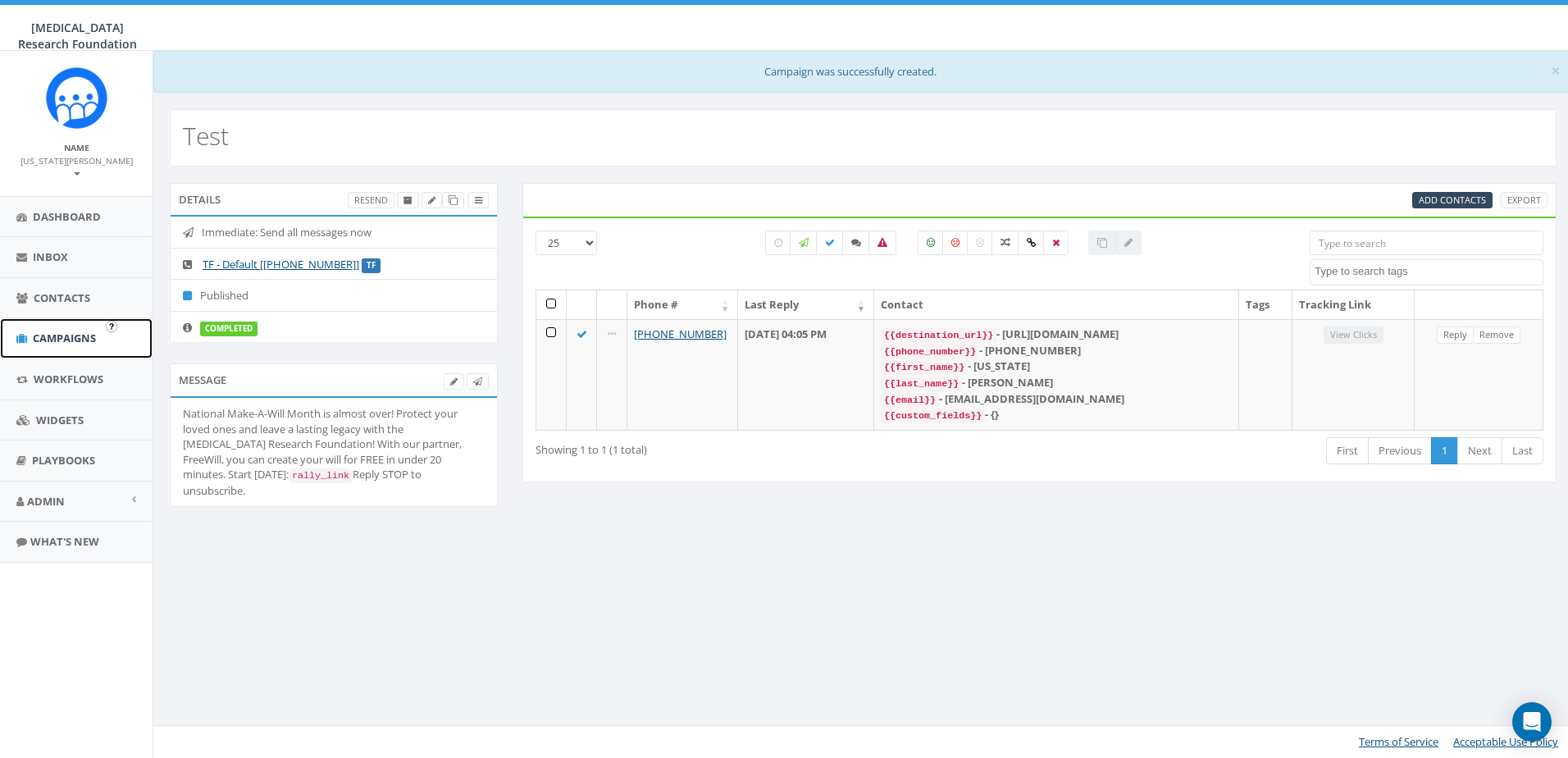
click at [72, 330] on span "Campaigns" at bounding box center [64, 337] width 63 height 14
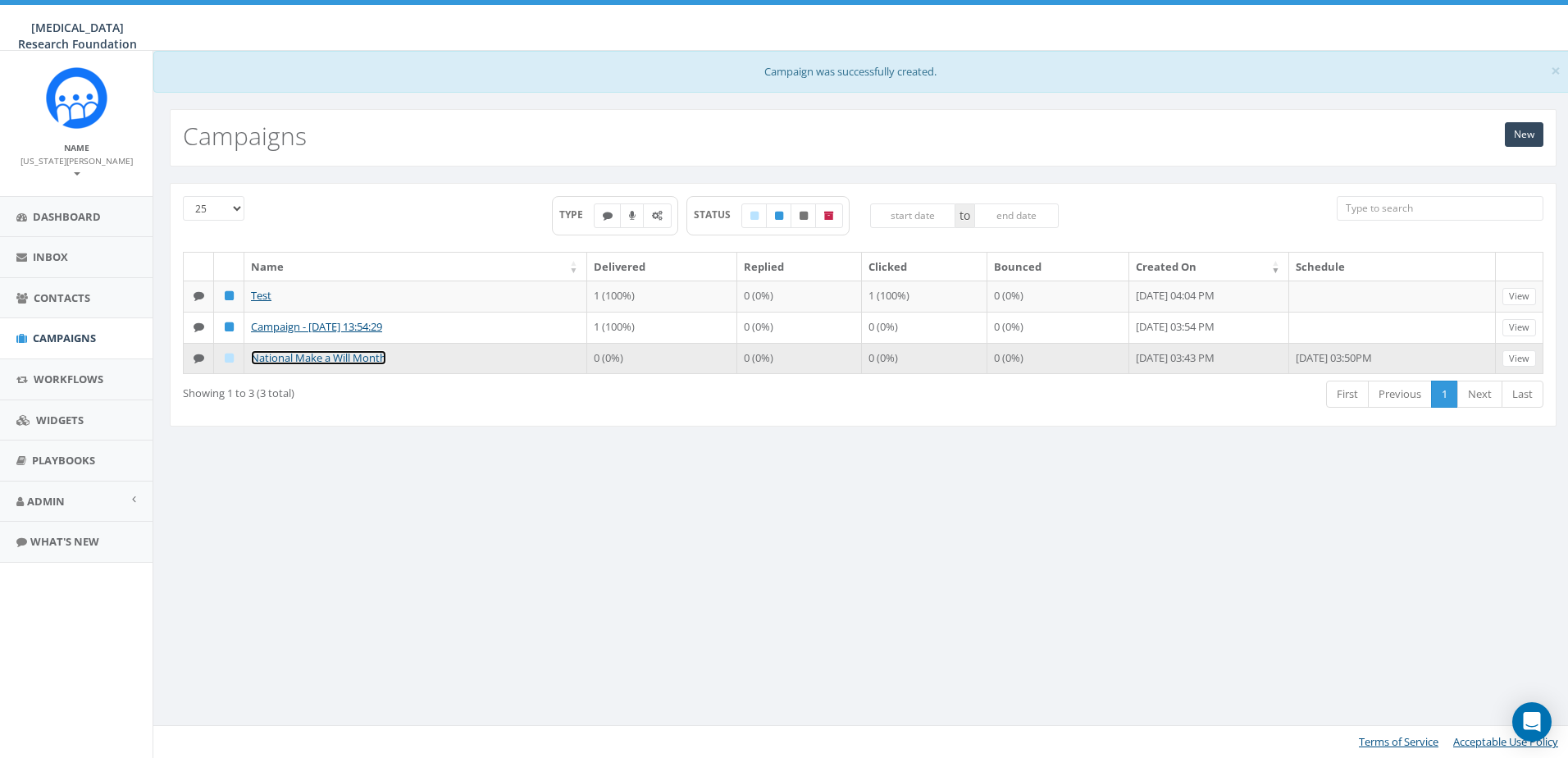
click at [302, 360] on link "National Make a Will Month" at bounding box center [318, 357] width 135 height 14
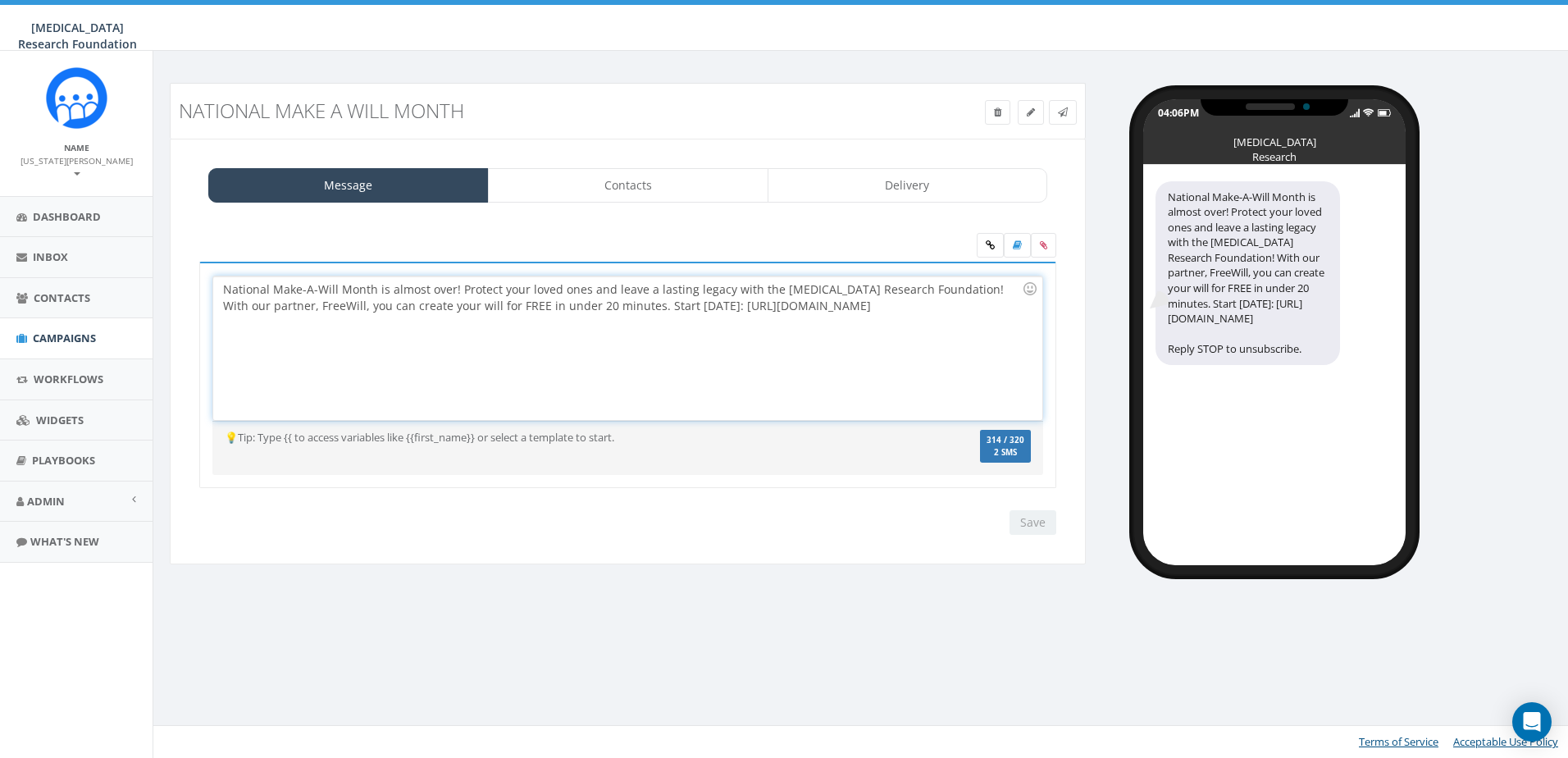
drag, startPoint x: 991, startPoint y: 307, endPoint x: 673, endPoint y: 318, distance: 318.2
click at [673, 318] on div "National Make-A-Will Month is almost over! Protect your loved ones and leave a …" at bounding box center [627, 349] width 829 height 144
click at [988, 243] on icon at bounding box center [990, 245] width 9 height 10
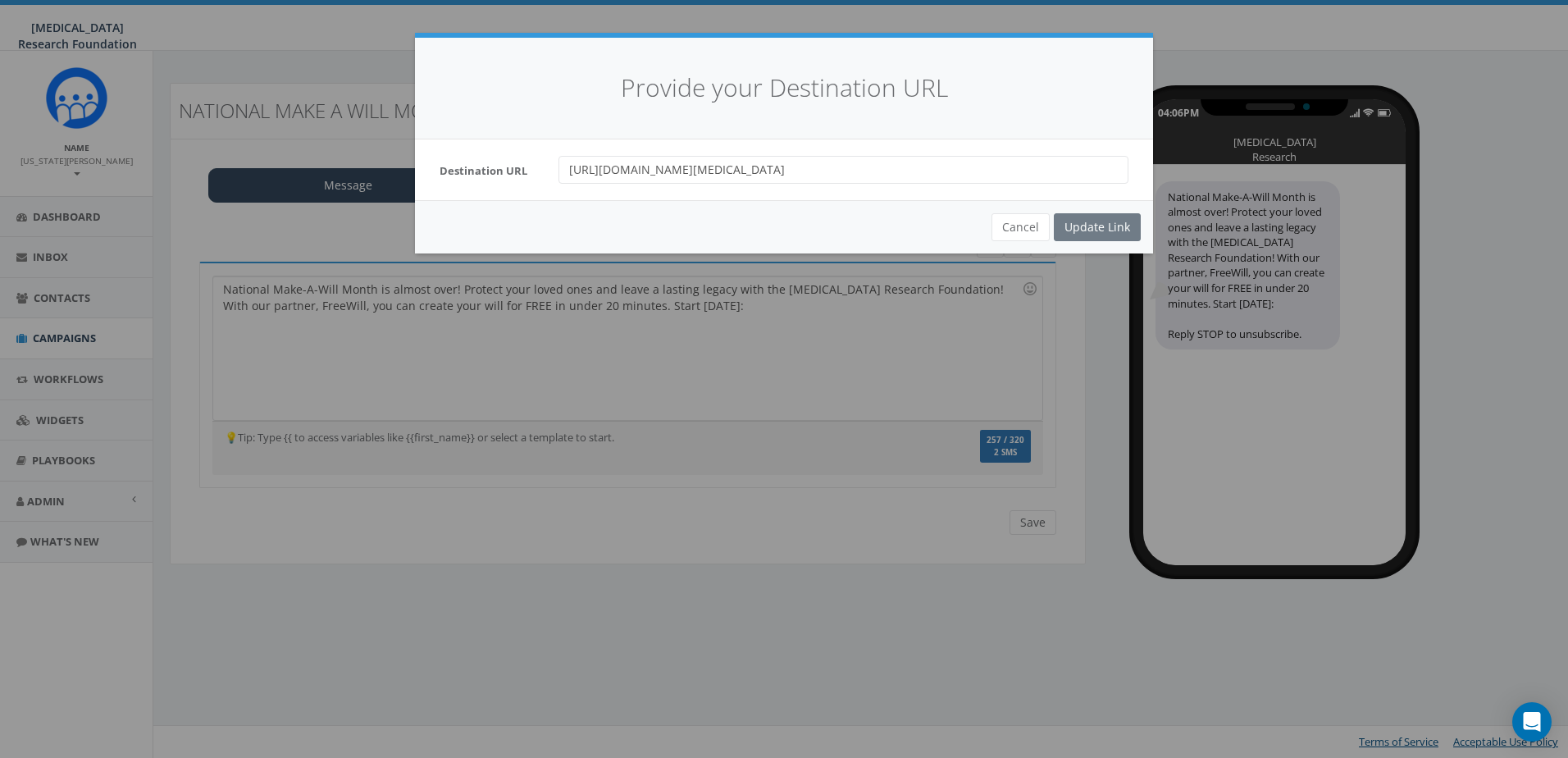
click at [726, 172] on input "[URL][DOMAIN_NAME][MEDICAL_DATA]" at bounding box center [844, 169] width 570 height 28
click at [726, 172] on input "https://www.freewill.com/melanoma?utm_source=partner&utm_medium=website&utm_cam…" at bounding box center [844, 169] width 570 height 28
paste input "url"
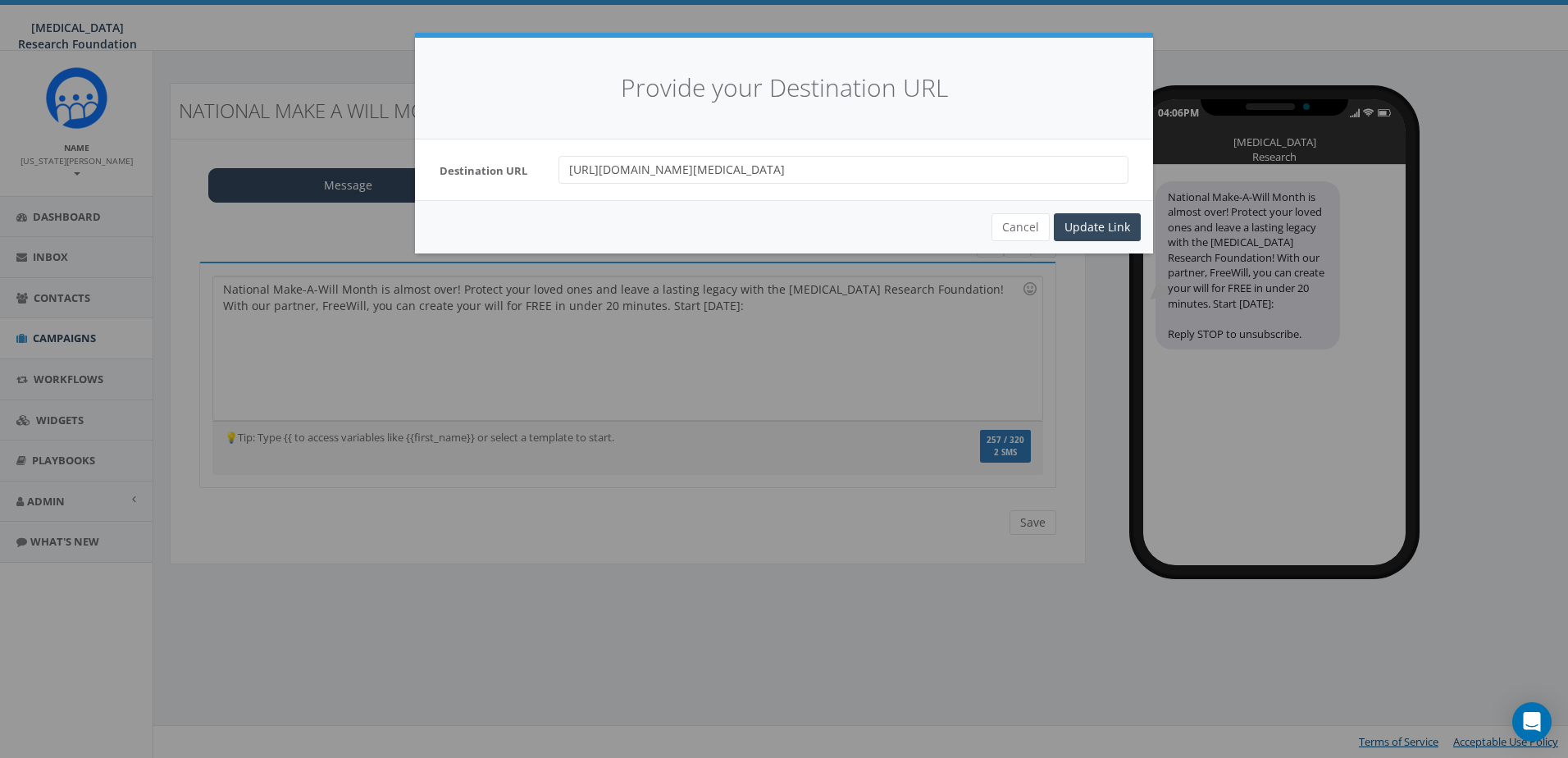
click at [1005, 183] on input "https://www.freewill.com/melanoma?utm_source=partner&utm_medium=website&utm_cam…" at bounding box center [844, 169] width 570 height 28
click at [1001, 173] on input "https://www.freewill.com/melanoma?utm_source=partner&utm_medium=website&utm_cam…" at bounding box center [844, 169] width 570 height 28
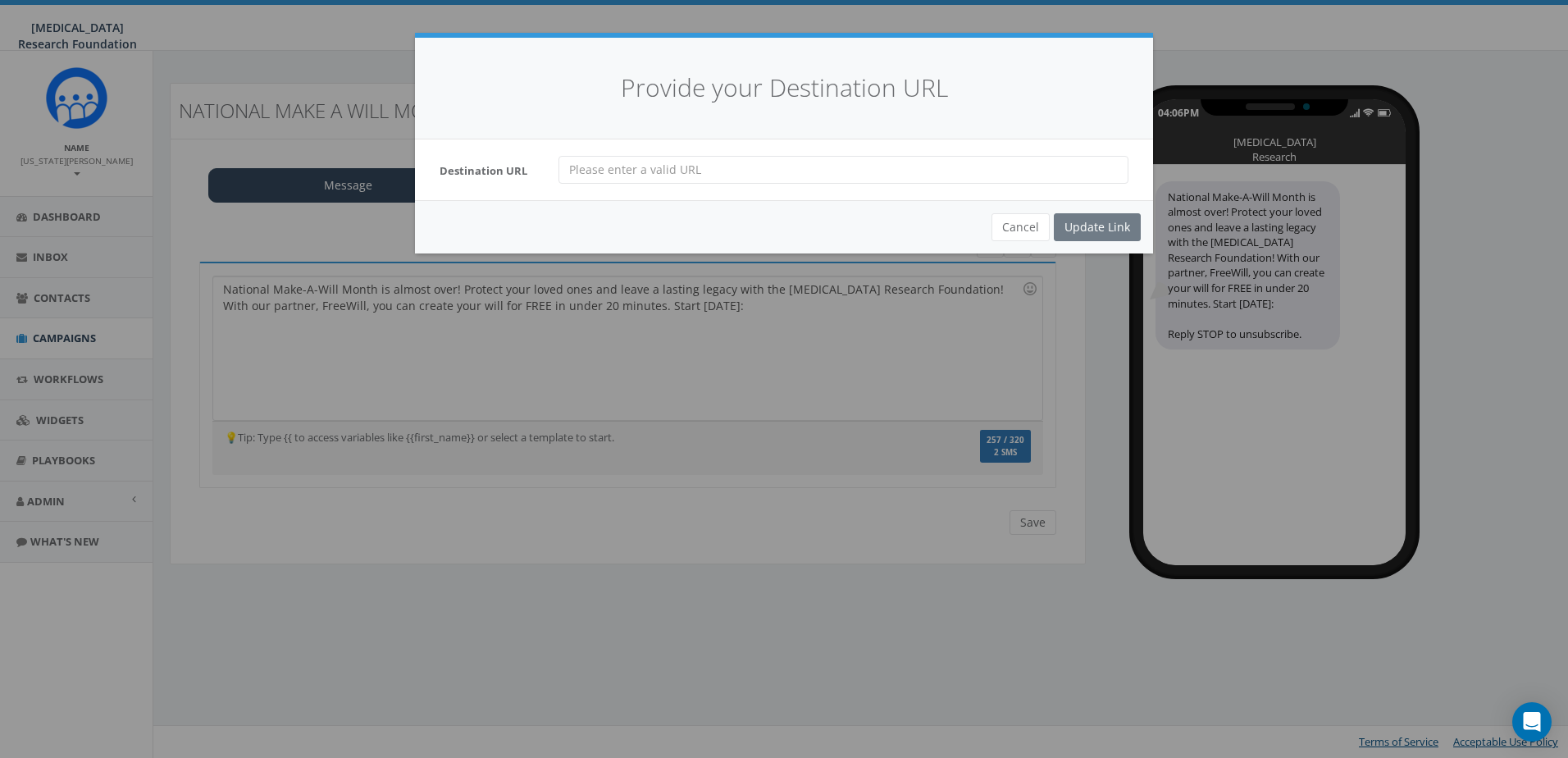
paste input "https://www.freewill.com/melanoma?utm_source=partner&utm_medium=website&utm_cam…"
type input "https://www.freewill.com/melanoma?utm_source=partner&utm_medium=website&utm_cam…"
click at [1084, 221] on div "Update Link" at bounding box center [1098, 227] width 87 height 28
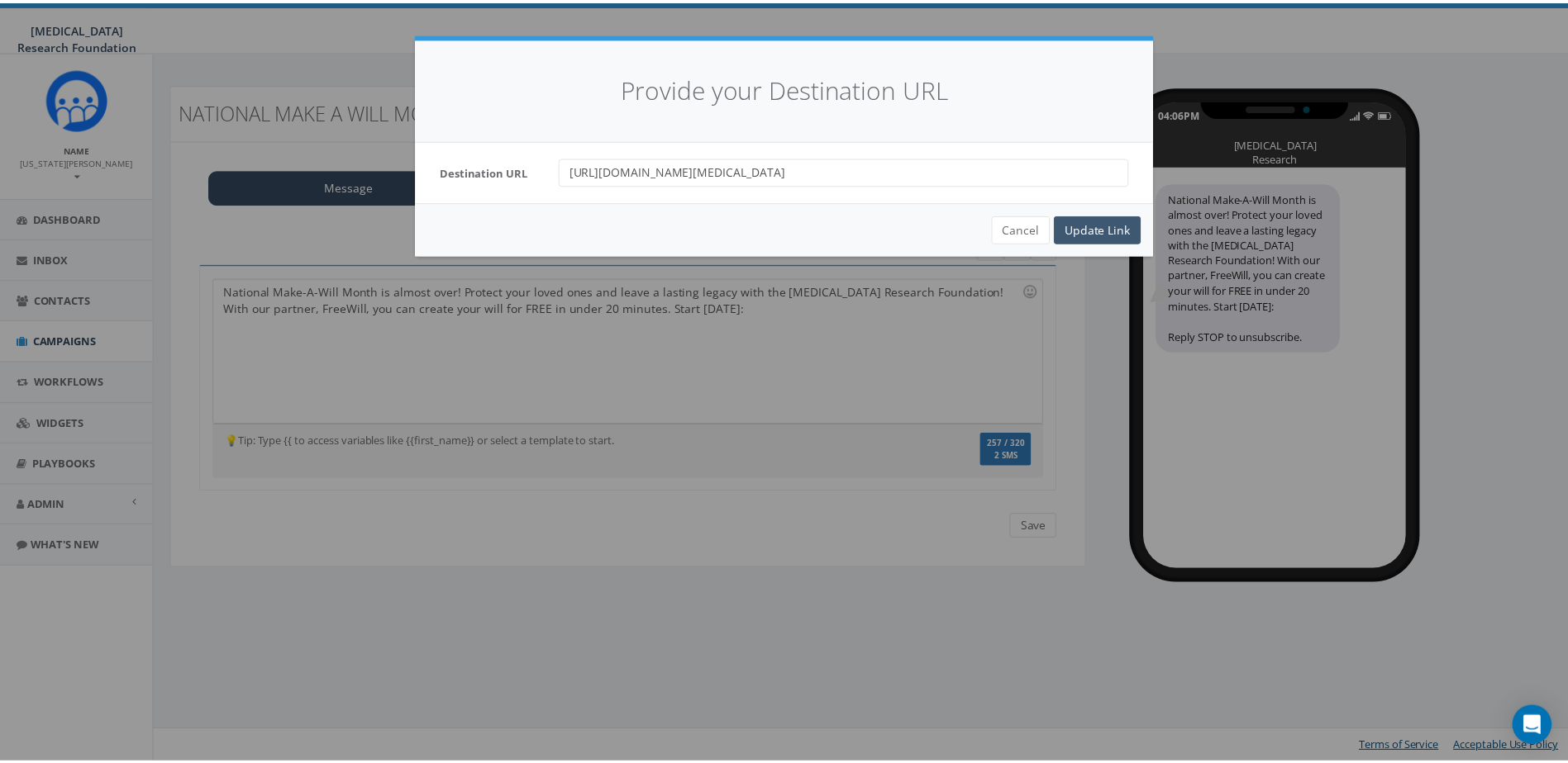
scroll to position [0, 0]
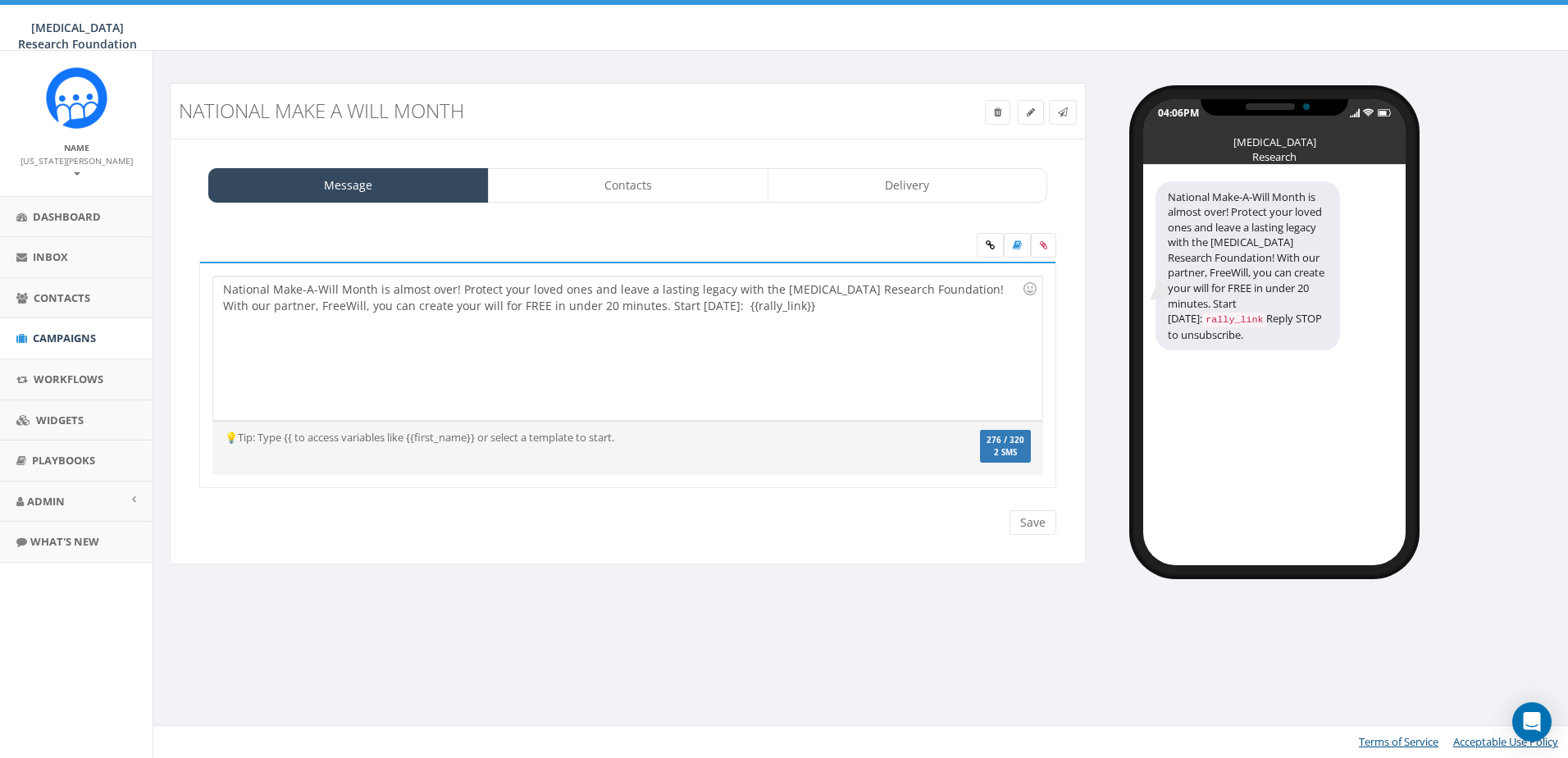
click at [668, 301] on div "National Make-A-Will Month is almost over! Protect your loved ones and leave a …" at bounding box center [627, 349] width 829 height 144
click at [746, 304] on div "National Make-A-Will Month is almost over! Protect your loved ones and leave a …" at bounding box center [627, 349] width 829 height 144
click at [746, 539] on div "National Make-A-Will Month is almost over! Protect your loved ones and leave a …" at bounding box center [628, 384] width 890 height 335
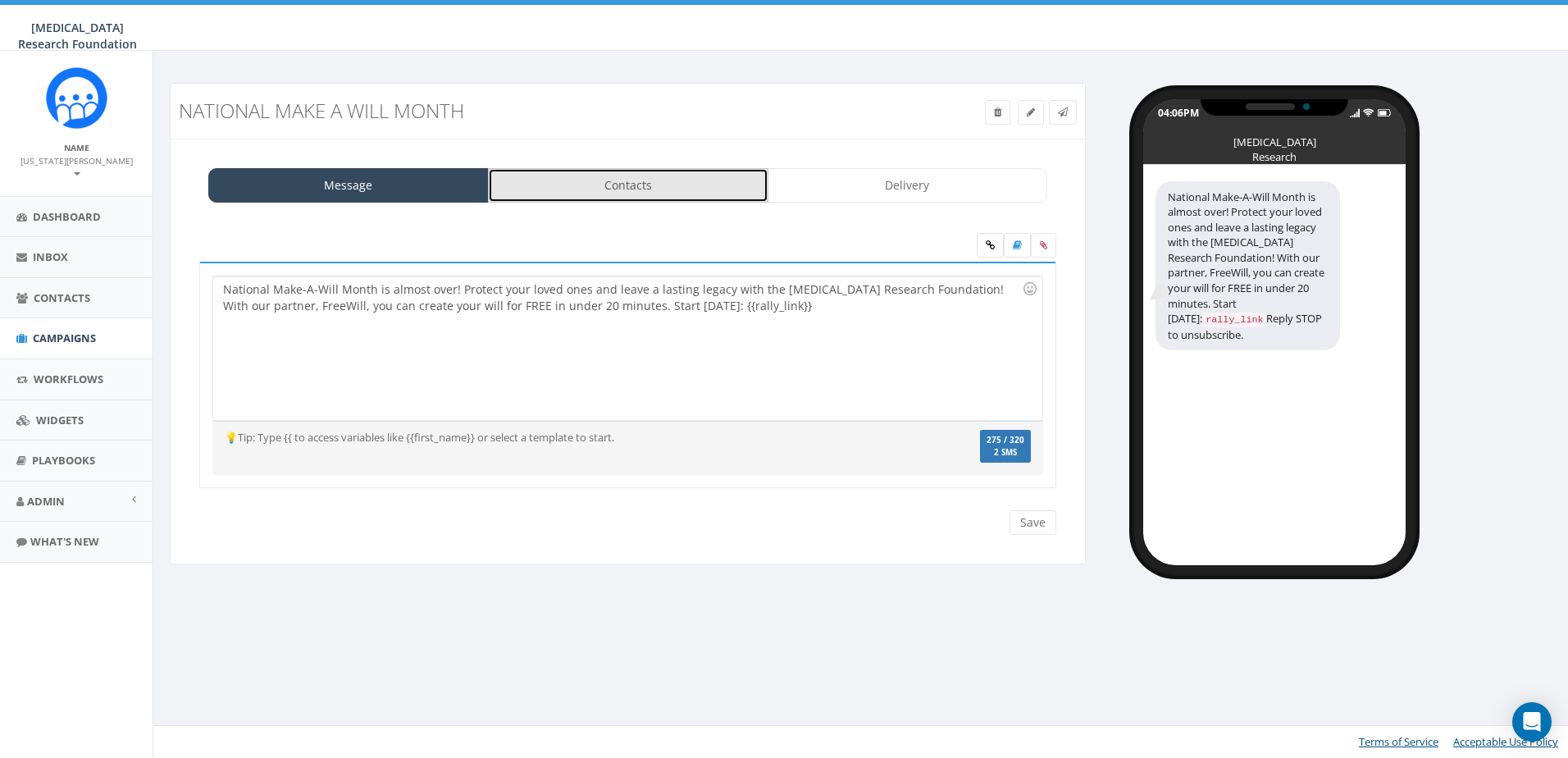
click at [605, 187] on link "Contacts" at bounding box center [628, 185] width 280 height 35
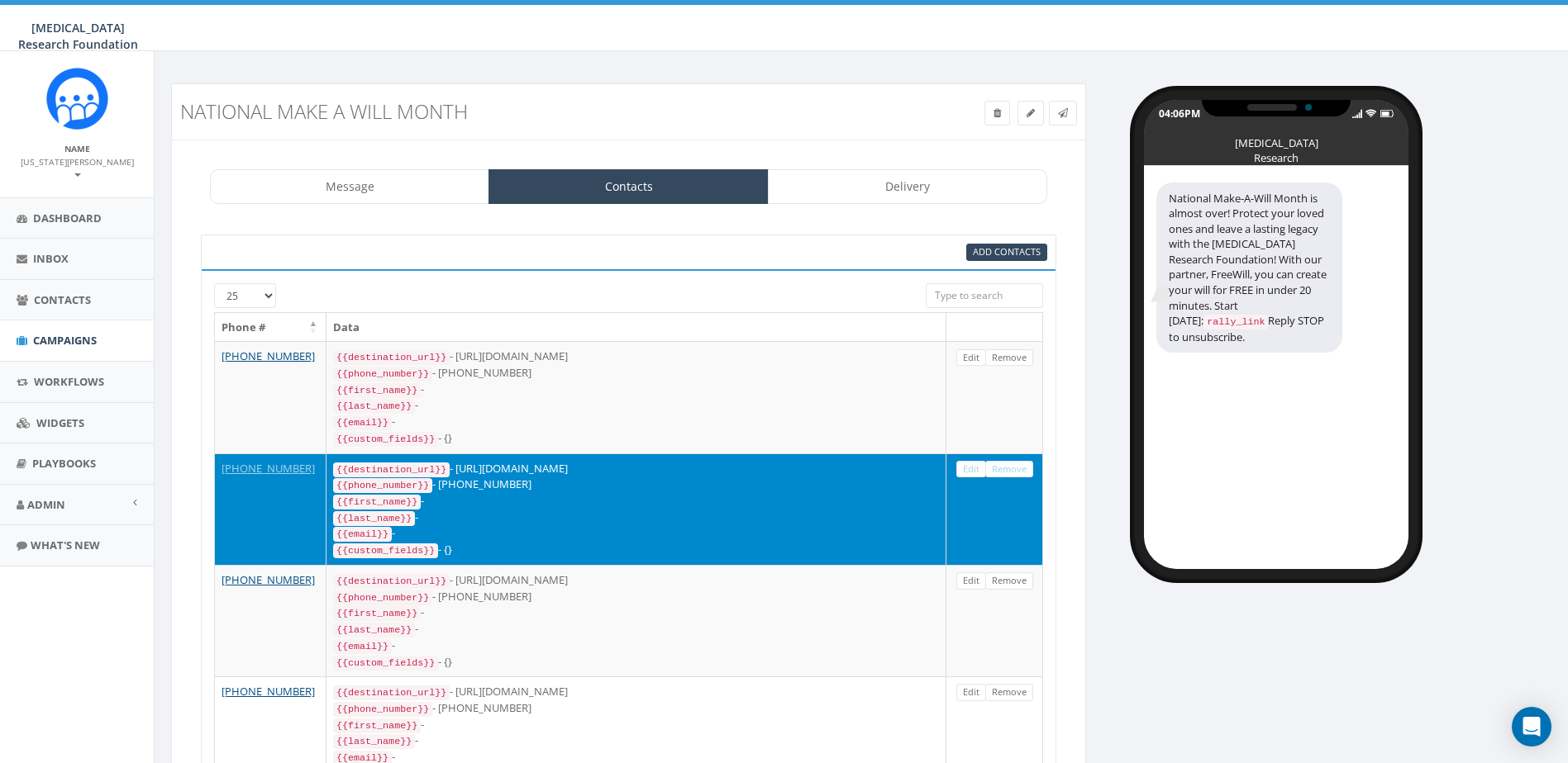
click at [406, 294] on div at bounding box center [593, 291] width 640 height 15
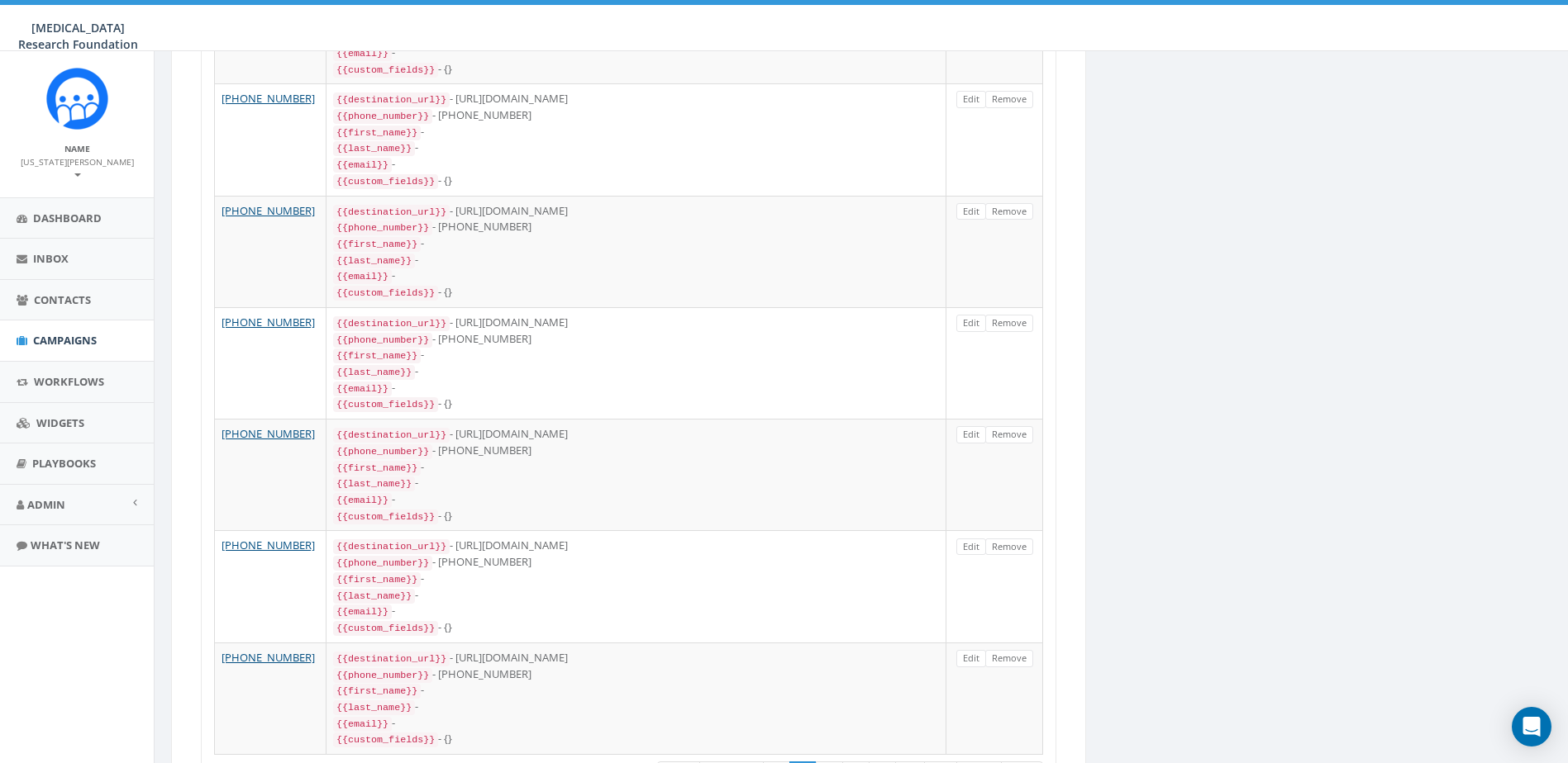
scroll to position [2390, 0]
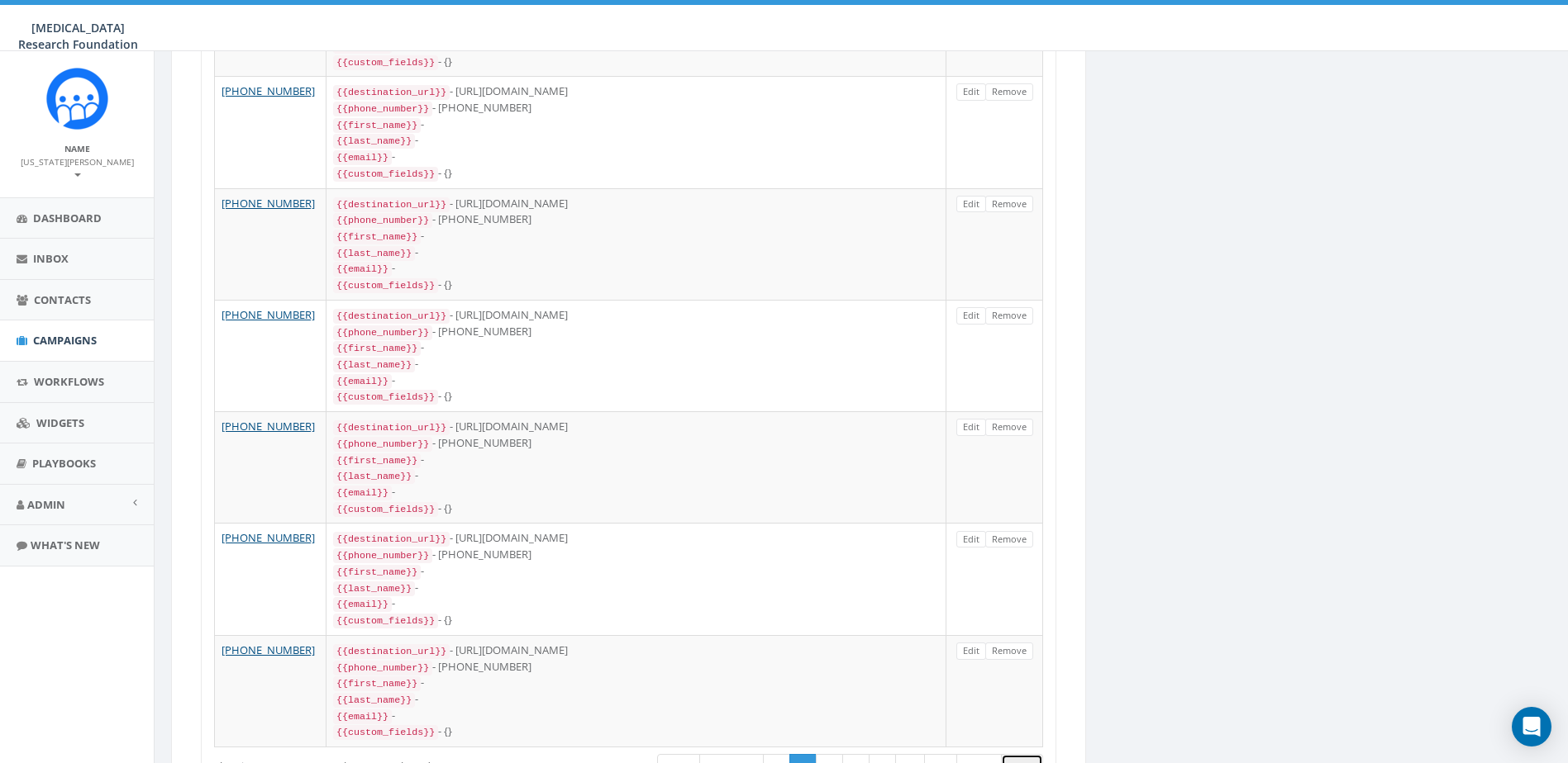
click at [1032, 754] on link "Last" at bounding box center [1022, 768] width 43 height 27
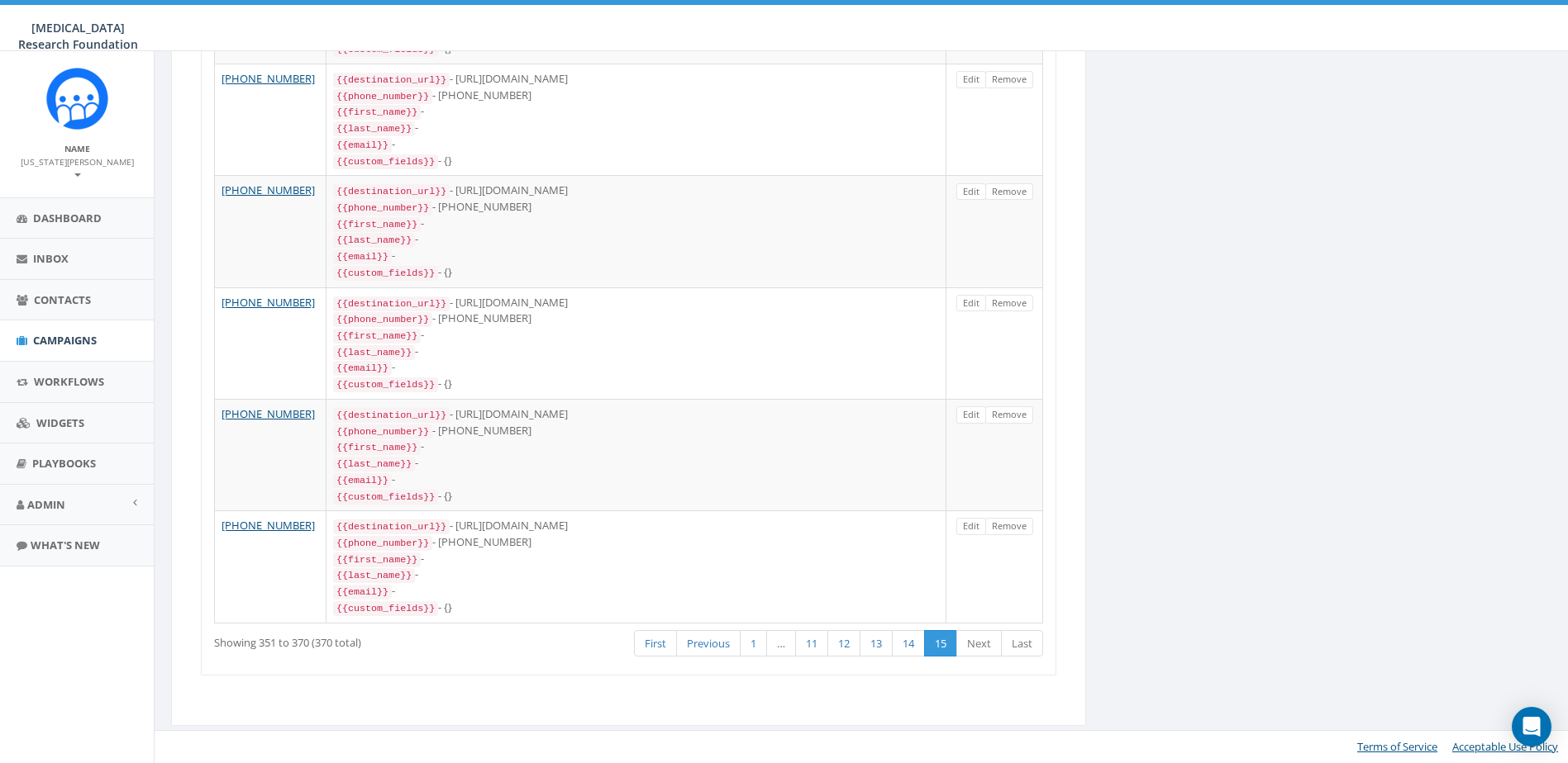
scroll to position [1856, 0]
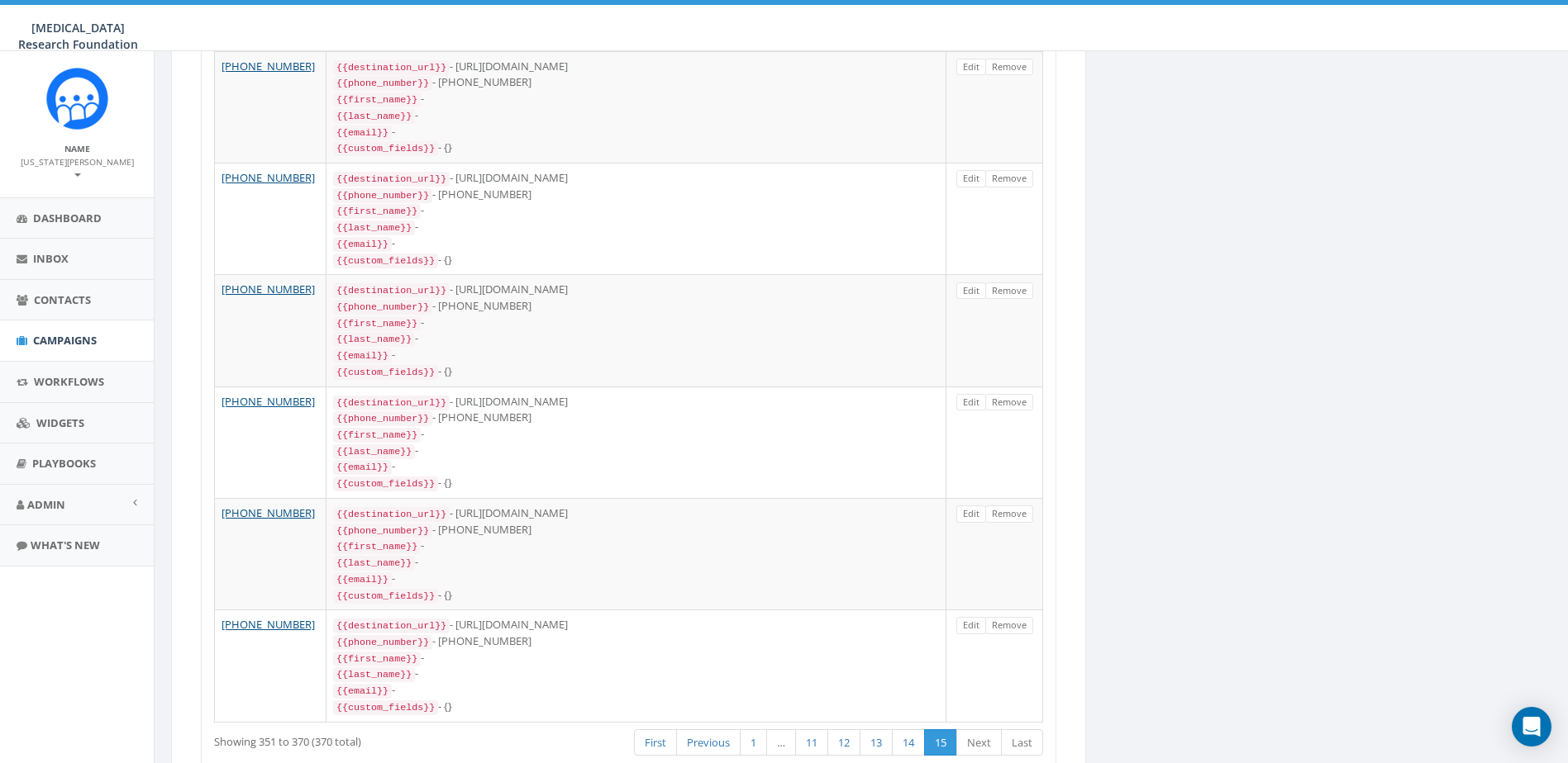
click at [1022, 729] on link "Last" at bounding box center [1022, 743] width 43 height 27
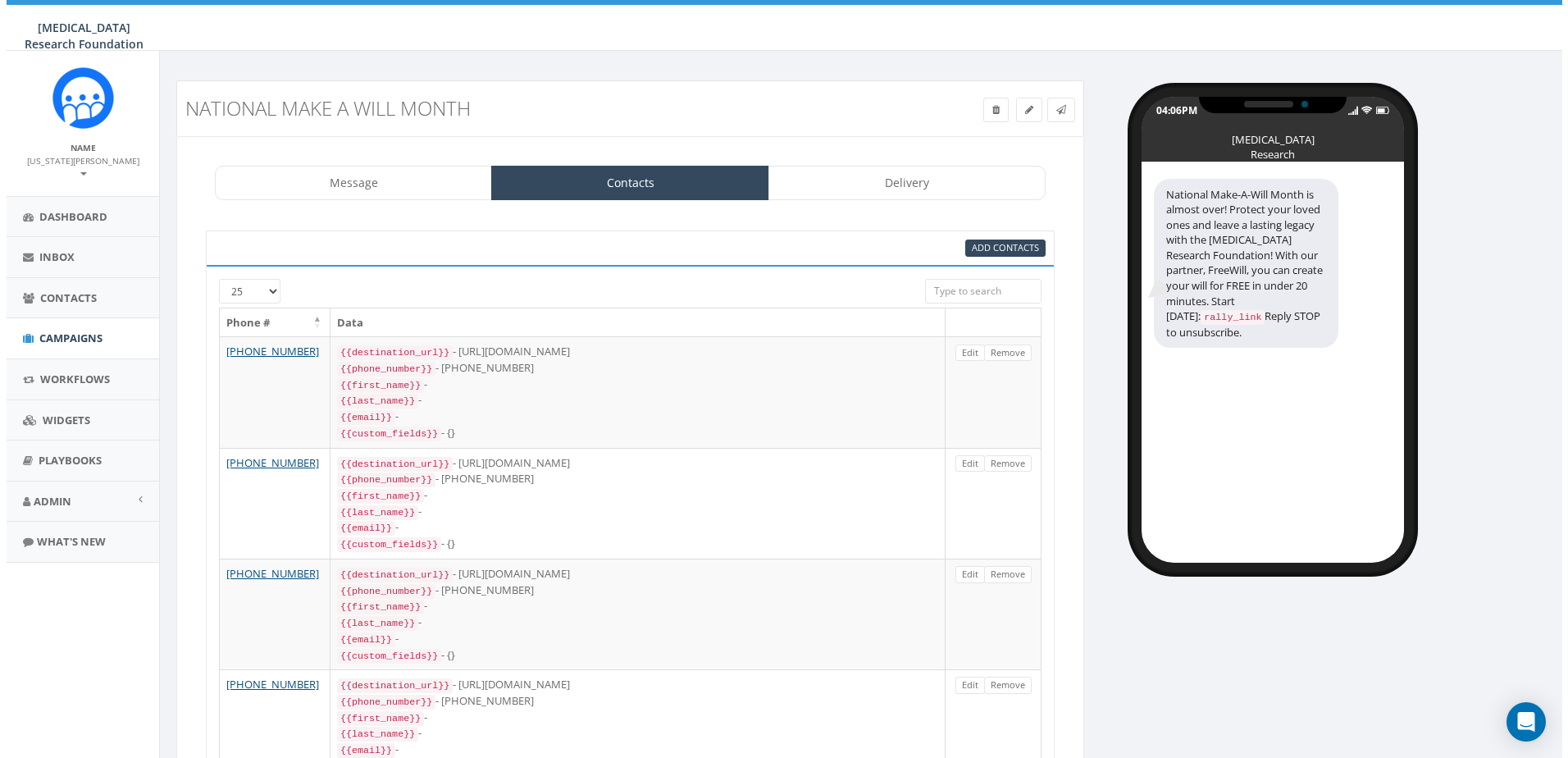
scroll to position [0, 0]
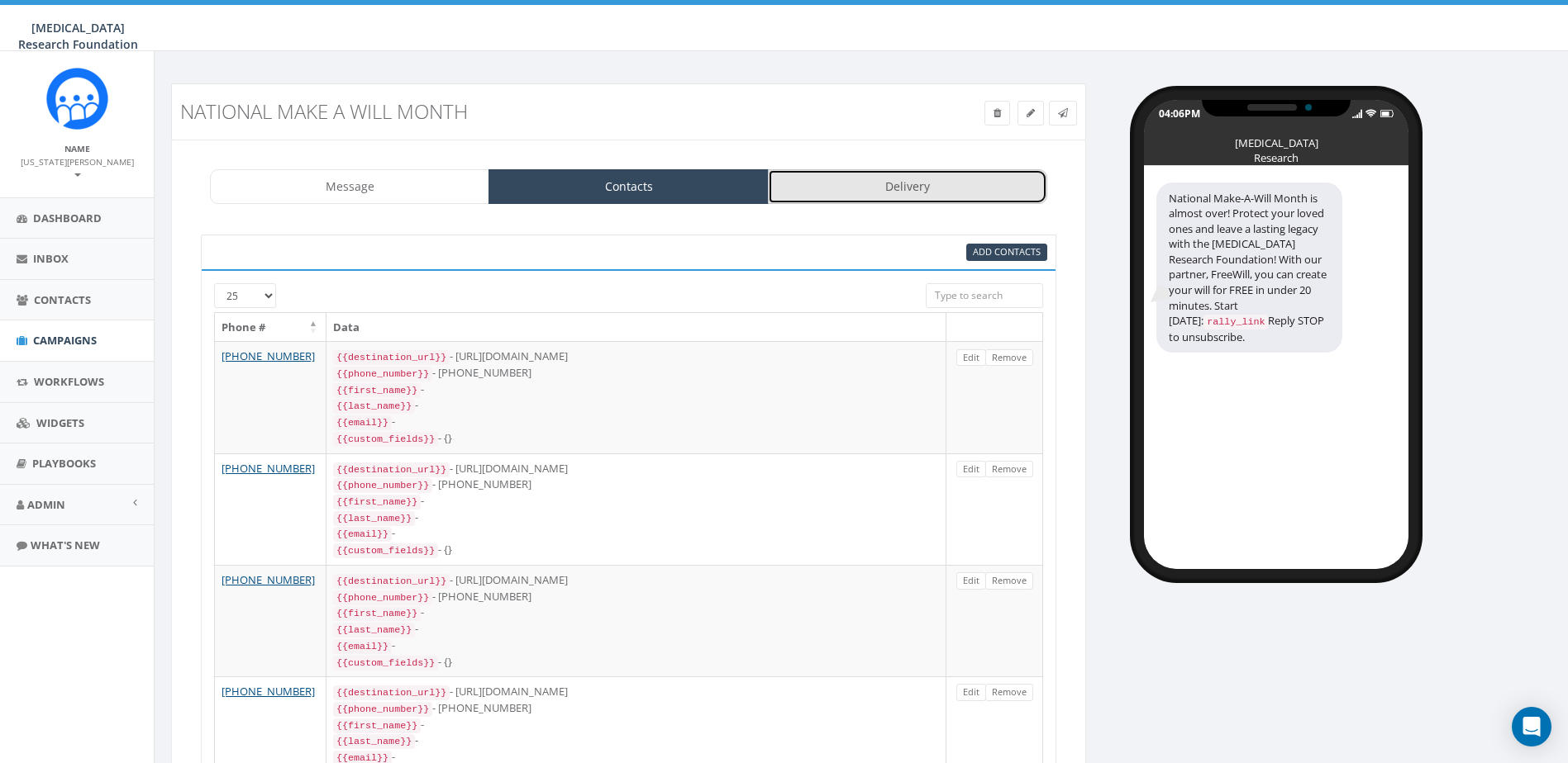
click at [899, 194] on link "Delivery" at bounding box center [907, 187] width 280 height 35
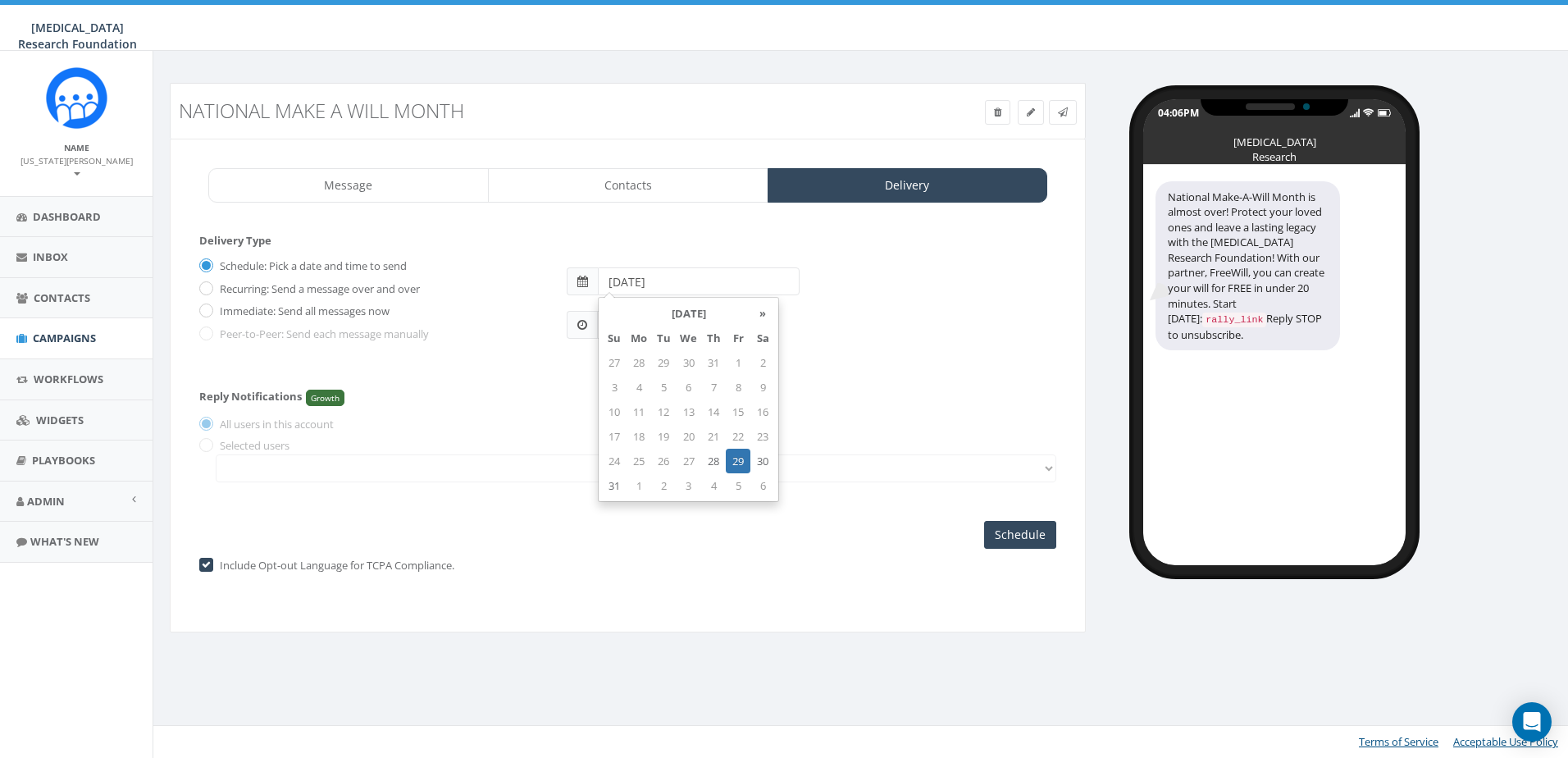
click at [704, 284] on input "[DATE]" at bounding box center [699, 281] width 202 height 28
click at [704, 455] on td "28" at bounding box center [713, 461] width 25 height 25
type input "2025-08-28"
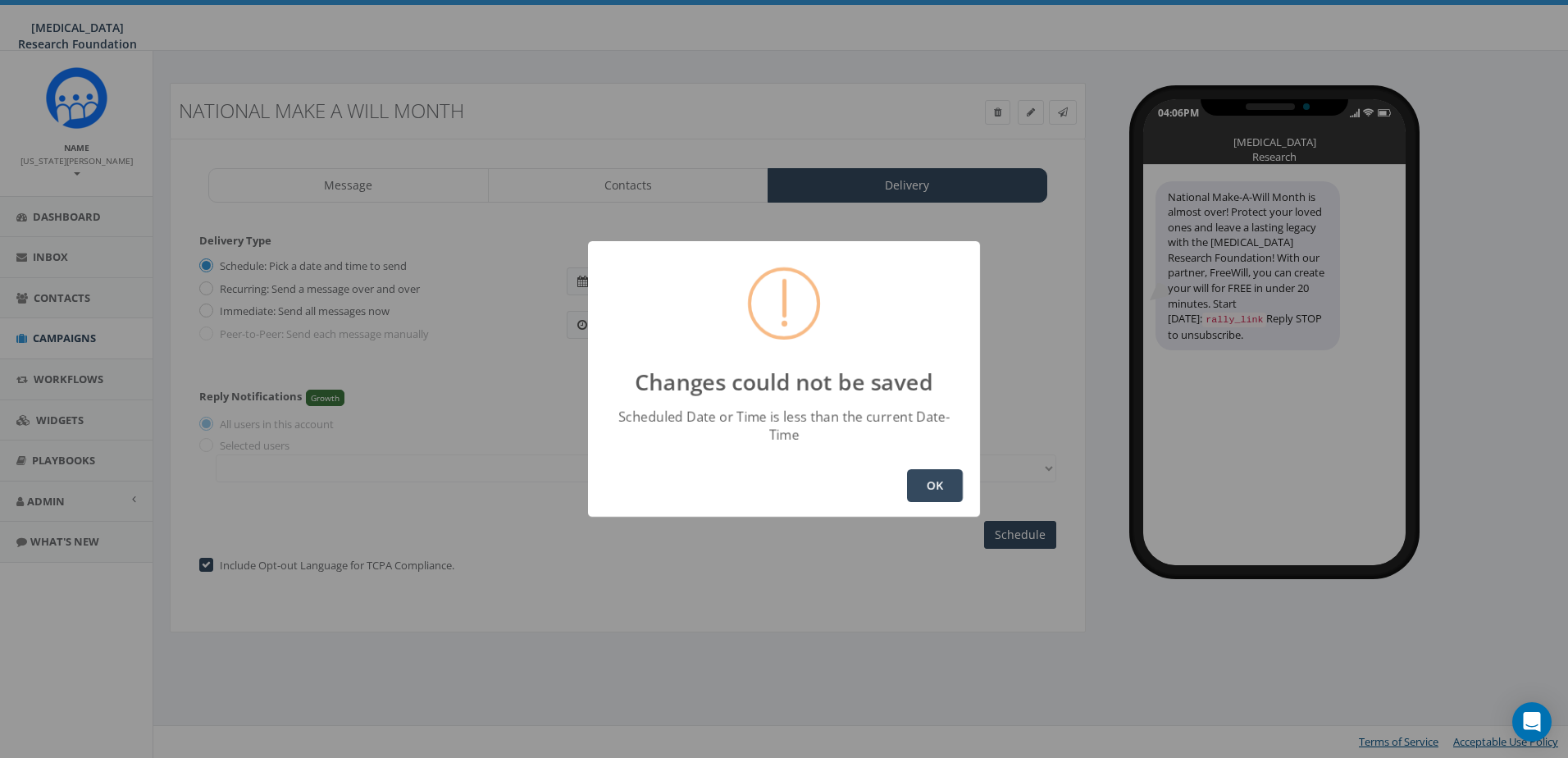
click at [926, 470] on button "OK" at bounding box center [935, 486] width 56 height 33
click at [934, 481] on button "OK" at bounding box center [935, 486] width 56 height 33
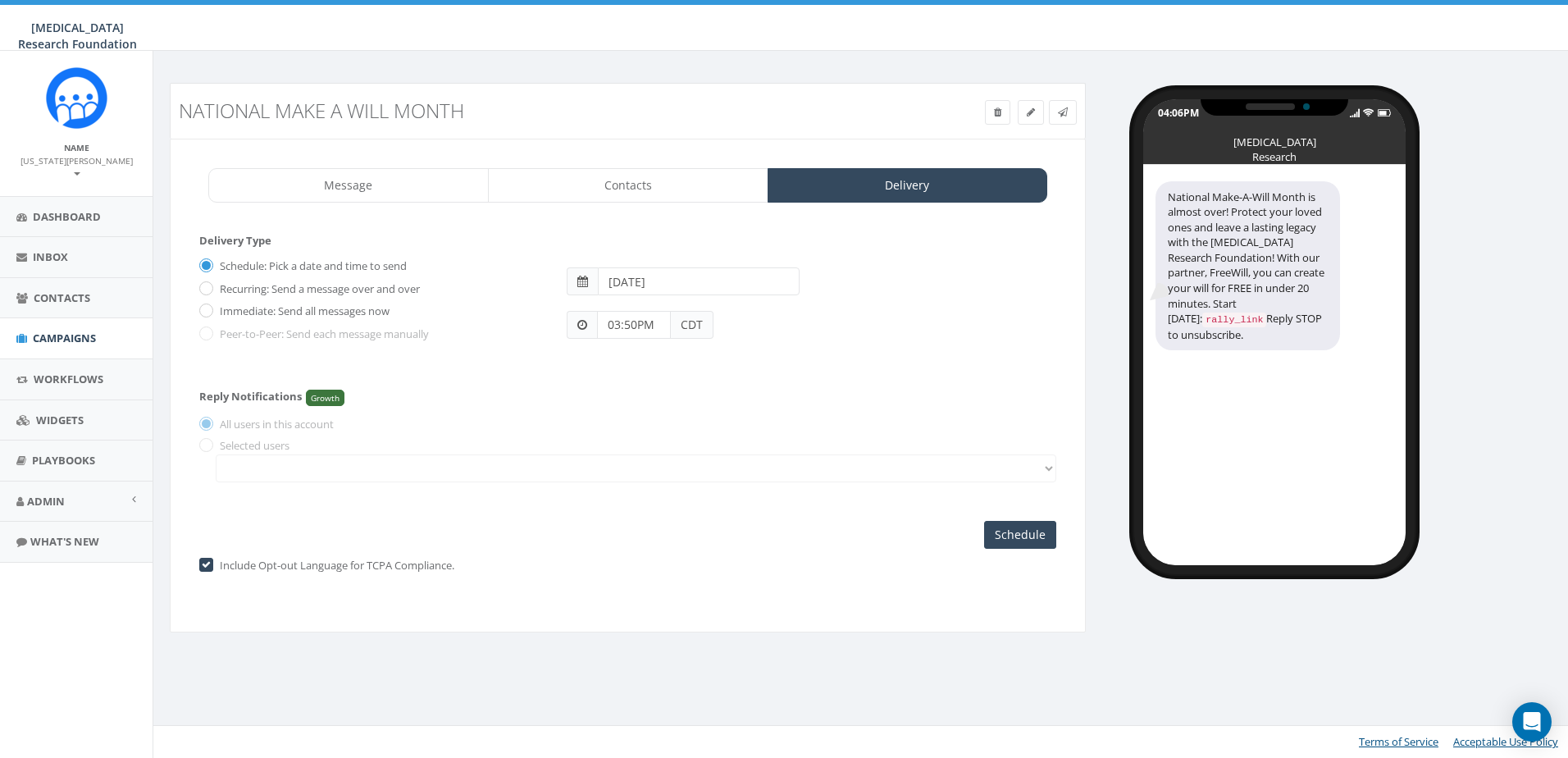
click at [634, 325] on input "03:50PM" at bounding box center [634, 325] width 74 height 28
drag, startPoint x: 620, startPoint y: 326, endPoint x: 631, endPoint y: 325, distance: 11.0
click at [620, 326] on input "03:50PM" at bounding box center [634, 325] width 74 height 28
click at [634, 327] on input "06:50PM" at bounding box center [634, 325] width 74 height 28
click at [701, 325] on span "CDT" at bounding box center [692, 325] width 42 height 28
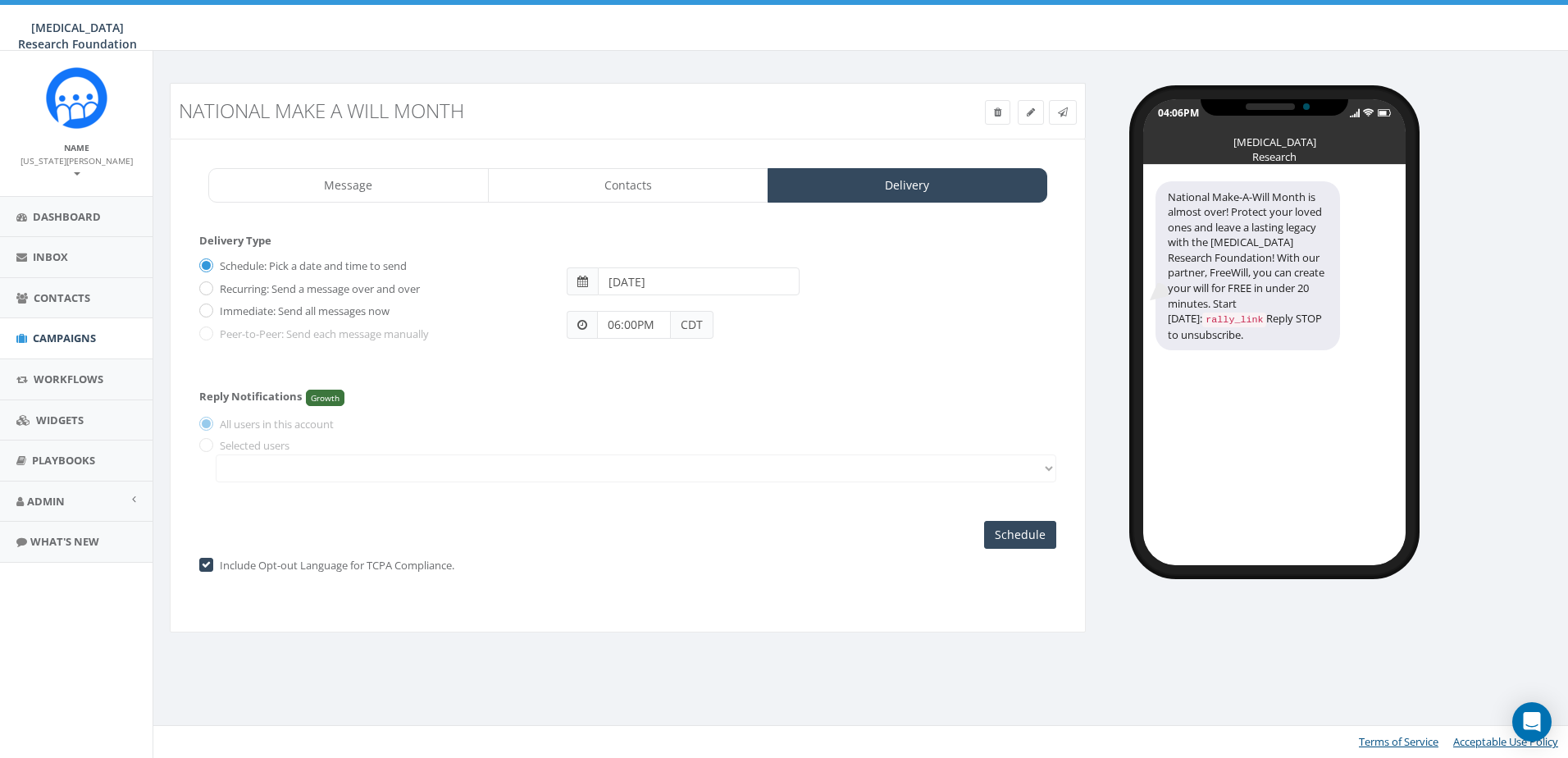
click at [697, 322] on span "CDT" at bounding box center [692, 325] width 42 height 28
click at [672, 335] on span "CDT" at bounding box center [692, 325] width 42 height 28
drag, startPoint x: 617, startPoint y: 327, endPoint x: 641, endPoint y: 328, distance: 24.0
click at [617, 327] on input "06:00PM" at bounding box center [634, 325] width 74 height 28
click at [836, 371] on form "Delivery Type Schedule: Pick a date and time to send Recurring: Send a message …" at bounding box center [628, 304] width 857 height 141
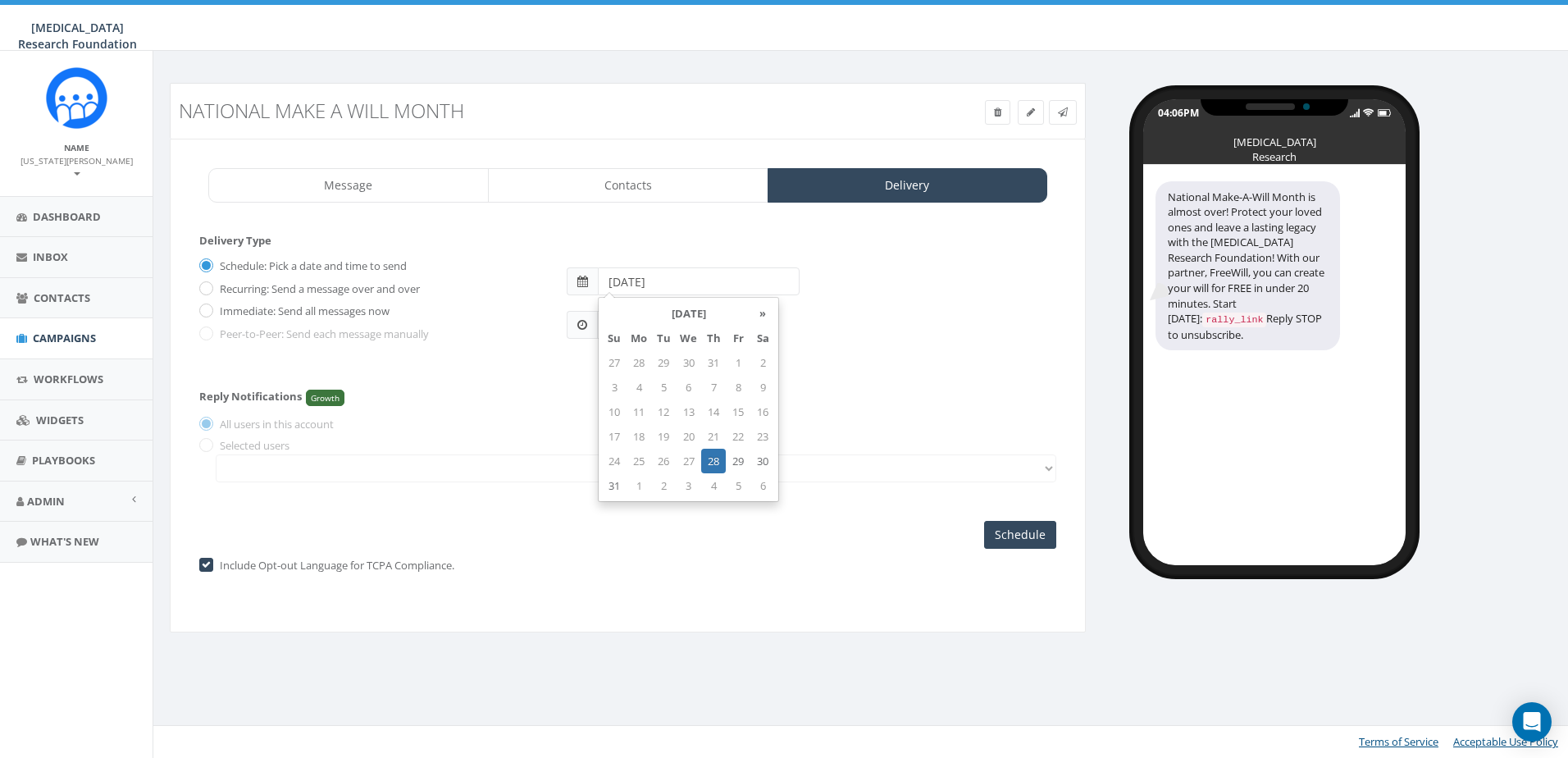
click at [659, 279] on input "2025-08-28" at bounding box center [699, 281] width 202 height 28
click at [715, 459] on td "28" at bounding box center [713, 461] width 25 height 25
click at [804, 331] on div "05:00PM CDT" at bounding box center [812, 317] width 515 height 43
click at [625, 329] on input "05:00PM" at bounding box center [634, 325] width 74 height 28
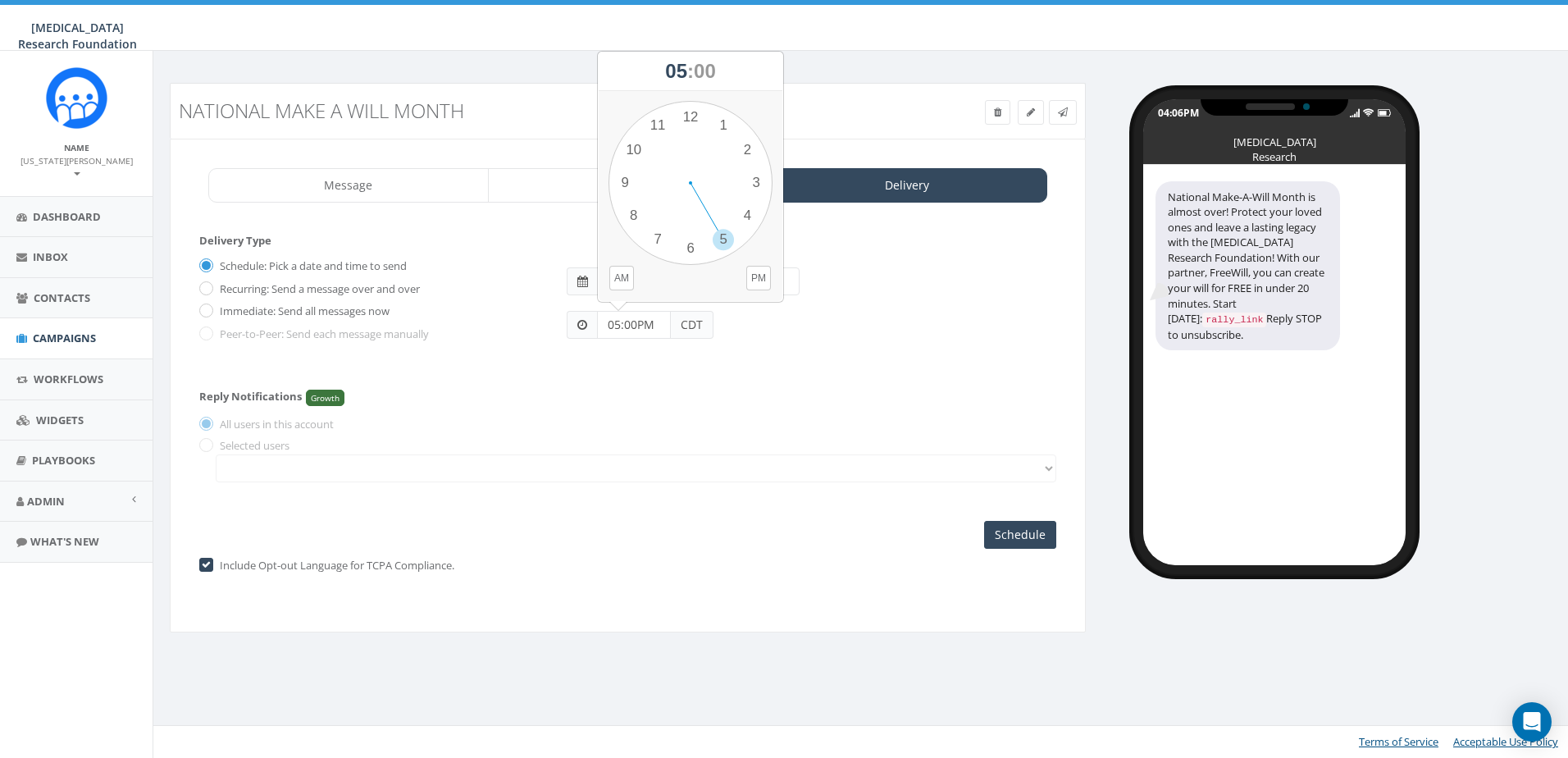
click at [616, 326] on input "05:00PM" at bounding box center [634, 325] width 74 height 28
click at [687, 253] on div "1 2 3 4 5 6 7 8 9 10 11 12 00 05 10 15 20 25 30 35 40 45 50 55" at bounding box center [690, 183] width 164 height 164
drag, startPoint x: 821, startPoint y: 305, endPoint x: 753, endPoint y: 322, distance: 70.1
click at [819, 305] on div "05:00PM CDT" at bounding box center [812, 317] width 515 height 43
click at [628, 325] on input "05:00PM" at bounding box center [634, 325] width 74 height 28
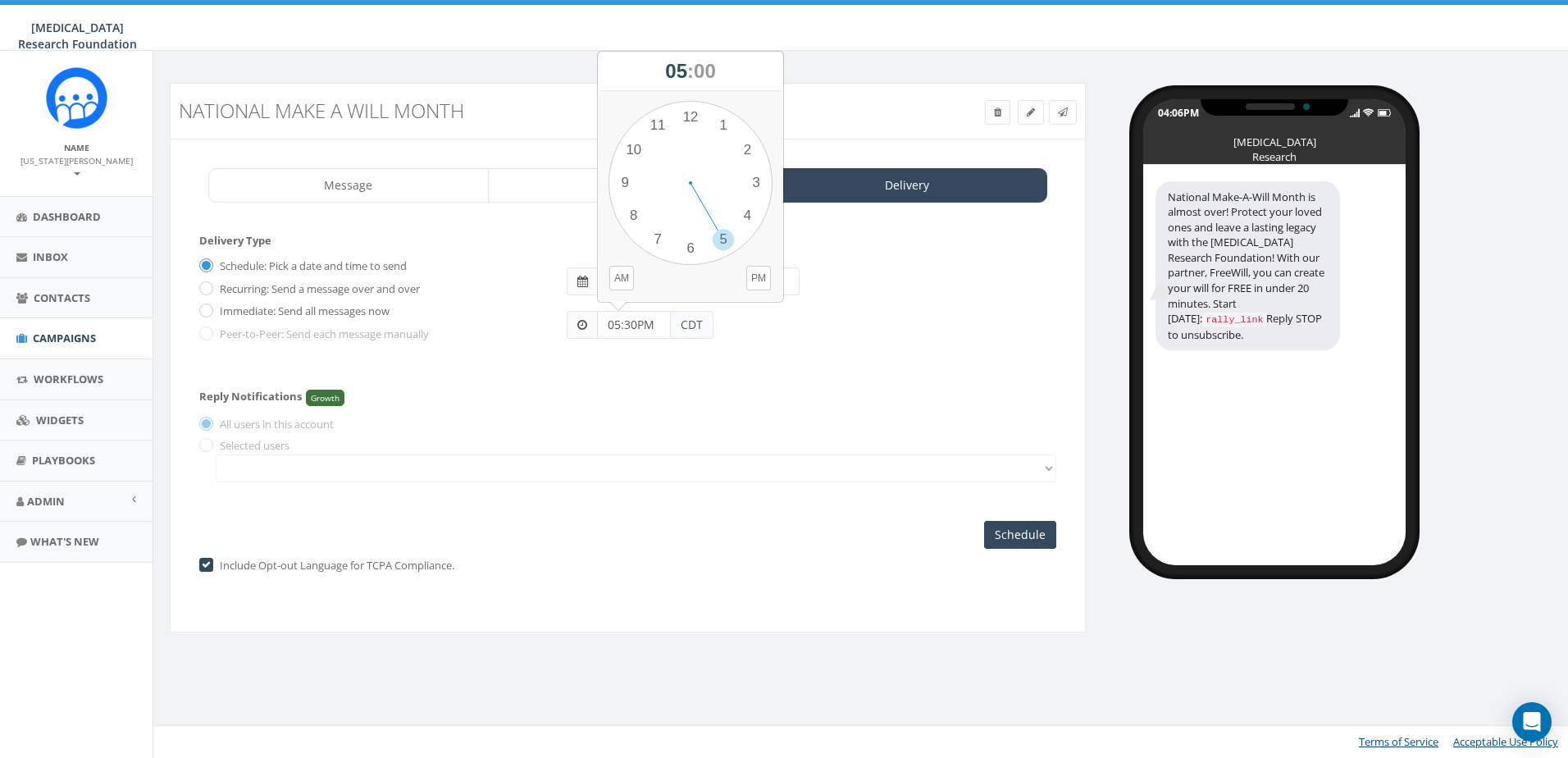
type input "05:30PM"
click at [793, 336] on div "05:30PM CDT" at bounding box center [812, 317] width 515 height 43
click at [689, 325] on span "CDT" at bounding box center [692, 325] width 42 height 28
click at [697, 325] on span "CDT" at bounding box center [692, 325] width 42 height 28
click at [642, 327] on input "05:30PM" at bounding box center [634, 325] width 74 height 28
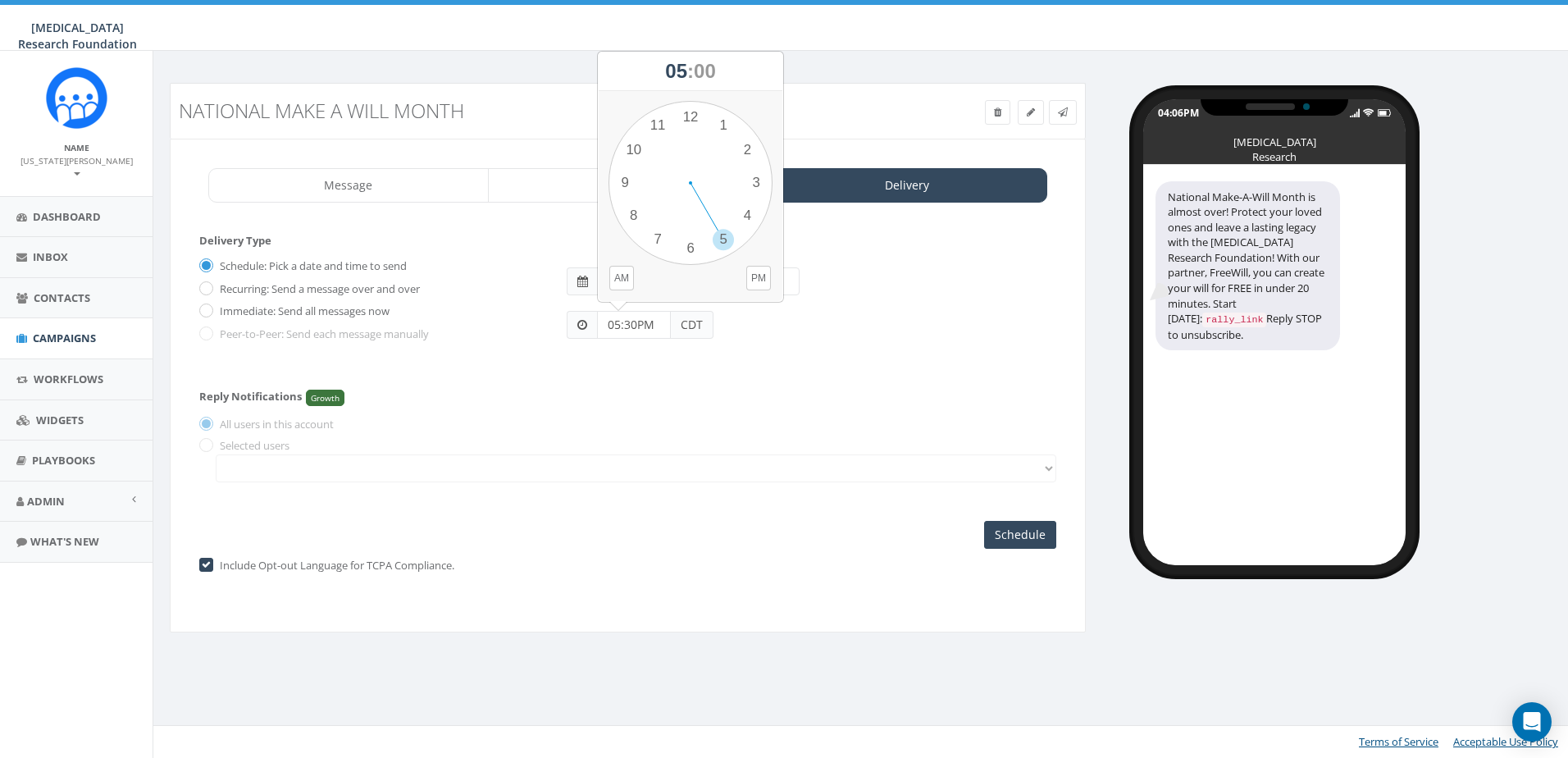
click at [881, 313] on div "05:30PM CDT" at bounding box center [812, 317] width 515 height 43
click at [647, 350] on div "Schedule: Pick a date and time to send Recurring: Send a message over and over …" at bounding box center [628, 306] width 857 height 107
click at [1027, 537] on input "Schedule" at bounding box center [1020, 534] width 72 height 28
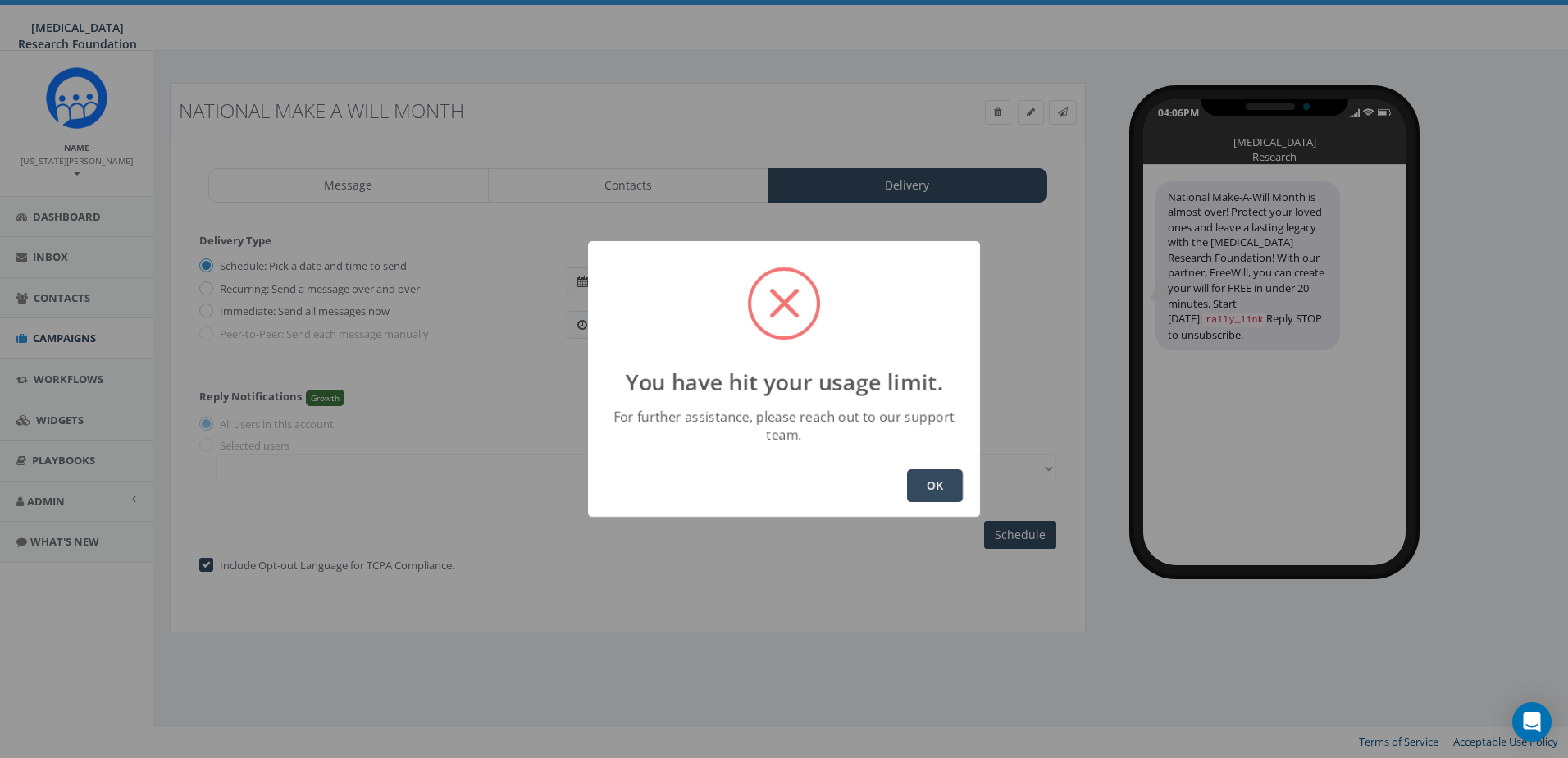
click at [933, 486] on button "OK" at bounding box center [935, 486] width 56 height 33
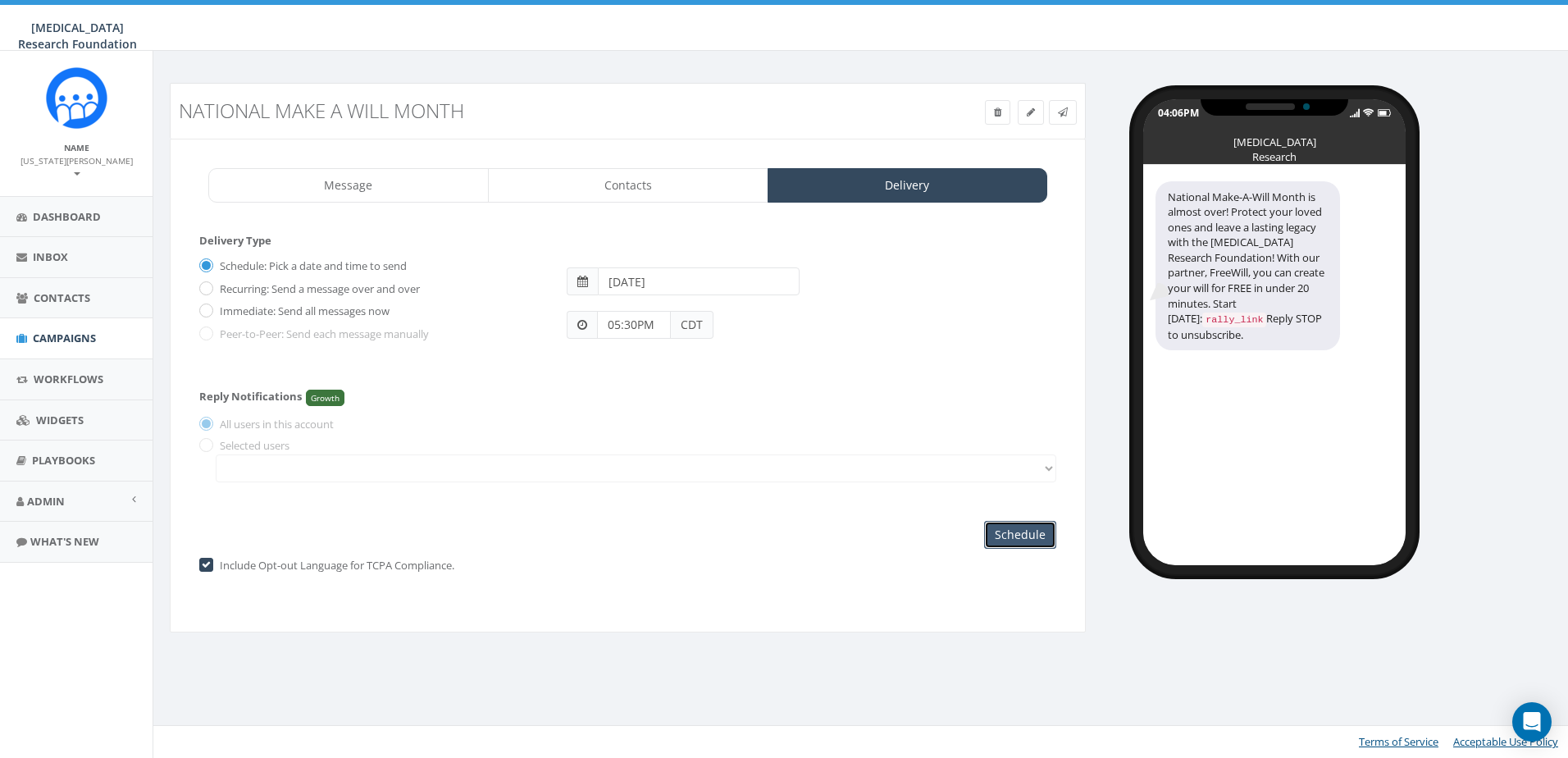
click at [1029, 531] on input "Schedule" at bounding box center [1020, 534] width 72 height 28
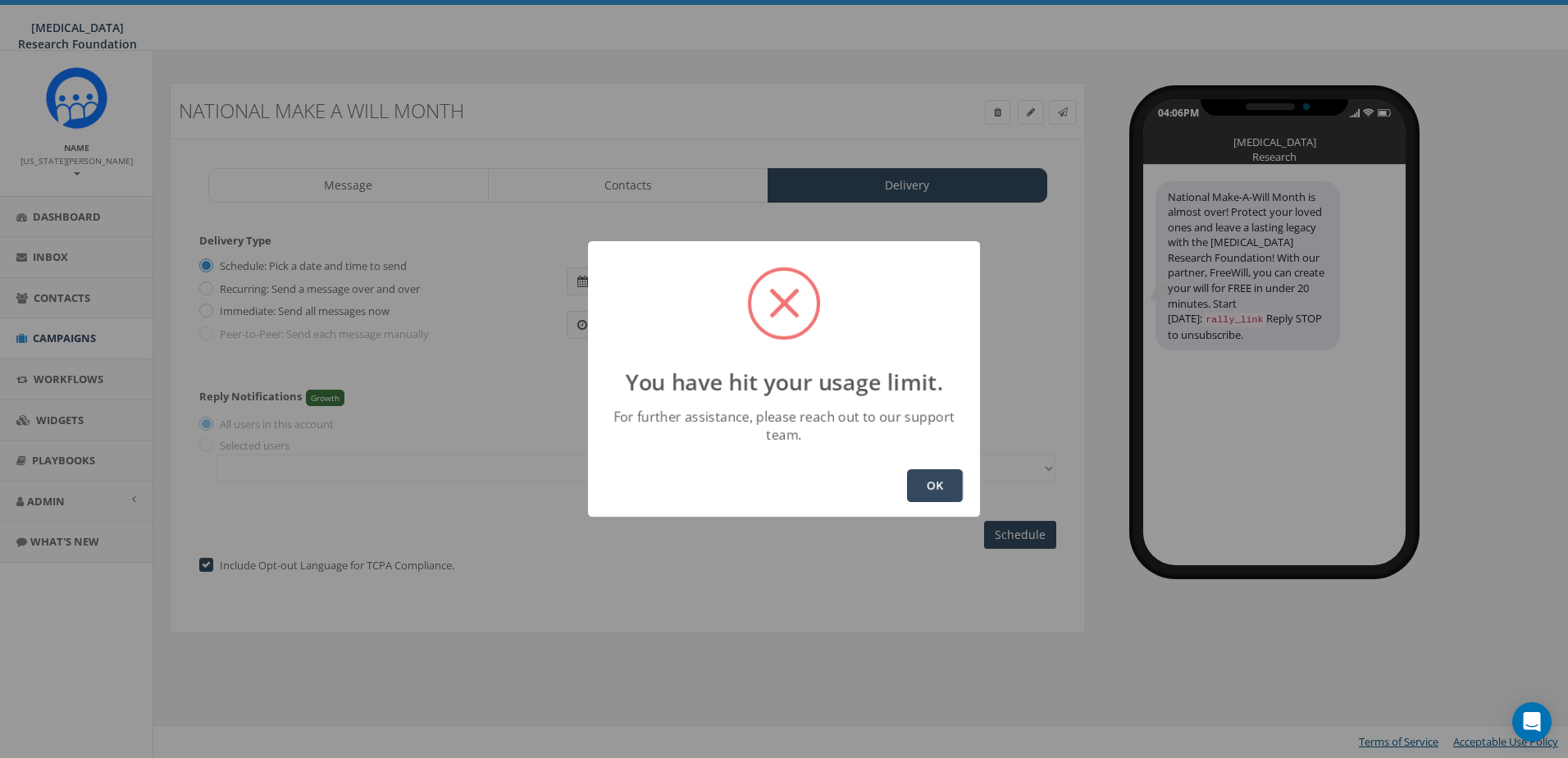
click at [931, 482] on button "OK" at bounding box center [935, 486] width 56 height 33
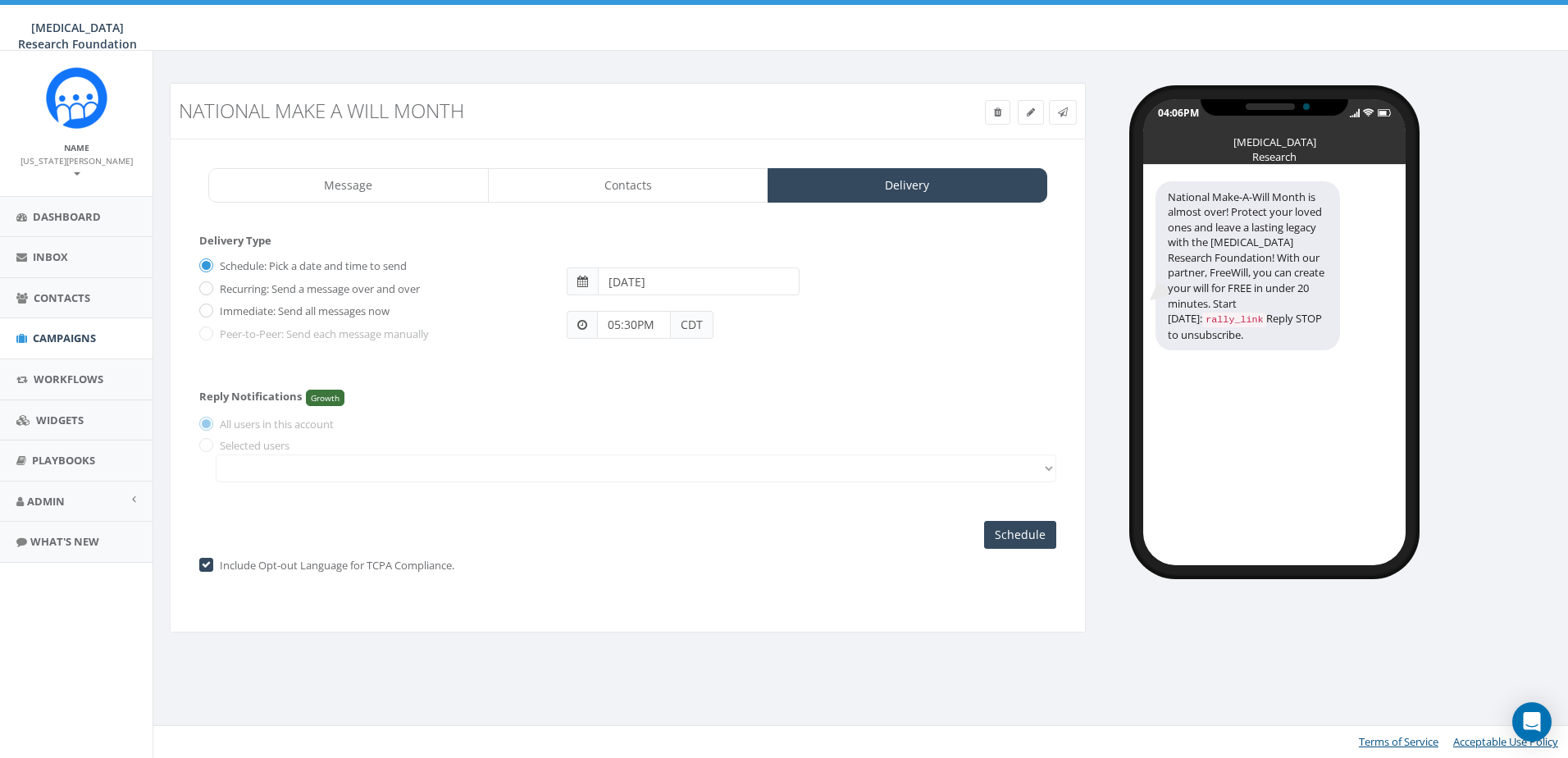
click at [647, 284] on input "2025-08-28" at bounding box center [699, 281] width 202 height 28
click at [813, 314] on div "05:30PM CDT" at bounding box center [812, 317] width 515 height 43
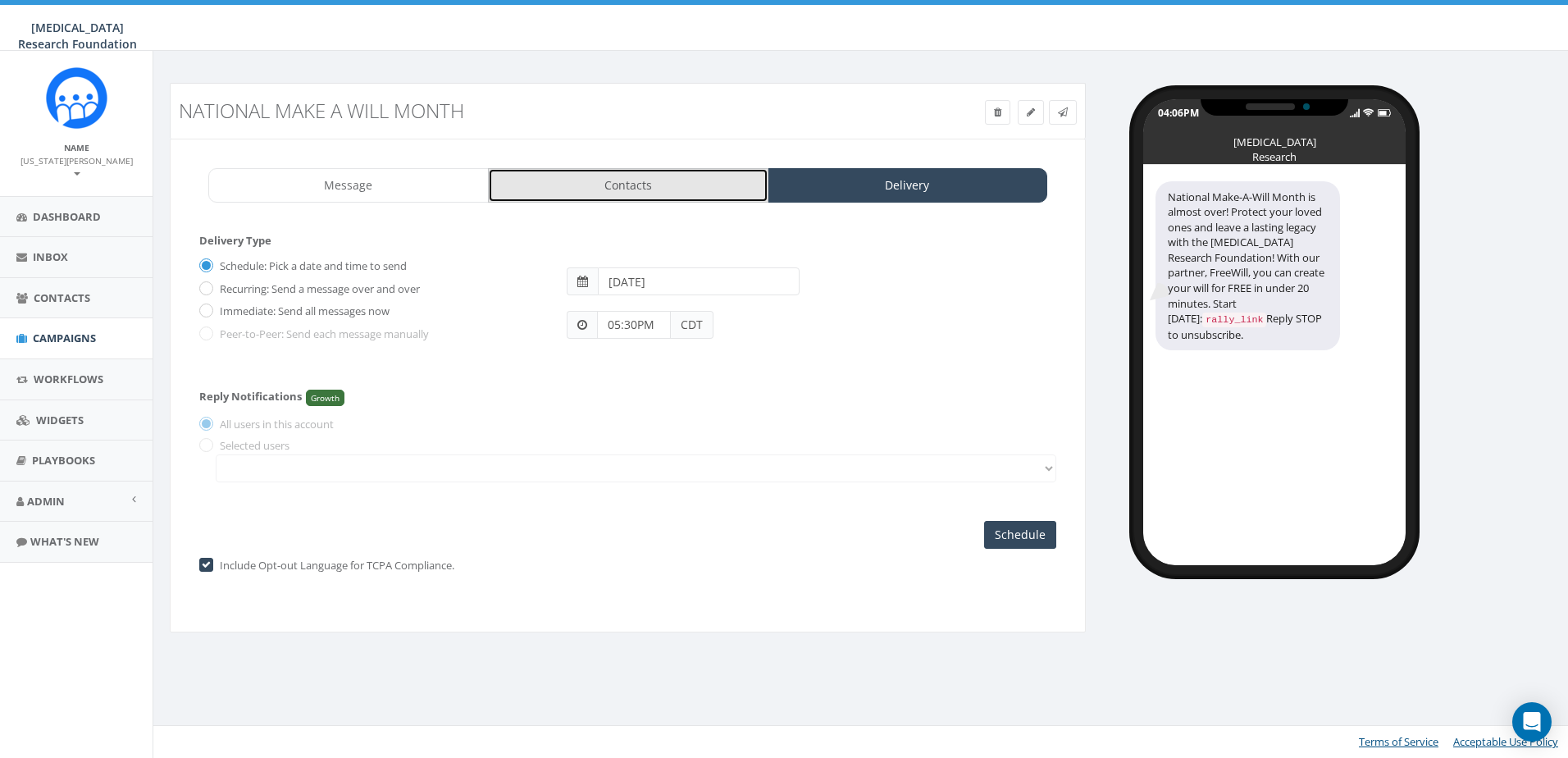
click at [680, 200] on link "Contacts" at bounding box center [628, 185] width 280 height 35
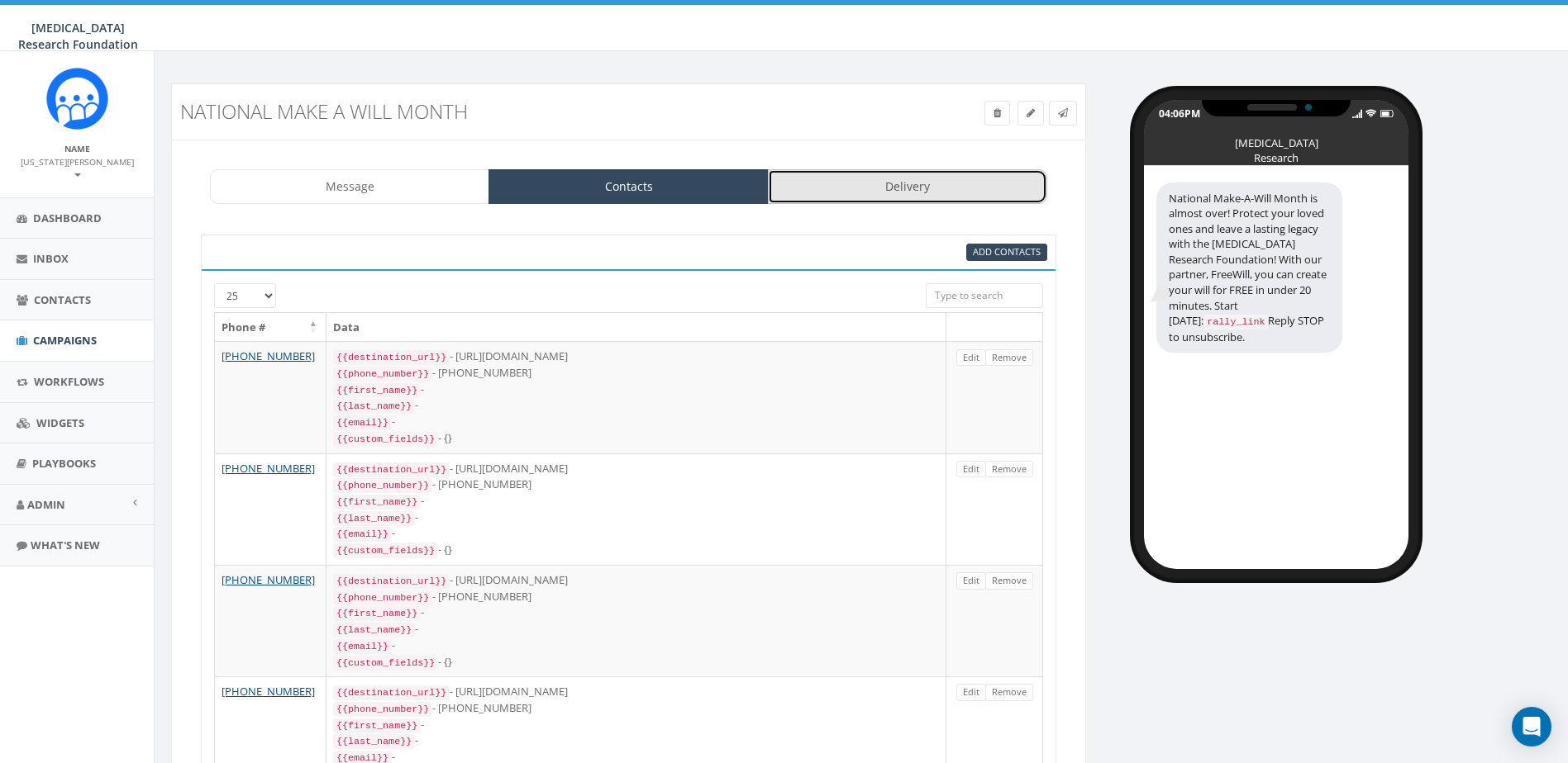
click at [856, 195] on link "Delivery" at bounding box center [907, 187] width 280 height 35
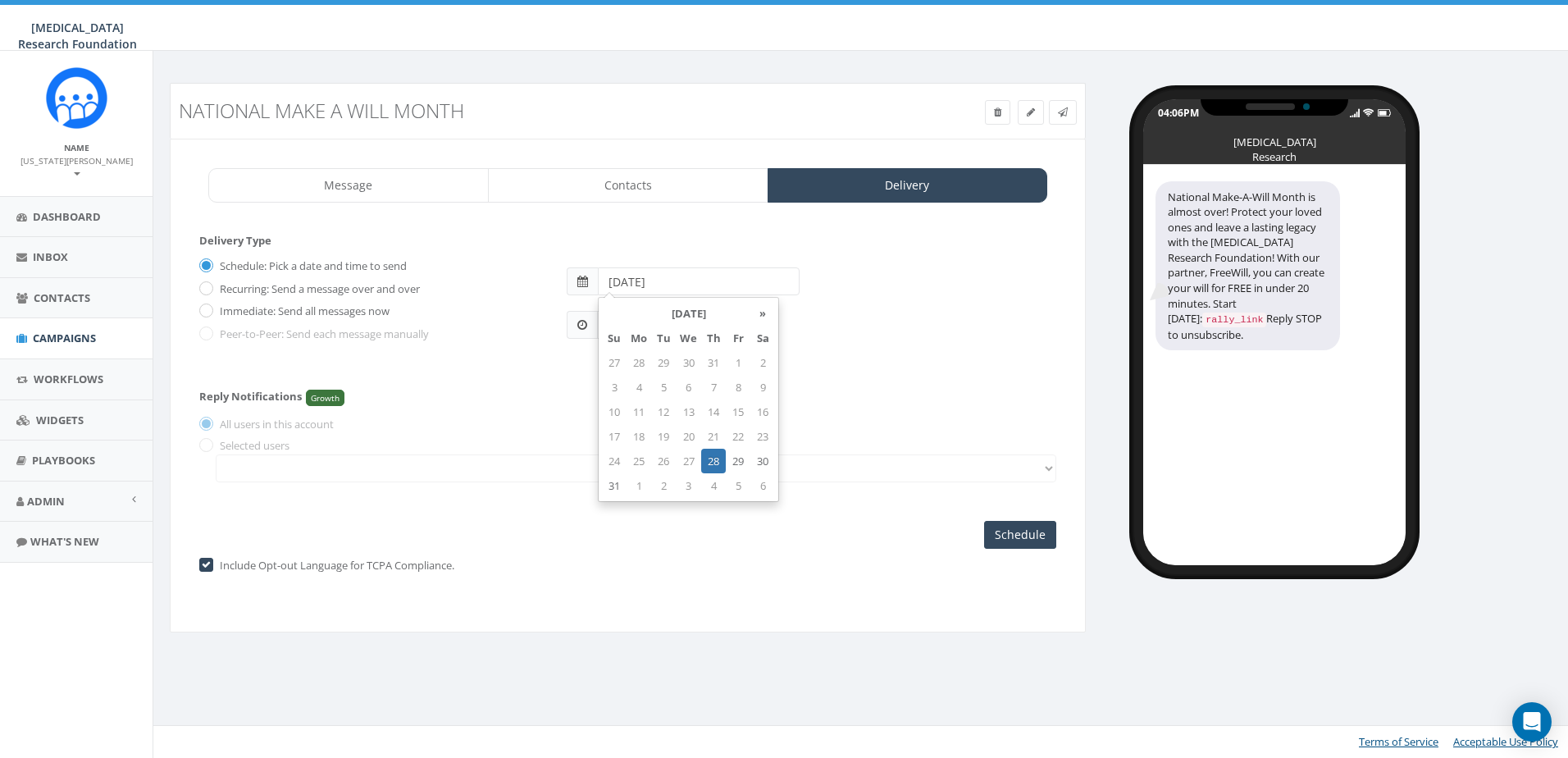
click at [652, 288] on input "2025-08-28" at bounding box center [699, 281] width 202 height 28
click at [739, 459] on td "29" at bounding box center [738, 461] width 25 height 25
type input "2025-08-29"
click at [853, 324] on div "05:30PM CDT" at bounding box center [812, 317] width 515 height 43
click at [616, 329] on input "05:30PM" at bounding box center [634, 325] width 74 height 28
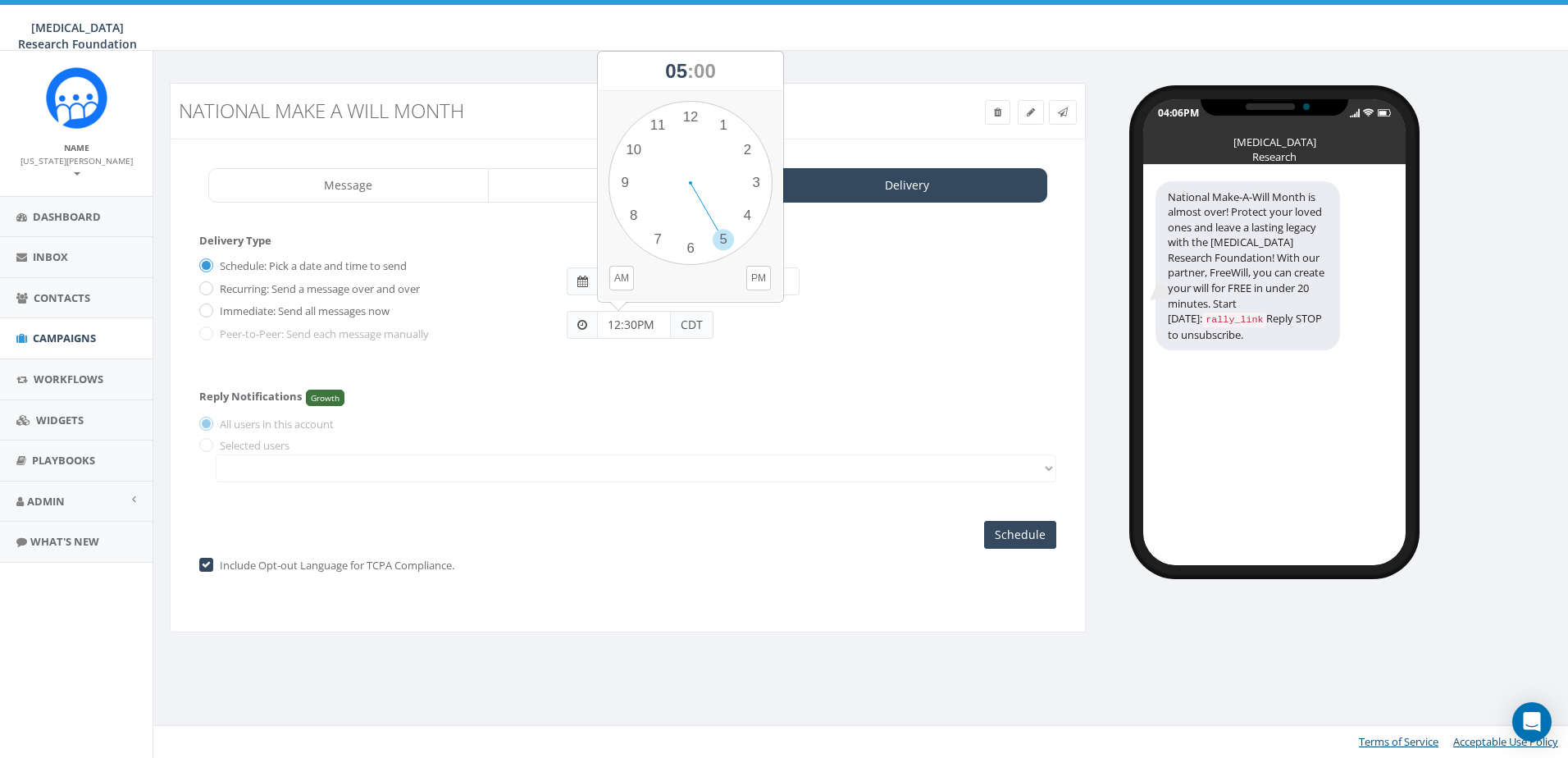
click at [837, 396] on div "Reply Notifications Growth All users in this account Selected users" at bounding box center [628, 432] width 857 height 116
drag, startPoint x: 620, startPoint y: 326, endPoint x: 644, endPoint y: 326, distance: 24.0
click at [620, 326] on input "12:30PM" at bounding box center [634, 325] width 74 height 28
click at [628, 325] on input "12:30PM" at bounding box center [634, 325] width 74 height 28
type input "12:00PM"
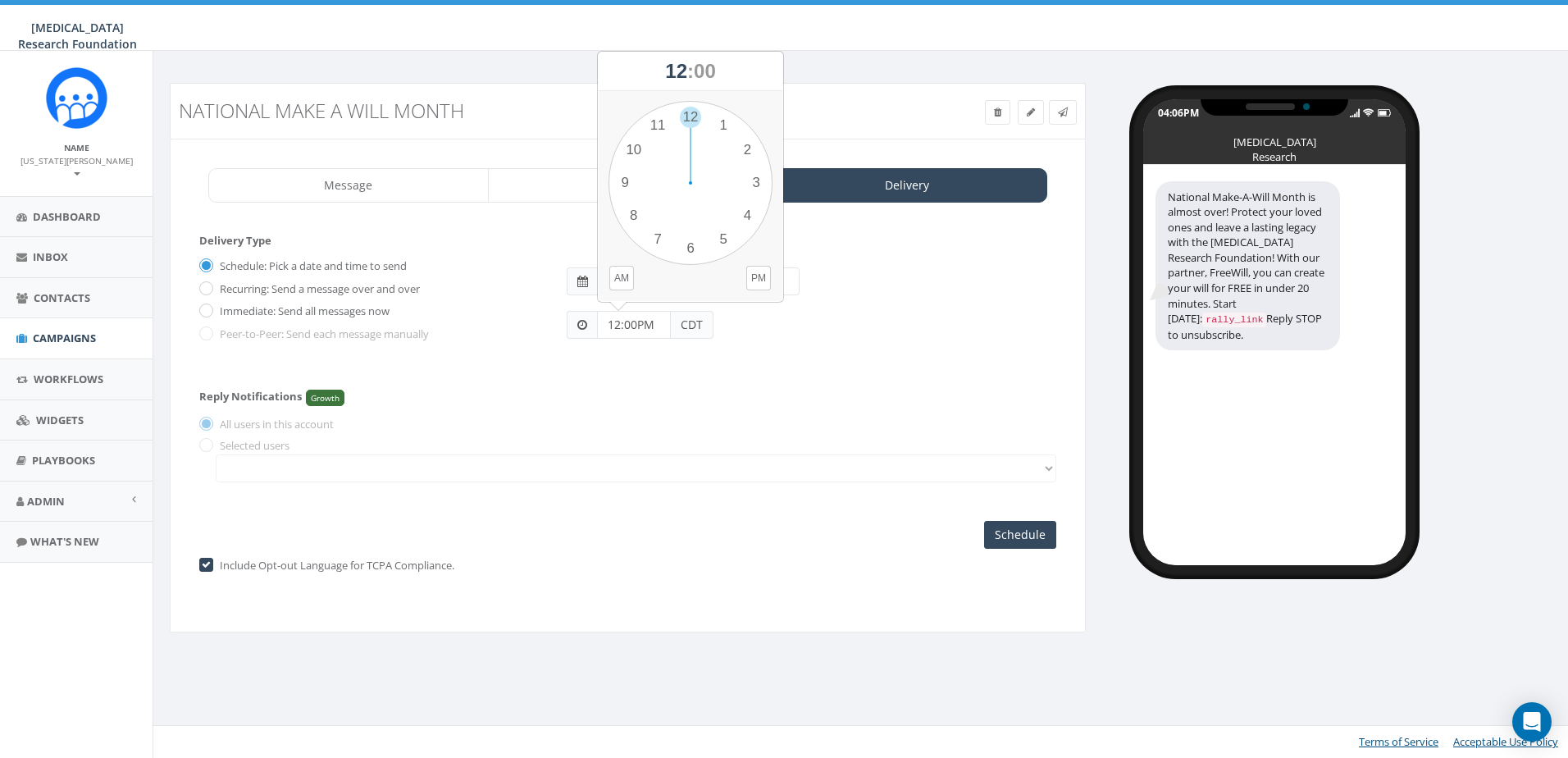
drag, startPoint x: 732, startPoint y: 331, endPoint x: 747, endPoint y: 330, distance: 15.0
click at [732, 331] on div "12:00PM CDT" at bounding box center [812, 317] width 515 height 43
click at [1035, 532] on input "Schedule" at bounding box center [1020, 534] width 72 height 28
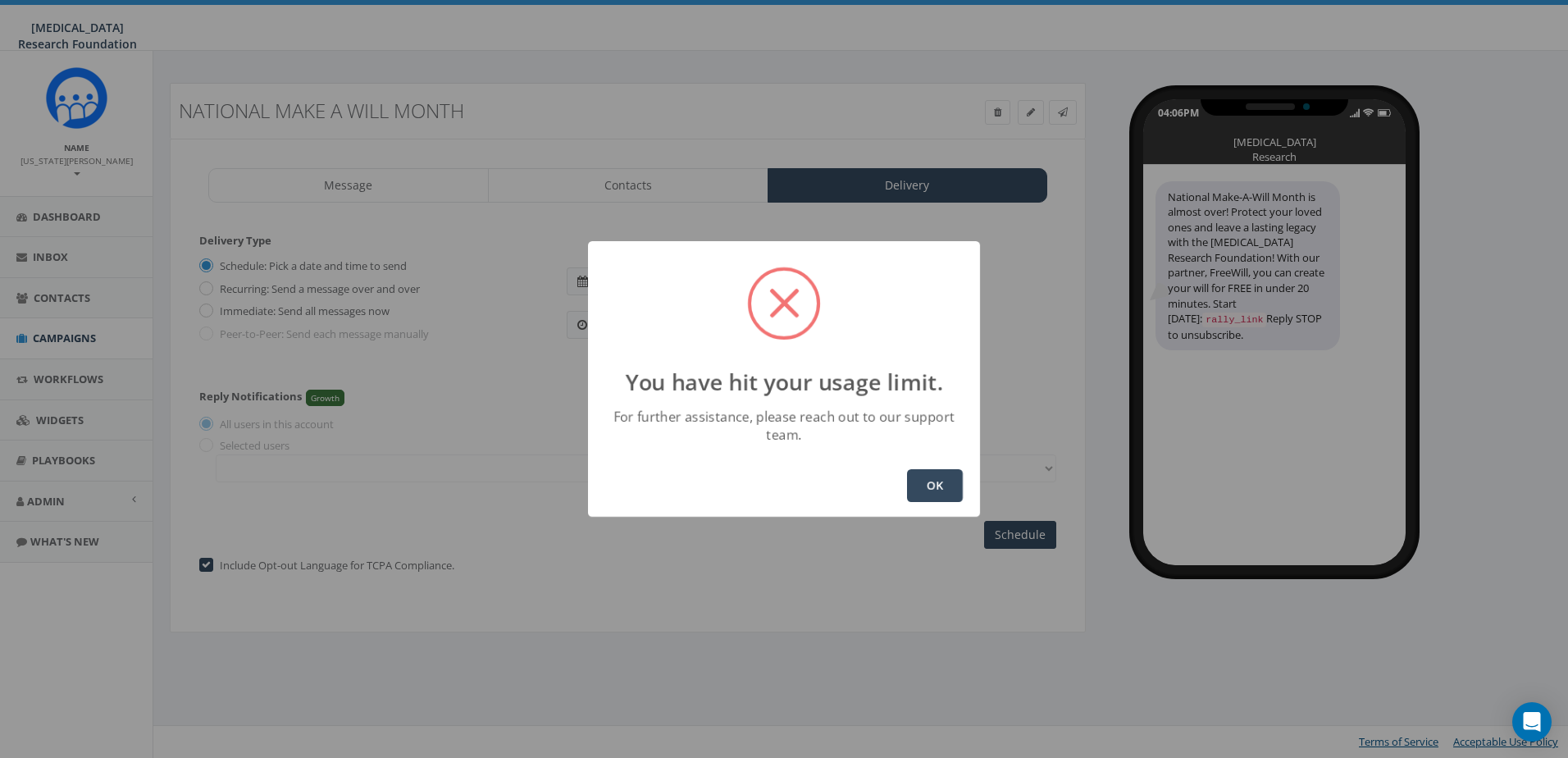
click at [927, 477] on button "OK" at bounding box center [935, 486] width 56 height 33
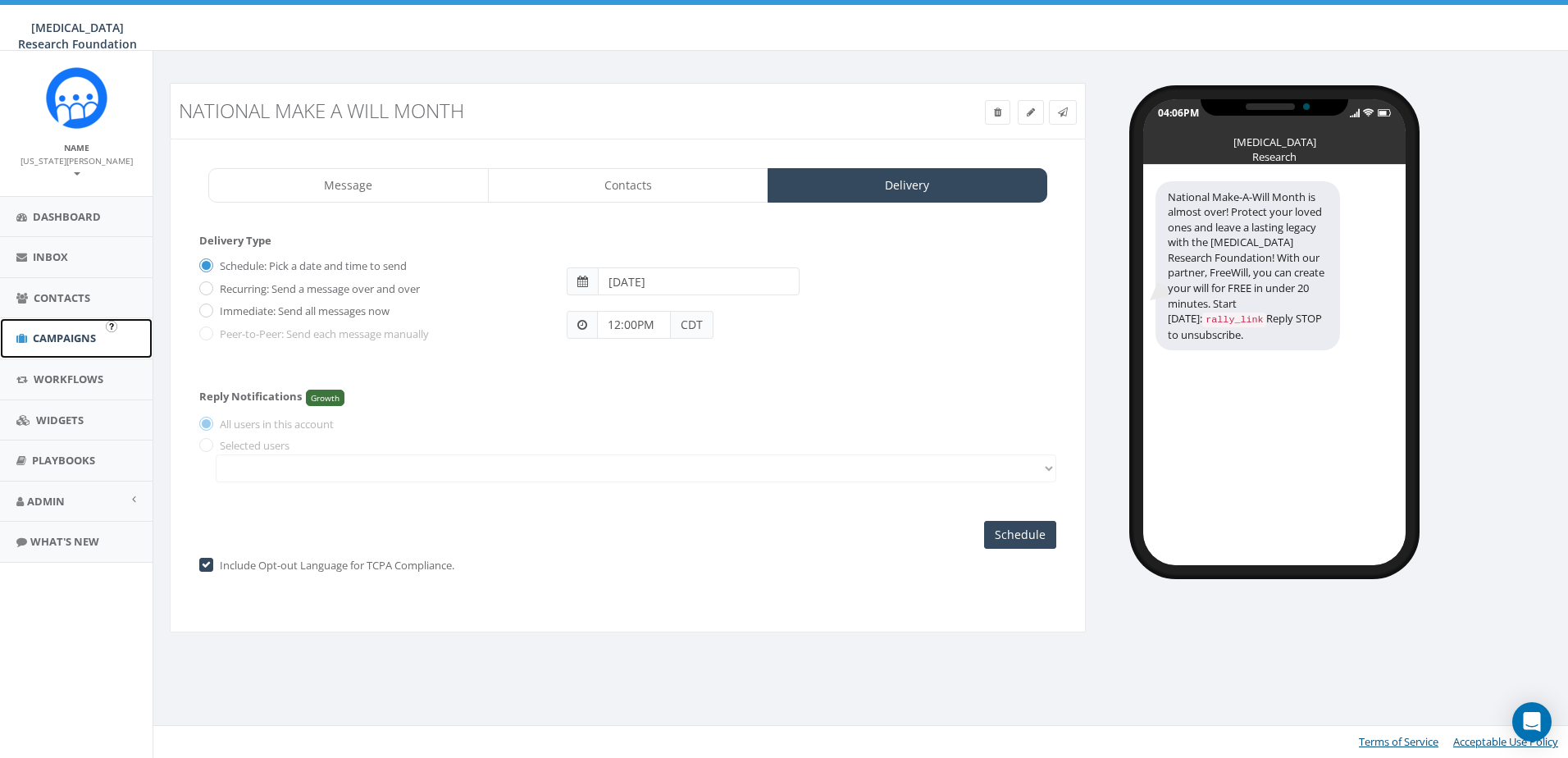
click at [71, 330] on span "Campaigns" at bounding box center [64, 337] width 63 height 14
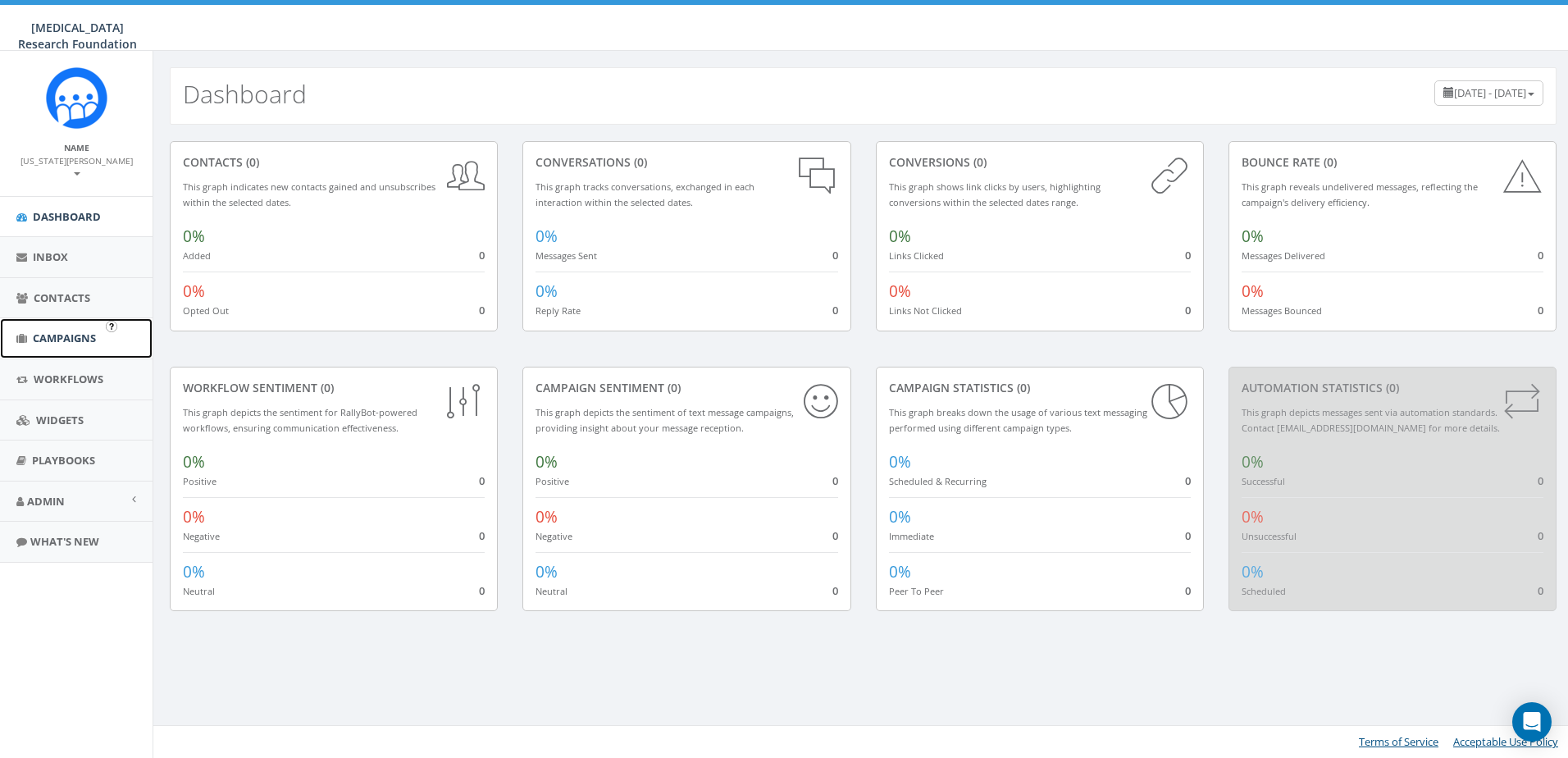
click at [36, 330] on span "Campaigns" at bounding box center [64, 337] width 63 height 14
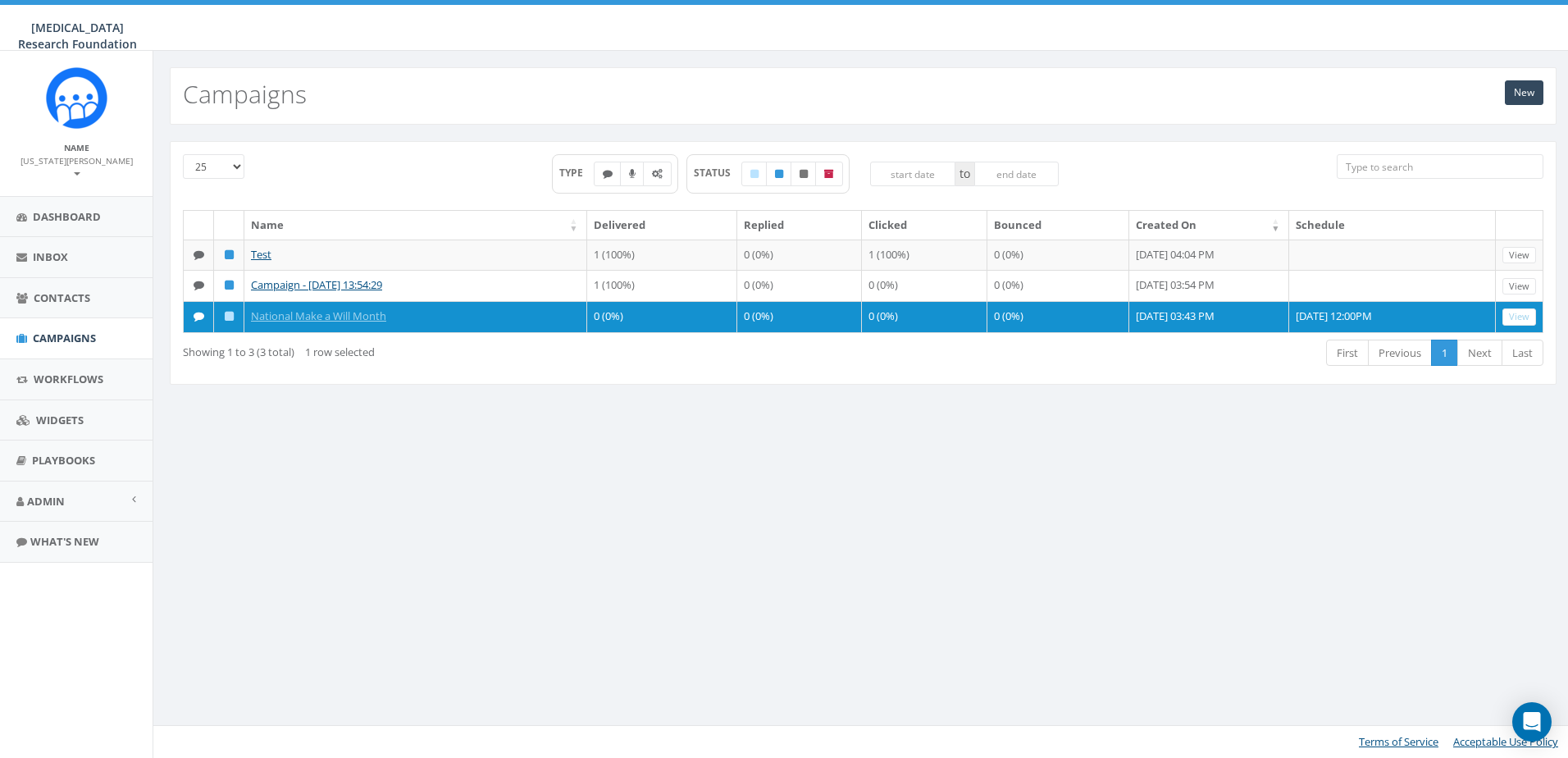
click at [739, 467] on div "New Campaigns 25 50 100 TYPE STATUS to Name Delivered Replied Clicked Bounced C…" at bounding box center [863, 404] width 1421 height 707
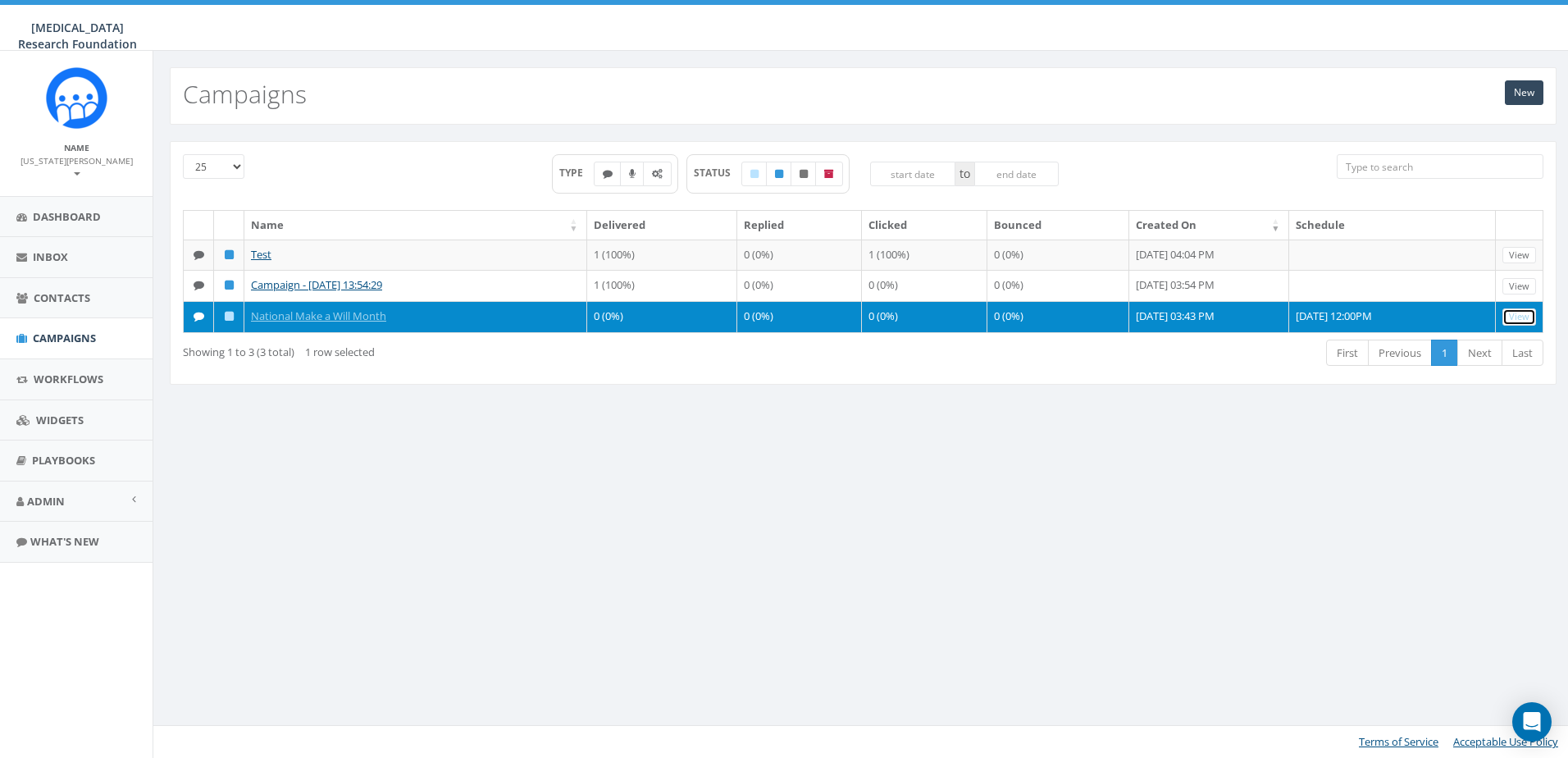
click at [1523, 312] on link "View" at bounding box center [1519, 317] width 34 height 17
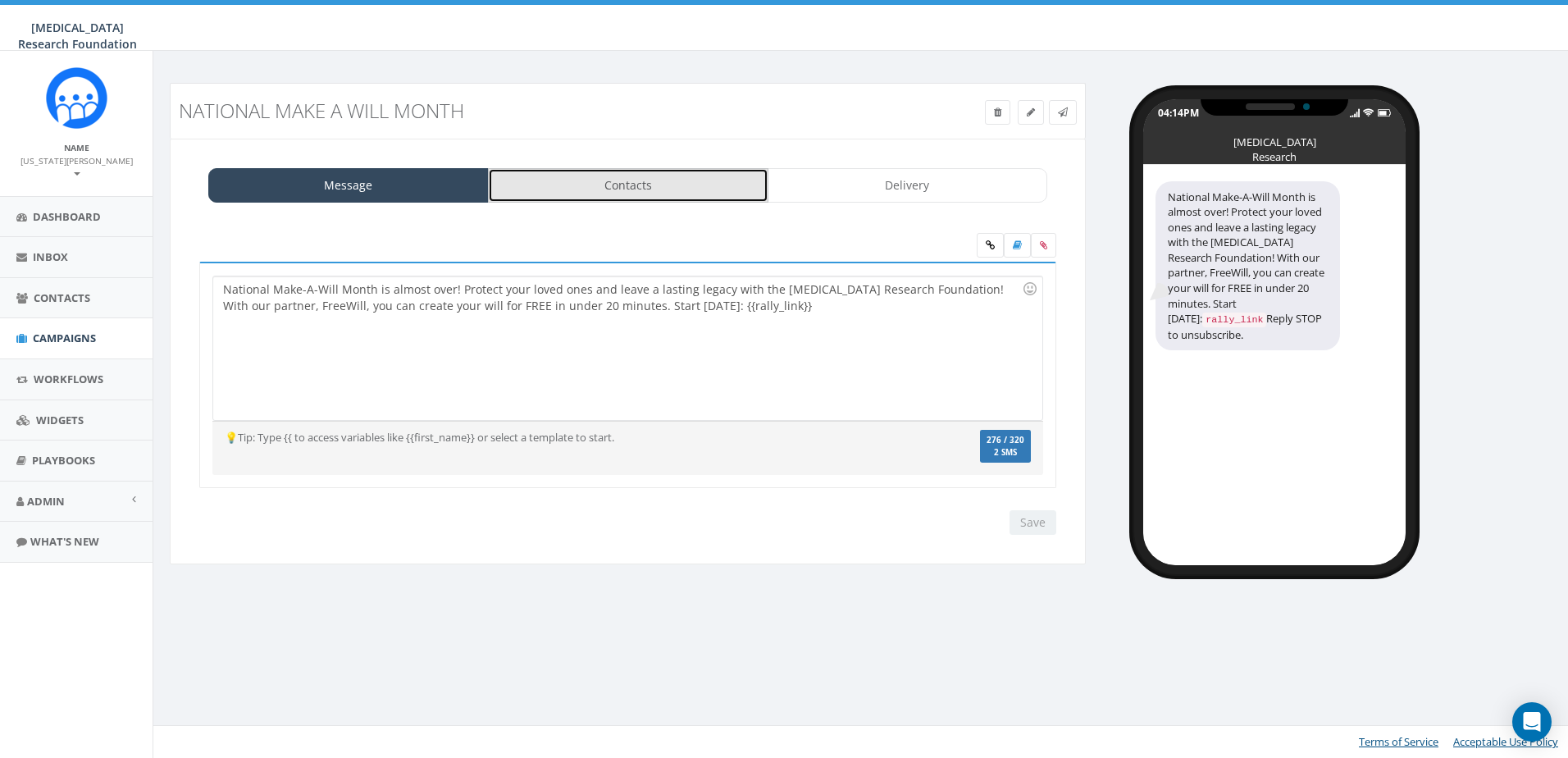
click at [675, 199] on link "Contacts" at bounding box center [628, 185] width 280 height 35
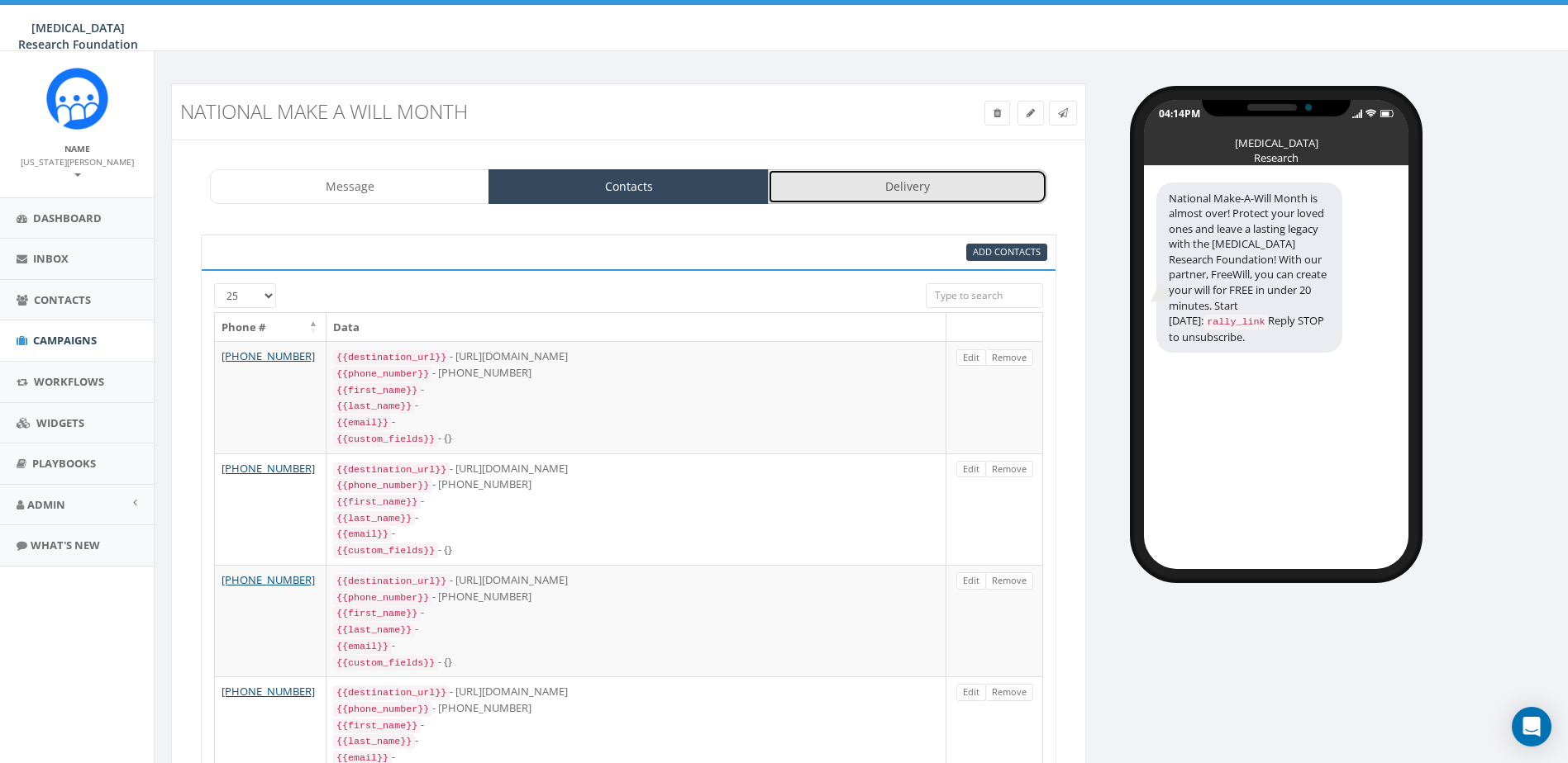
click at [906, 192] on link "Delivery" at bounding box center [907, 187] width 280 height 35
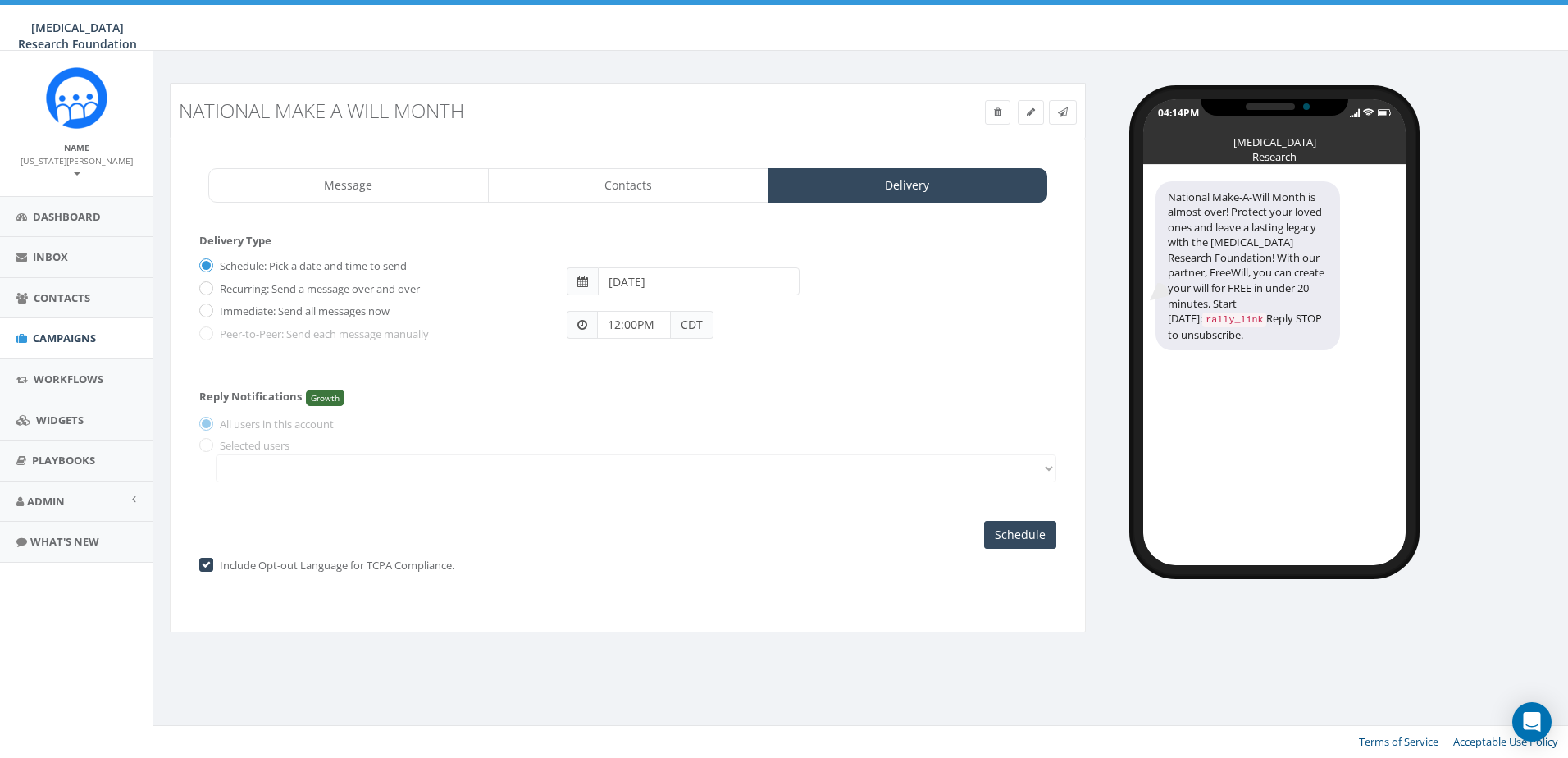
click at [646, 279] on input "2025-08-29" at bounding box center [699, 281] width 202 height 28
click at [714, 454] on td "28" at bounding box center [713, 461] width 25 height 25
type input "2025-08-28"
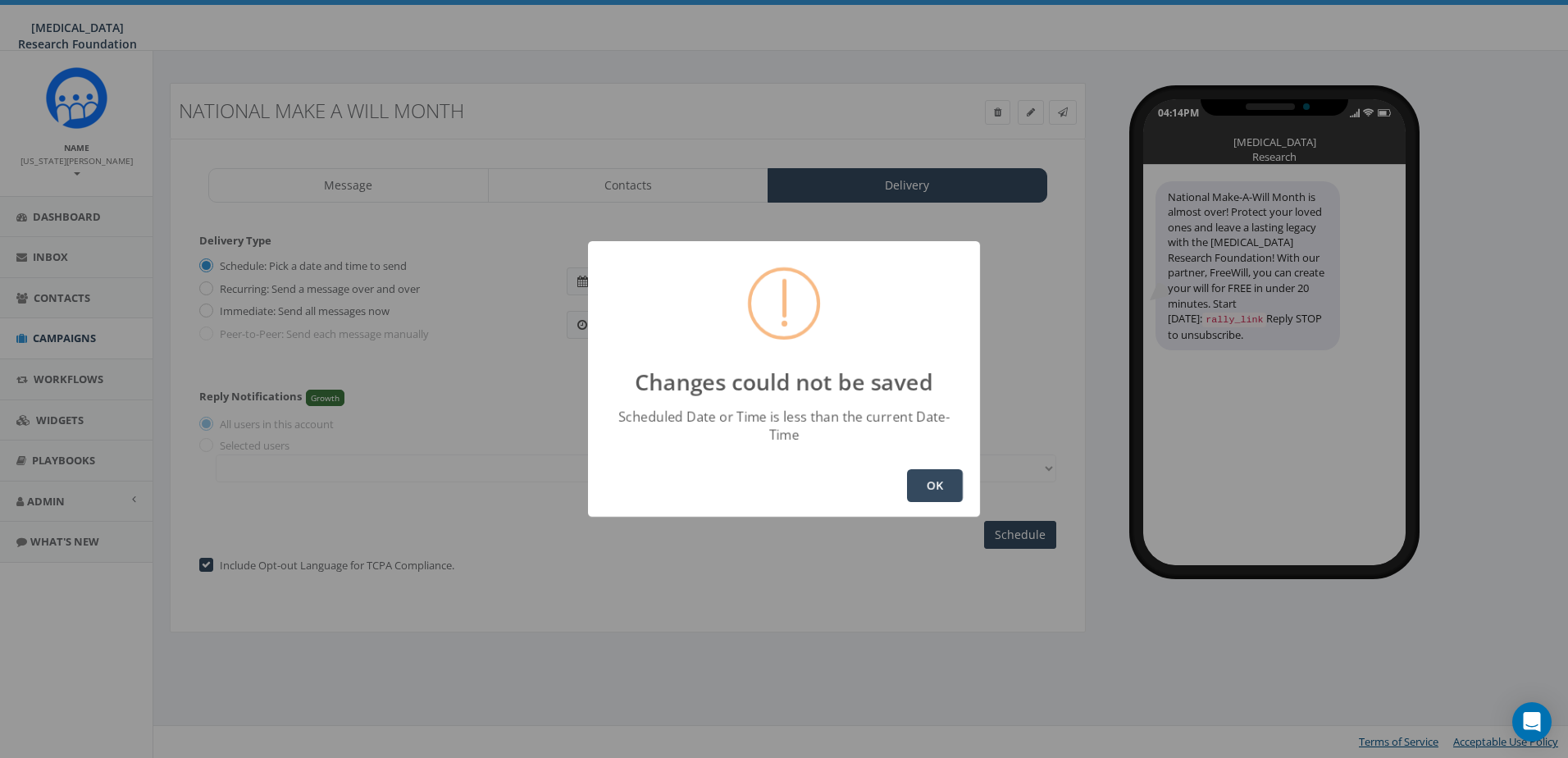
click at [931, 470] on button "OK" at bounding box center [935, 486] width 56 height 33
click at [943, 470] on button "OK" at bounding box center [935, 486] width 56 height 33
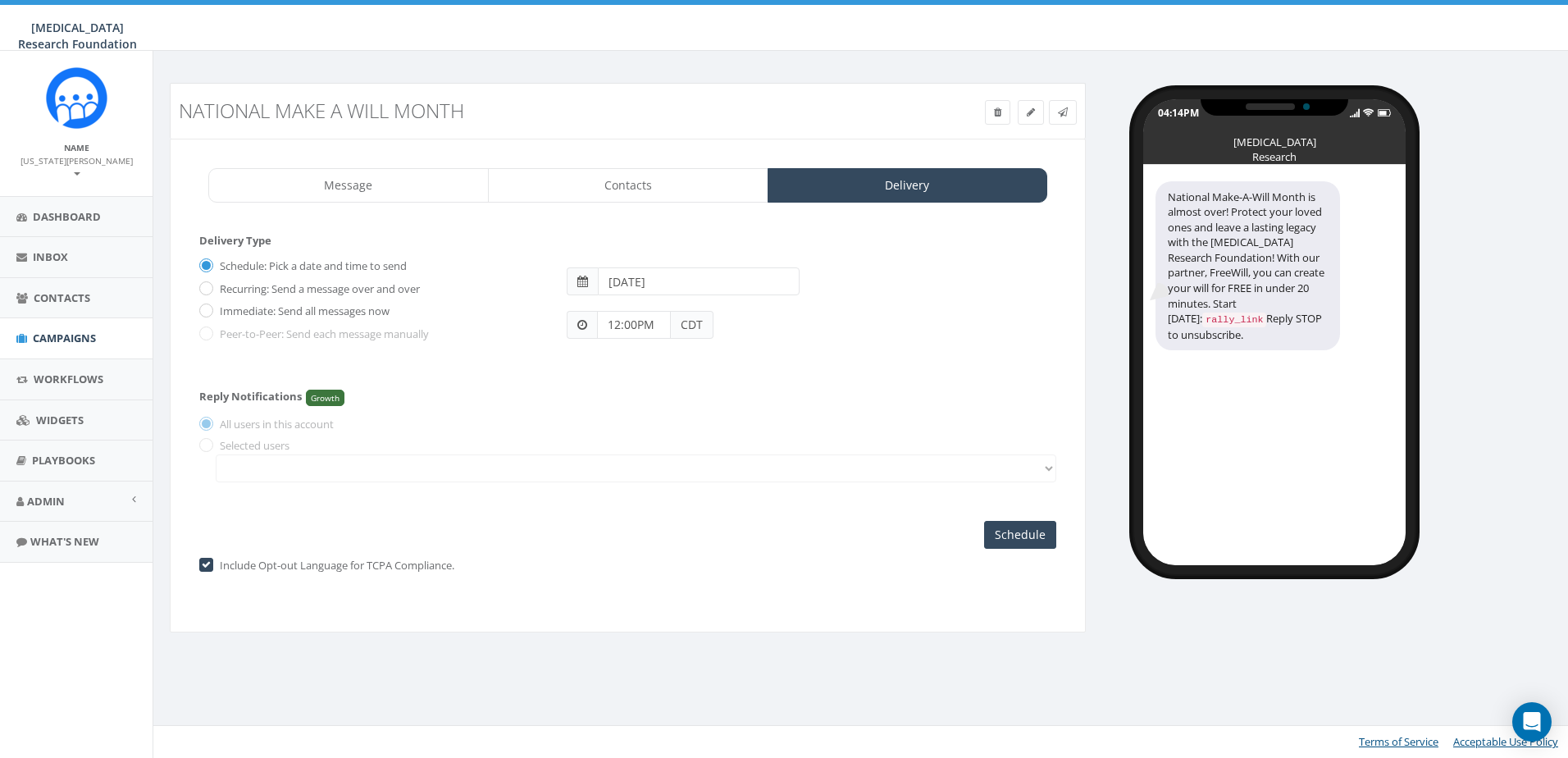
click at [613, 326] on input "12:00PM" at bounding box center [634, 325] width 74 height 28
drag, startPoint x: 617, startPoint y: 325, endPoint x: 645, endPoint y: 325, distance: 28.0
click at [617, 325] on input "12:00PM" at bounding box center [634, 325] width 74 height 28
type input "5:30PM"
click at [648, 340] on div "Schedule: Pick a date and time to send Recurring: Send a message over and over …" at bounding box center [628, 298] width 881 height 90
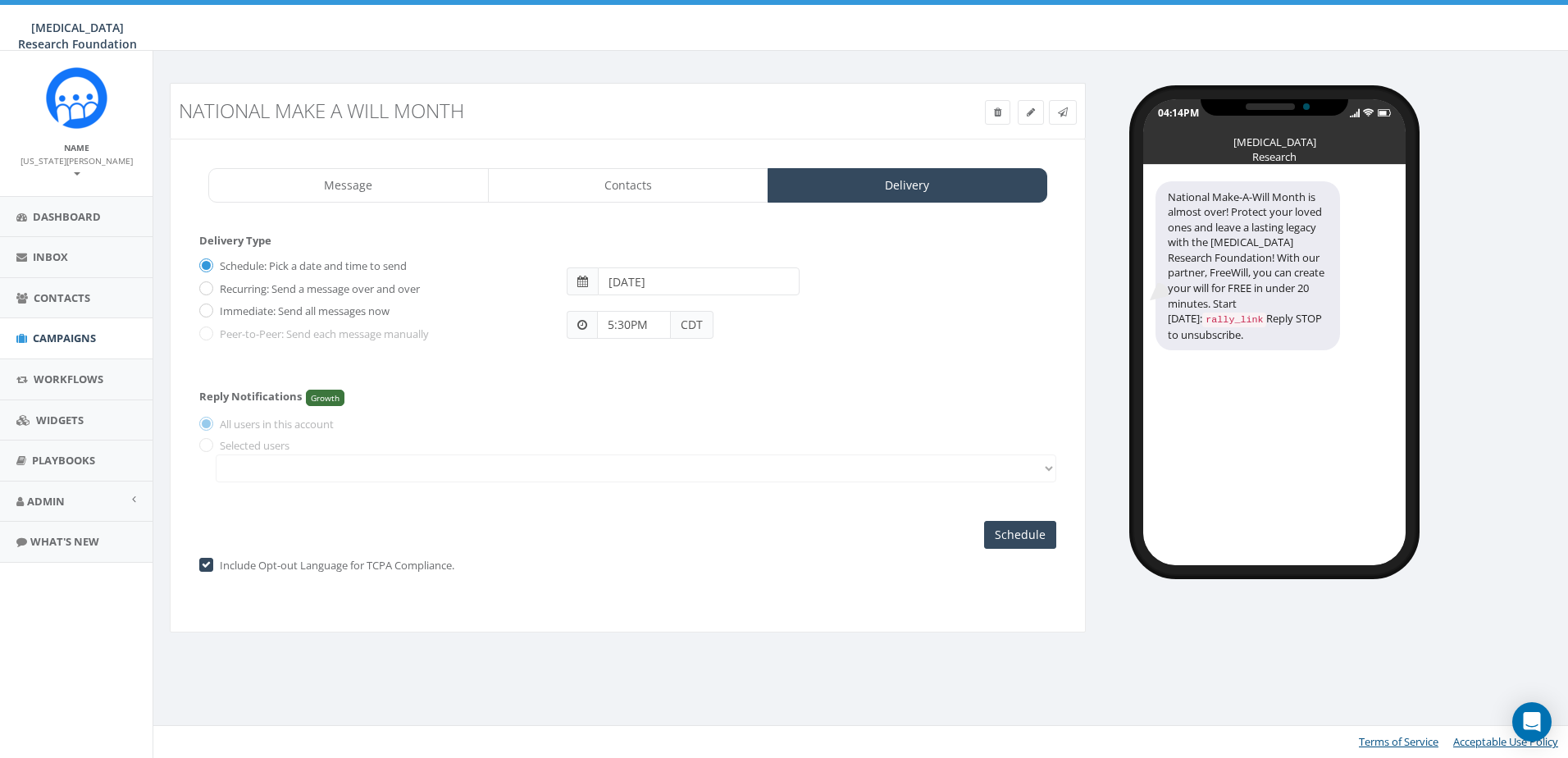
click at [657, 282] on input "[DATE]" at bounding box center [699, 281] width 202 height 28
click at [834, 299] on div "5:30PM CDT" at bounding box center [812, 317] width 515 height 43
click at [1023, 540] on input "Schedule" at bounding box center [1020, 534] width 72 height 28
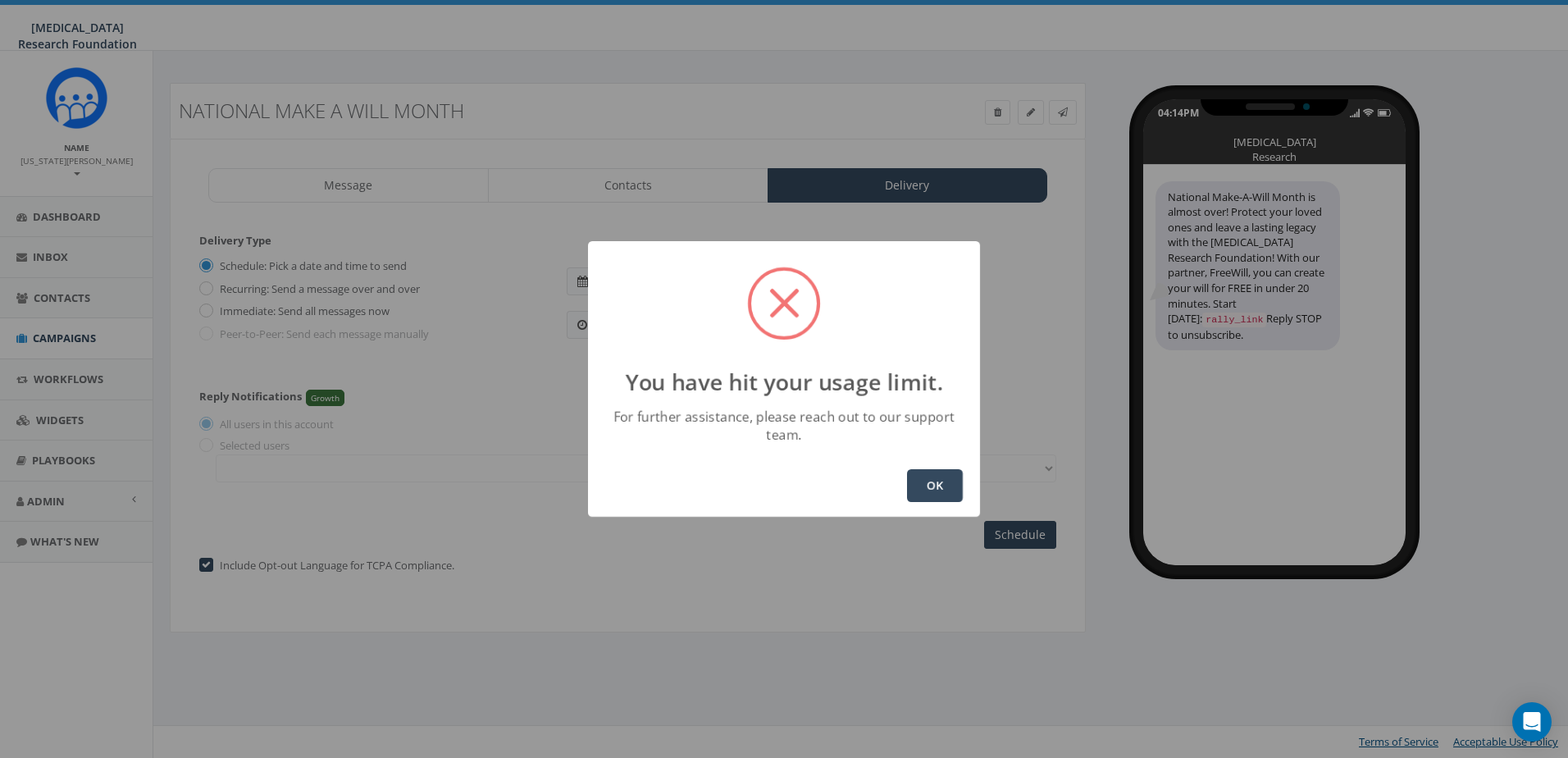
click at [930, 481] on button "OK" at bounding box center [935, 486] width 56 height 33
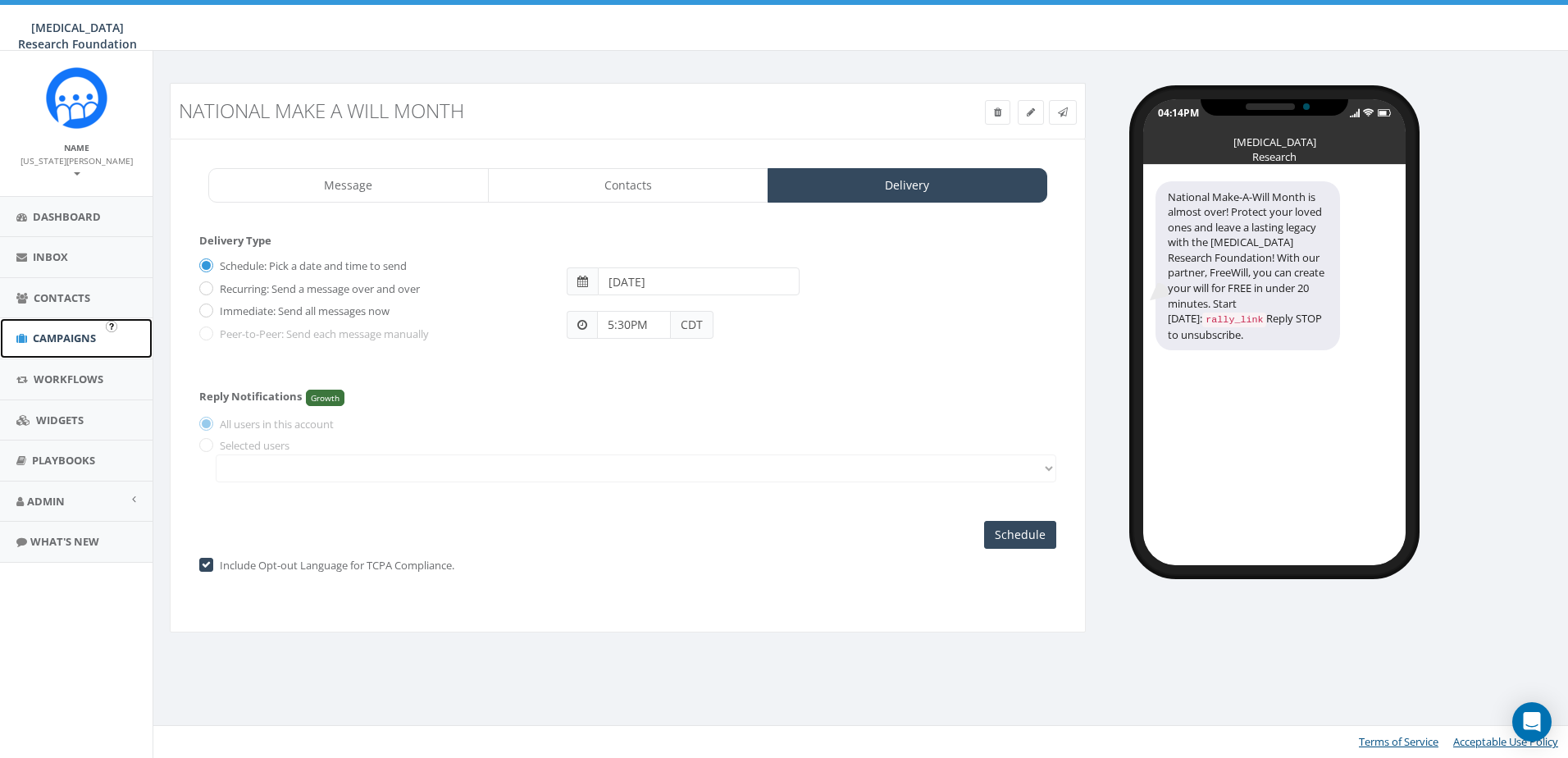
click at [70, 330] on span "Campaigns" at bounding box center [64, 337] width 63 height 14
drag, startPoint x: 70, startPoint y: 321, endPoint x: 166, endPoint y: 297, distance: 99.0
click at [70, 330] on span "Campaigns" at bounding box center [64, 337] width 63 height 14
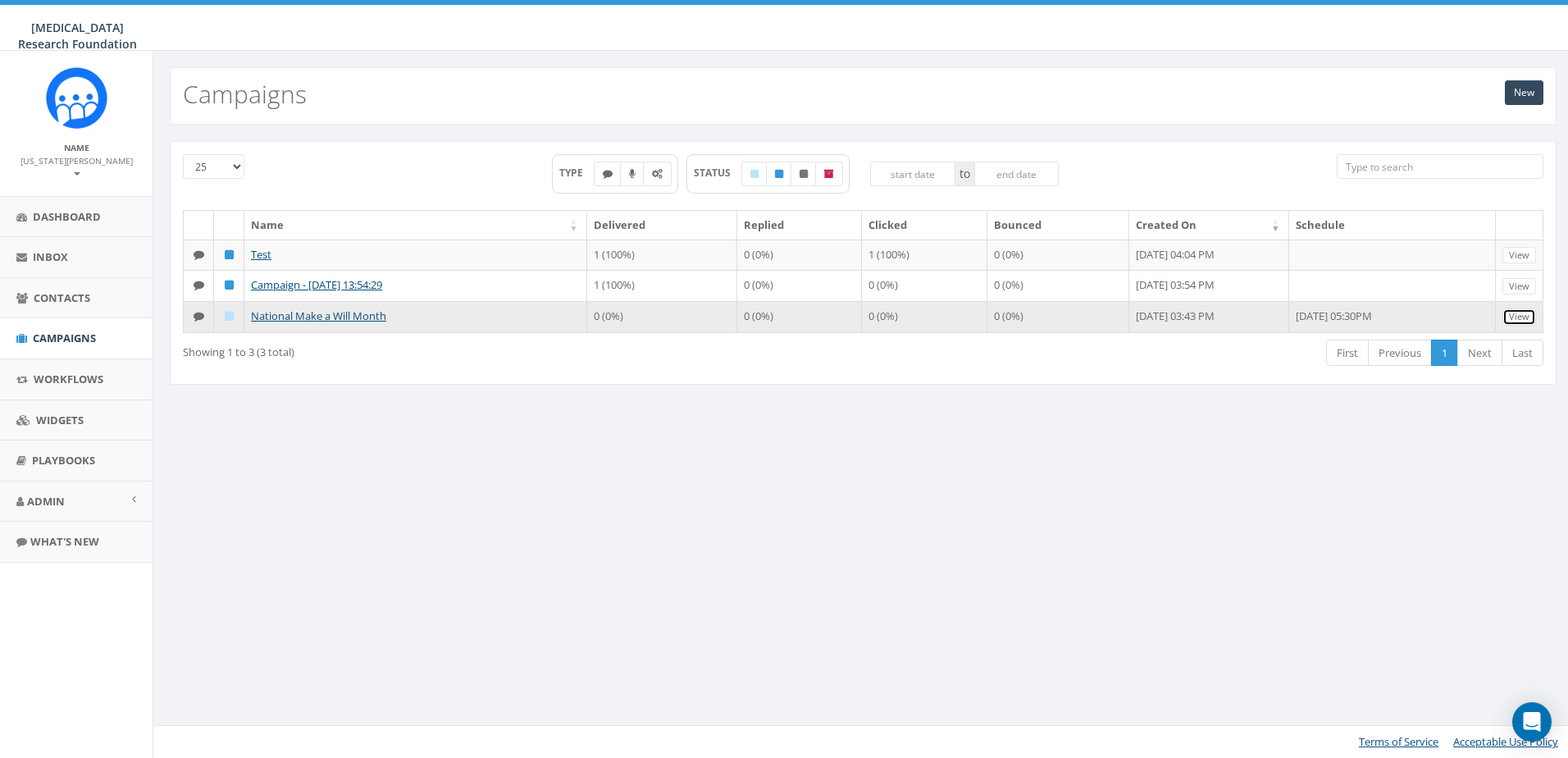
click at [1523, 314] on link "View" at bounding box center [1519, 317] width 34 height 17
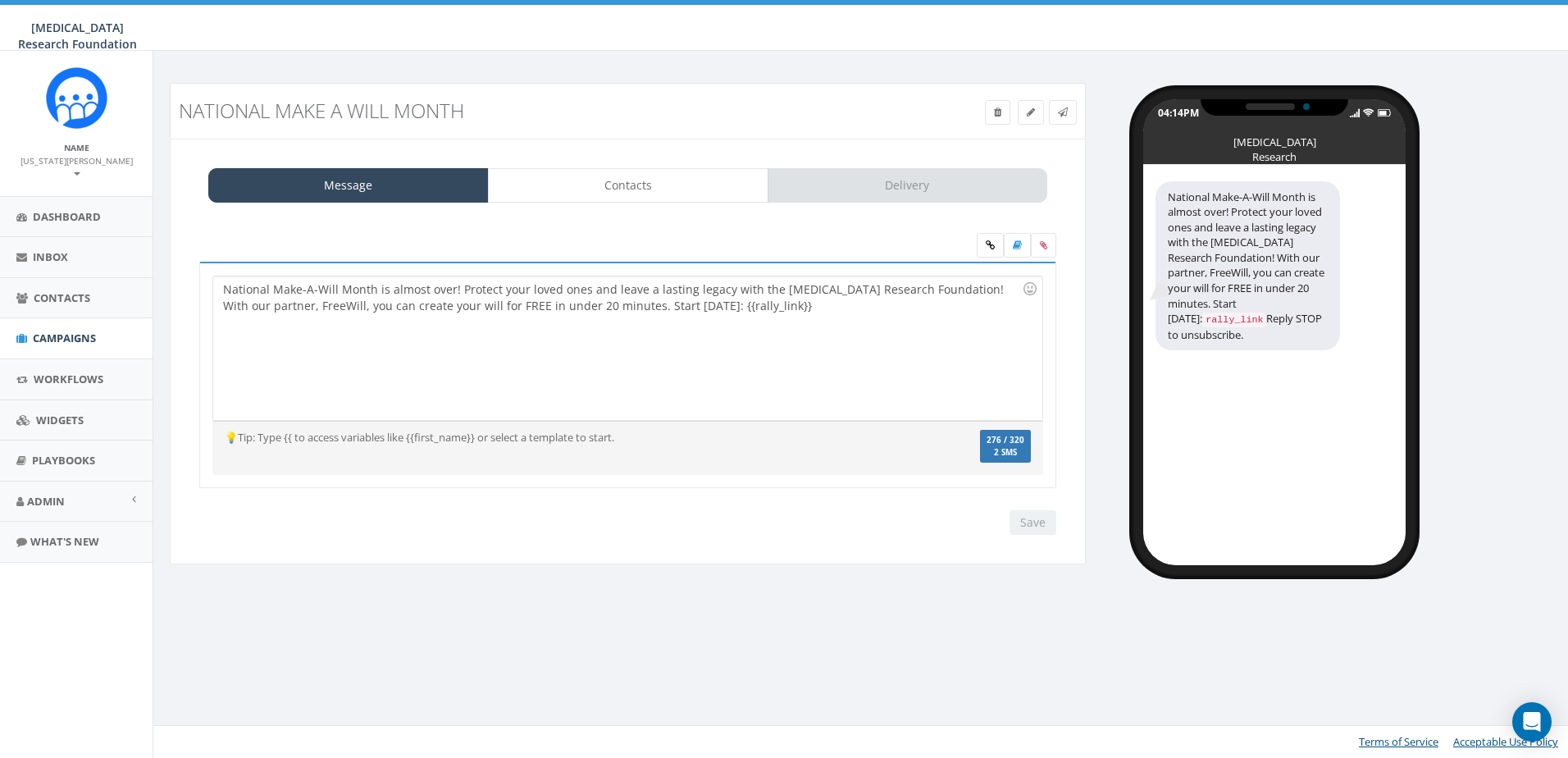
click at [880, 196] on div "Message Contacts Delivery" at bounding box center [628, 185] width 839 height 35
click at [374, 200] on link "Message" at bounding box center [349, 185] width 280 height 35
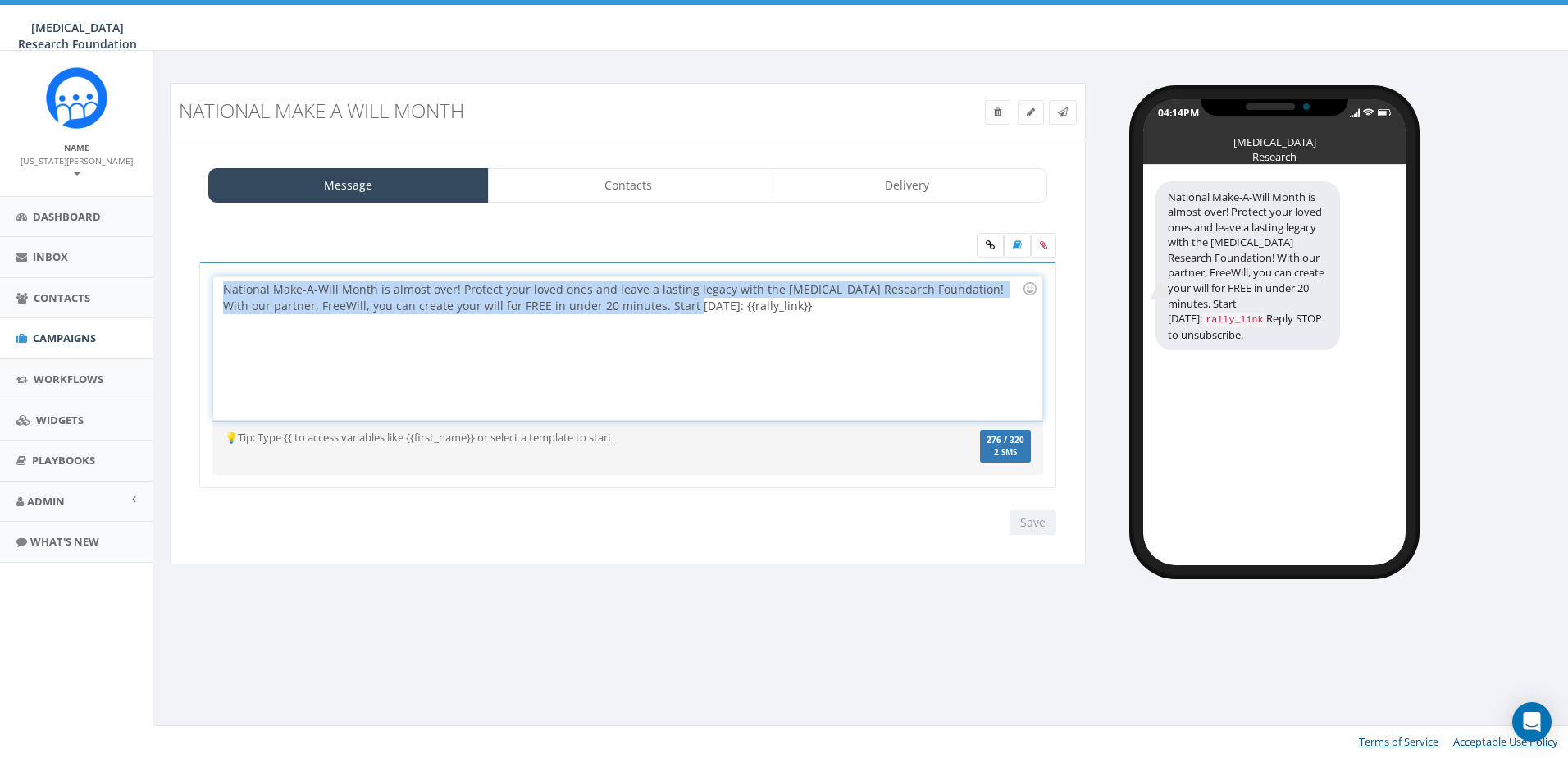
drag, startPoint x: 669, startPoint y: 307, endPoint x: 211, endPoint y: 288, distance: 458.4
click at [211, 288] on div "National Make-A-Will Month is almost over! Protect your loved ones and leave a …" at bounding box center [628, 376] width 857 height 228
copy div "National Make-A-Will Month is almost over! Protect your loved ones and leave a …"
click at [48, 330] on span "Campaigns" at bounding box center [64, 337] width 63 height 14
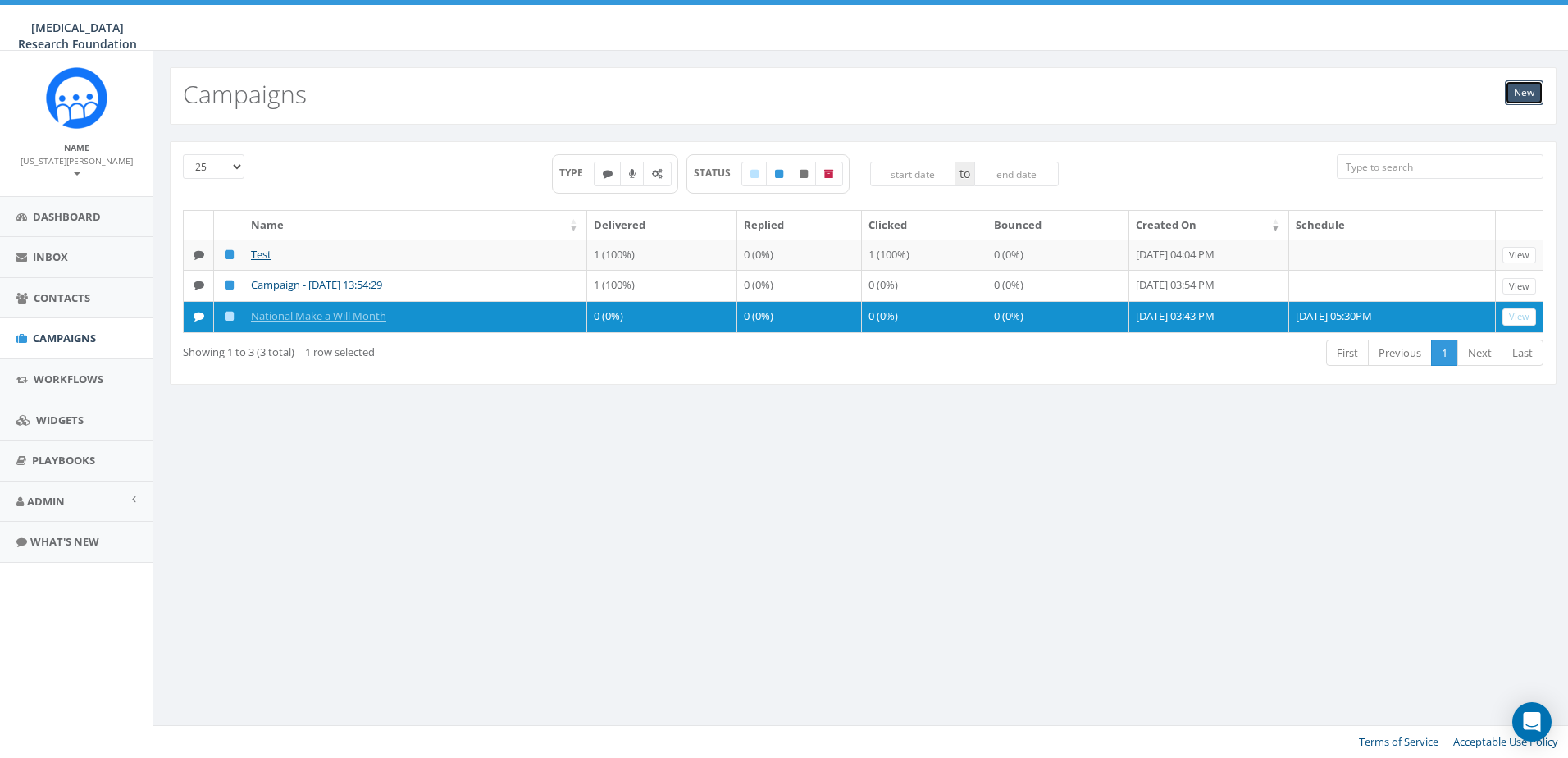
click at [1519, 100] on link "New" at bounding box center [1525, 93] width 38 height 25
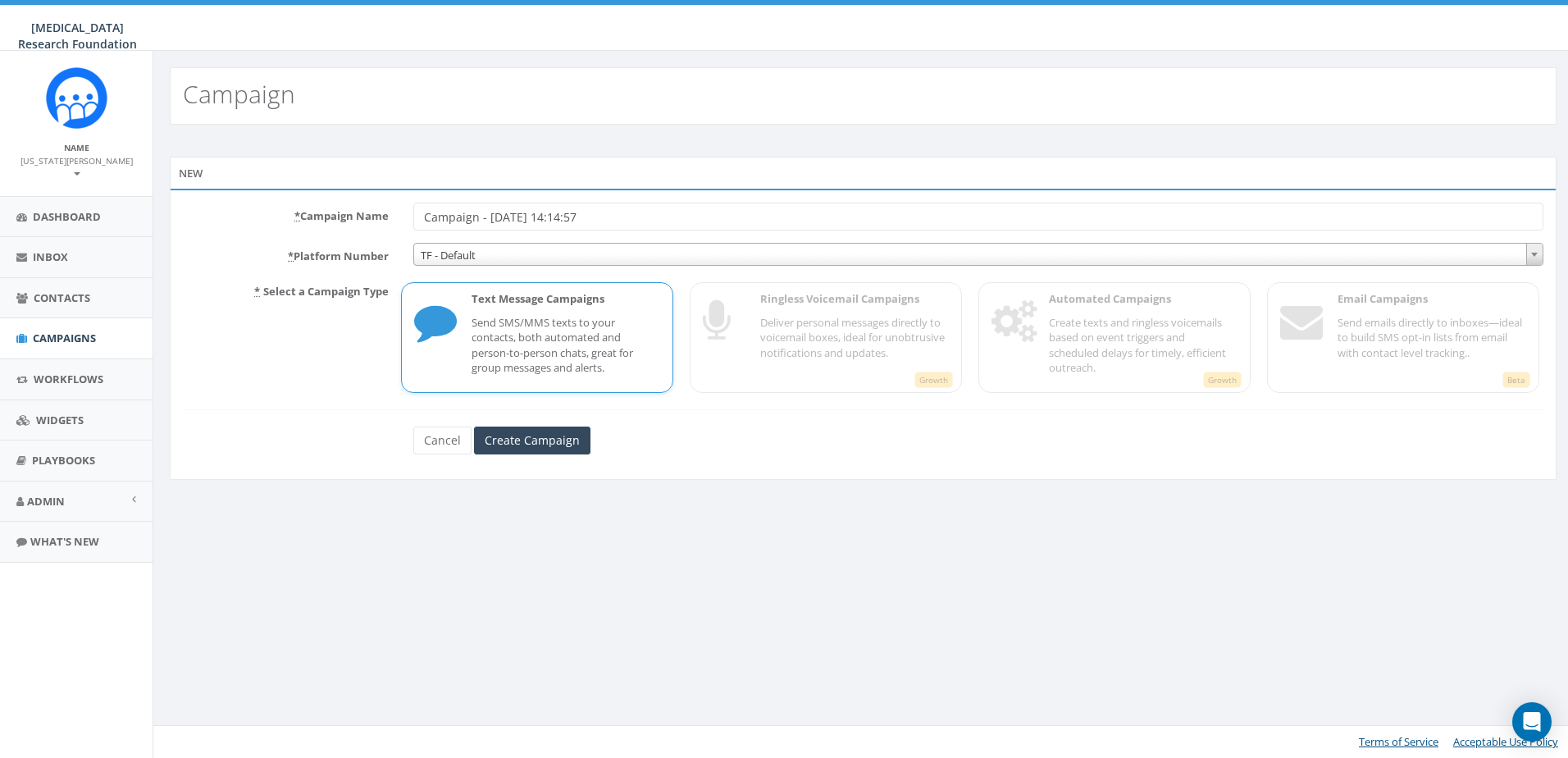
click at [615, 211] on input "Campaign - [DATE] 14:14:57" at bounding box center [978, 216] width 1130 height 28
type input "Last Call for National Make a Will Month"
click at [501, 432] on input "Create Campaign" at bounding box center [532, 440] width 116 height 28
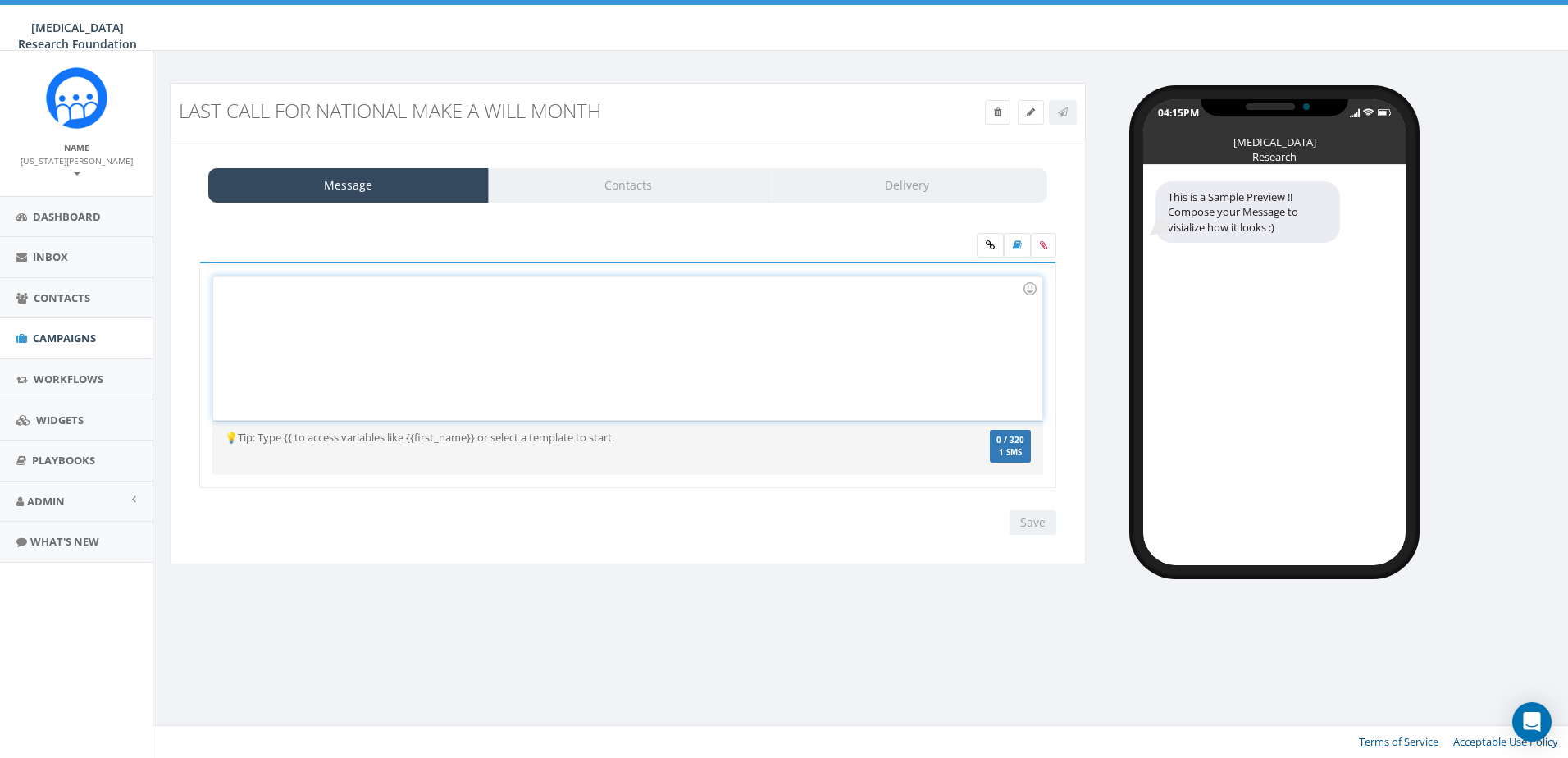
click at [252, 296] on div at bounding box center [627, 349] width 829 height 144
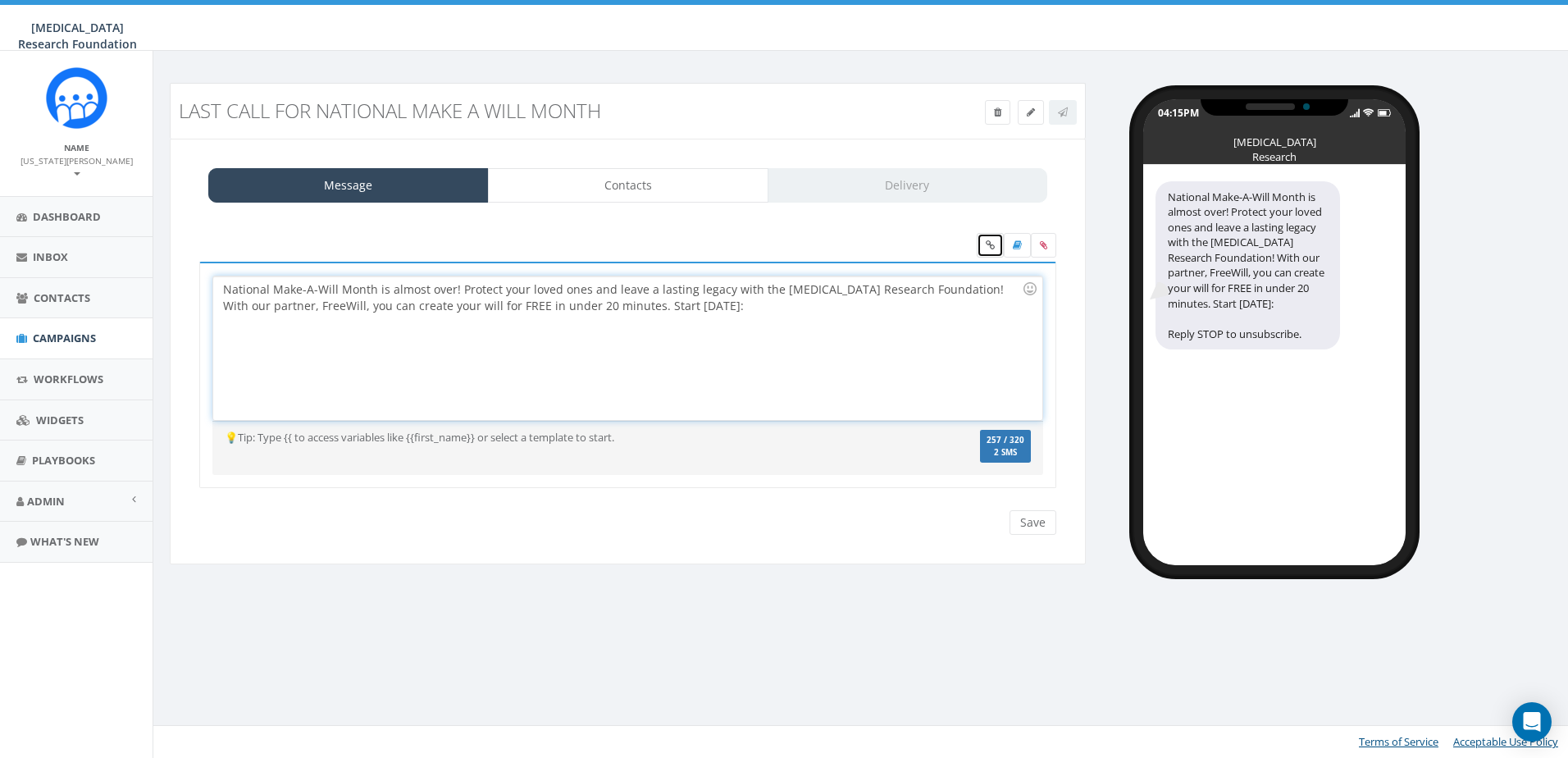
click at [988, 244] on icon at bounding box center [990, 245] width 9 height 10
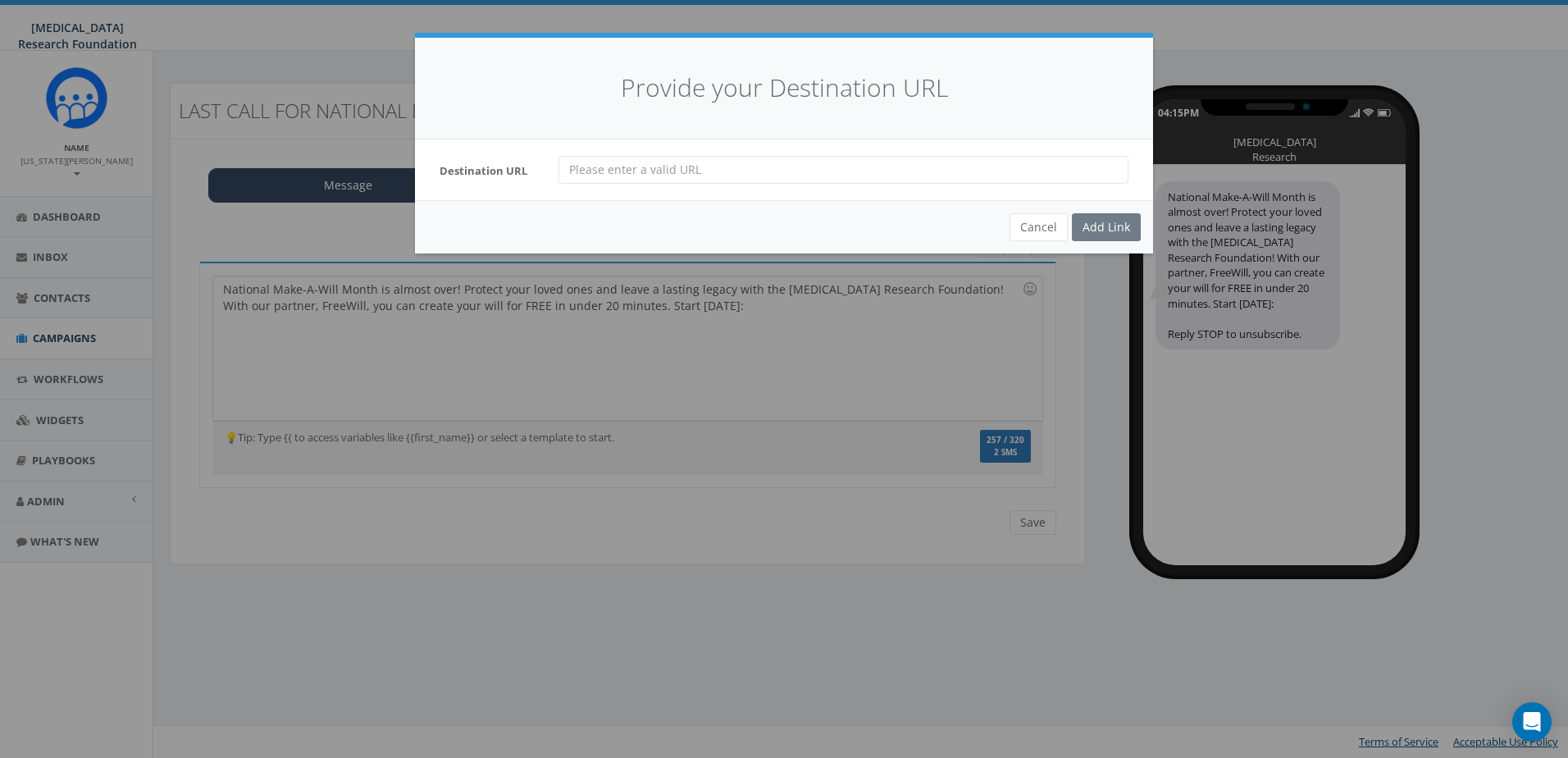
click at [655, 172] on input "url" at bounding box center [844, 169] width 570 height 28
paste input "https://www.freewill.com/melanoma?utm_source=partner&utm_medium=website&utm_cam…"
type input "https://www.freewill.com/melanoma?utm_source=partner&utm_medium=website&utm_cam…"
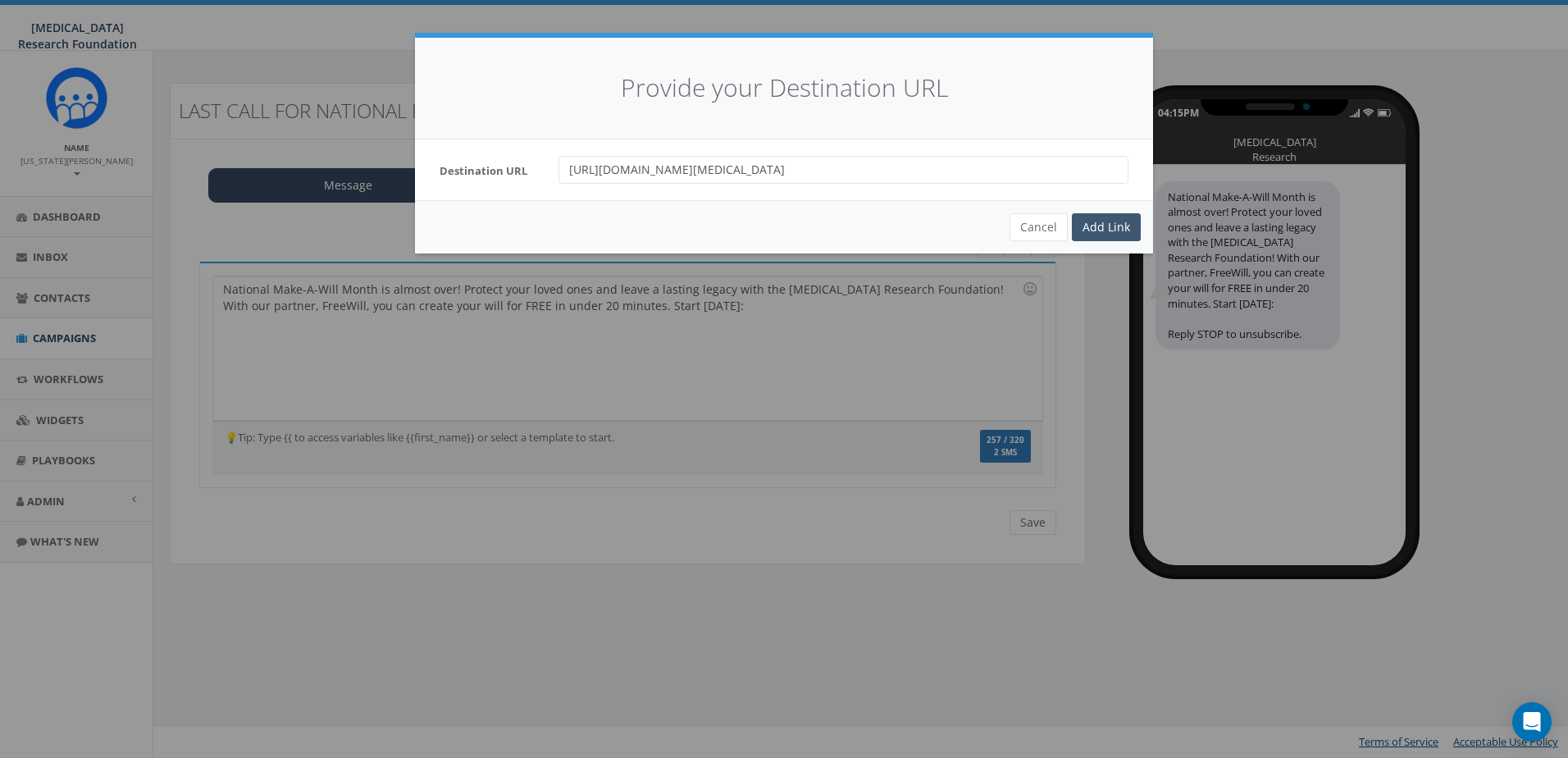
click at [1110, 231] on div "Add Link" at bounding box center [1107, 227] width 69 height 28
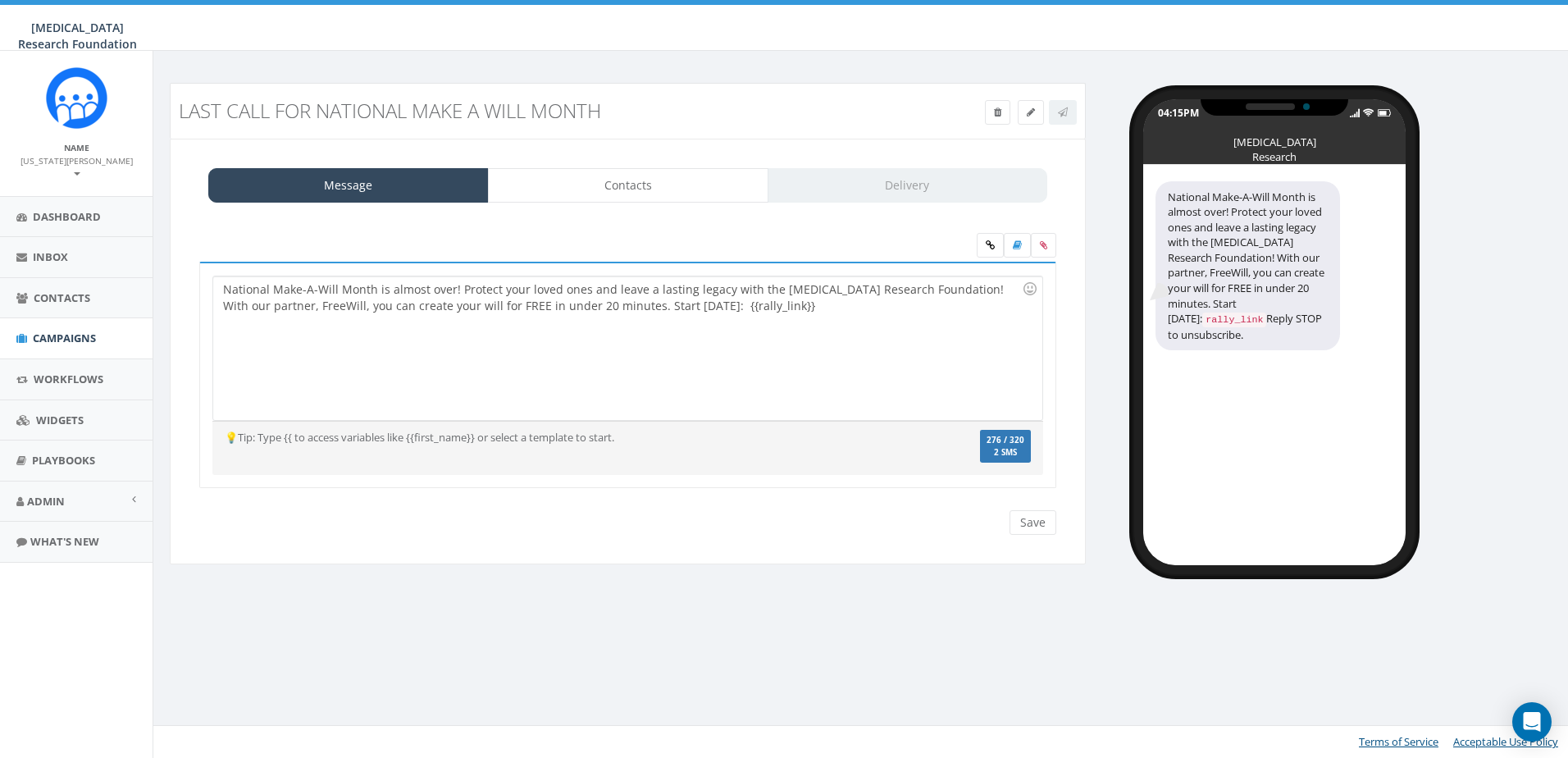
click at [666, 307] on div "National Make-A-Will Month is almost over! Protect your loved ones and leave a …" at bounding box center [627, 349] width 829 height 144
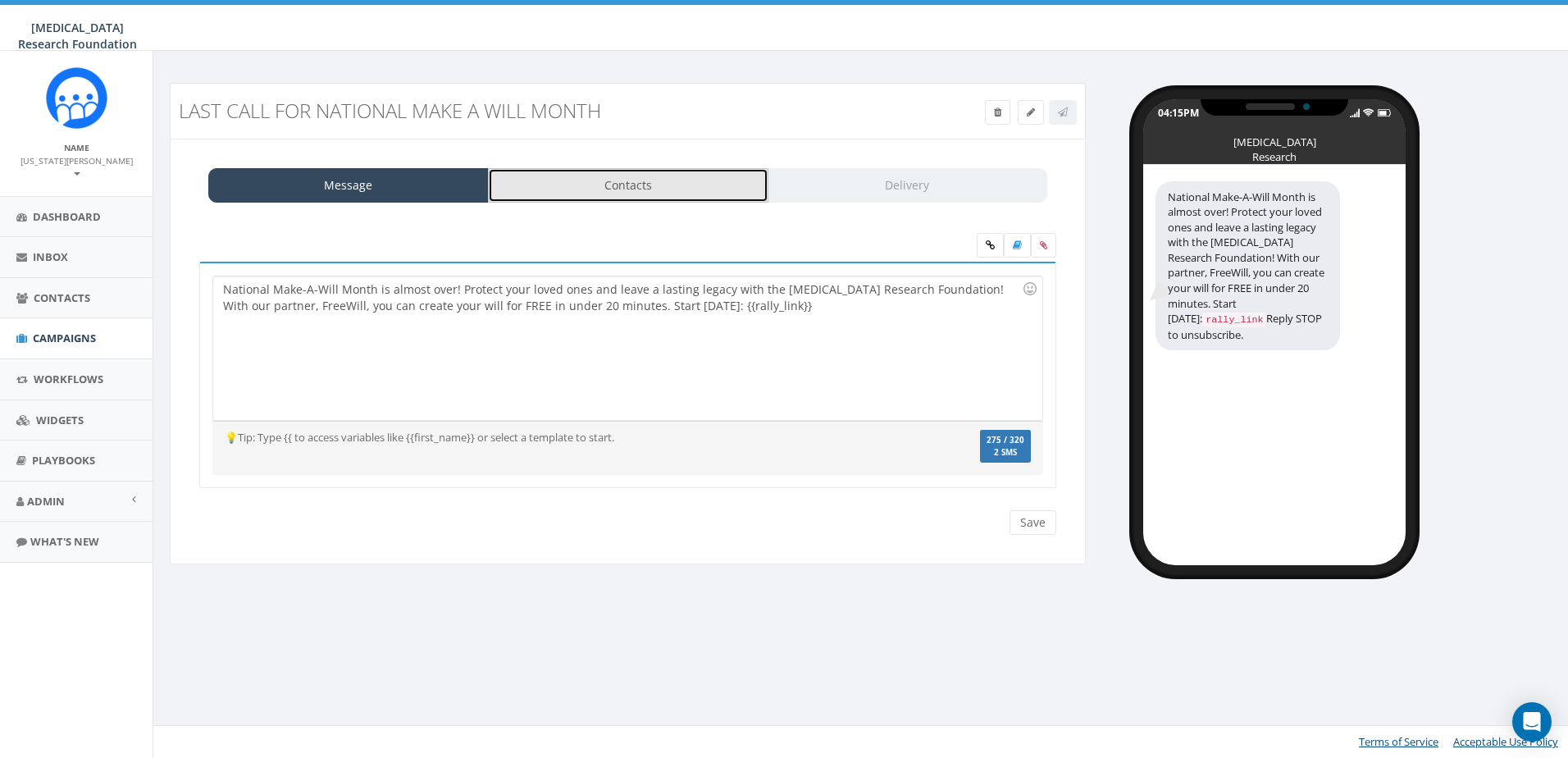
click at [684, 189] on link "Contacts" at bounding box center [628, 185] width 280 height 35
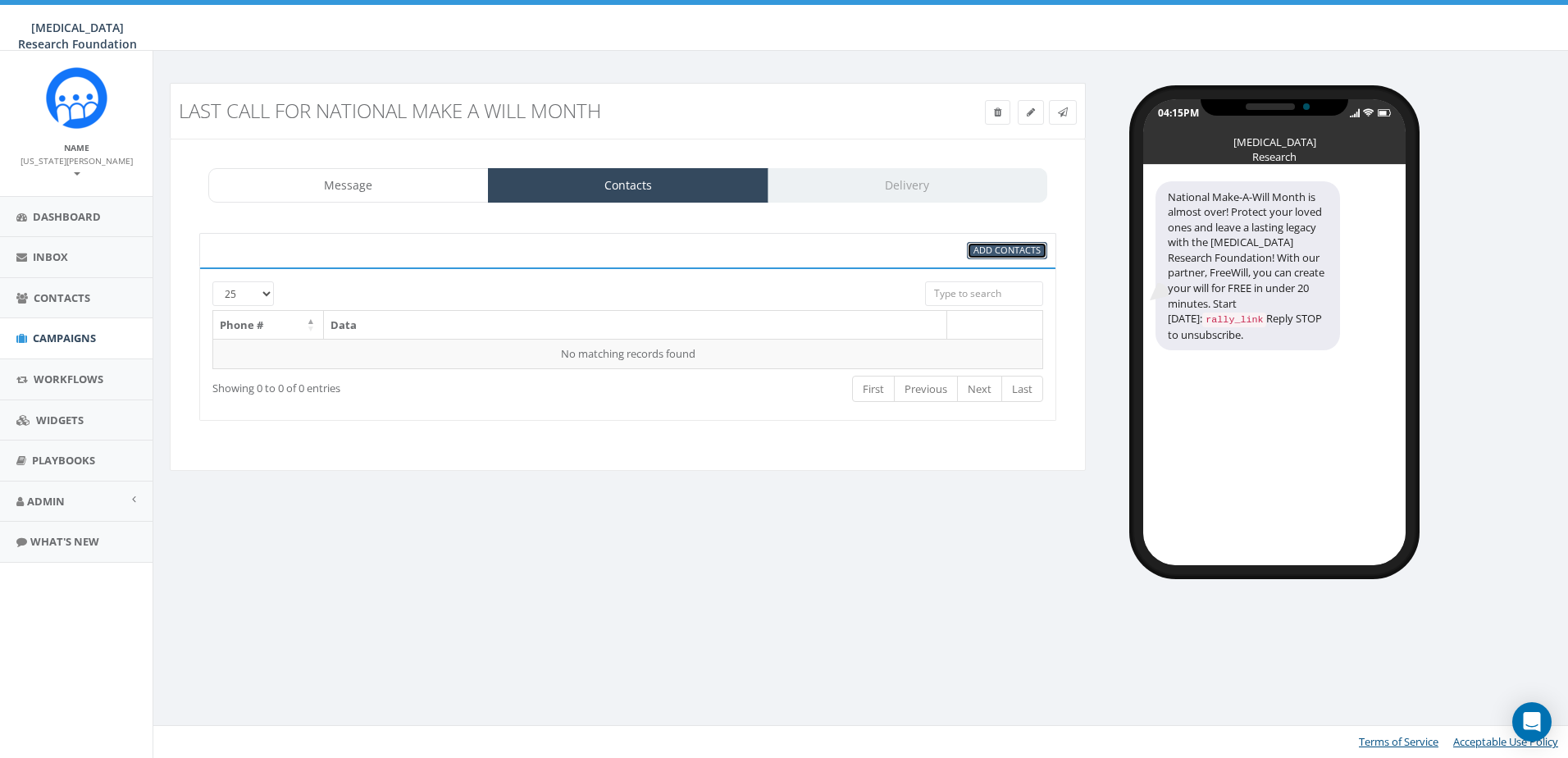
click at [993, 252] on span "Add Contacts" at bounding box center [1007, 250] width 67 height 12
select select
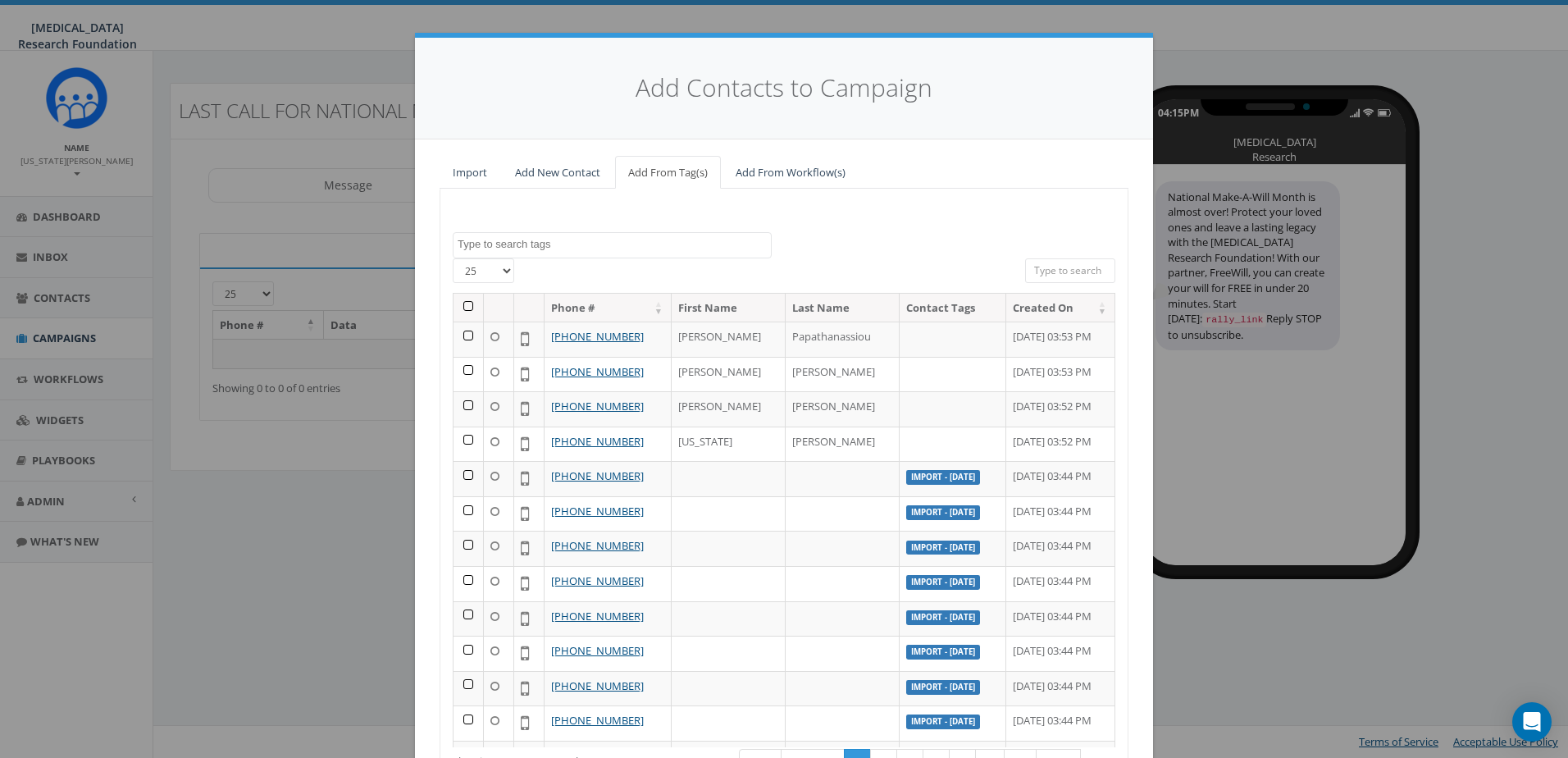
click at [496, 272] on select "25 50 100" at bounding box center [484, 271] width 61 height 25
click at [453, 258] on select "25 50 100" at bounding box center [484, 271] width 61 height 25
click at [487, 263] on select "25 50 100" at bounding box center [484, 271] width 61 height 25
select select "100"
click at [453, 258] on select "25 50 100" at bounding box center [484, 271] width 61 height 25
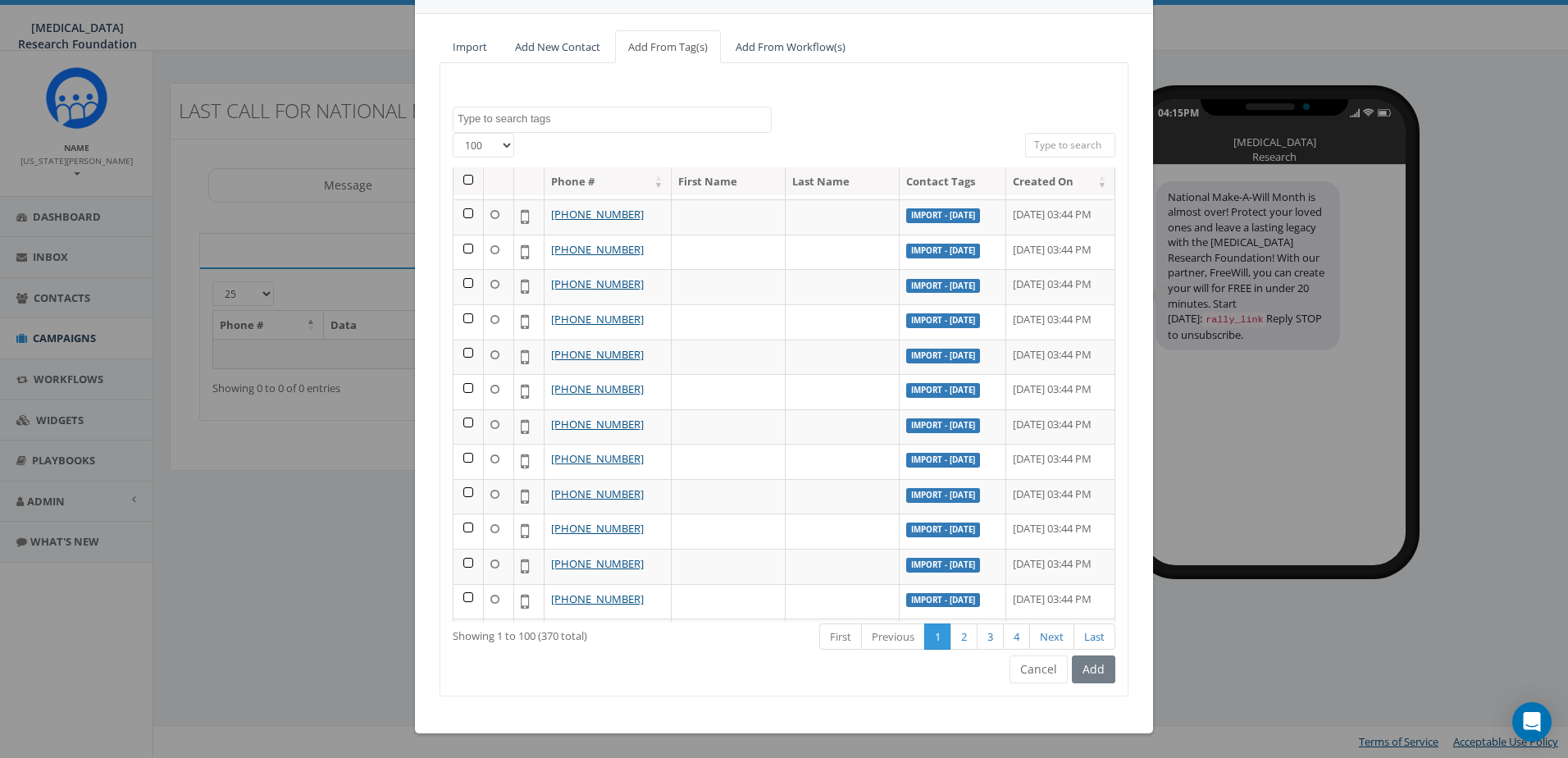
scroll to position [37, 0]
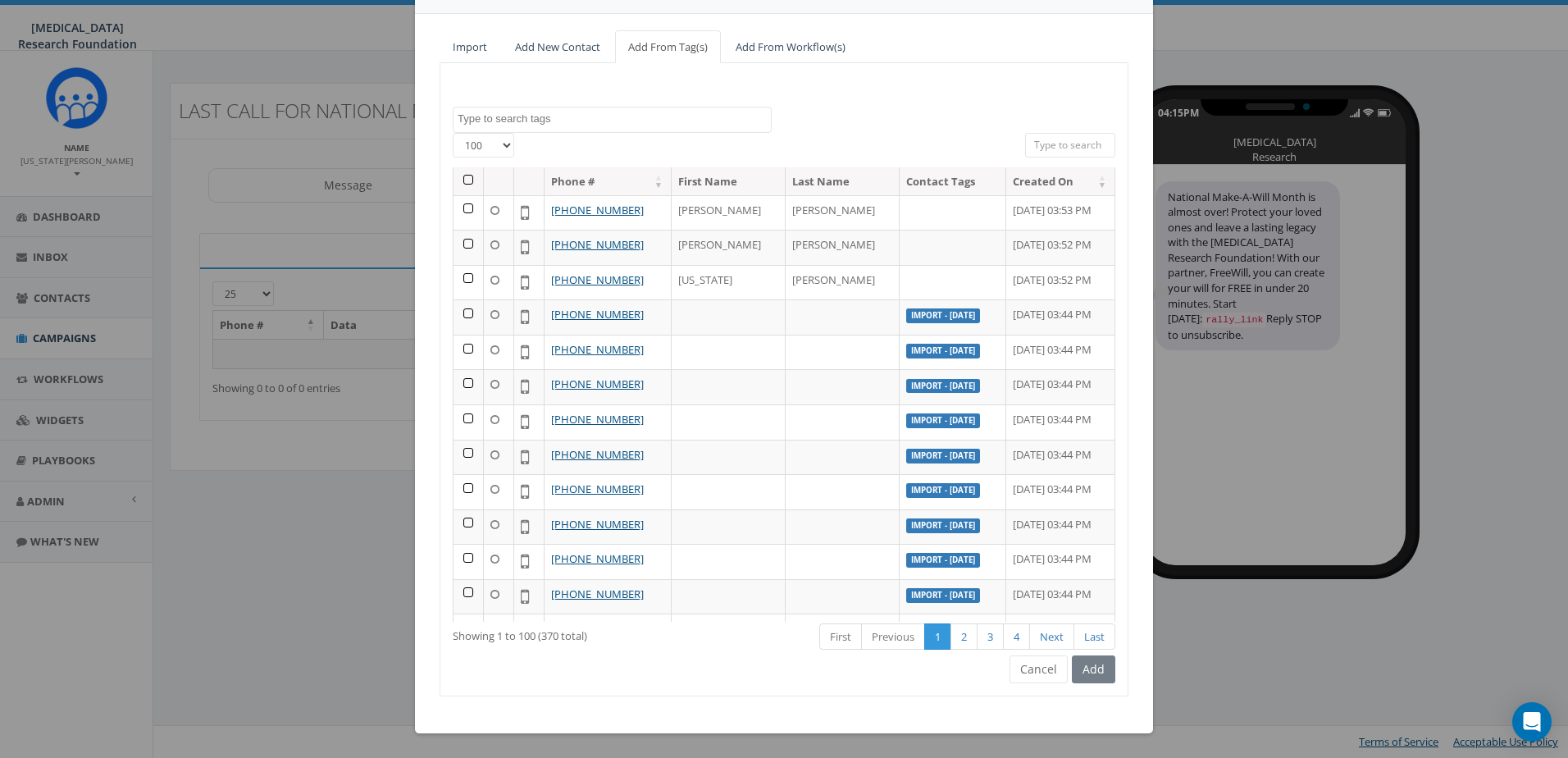
click at [467, 179] on th at bounding box center [469, 182] width 31 height 29
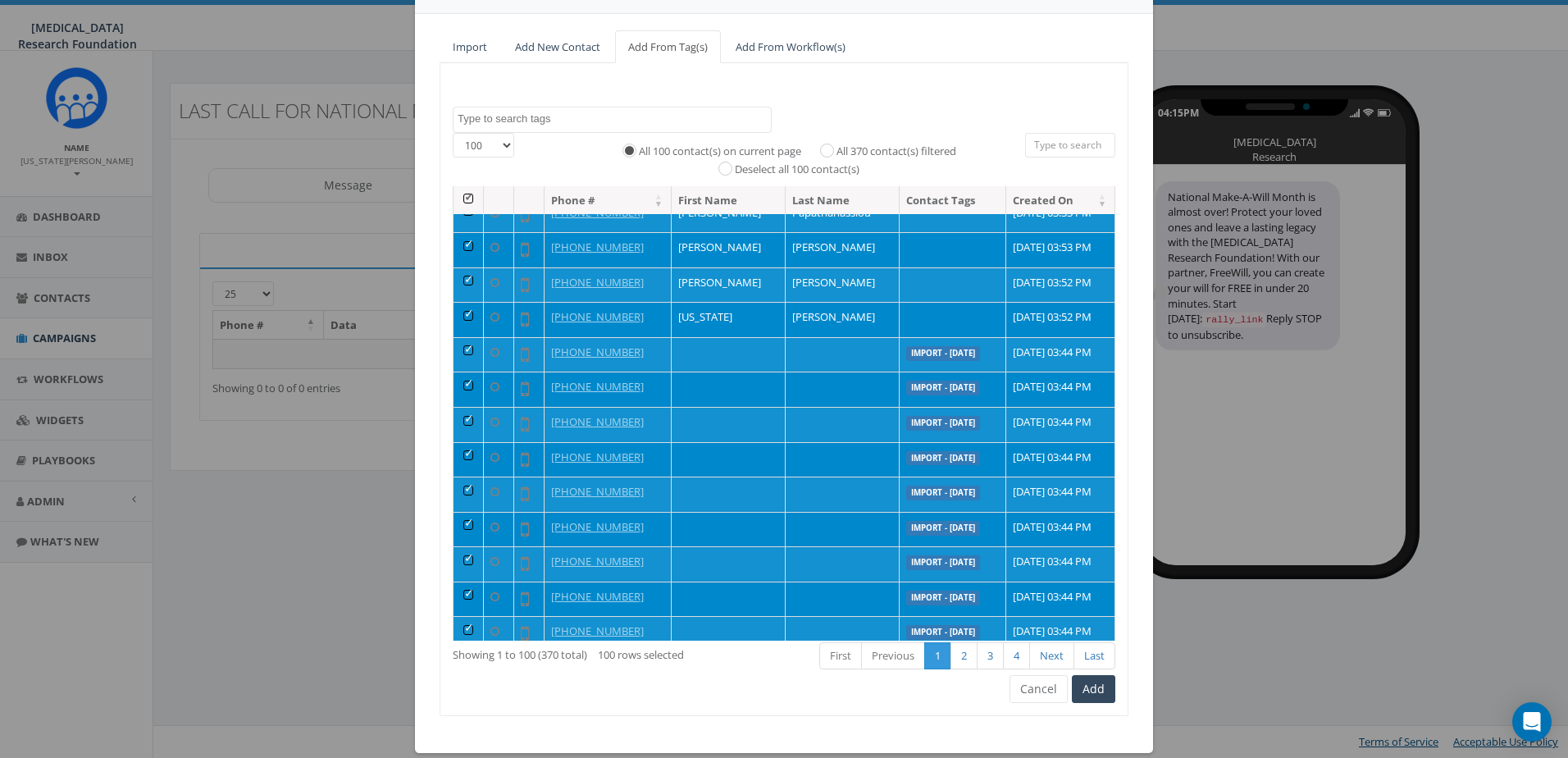
scroll to position [0, 0]
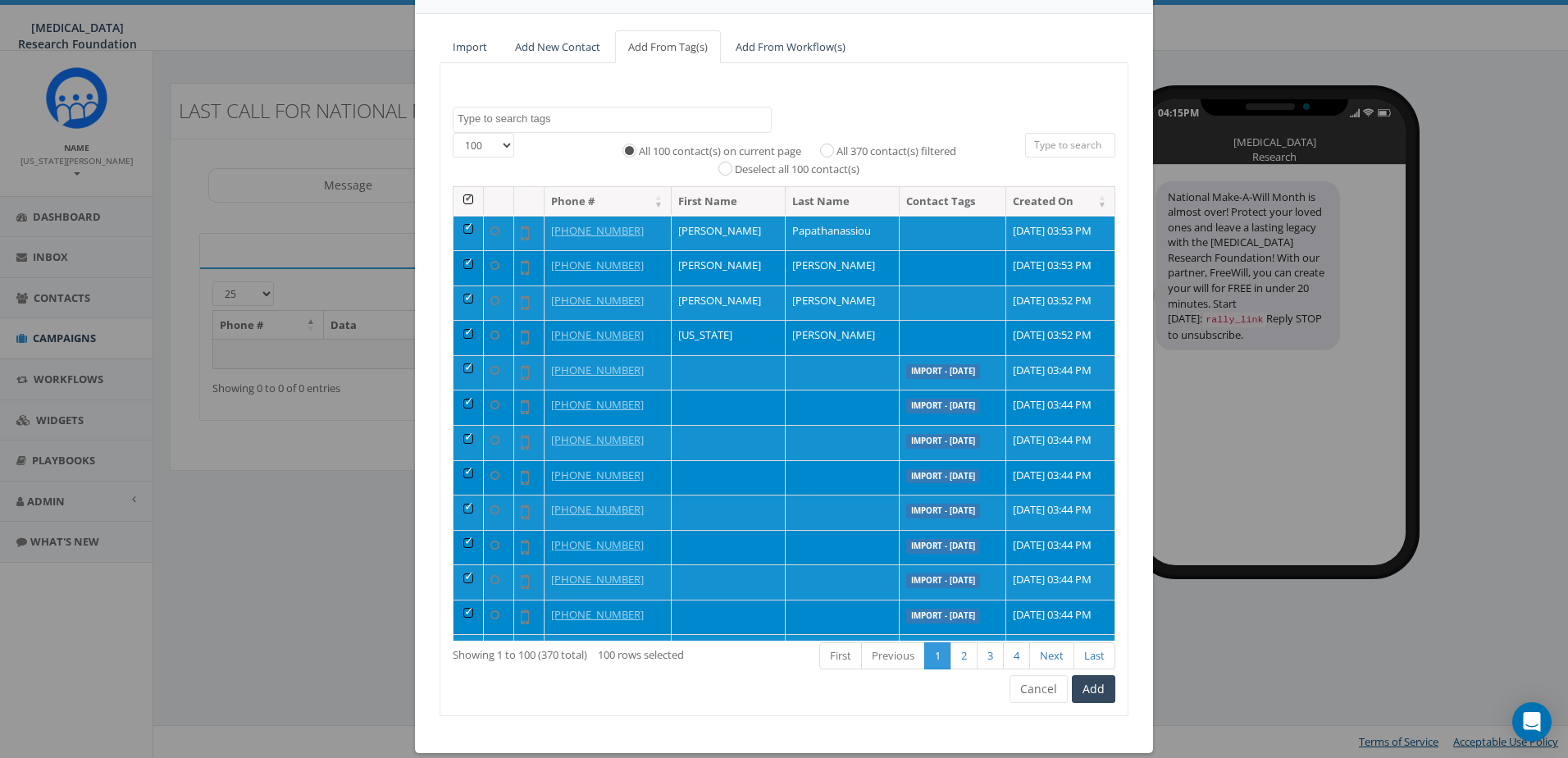
click at [867, 150] on label "All 370 contact(s) filtered" at bounding box center [896, 152] width 120 height 16
click at [836, 150] on input "All 370 contact(s) filtered" at bounding box center [831, 149] width 11 height 11
radio input "true"
click at [1094, 679] on button "Add" at bounding box center [1094, 689] width 43 height 28
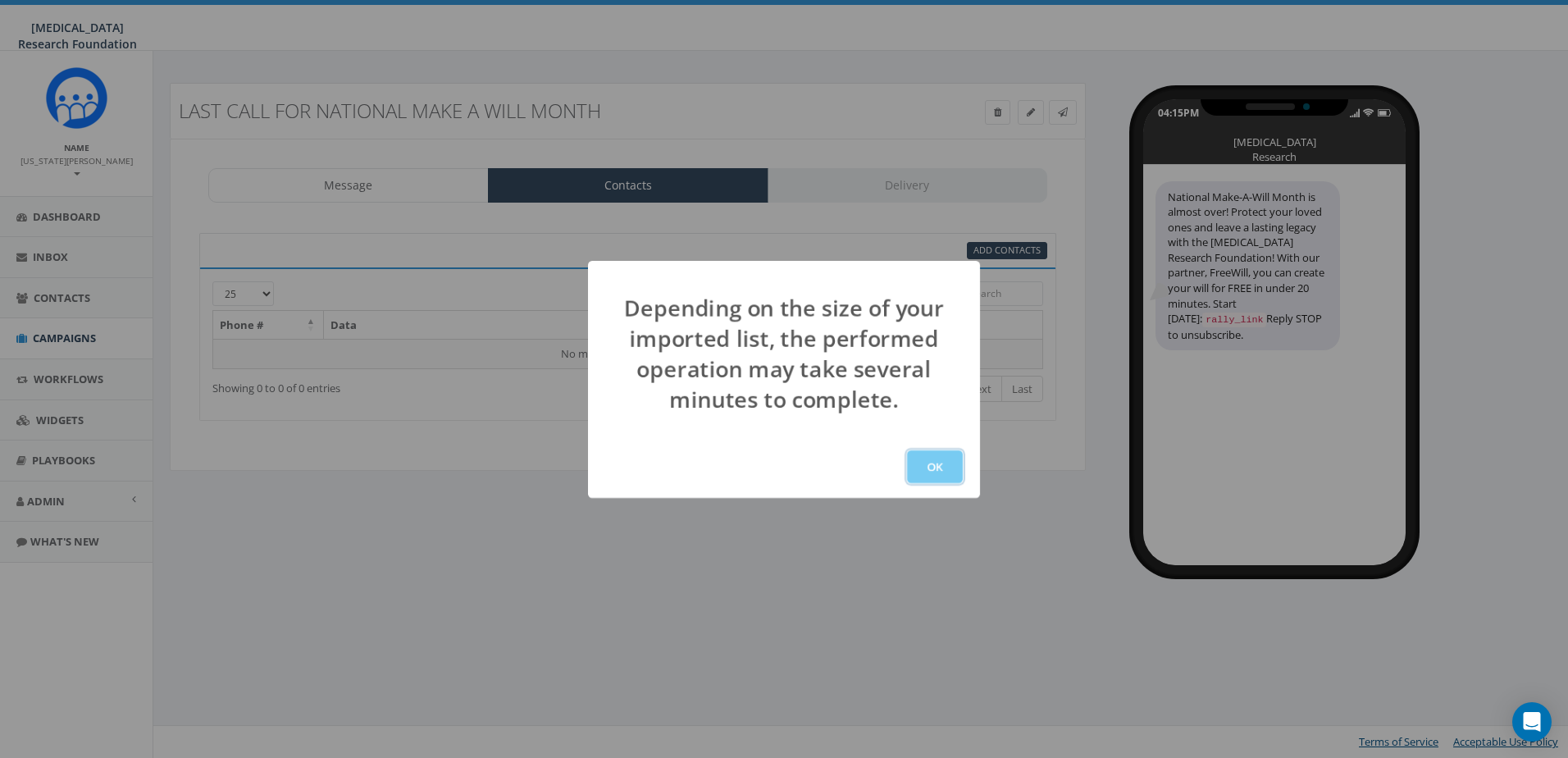
click at [940, 457] on button "OK" at bounding box center [935, 467] width 56 height 33
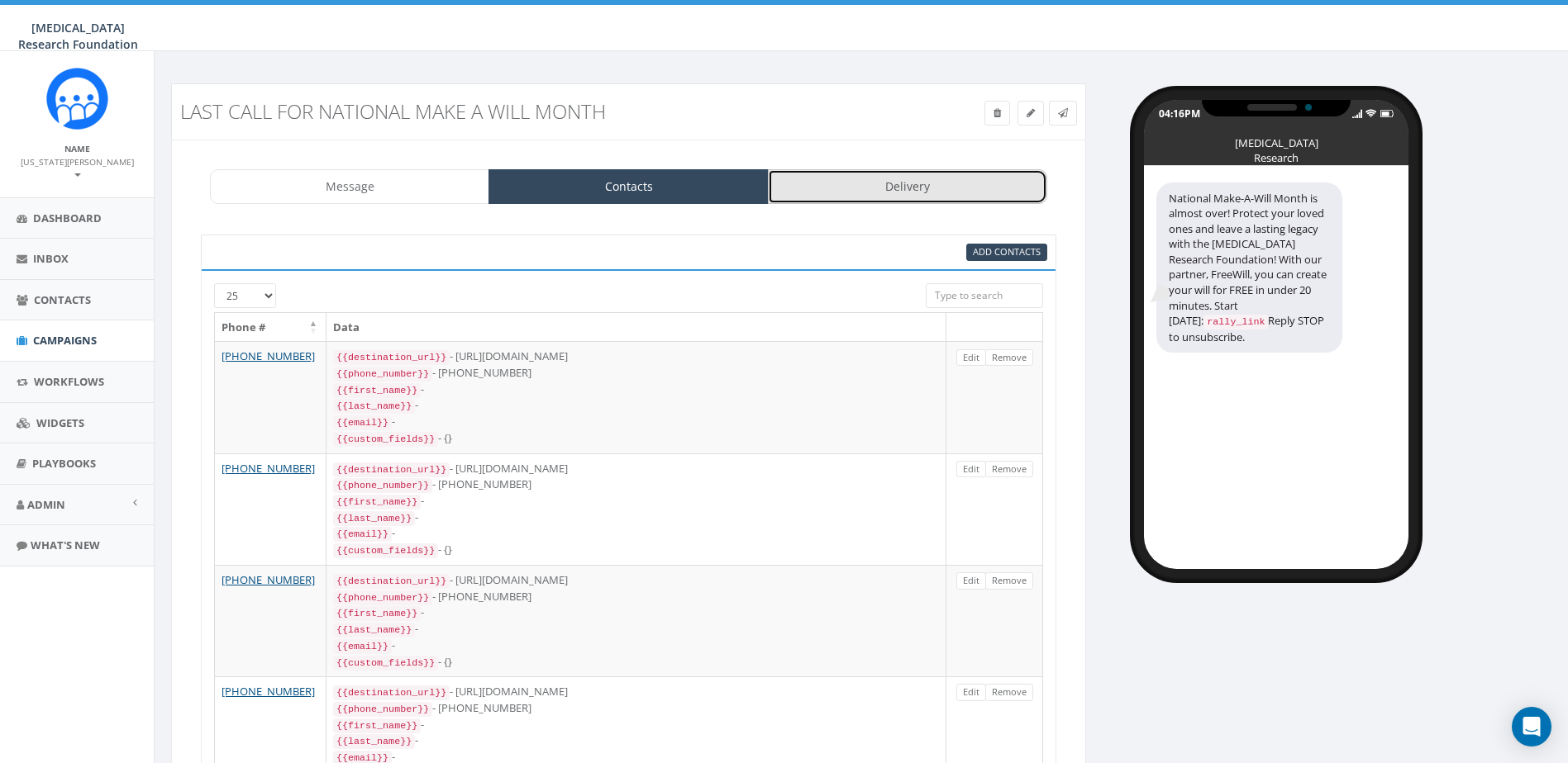
click at [872, 193] on link "Delivery" at bounding box center [907, 187] width 280 height 35
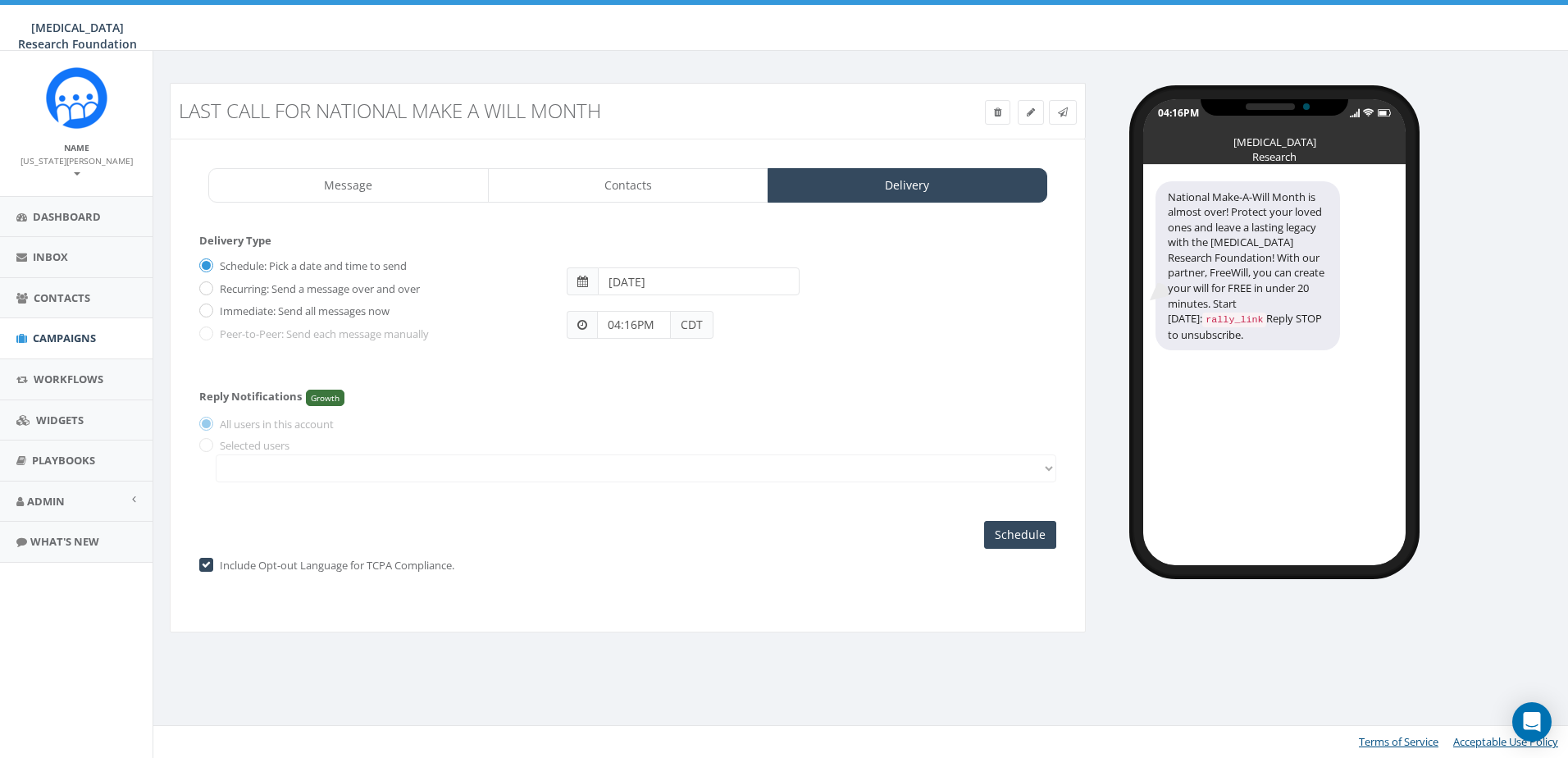
click at [615, 324] on input "04:16PM" at bounding box center [634, 325] width 74 height 28
click at [624, 283] on button "AM" at bounding box center [622, 279] width 25 height 25
click at [660, 69] on span "04" at bounding box center [661, 70] width 22 height 22
click at [616, 313] on input "04:16PM" at bounding box center [634, 325] width 74 height 28
click at [615, 320] on input "04:16PM" at bounding box center [634, 325] width 74 height 28
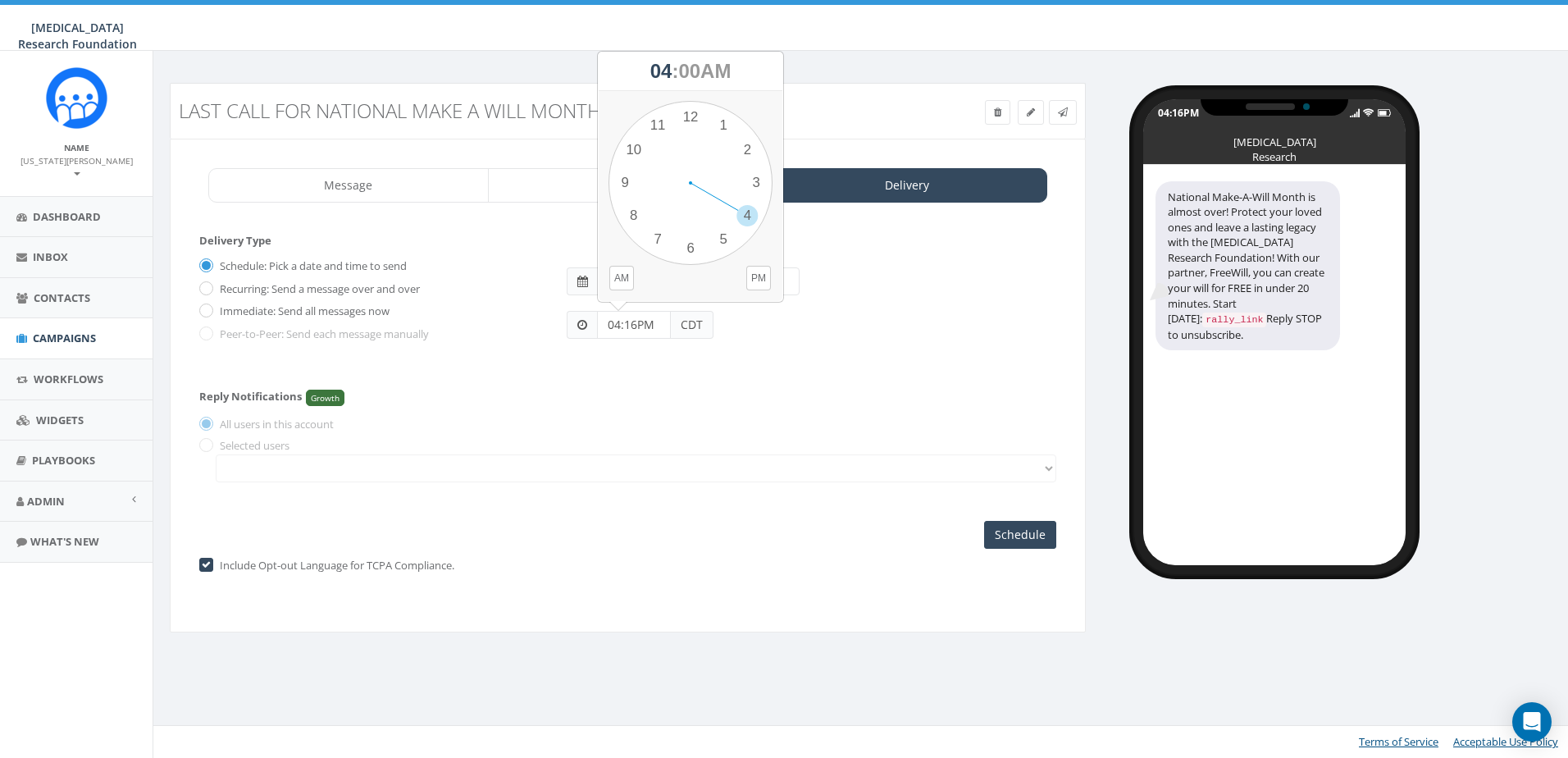
click at [615, 320] on input "04:16PM" at bounding box center [634, 325] width 74 height 28
click at [630, 328] on input "11:16PM" at bounding box center [634, 325] width 74 height 28
type input "11:00AM"
click at [808, 382] on div "Reply Notifications Growth All users in this account Selected users" at bounding box center [628, 432] width 857 height 116
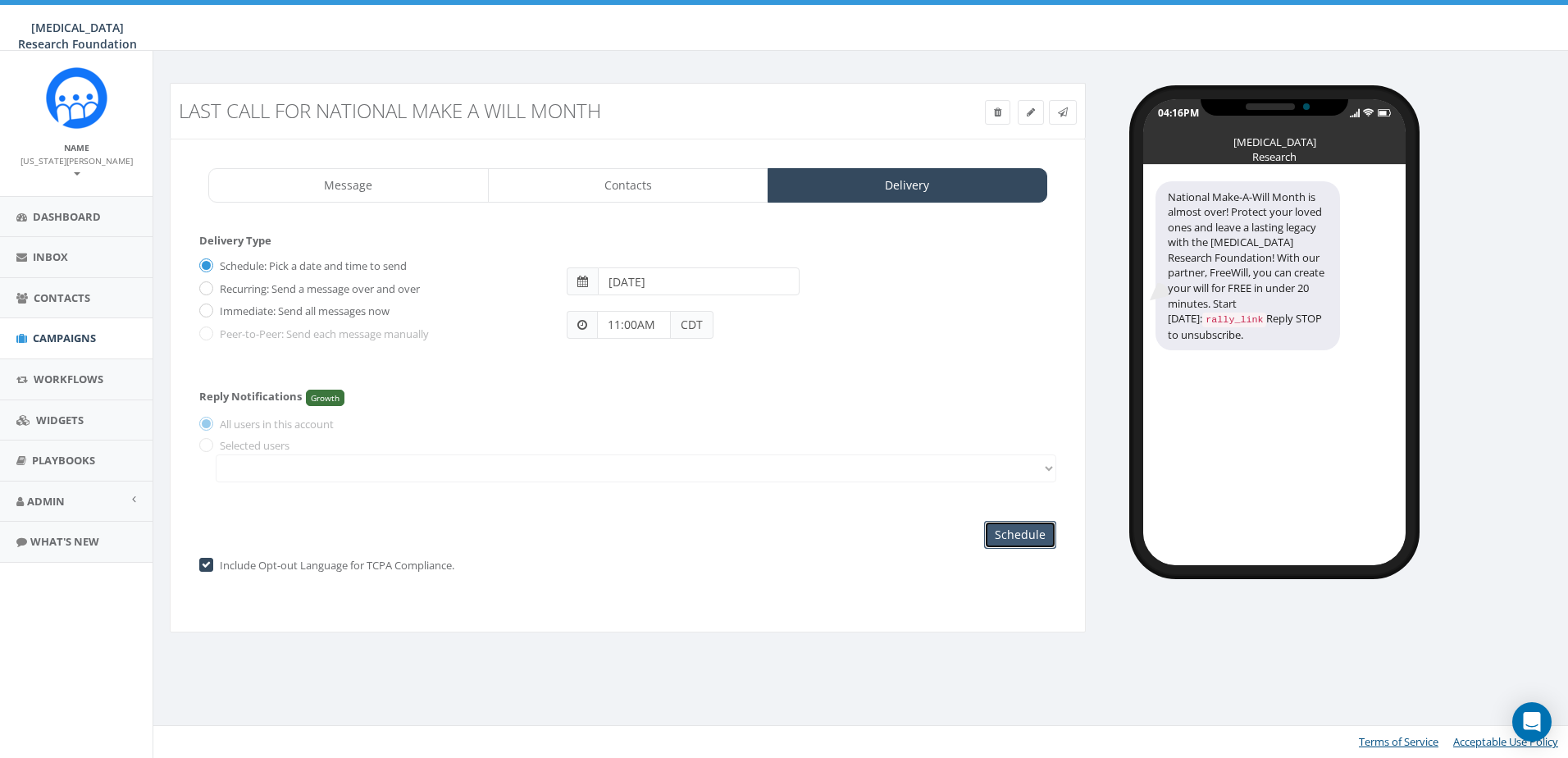
click at [1025, 538] on input "Schedule" at bounding box center [1020, 534] width 72 height 28
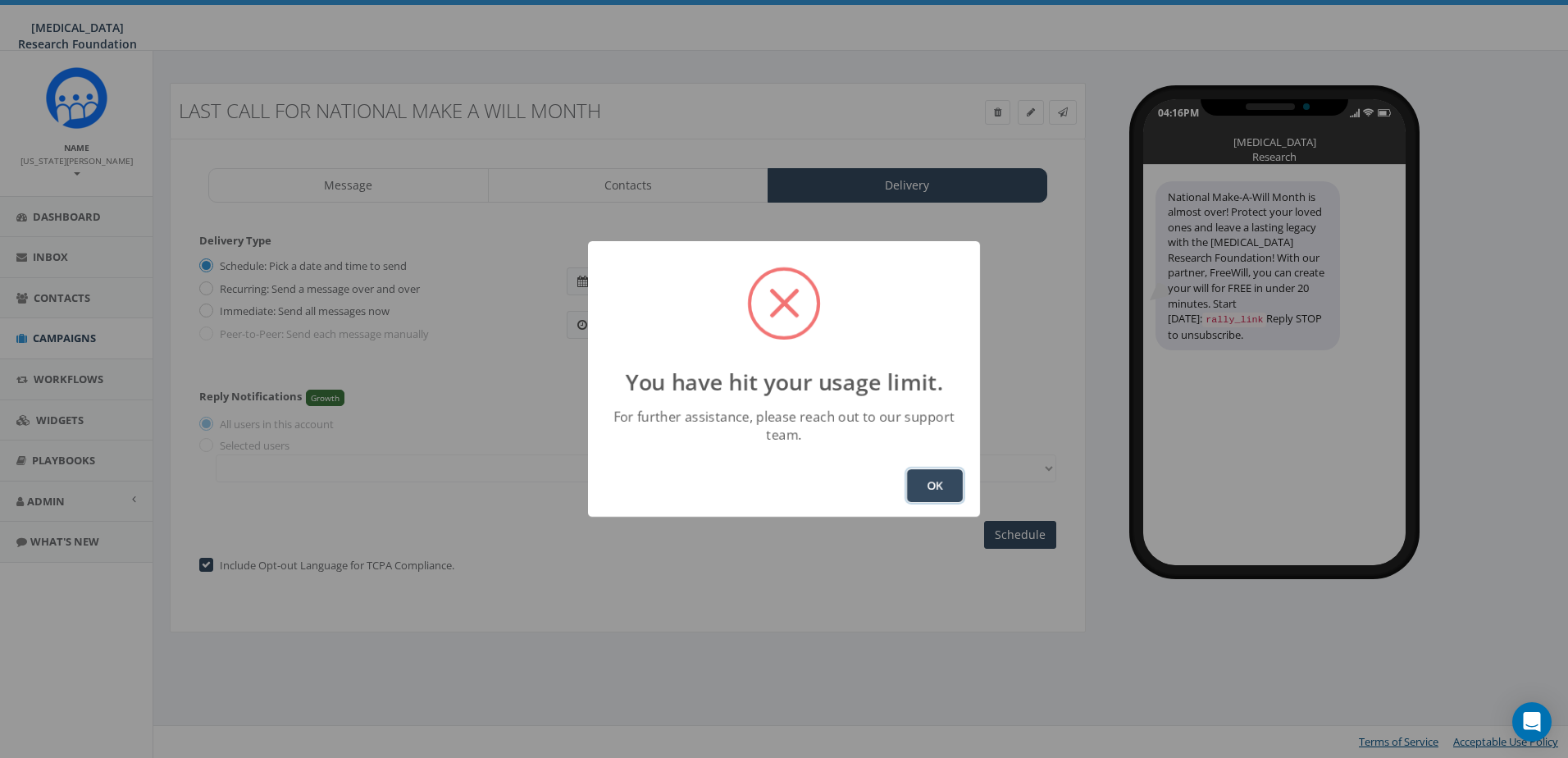
click at [928, 477] on button "OK" at bounding box center [935, 486] width 56 height 33
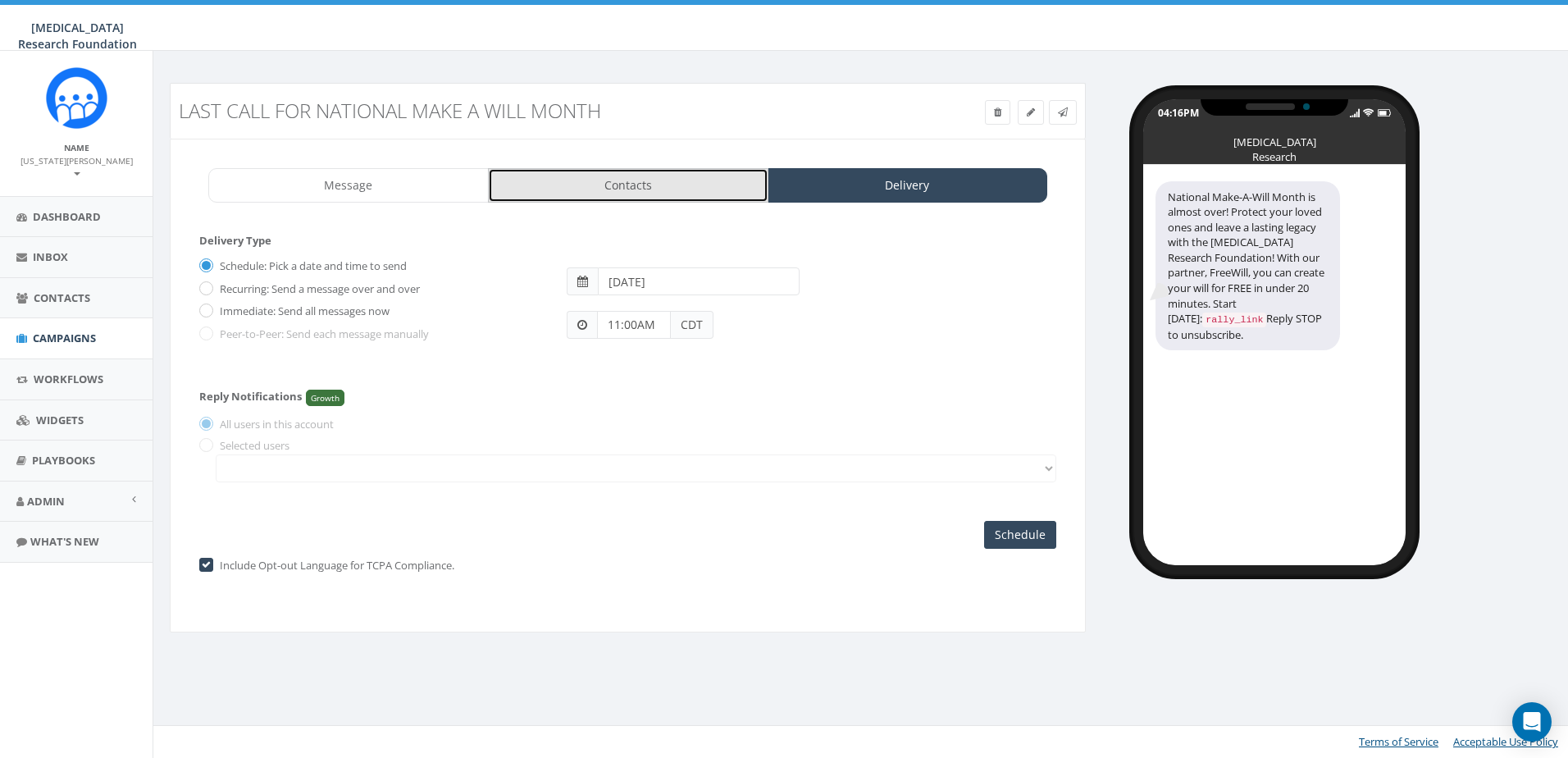
click at [652, 182] on link "Contacts" at bounding box center [628, 185] width 280 height 35
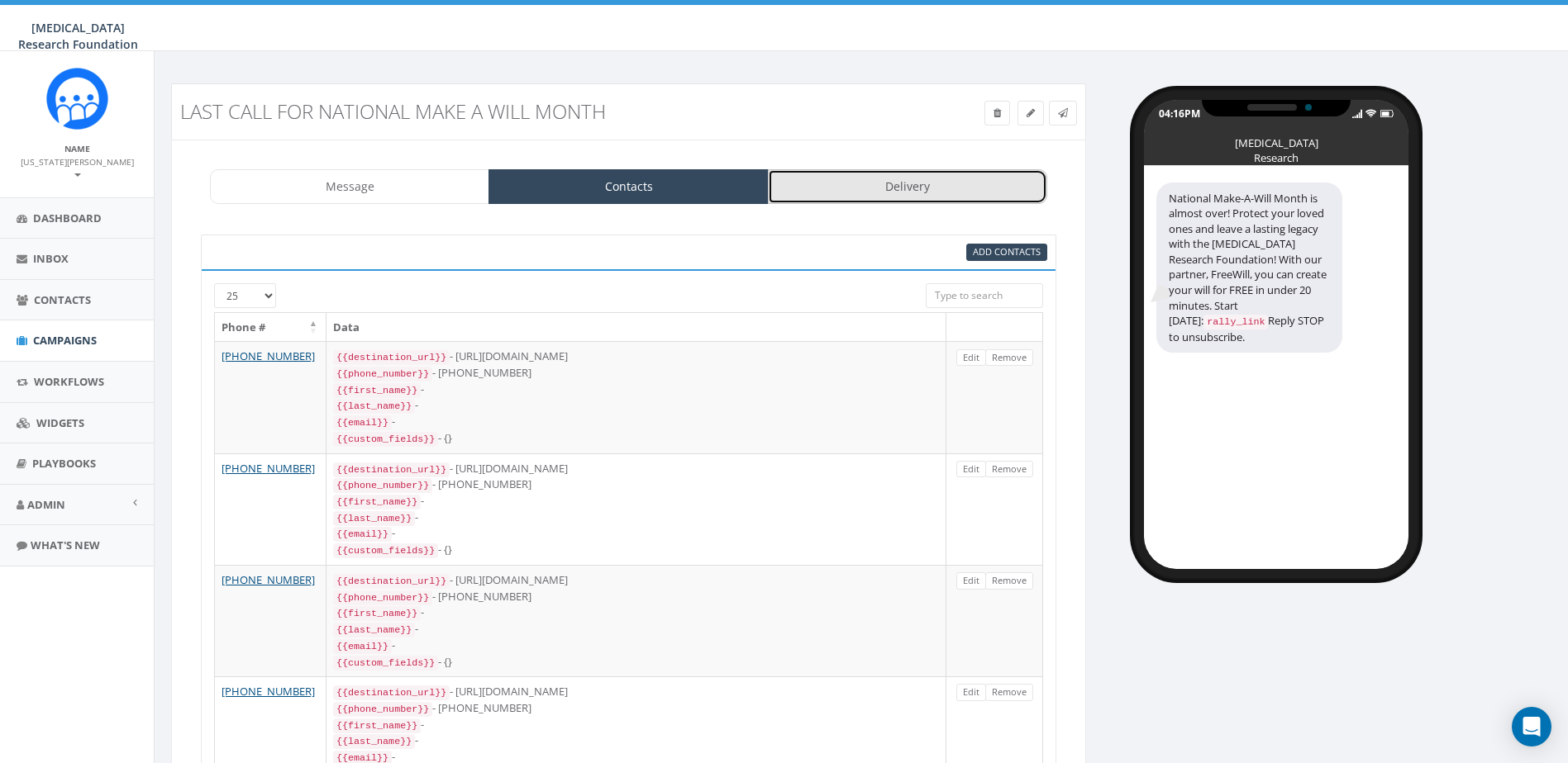
click at [947, 177] on link "Delivery" at bounding box center [907, 187] width 280 height 35
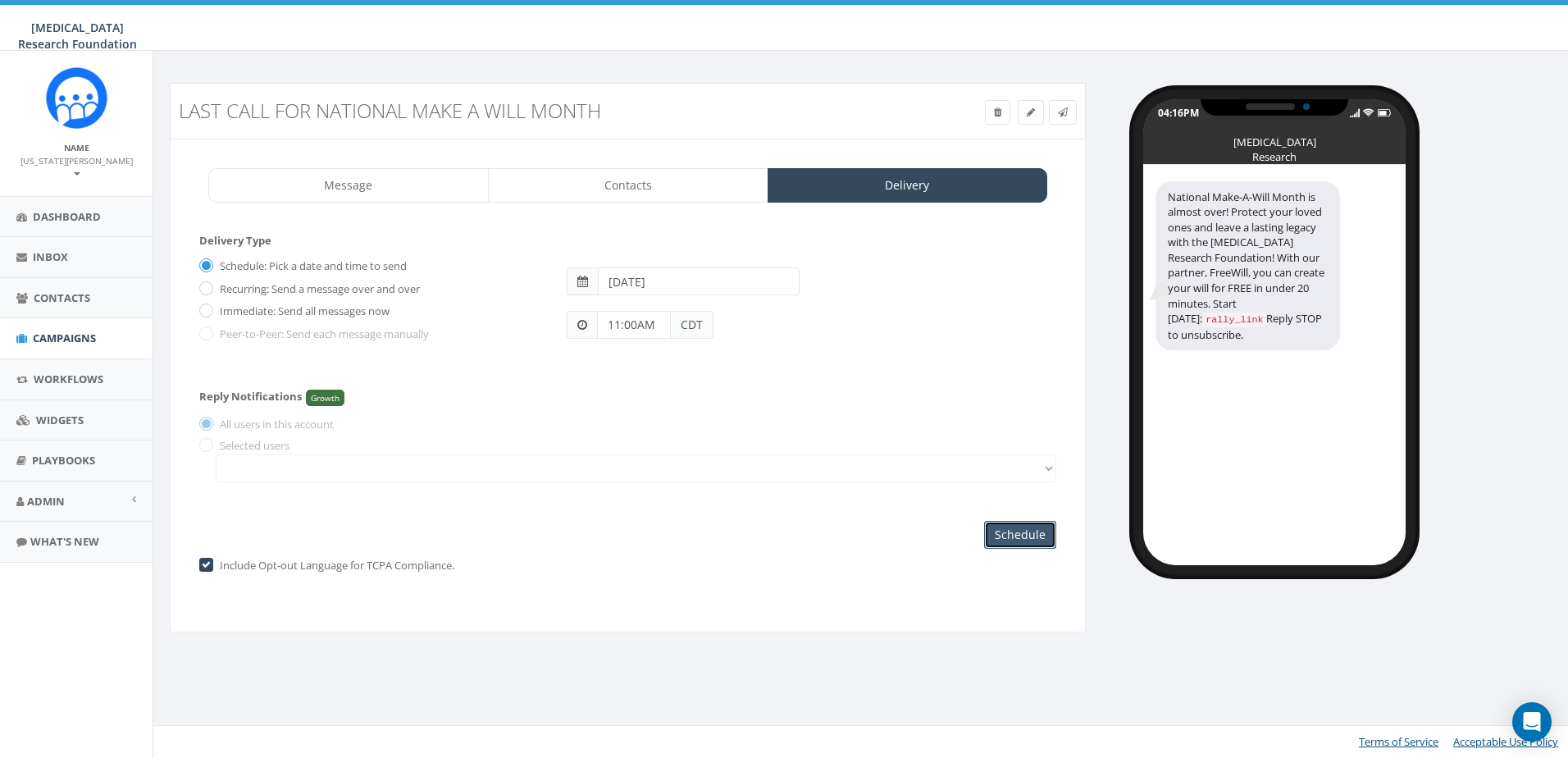
click at [1041, 534] on input "Schedule" at bounding box center [1020, 534] width 72 height 28
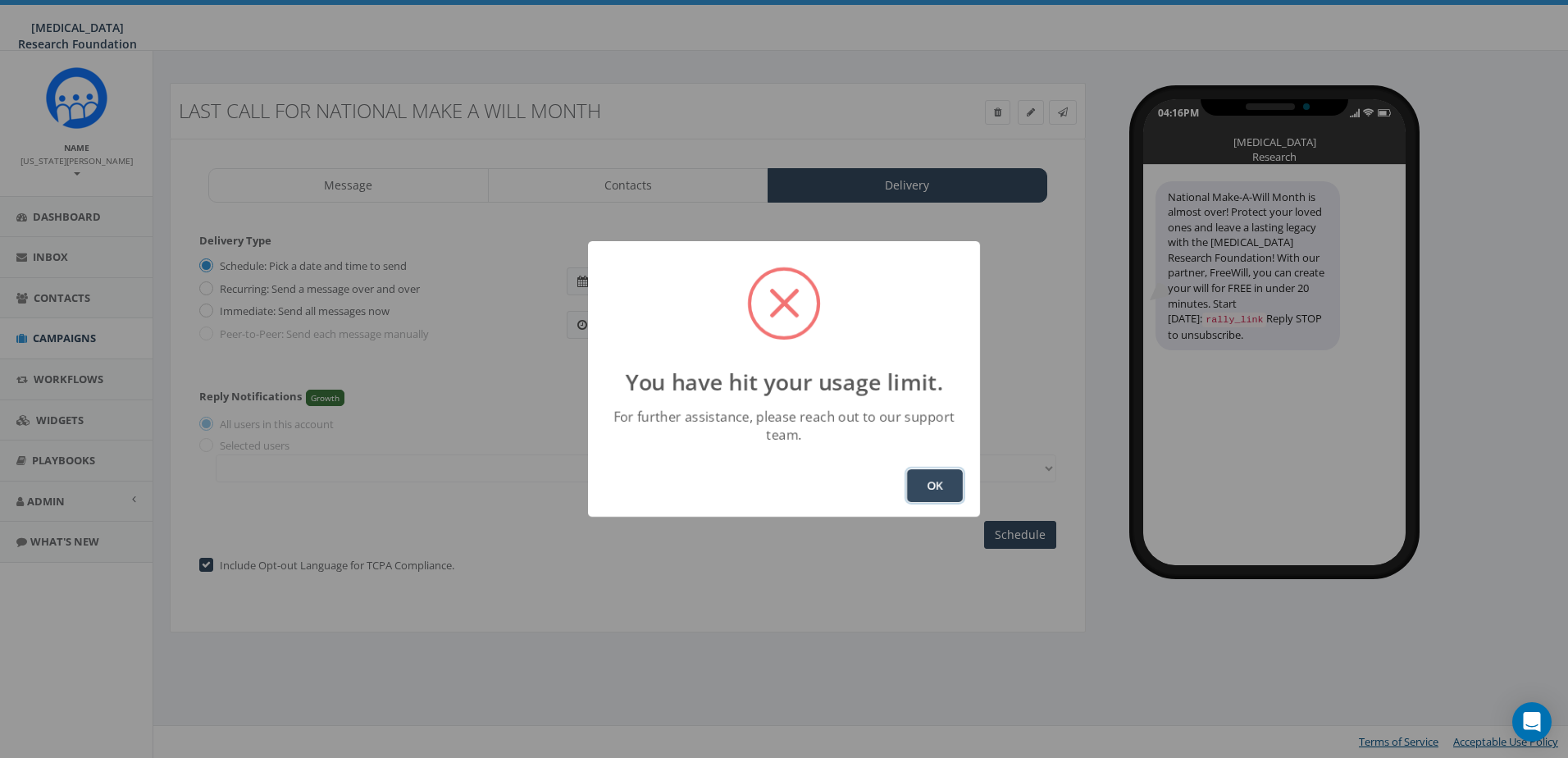
drag, startPoint x: 933, startPoint y: 489, endPoint x: 984, endPoint y: 474, distance: 53.2
click at [933, 489] on button "OK" at bounding box center [935, 486] width 56 height 33
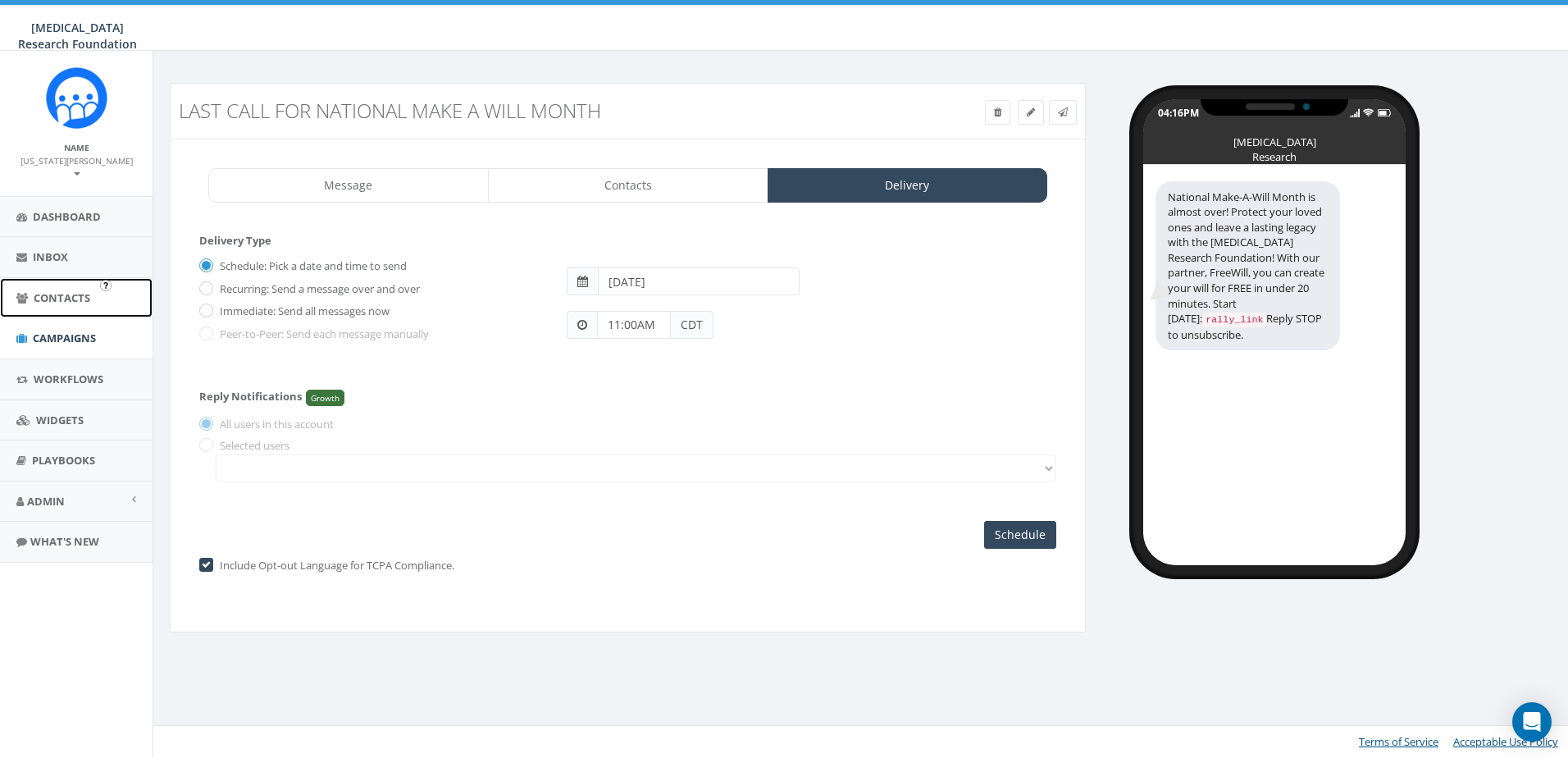
drag, startPoint x: 62, startPoint y: 298, endPoint x: 54, endPoint y: 312, distance: 16.1
click at [62, 298] on link "Contacts" at bounding box center [76, 299] width 153 height 40
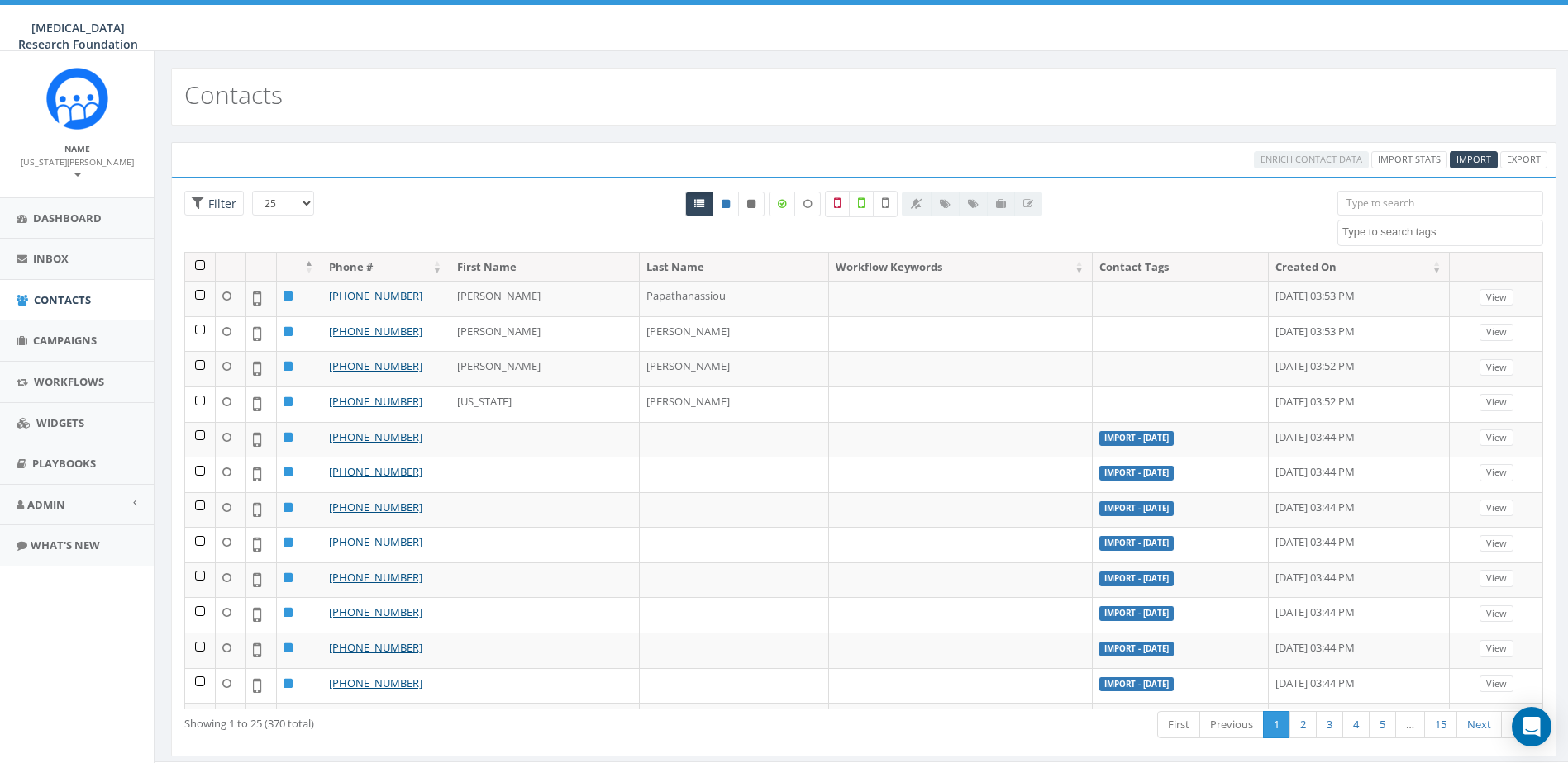
select select
click at [53, 333] on span "Campaigns" at bounding box center [65, 339] width 64 height 15
